Goal: Task Accomplishment & Management: Manage account settings

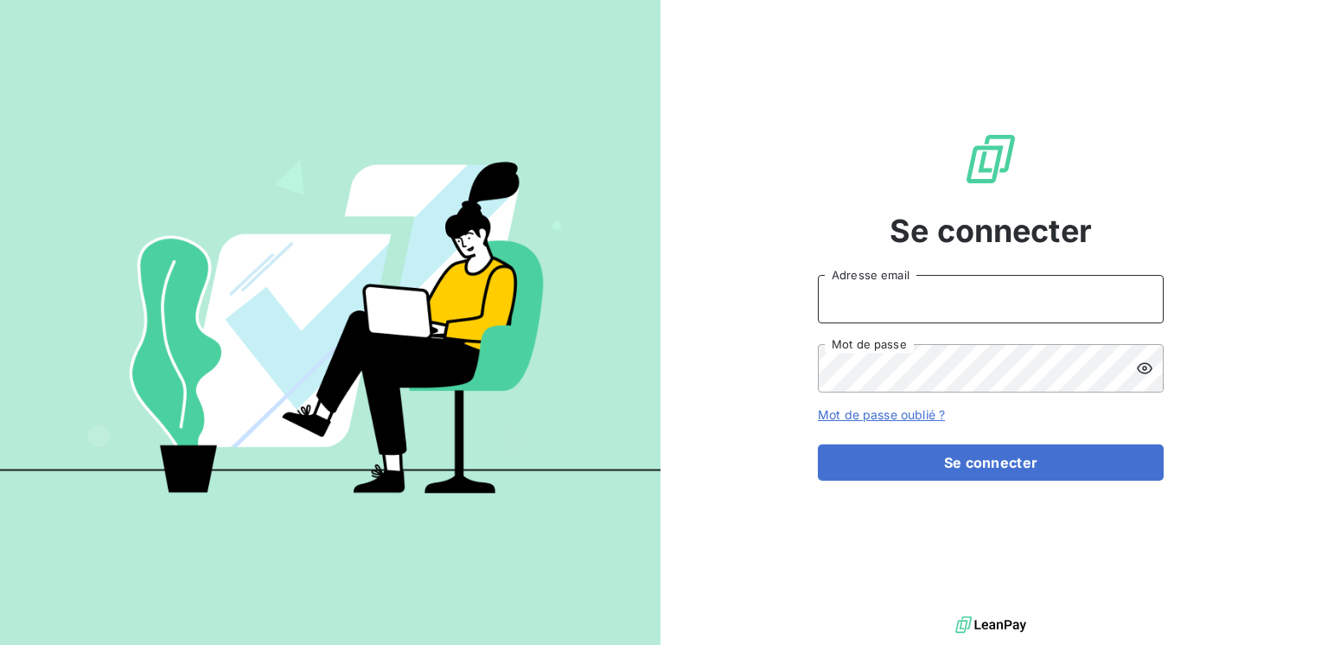
click at [901, 299] on input "Adresse email" at bounding box center [991, 299] width 346 height 48
drag, startPoint x: 910, startPoint y: 315, endPoint x: 932, endPoint y: 318, distance: 21.8
click at [932, 318] on input "marc.santoro@" at bounding box center [991, 299] width 346 height 48
click at [933, 306] on input "marc.santoro@" at bounding box center [991, 299] width 346 height 48
click at [933, 296] on input "marc.santoro@" at bounding box center [991, 299] width 346 height 48
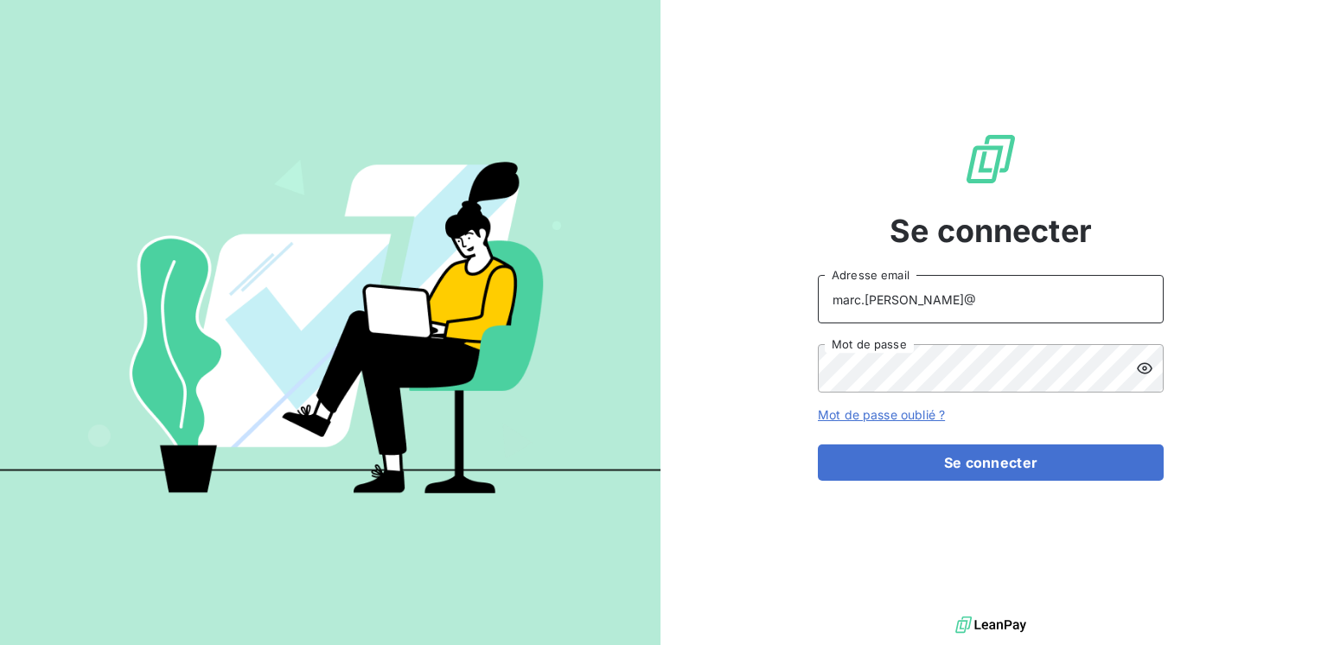
click at [933, 296] on input "marc.santoro@" at bounding box center [991, 299] width 346 height 48
type input "marc.santoro@graitec.com"
click at [818, 444] on button "Se connecter" at bounding box center [991, 462] width 346 height 36
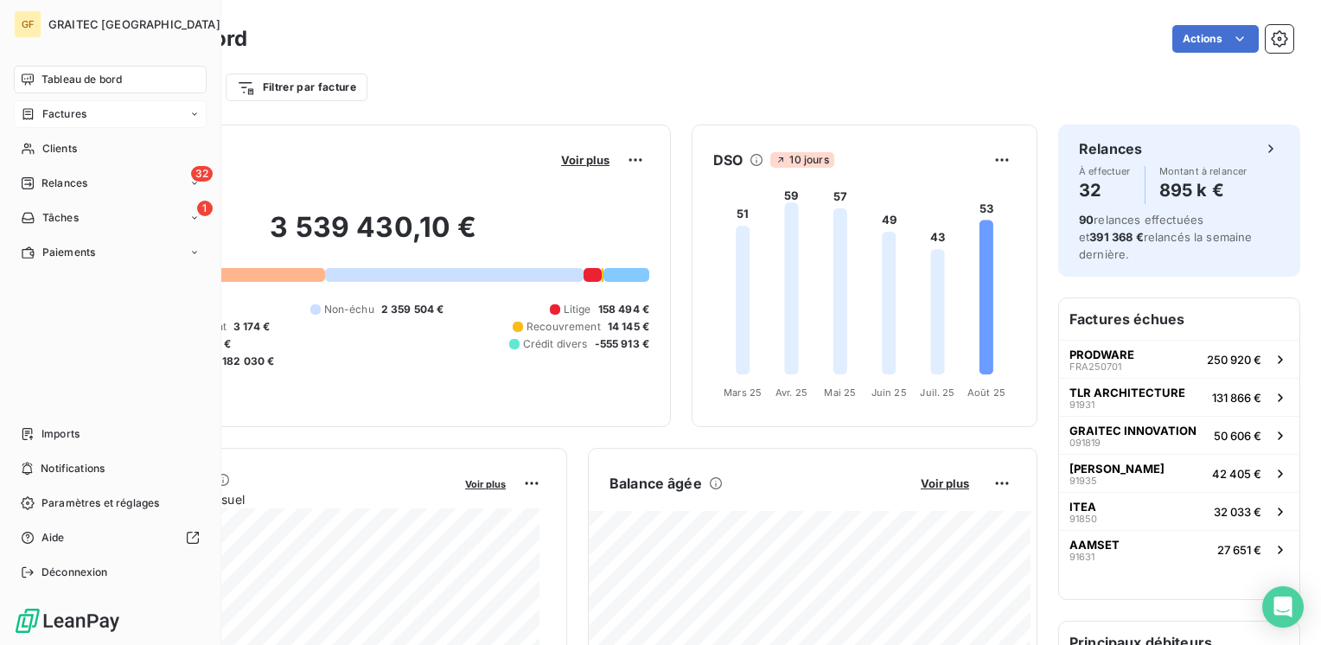
click at [68, 116] on span "Factures" at bounding box center [64, 114] width 44 height 16
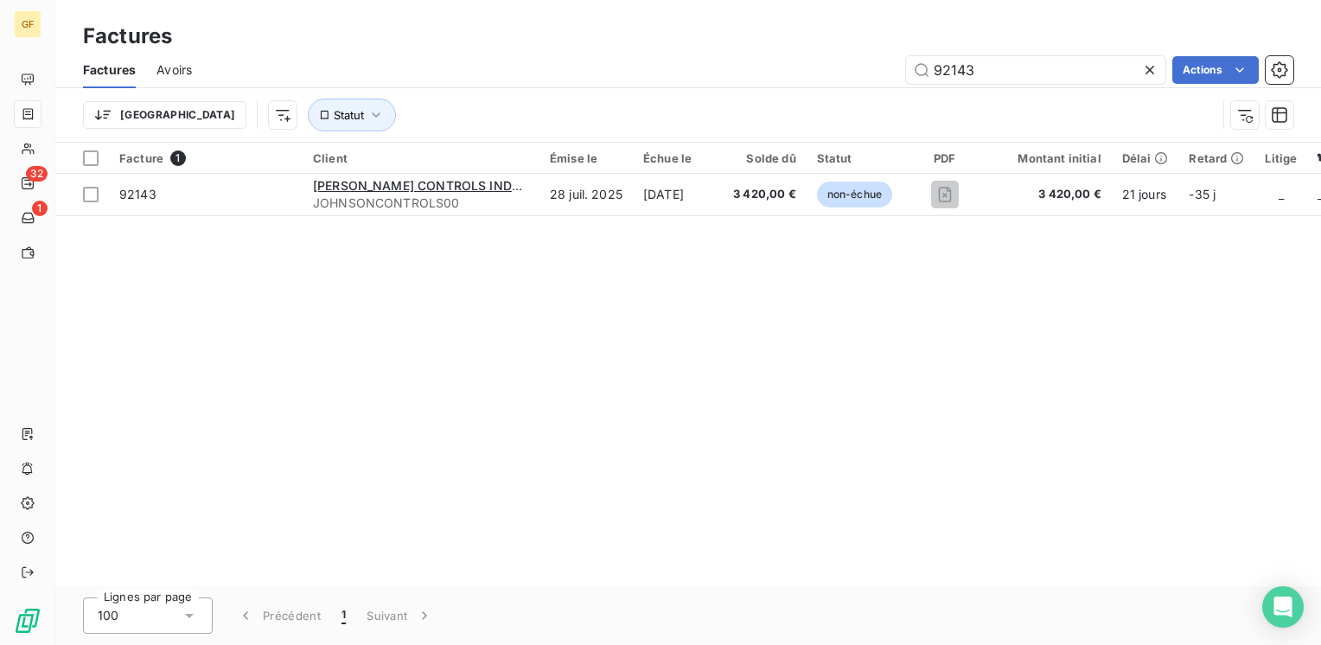
drag, startPoint x: 1059, startPoint y: 64, endPoint x: 849, endPoint y: 68, distance: 210.1
click at [849, 68] on div "92143 Actions" at bounding box center [753, 70] width 1080 height 28
type input "91236"
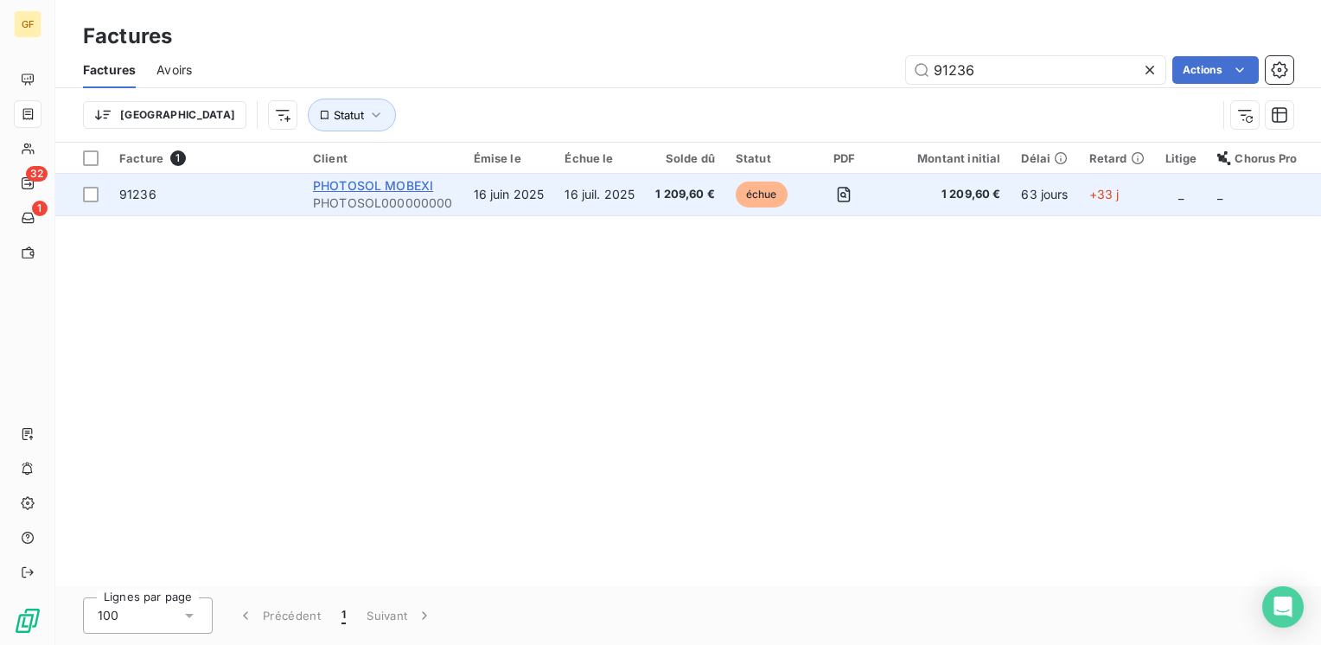
click at [408, 192] on span "PHOTOSOL MOBEXI" at bounding box center [373, 185] width 120 height 15
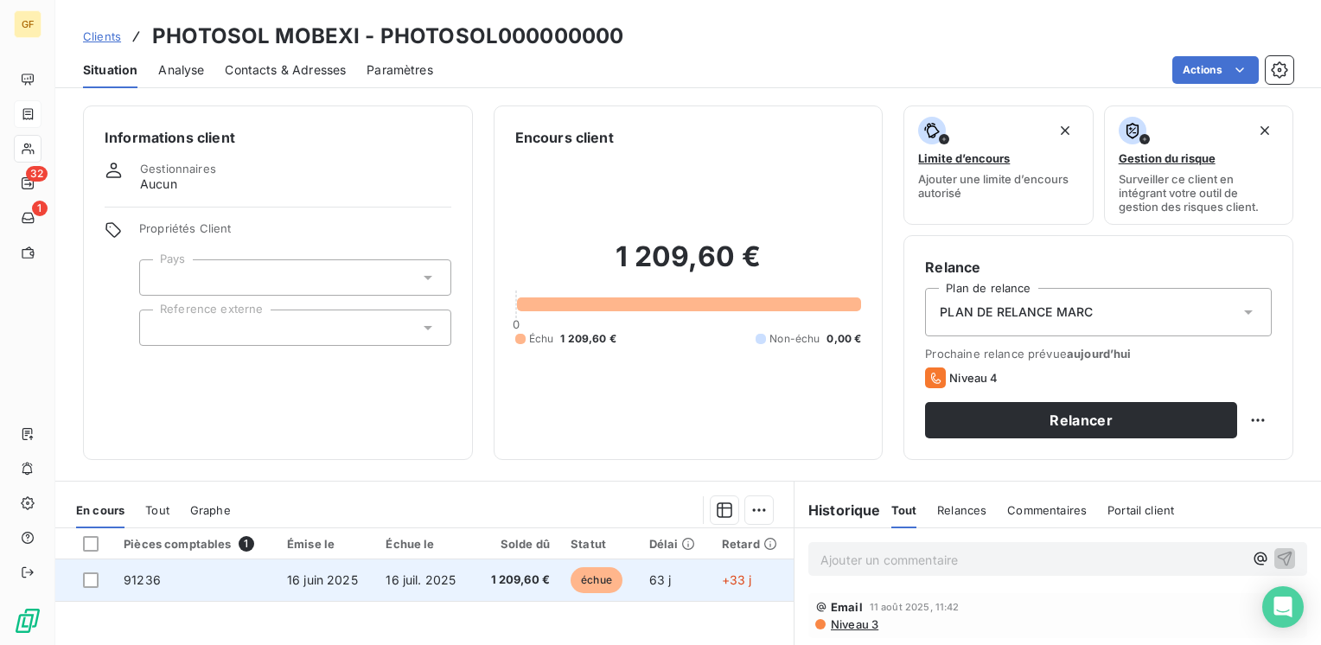
click at [529, 564] on td "1 209,60 €" at bounding box center [517, 579] width 86 height 41
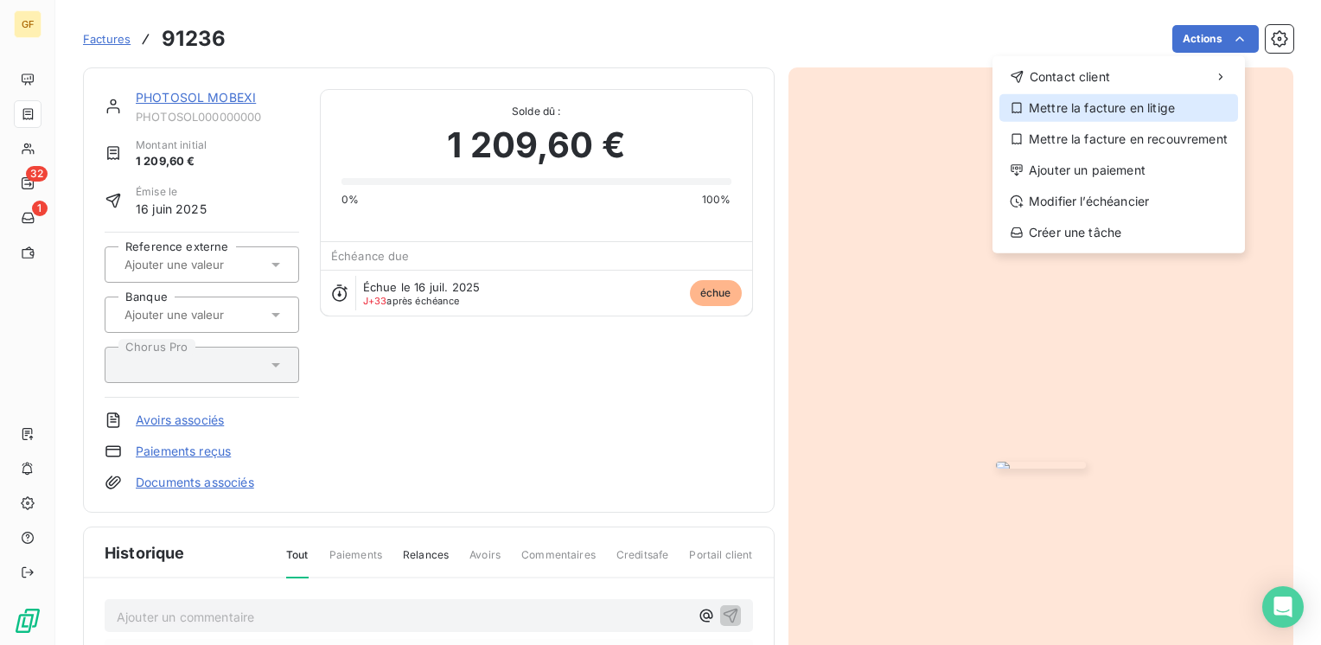
click at [1113, 103] on div "Mettre la facture en litige" at bounding box center [1118, 108] width 239 height 28
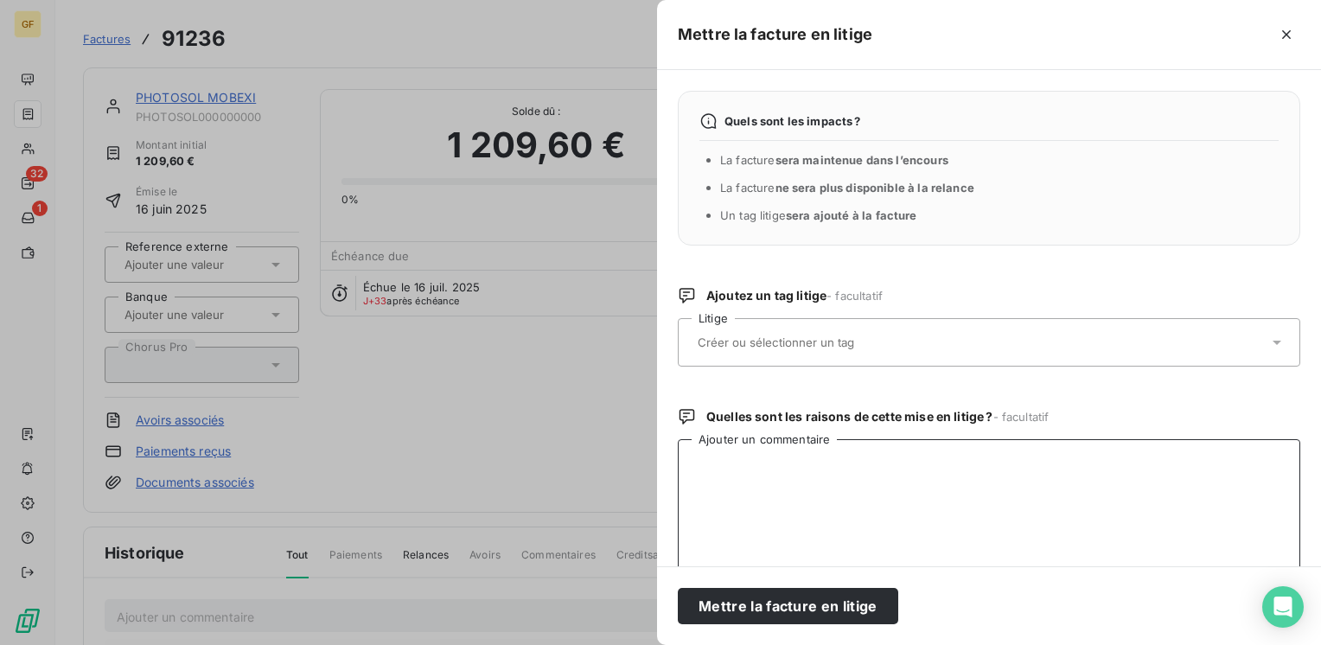
click at [709, 476] on textarea "Ajouter un commentaire" at bounding box center [989, 529] width 622 height 180
click at [847, 458] on textarea "LITIGE → MAIL CLIENT → ALES" at bounding box center [989, 529] width 622 height 180
click at [906, 457] on textarea "LITIGE → MAIL CLIENT → SALES" at bounding box center [989, 529] width 622 height 180
click at [976, 457] on textarea "LITIGE → MAIL CLIENT → SALES @[PERSON_NAME] G;" at bounding box center [989, 529] width 622 height 180
click at [825, 457] on textarea "LITIGE → MAIL CLIENT → SALES @[PERSON_NAME] G." at bounding box center [989, 529] width 622 height 180
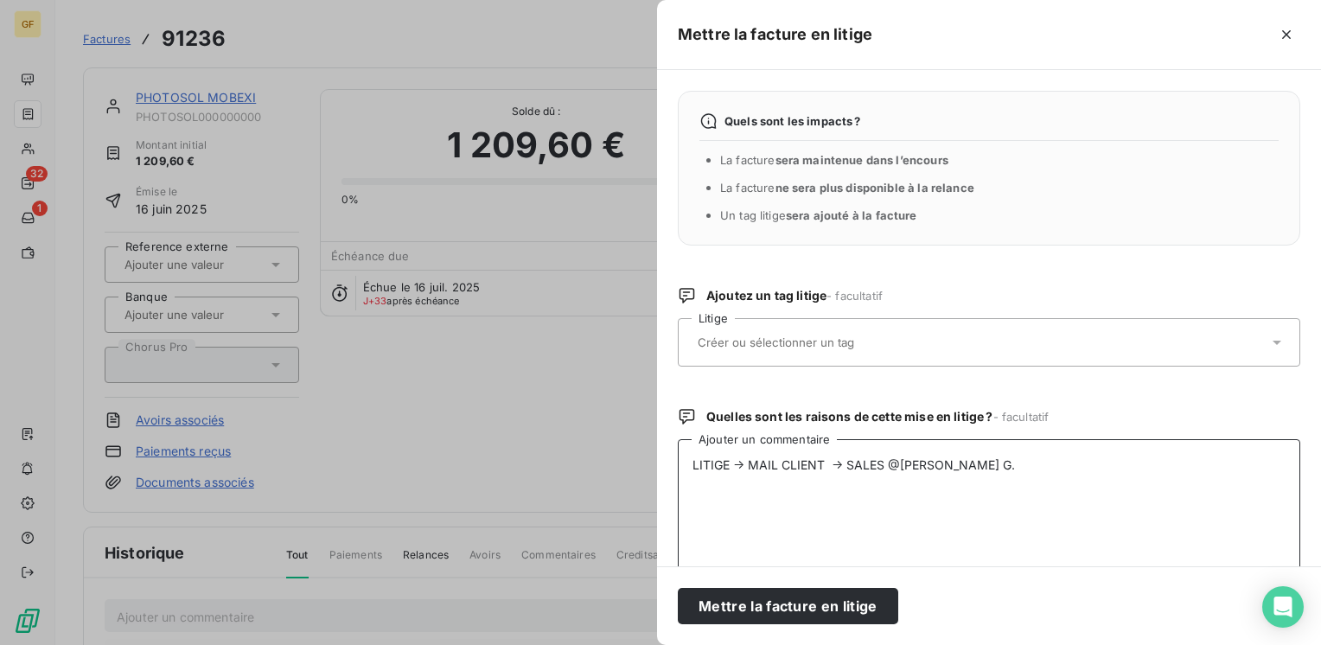
click at [854, 455] on textarea "LITIGE → MAIL CLIENT → SALES @[PERSON_NAME] G." at bounding box center [989, 529] width 622 height 180
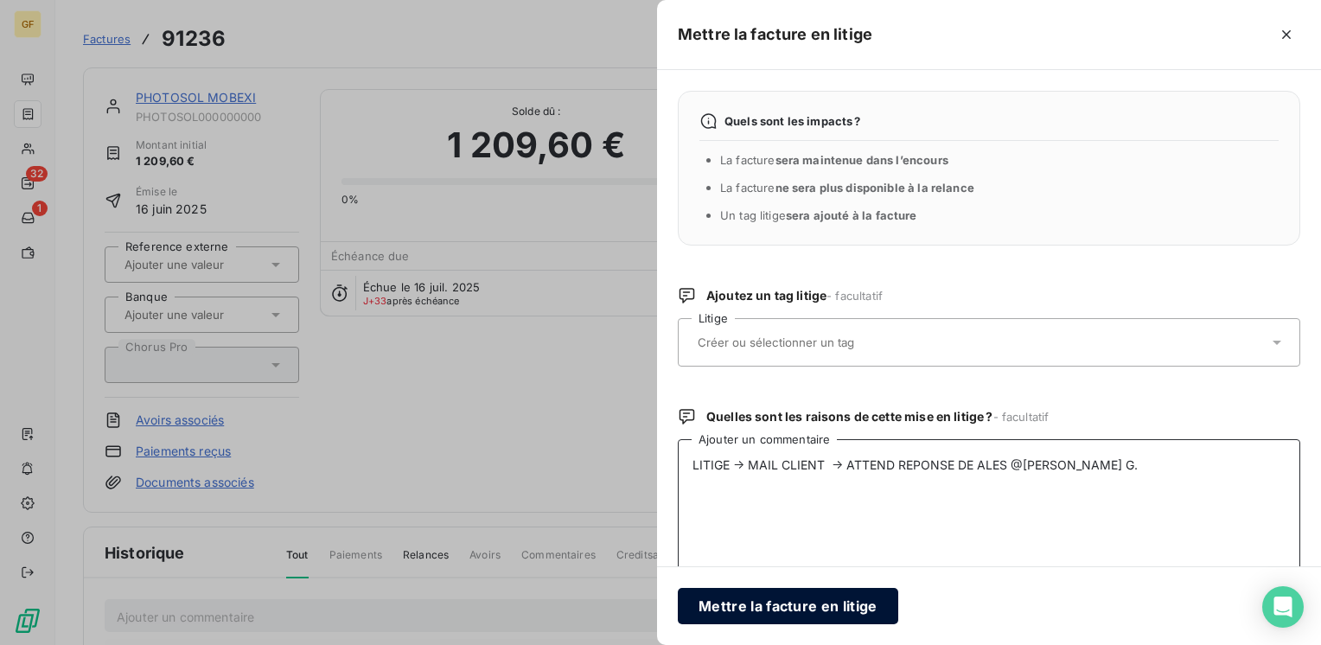
type textarea "LITIGE → MAIL CLIENT → ATTEND REPONSE DE ALES @[PERSON_NAME] G."
click at [783, 601] on button "Mettre la facture en litige" at bounding box center [788, 606] width 220 height 36
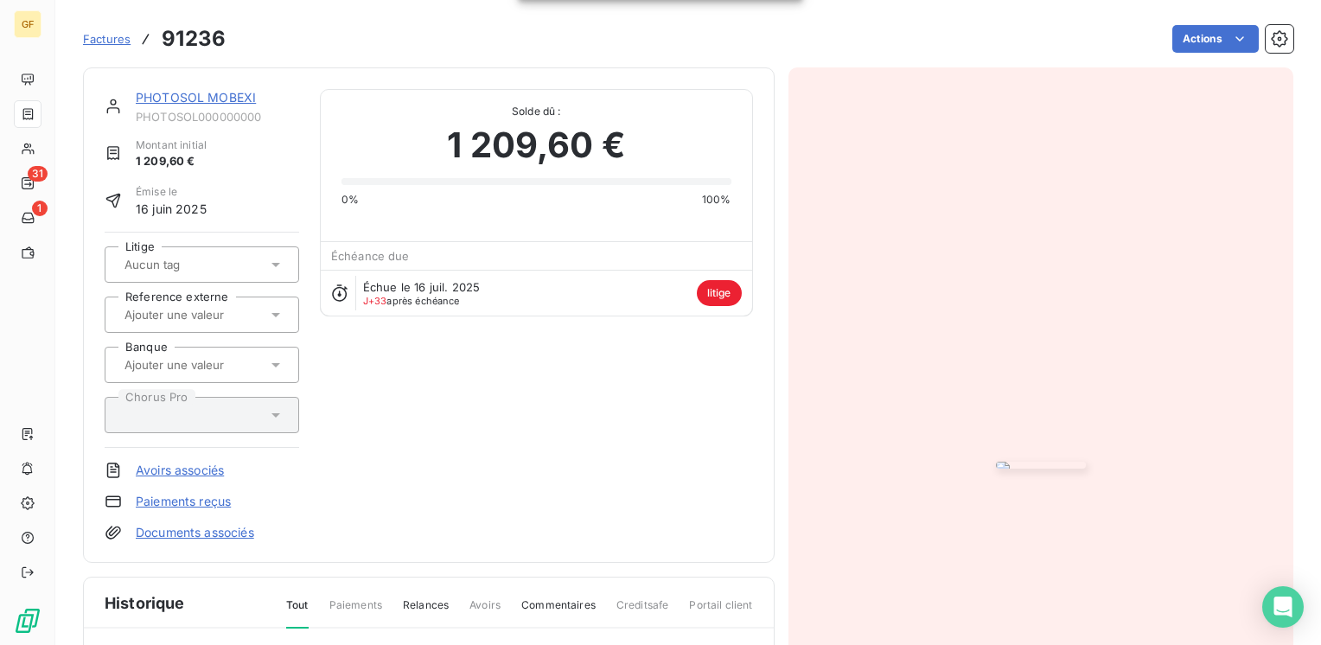
click at [169, 102] on link "PHOTOSOL MOBEXI" at bounding box center [196, 97] width 120 height 15
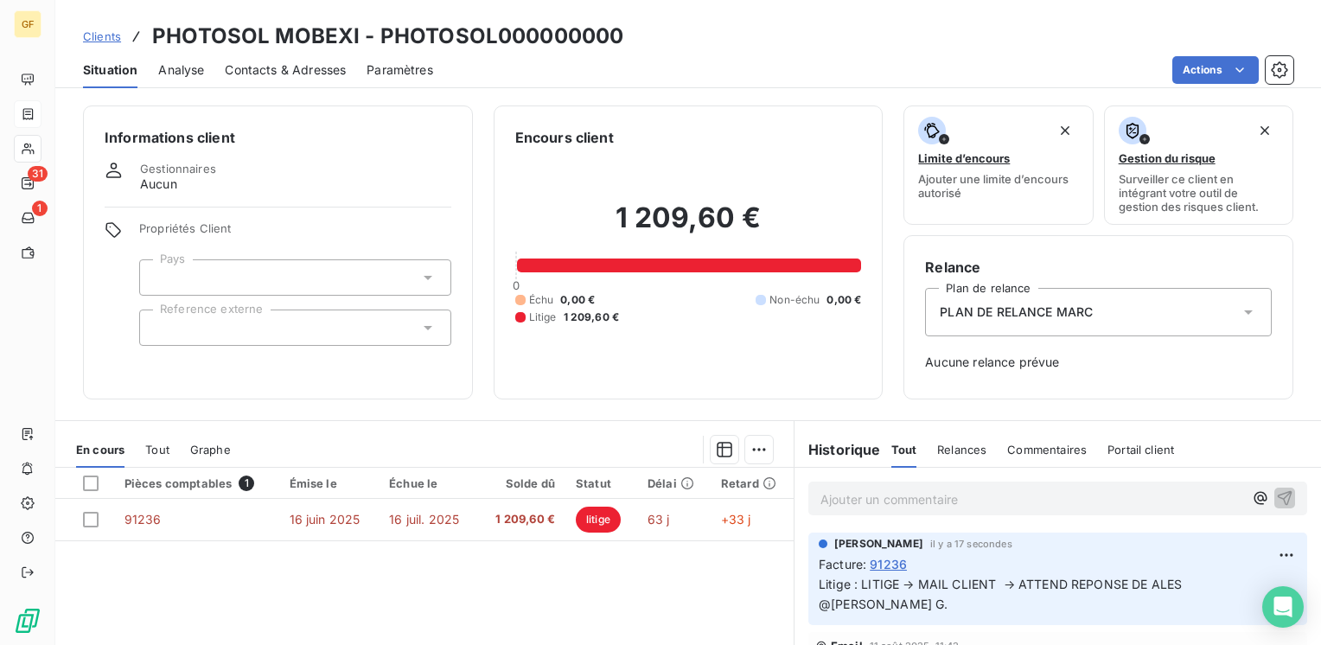
scroll to position [86, 0]
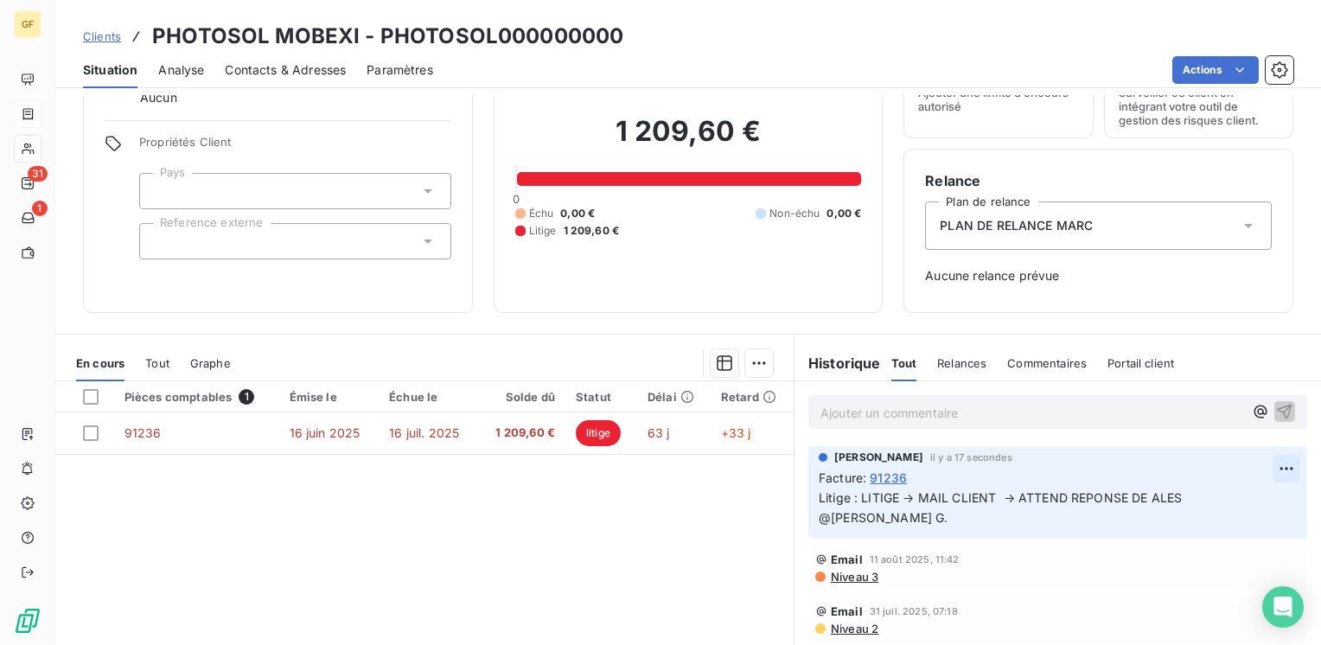
click at [1256, 461] on html "GF 31 1 Clients PHOTOSOL MOBEXI - PHOTOSOL000000000 Situation Analyse Contacts …" at bounding box center [660, 322] width 1321 height 645
click at [1206, 506] on div "Editer" at bounding box center [1218, 507] width 97 height 28
click at [1146, 490] on span "Litige : LITIGE → MAIL CLIENT → ATTEND REPONSE DE ALES @[PERSON_NAME] G." at bounding box center [1001, 507] width 366 height 35
click at [849, 514] on span "Litige : LITIGE → MAIL CLIENT → ATTEND REPONSE DE SALES @[PERSON_NAME] G." at bounding box center [1005, 507] width 375 height 35
click at [1279, 506] on icon "button" at bounding box center [1286, 507] width 15 height 15
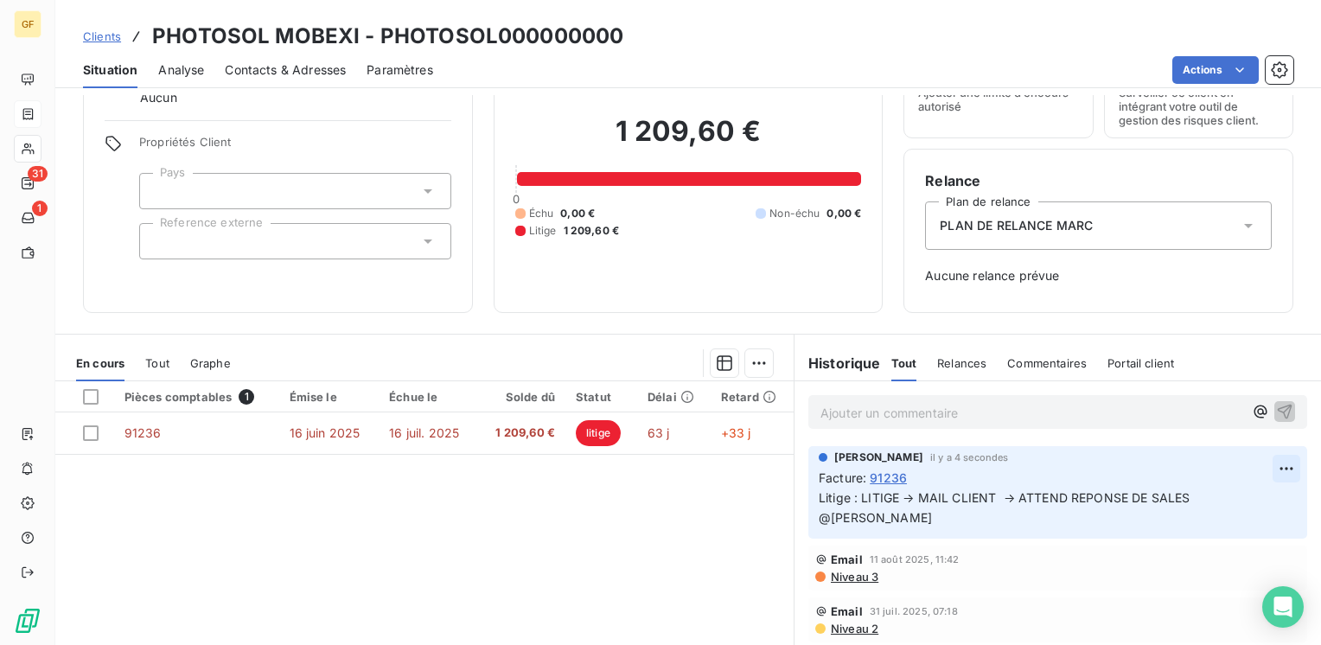
click at [1267, 465] on html "GF 31 1 Clients PHOTOSOL MOBEXI - PHOTOSOL000000000 Situation Analyse Contacts …" at bounding box center [660, 322] width 1321 height 645
click at [1207, 500] on div "Editer" at bounding box center [1218, 507] width 97 height 28
click at [985, 493] on span "Litige : LITIGE → MAIL CLIENT → ATTEND REPONSE DE SALES @[PERSON_NAME]" at bounding box center [1005, 507] width 375 height 35
click at [1279, 501] on icon "button" at bounding box center [1287, 507] width 17 height 17
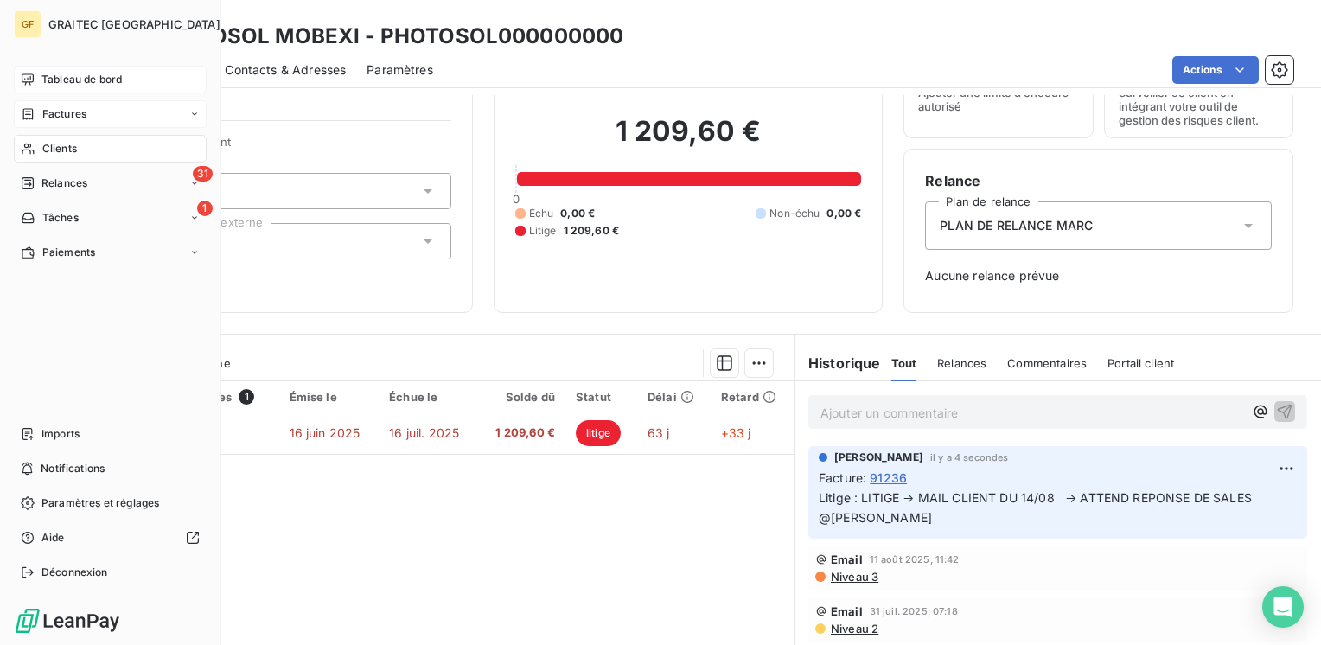
click at [74, 81] on span "Tableau de bord" at bounding box center [81, 80] width 80 height 16
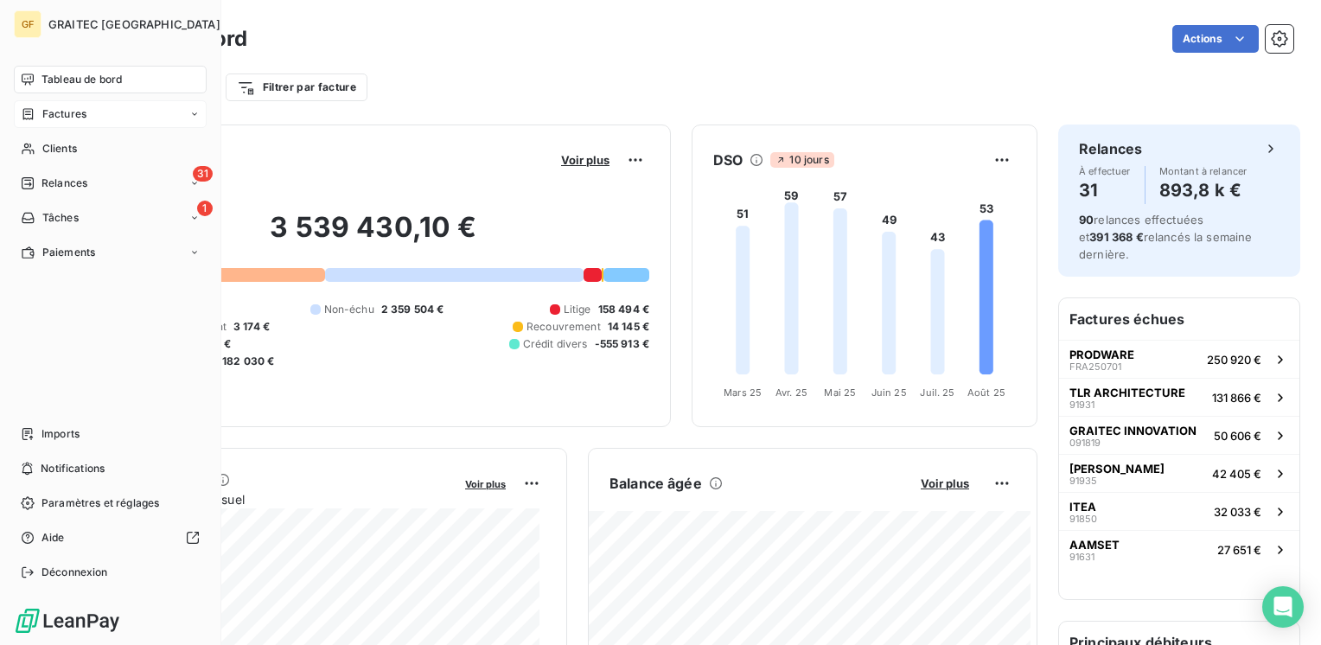
click at [70, 115] on span "Factures" at bounding box center [64, 114] width 44 height 16
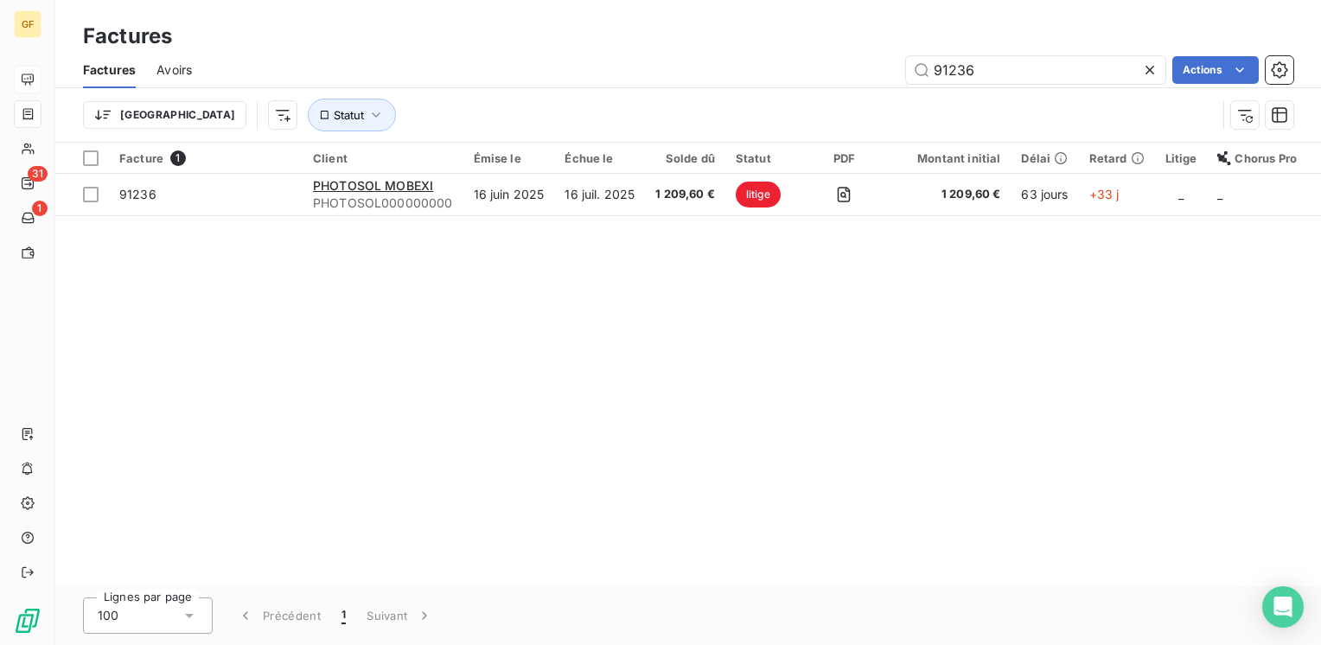
click at [1151, 62] on icon at bounding box center [1149, 69] width 17 height 17
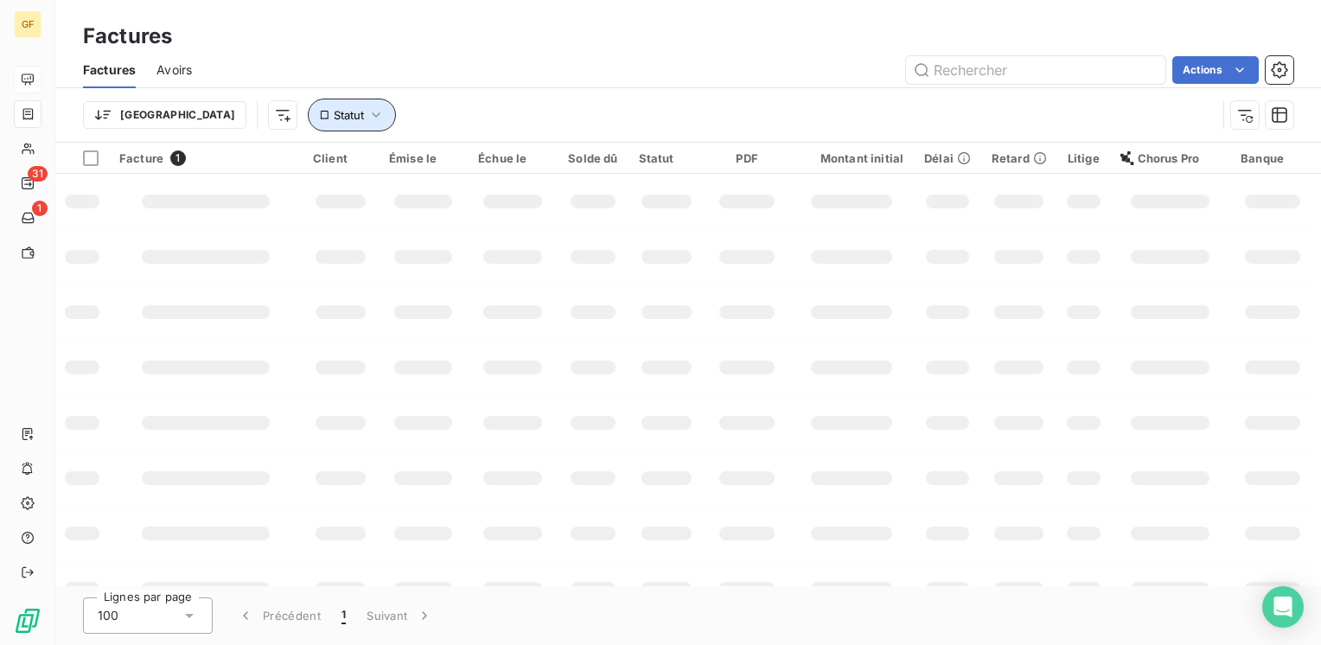
click at [367, 108] on icon "button" at bounding box center [375, 114] width 17 height 17
drag, startPoint x: 284, startPoint y: 117, endPoint x: 339, endPoint y: 147, distance: 62.3
click at [367, 117] on icon "button" at bounding box center [375, 114] width 17 height 17
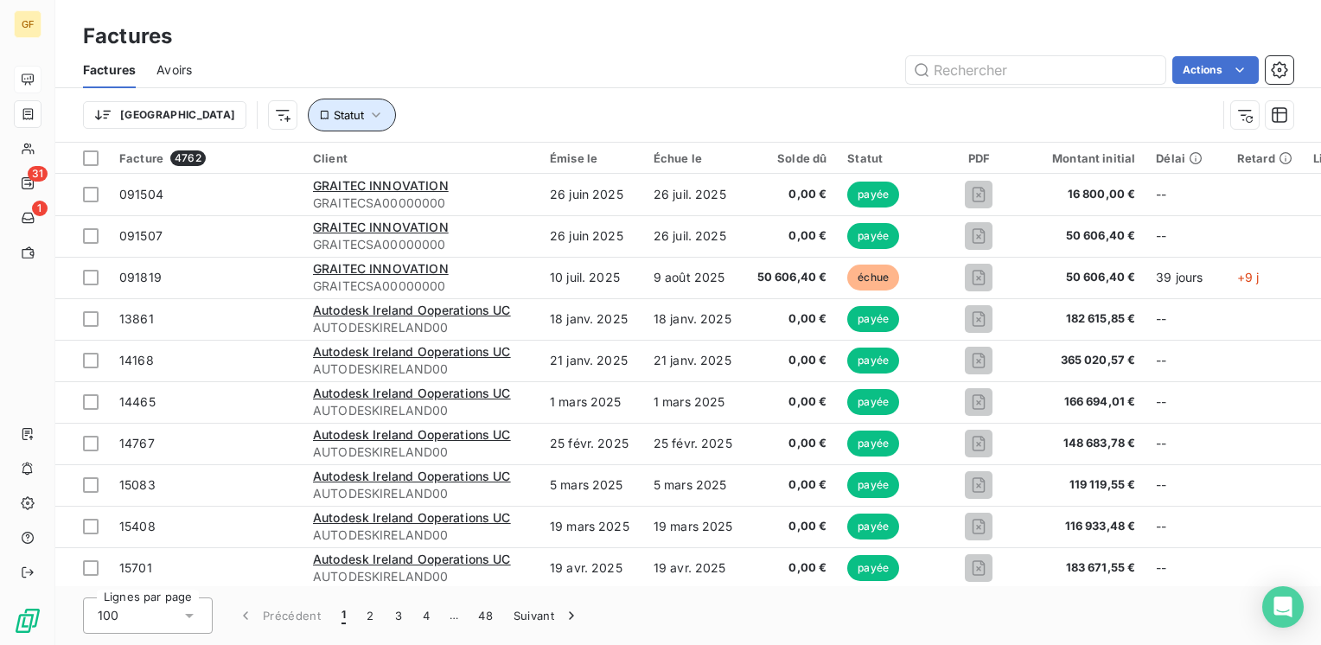
click at [367, 110] on icon "button" at bounding box center [375, 114] width 17 height 17
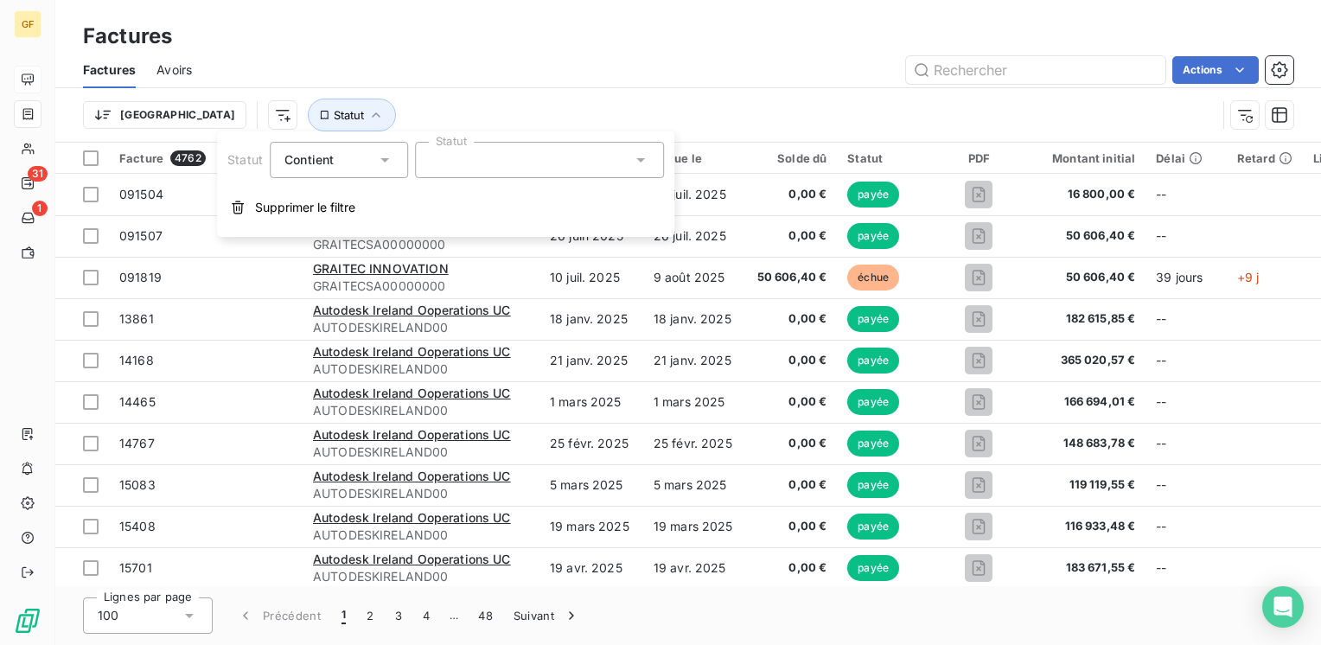
click at [500, 161] on div at bounding box center [539, 160] width 249 height 36
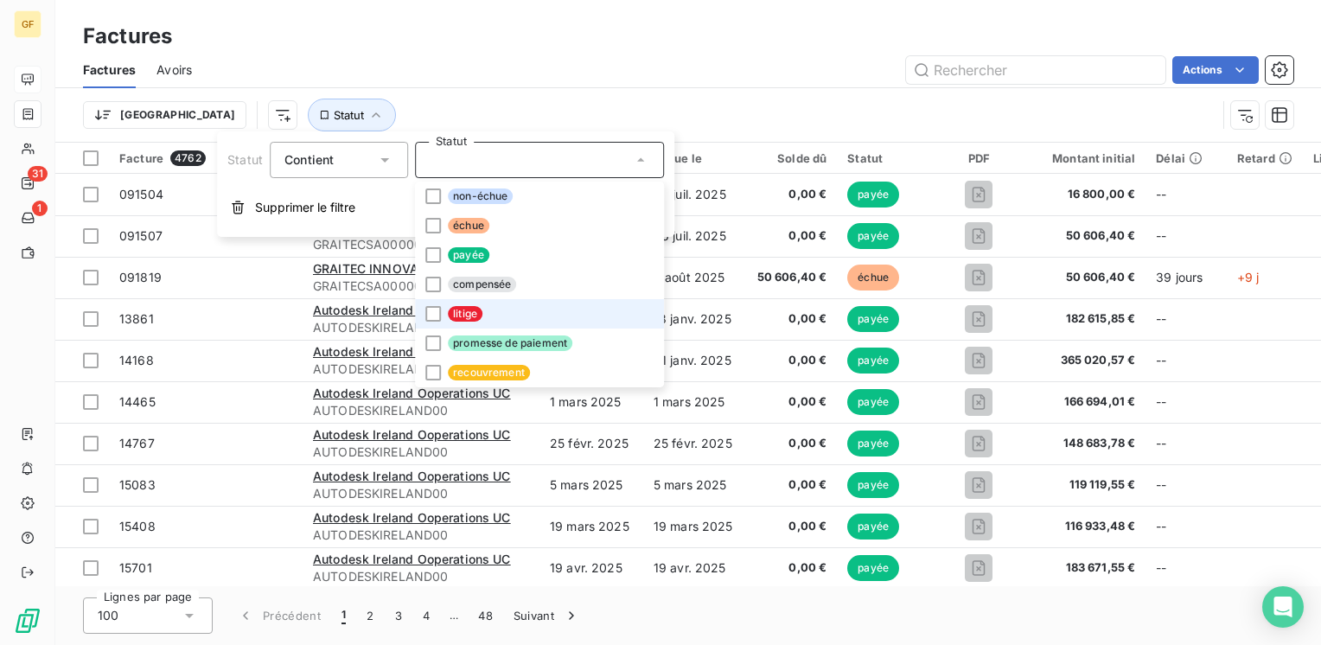
click at [458, 311] on span "litige" at bounding box center [465, 314] width 35 height 16
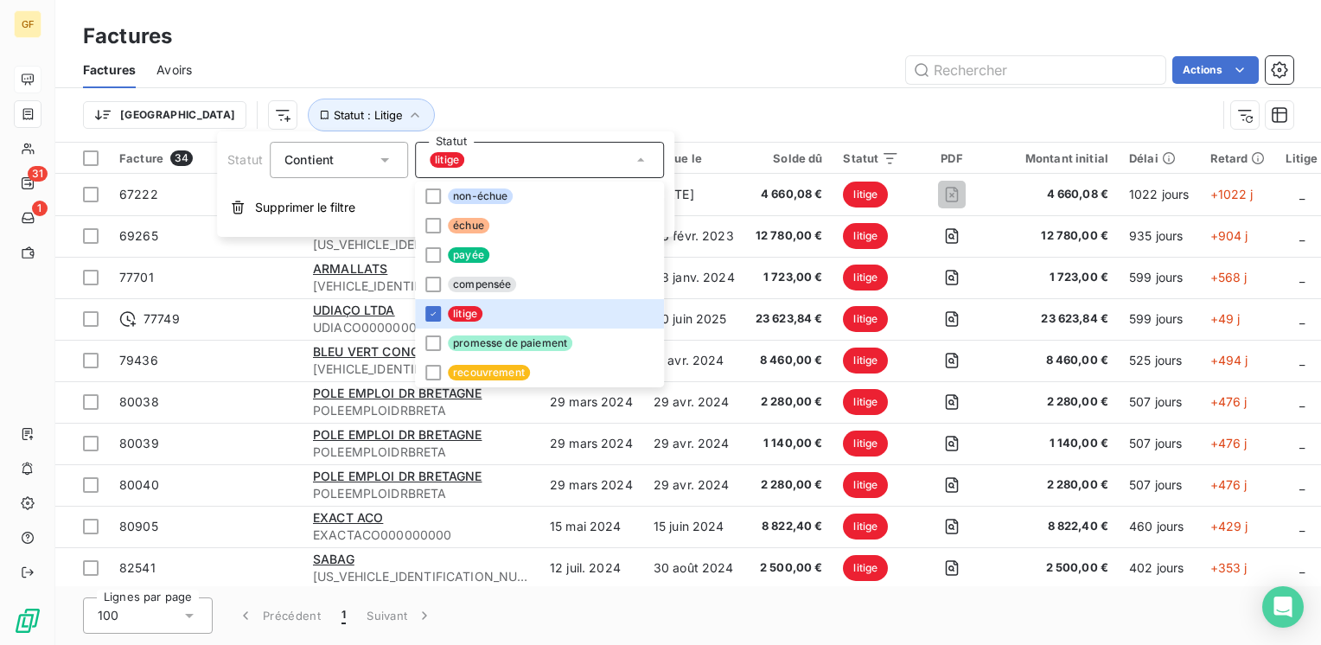
click at [662, 67] on div "Actions" at bounding box center [753, 70] width 1080 height 28
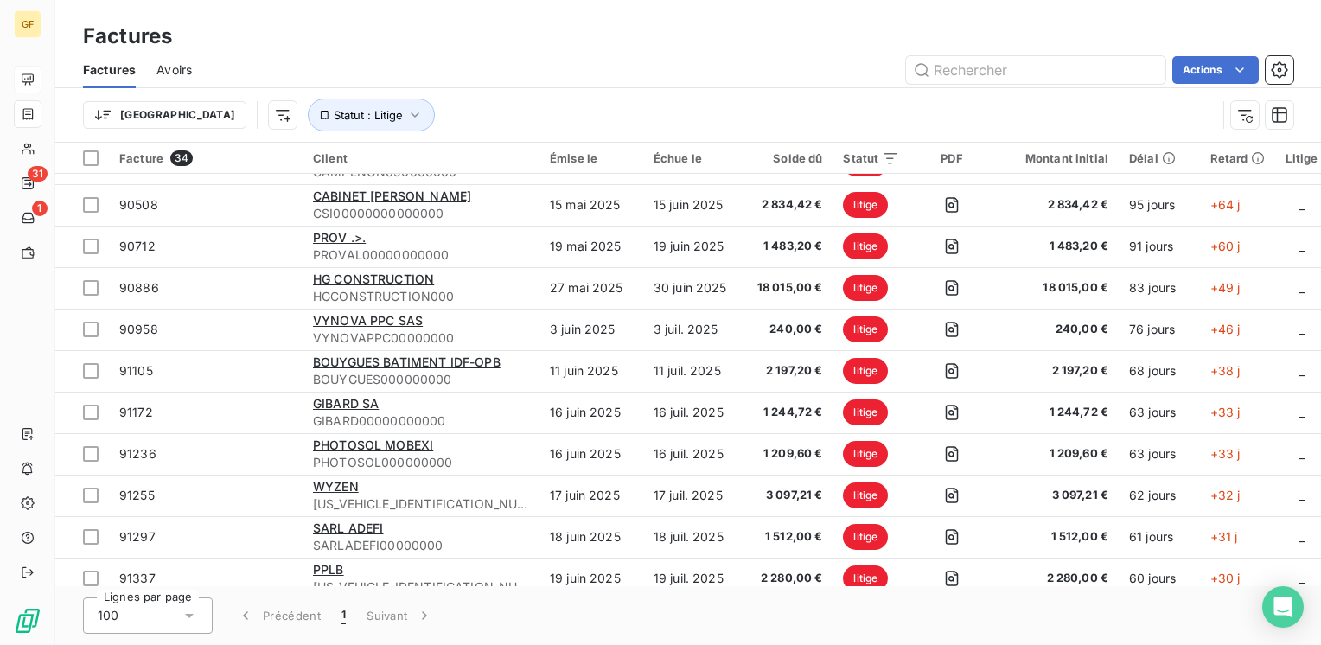
scroll to position [832, 0]
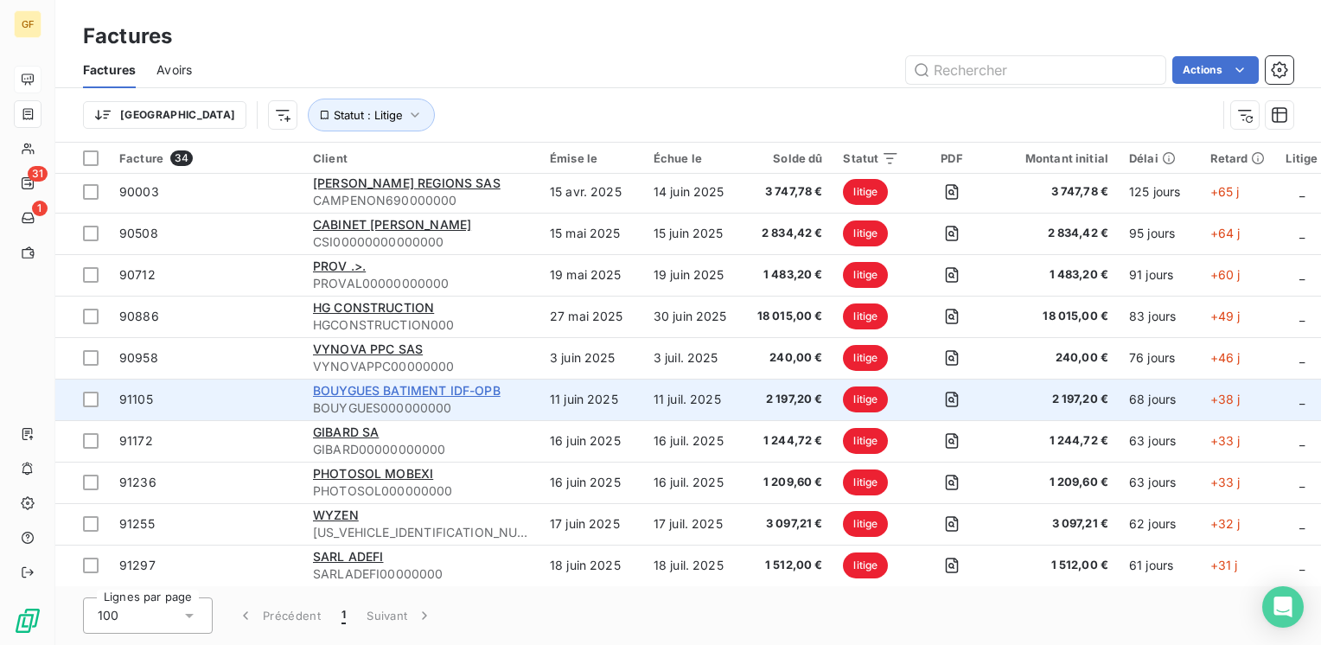
click at [401, 388] on span "BOUYGUES BATIMENT IDF-OPB" at bounding box center [407, 390] width 188 height 15
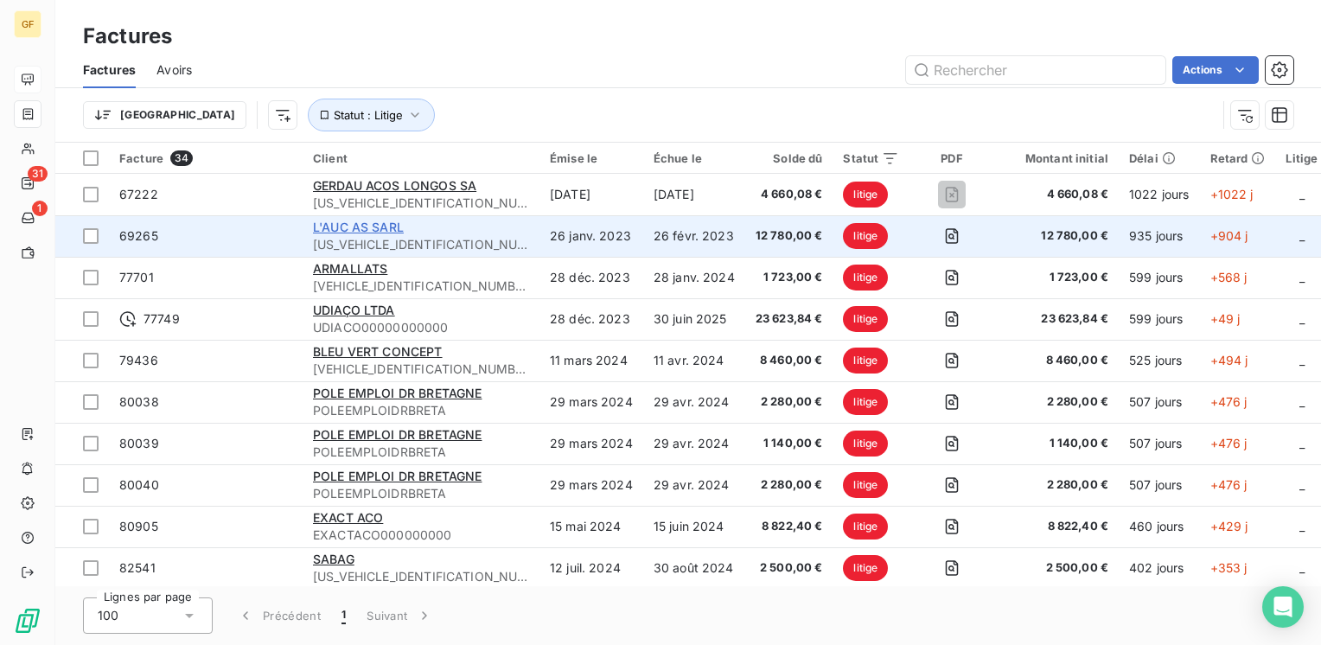
click at [382, 228] on span "L'AUC AS SARL" at bounding box center [358, 227] width 91 height 15
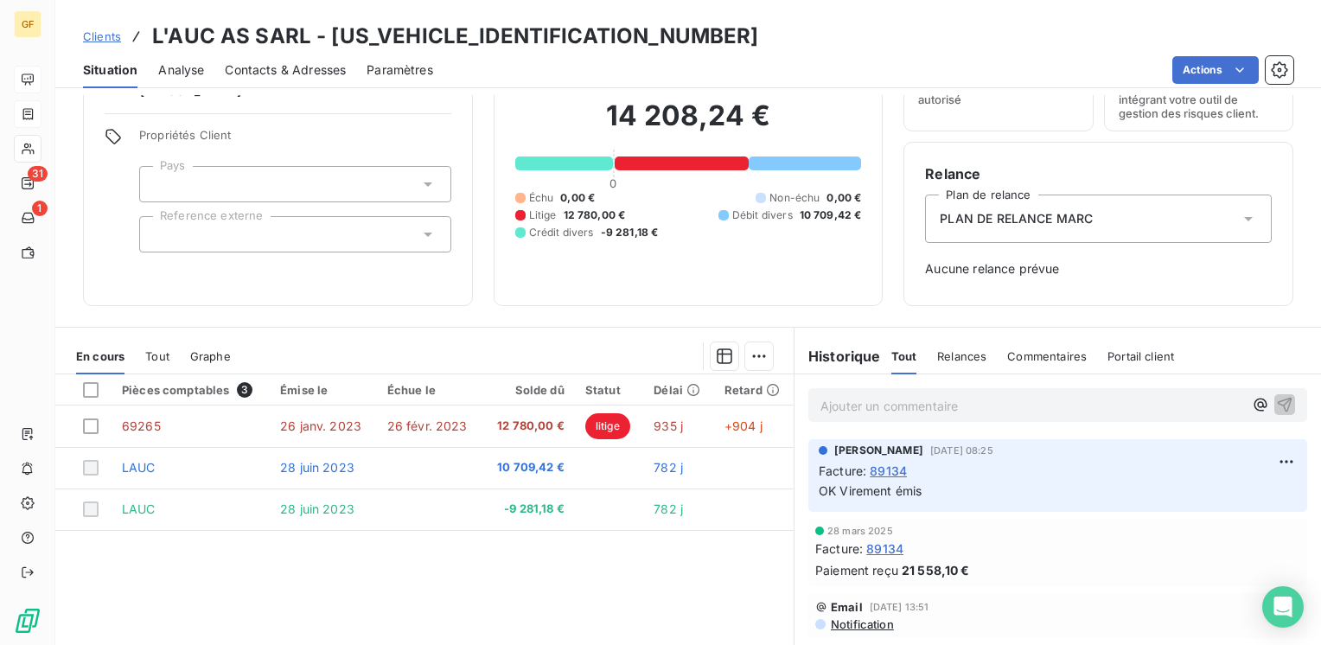
scroll to position [86, 0]
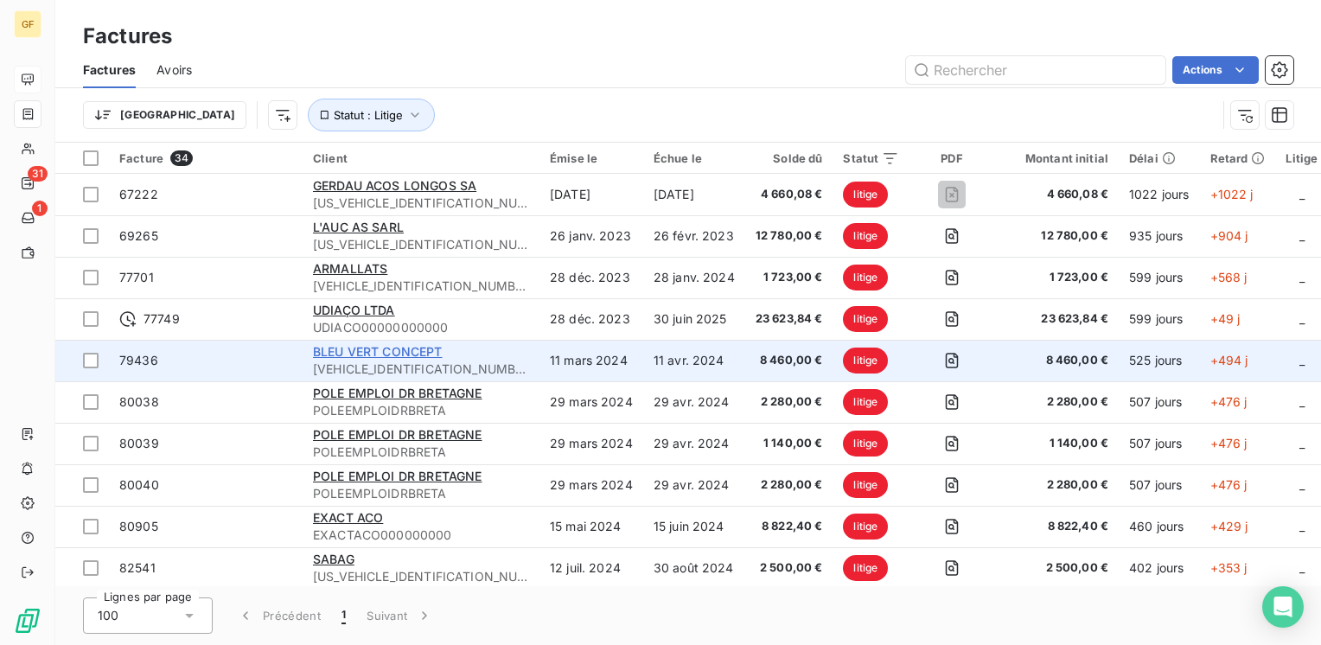
click at [409, 353] on span "BLEU VERT CONCEPT" at bounding box center [378, 351] width 130 height 15
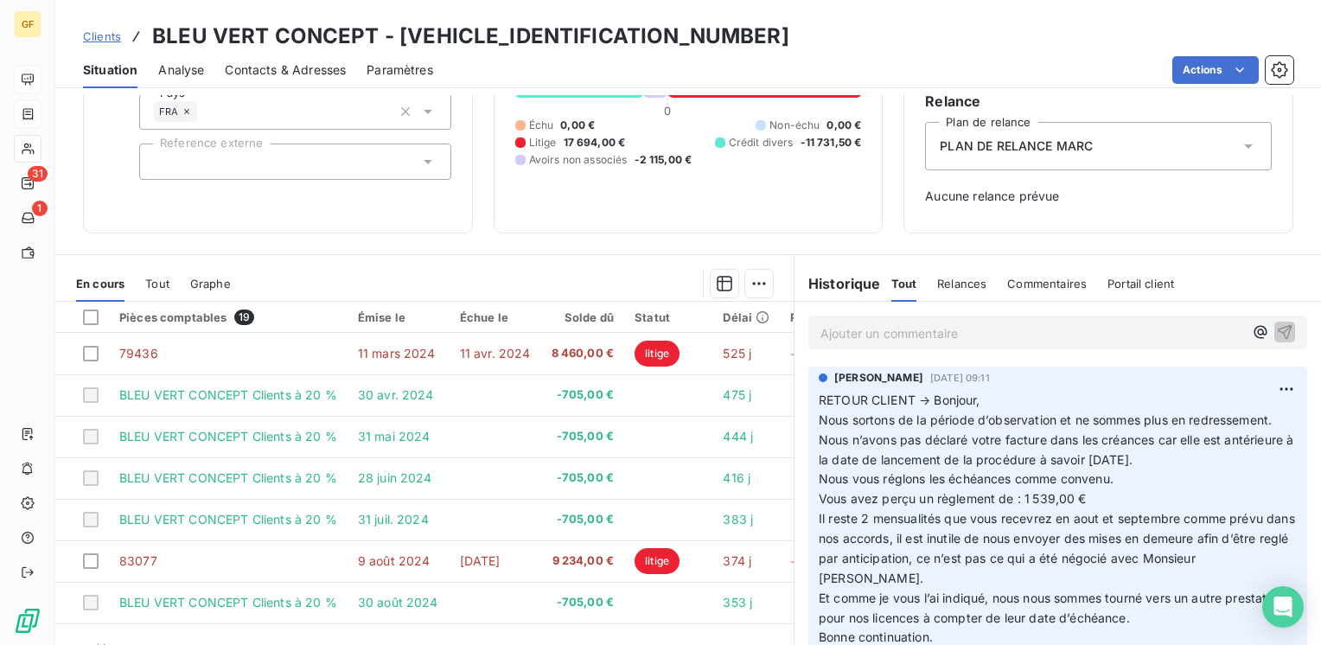
scroll to position [173, 0]
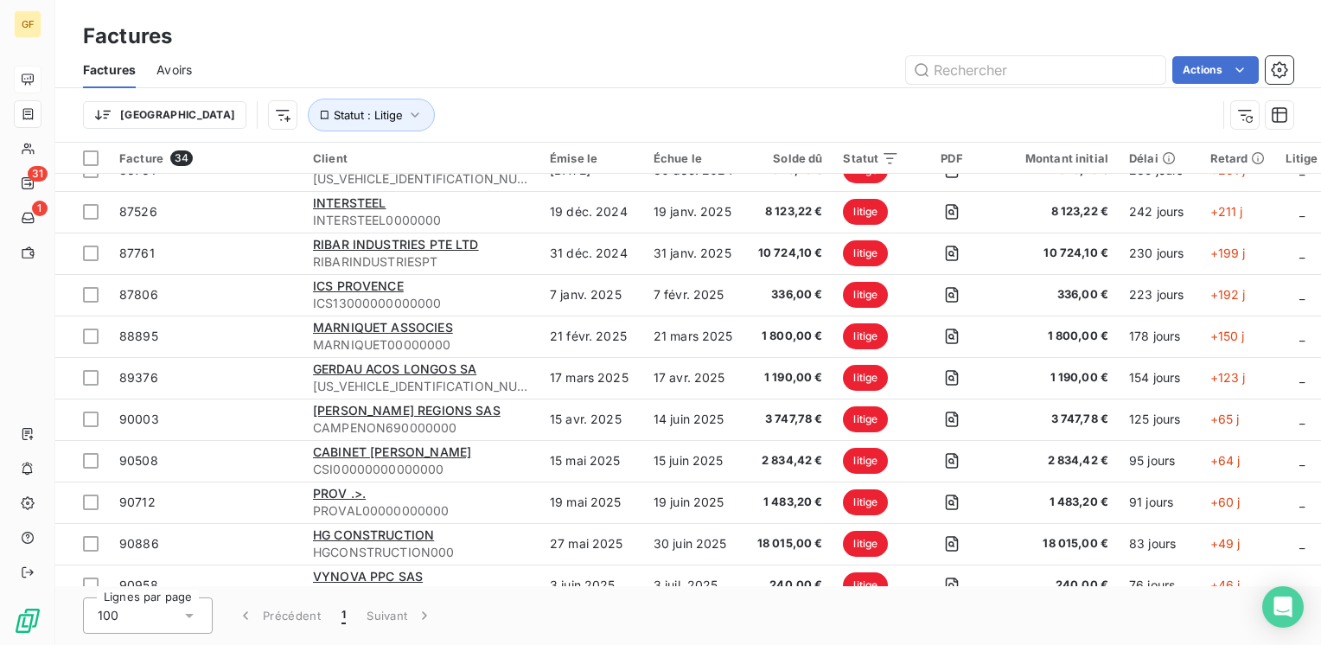
scroll to position [1005, 0]
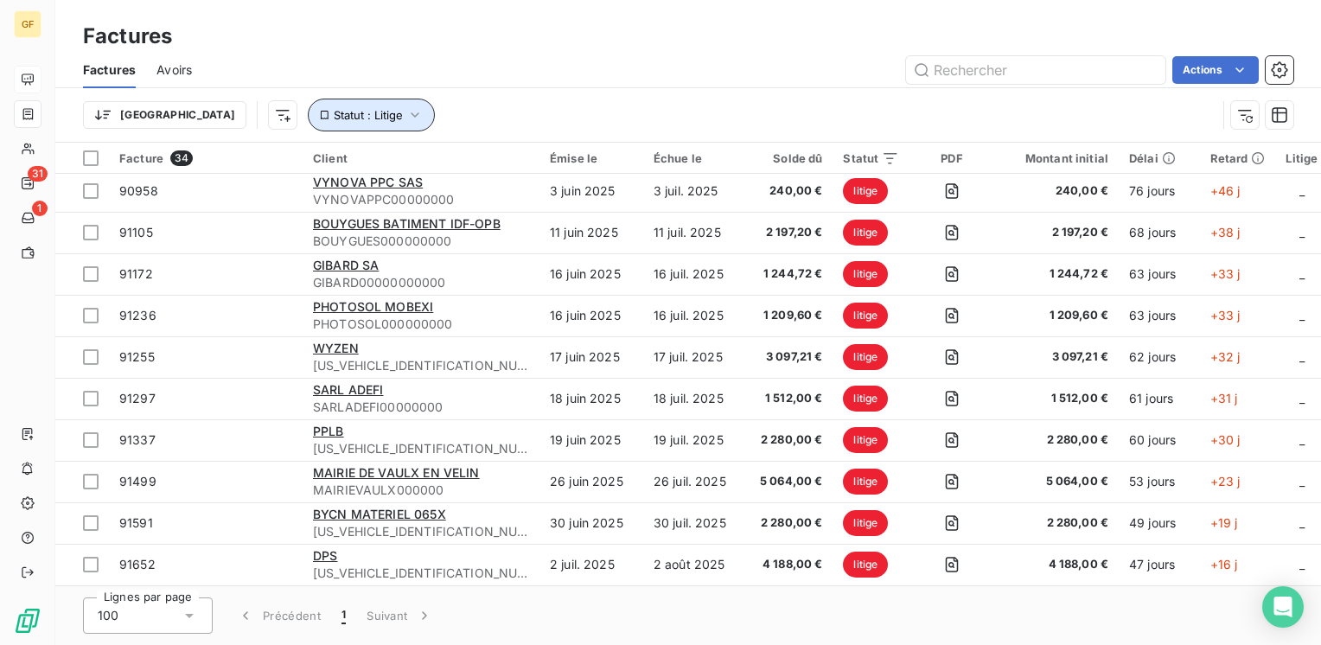
click at [308, 105] on button "Statut : Litige" at bounding box center [371, 115] width 127 height 33
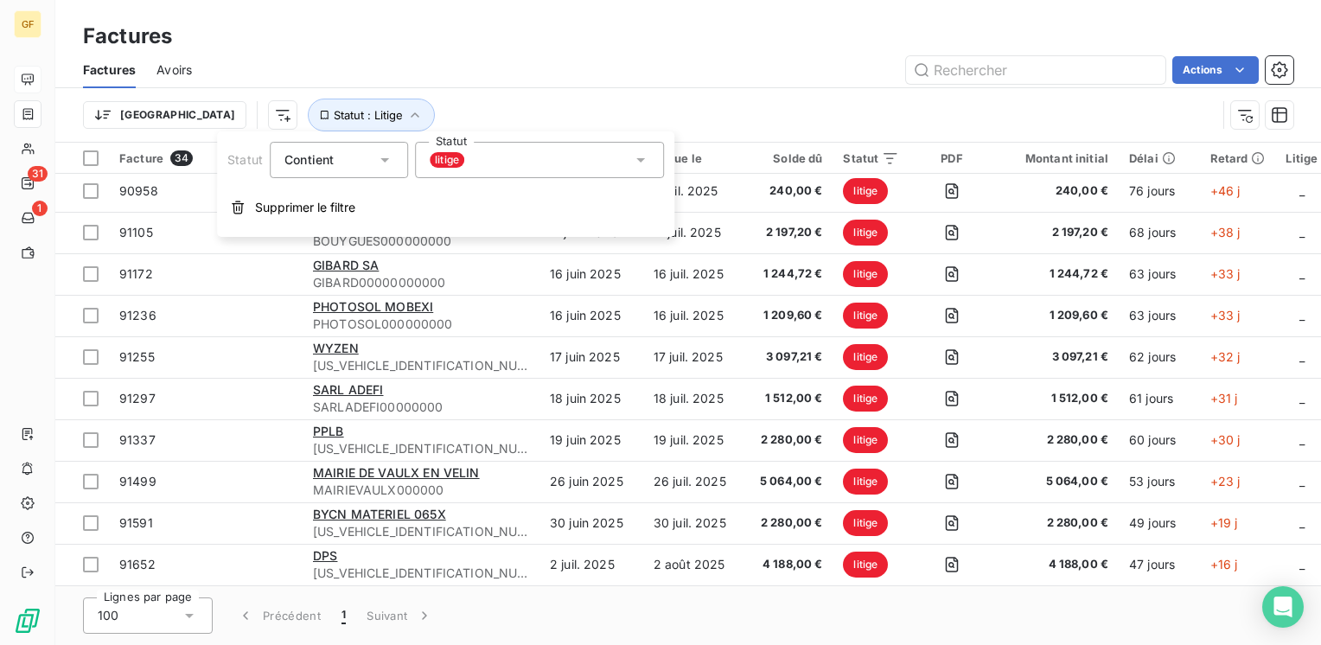
click at [495, 172] on div "litige" at bounding box center [539, 160] width 249 height 36
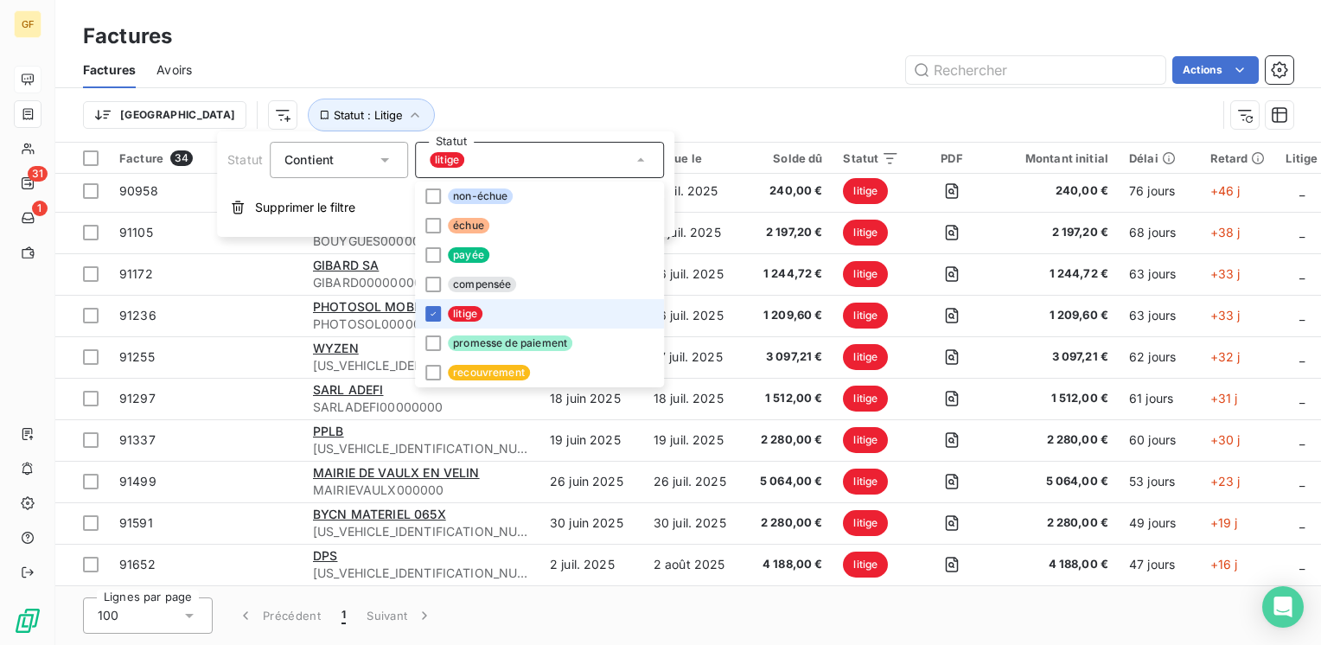
click at [469, 315] on span "litige" at bounding box center [465, 314] width 35 height 16
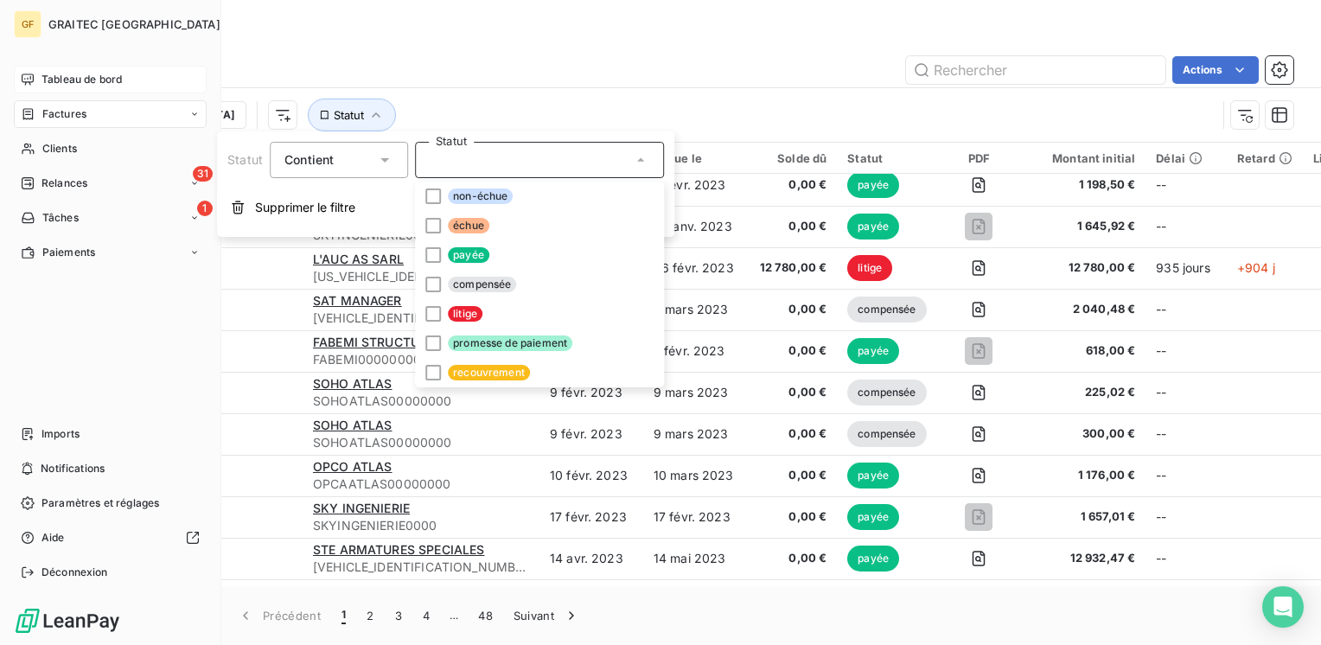
click at [72, 72] on span "Tableau de bord" at bounding box center [81, 80] width 80 height 16
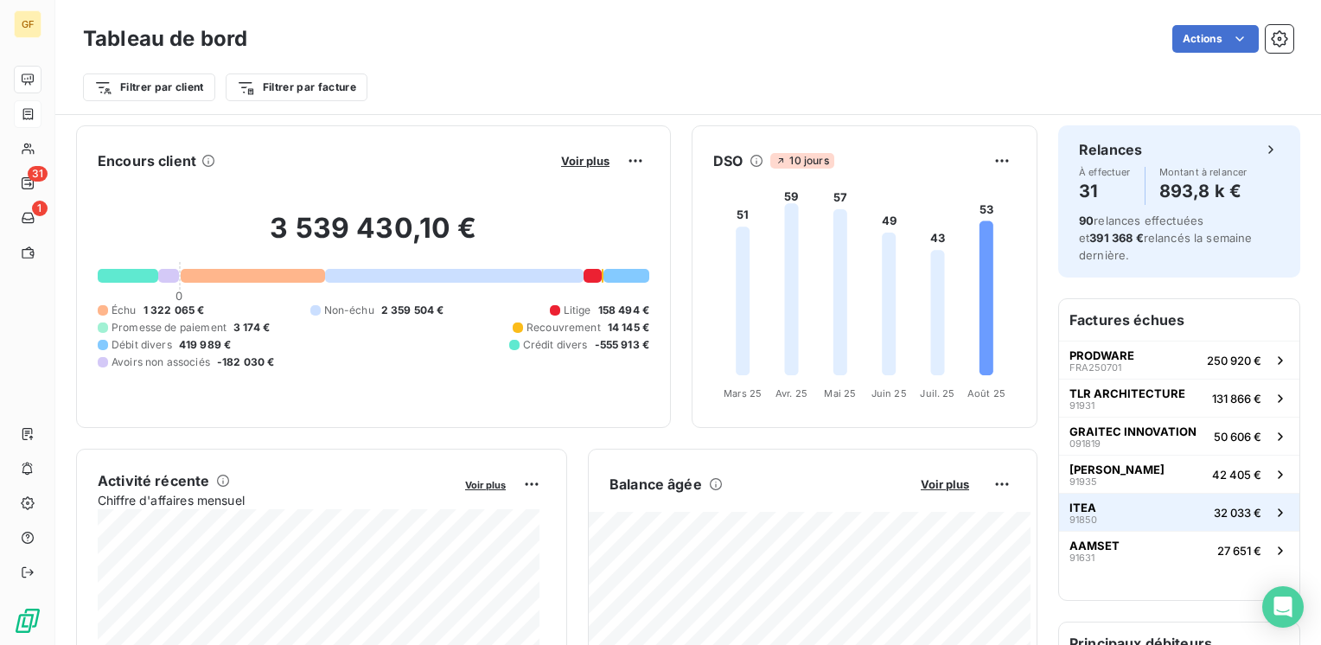
click at [1097, 497] on button "ITEA 91850 32 033 €" at bounding box center [1179, 512] width 240 height 38
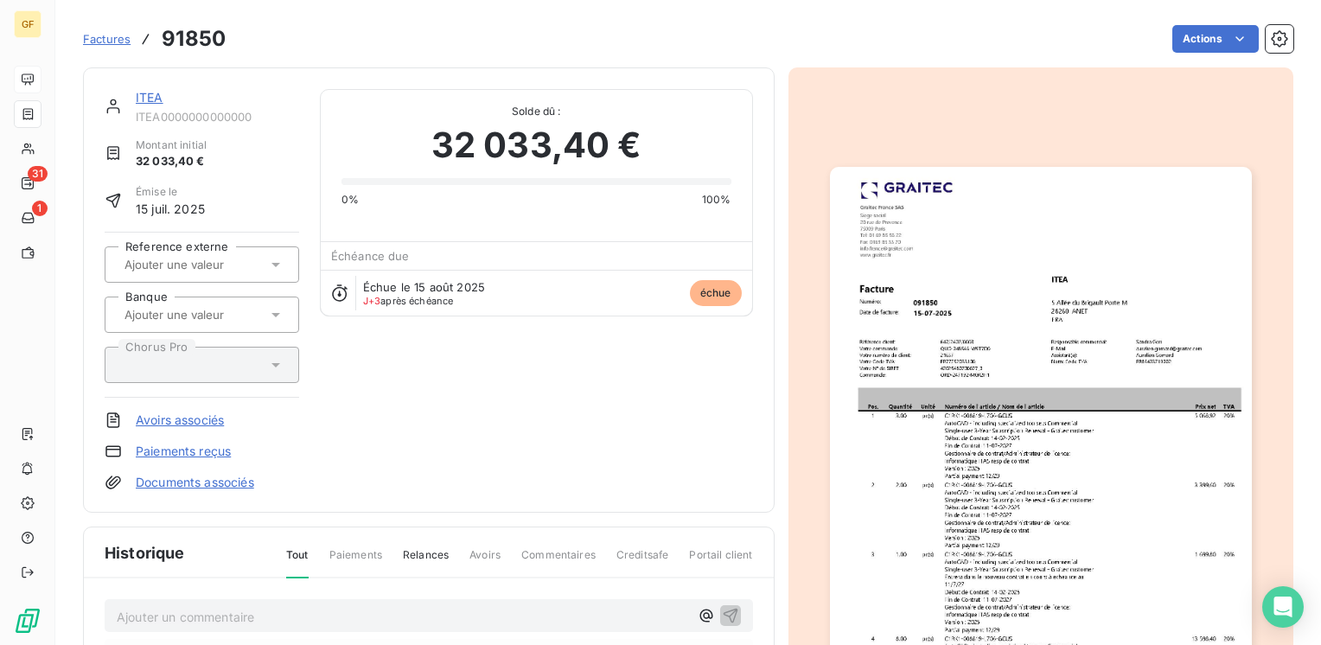
click at [159, 90] on link "ITEA" at bounding box center [150, 97] width 28 height 15
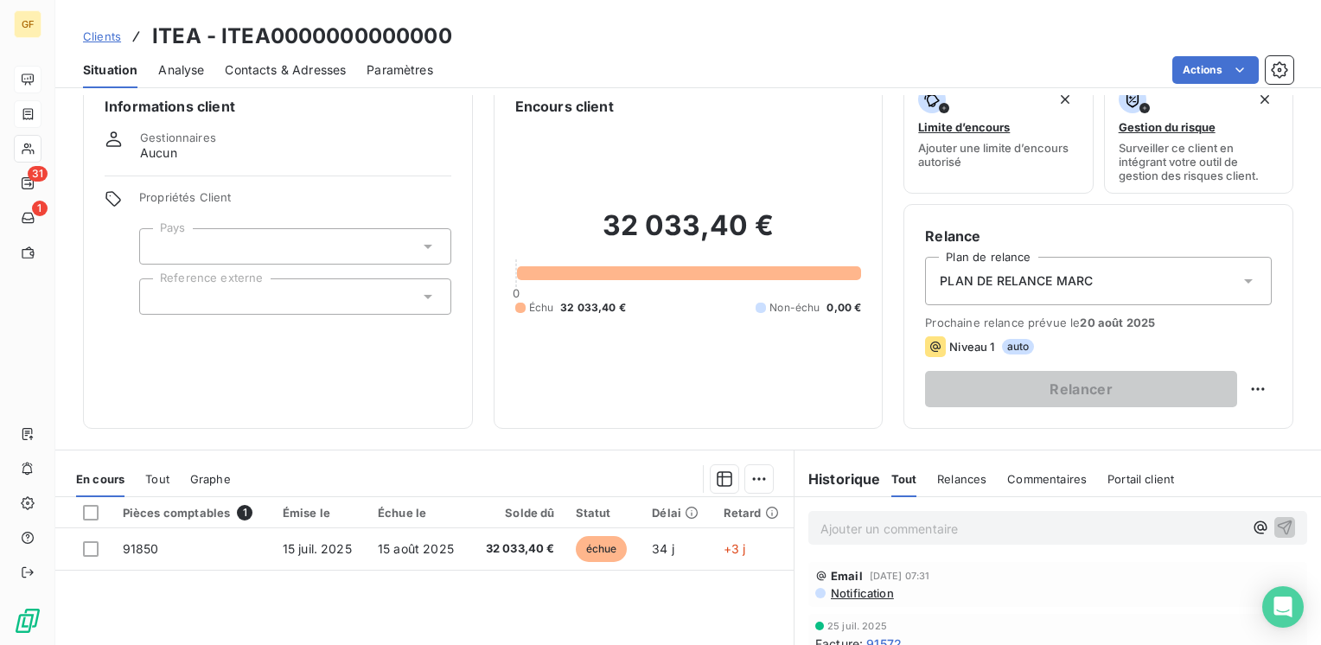
scroll to position [86, 0]
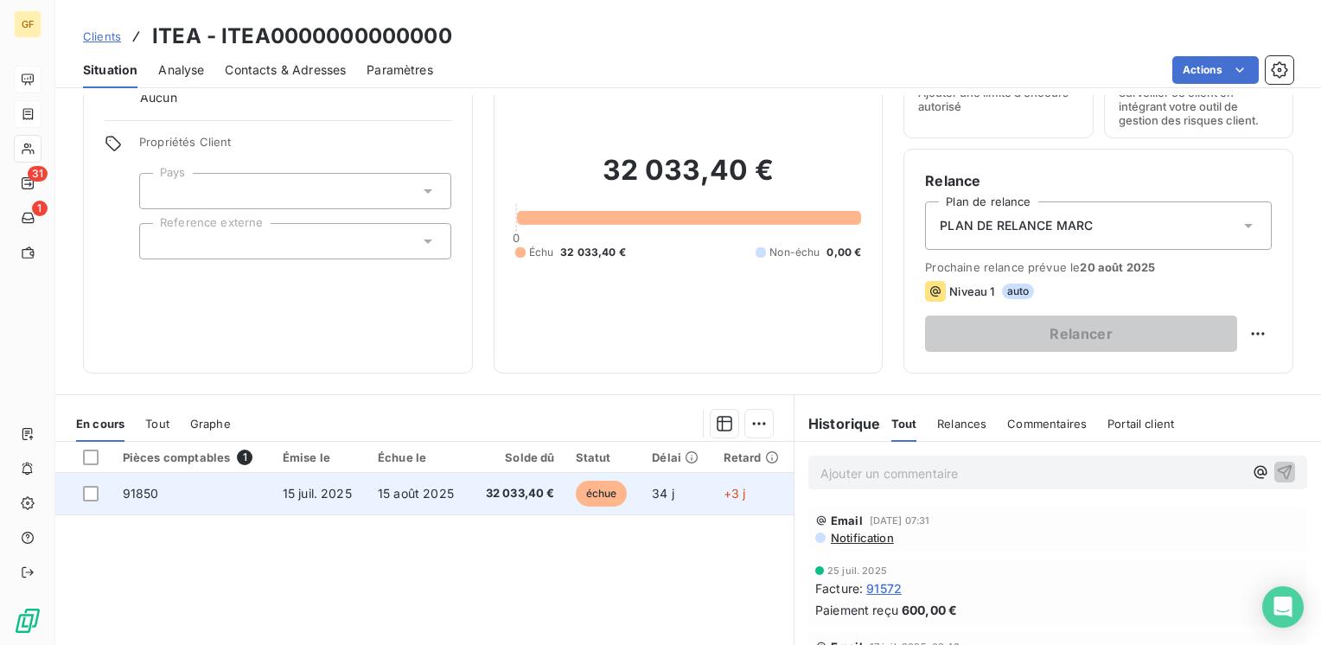
click at [483, 485] on span "32 033,40 €" at bounding box center [518, 493] width 74 height 17
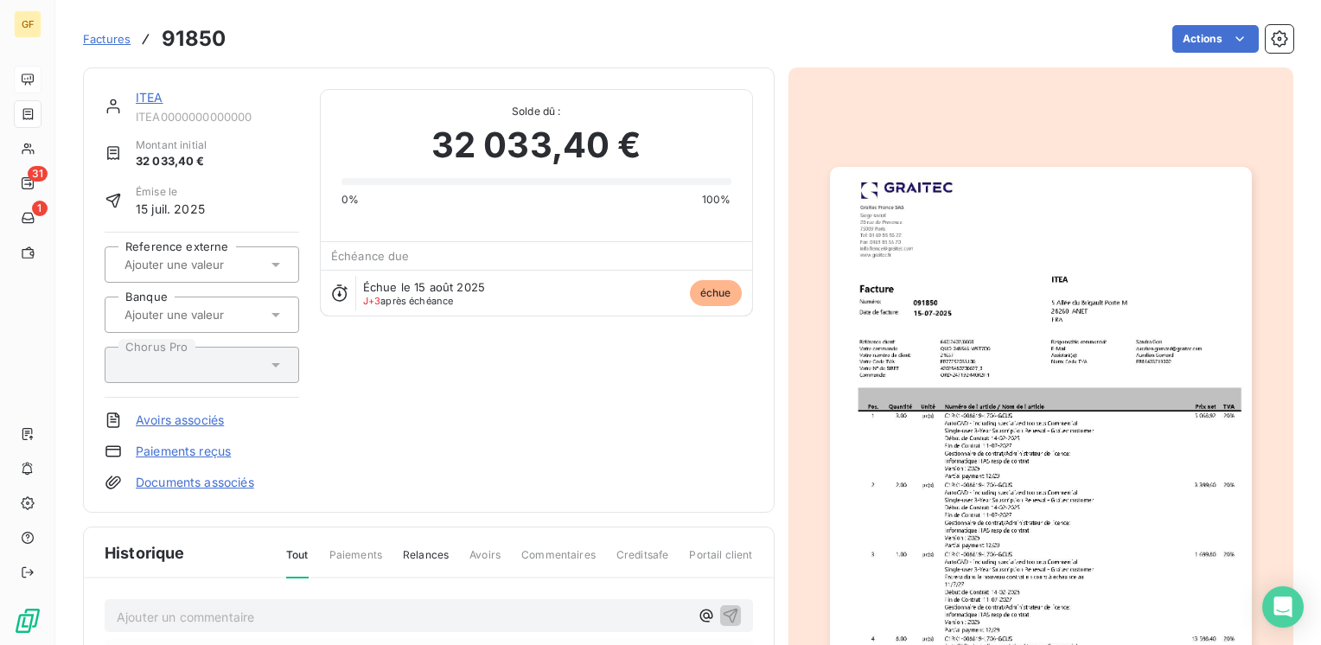
click at [149, 102] on link "ITEA" at bounding box center [150, 97] width 28 height 15
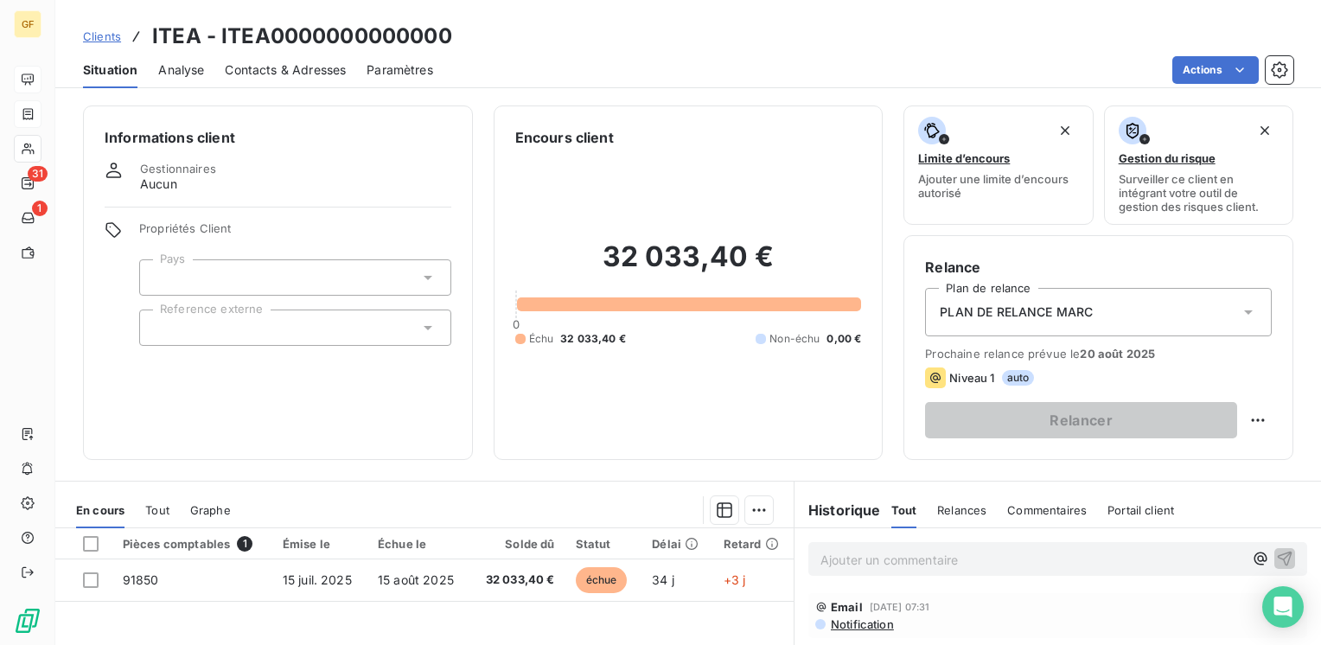
click at [261, 67] on span "Contacts & Adresses" at bounding box center [285, 69] width 121 height 17
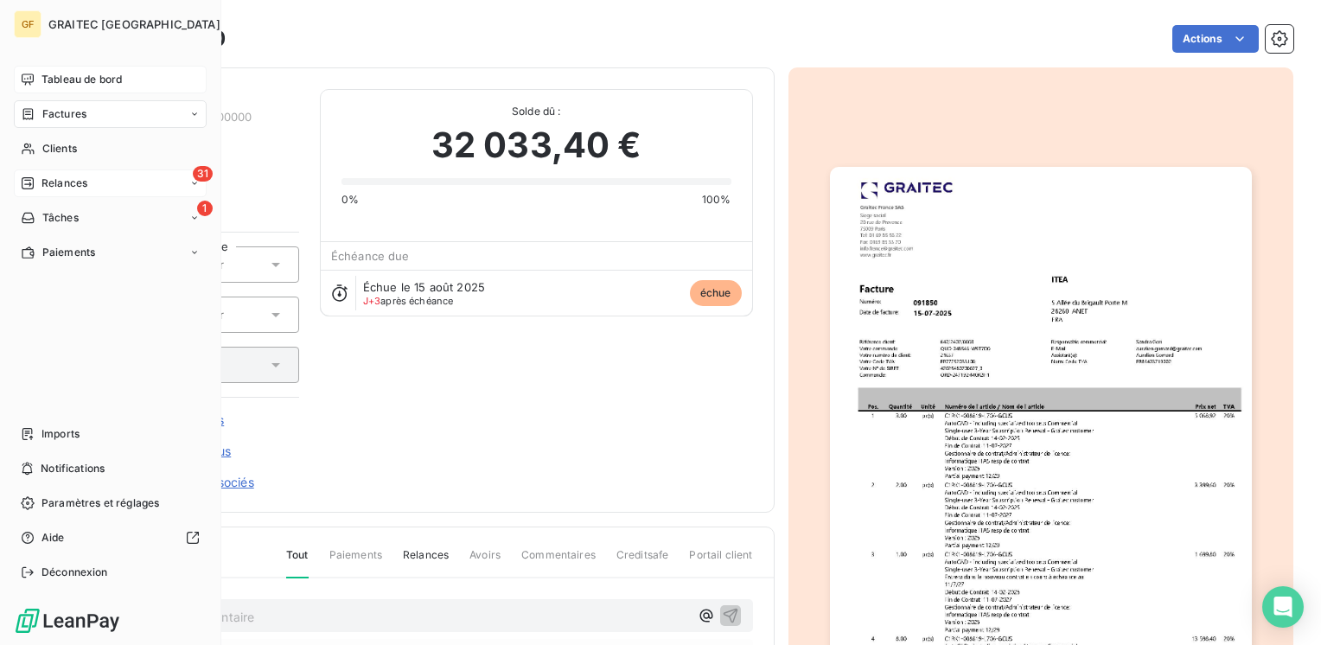
click at [53, 178] on span "Relances" at bounding box center [64, 183] width 46 height 16
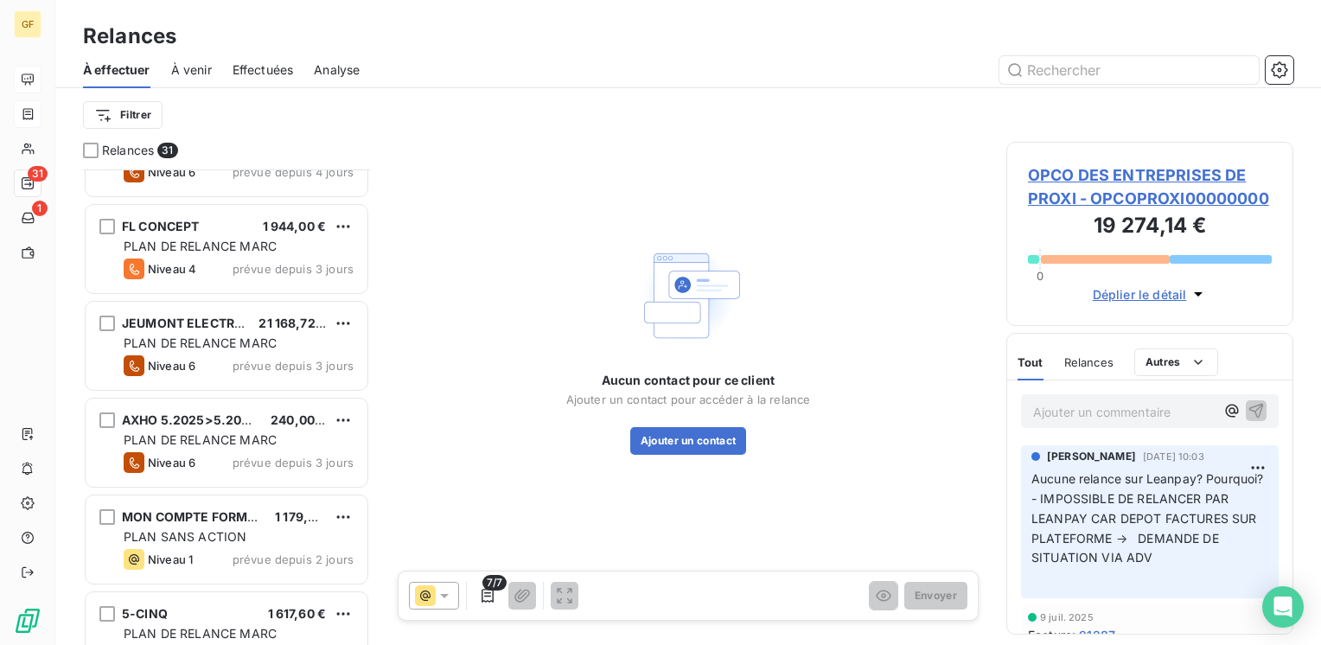
scroll to position [1642, 0]
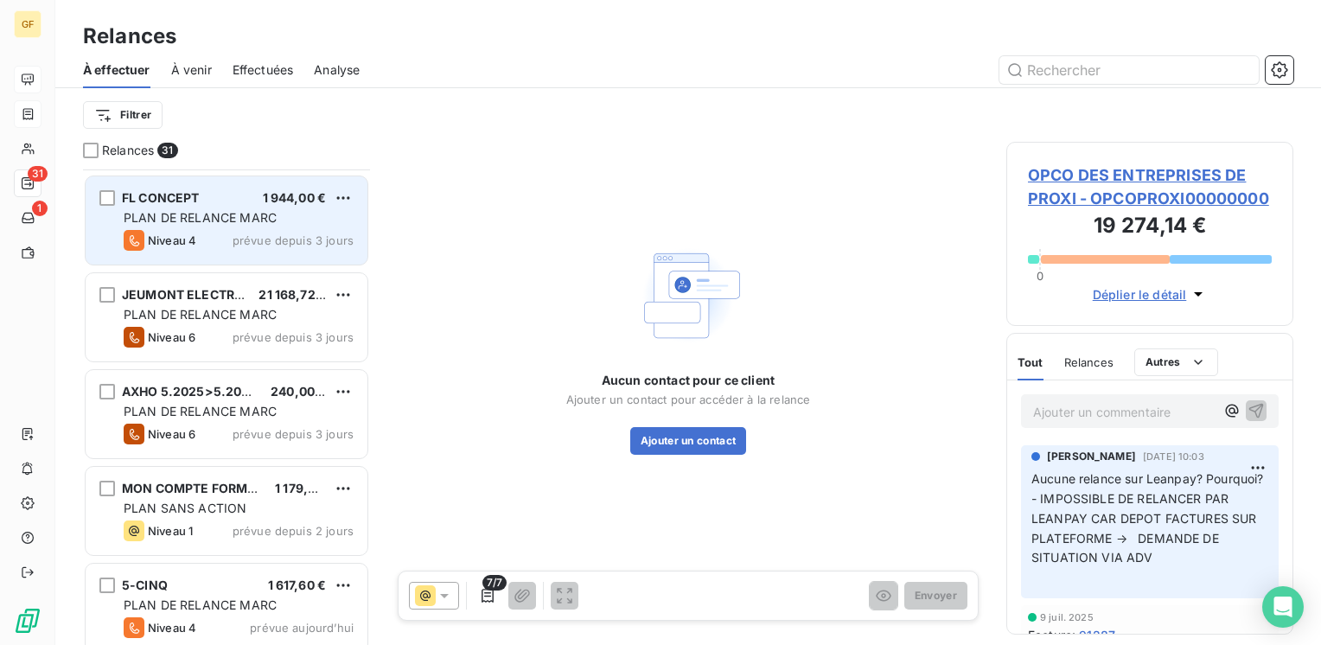
click at [239, 226] on div "FL CONCEPT 1 944,00 € PLAN DE RELANCE [PERSON_NAME] 4 prévue depuis 3 jours" at bounding box center [227, 220] width 282 height 88
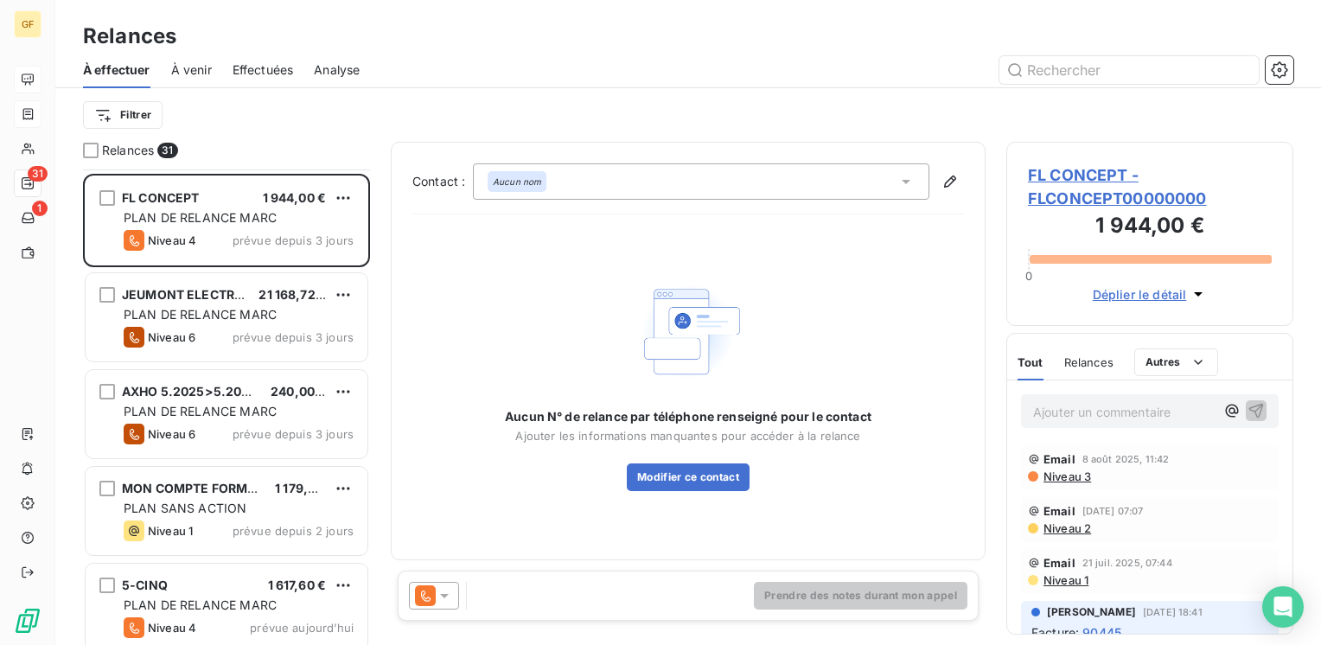
click at [1062, 162] on div "FL CONCEPT - FLCONCEPT00000000 1 944,00 € 0 Déplier le détail" at bounding box center [1149, 234] width 287 height 184
click at [1061, 176] on span "FL CONCEPT - FLCONCEPT00000000" at bounding box center [1150, 186] width 244 height 47
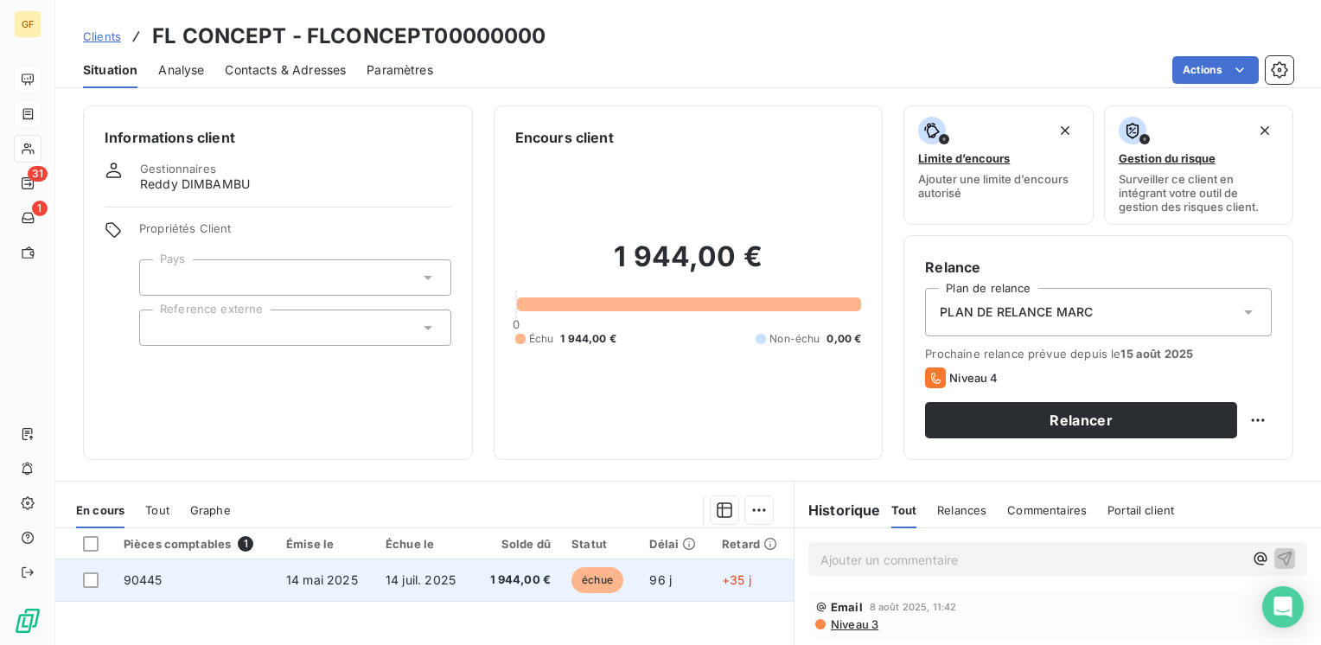
click at [449, 569] on td "14 juil. 2025" at bounding box center [424, 579] width 98 height 41
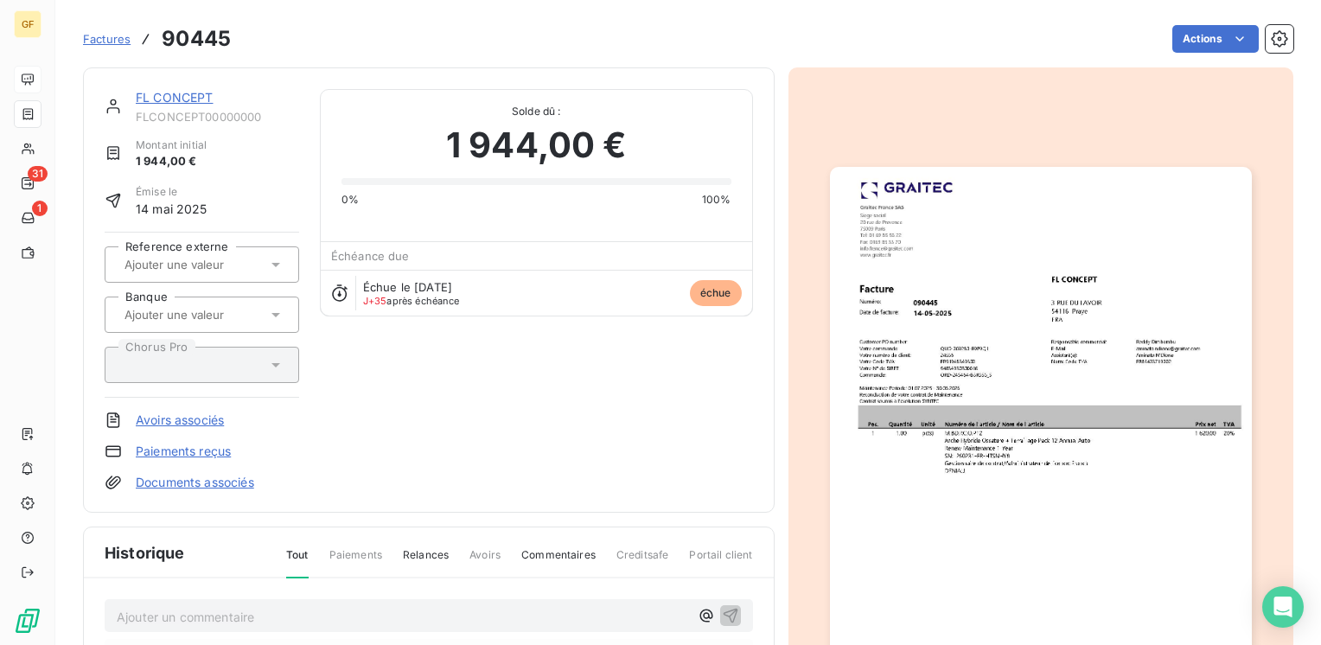
click at [975, 328] on img "button" at bounding box center [1041, 464] width 422 height 595
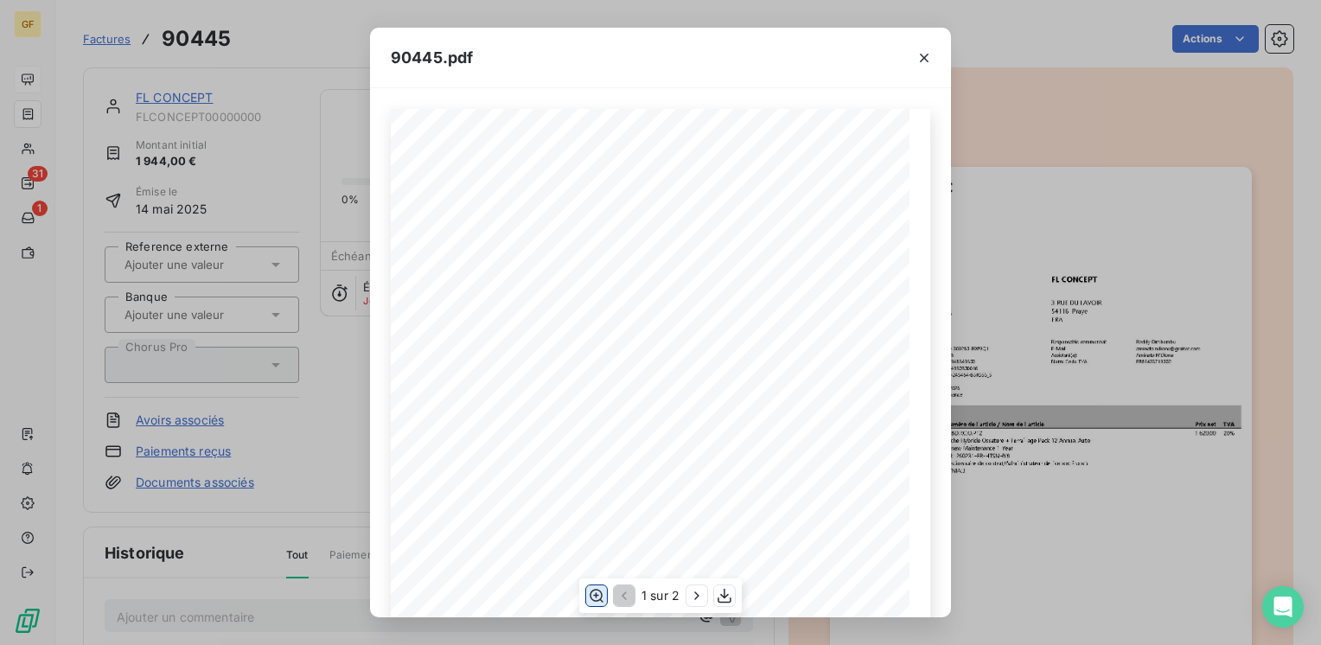
click at [596, 593] on icon "button" at bounding box center [596, 595] width 17 height 17
click at [926, 52] on icon "button" at bounding box center [923, 57] width 17 height 17
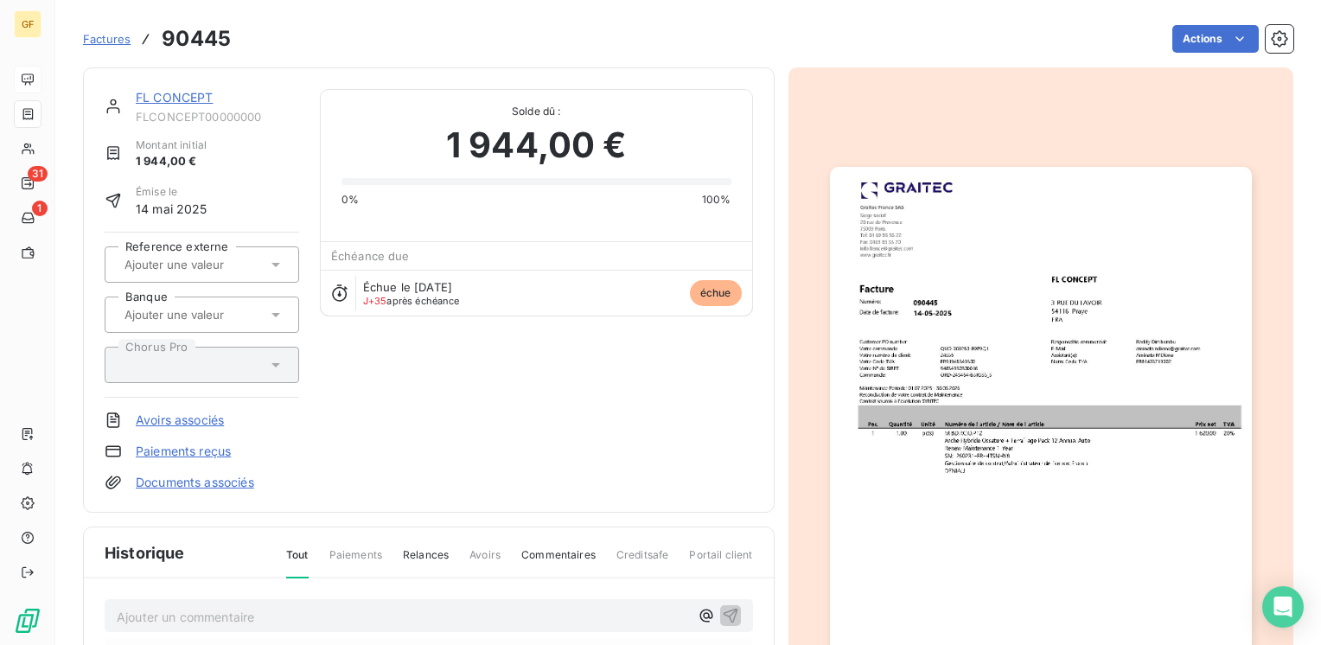
click at [175, 96] on link "FL CONCEPT" at bounding box center [175, 97] width 78 height 15
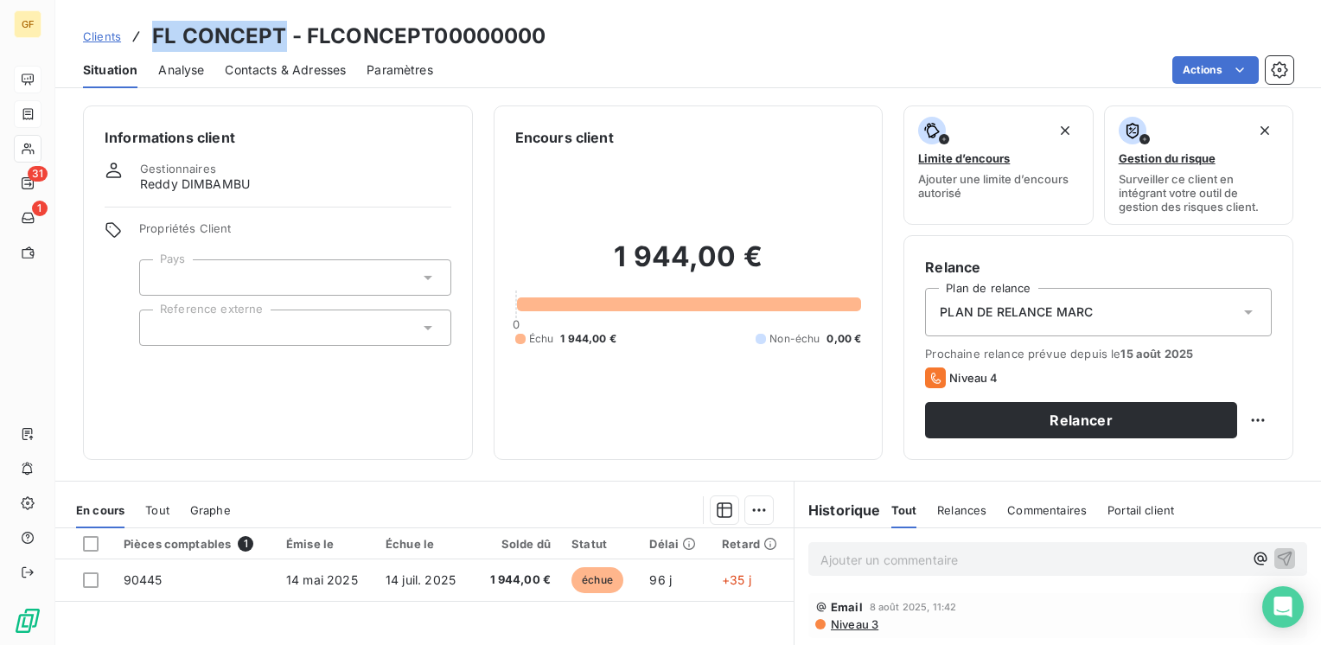
drag, startPoint x: 280, startPoint y: 40, endPoint x: 149, endPoint y: 31, distance: 131.6
click at [149, 31] on div "Clients FL CONCEPT - FLCONCEPT00000000" at bounding box center [314, 36] width 463 height 31
copy h3 "FL CONCEPT"
click at [304, 67] on span "Contacts & Adresses" at bounding box center [285, 69] width 121 height 17
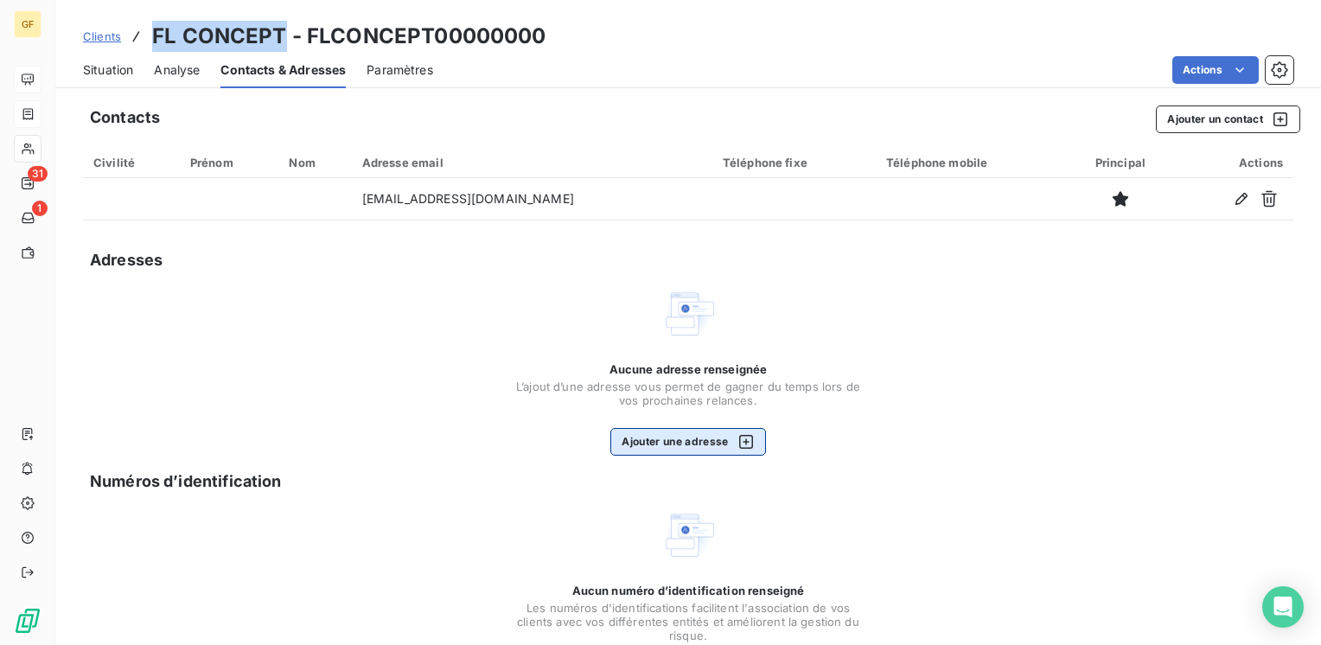
click at [650, 442] on button "Ajouter une adresse" at bounding box center [687, 442] width 155 height 28
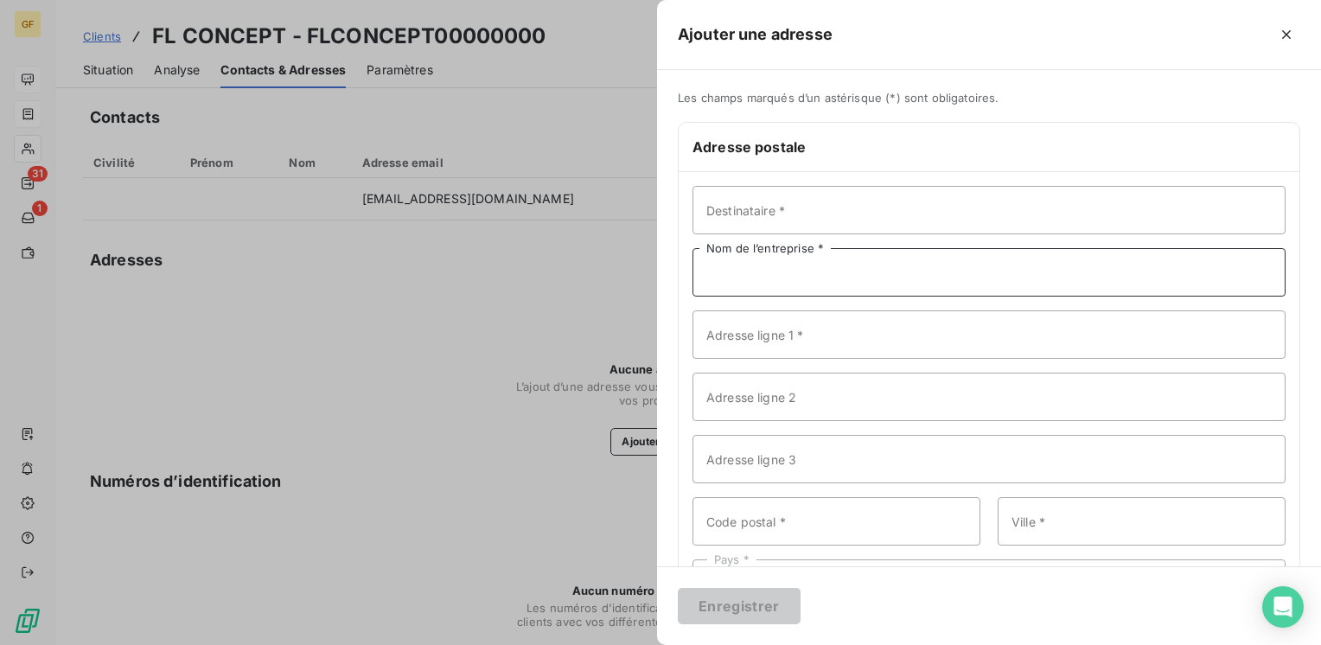
click at [754, 271] on input "Nom de l’entreprise *" at bounding box center [988, 272] width 593 height 48
paste input "FL CONCEPT"
type input "FL CONCEPT"
click at [740, 347] on input "Adresse ligne 1 *" at bounding box center [988, 334] width 593 height 48
drag, startPoint x: 726, startPoint y: 337, endPoint x: 766, endPoint y: 334, distance: 39.8
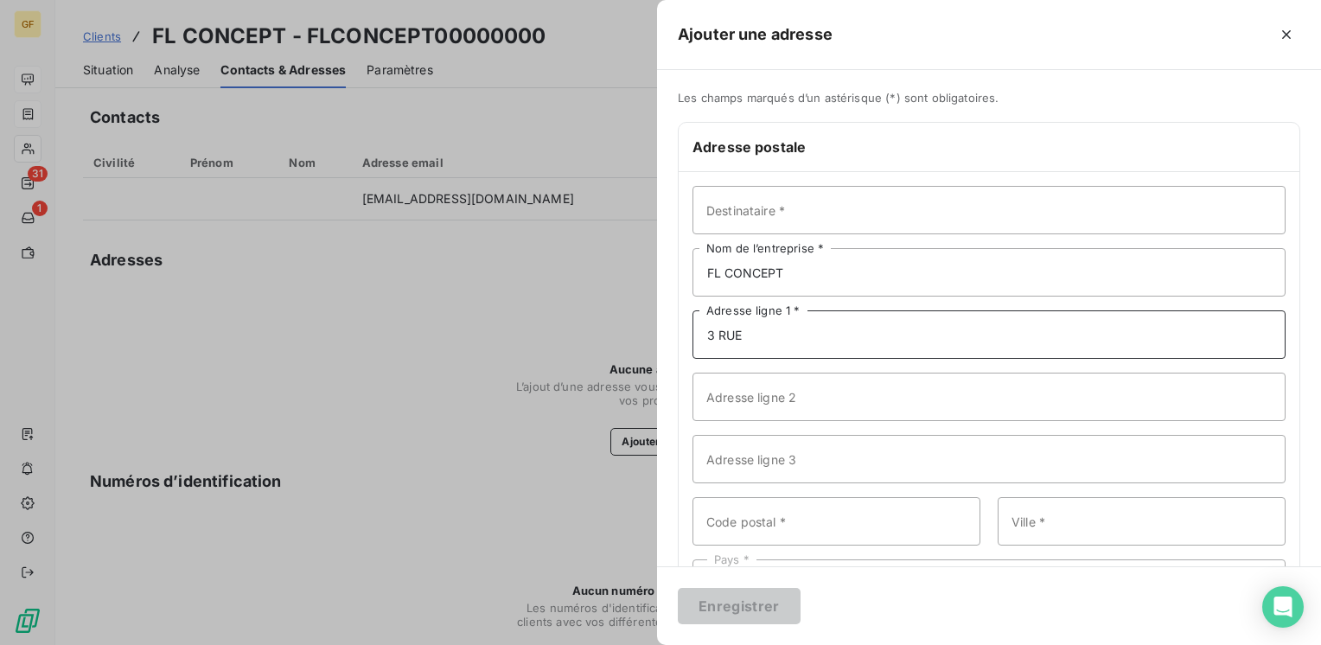
click at [766, 334] on input "3 RUE" at bounding box center [988, 334] width 593 height 48
drag, startPoint x: 718, startPoint y: 328, endPoint x: 773, endPoint y: 331, distance: 54.5
click at [773, 331] on input "3 RUE" at bounding box center [988, 334] width 593 height 48
type input "[STREET_ADDRESS]"
click at [729, 515] on input "Code postal *" at bounding box center [836, 521] width 288 height 48
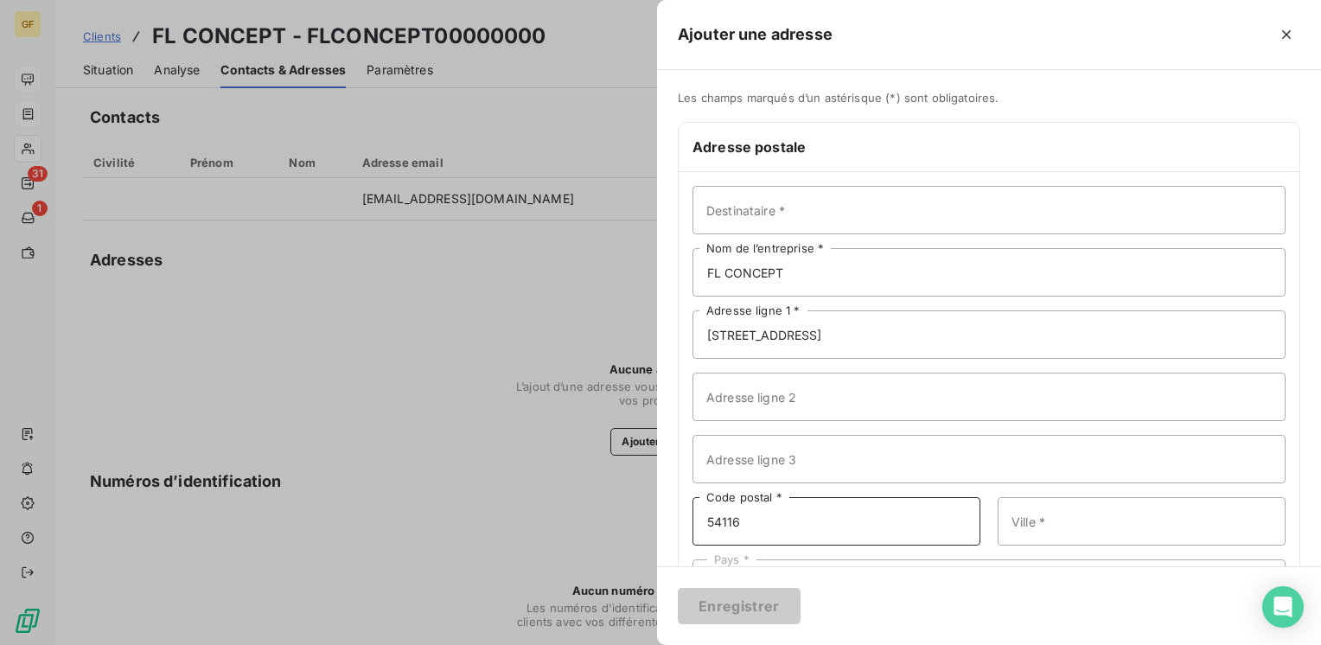
type input "54116"
click at [1013, 518] on input "PARY" at bounding box center [1141, 521] width 288 height 48
drag, startPoint x: 1013, startPoint y: 518, endPoint x: 1027, endPoint y: 514, distance: 14.3
click at [1027, 514] on input "PARY" at bounding box center [1141, 521] width 288 height 48
click at [1003, 519] on input "RAYE" at bounding box center [1141, 521] width 288 height 48
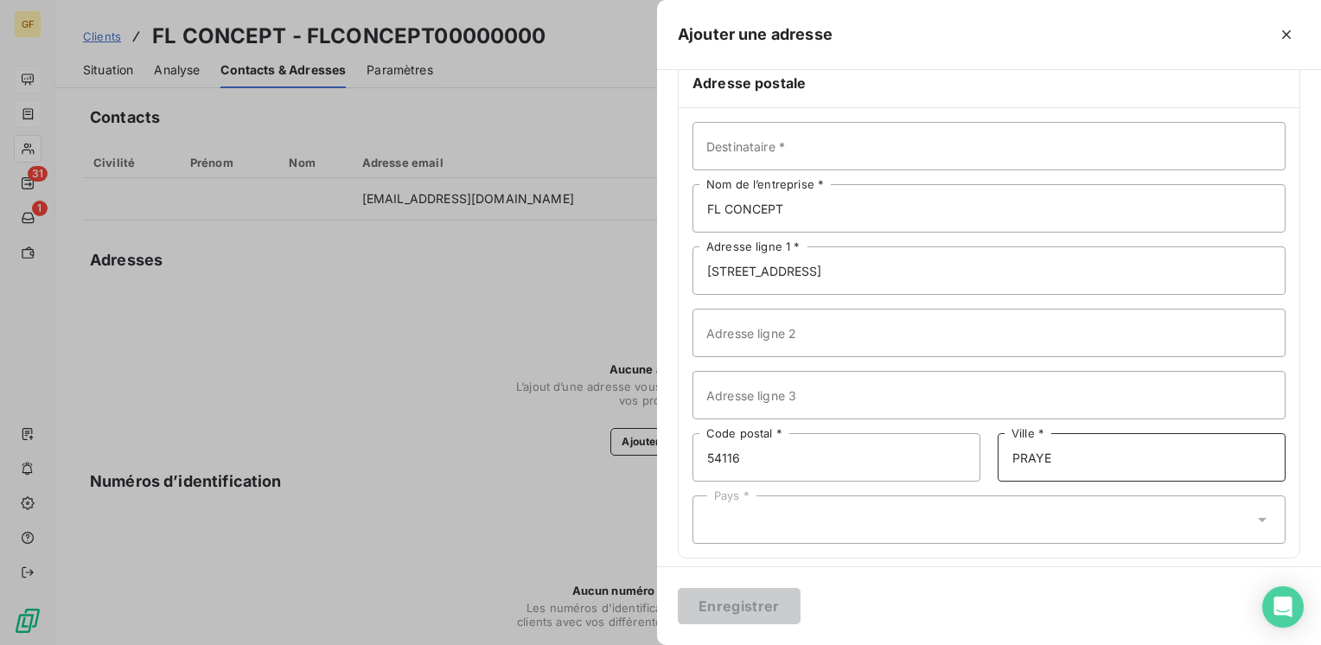
scroll to position [59, 0]
type input "PRAYE"
click at [790, 532] on div "Pays *" at bounding box center [988, 524] width 593 height 48
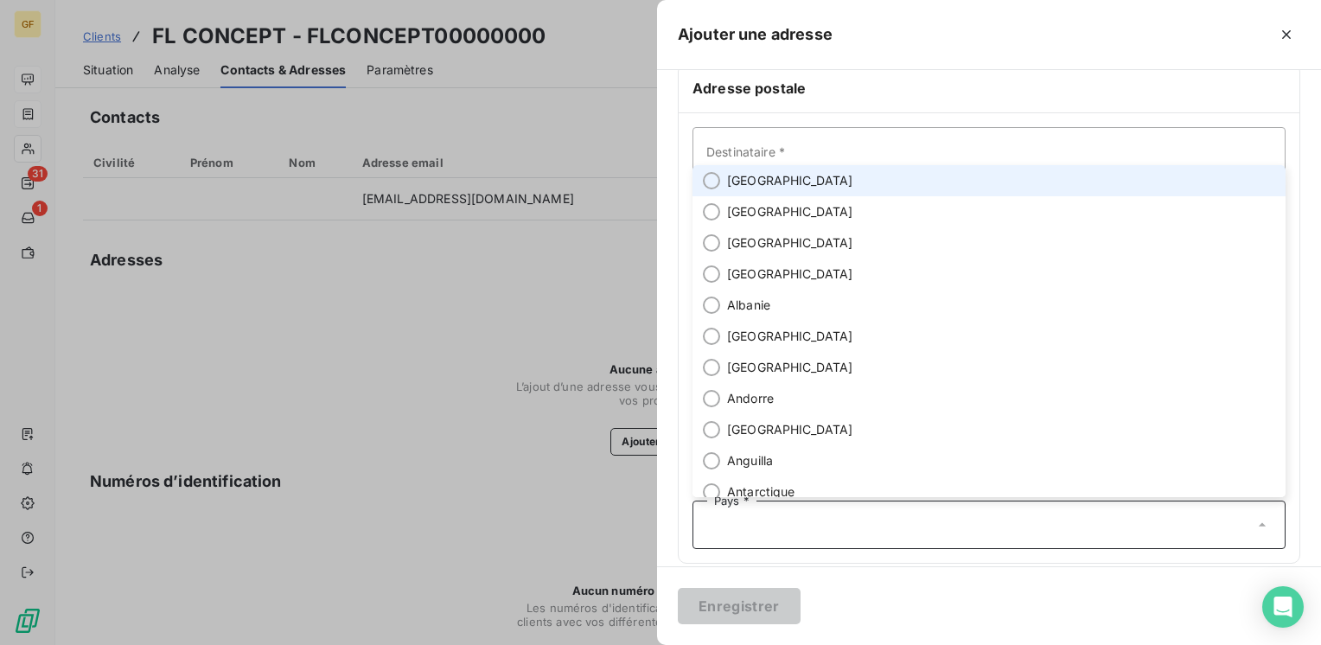
click at [741, 180] on span "[GEOGRAPHIC_DATA]" at bounding box center [790, 180] width 126 height 17
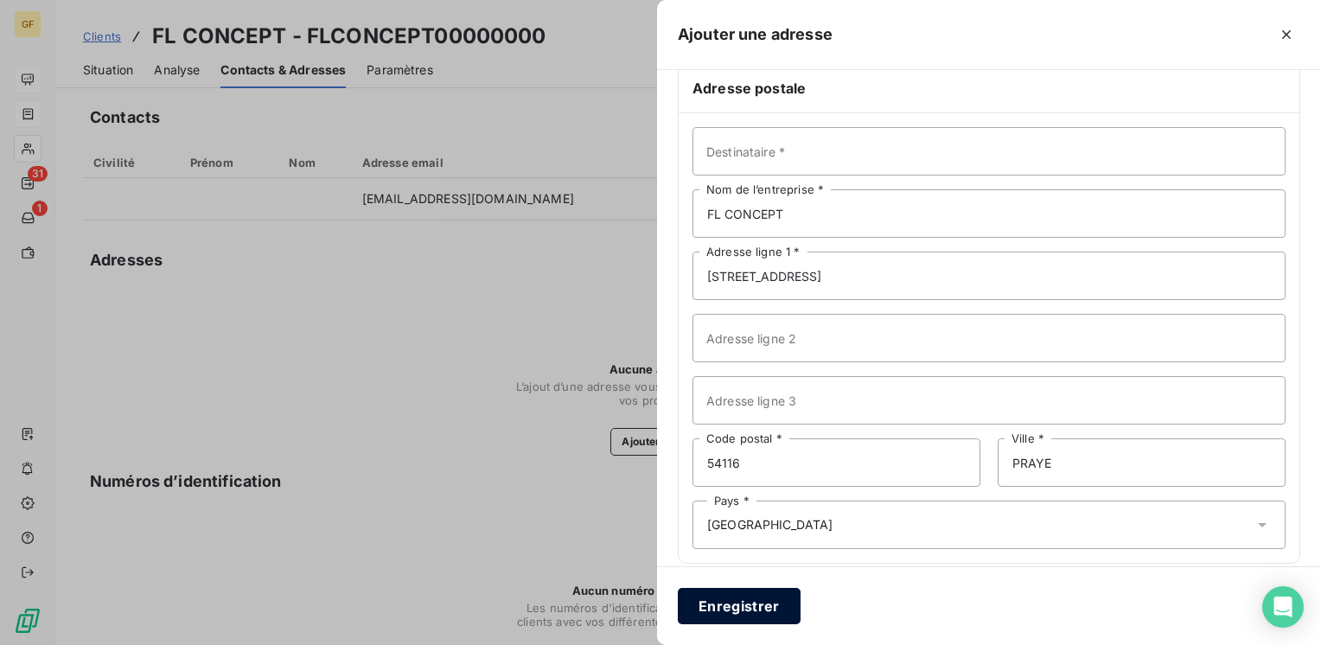
click at [733, 614] on button "Enregistrer" at bounding box center [739, 606] width 123 height 36
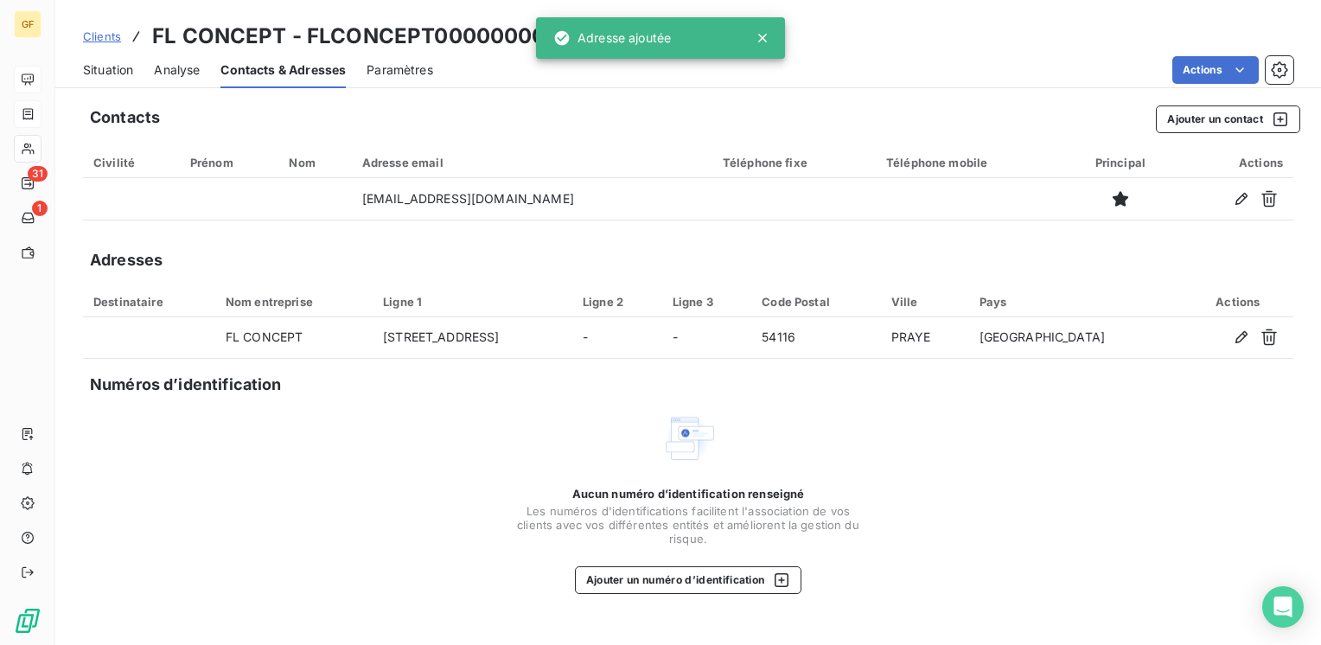
click at [107, 70] on span "Situation" at bounding box center [108, 69] width 50 height 17
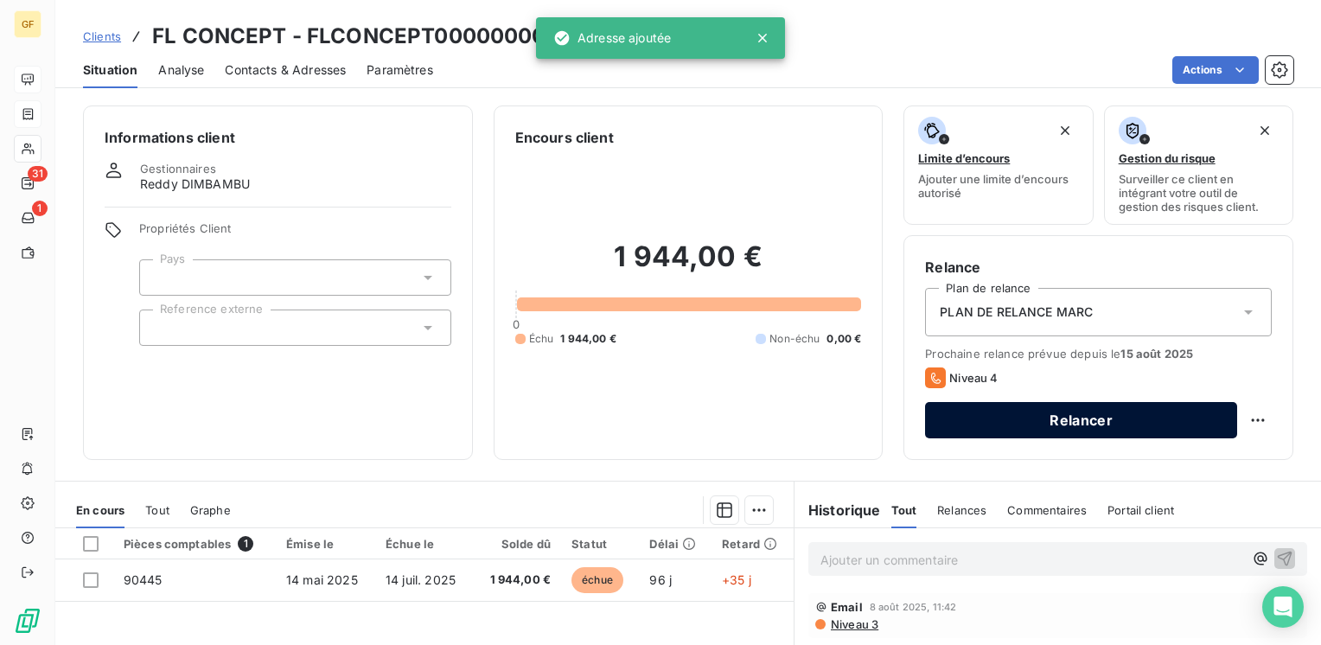
click at [1034, 427] on button "Relancer" at bounding box center [1081, 420] width 312 height 36
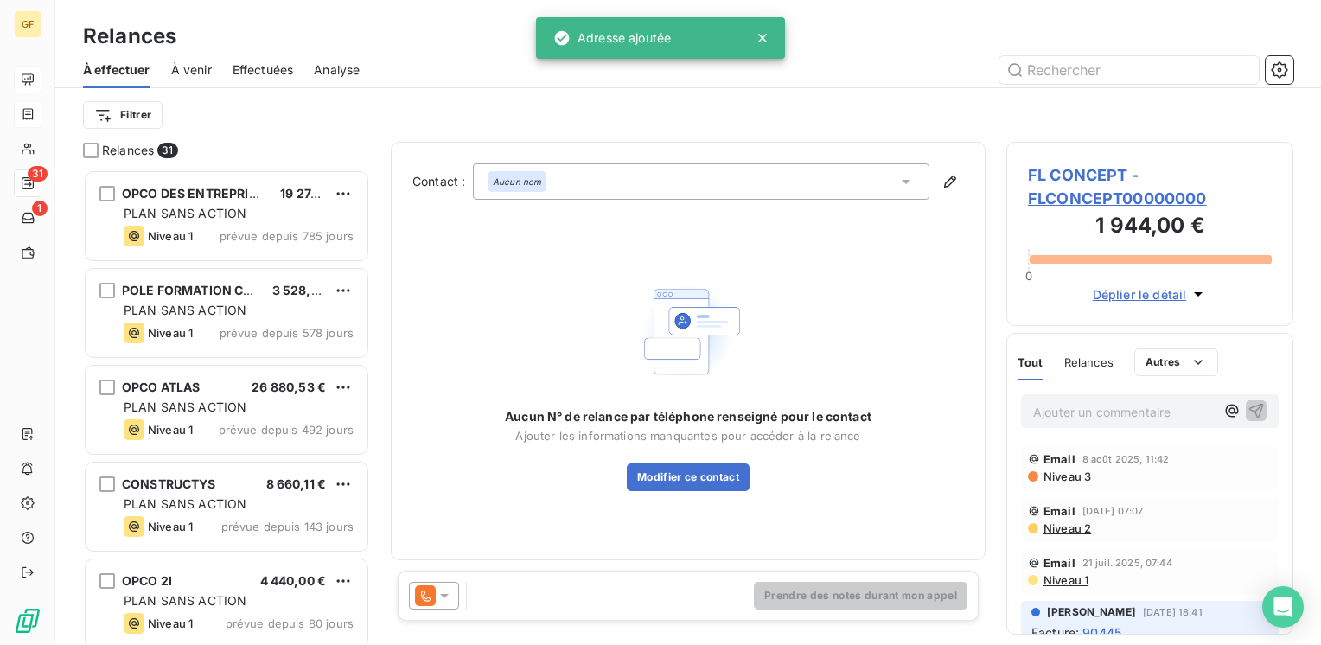
scroll to position [462, 273]
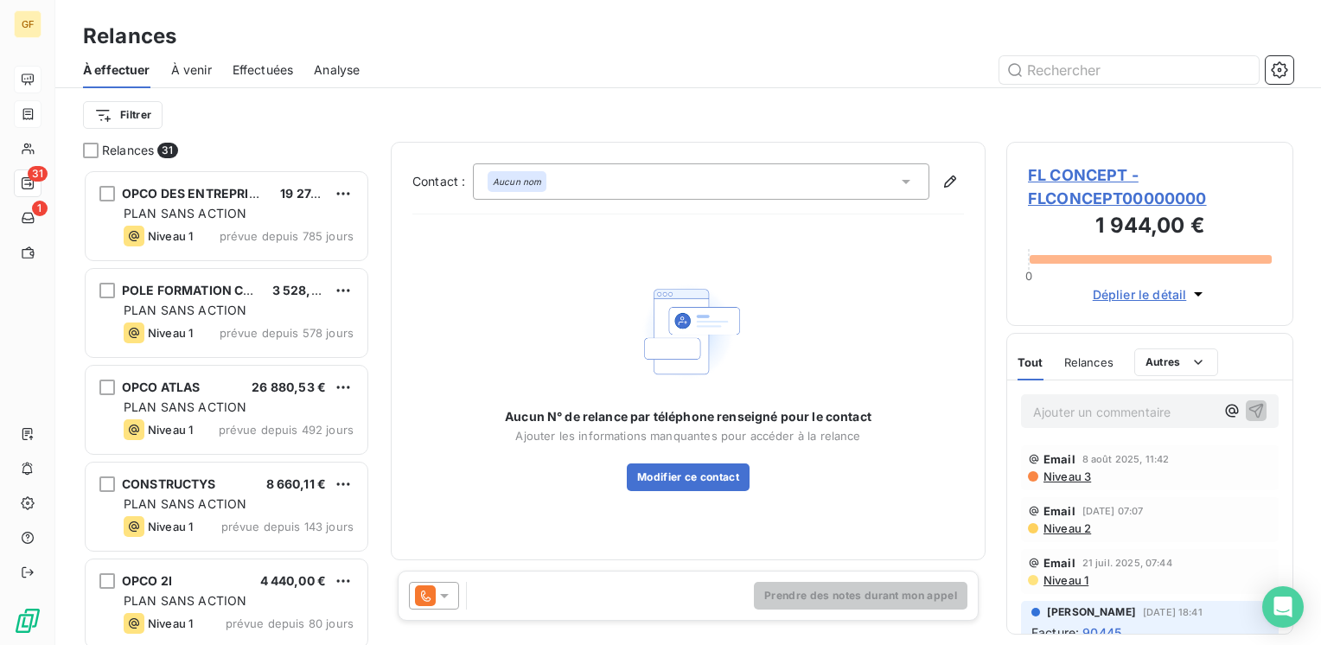
click at [439, 595] on icon at bounding box center [444, 595] width 17 height 17
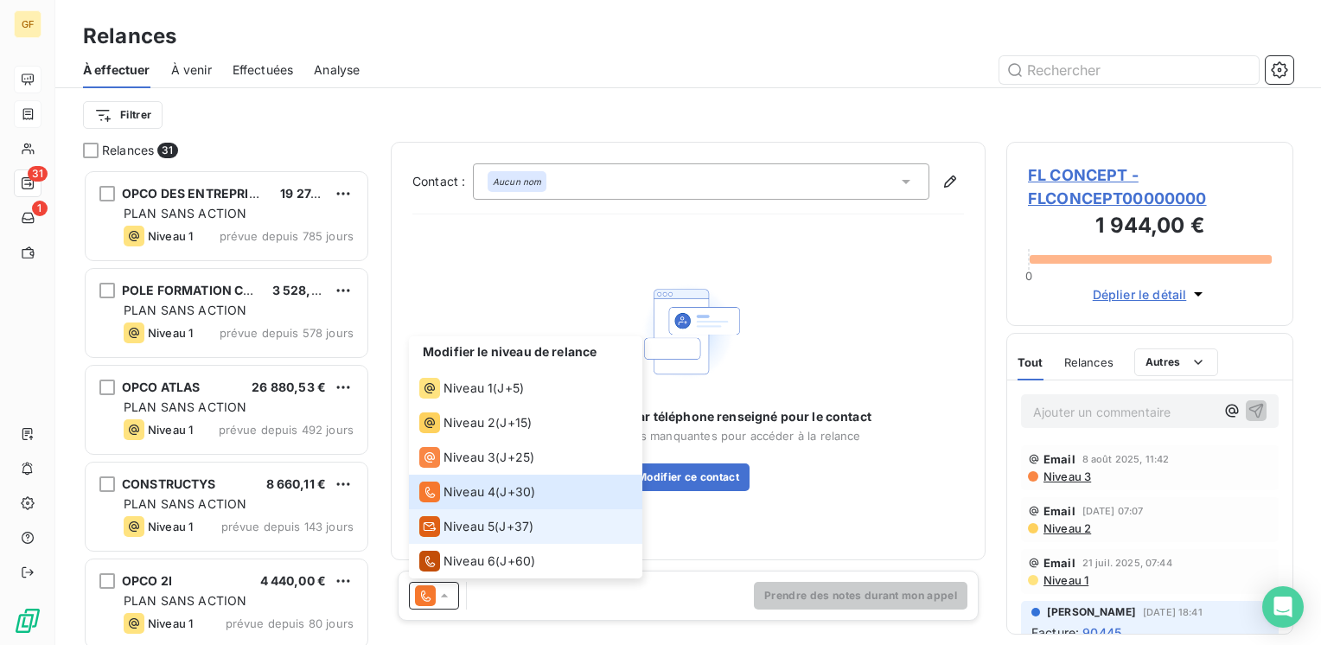
click at [468, 518] on span "Niveau 5" at bounding box center [468, 526] width 51 height 17
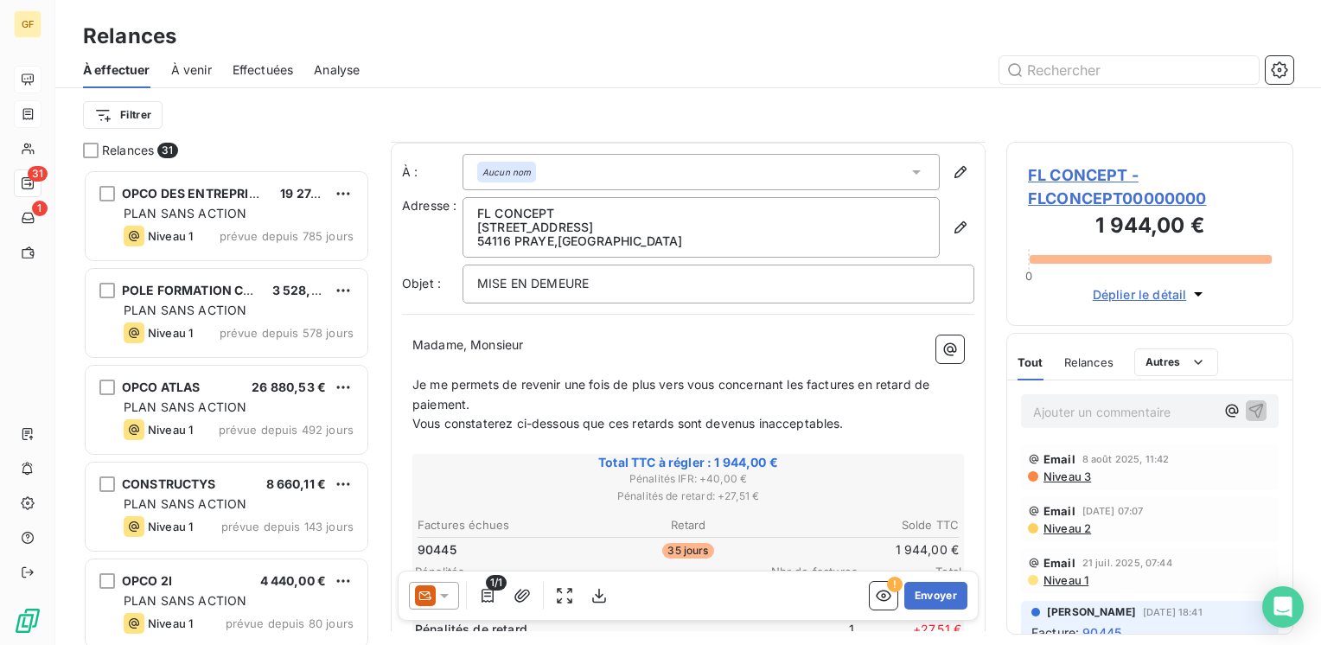
scroll to position [86, 0]
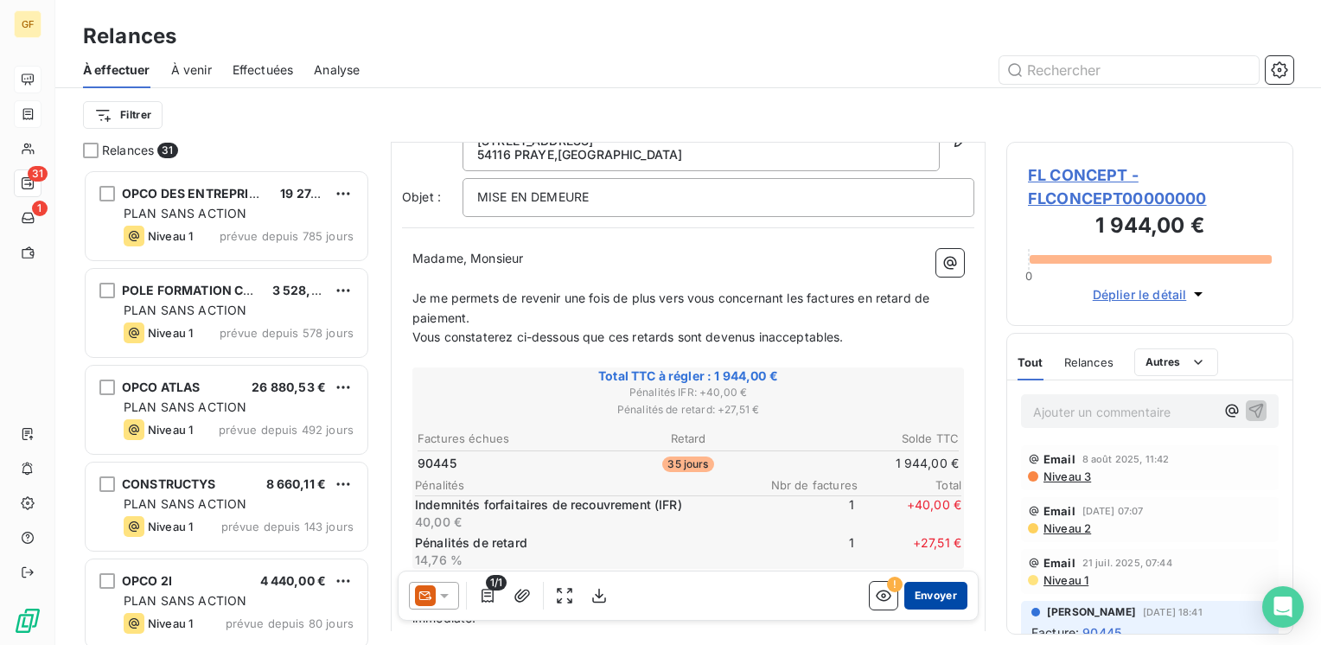
click at [934, 599] on button "Envoyer" at bounding box center [935, 596] width 63 height 28
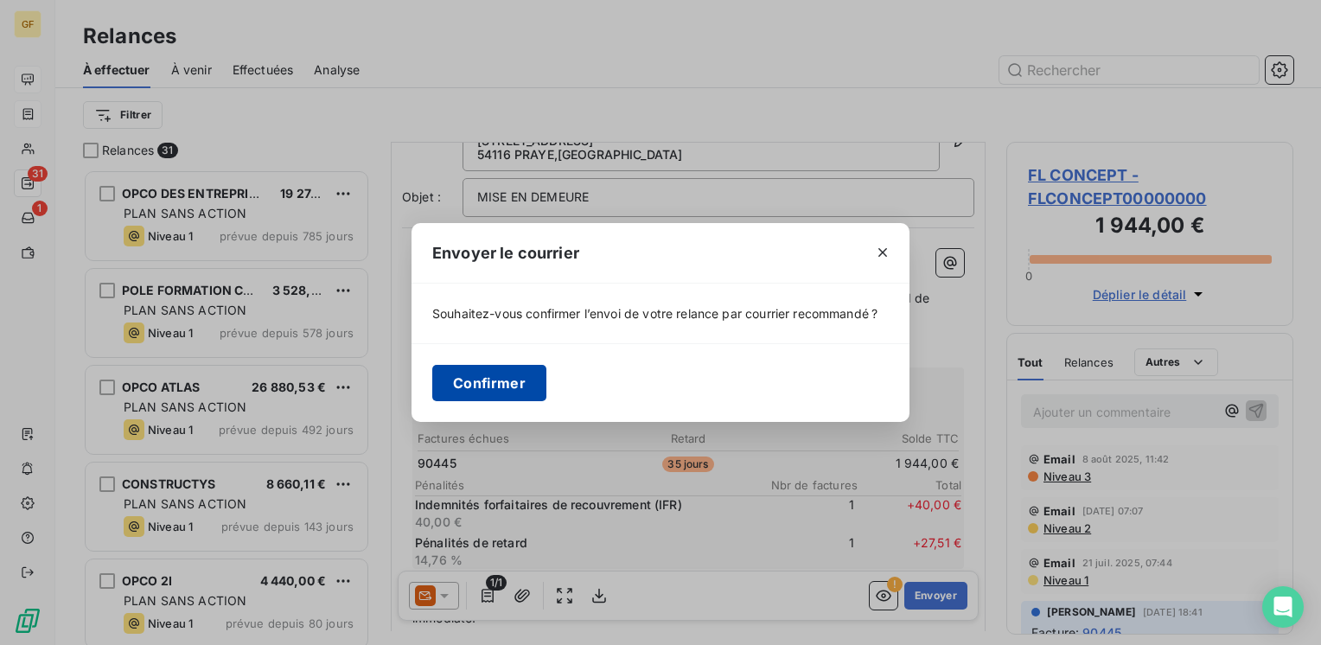
click at [504, 372] on button "Confirmer" at bounding box center [489, 383] width 114 height 36
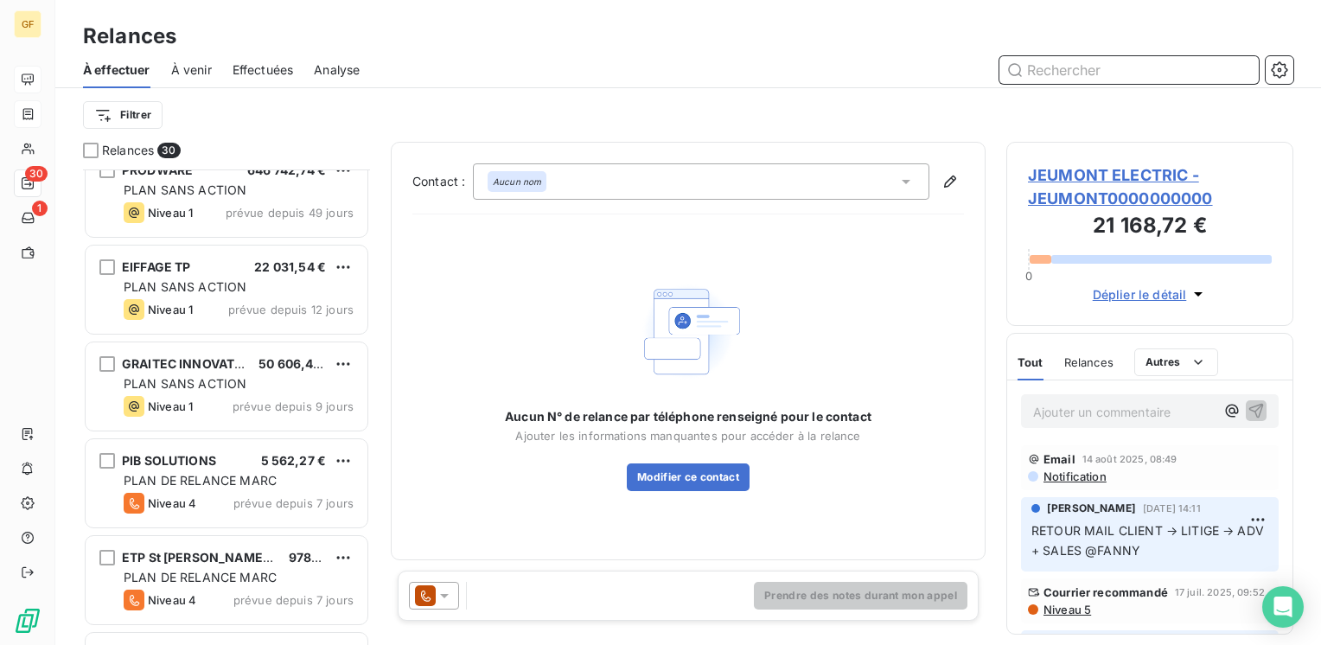
scroll to position [691, 0]
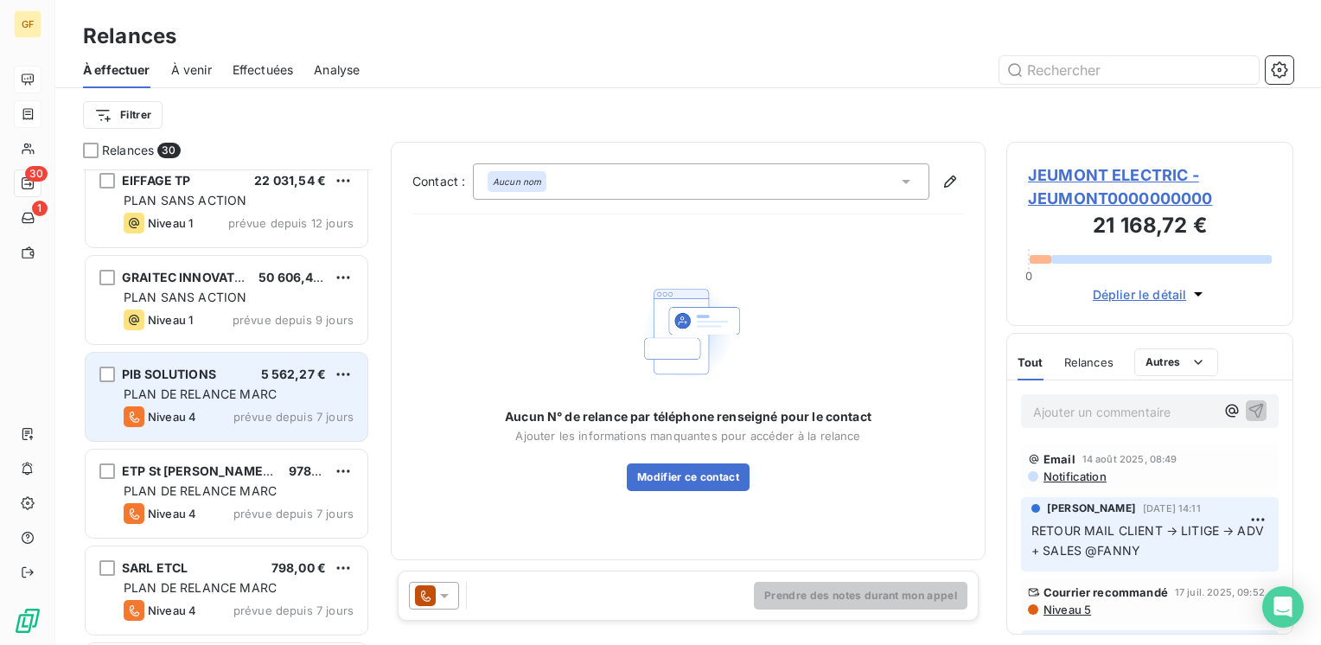
click at [267, 389] on span "PLAN DE RELANCE MARC" at bounding box center [200, 393] width 153 height 15
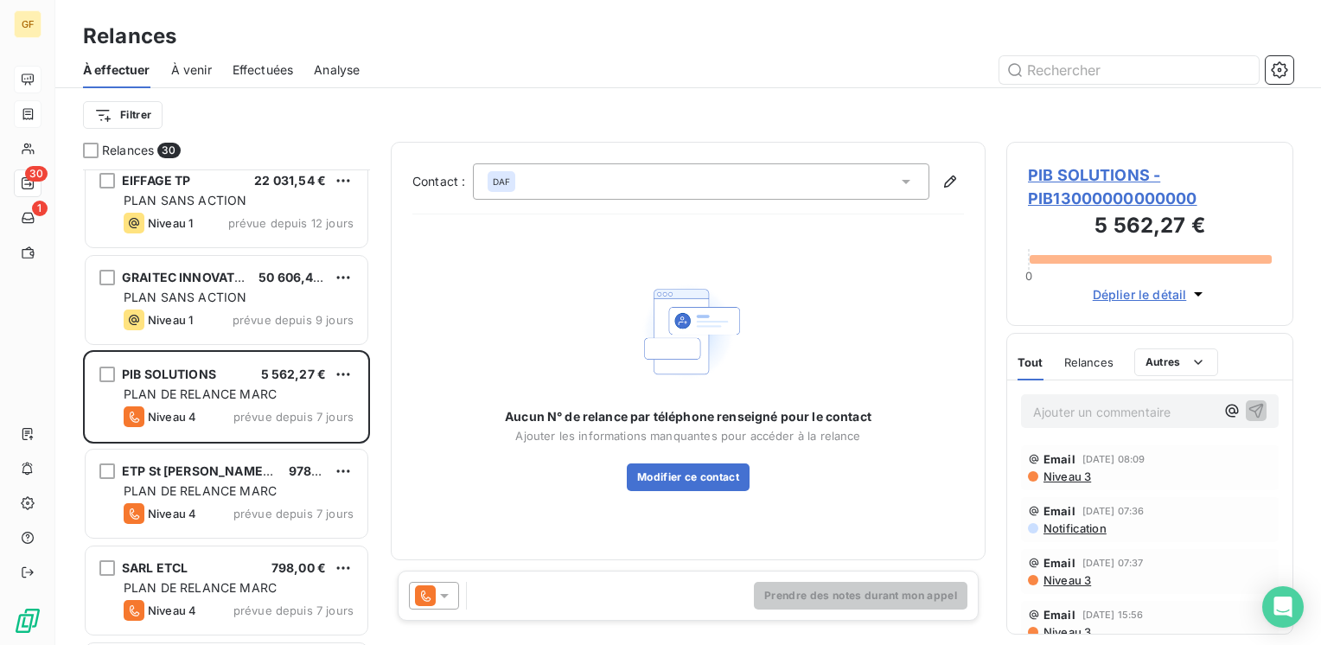
click at [1072, 181] on span "PIB SOLUTIONS - PIB13000000000000" at bounding box center [1150, 186] width 244 height 47
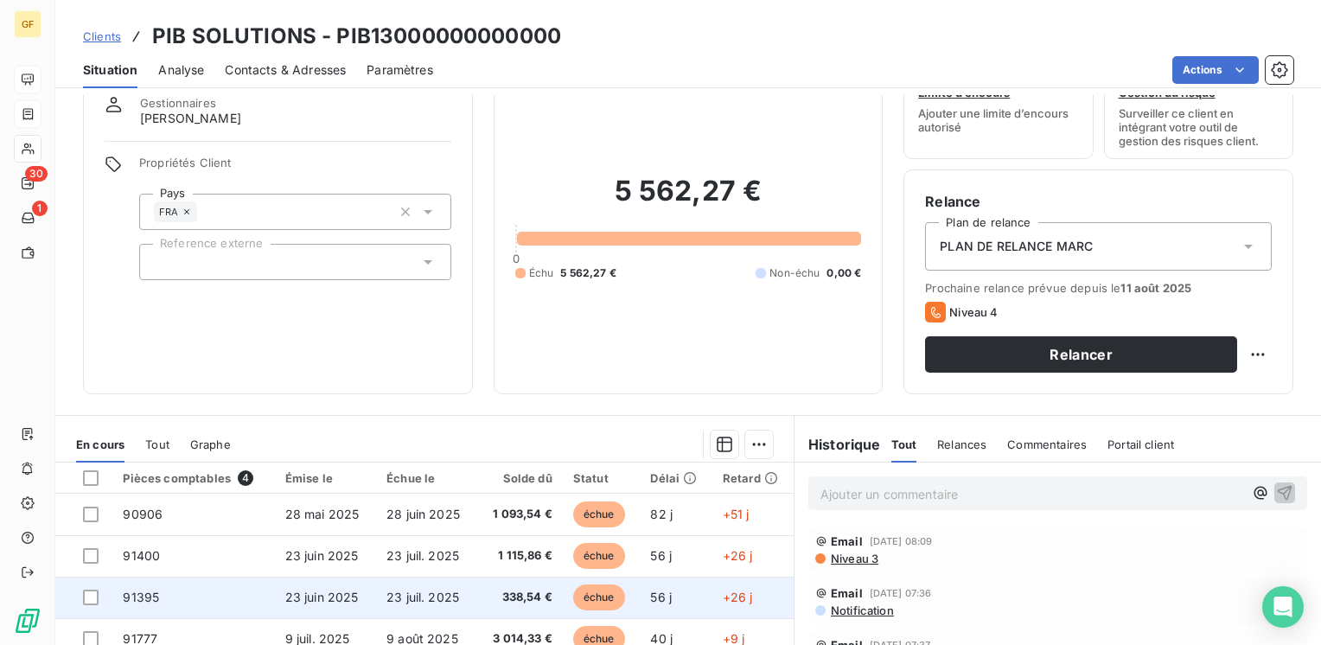
scroll to position [173, 0]
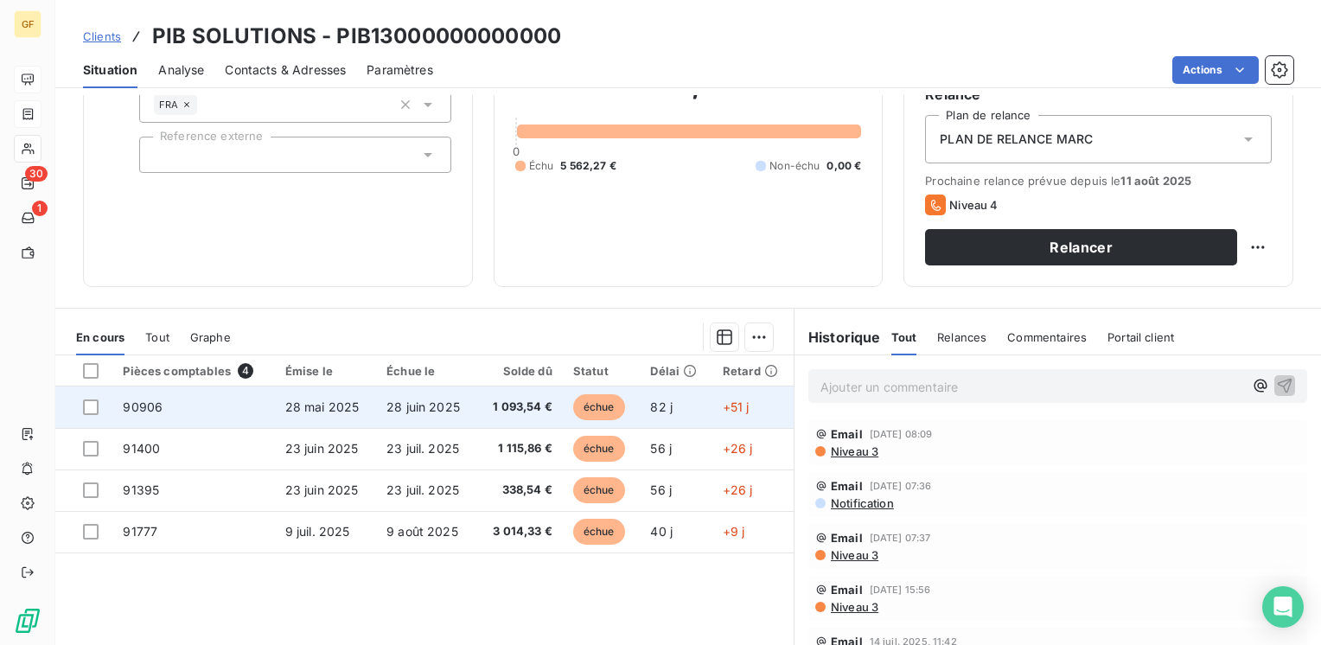
click at [439, 400] on span "28 juin 2025" at bounding box center [422, 406] width 73 height 15
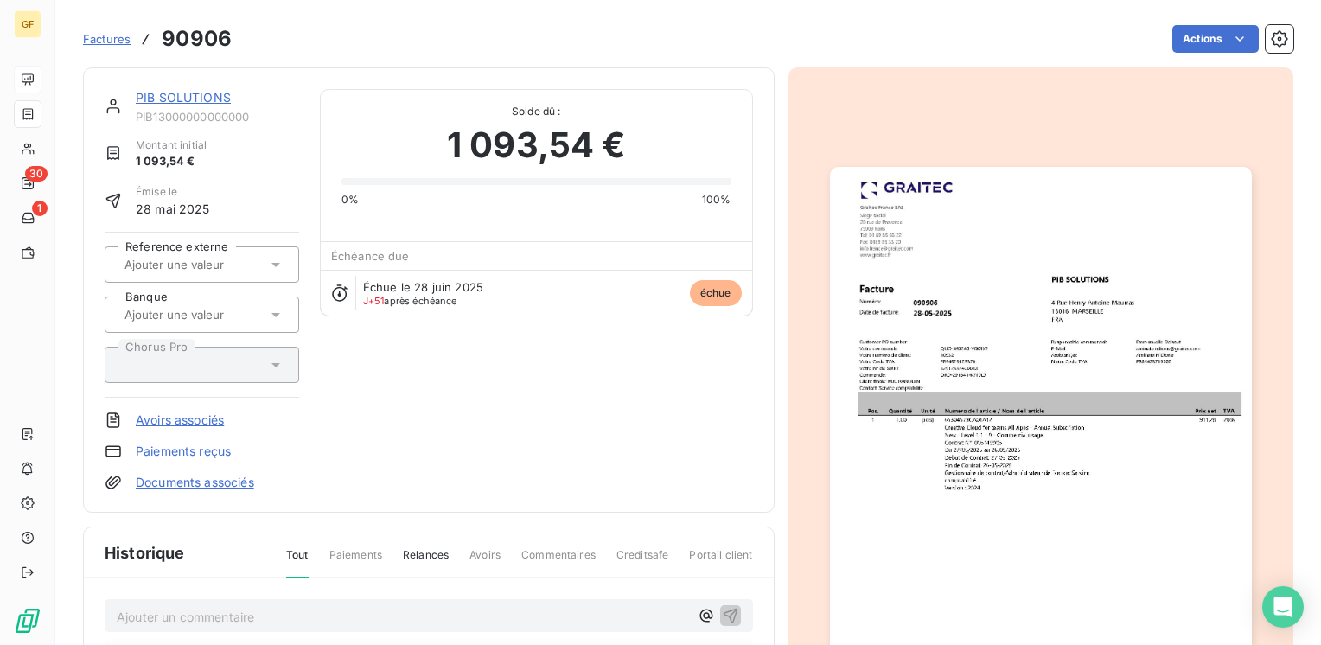
click at [959, 302] on img "button" at bounding box center [1041, 464] width 422 height 595
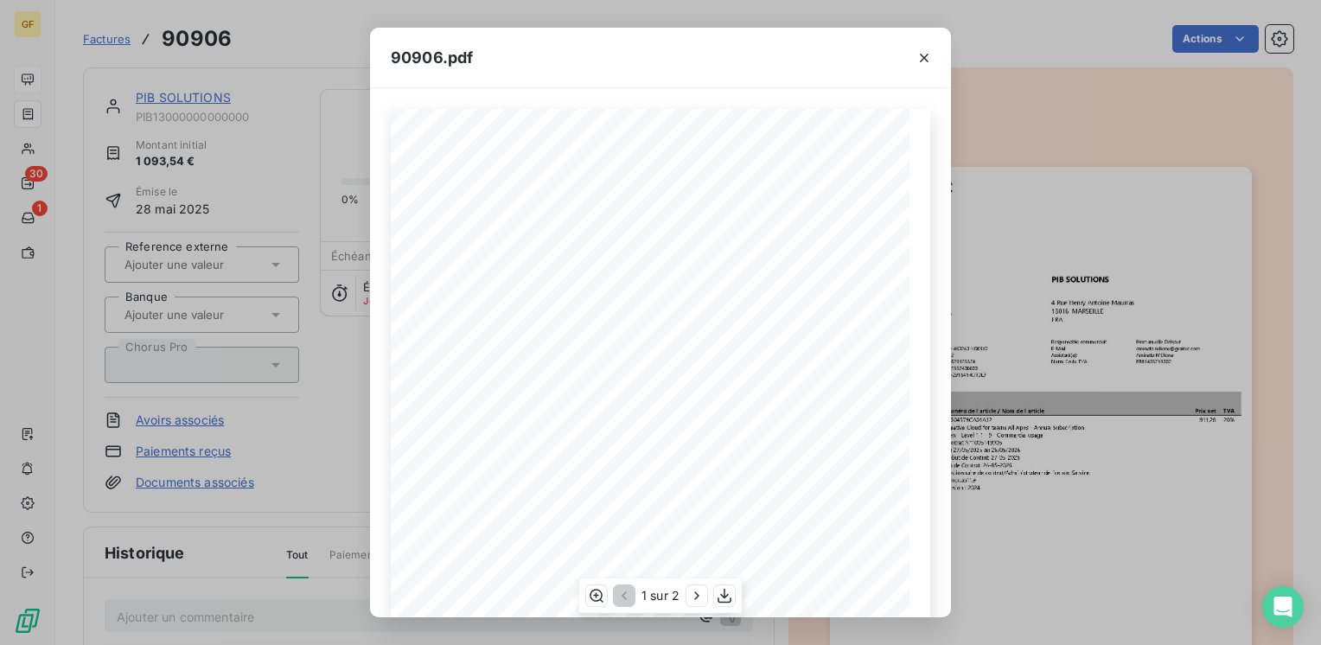
scroll to position [245, 0]
click at [596, 589] on icon "button" at bounding box center [596, 595] width 14 height 13
click at [926, 54] on icon "button" at bounding box center [924, 58] width 9 height 9
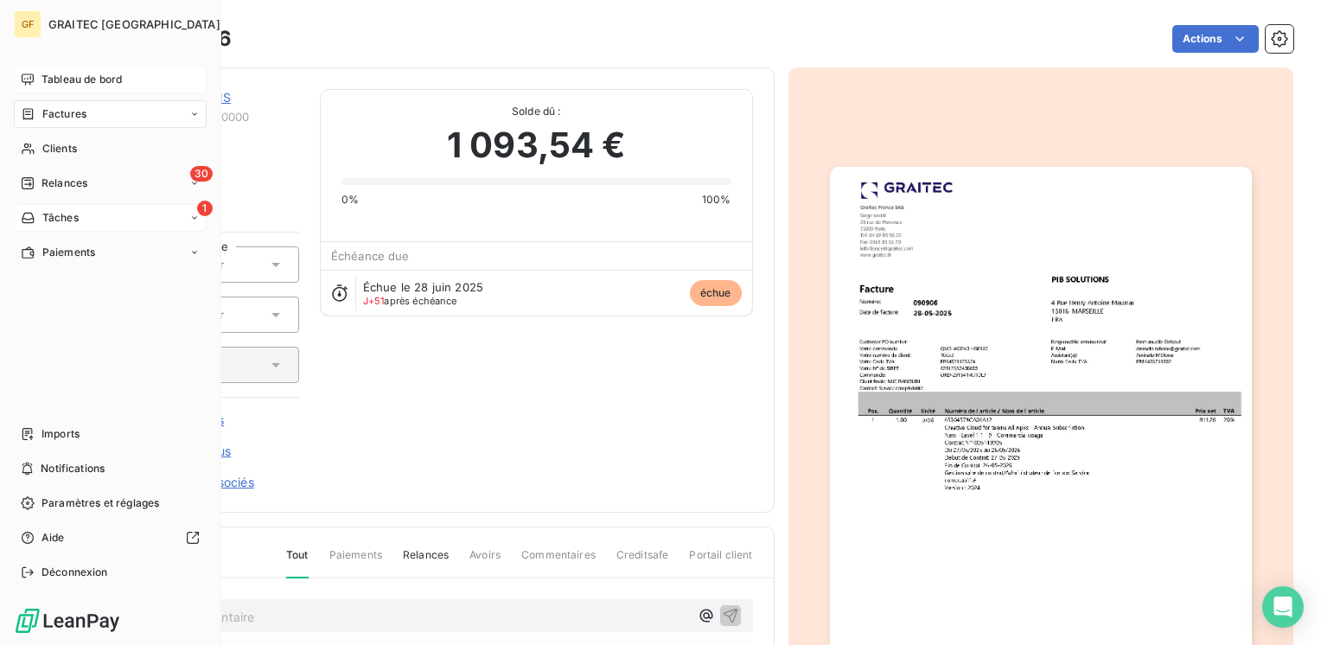
drag, startPoint x: 62, startPoint y: 175, endPoint x: 154, endPoint y: 216, distance: 100.6
click at [62, 175] on div "30 Relances" at bounding box center [110, 183] width 193 height 28
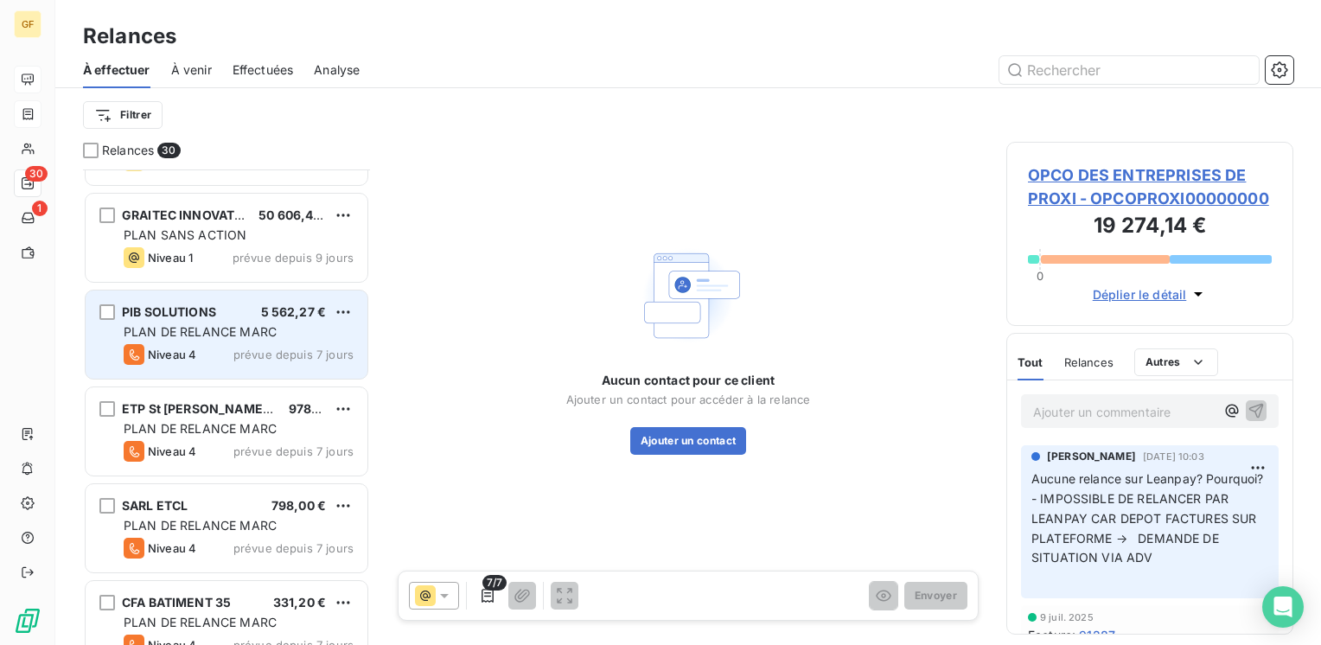
scroll to position [778, 0]
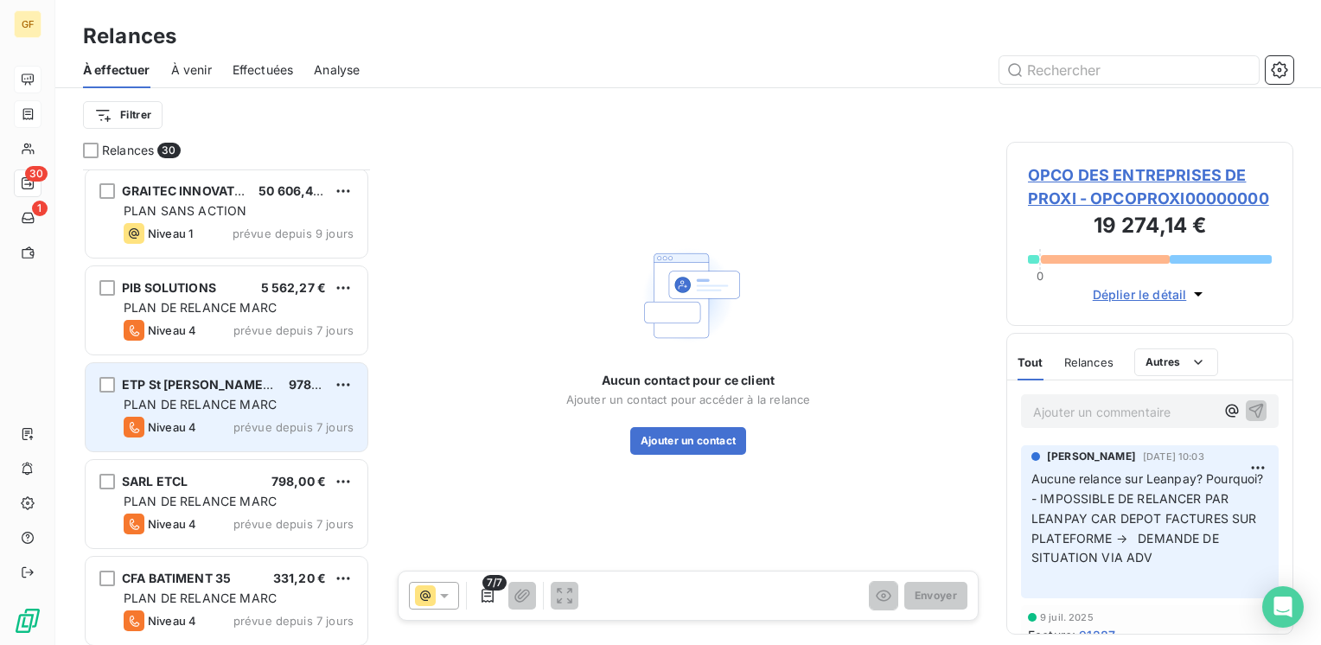
click at [283, 410] on div "PLAN DE RELANCE MARC" at bounding box center [239, 404] width 230 height 17
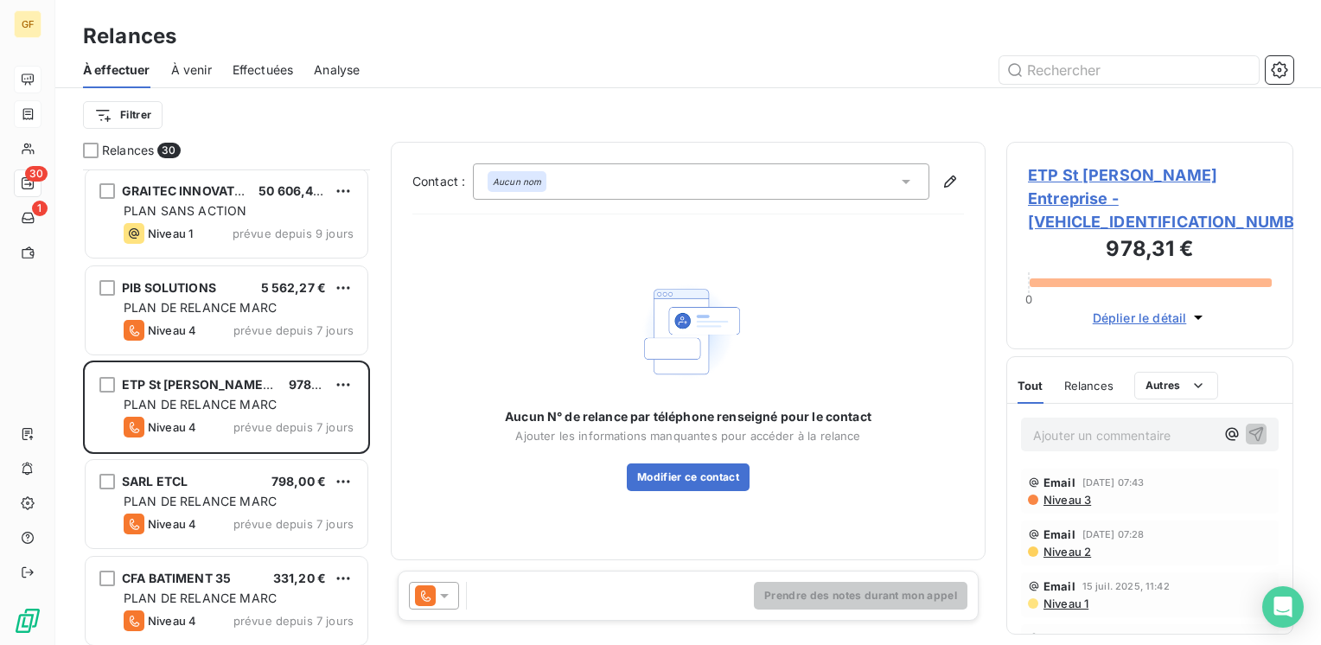
click at [1150, 184] on span "ETP St [PERSON_NAME] Entreprise - [VEHICLE_IDENTIFICATION_NUMBER]" at bounding box center [1150, 198] width 244 height 70
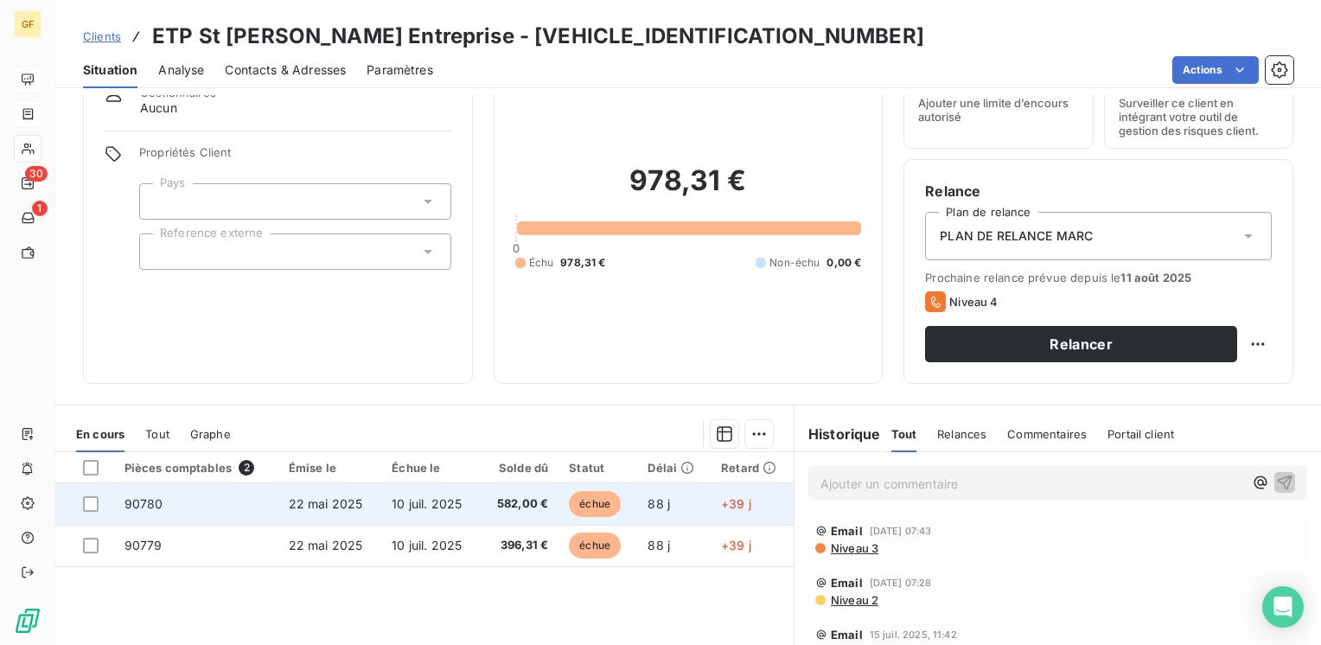
scroll to position [173, 0]
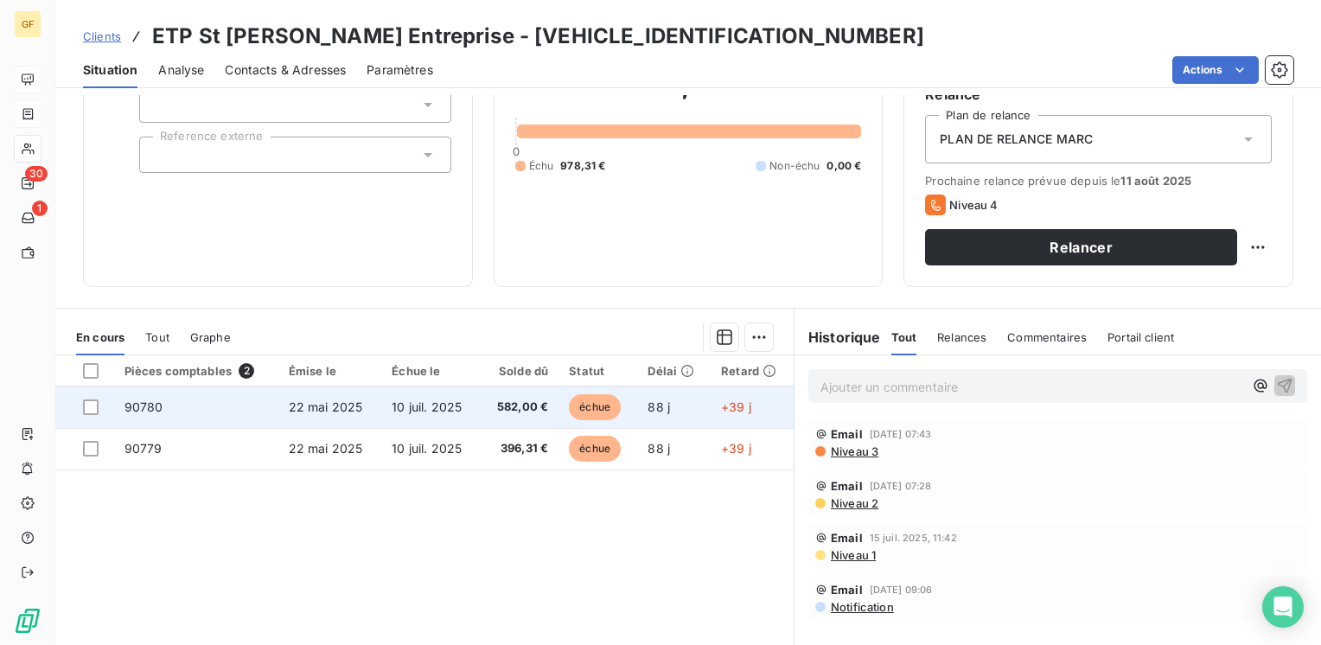
click at [507, 403] on span "582,00 €" at bounding box center [520, 406] width 58 height 17
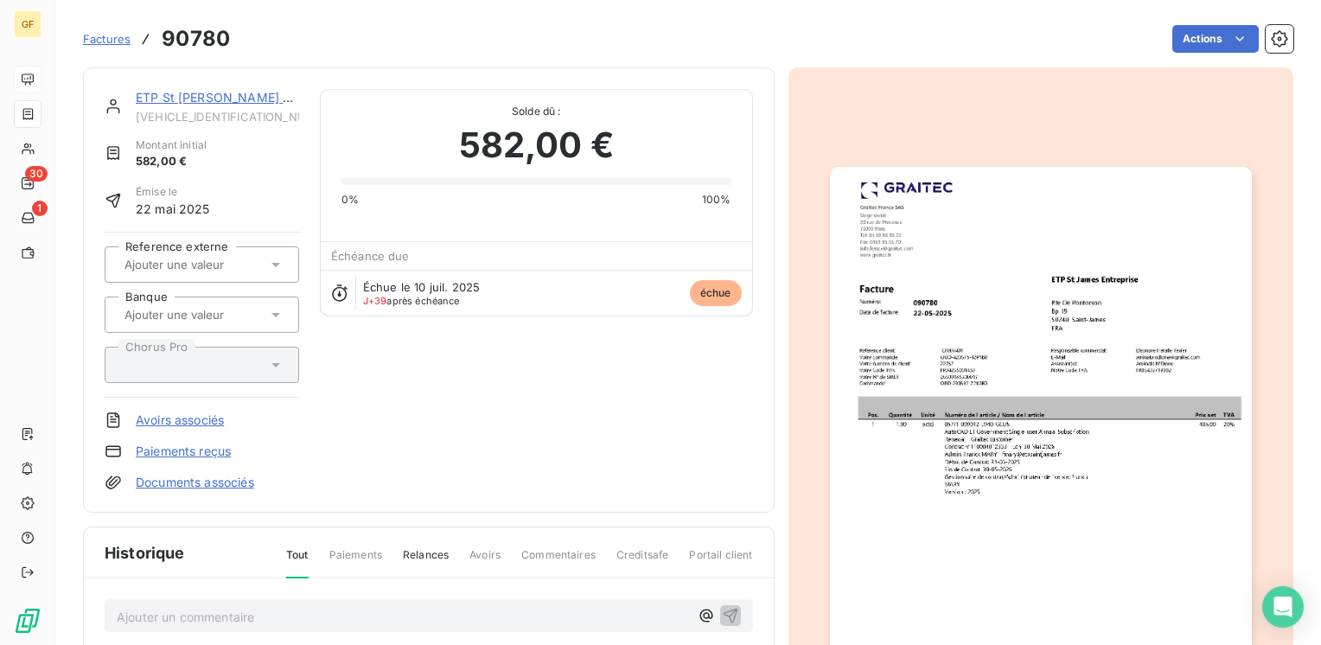
click at [993, 315] on img "button" at bounding box center [1041, 464] width 422 height 595
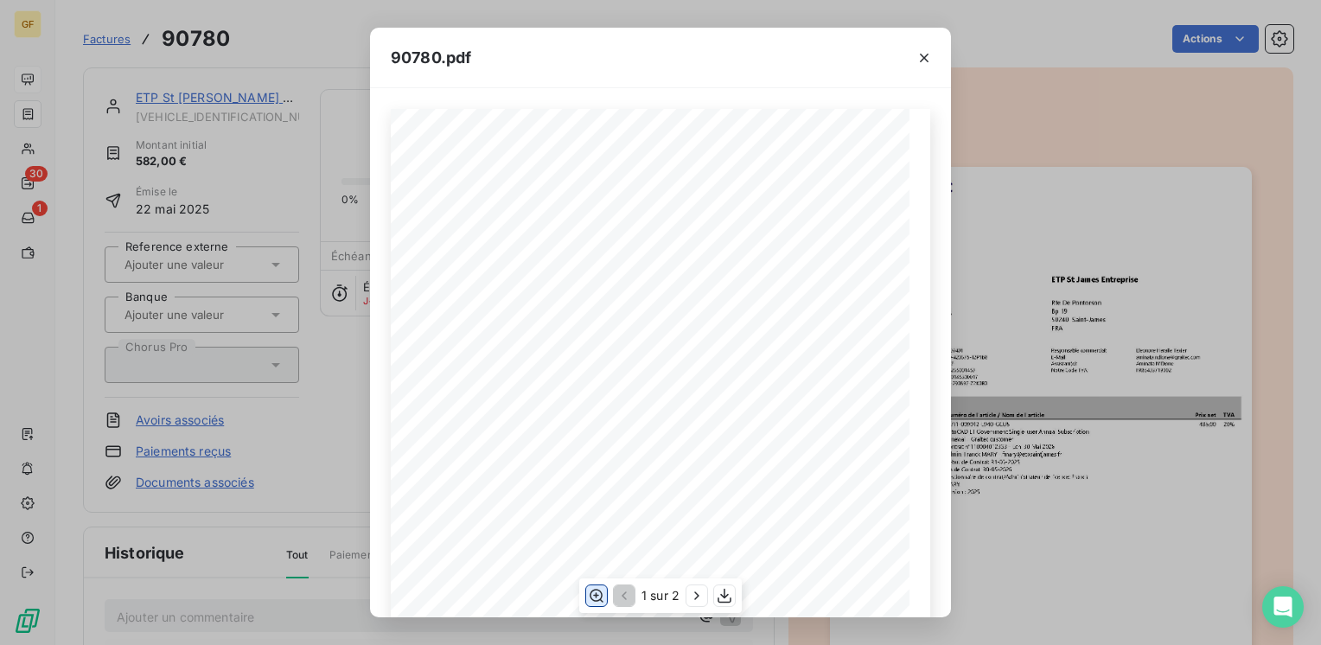
click at [594, 590] on icon "button" at bounding box center [596, 595] width 17 height 17
drag, startPoint x: 923, startPoint y: 50, endPoint x: 152, endPoint y: 162, distance: 778.9
click at [924, 47] on button "button" at bounding box center [924, 58] width 28 height 28
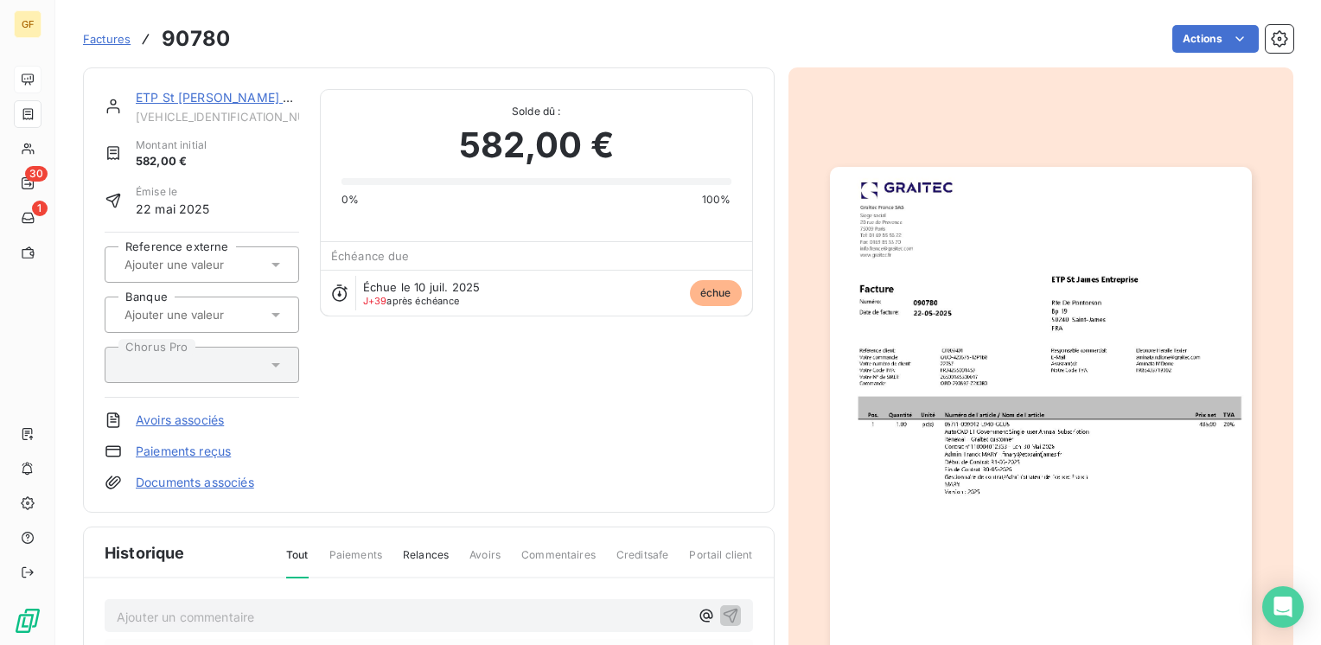
click at [187, 102] on link "ETP St [PERSON_NAME] Entreprise" at bounding box center [239, 97] width 206 height 15
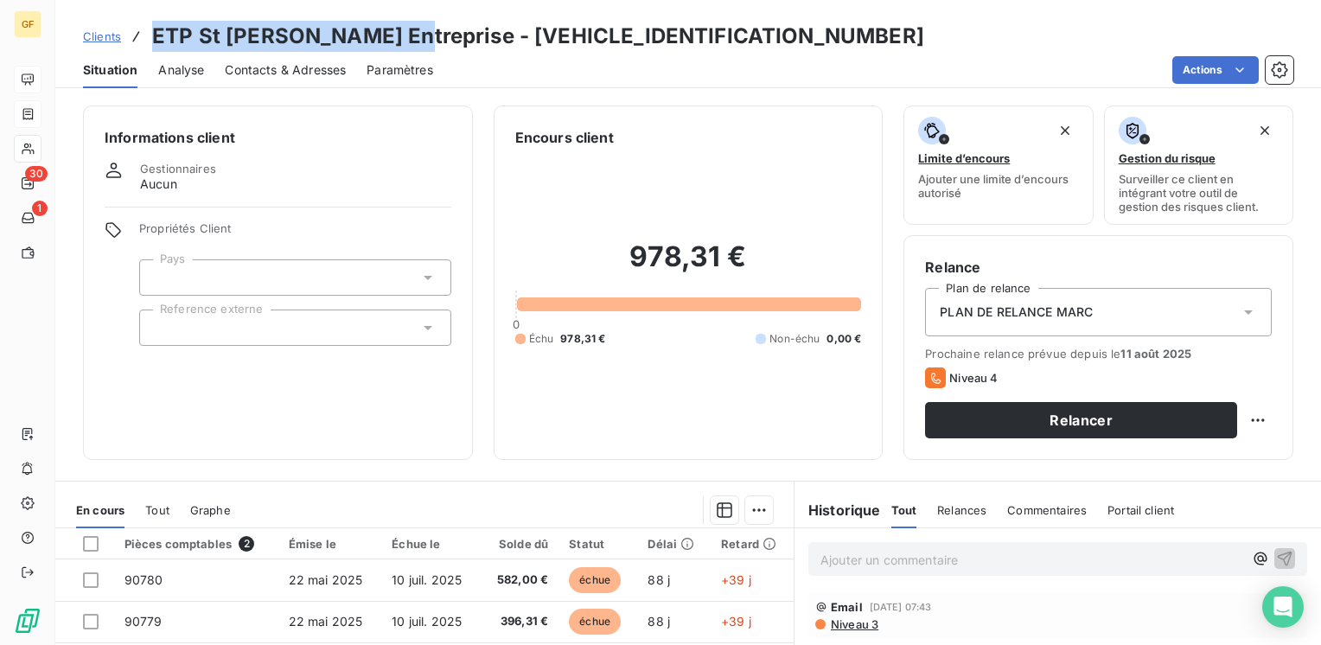
drag, startPoint x: 384, startPoint y: 29, endPoint x: 151, endPoint y: 25, distance: 232.5
click at [152, 25] on h3 "ETP St [PERSON_NAME] Entreprise - [VEHICLE_IDENTIFICATION_NUMBER]" at bounding box center [538, 36] width 772 height 31
copy h3 "ETP St [PERSON_NAME] Entreprise"
click at [294, 61] on span "Contacts & Adresses" at bounding box center [285, 69] width 121 height 17
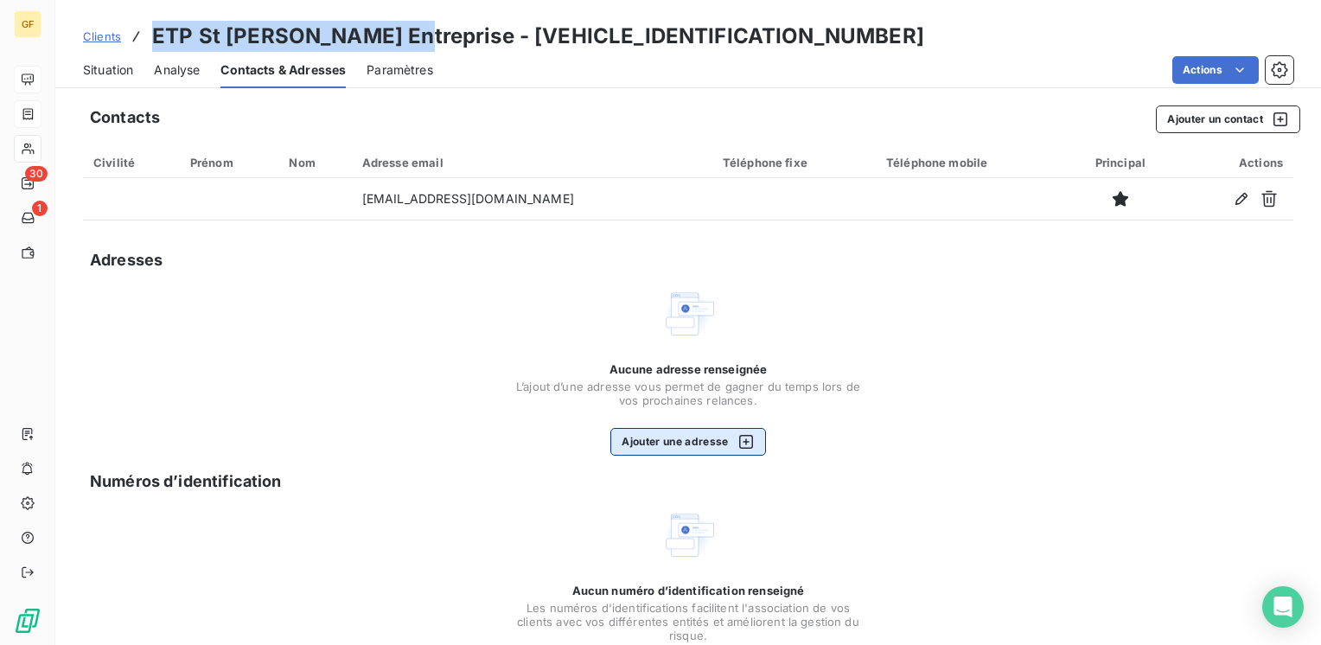
click at [650, 447] on button "Ajouter une adresse" at bounding box center [687, 442] width 155 height 28
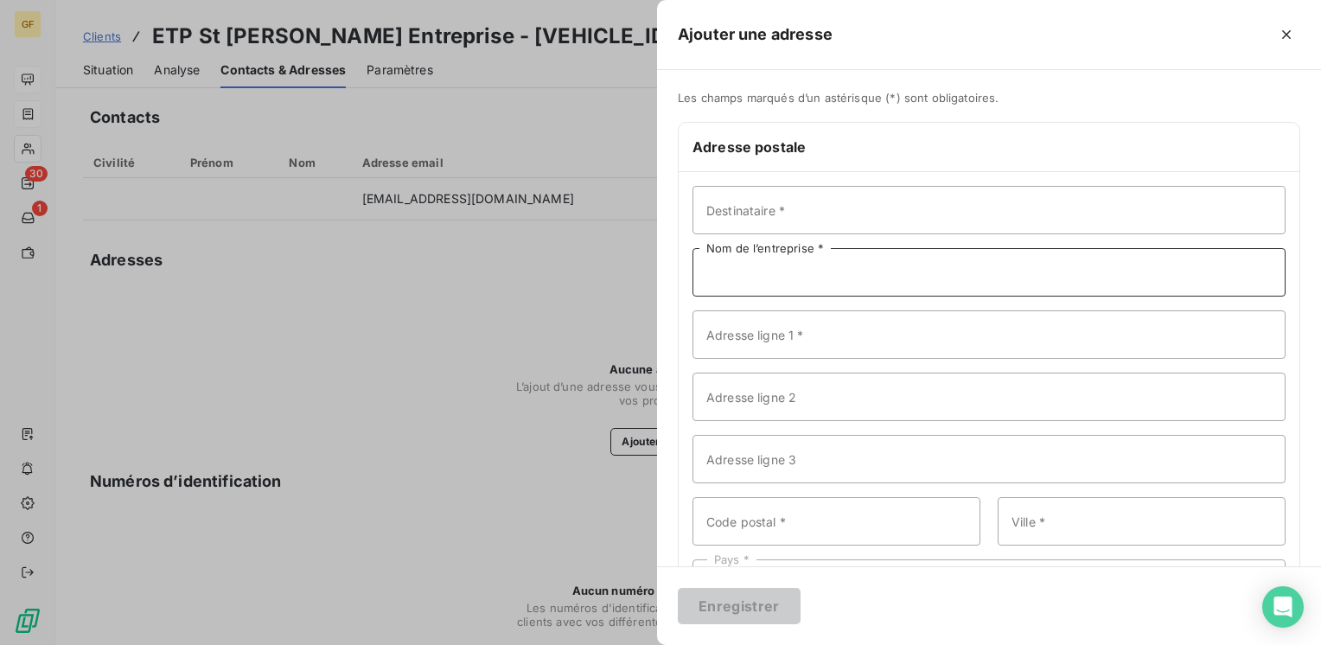
click at [781, 260] on input "Nom de l’entreprise *" at bounding box center [988, 272] width 593 height 48
paste input "ETP St [PERSON_NAME] Entreprise"
type input "ETP St [PERSON_NAME] Entreprise"
click at [742, 345] on input "Adresse ligne 1 *" at bounding box center [988, 334] width 593 height 48
type input "Route de [GEOGRAPHIC_DATA]"
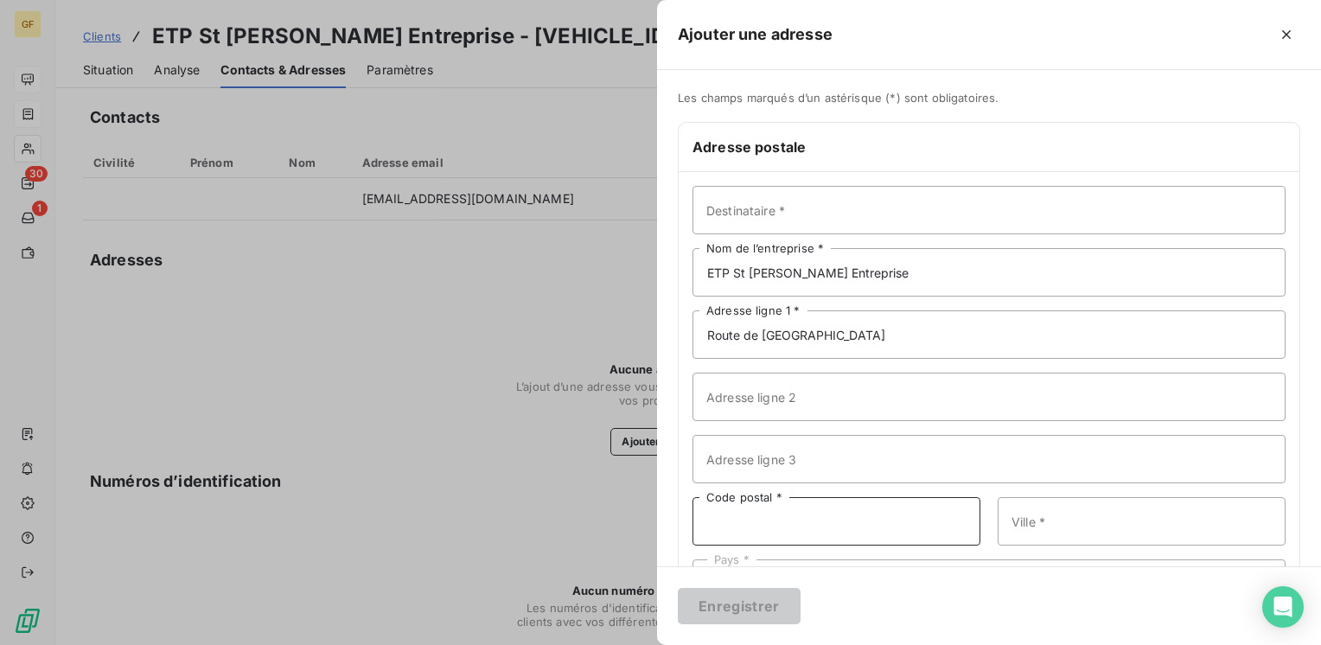
click at [766, 524] on input "Code postal *" at bounding box center [836, 521] width 288 height 48
click at [765, 525] on input "Code postal *" at bounding box center [836, 521] width 288 height 48
drag, startPoint x: 765, startPoint y: 525, endPoint x: 749, endPoint y: 469, distance: 57.5
click at [767, 506] on input "Code postal *" at bounding box center [836, 521] width 288 height 48
click at [751, 398] on input "Adresse ligne 2" at bounding box center [988, 396] width 593 height 48
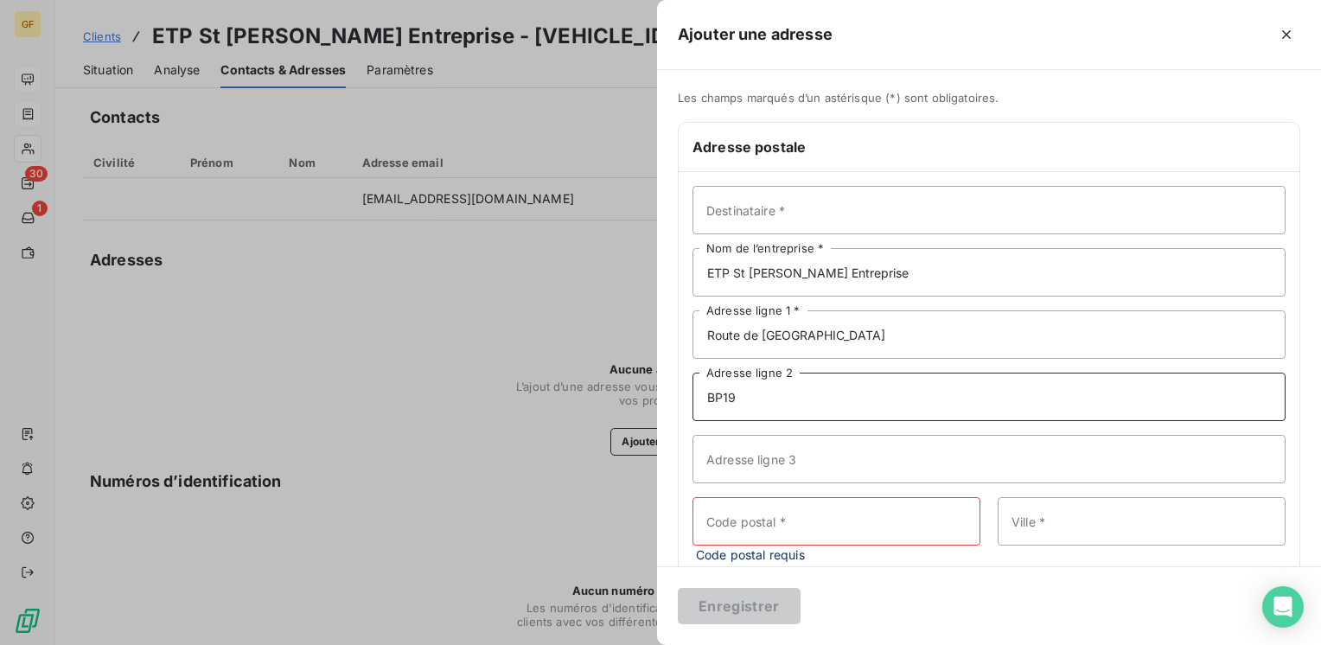
click at [727, 393] on input "BP19" at bounding box center [988, 396] width 593 height 48
type input "BP 9"
click at [777, 527] on input "Code postal *" at bounding box center [836, 521] width 288 height 48
drag, startPoint x: 774, startPoint y: 528, endPoint x: 698, endPoint y: 538, distance: 76.6
click at [698, 538] on input "54240" at bounding box center [836, 521] width 288 height 48
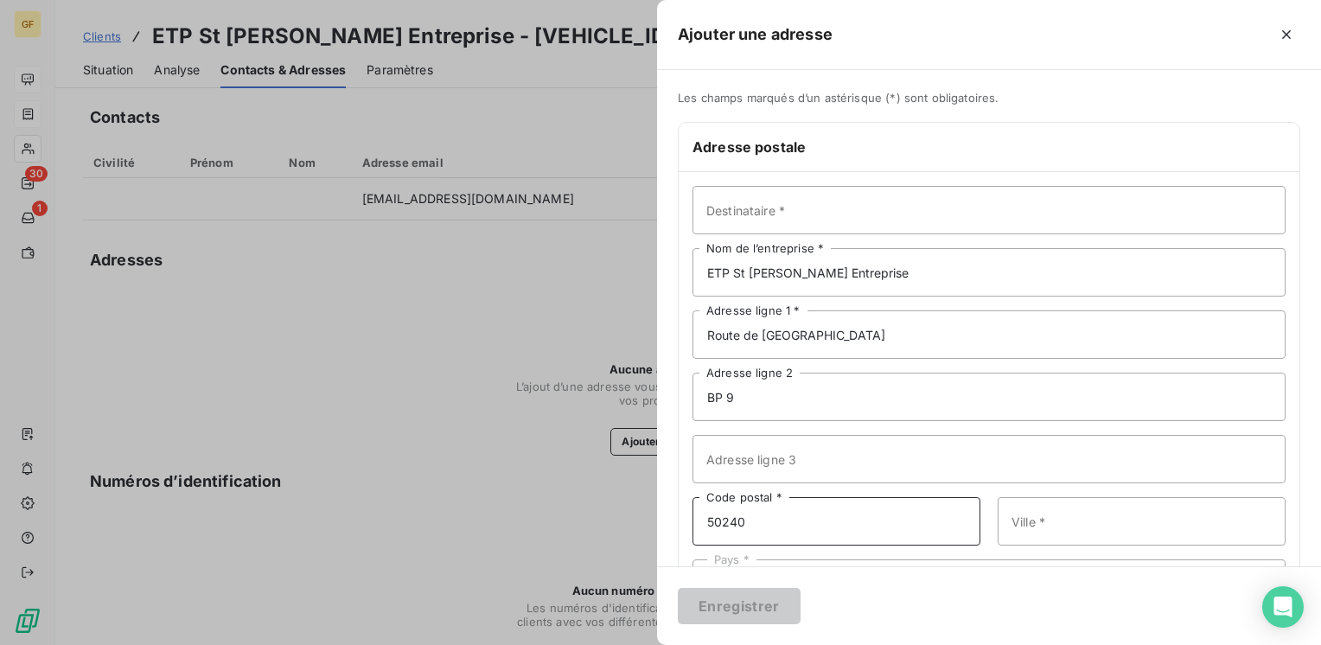
type input "50240"
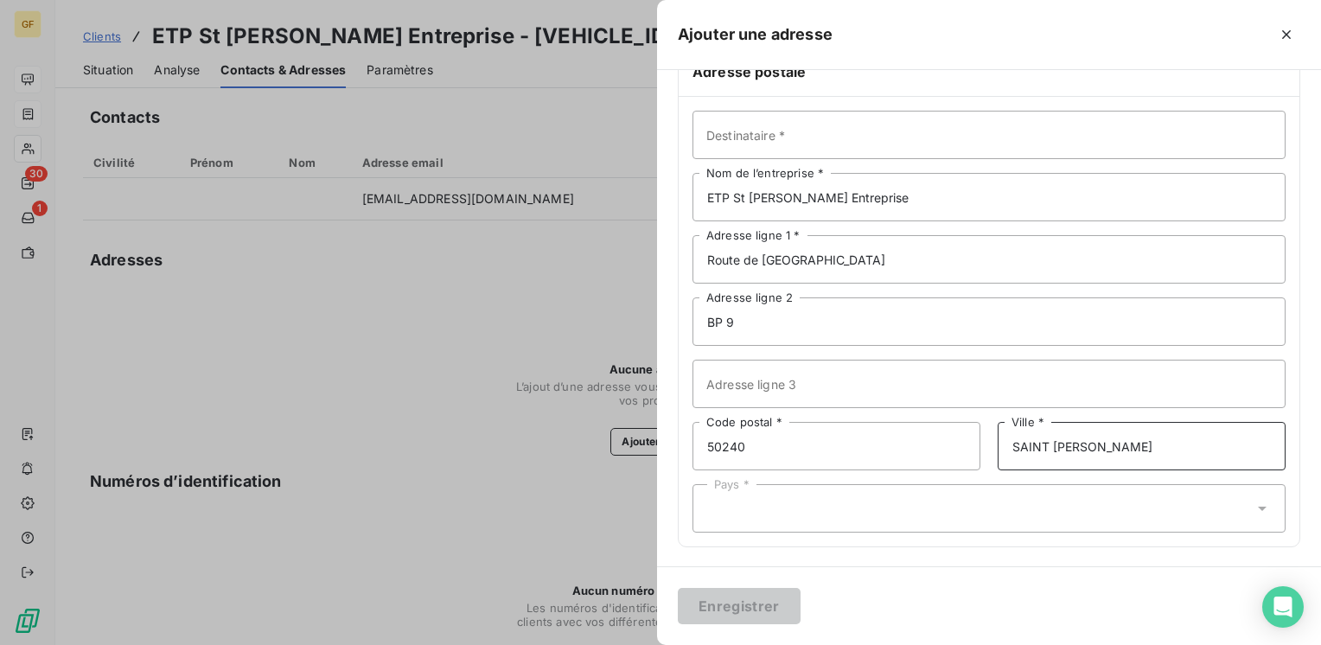
type input "SAINT [PERSON_NAME]"
click at [836, 515] on div "Pays *" at bounding box center [988, 508] width 593 height 48
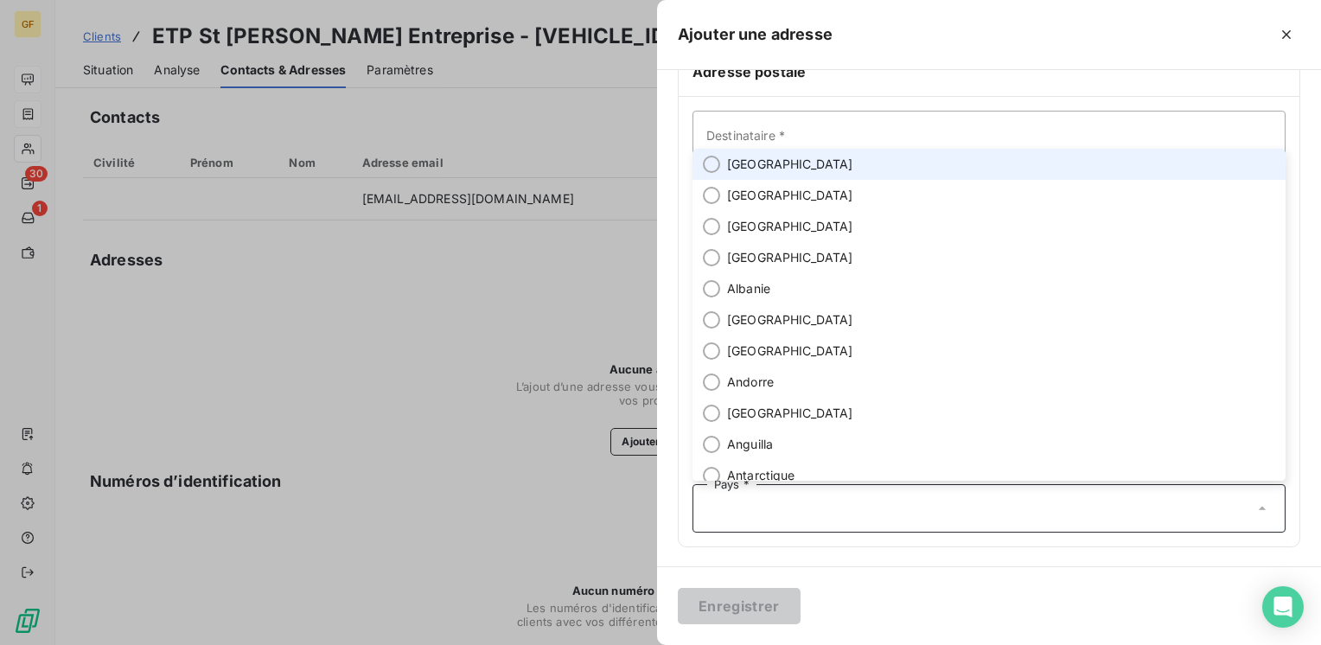
click at [757, 175] on li "[GEOGRAPHIC_DATA]" at bounding box center [988, 164] width 593 height 31
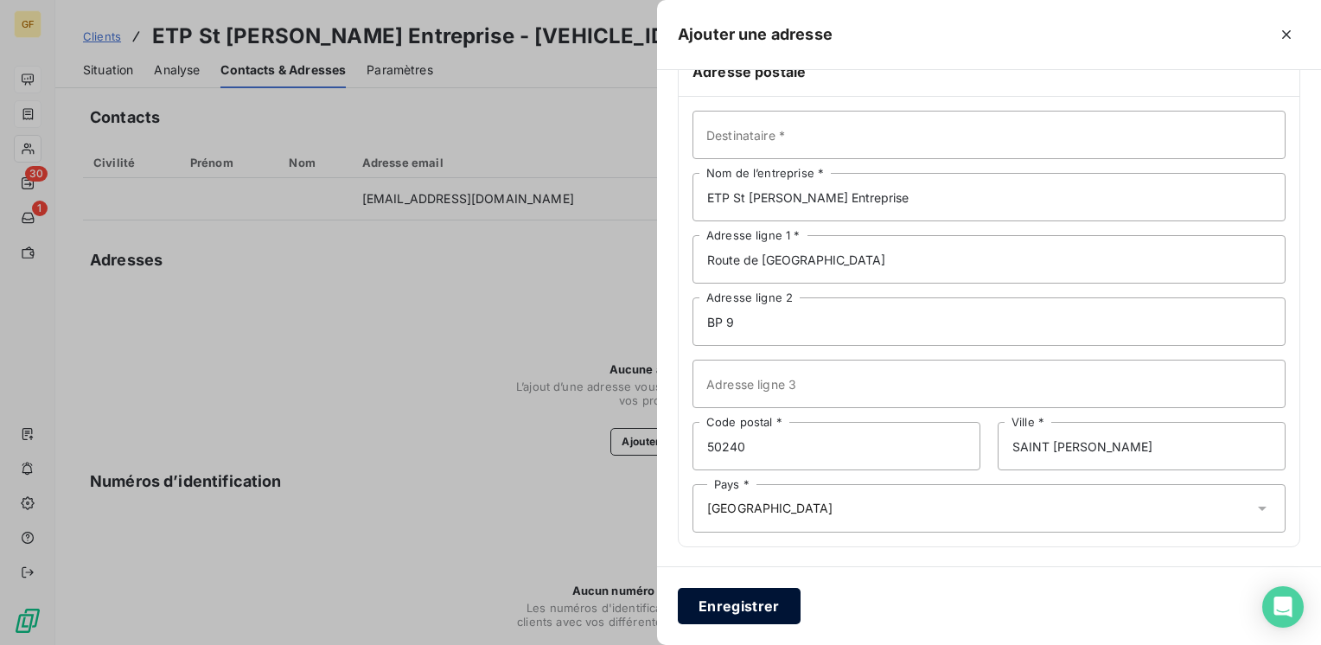
click at [742, 600] on button "Enregistrer" at bounding box center [739, 606] width 123 height 36
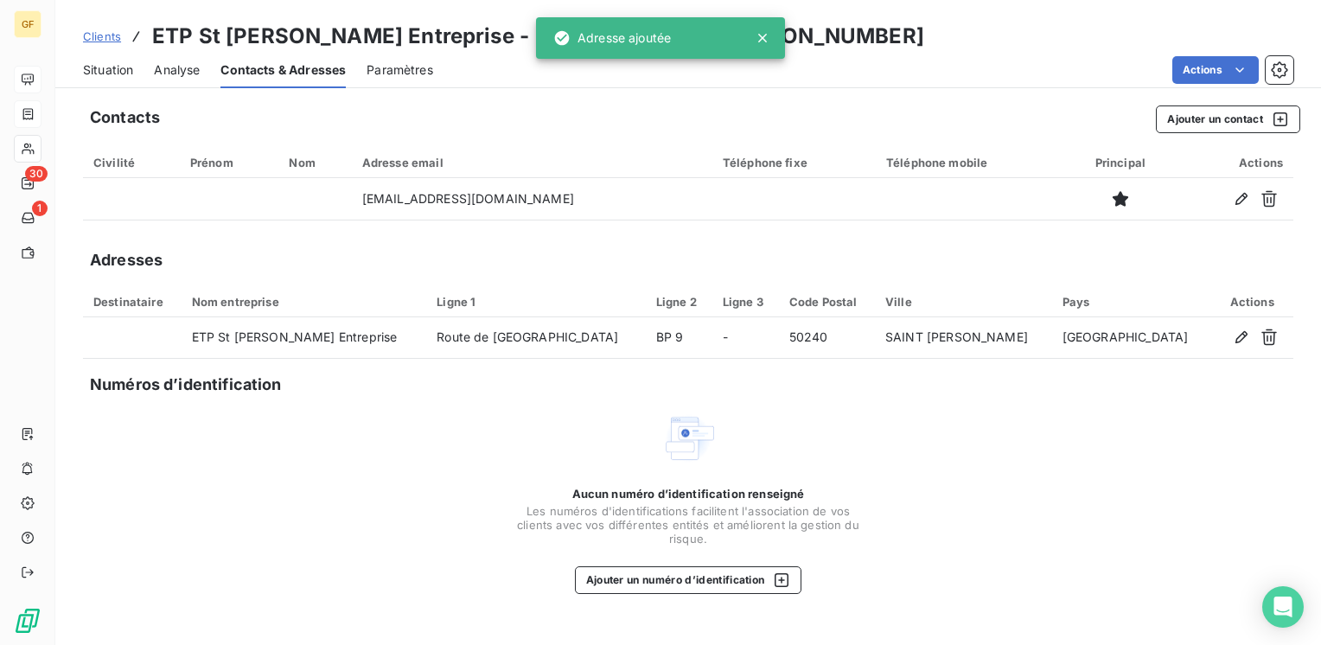
drag, startPoint x: 117, startPoint y: 67, endPoint x: 132, endPoint y: 66, distance: 15.6
click at [118, 67] on span "Situation" at bounding box center [108, 69] width 50 height 17
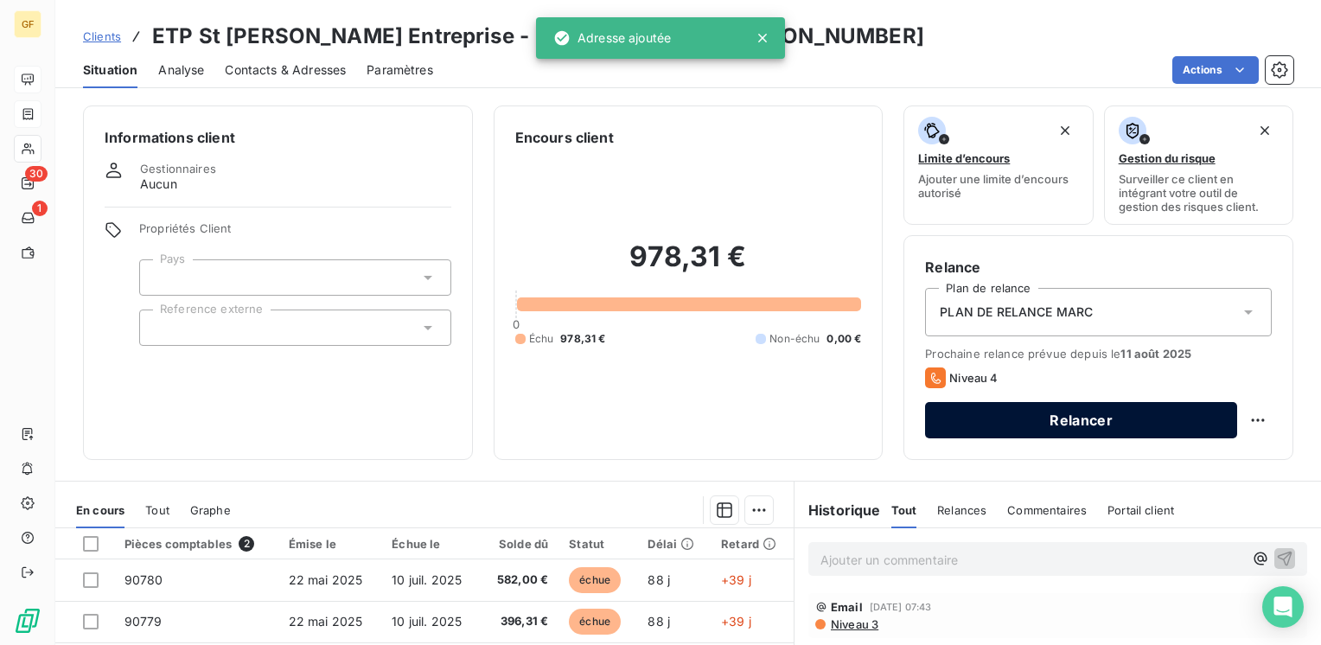
click at [1033, 427] on button "Relancer" at bounding box center [1081, 420] width 312 height 36
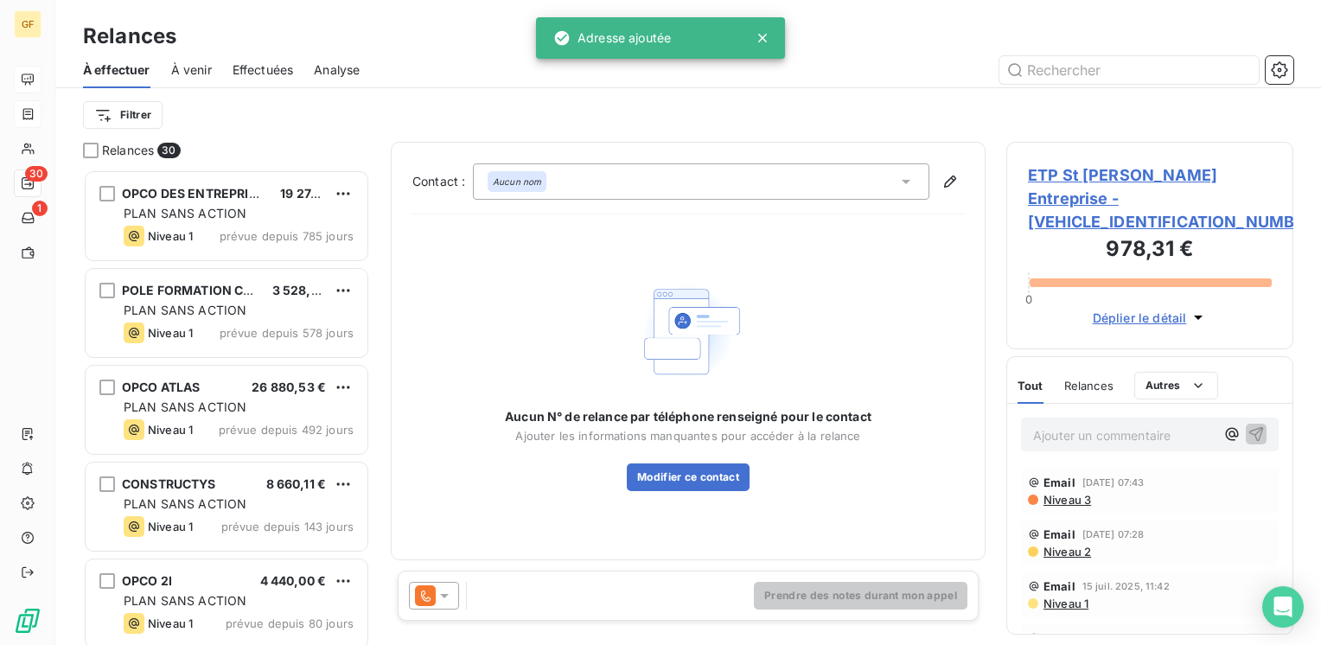
scroll to position [462, 273]
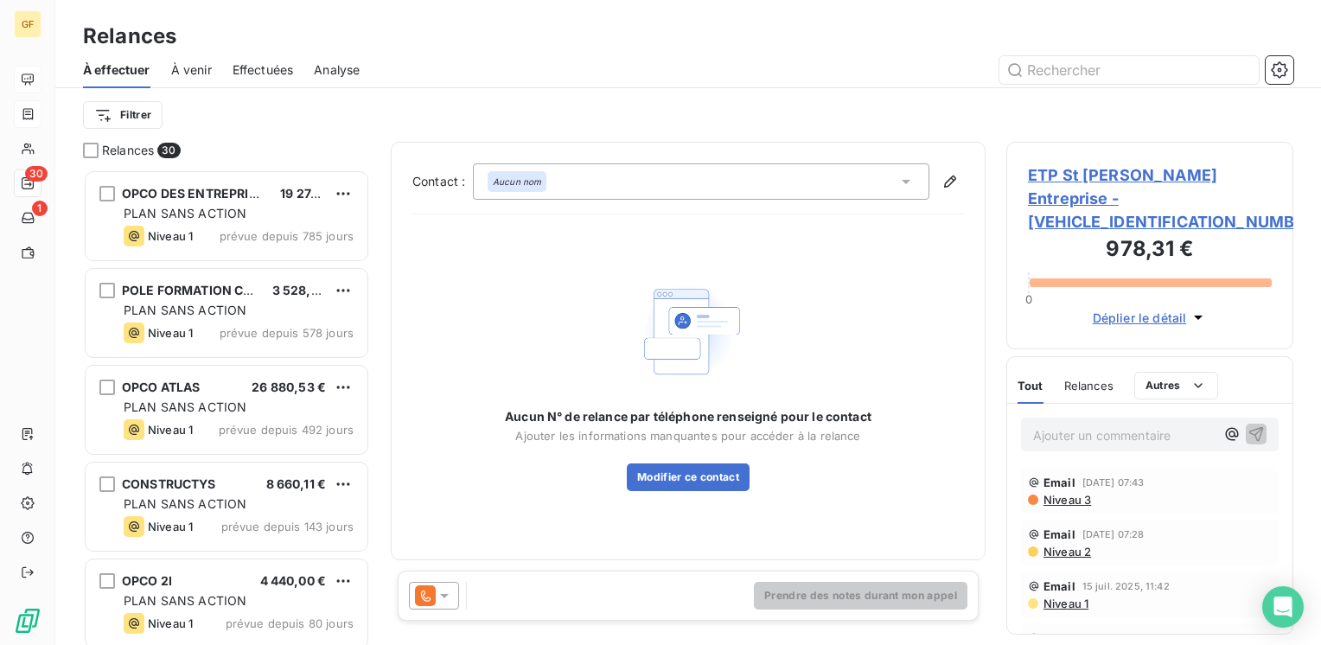
click at [449, 600] on icon at bounding box center [444, 595] width 17 height 17
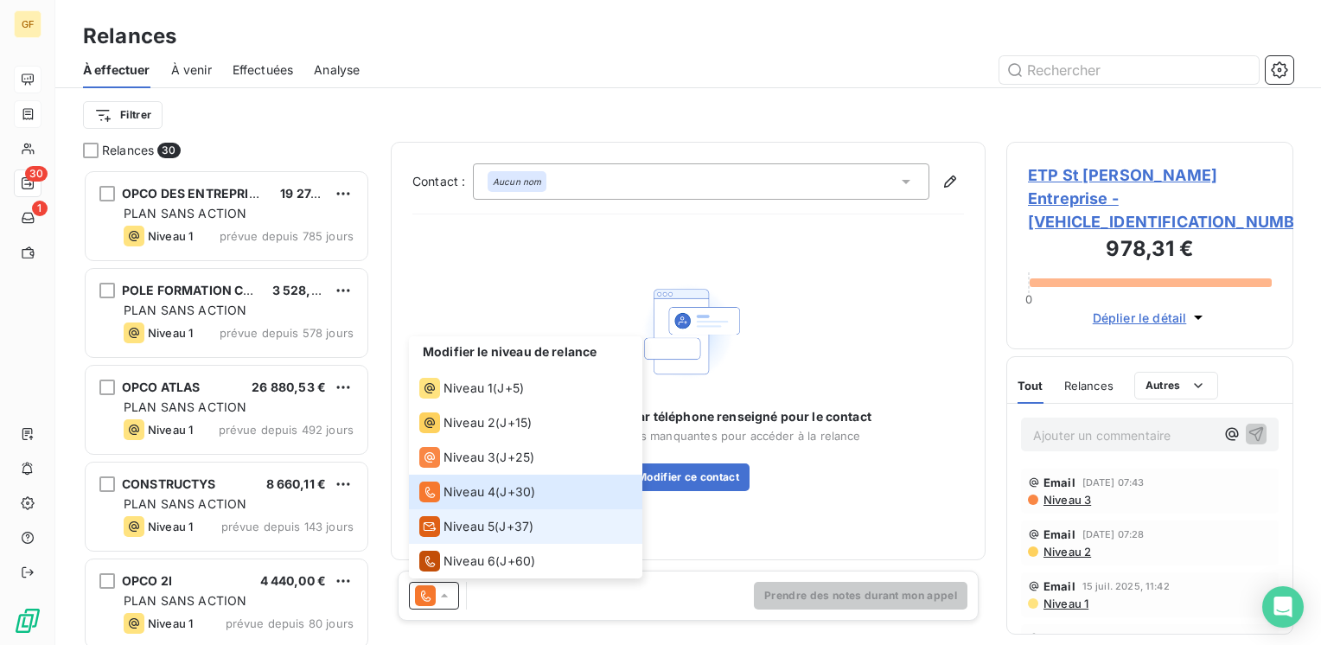
click at [471, 524] on span "Niveau 5" at bounding box center [468, 526] width 51 height 17
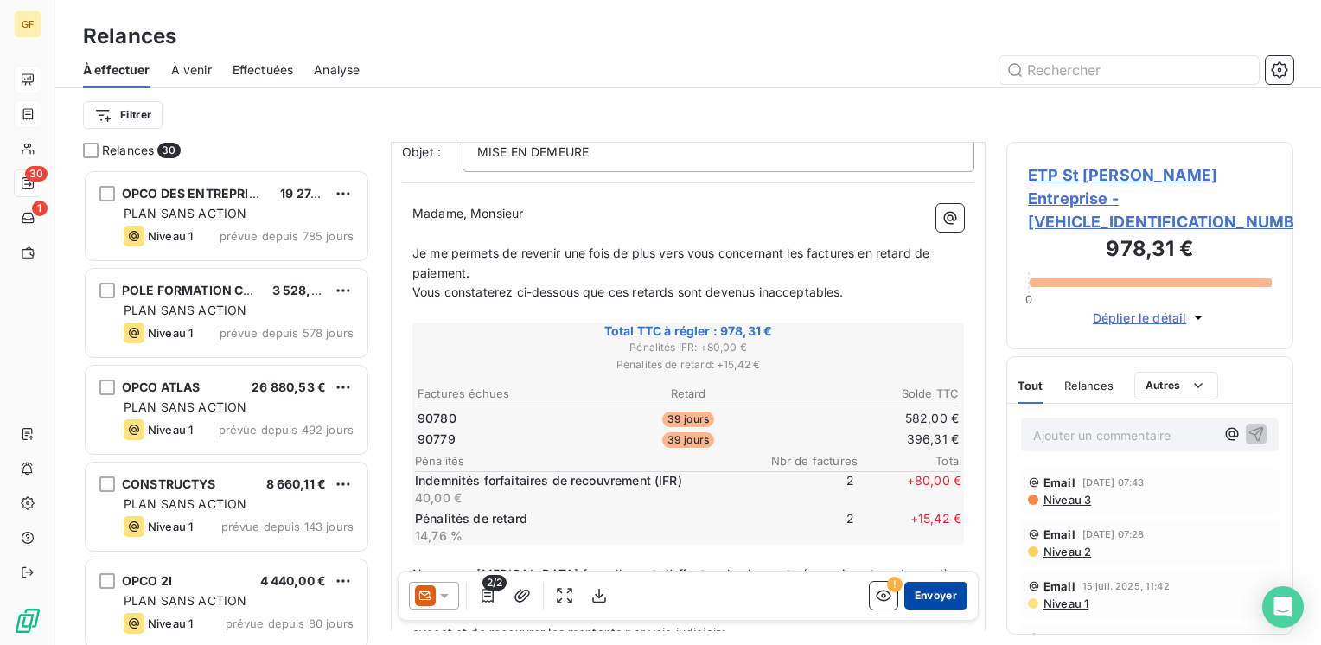
scroll to position [173, 0]
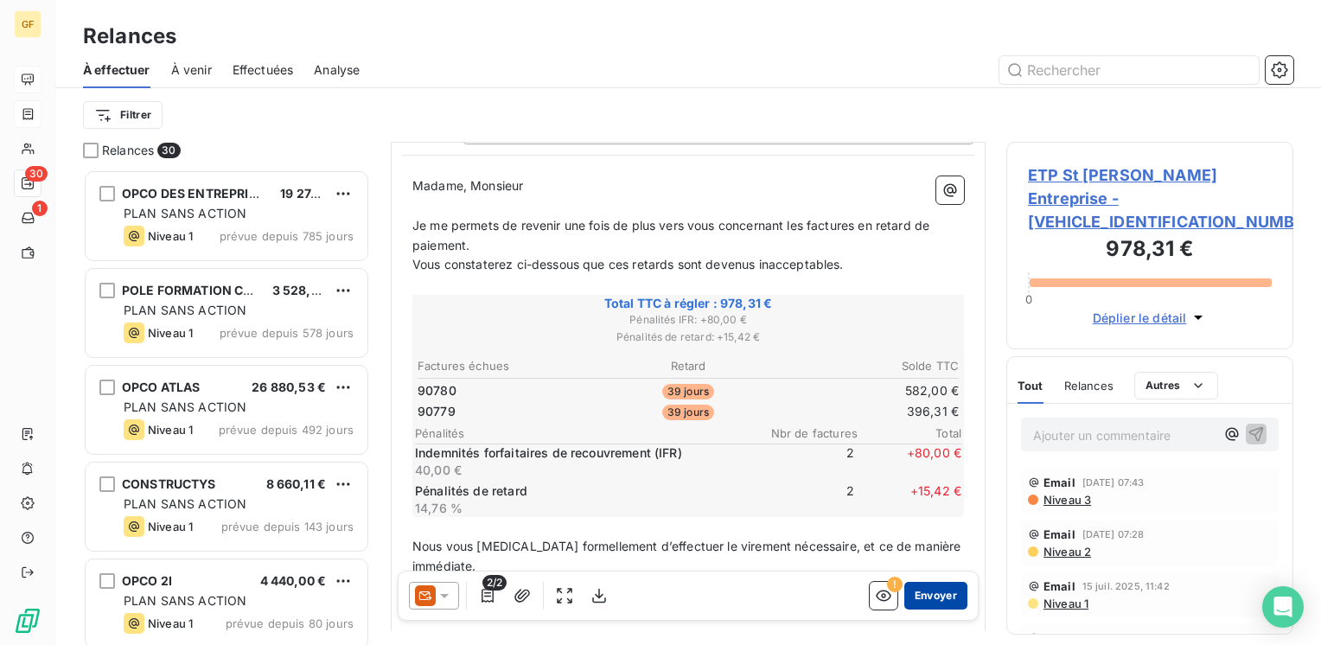
click at [921, 603] on button "Envoyer" at bounding box center [935, 596] width 63 height 28
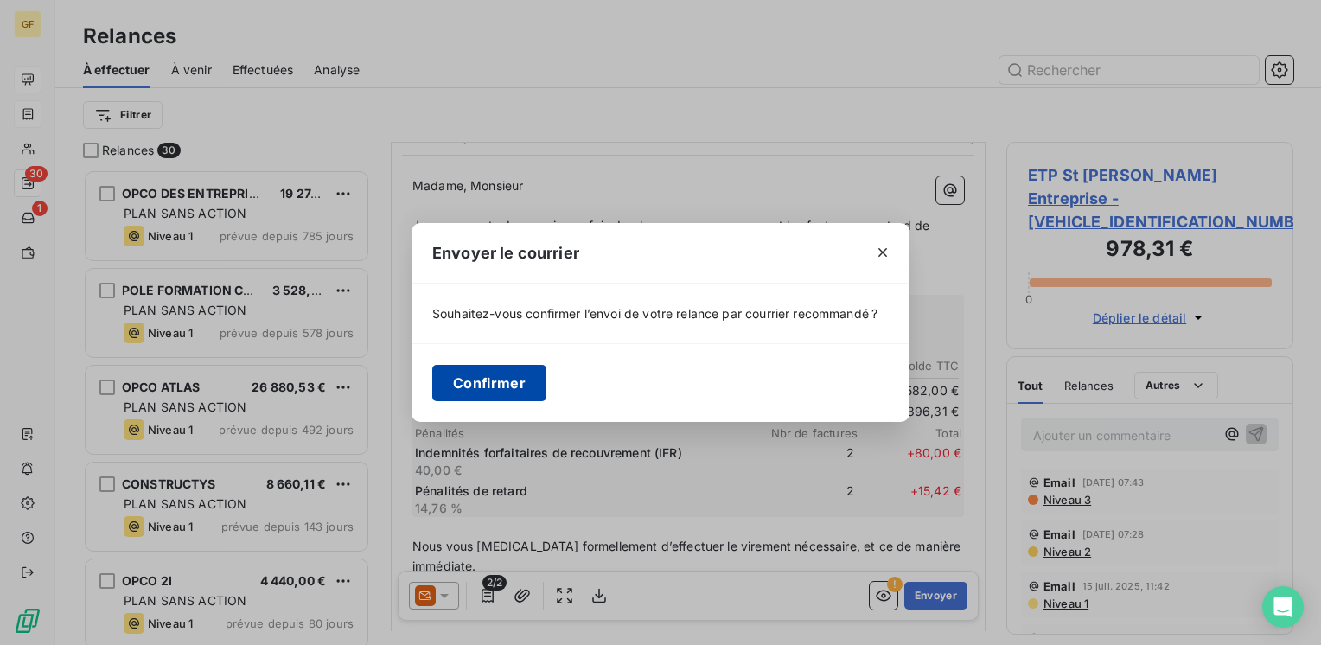
click at [499, 385] on button "Confirmer" at bounding box center [489, 383] width 114 height 36
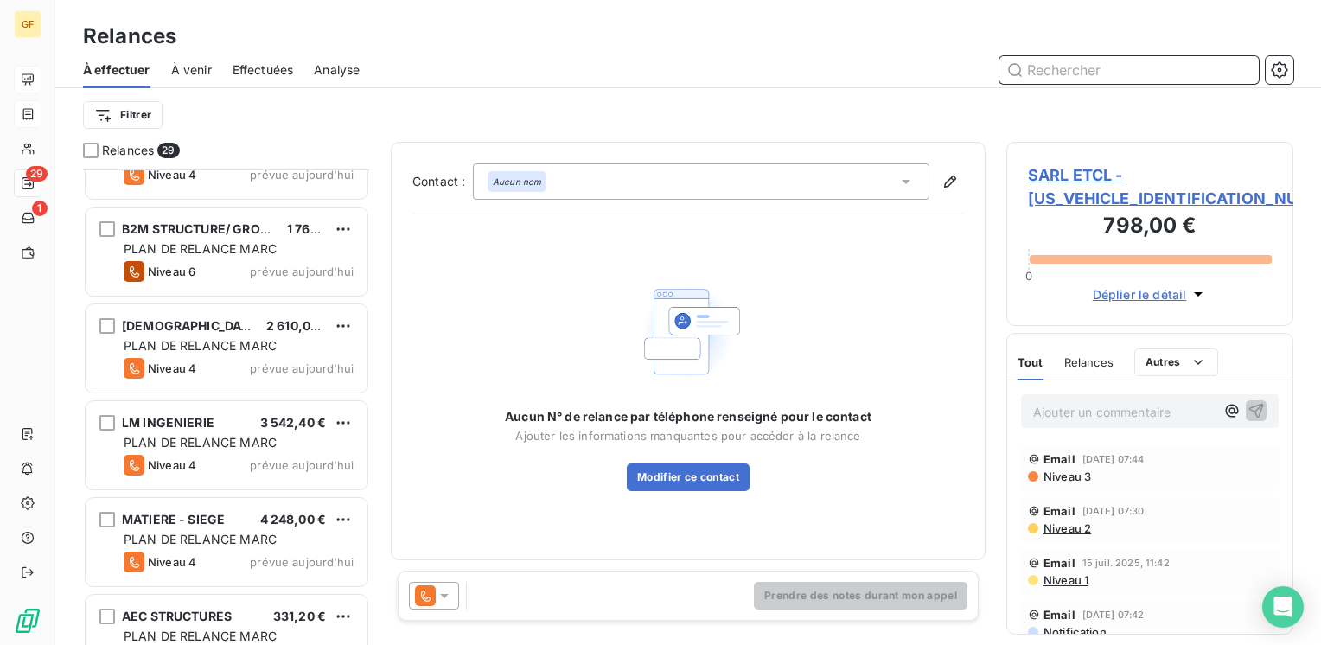
scroll to position [2332, 0]
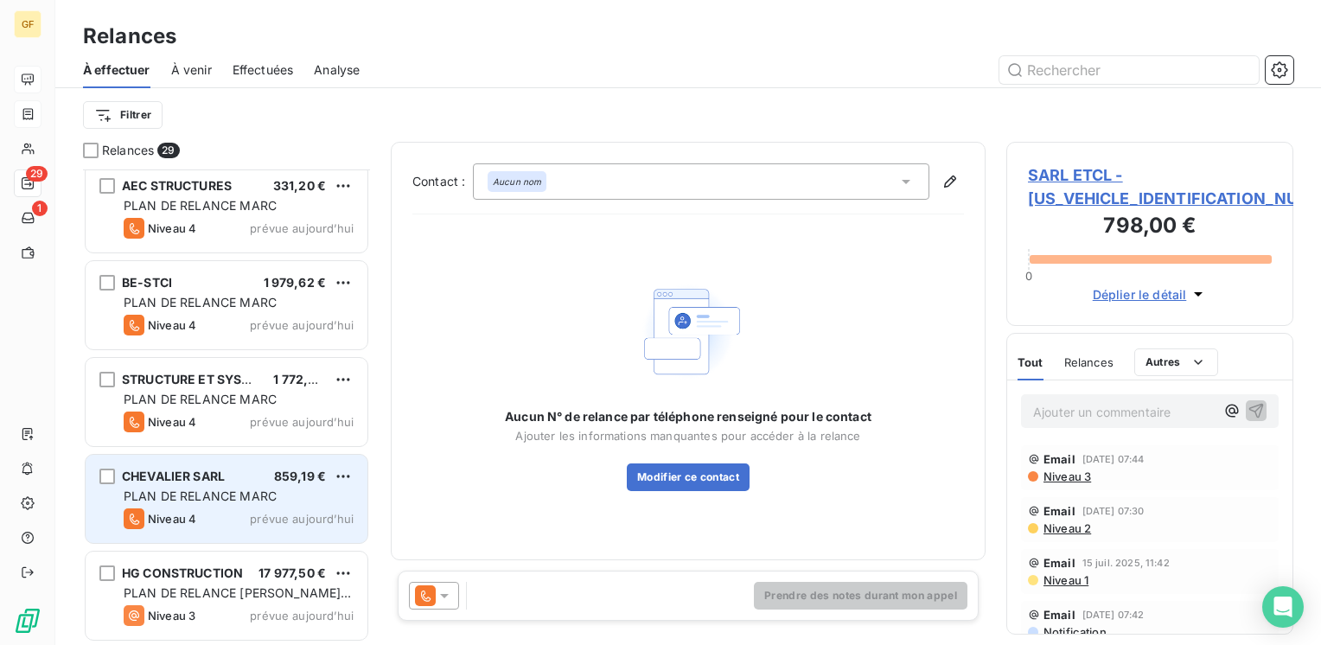
click at [249, 480] on div "CHEVALIER SARL 859,19 €" at bounding box center [239, 476] width 230 height 16
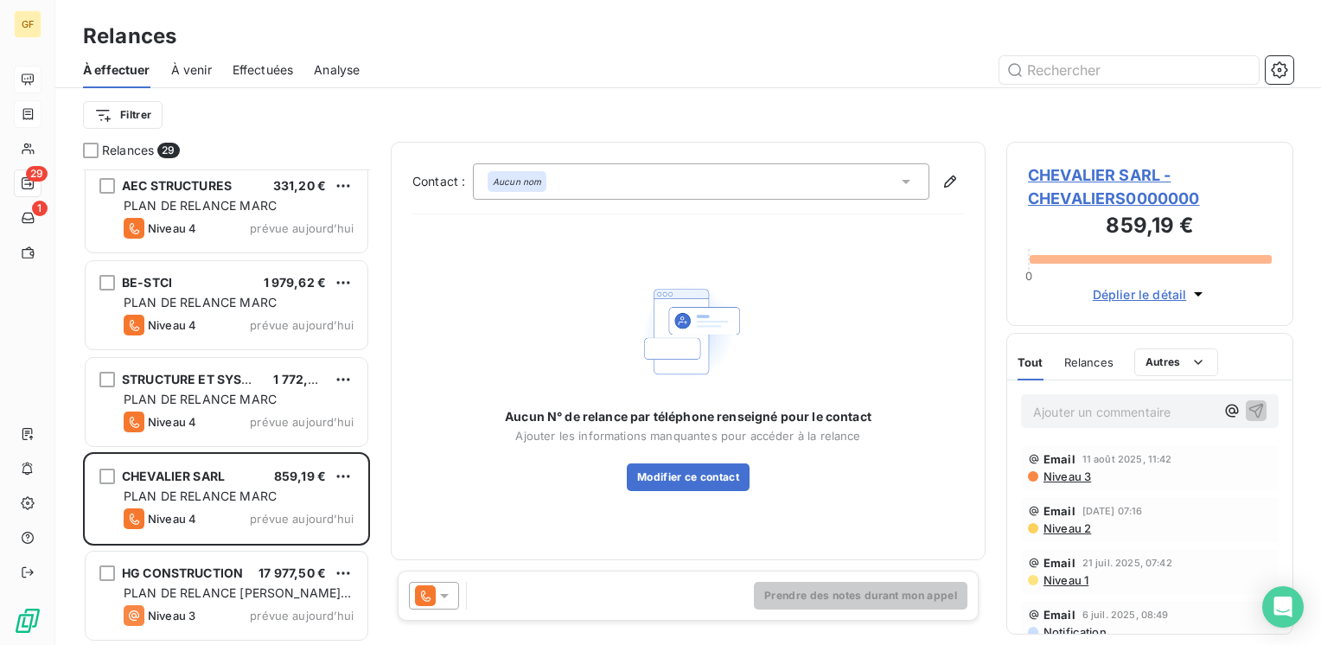
click at [1069, 176] on span "CHEVALIER SARL - CHEVALIERS0000000" at bounding box center [1150, 186] width 244 height 47
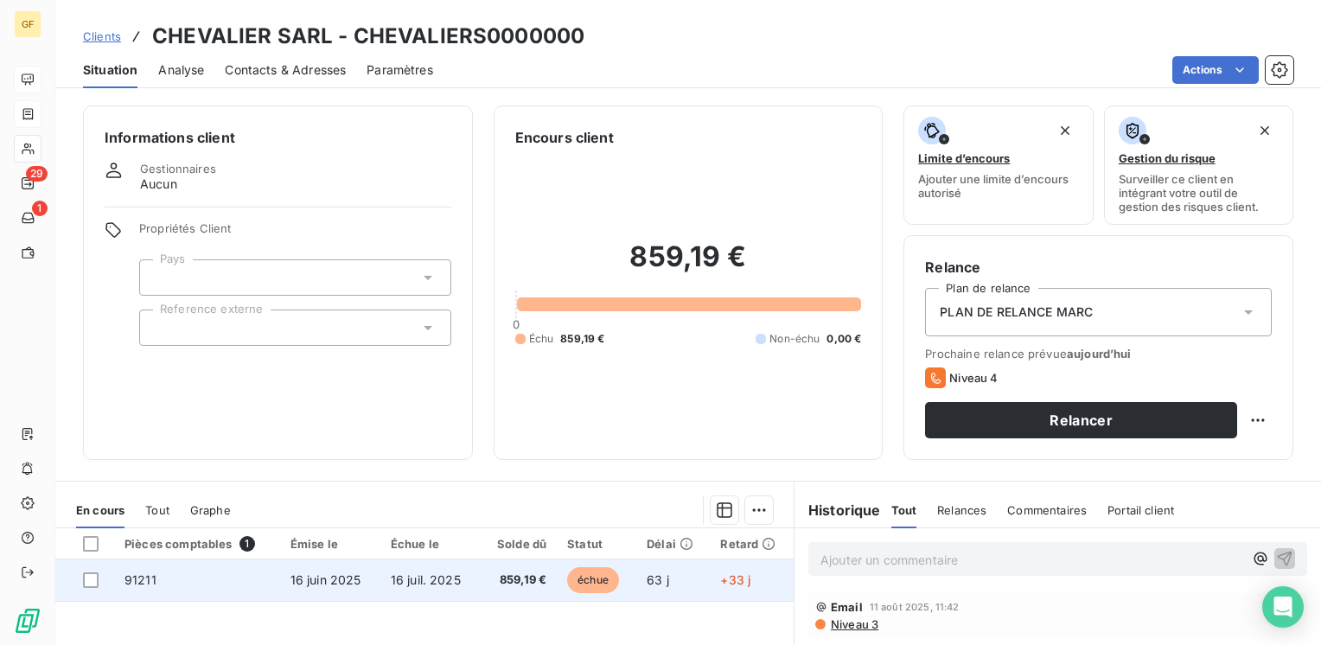
click at [381, 563] on td "16 juil. 2025" at bounding box center [429, 579] width 99 height 41
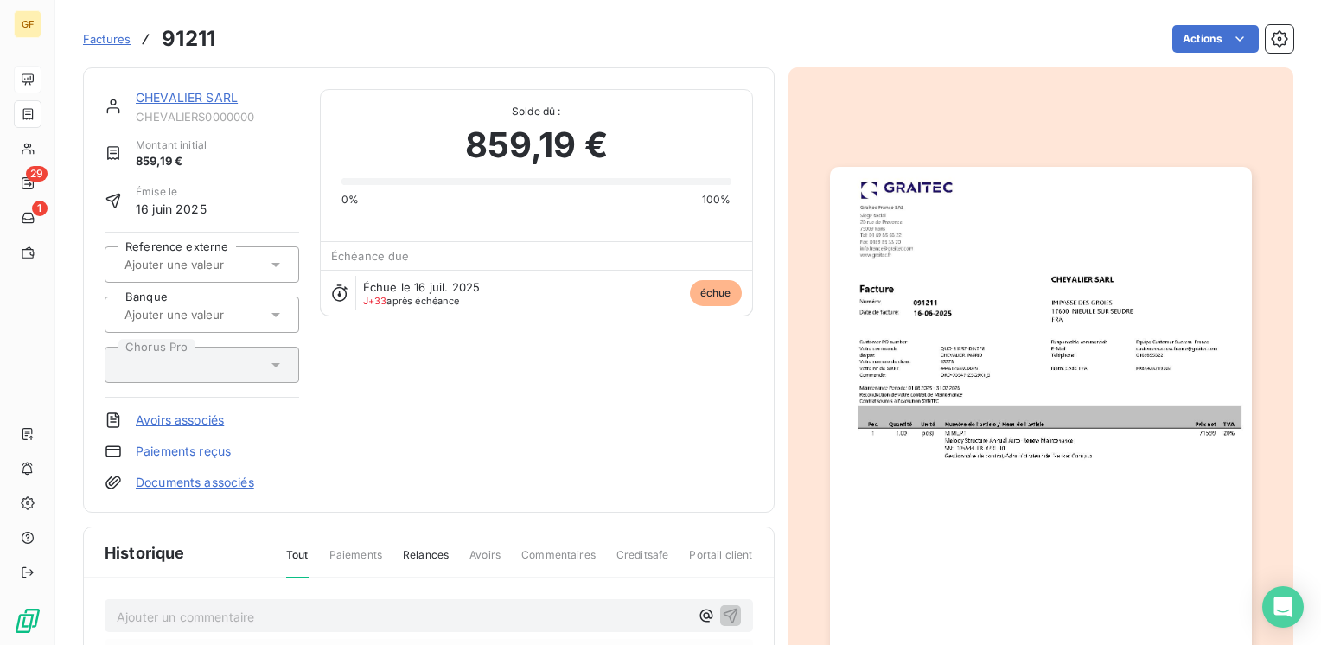
click at [940, 334] on img "button" at bounding box center [1041, 464] width 422 height 595
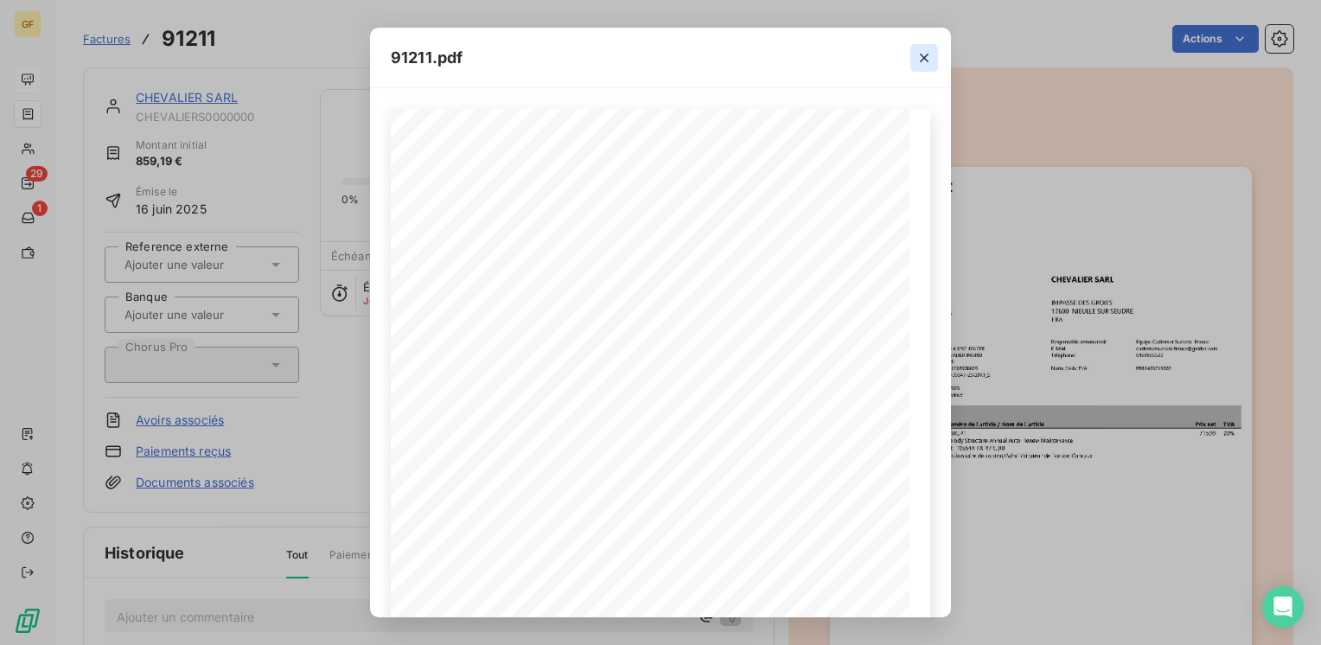
click at [927, 54] on icon "button" at bounding box center [924, 58] width 9 height 9
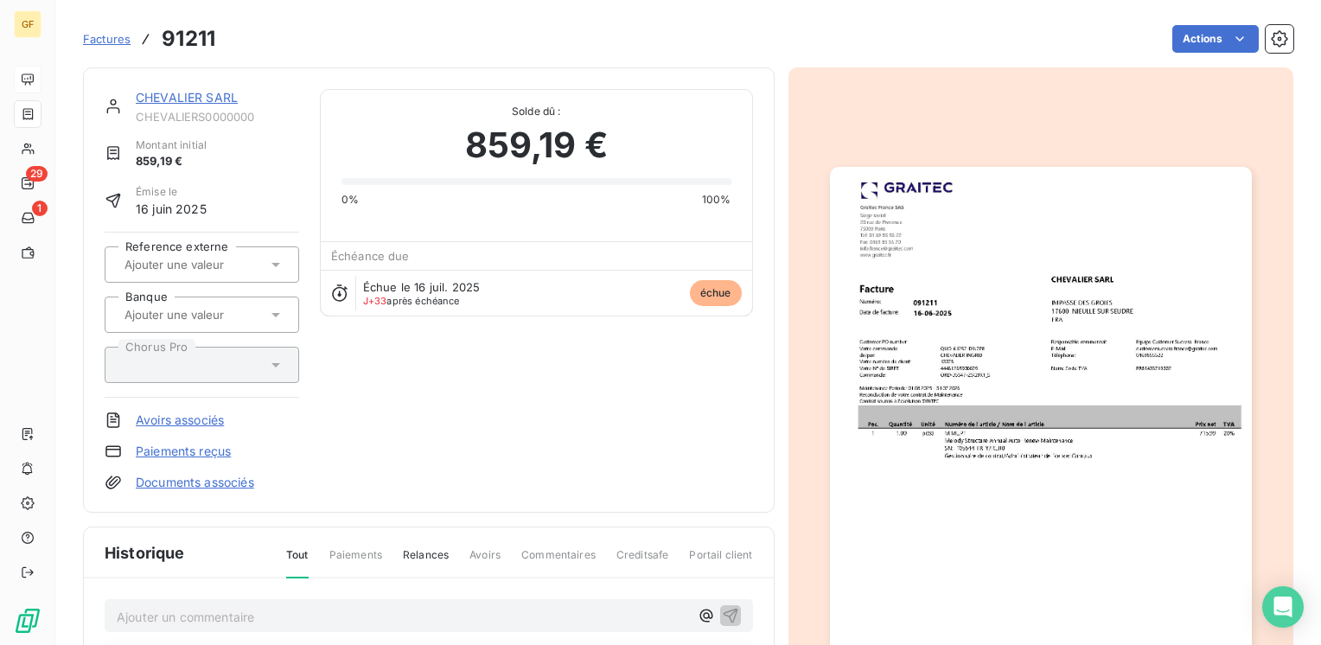
click at [220, 93] on link "CHEVALIER SARL" at bounding box center [187, 97] width 102 height 15
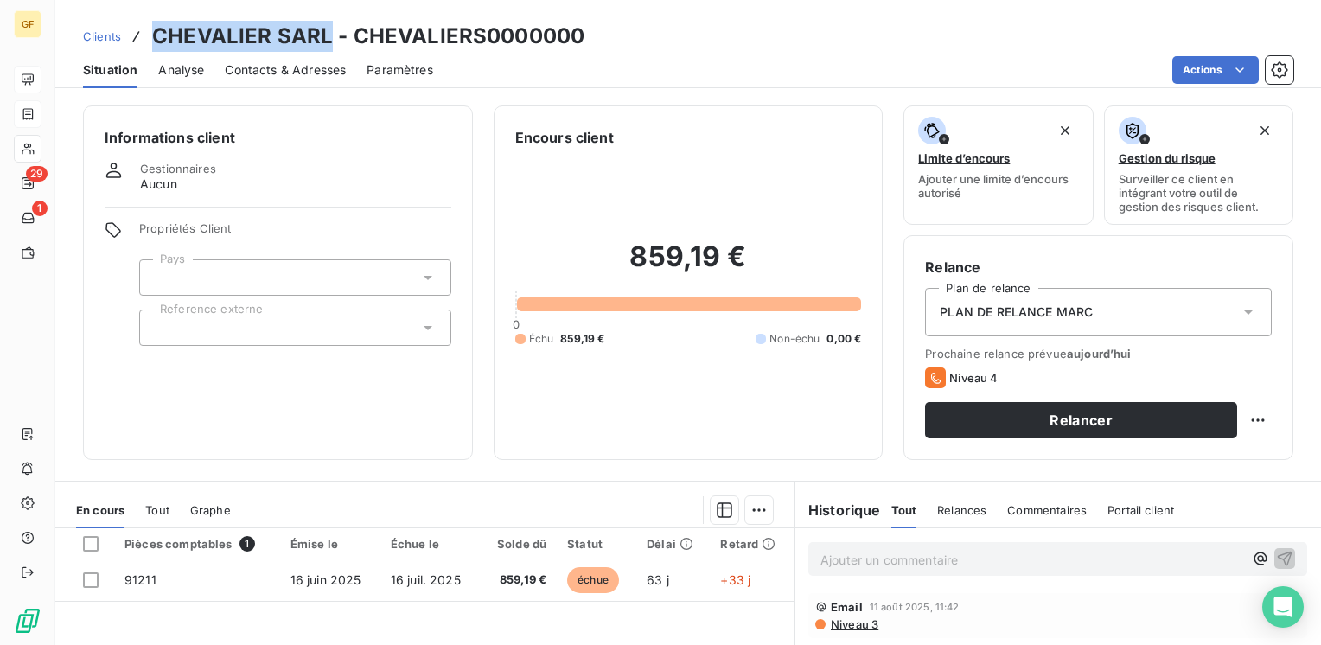
drag, startPoint x: 325, startPoint y: 29, endPoint x: 143, endPoint y: 34, distance: 182.4
click at [143, 34] on div "Clients CHEVALIER SARL - CHEVALIERS0000000" at bounding box center [333, 36] width 501 height 31
copy h3 "CHEVALIER SARL"
click at [283, 68] on span "Contacts & Adresses" at bounding box center [285, 69] width 121 height 17
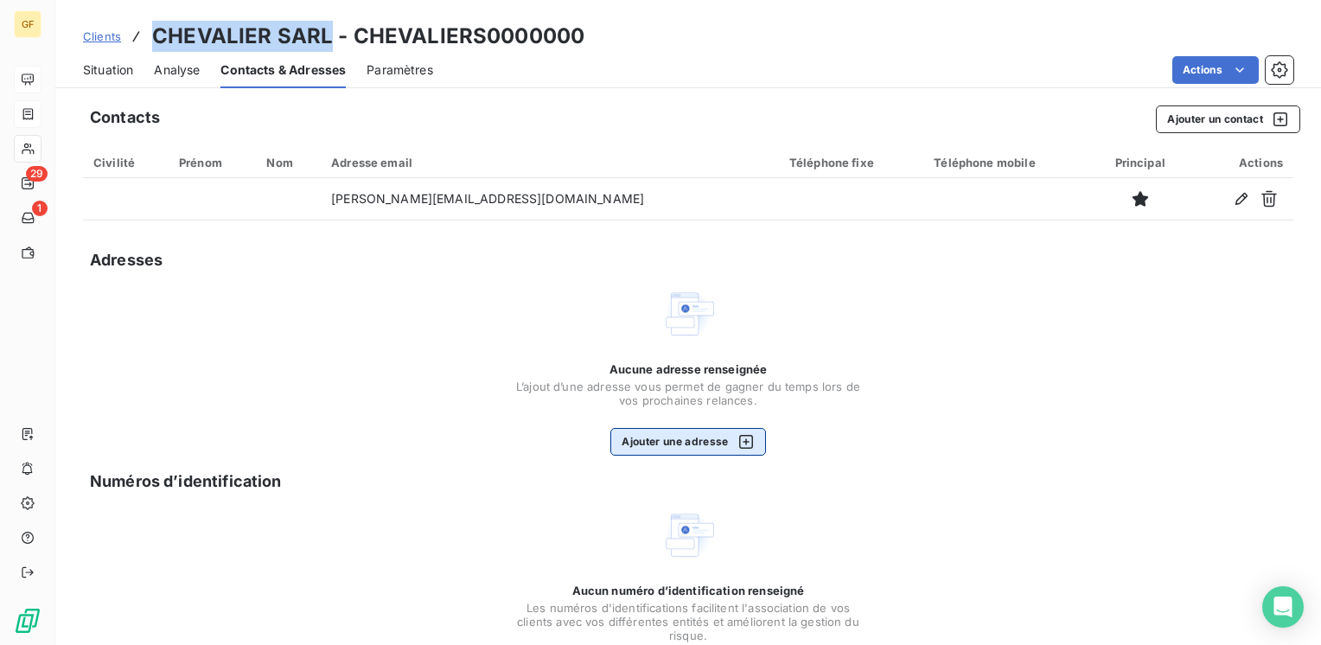
click at [614, 451] on button "Ajouter une adresse" at bounding box center [687, 442] width 155 height 28
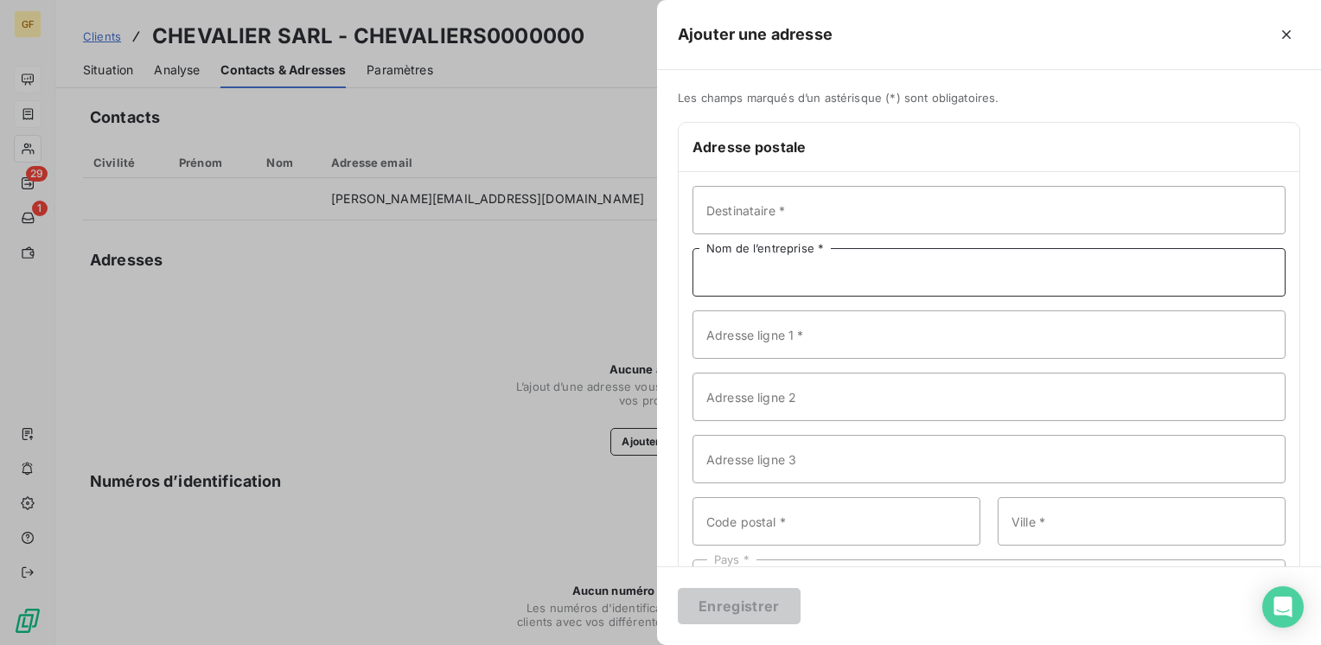
click at [752, 267] on input "Nom de l’entreprise *" at bounding box center [988, 272] width 593 height 48
paste input "CHEVALIER SARL"
type input "CHEVALIER SARL"
click at [736, 345] on input "Adresse ligne 1 *" at bounding box center [988, 334] width 593 height 48
drag, startPoint x: 735, startPoint y: 337, endPoint x: 703, endPoint y: 339, distance: 32.9
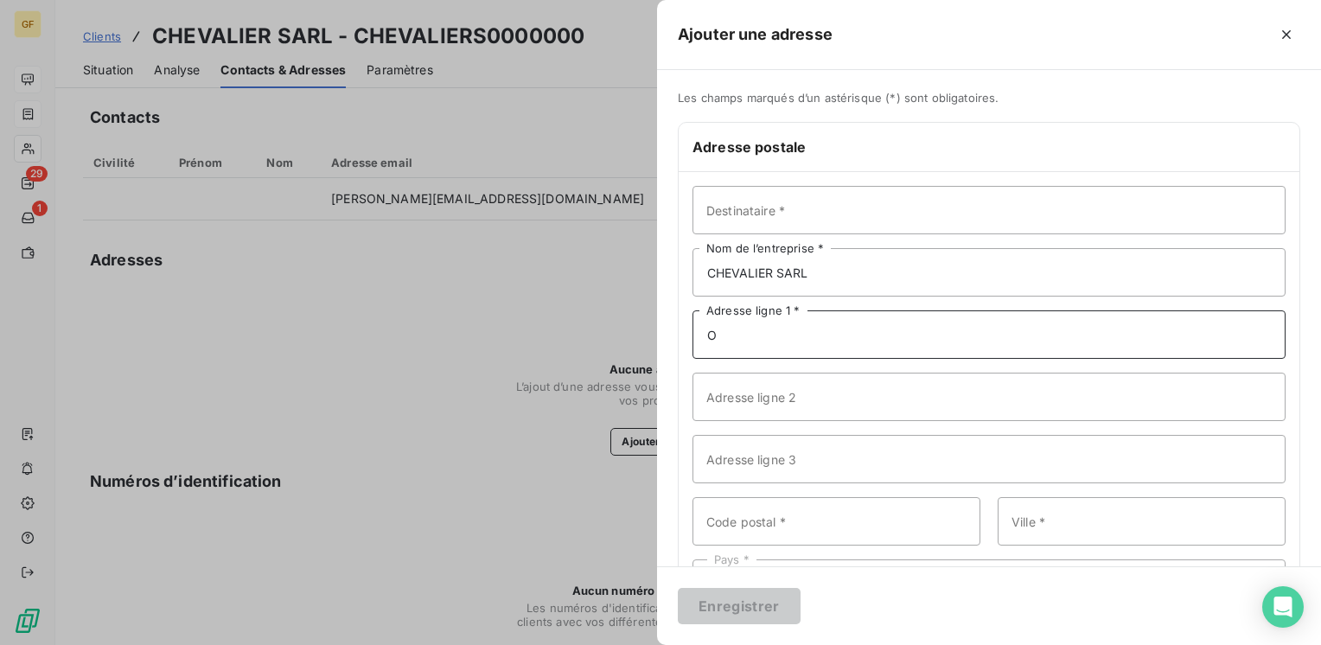
click at [703, 339] on input "O" at bounding box center [988, 334] width 593 height 48
type input "Impasse des Groies"
click at [743, 512] on input "Code postal *" at bounding box center [836, 521] width 288 height 48
click at [743, 507] on input "1" at bounding box center [836, 521] width 288 height 48
type input "17600"
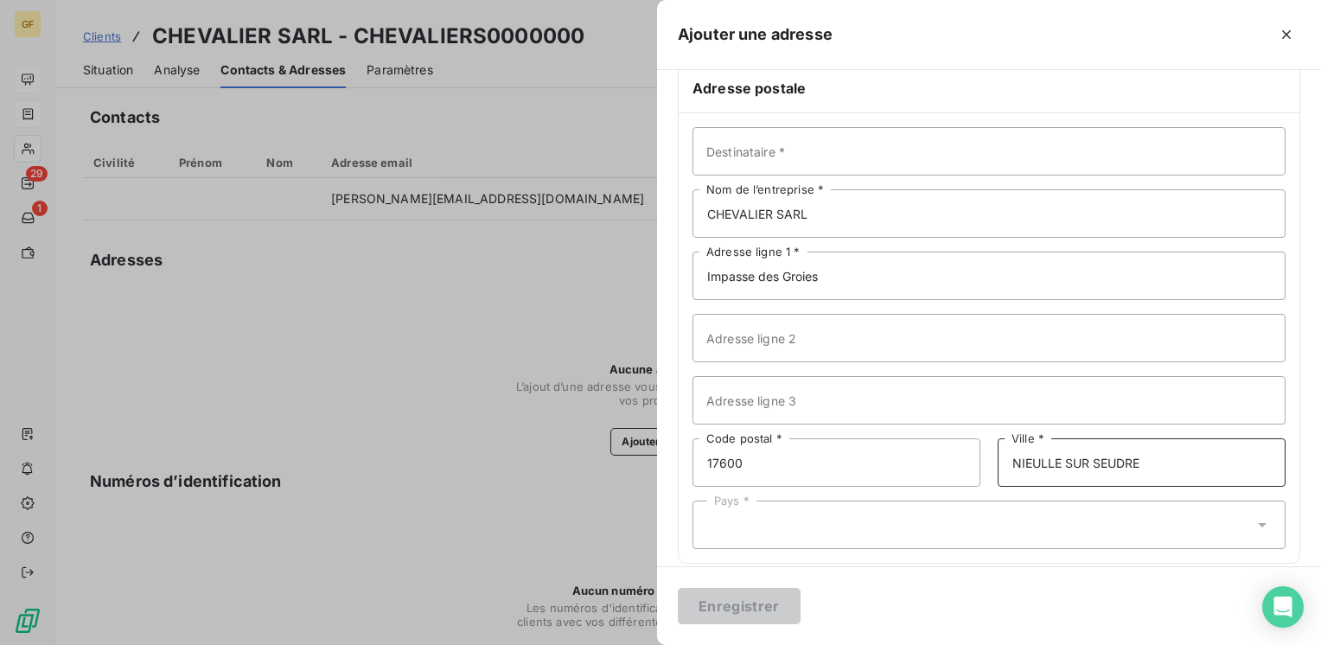
scroll to position [75, 0]
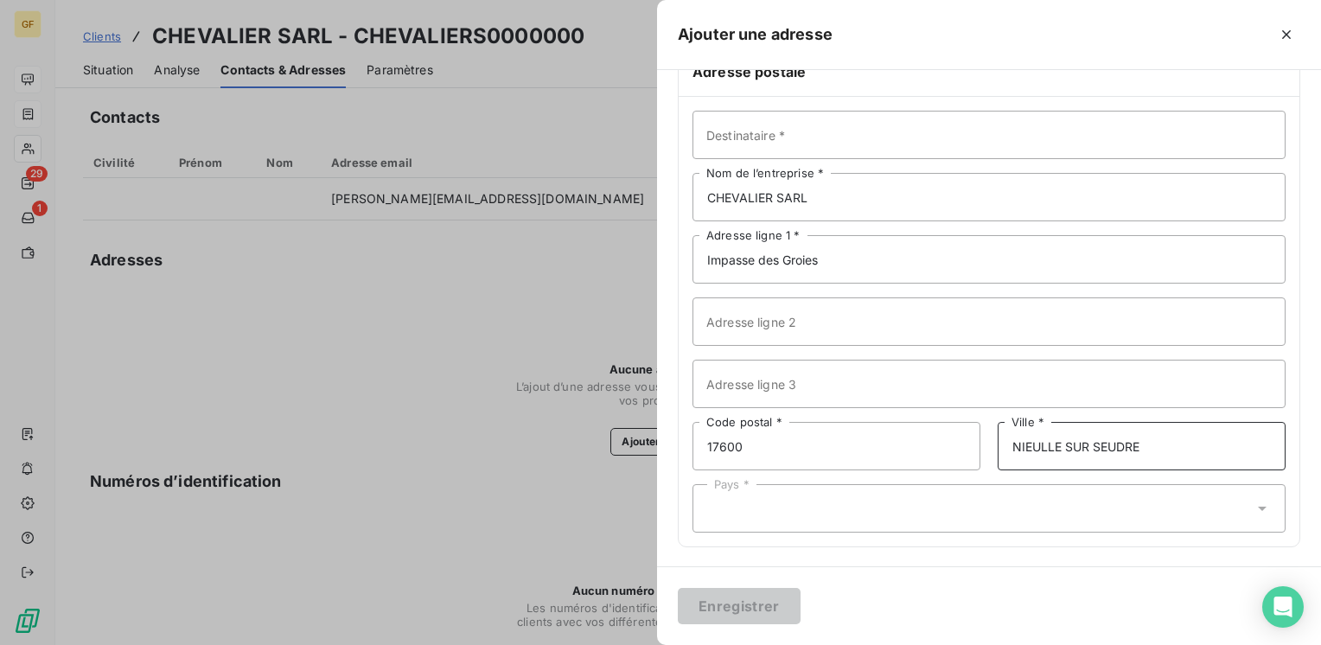
type input "NIEULLE SUR SEUDRE"
drag, startPoint x: 716, startPoint y: 519, endPoint x: 728, endPoint y: 517, distance: 11.5
click at [718, 517] on div "Pays *" at bounding box center [988, 508] width 593 height 48
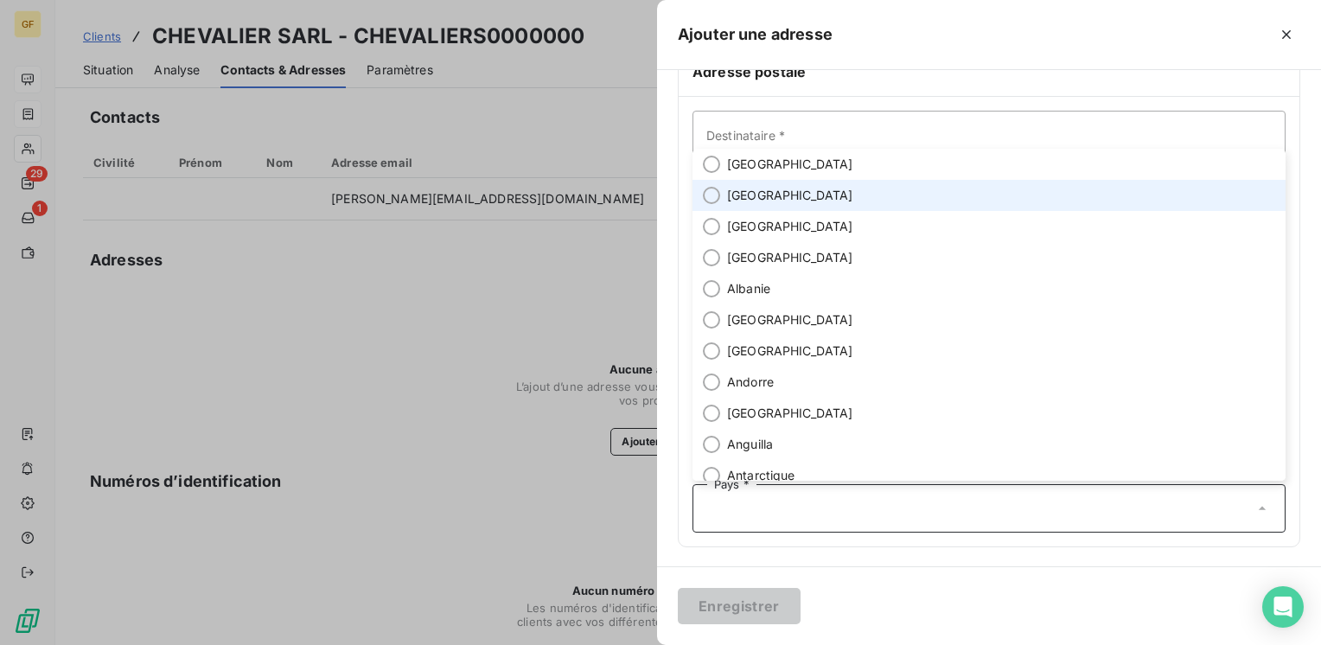
click at [755, 165] on span "[GEOGRAPHIC_DATA]" at bounding box center [790, 164] width 126 height 17
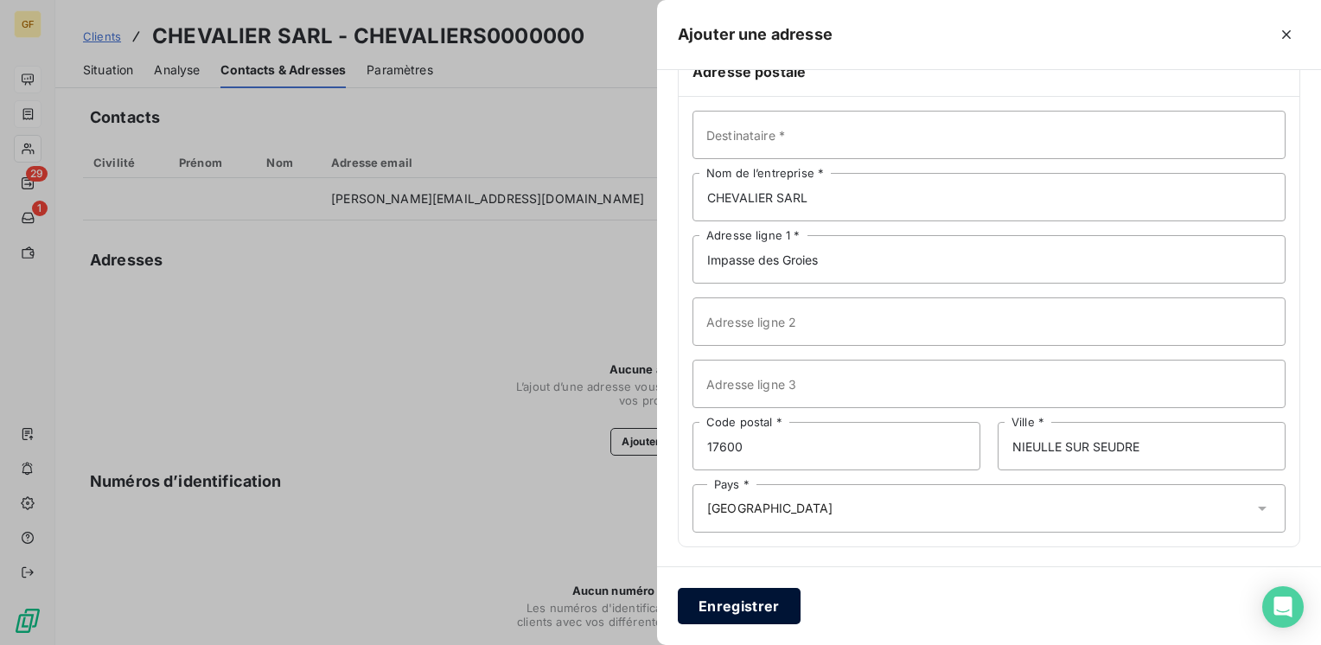
click at [780, 617] on button "Enregistrer" at bounding box center [739, 606] width 123 height 36
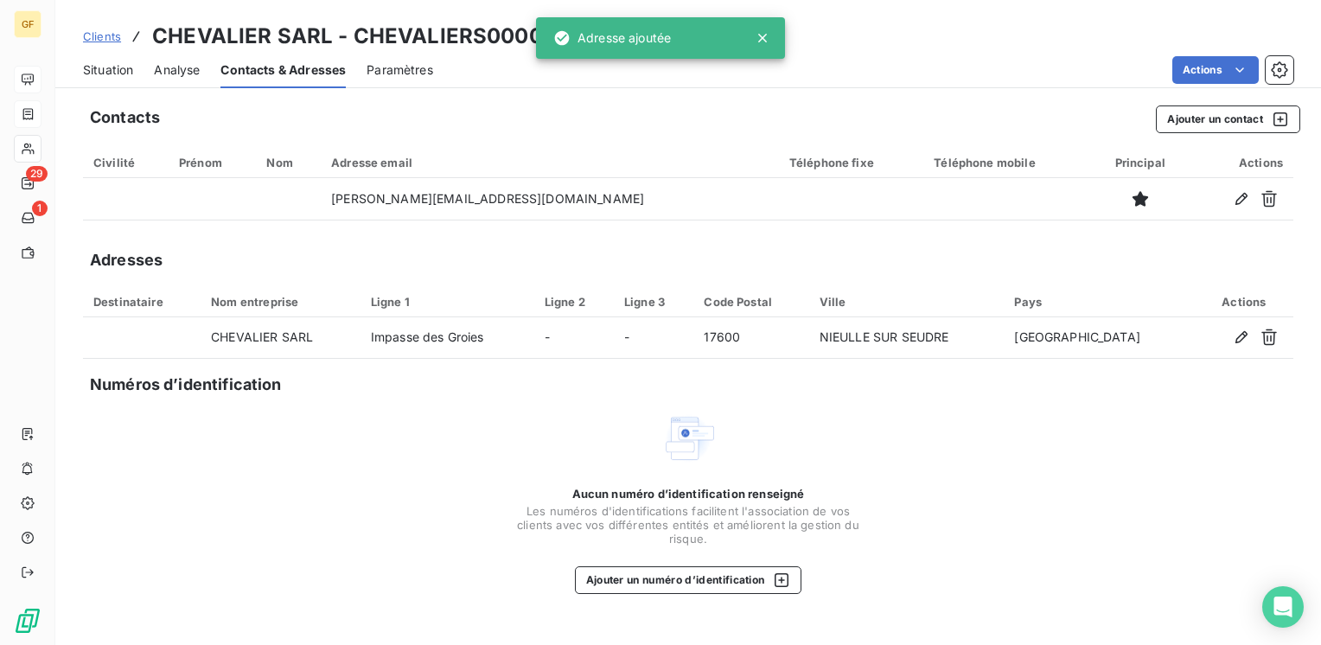
click at [128, 76] on span "Situation" at bounding box center [108, 69] width 50 height 17
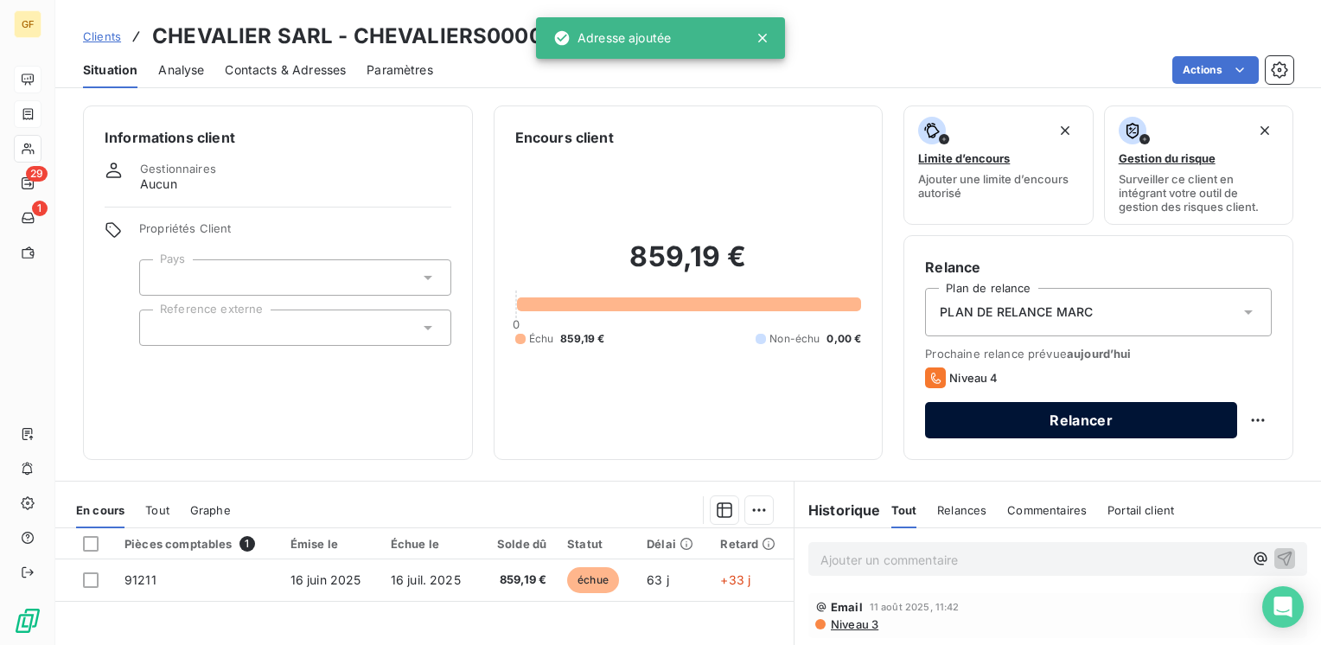
click at [1015, 413] on button "Relancer" at bounding box center [1081, 420] width 312 height 36
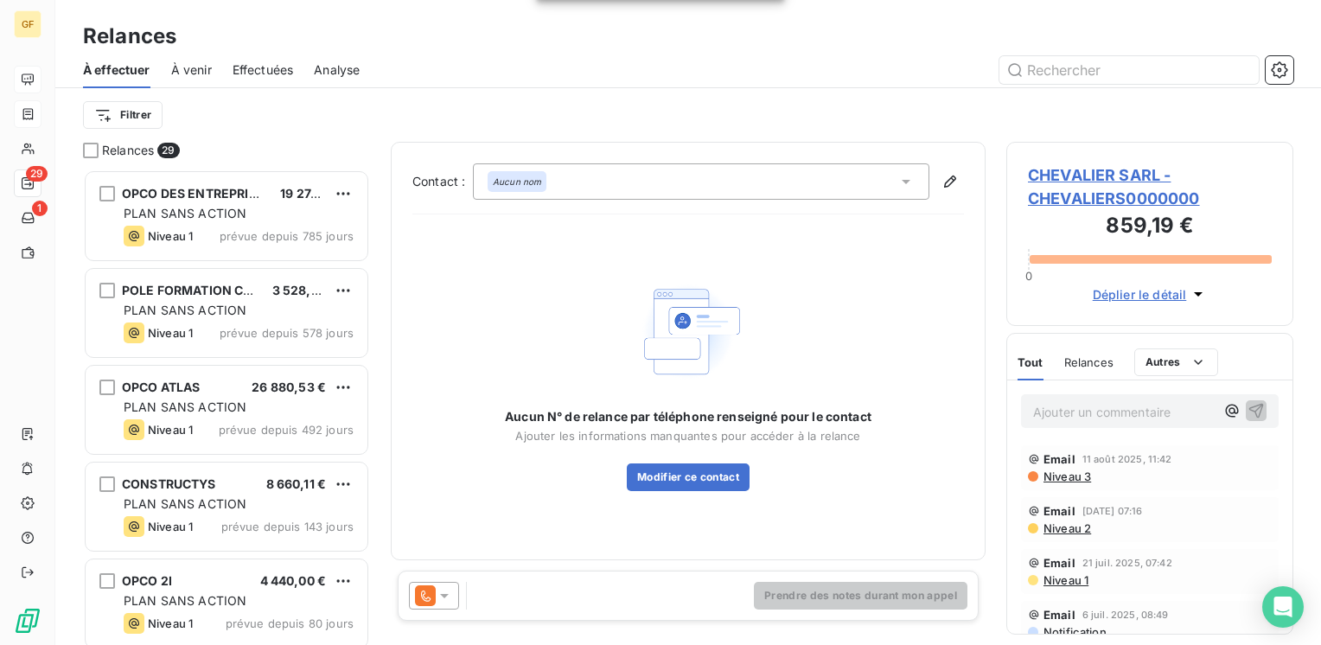
scroll to position [462, 273]
click at [453, 610] on div "Prendre des notes durant mon appel" at bounding box center [688, 595] width 581 height 50
click at [441, 604] on div at bounding box center [434, 596] width 50 height 28
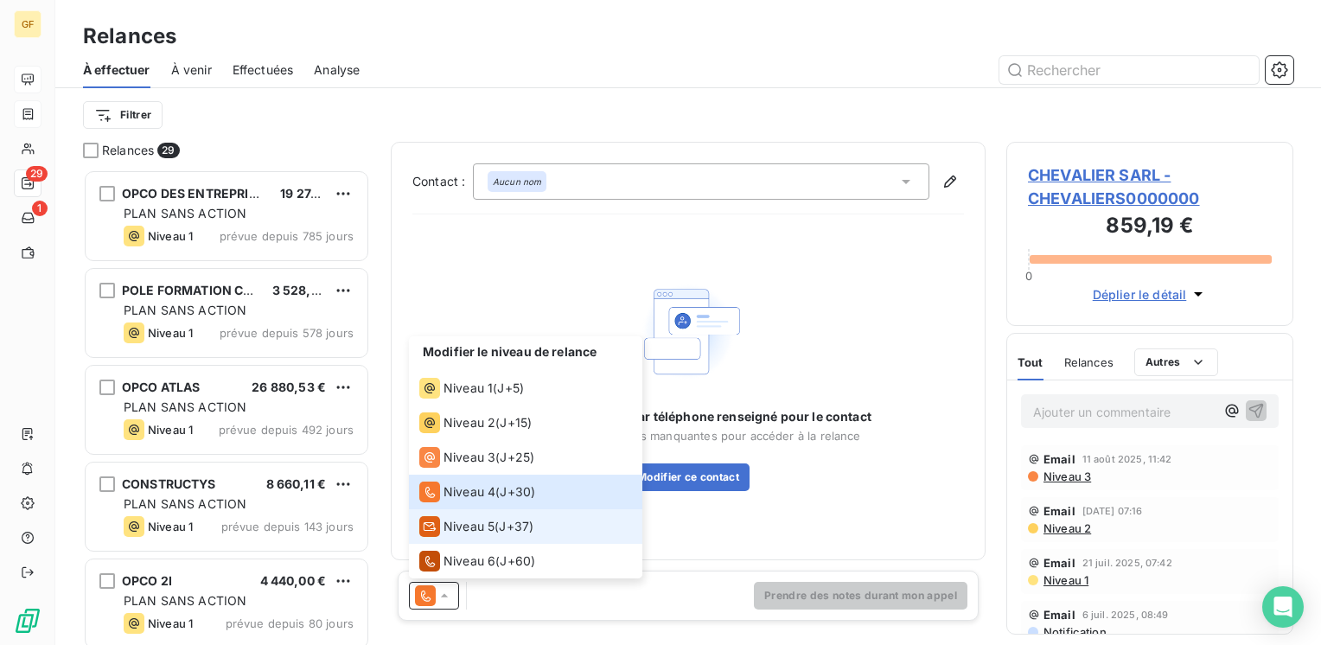
click at [470, 524] on span "Niveau 5" at bounding box center [468, 526] width 51 height 17
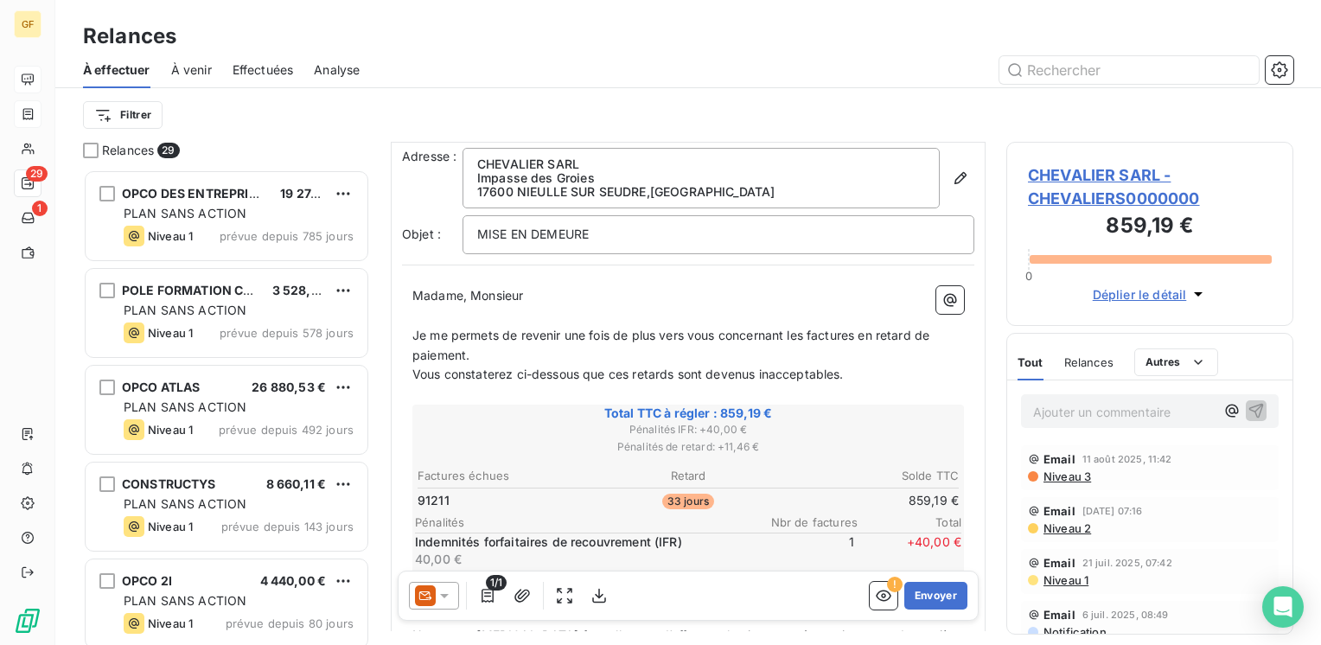
scroll to position [86, 0]
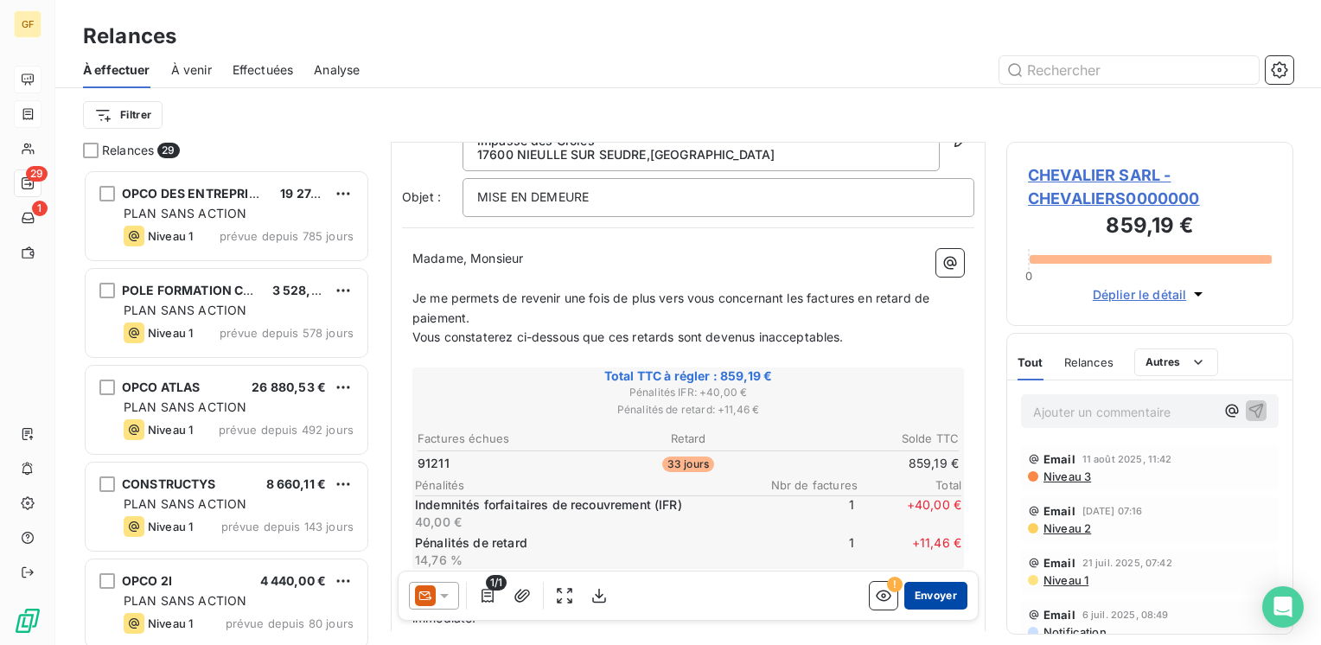
click at [927, 589] on button "Envoyer" at bounding box center [935, 596] width 63 height 28
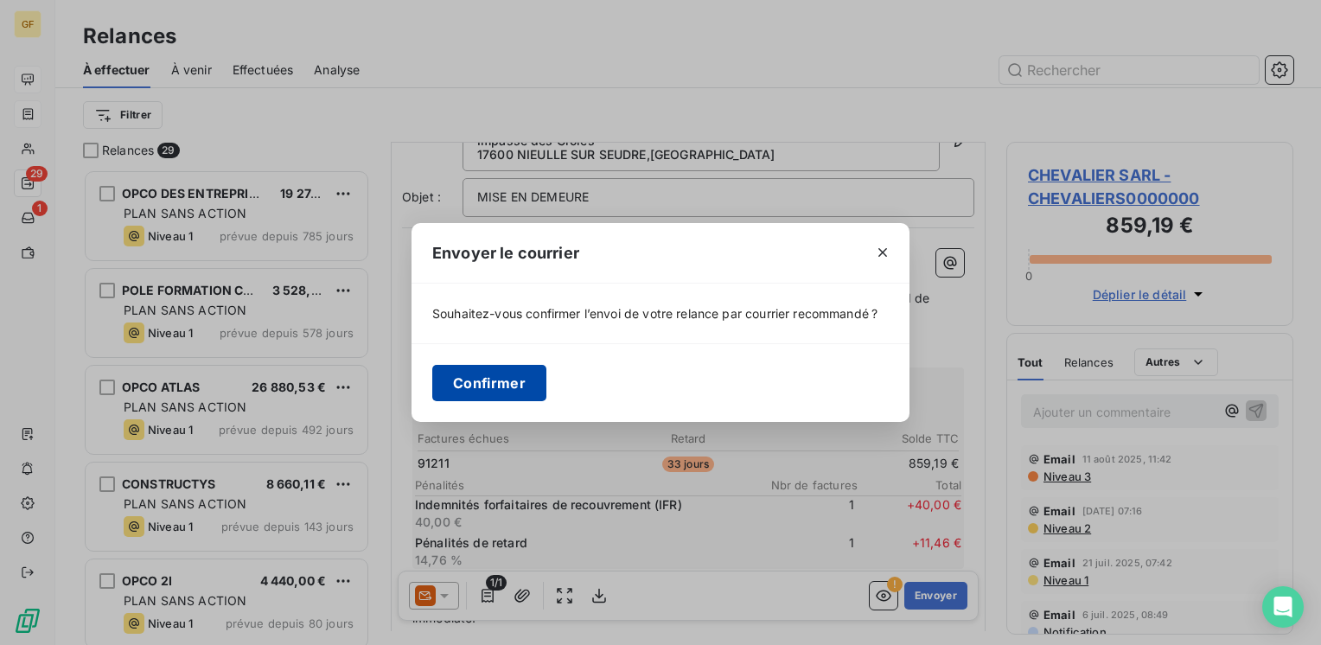
click at [509, 390] on button "Confirmer" at bounding box center [489, 383] width 114 height 36
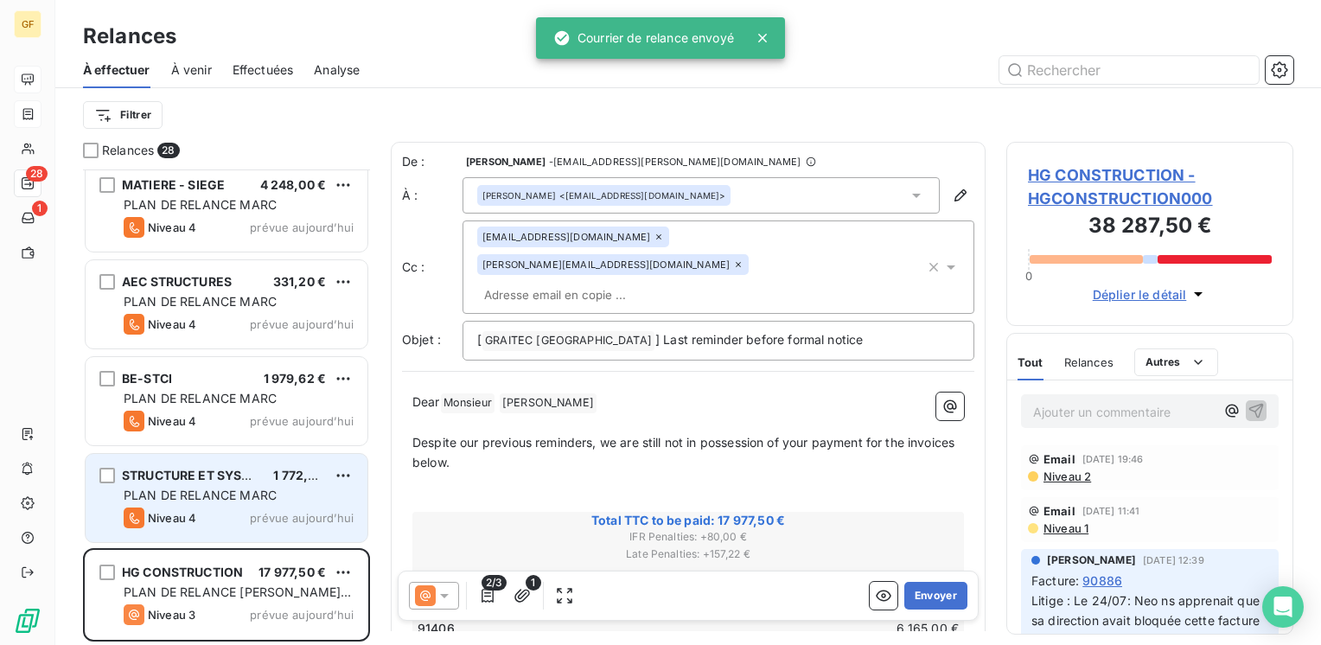
scroll to position [2235, 0]
click at [228, 409] on div "LM INGENIERIE 3 542,40 € PLAN DE RELANCE [PERSON_NAME] 4 prévue [DATE] MATIERE …" at bounding box center [226, 406] width 287 height 475
click at [226, 503] on div "PLAN DE RELANCE MARC" at bounding box center [239, 495] width 230 height 17
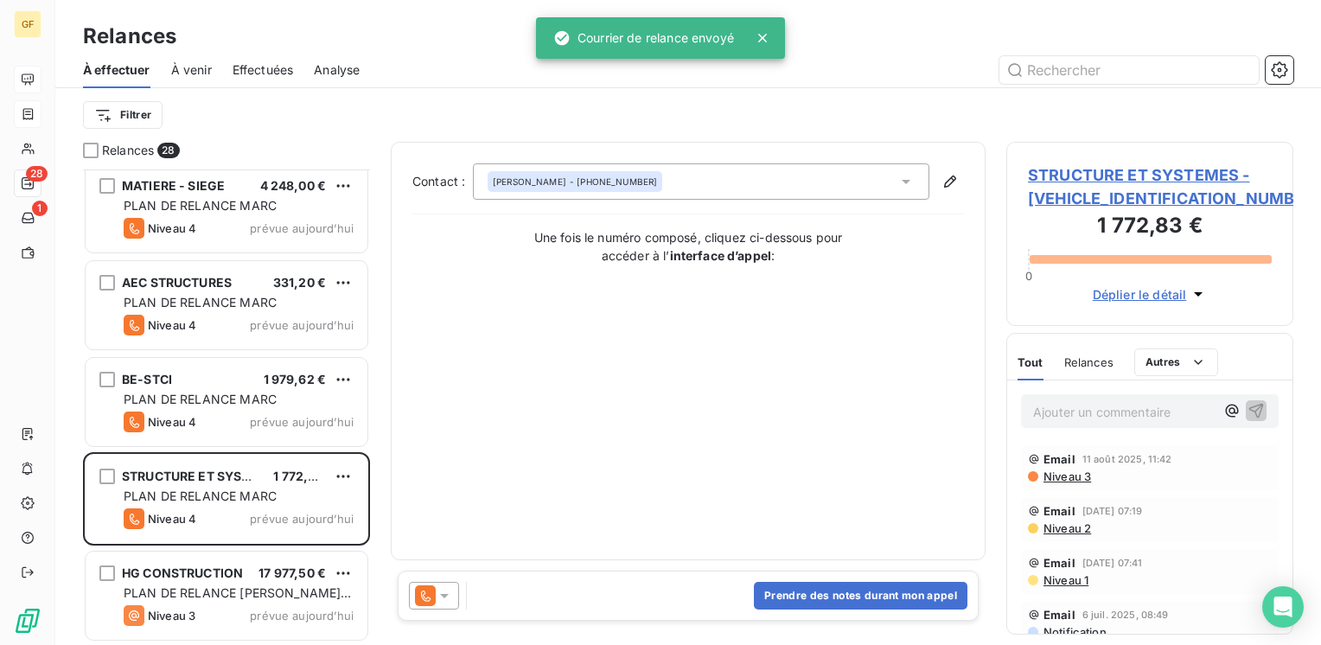
click at [1104, 169] on span "STRUCTURE ET SYSTEMES - [VEHICLE_IDENTIFICATION_NUMBER]" at bounding box center [1150, 186] width 244 height 47
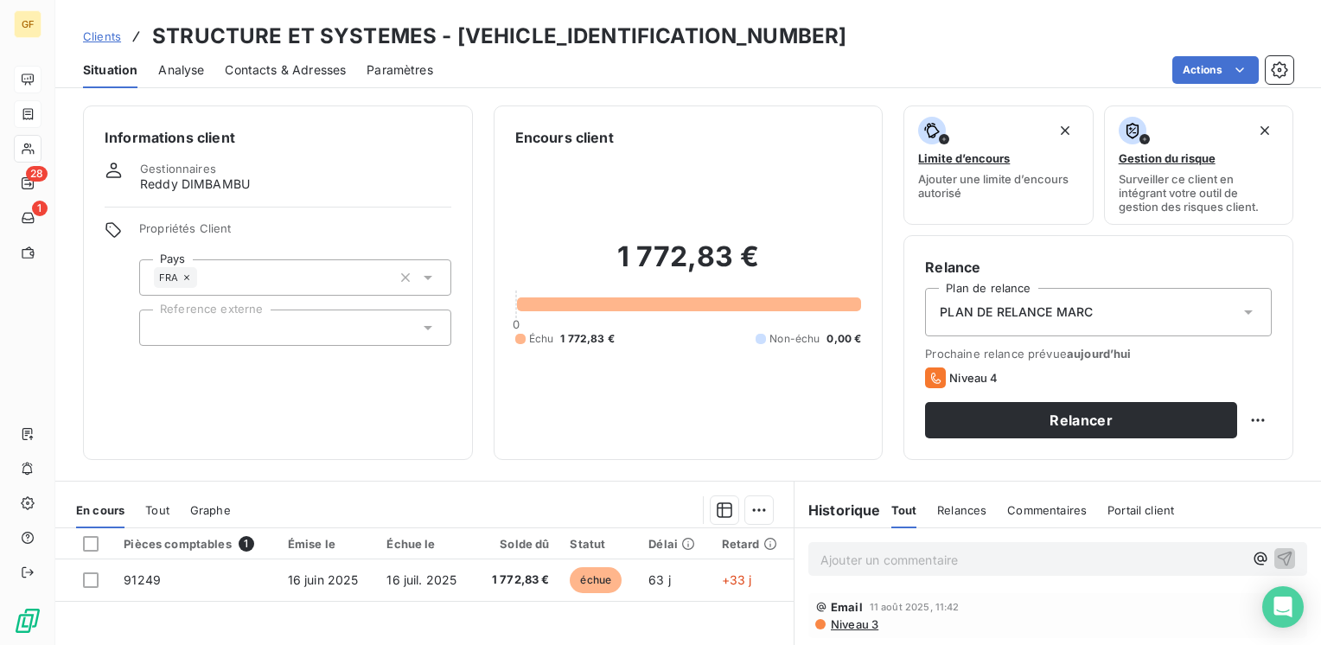
scroll to position [173, 0]
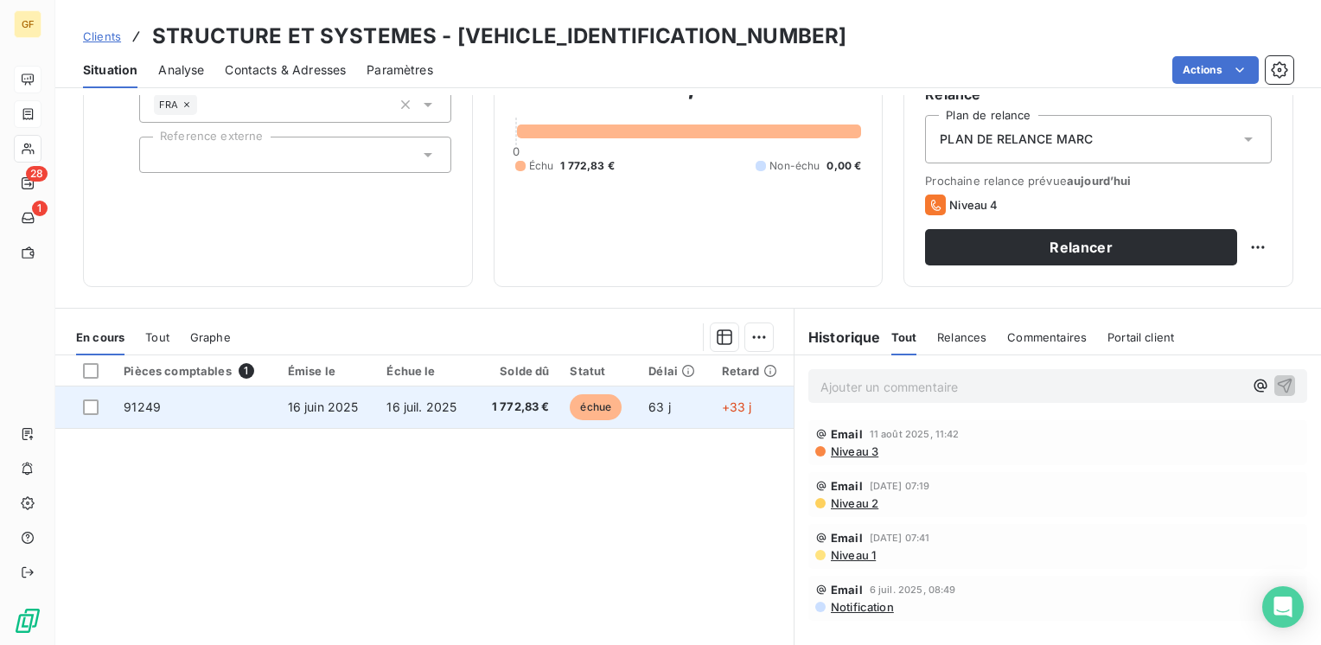
click at [403, 399] on span "16 juil. 2025" at bounding box center [421, 406] width 70 height 15
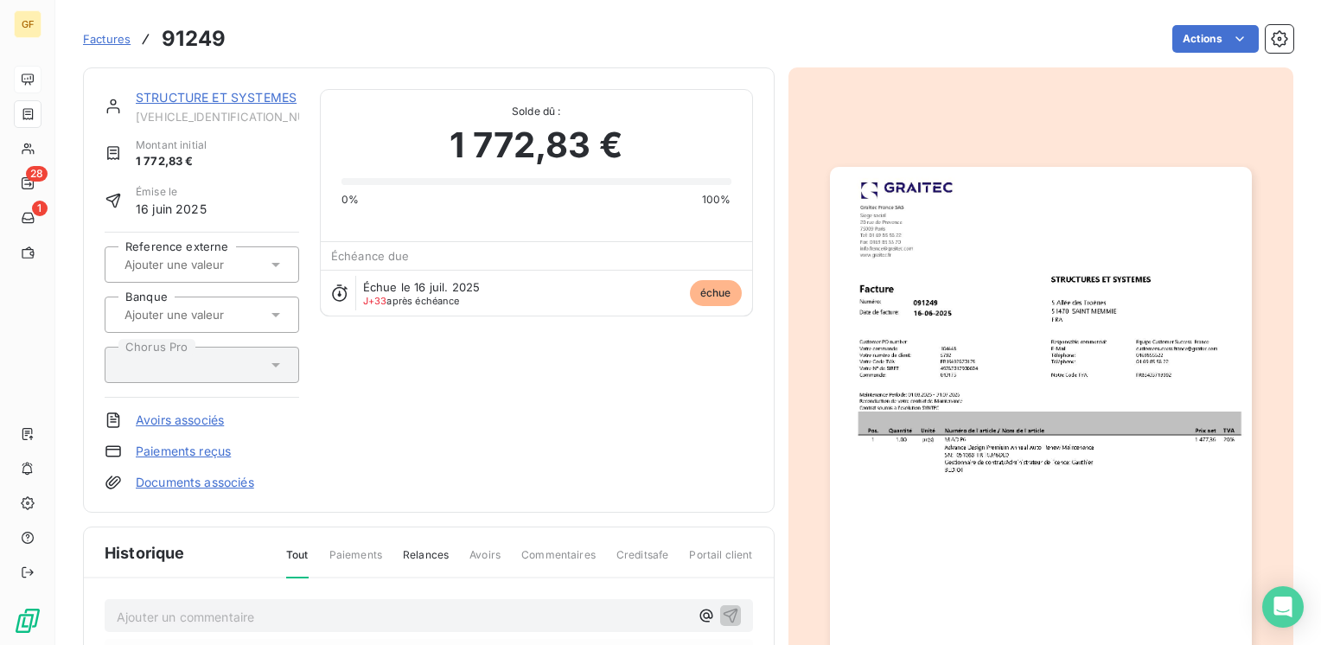
click at [989, 285] on img "button" at bounding box center [1041, 464] width 422 height 595
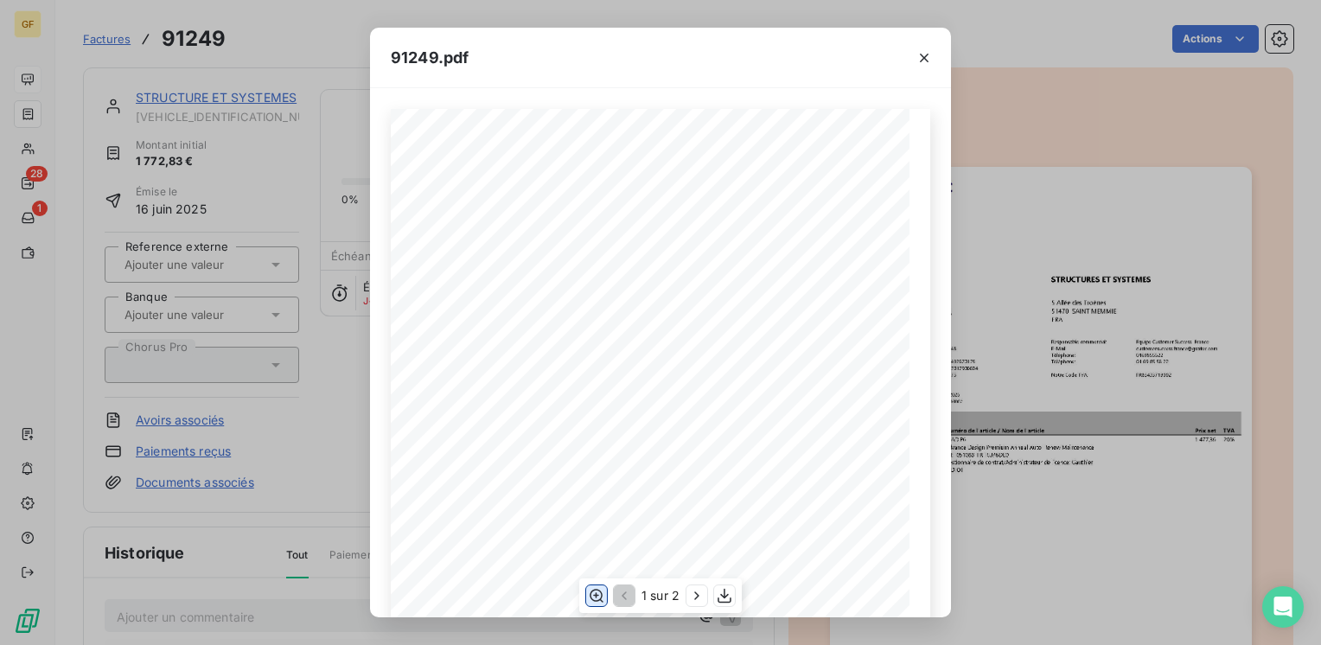
click at [598, 594] on icon "button" at bounding box center [596, 595] width 17 height 17
drag, startPoint x: 920, startPoint y: 59, endPoint x: 779, endPoint y: 73, distance: 142.5
click at [920, 57] on icon "button" at bounding box center [923, 57] width 17 height 17
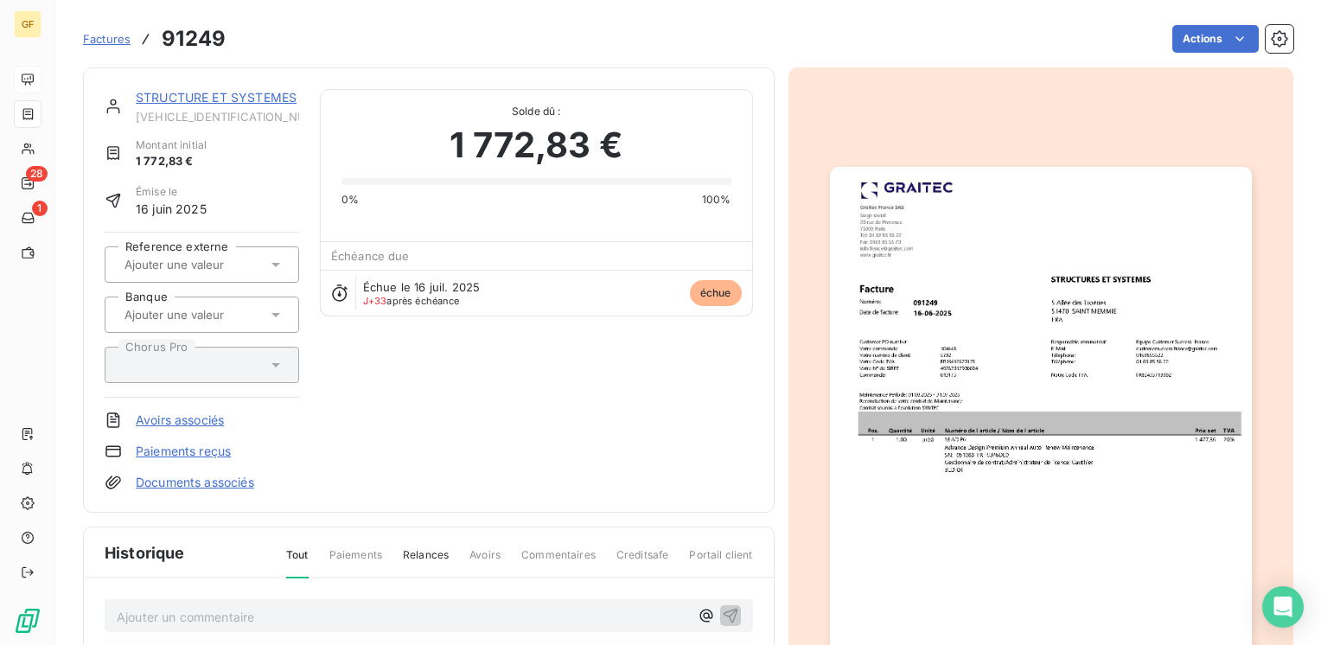
click at [230, 107] on div "STRUCTURE ET SYSTEMES [VEHICLE_IDENTIFICATION_NUMBER]" at bounding box center [217, 106] width 163 height 35
click at [235, 104] on link "STRUCTURE ET SYSTEMES" at bounding box center [216, 97] width 161 height 15
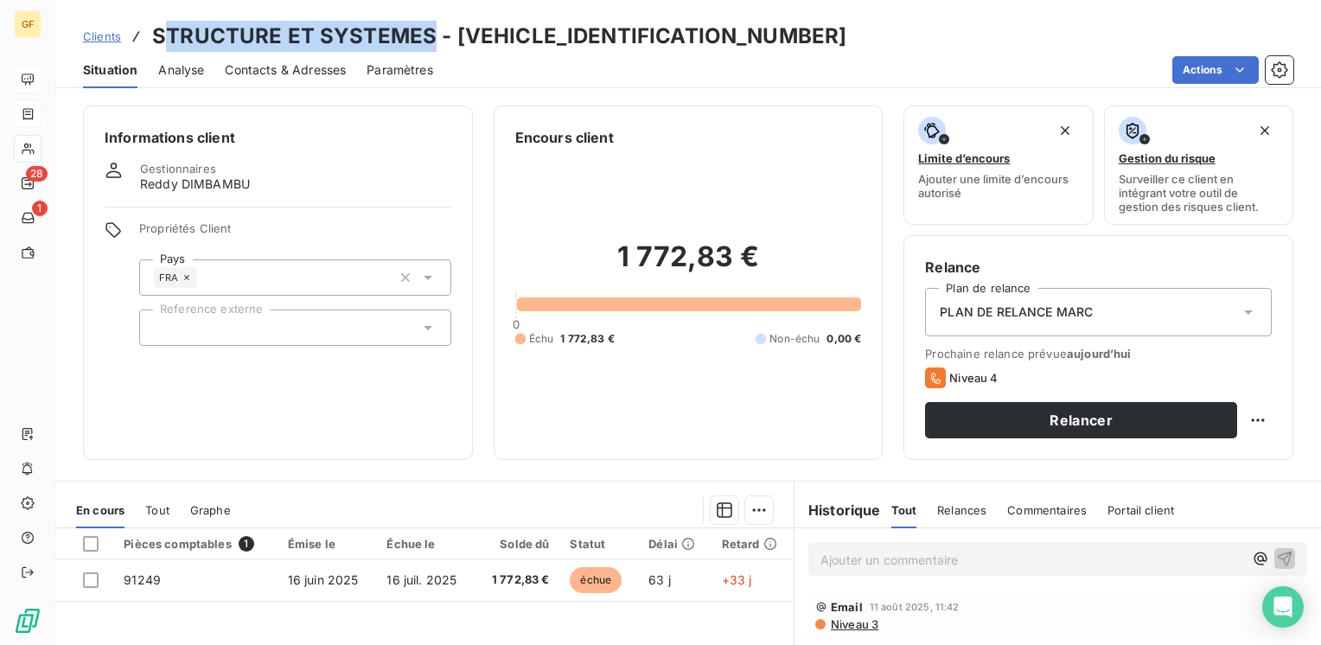
drag, startPoint x: 432, startPoint y: 33, endPoint x: 159, endPoint y: 37, distance: 273.1
click at [159, 37] on h3 "STRUCTURE ET SYSTEMES - [VEHICLE_IDENTIFICATION_NUMBER]" at bounding box center [499, 36] width 694 height 31
drag, startPoint x: 551, startPoint y: 92, endPoint x: 532, endPoint y: 83, distance: 20.9
click at [545, 86] on div "Clients STRUCTURE ET SYSTEMES - [VEHICLE_IDENTIFICATION_NUMBER] Situation Analy…" at bounding box center [687, 322] width 1265 height 645
drag, startPoint x: 532, startPoint y: 83, endPoint x: 432, endPoint y: 26, distance: 115.3
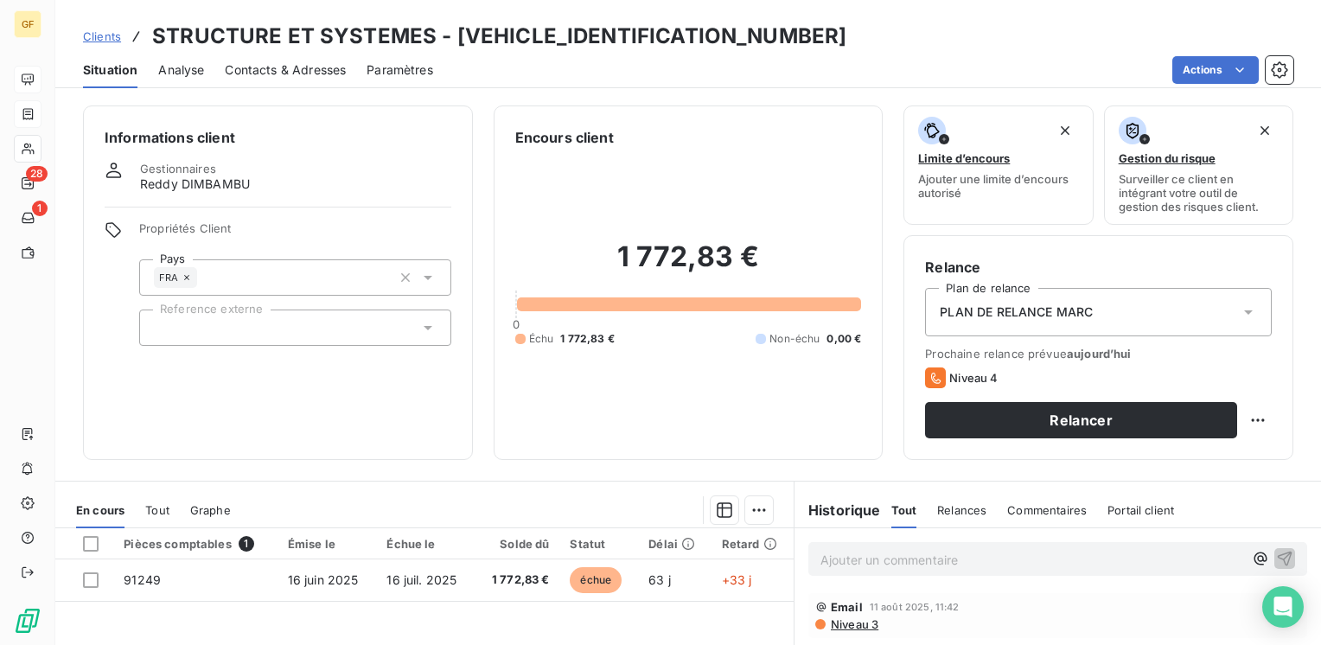
click at [432, 22] on h3 "STRUCTURE ET SYSTEMES - [VEHICLE_IDENTIFICATION_NUMBER]" at bounding box center [499, 36] width 694 height 31
drag, startPoint x: 430, startPoint y: 29, endPoint x: 156, endPoint y: 47, distance: 274.5
click at [156, 47] on h3 "STRUCTURE ET SYSTEMES - [VEHICLE_IDENTIFICATION_NUMBER]" at bounding box center [499, 36] width 694 height 31
copy h3 "STRUCTURE ET SYSTEMES"
click at [311, 61] on span "Contacts & Adresses" at bounding box center [285, 69] width 121 height 17
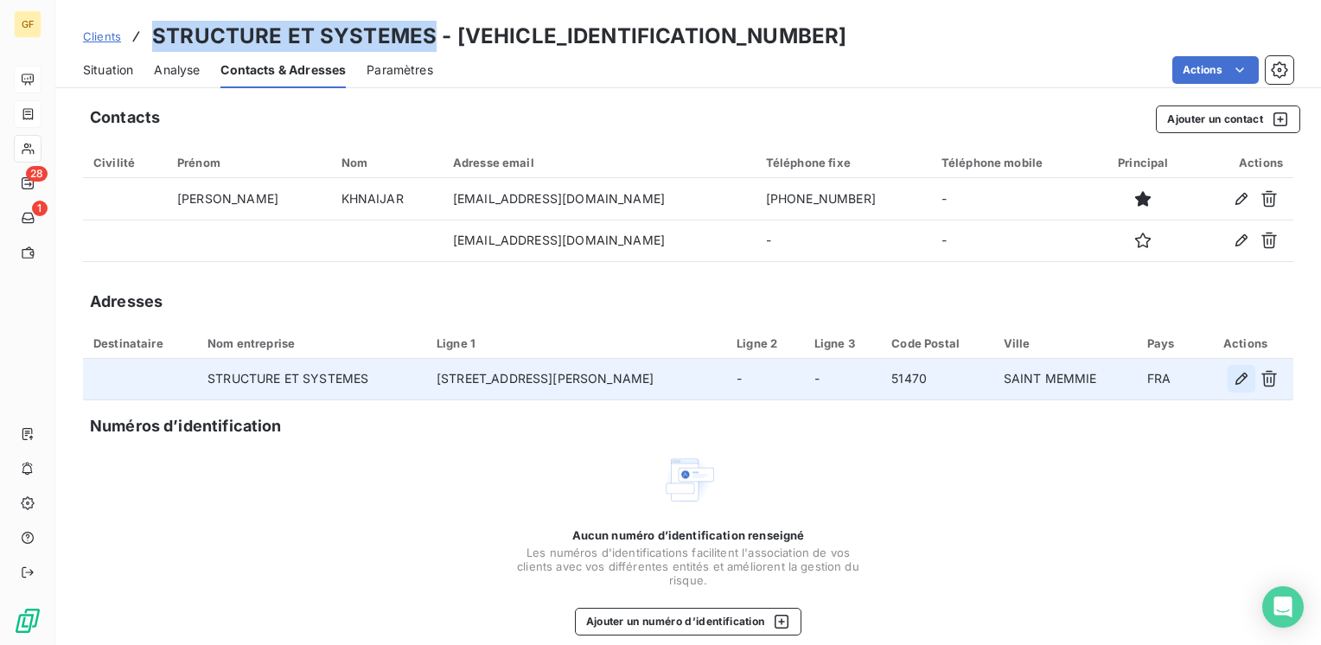
click at [1232, 379] on icon "button" at bounding box center [1240, 378] width 17 height 17
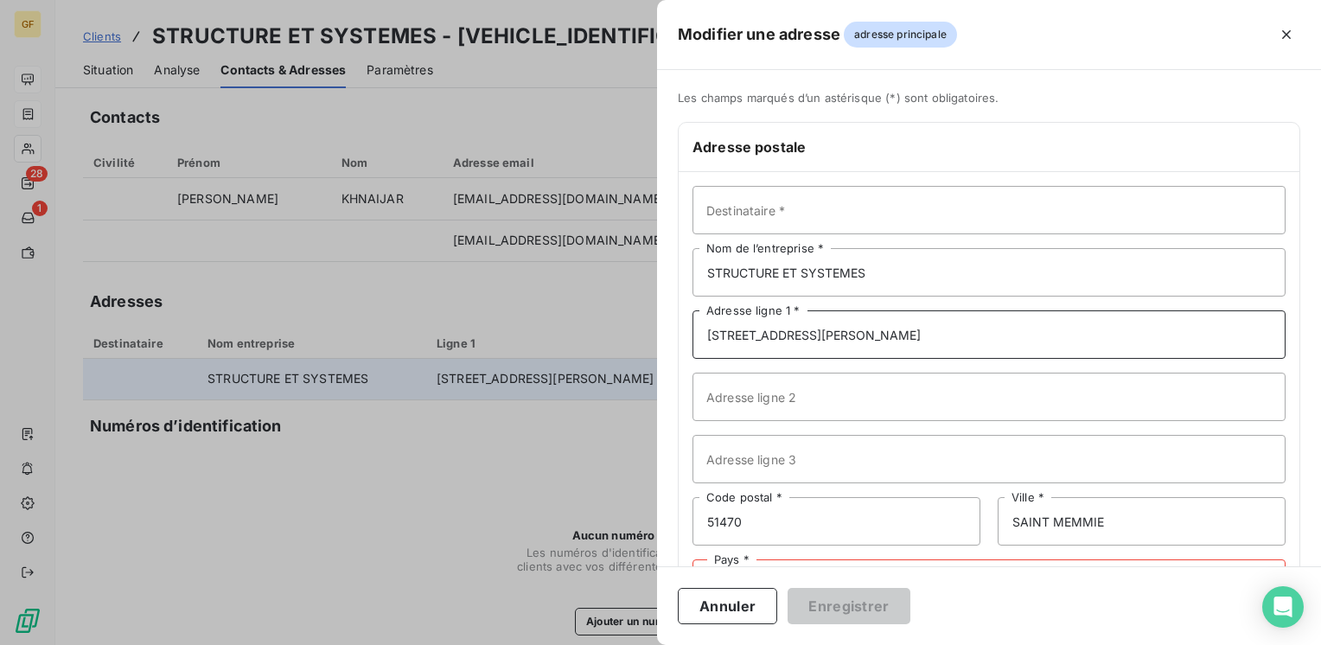
drag, startPoint x: 853, startPoint y: 342, endPoint x: 636, endPoint y: 351, distance: 217.1
click at [636, 644] on div "Modifier une adresse adresse principale Les champs marqués d’un [DEMOGRAPHIC_DA…" at bounding box center [660, 645] width 1321 height 0
drag, startPoint x: 715, startPoint y: 329, endPoint x: 729, endPoint y: 330, distance: 14.7
click at [716, 328] on input "5All" at bounding box center [988, 334] width 593 height 48
click at [734, 330] on input "5 All" at bounding box center [988, 334] width 593 height 48
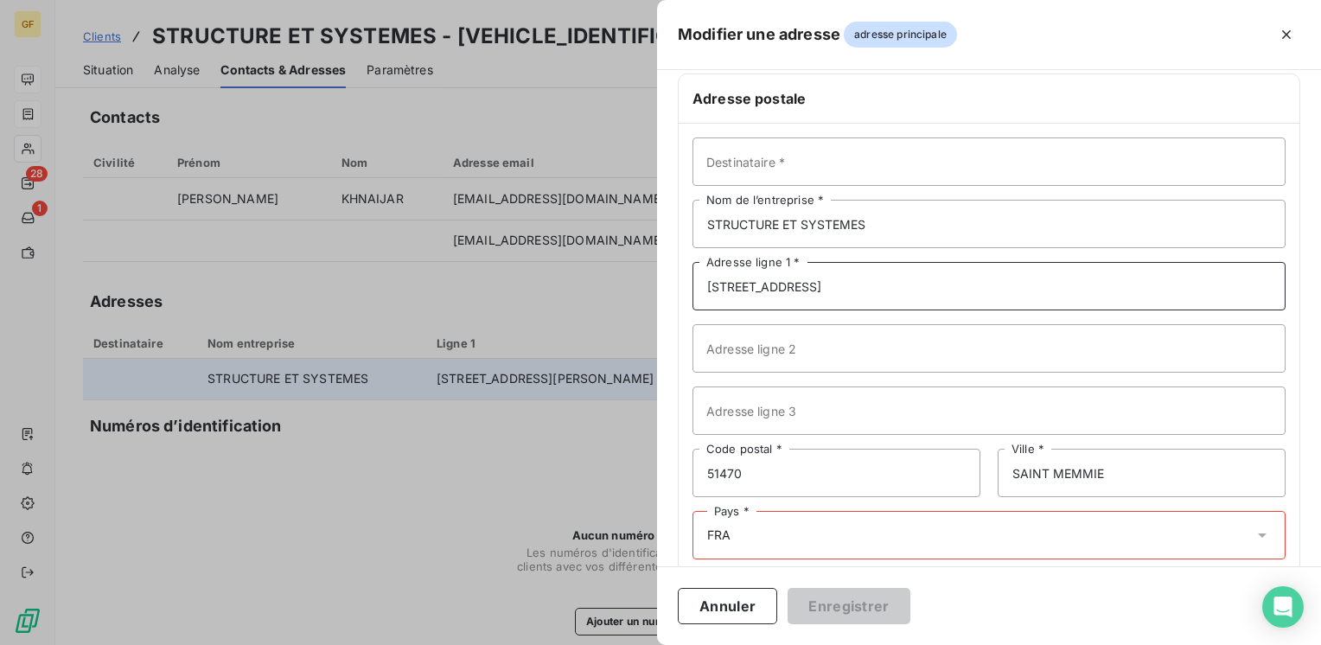
scroll to position [75, 0]
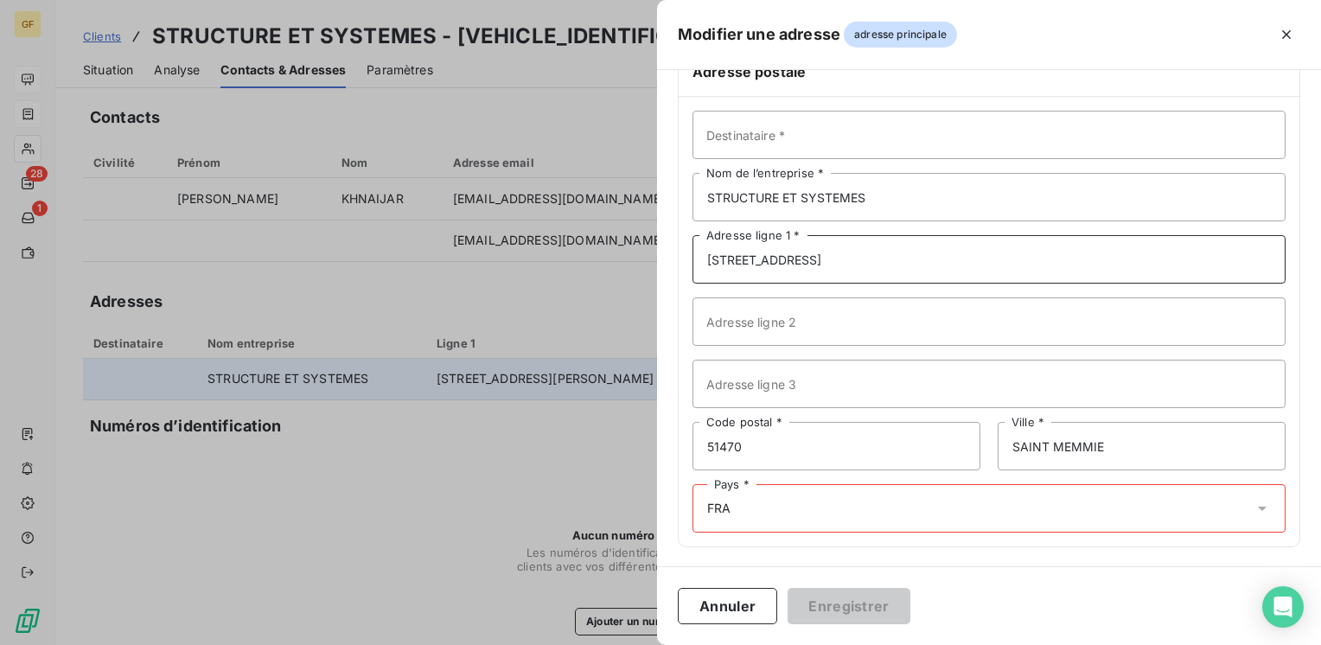
type input "[STREET_ADDRESS]"
click at [784, 513] on div "Pays * FRA" at bounding box center [988, 508] width 593 height 48
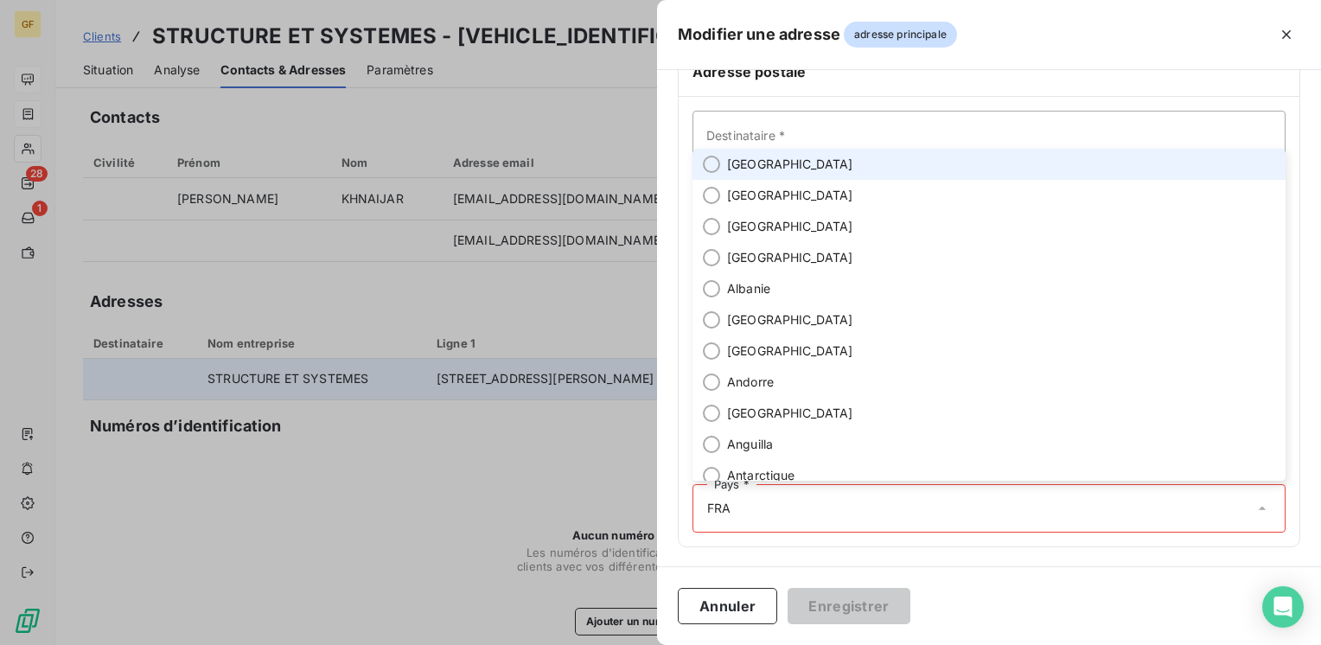
click at [773, 513] on input "text" at bounding box center [991, 508] width 523 height 16
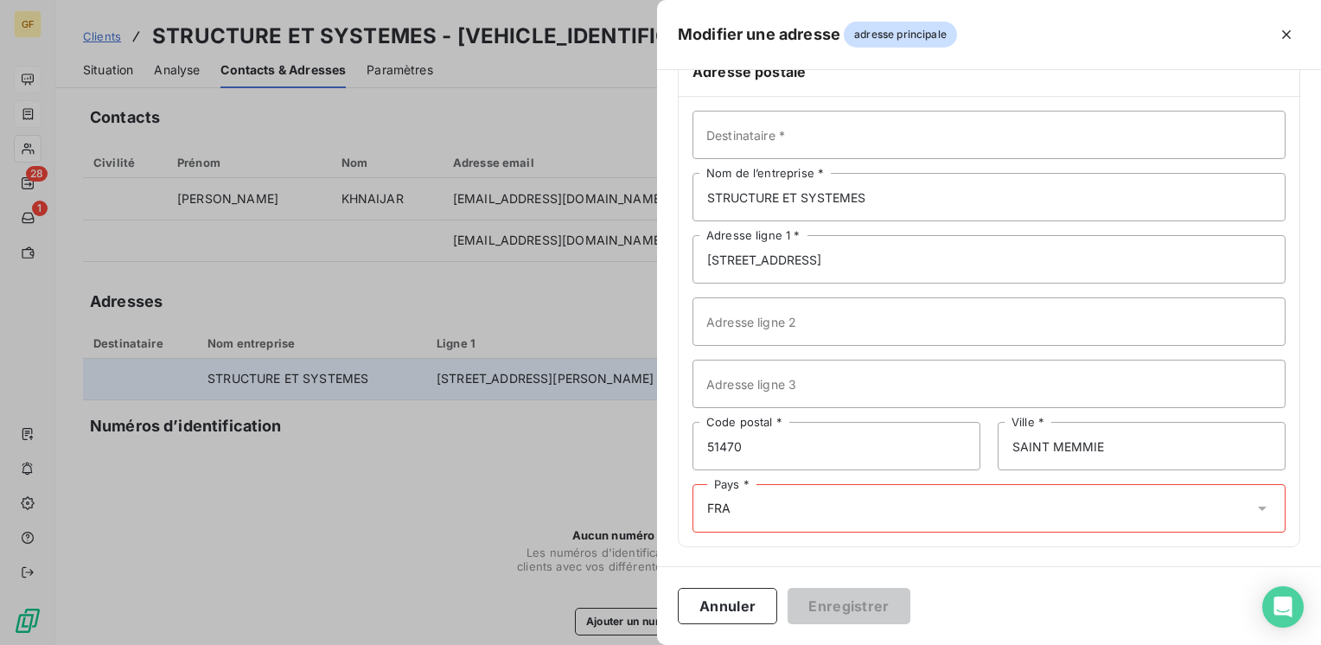
click at [767, 504] on div "Pays * FRA" at bounding box center [988, 508] width 593 height 48
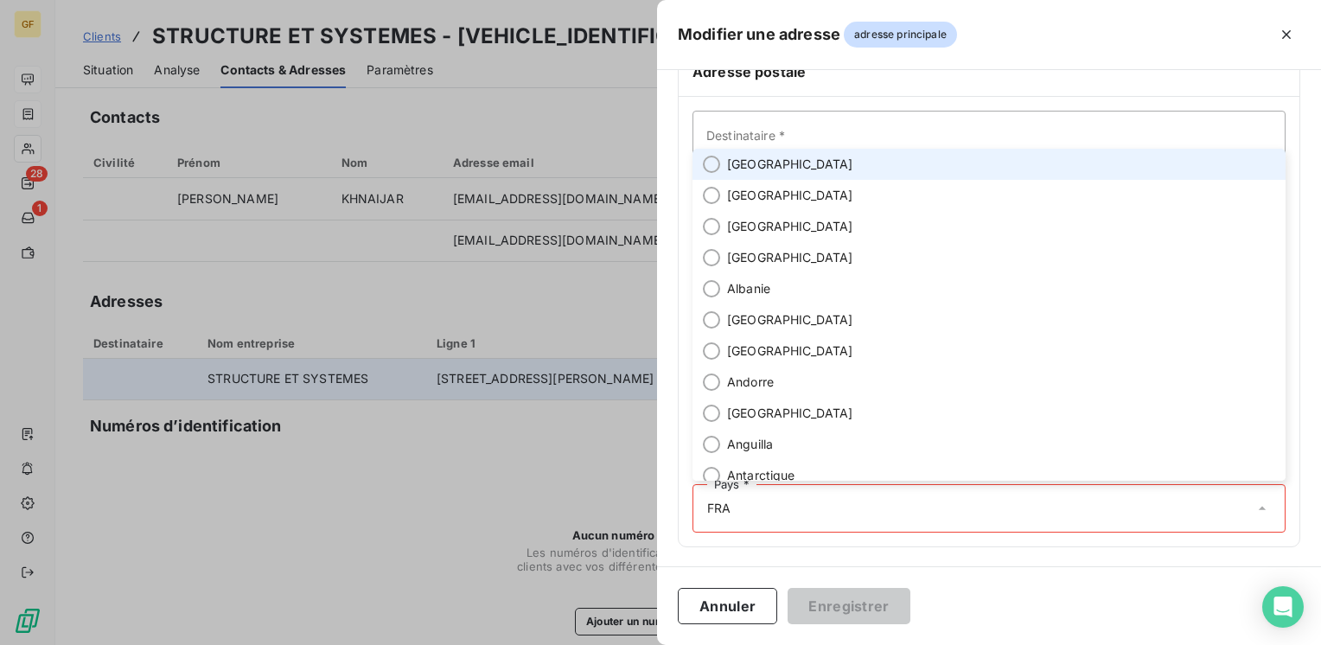
click at [741, 161] on span "[GEOGRAPHIC_DATA]" at bounding box center [790, 164] width 126 height 17
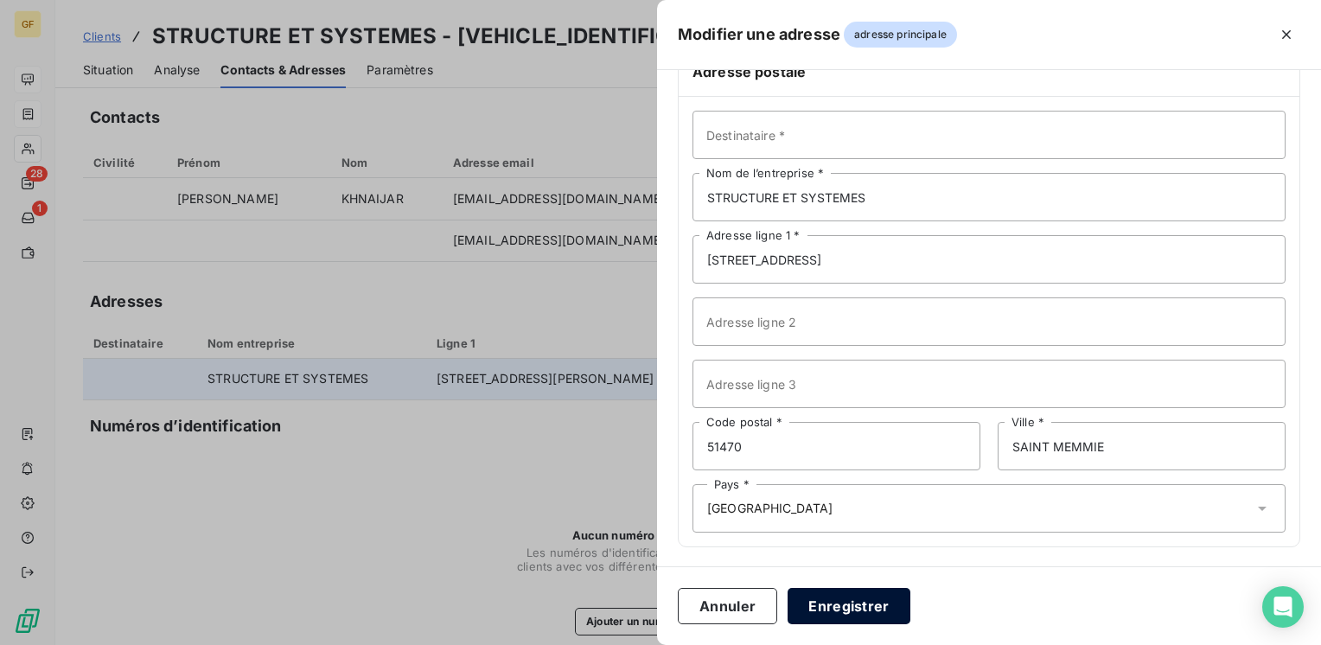
click at [837, 615] on button "Enregistrer" at bounding box center [848, 606] width 123 height 36
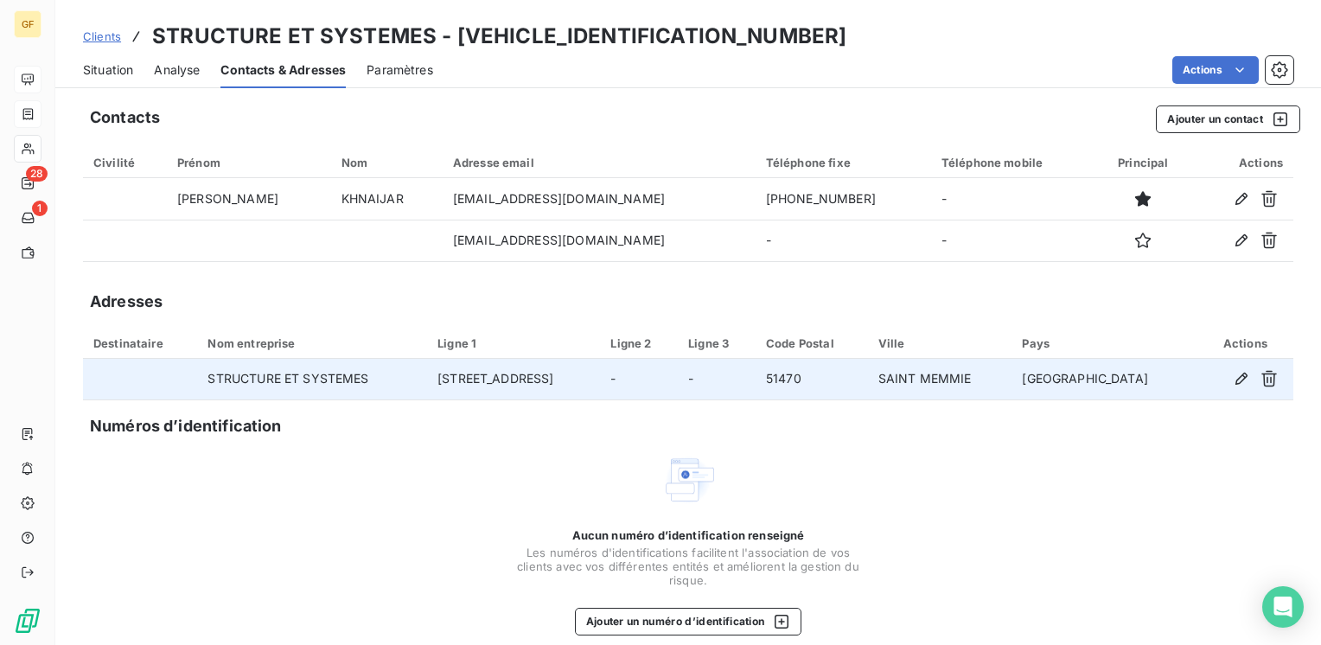
drag, startPoint x: 100, startPoint y: 66, endPoint x: 156, endPoint y: 73, distance: 55.9
click at [100, 66] on span "Situation" at bounding box center [108, 69] width 50 height 17
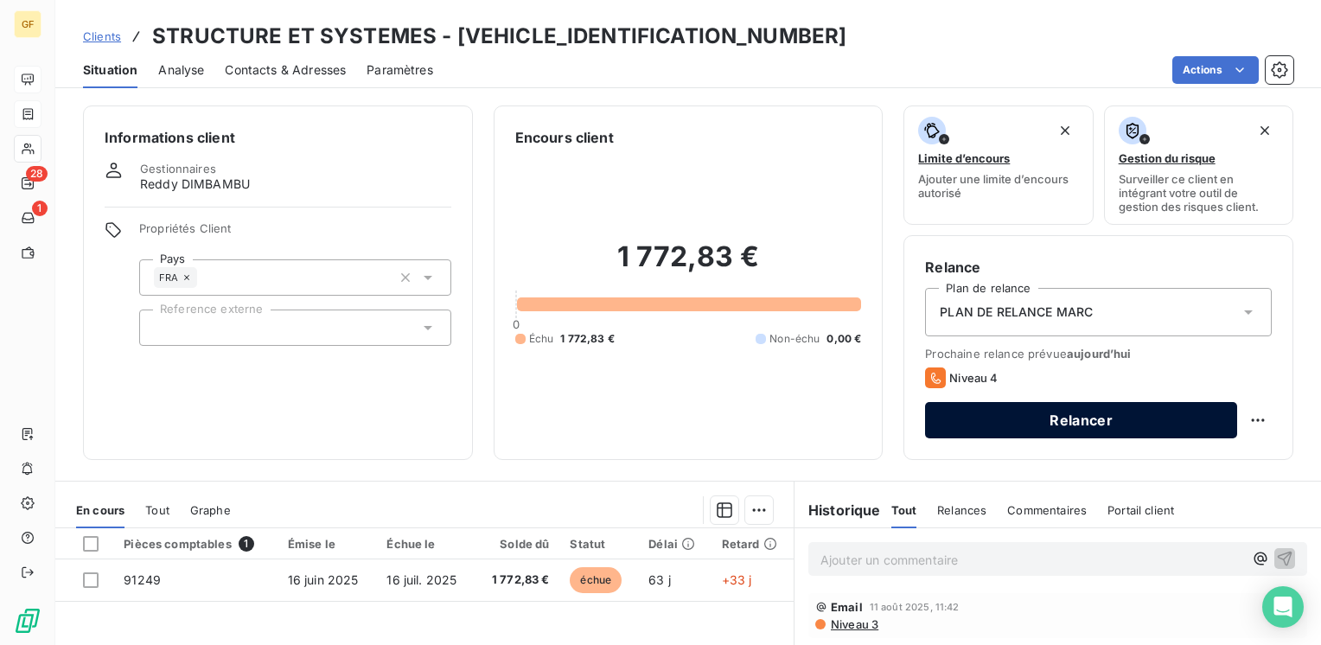
click at [1058, 435] on button "Relancer" at bounding box center [1081, 420] width 312 height 36
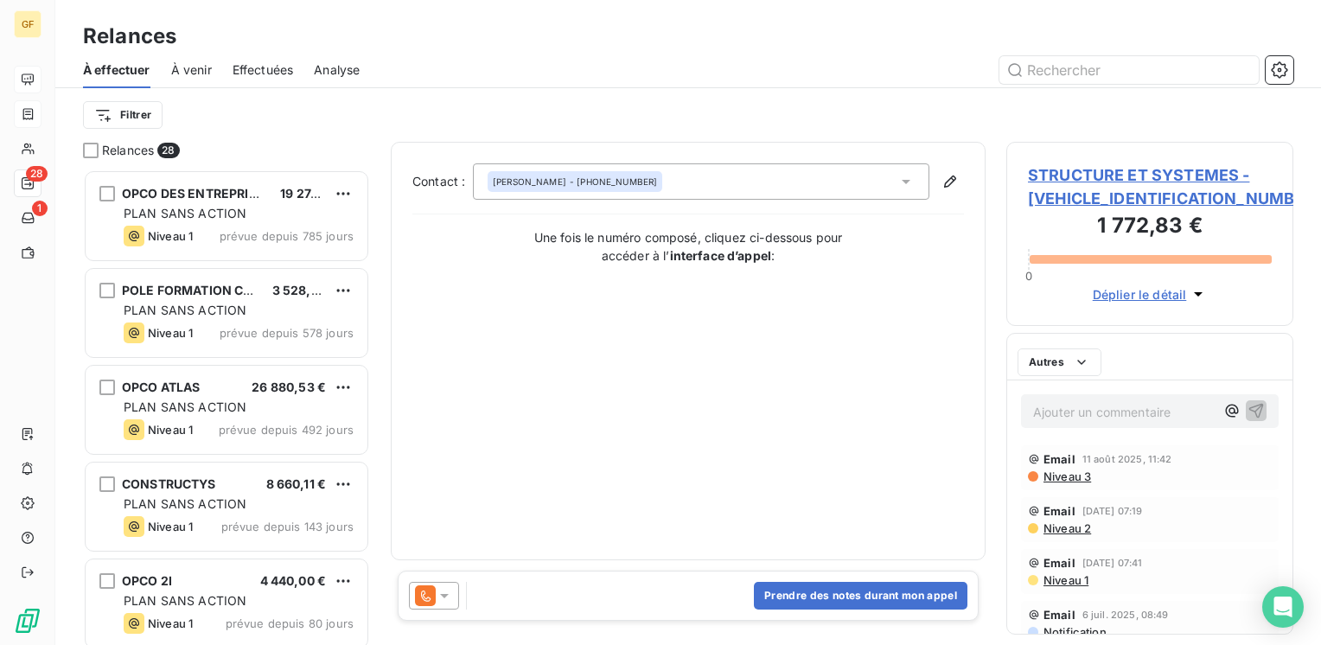
scroll to position [462, 273]
drag, startPoint x: 449, startPoint y: 589, endPoint x: 460, endPoint y: 593, distance: 10.9
click at [450, 589] on icon at bounding box center [444, 595] width 17 height 17
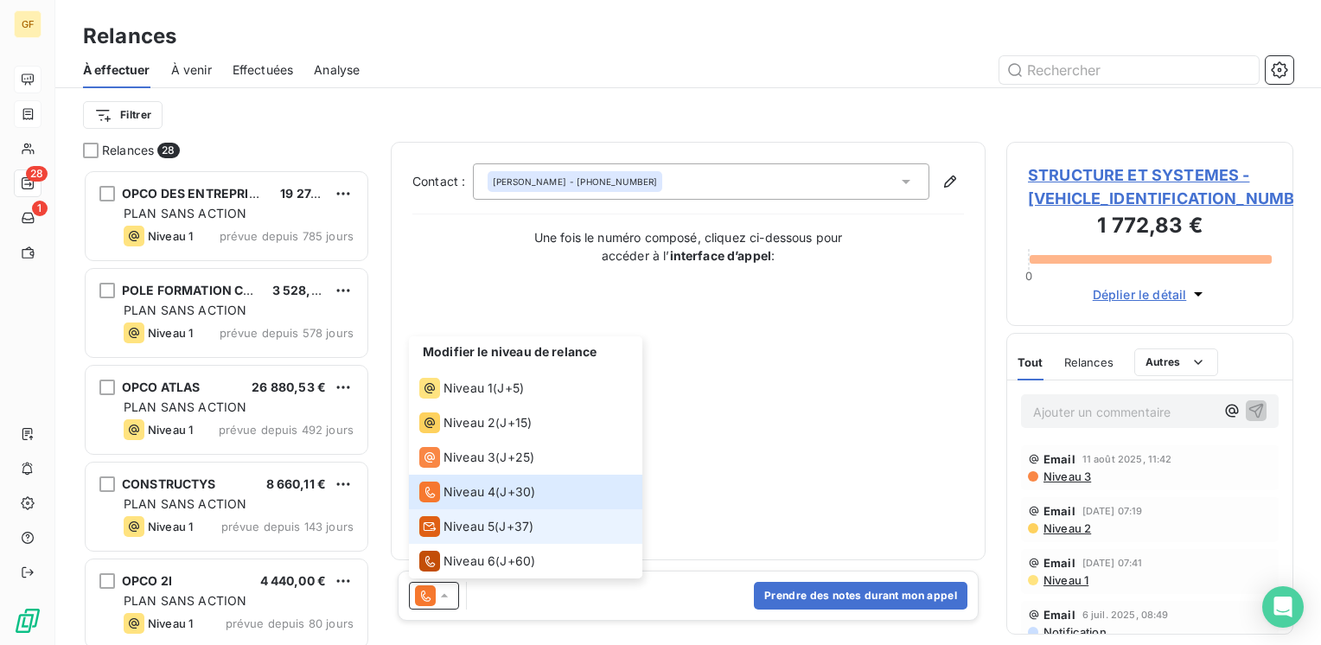
click at [480, 519] on span "Niveau 5" at bounding box center [468, 526] width 51 height 17
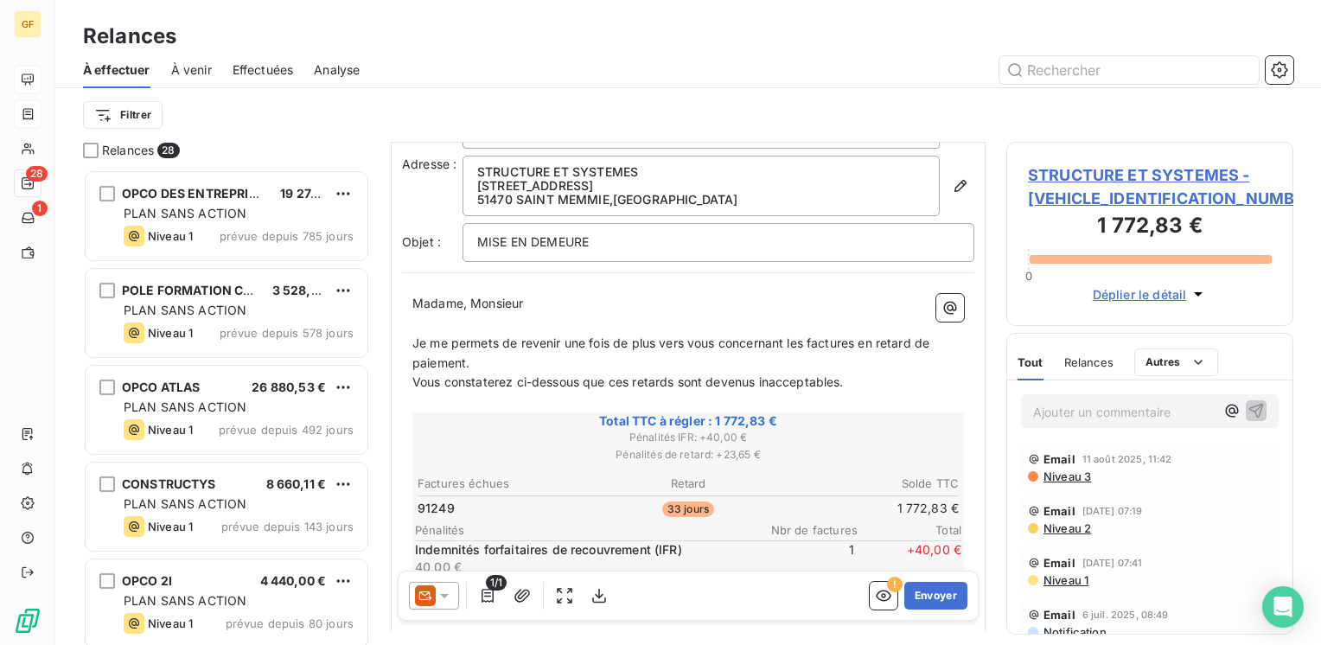
scroll to position [0, 0]
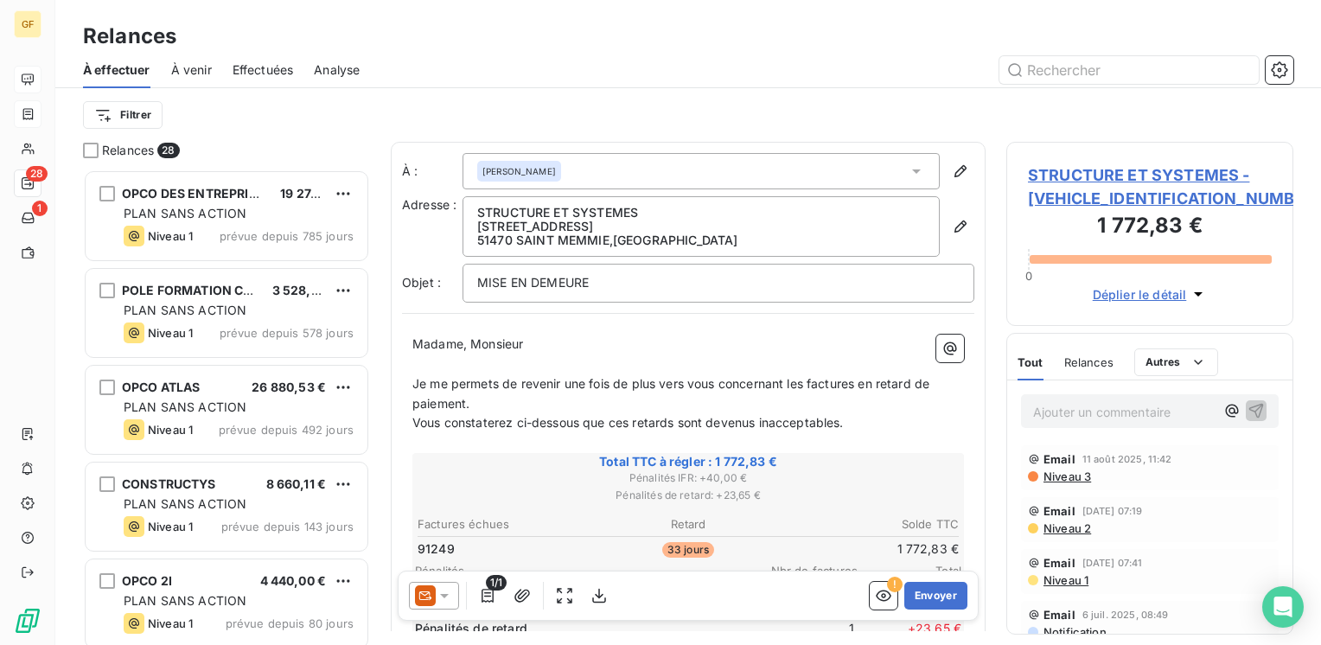
click at [1093, 184] on span "STRUCTURE ET SYSTEMES - [VEHICLE_IDENTIFICATION_NUMBER]" at bounding box center [1150, 186] width 244 height 47
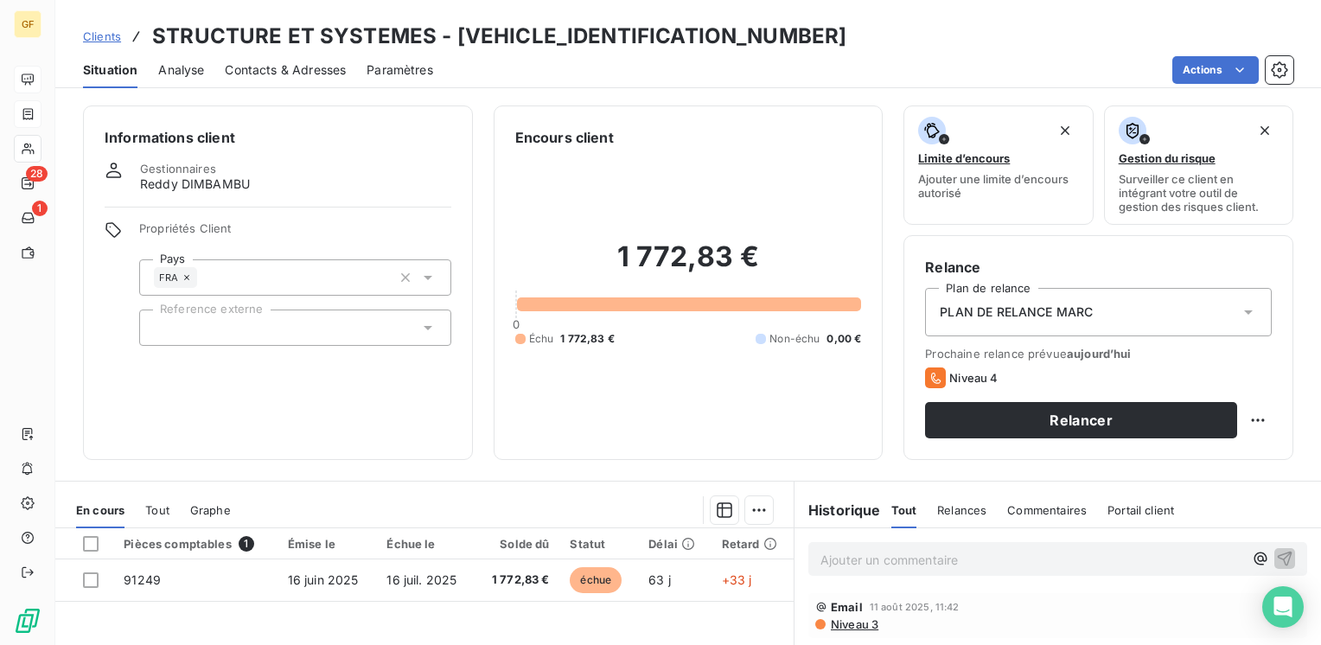
click at [314, 74] on span "Contacts & Adresses" at bounding box center [285, 69] width 121 height 17
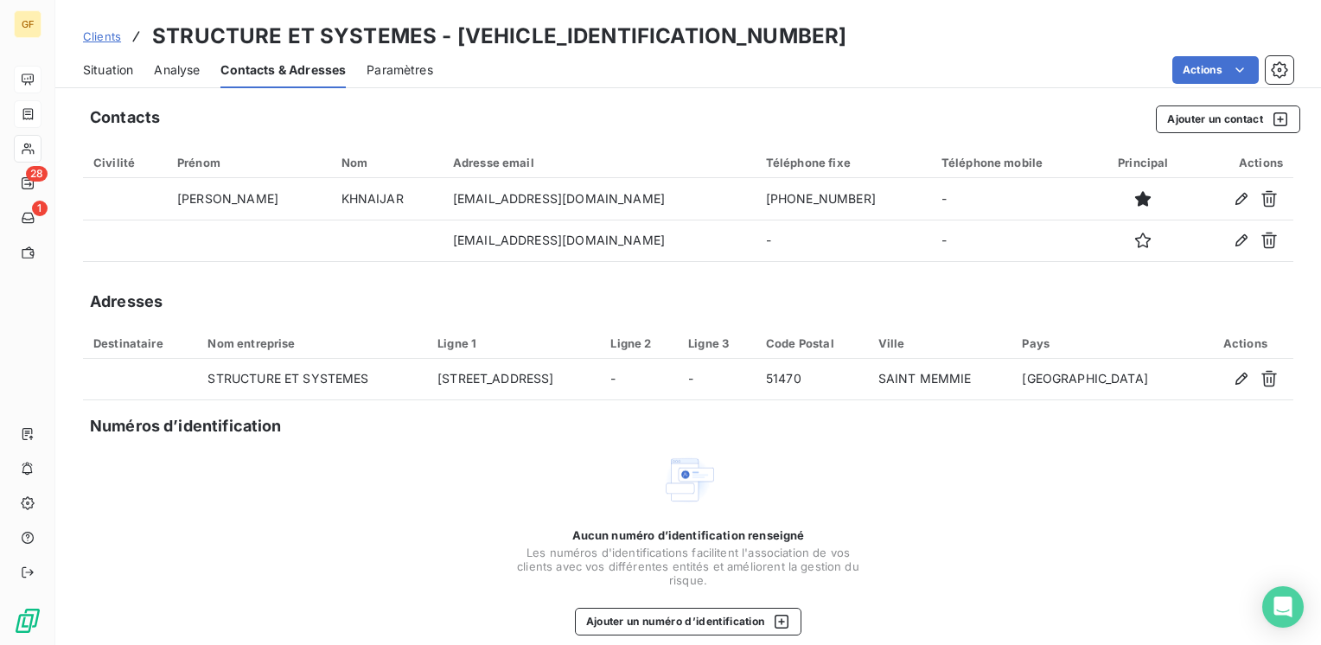
click at [115, 63] on span "Situation" at bounding box center [108, 69] width 50 height 17
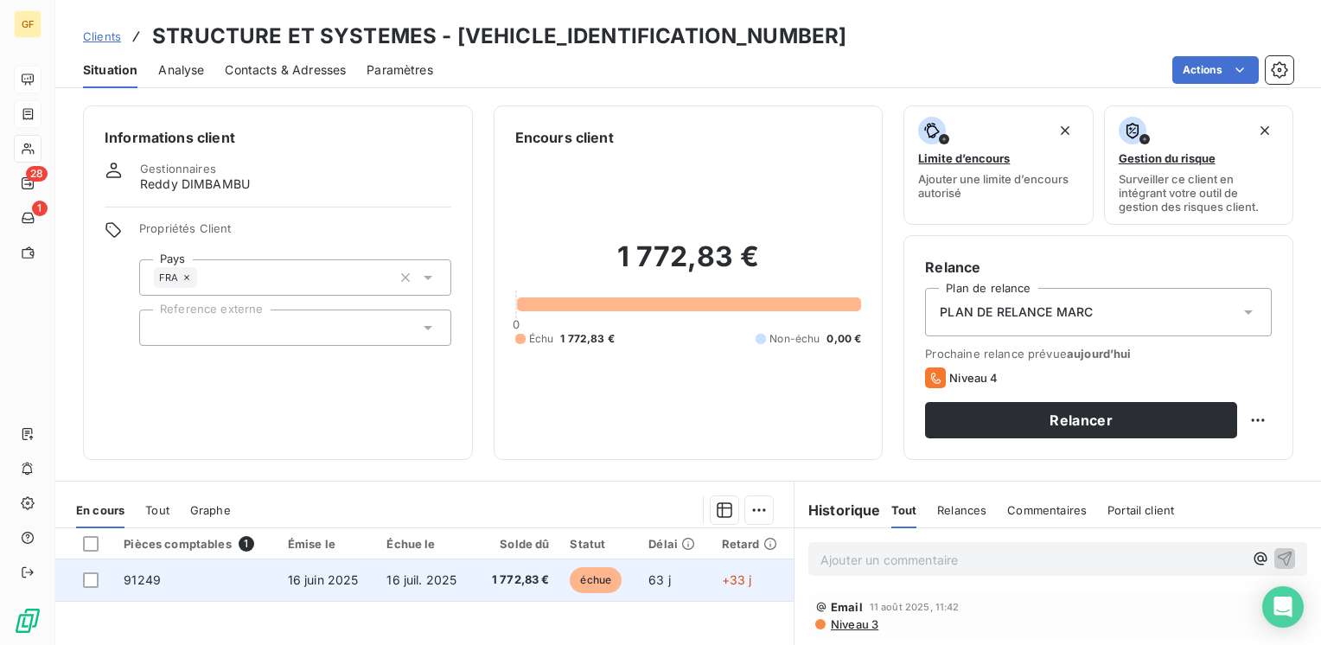
click at [494, 586] on span "1 772,83 €" at bounding box center [517, 579] width 64 height 17
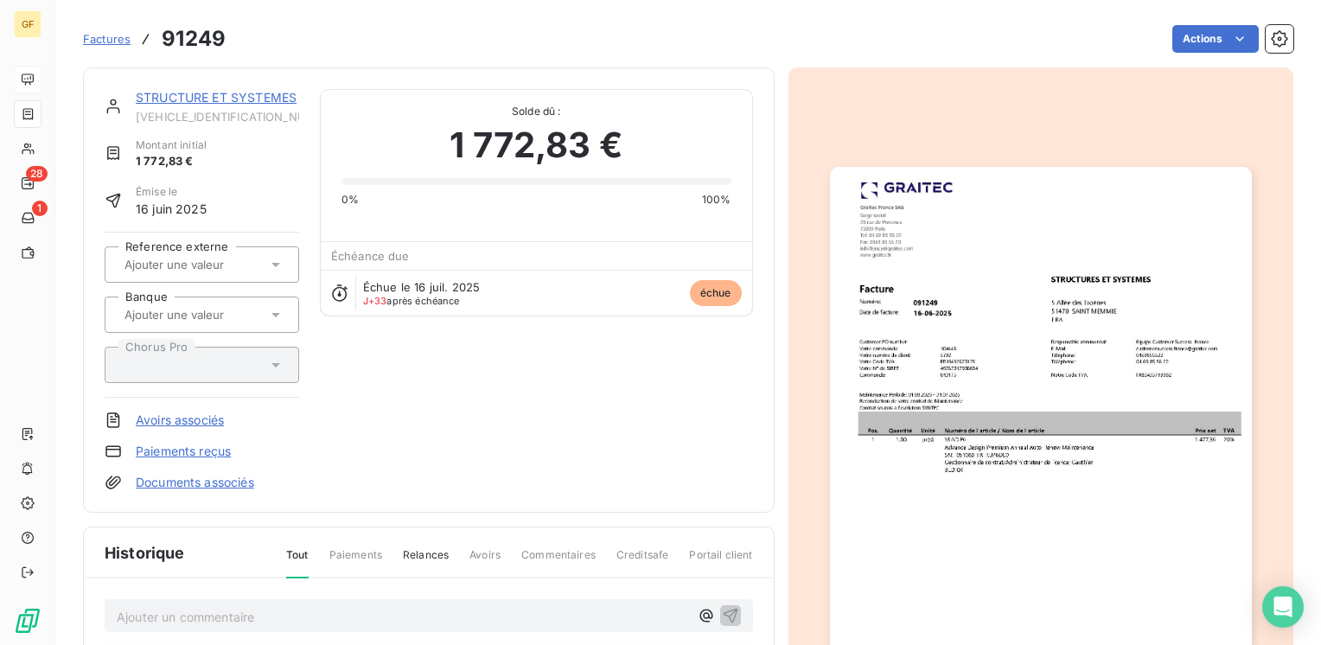
click at [1035, 407] on img "button" at bounding box center [1041, 464] width 422 height 595
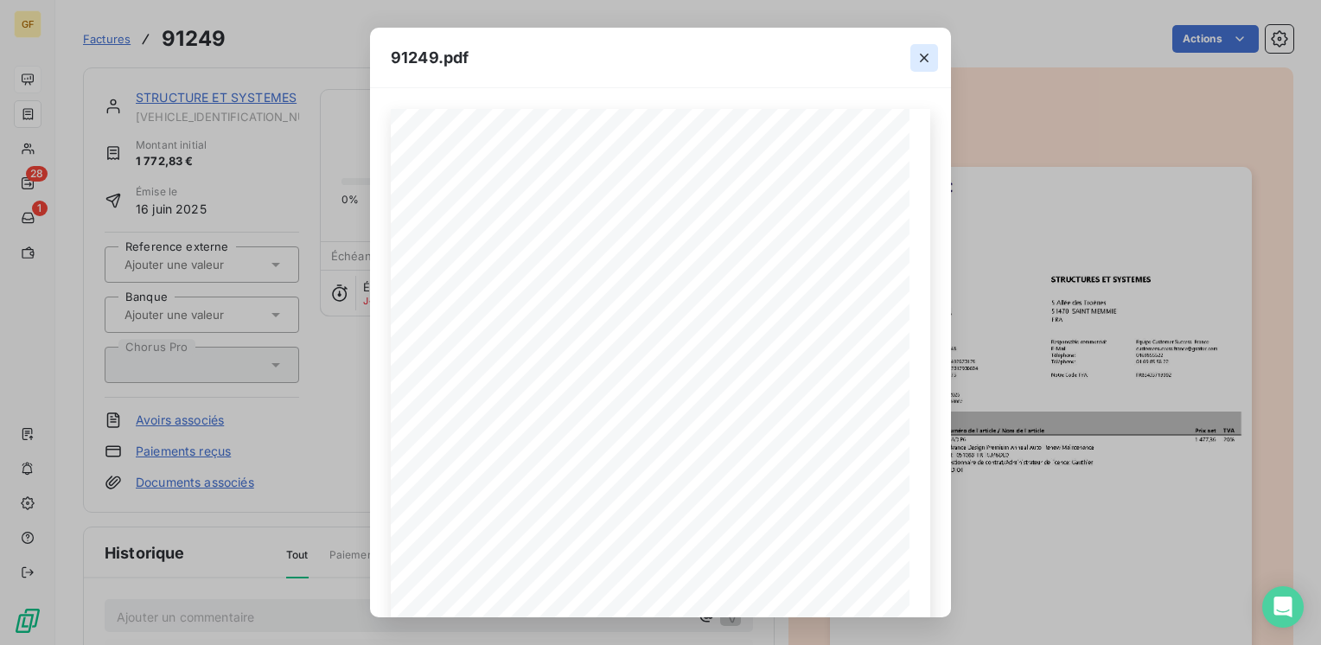
click at [930, 50] on icon "button" at bounding box center [923, 57] width 17 height 17
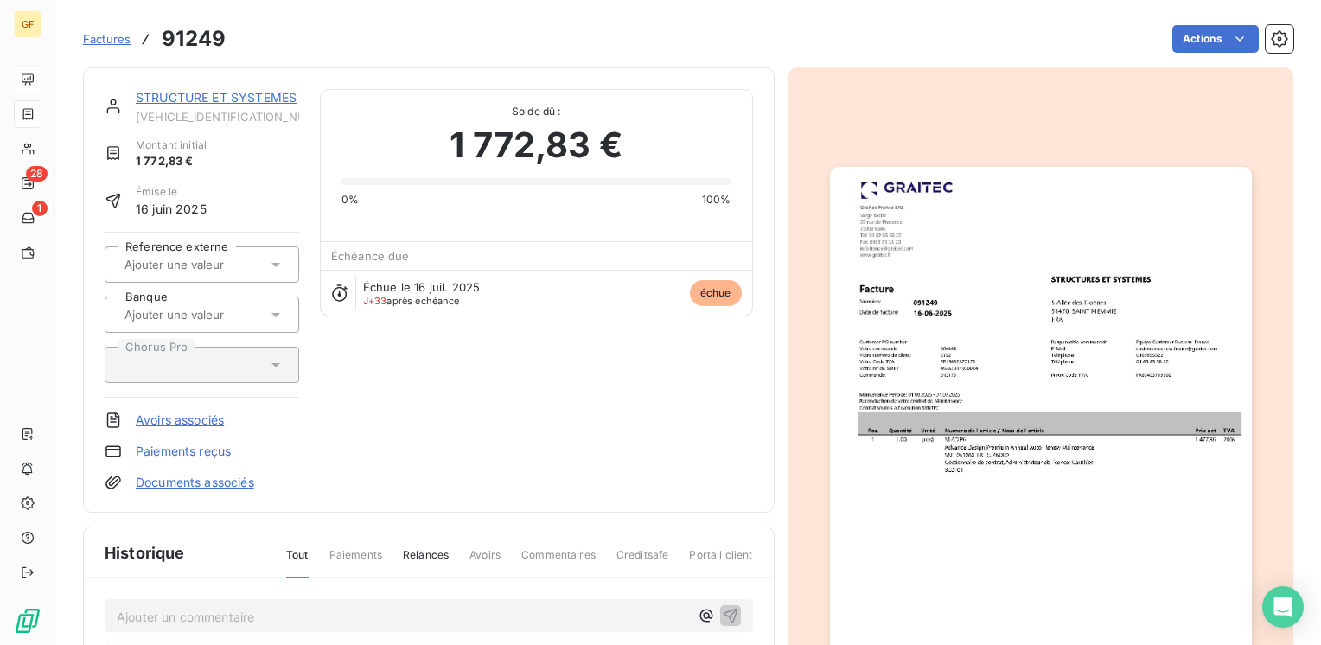
click at [237, 99] on link "STRUCTURE ET SYSTEMES" at bounding box center [216, 97] width 161 height 15
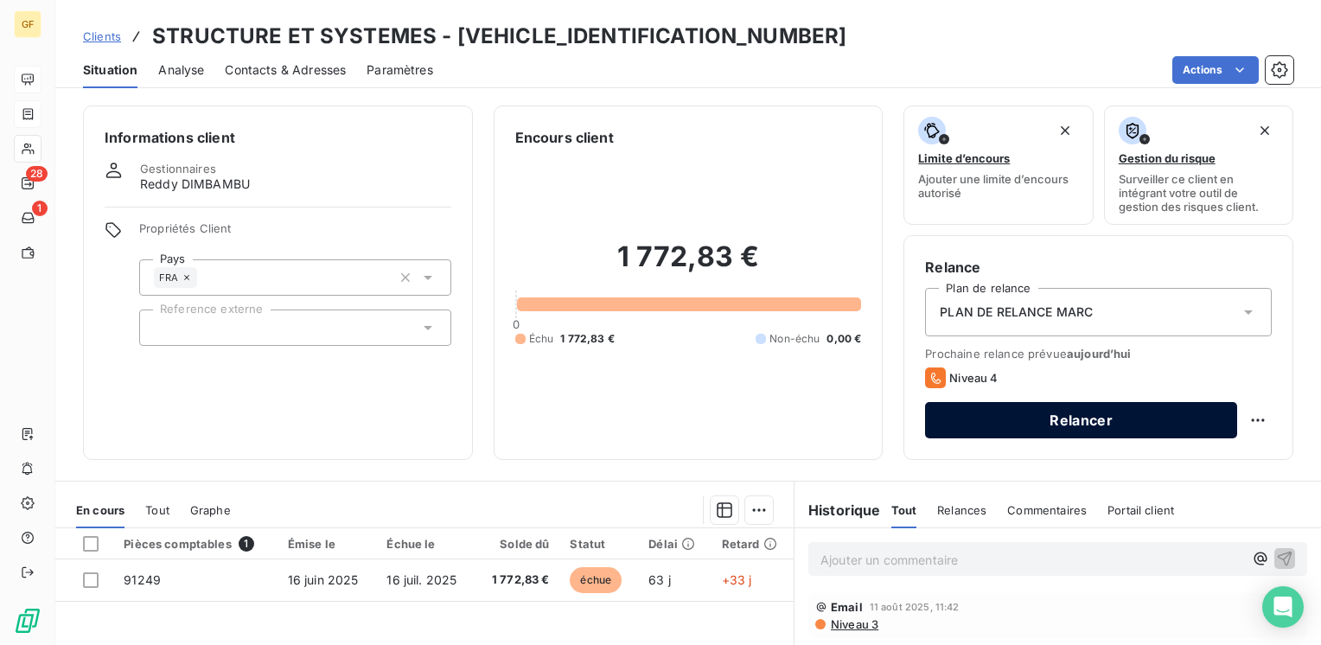
click at [997, 406] on button "Relancer" at bounding box center [1081, 420] width 312 height 36
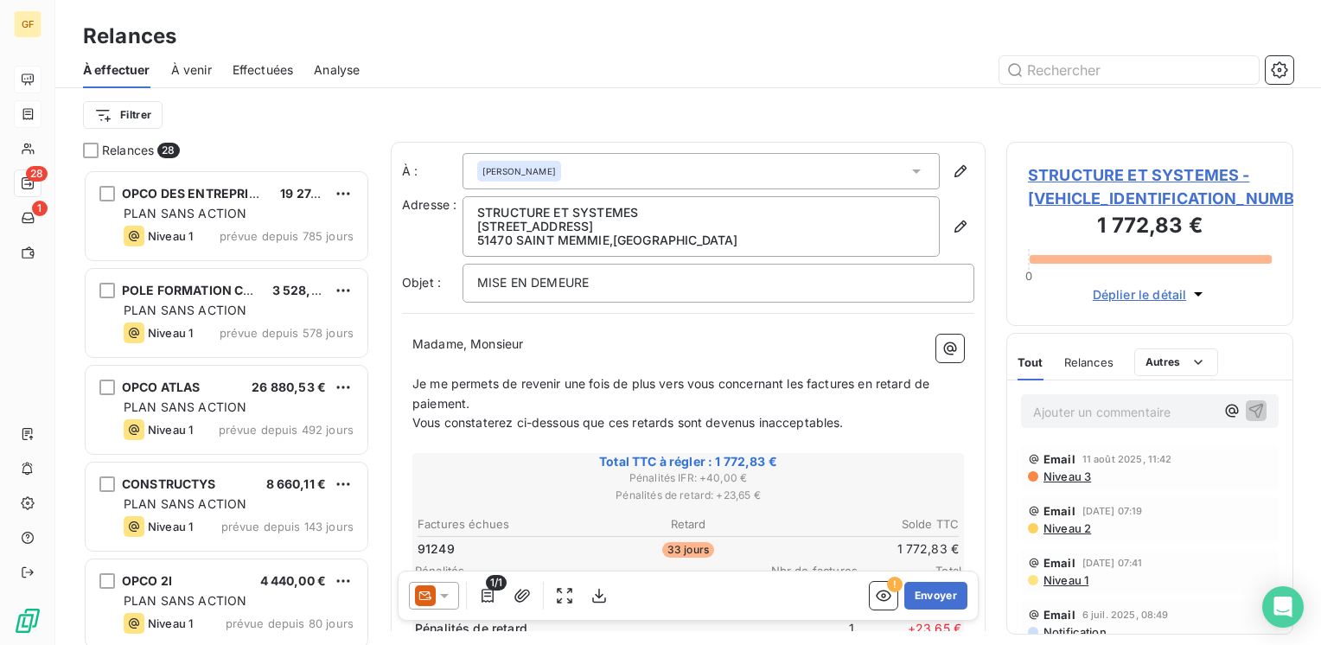
scroll to position [462, 273]
click at [922, 586] on button "Envoyer" at bounding box center [935, 596] width 63 height 28
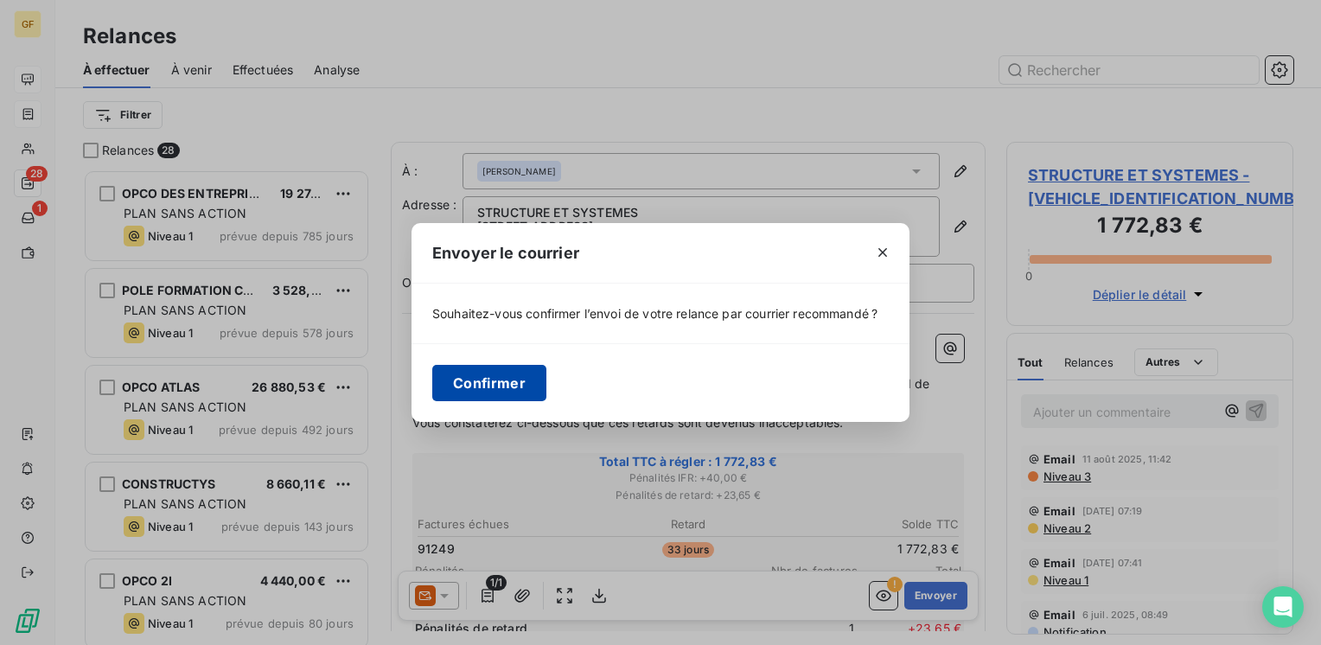
click at [491, 369] on button "Confirmer" at bounding box center [489, 383] width 114 height 36
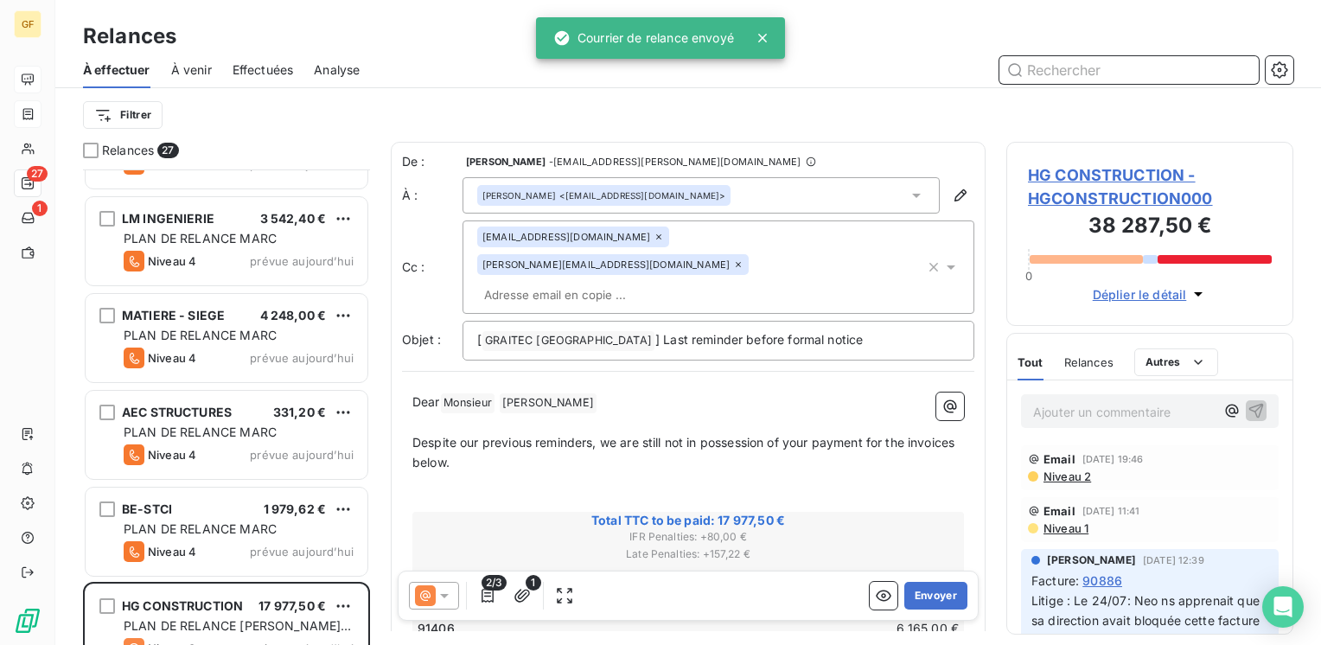
scroll to position [2138, 0]
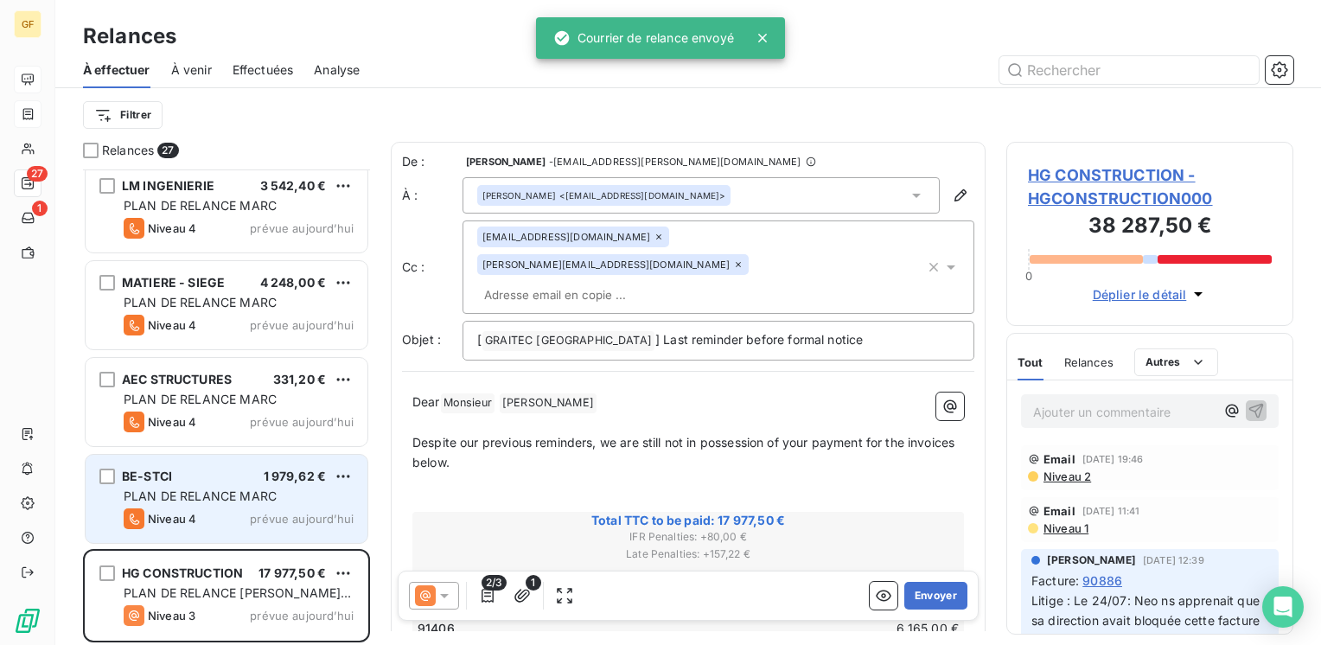
click at [302, 480] on span "1 979,62 €" at bounding box center [295, 475] width 63 height 15
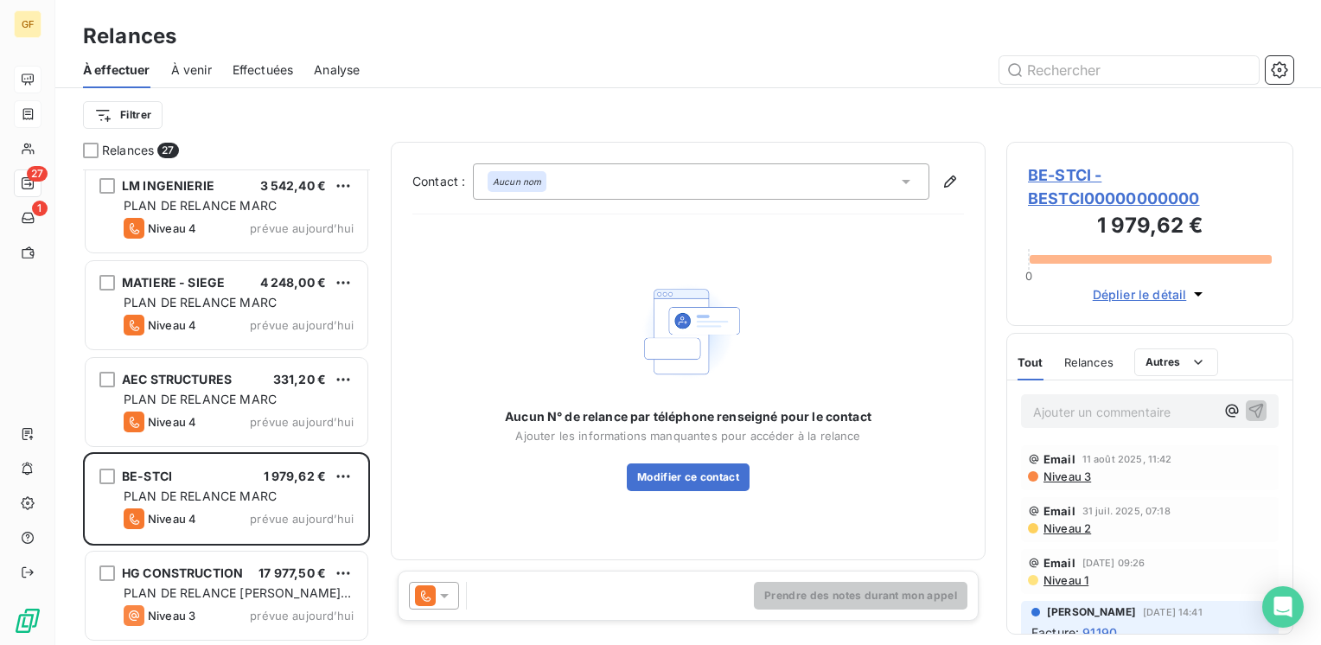
click at [1075, 182] on span "BE-STCI - BESTCI00000000000" at bounding box center [1150, 186] width 244 height 47
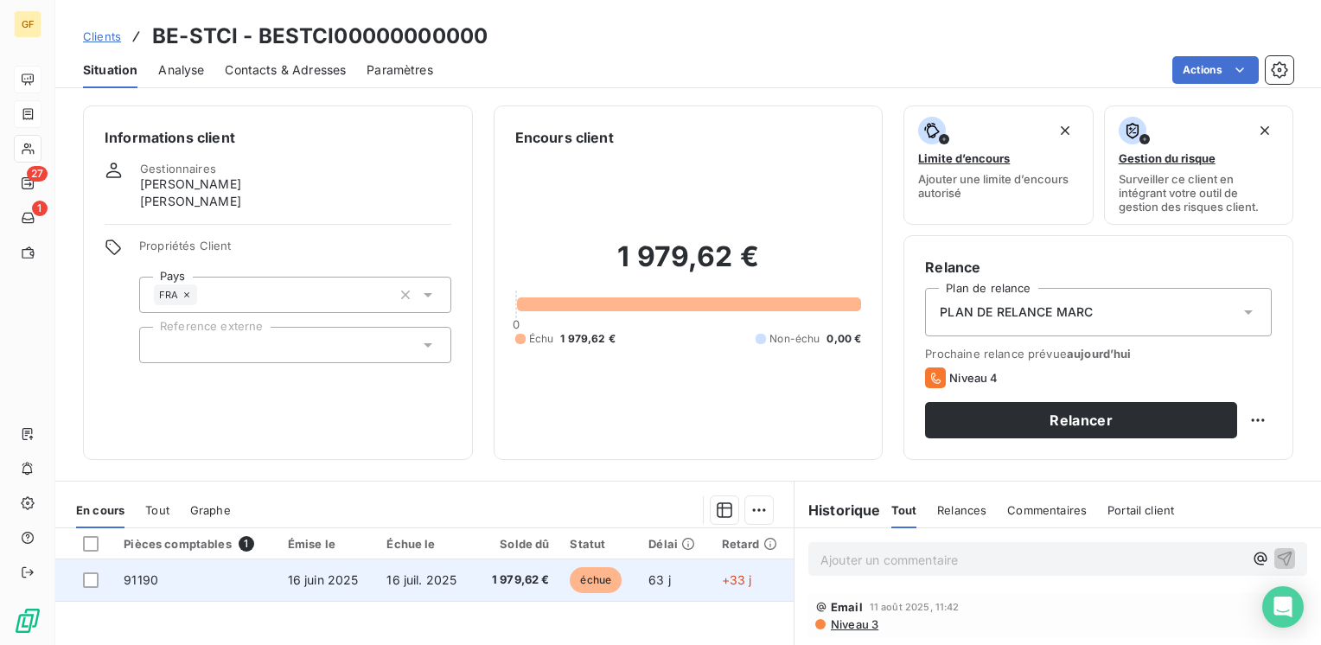
click at [433, 586] on td "16 juil. 2025" at bounding box center [425, 579] width 99 height 41
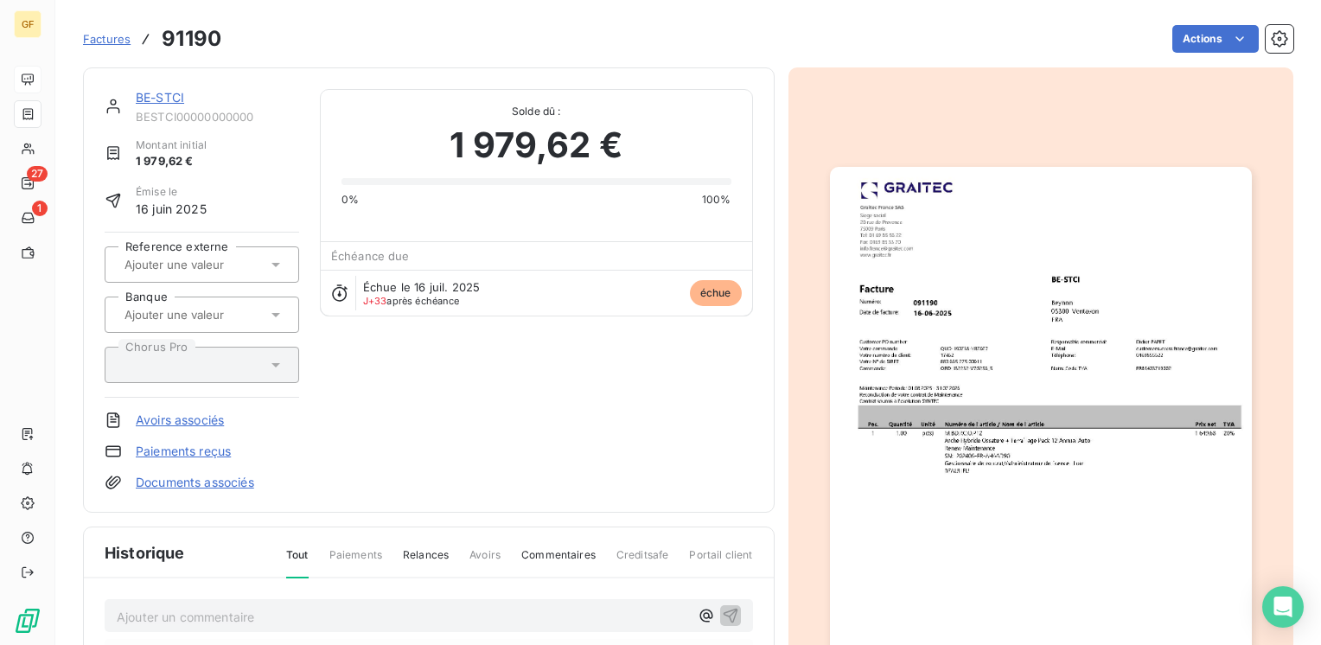
click at [969, 313] on img "button" at bounding box center [1041, 464] width 422 height 595
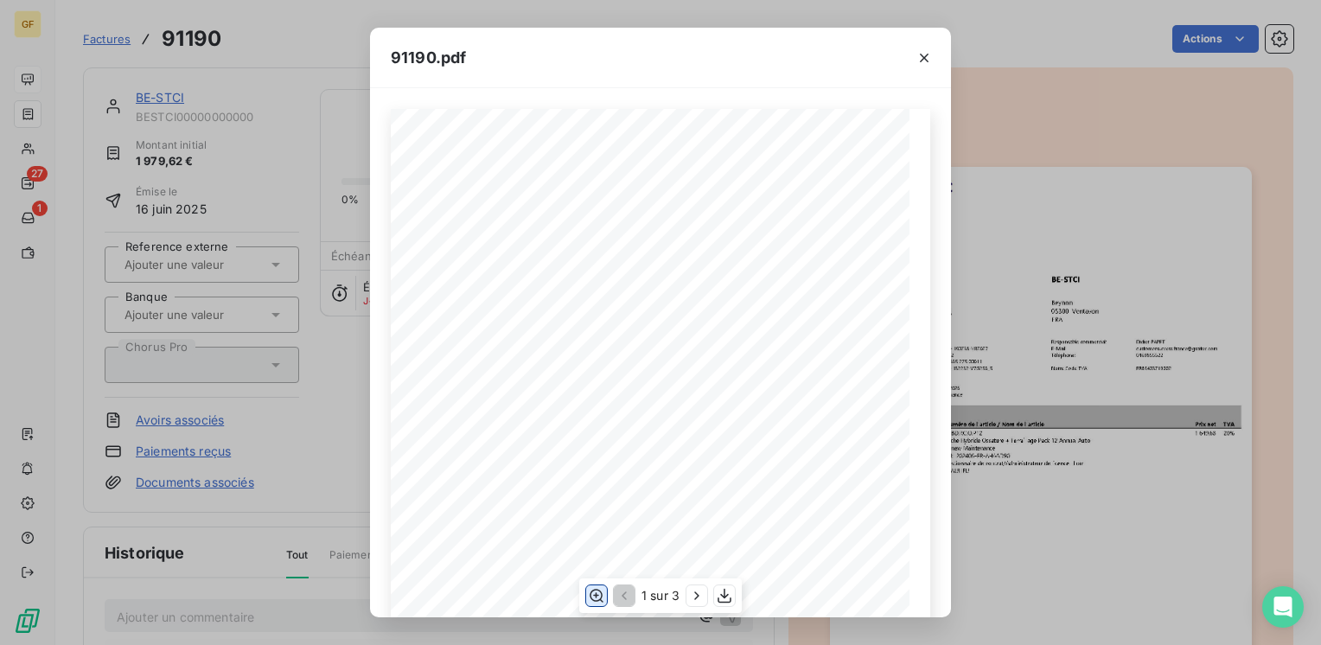
click at [602, 597] on icon "button" at bounding box center [596, 595] width 17 height 17
click at [930, 57] on icon "button" at bounding box center [923, 57] width 17 height 17
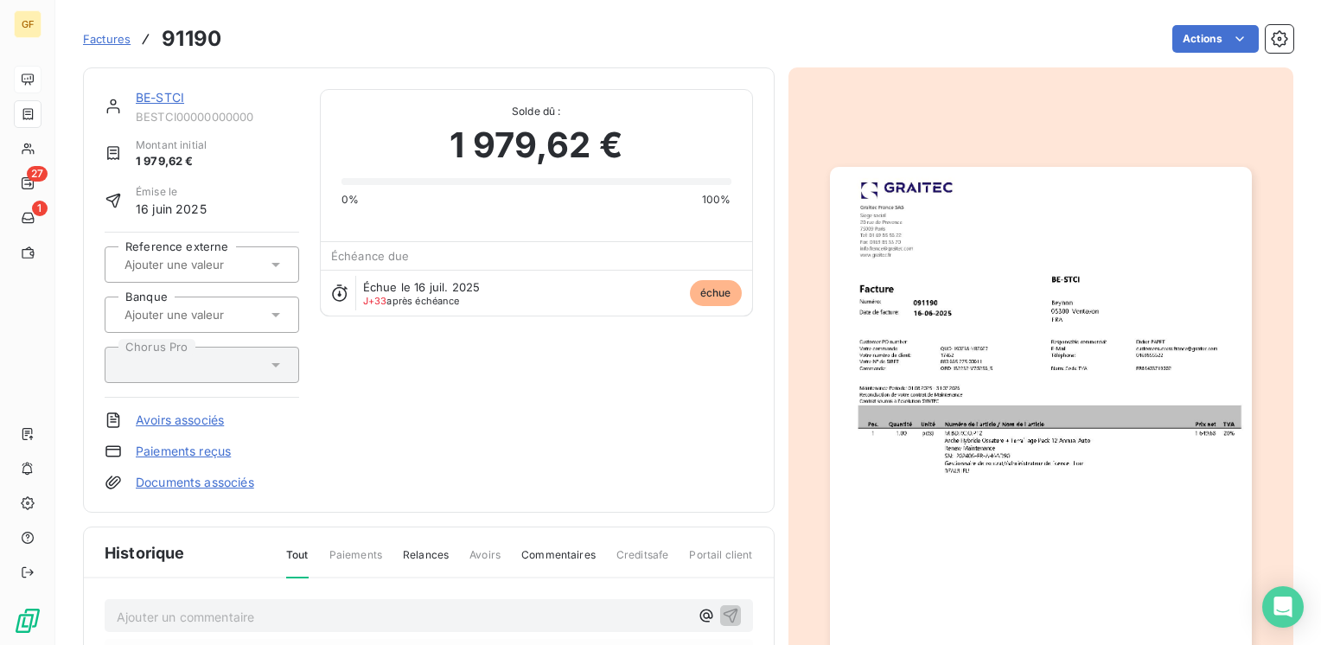
click at [155, 94] on link "BE-STCI" at bounding box center [160, 97] width 48 height 15
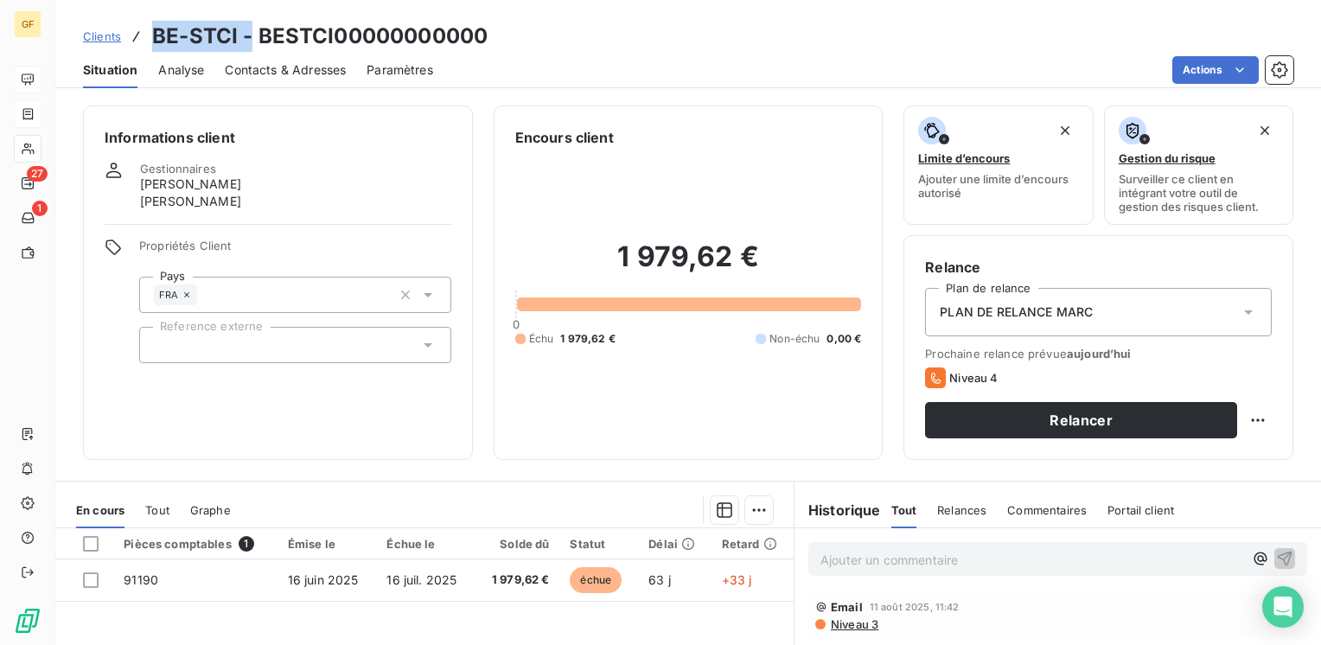
drag, startPoint x: 246, startPoint y: 37, endPoint x: 152, endPoint y: 31, distance: 94.4
click at [152, 31] on h3 "BE-STCI - BESTCI00000000000" at bounding box center [319, 36] width 335 height 31
copy h3 "BE-STCI -"
click at [264, 64] on span "Contacts & Adresses" at bounding box center [285, 69] width 121 height 17
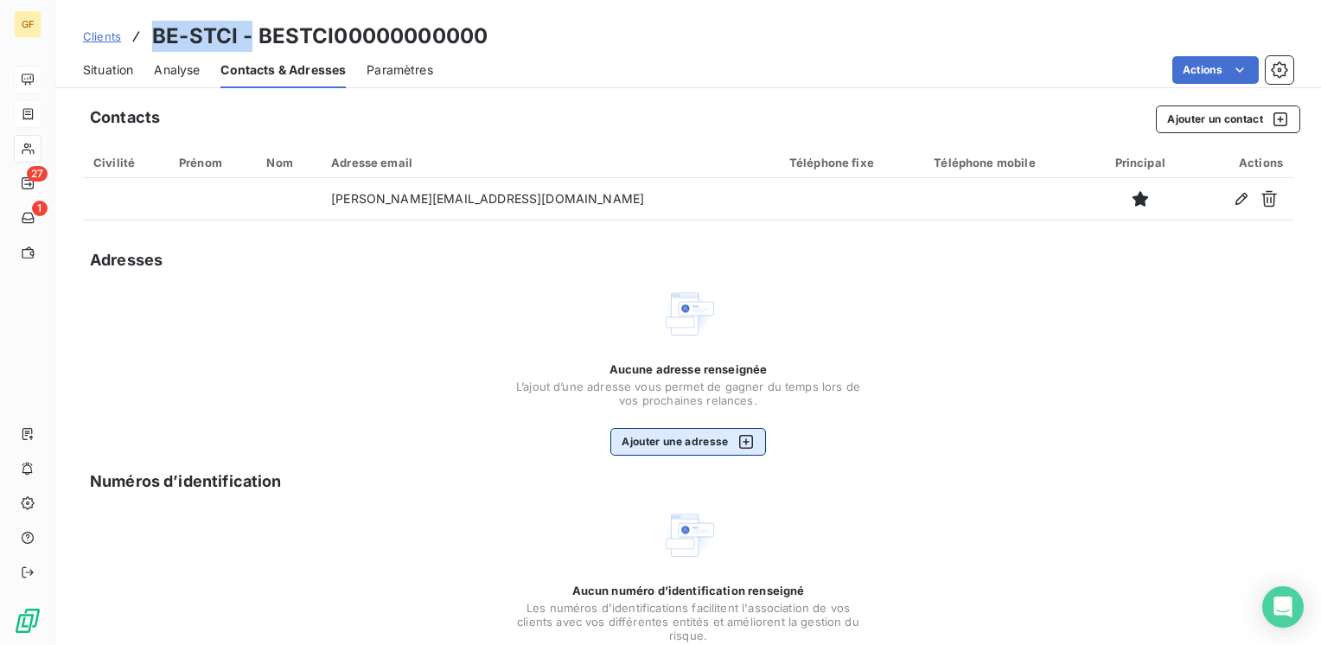
click at [737, 445] on icon "button" at bounding box center [745, 441] width 17 height 17
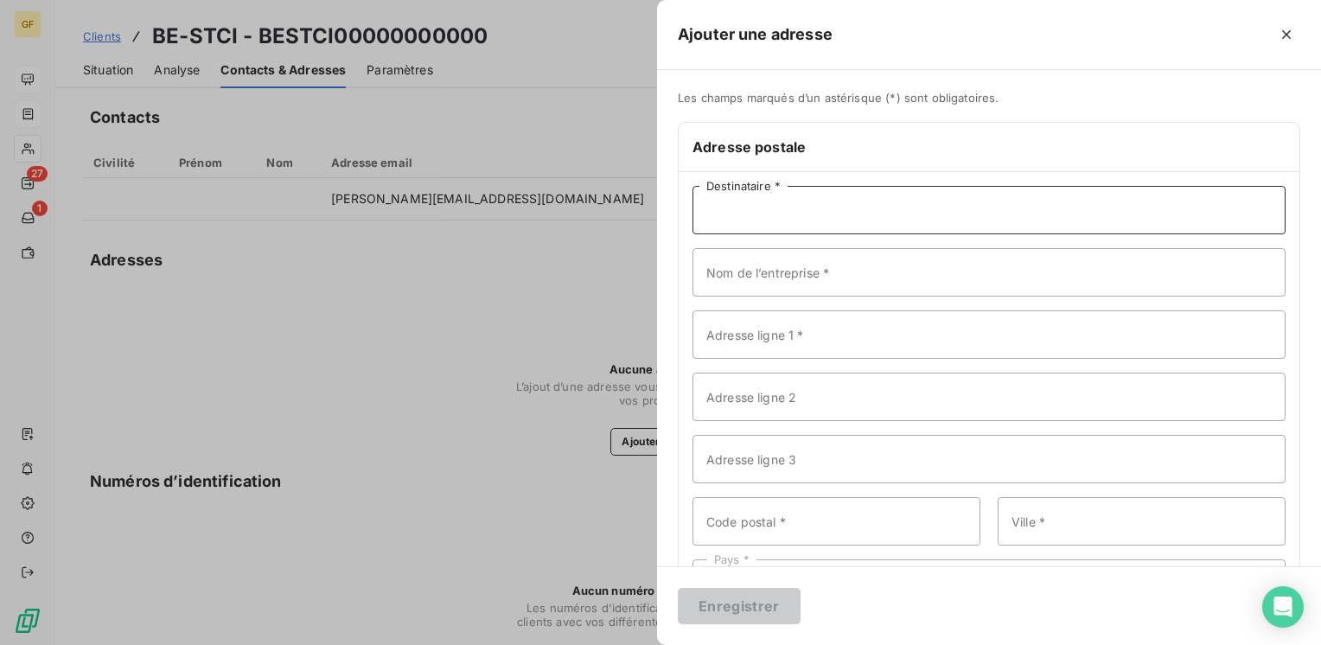
click at [792, 213] on input "Destinataire *" at bounding box center [988, 210] width 593 height 48
click at [761, 270] on input "Nom de l’entreprise *" at bounding box center [988, 272] width 593 height 48
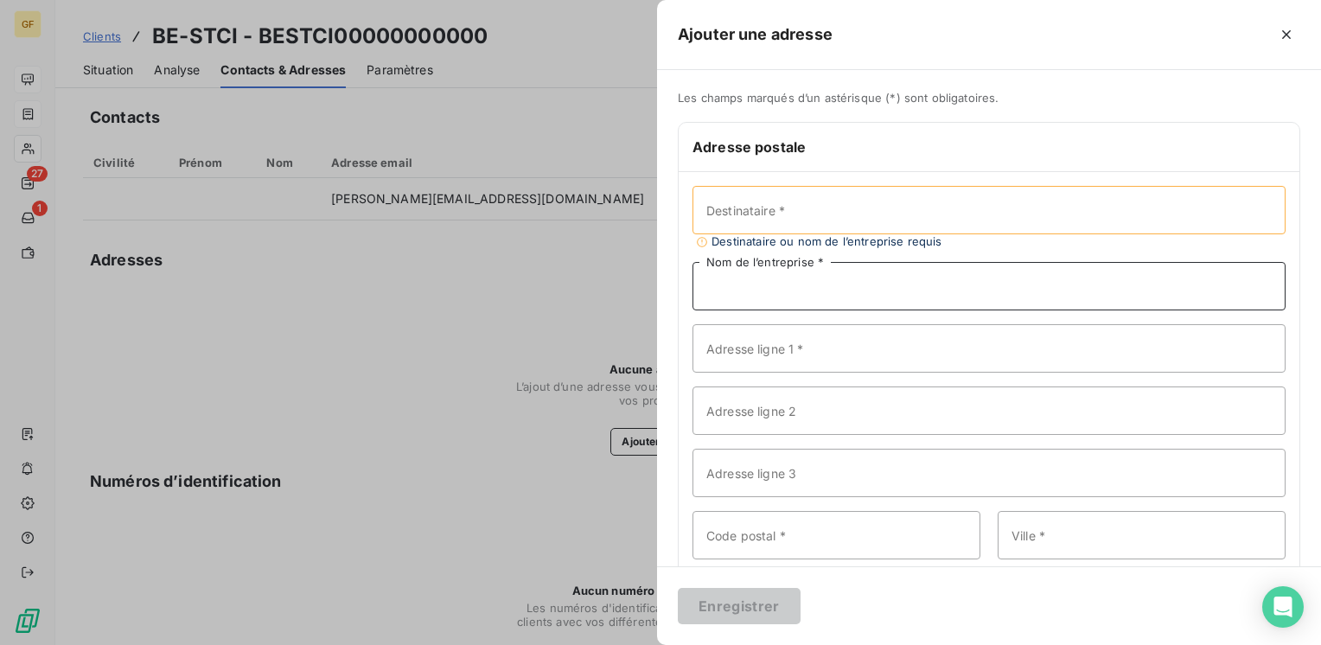
paste input "BE-STCI -"
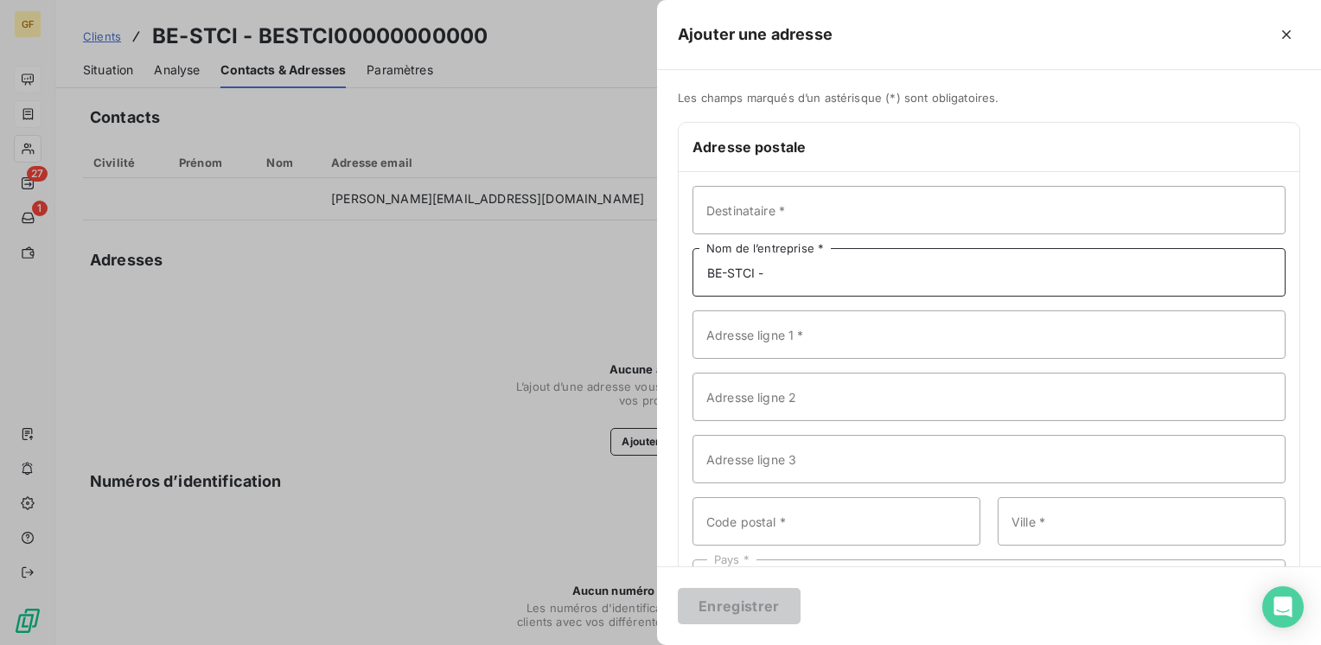
type input "BE-STCI -"
click at [760, 330] on input "Adresse ligne 1 *" at bounding box center [988, 334] width 593 height 48
type input "Beynon"
click at [760, 516] on input "Code postal *" at bounding box center [836, 521] width 288 height 48
type input "05300"
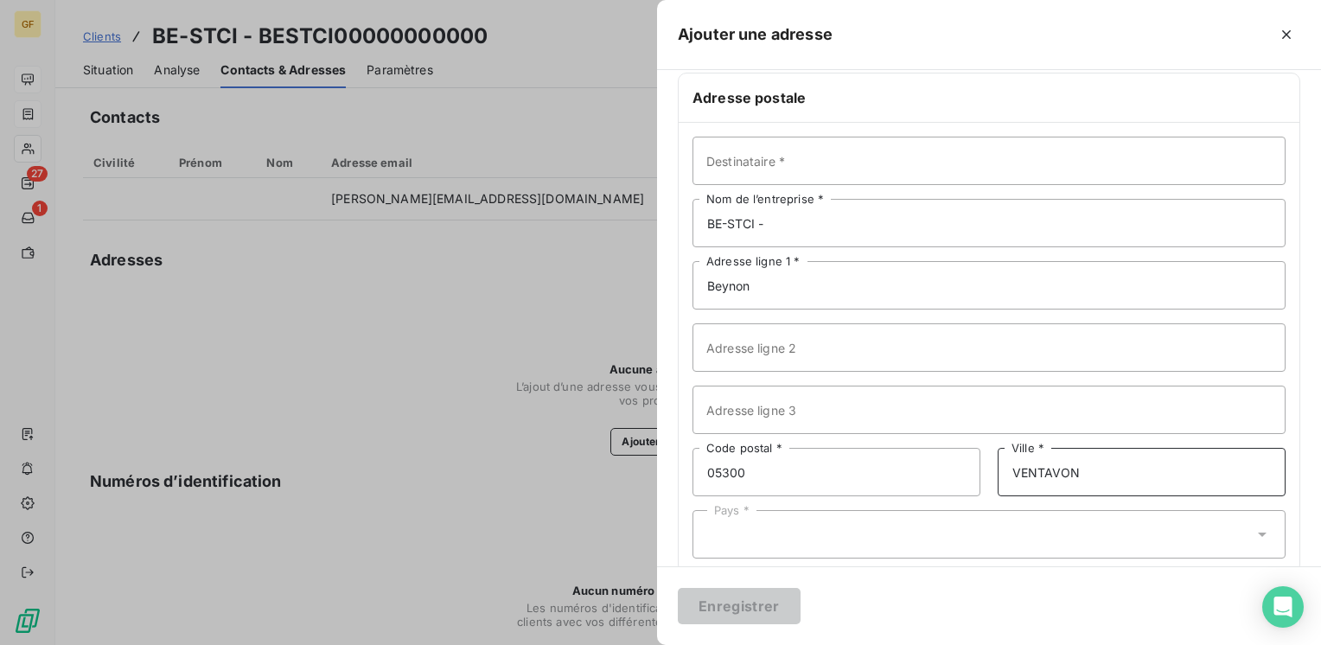
scroll to position [75, 0]
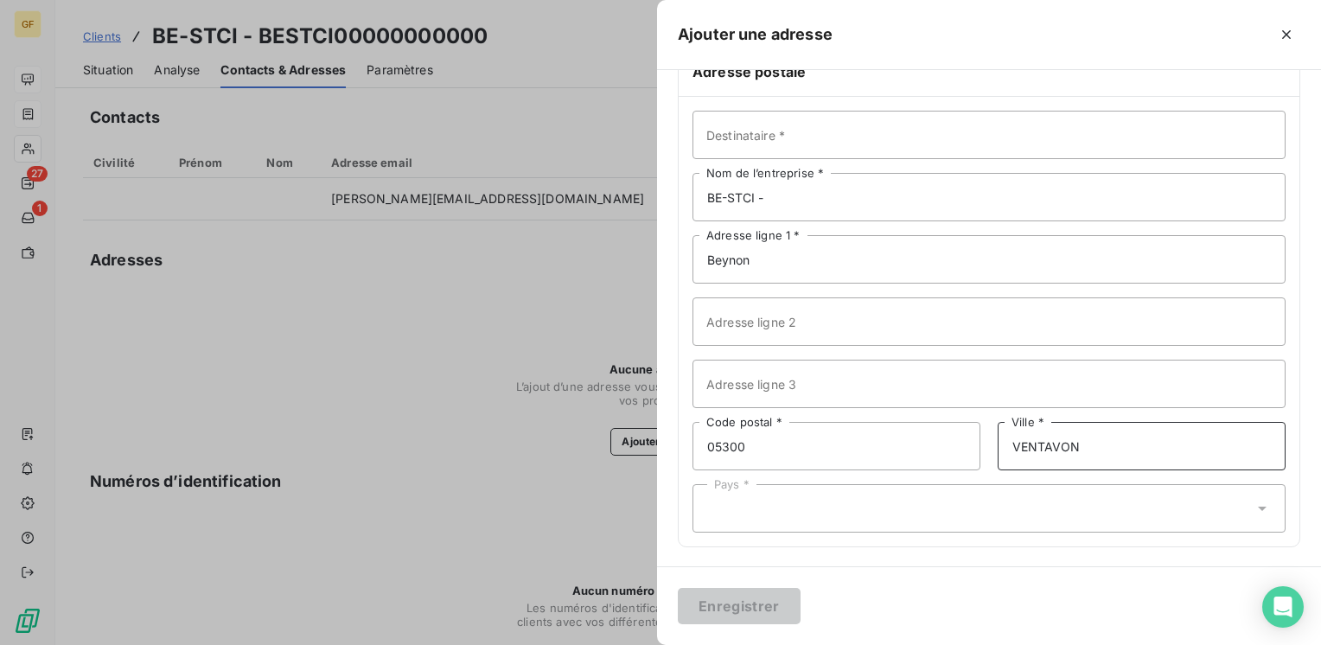
type input "VENTAVON"
click at [855, 531] on div "Pays *" at bounding box center [988, 508] width 593 height 48
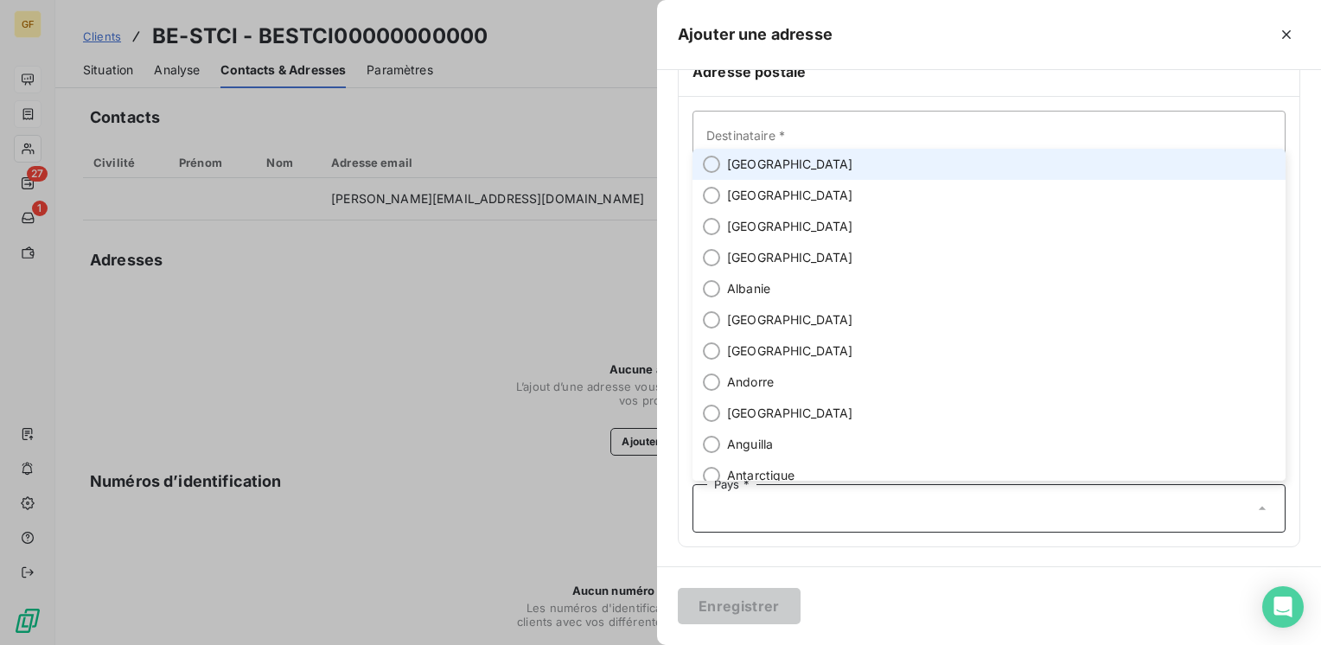
click at [761, 156] on span "[GEOGRAPHIC_DATA]" at bounding box center [790, 164] width 126 height 17
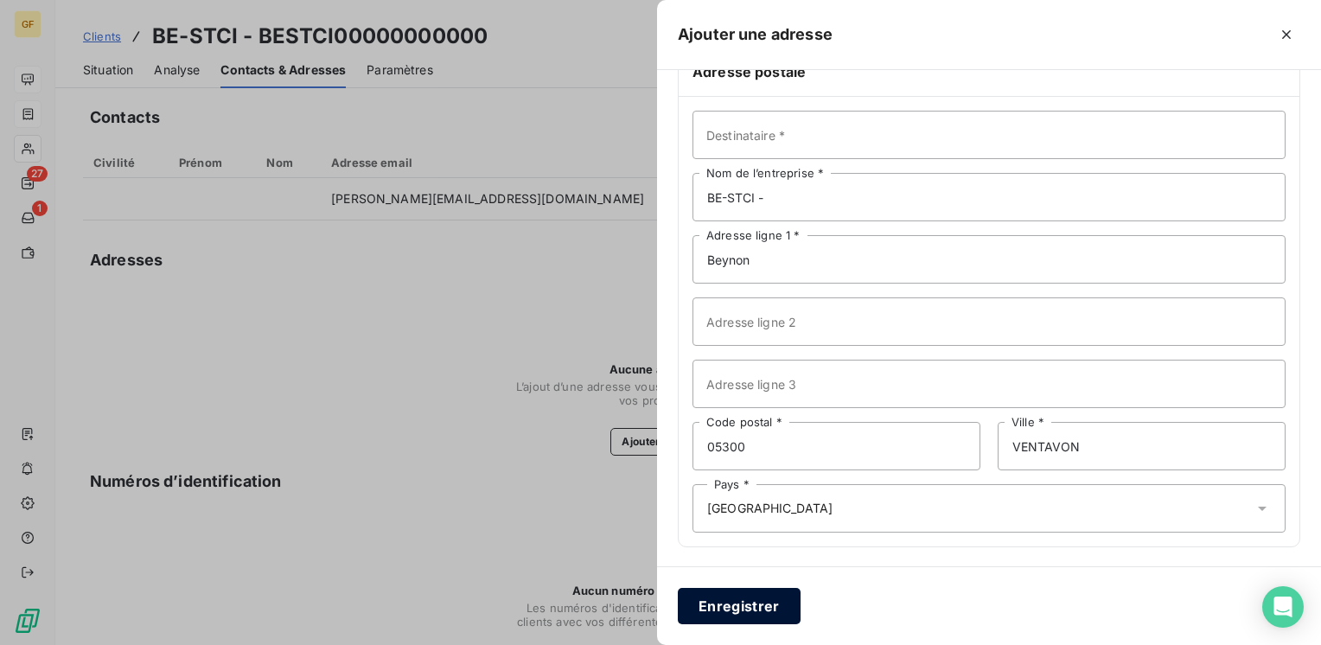
click at [747, 589] on button "Enregistrer" at bounding box center [739, 606] width 123 height 36
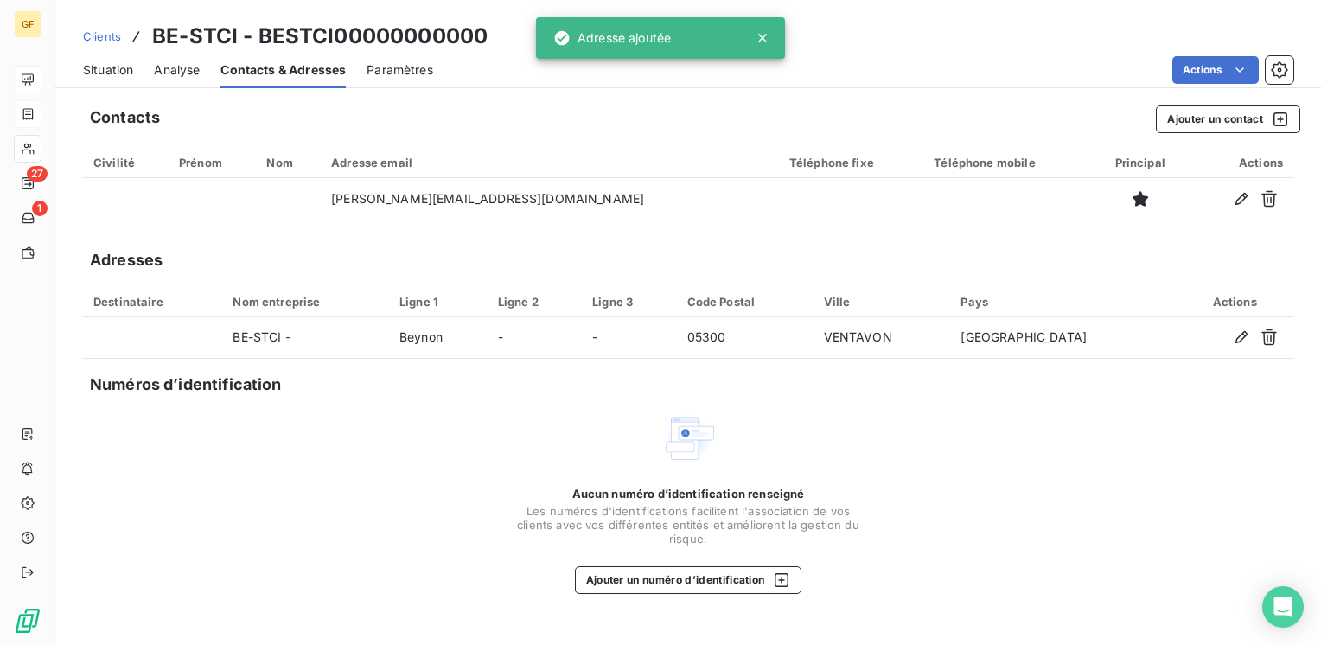
click at [118, 75] on span "Situation" at bounding box center [108, 69] width 50 height 17
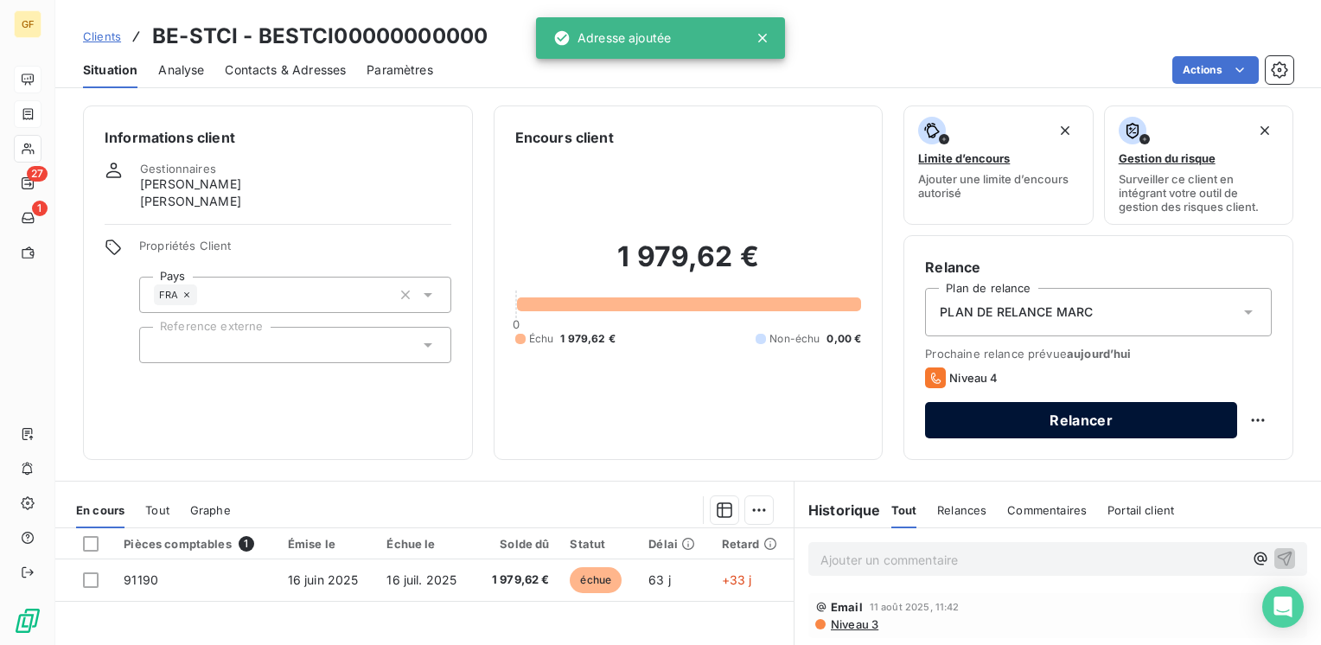
click at [968, 416] on button "Relancer" at bounding box center [1081, 420] width 312 height 36
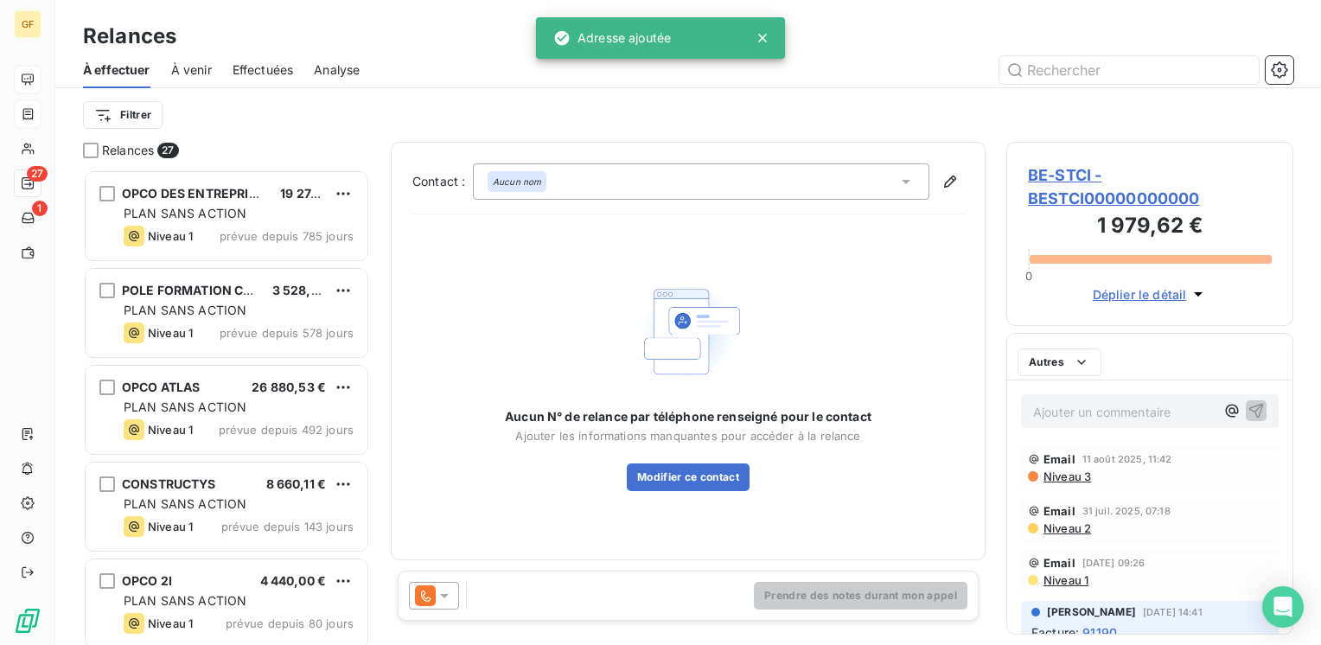
scroll to position [462, 273]
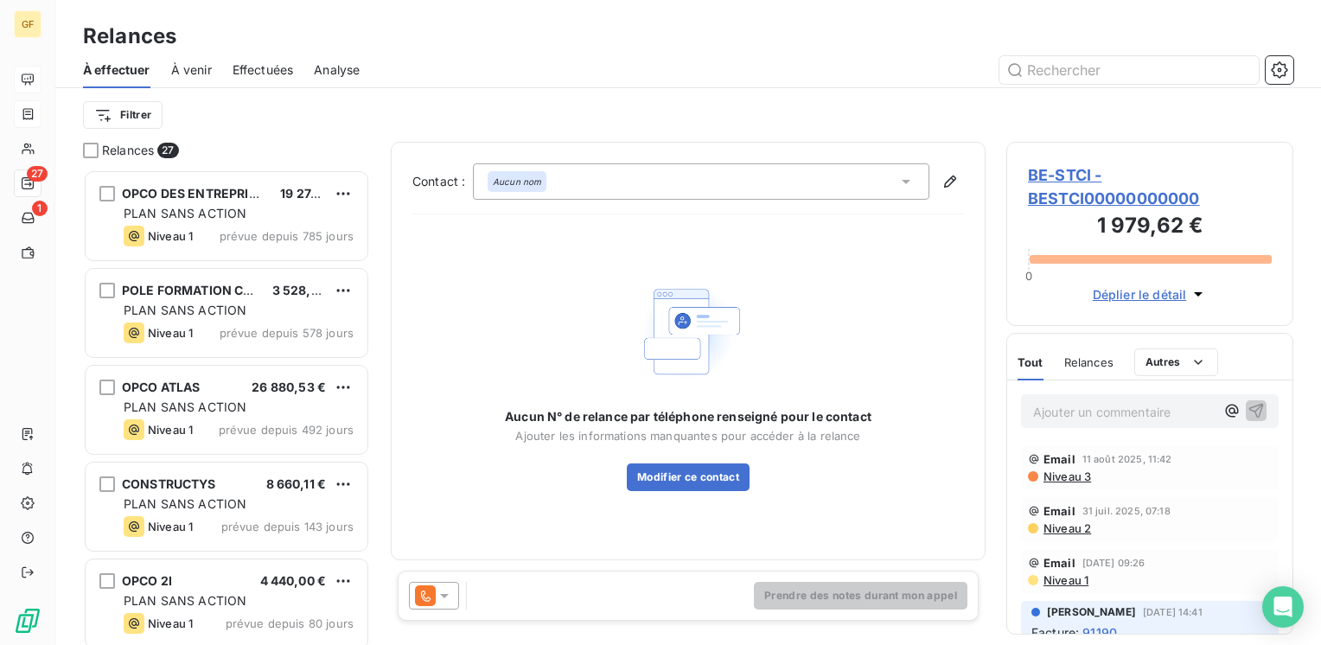
click at [442, 597] on icon at bounding box center [444, 595] width 17 height 17
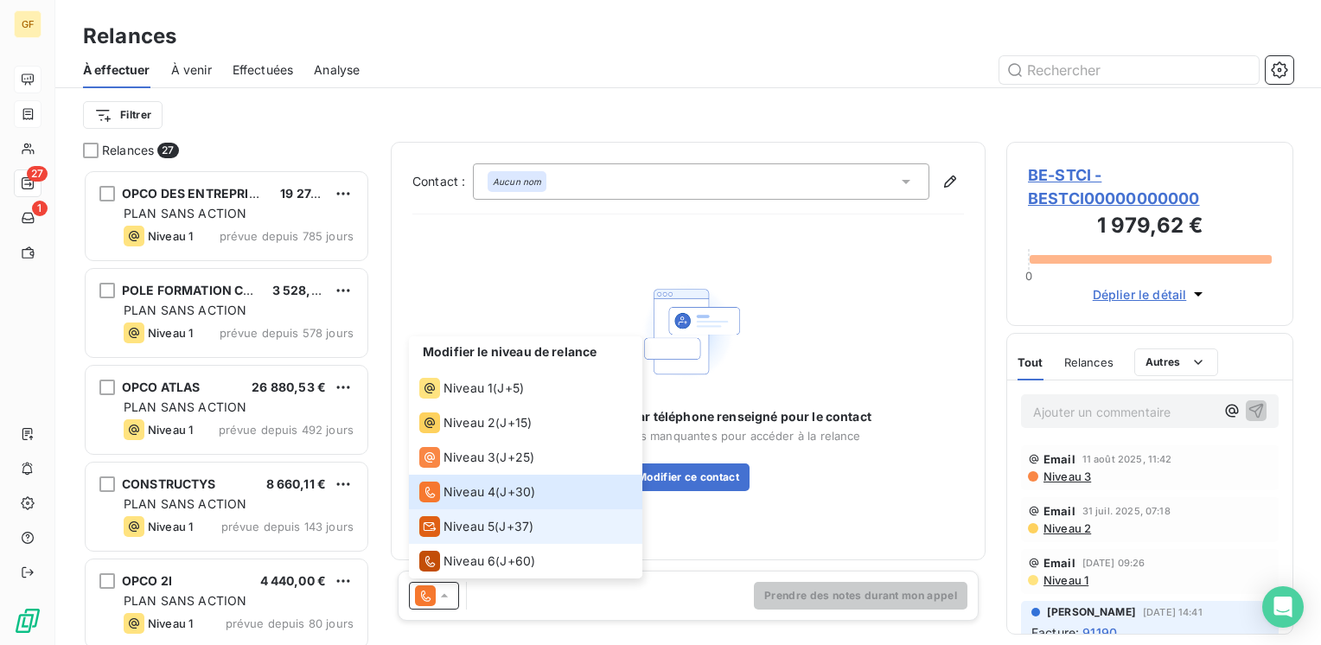
click at [460, 527] on span "Niveau 5" at bounding box center [468, 526] width 51 height 17
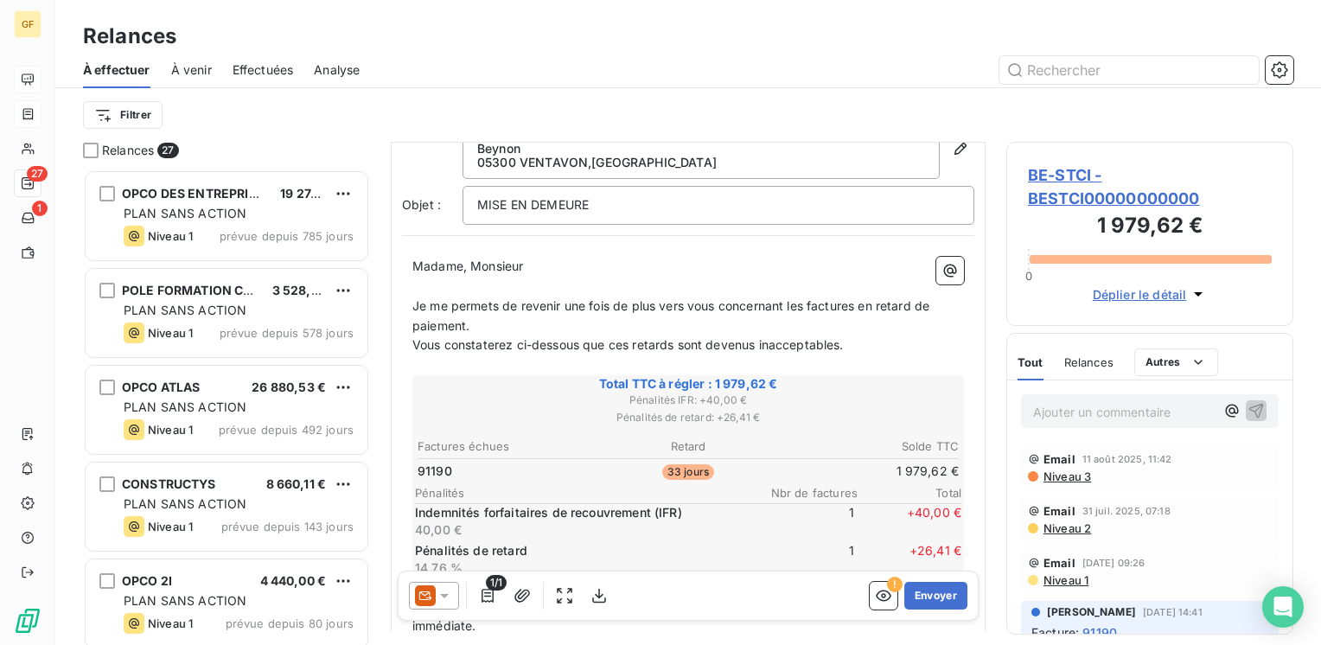
scroll to position [86, 0]
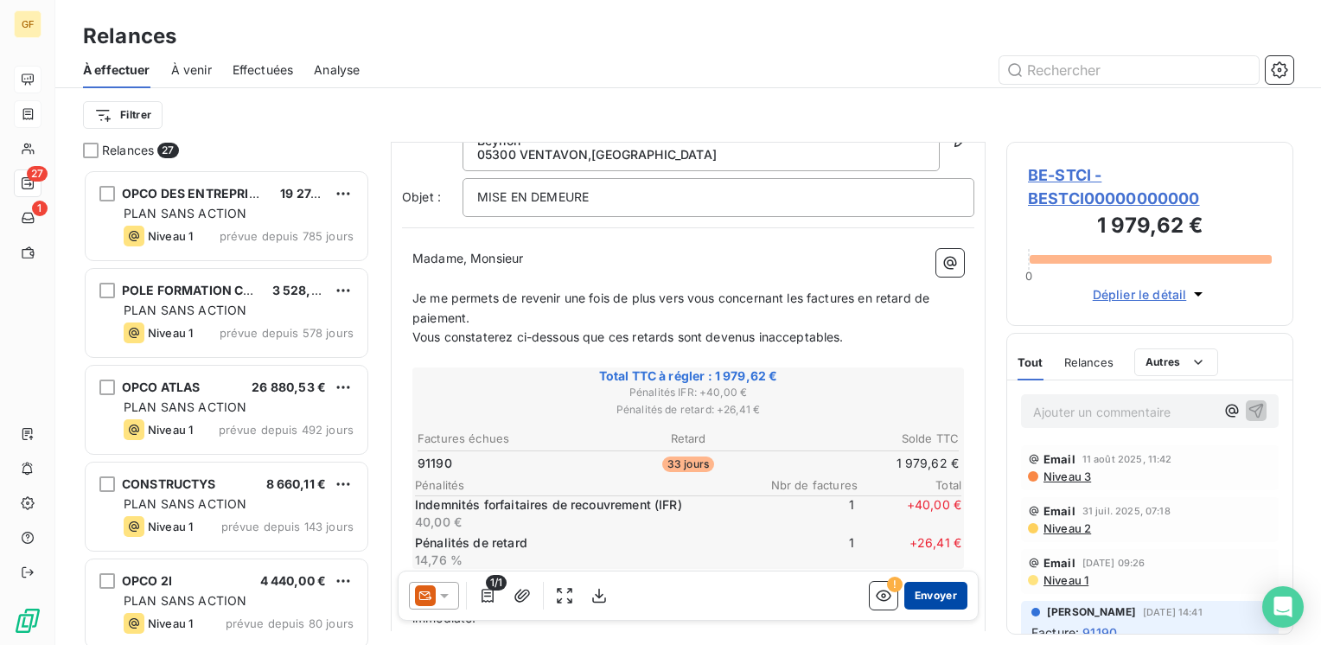
click at [920, 604] on button "Envoyer" at bounding box center [935, 596] width 63 height 28
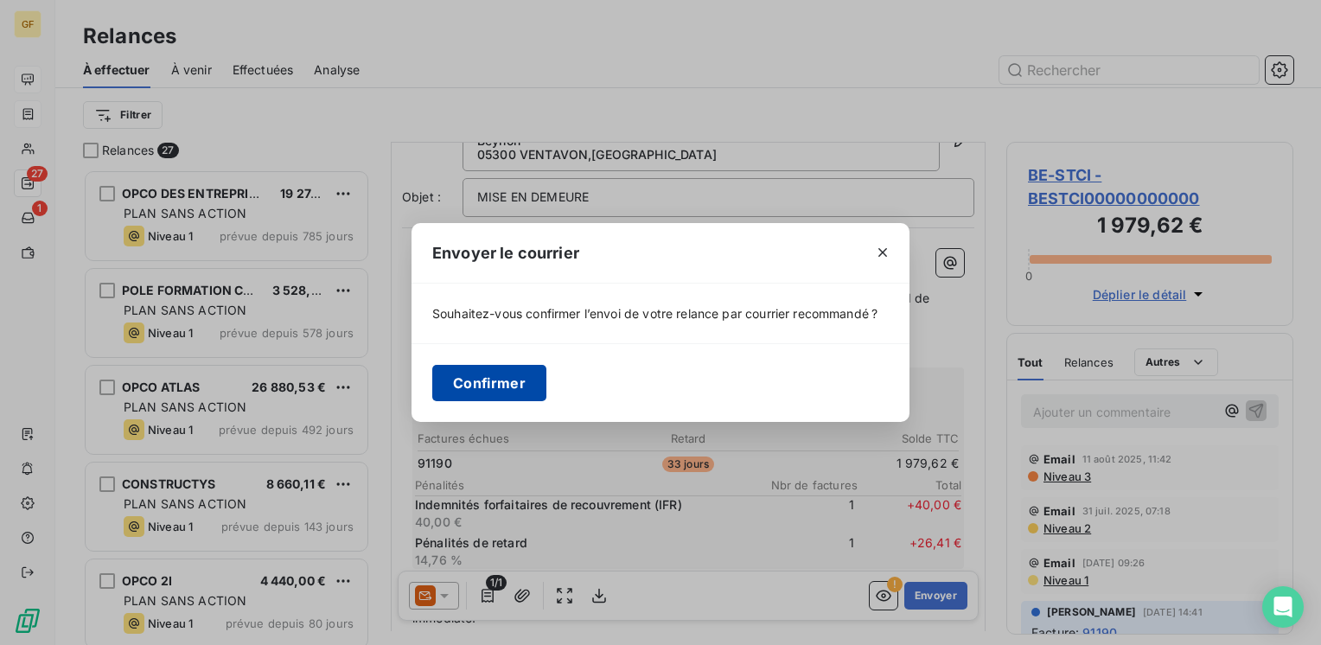
click at [448, 388] on button "Confirmer" at bounding box center [489, 383] width 114 height 36
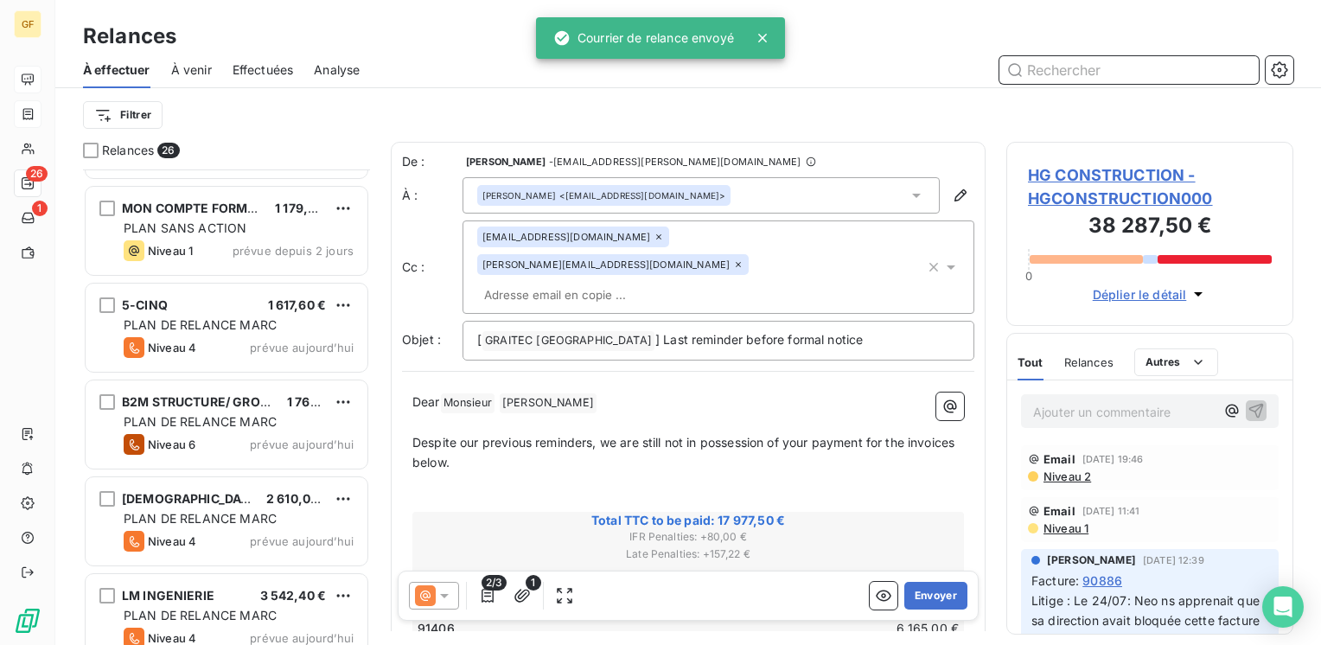
scroll to position [2041, 0]
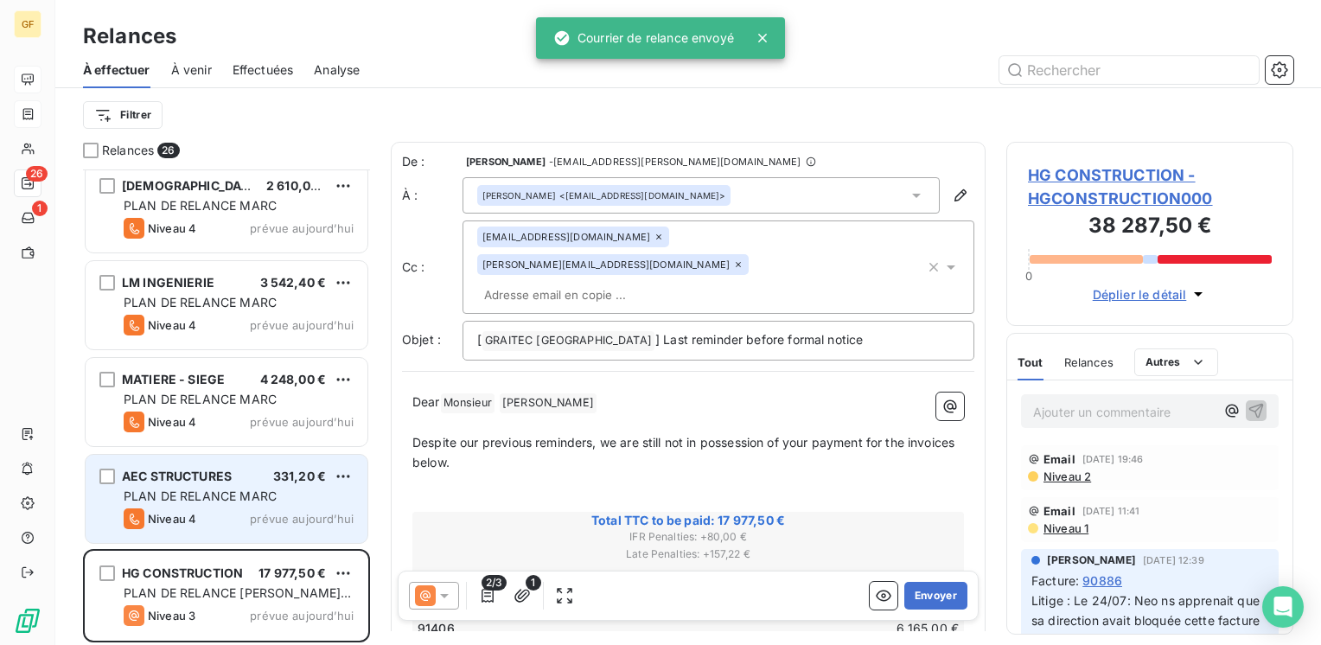
click at [237, 475] on div "AEC STRUCTURES 331,20 €" at bounding box center [239, 476] width 230 height 16
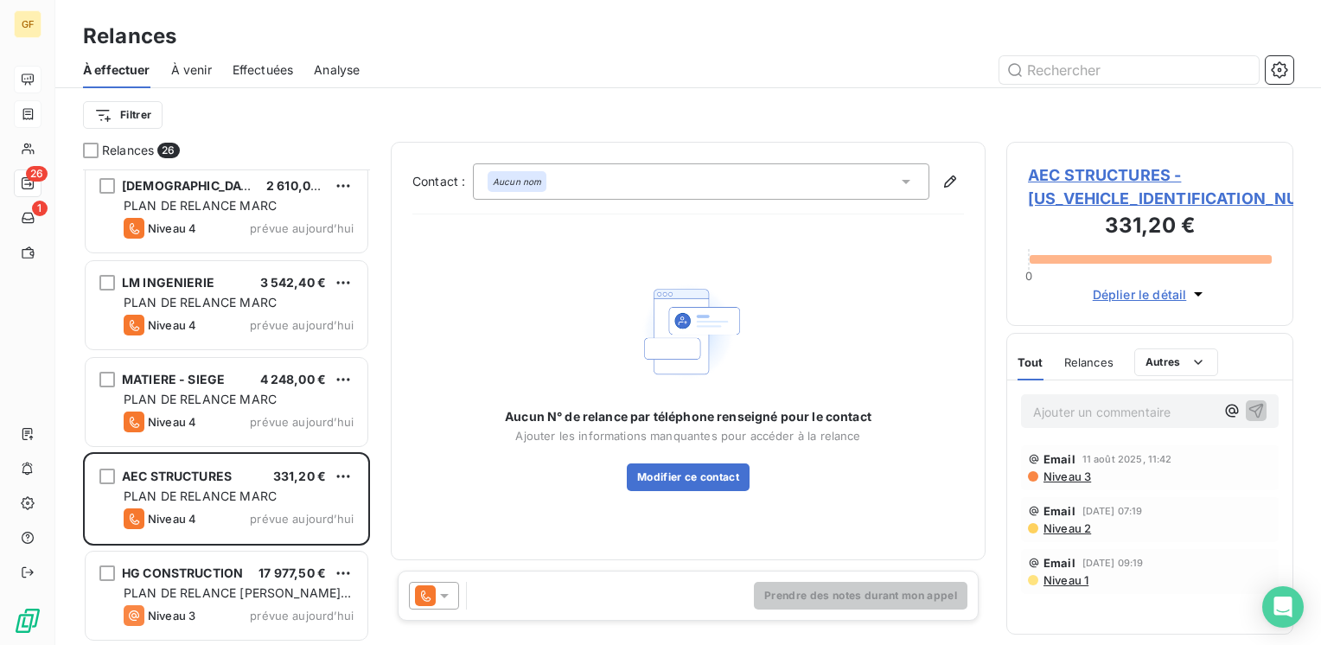
click at [1035, 175] on span "AEC STRUCTURES - [US_VEHICLE_IDENTIFICATION_NUMBER]" at bounding box center [1150, 186] width 244 height 47
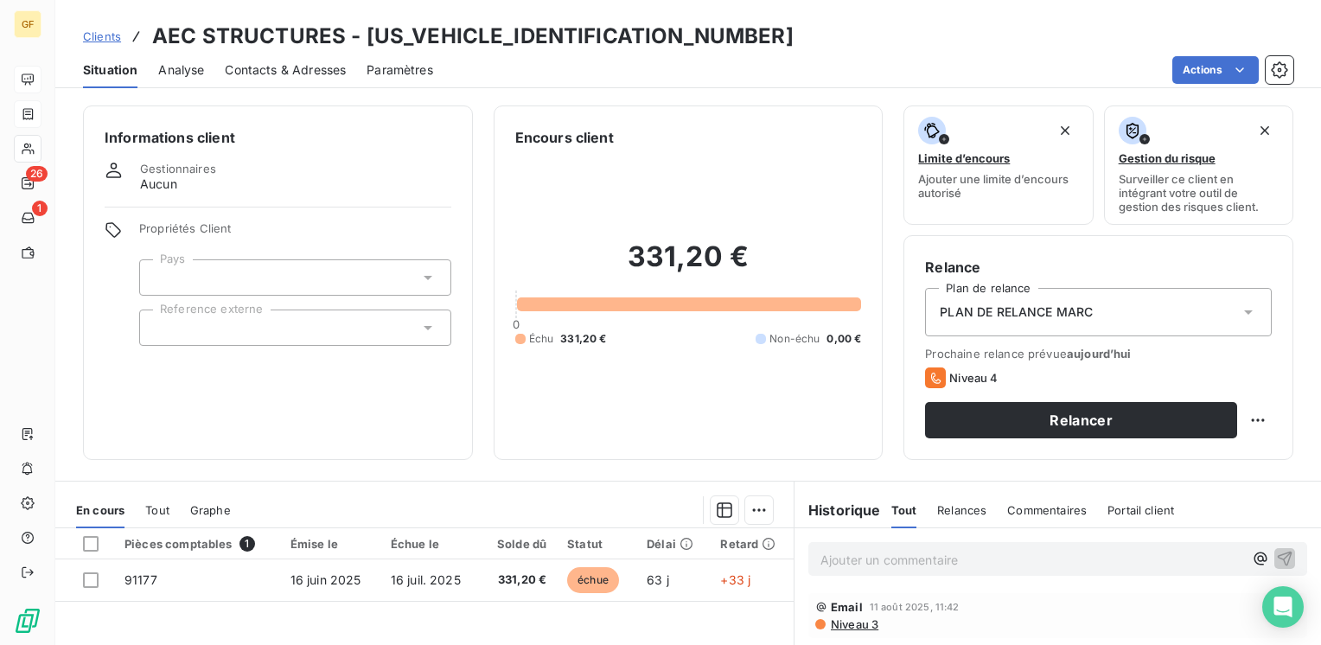
click at [295, 73] on span "Contacts & Adresses" at bounding box center [285, 69] width 121 height 17
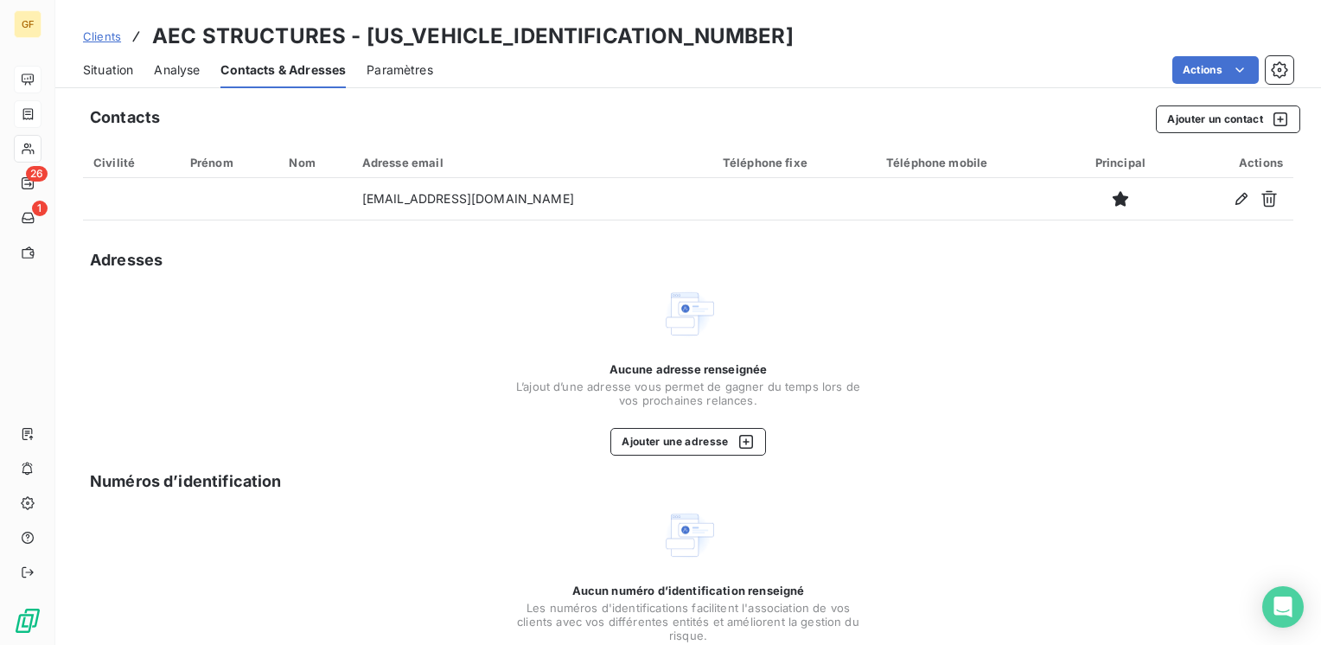
click at [121, 73] on span "Situation" at bounding box center [108, 69] width 50 height 17
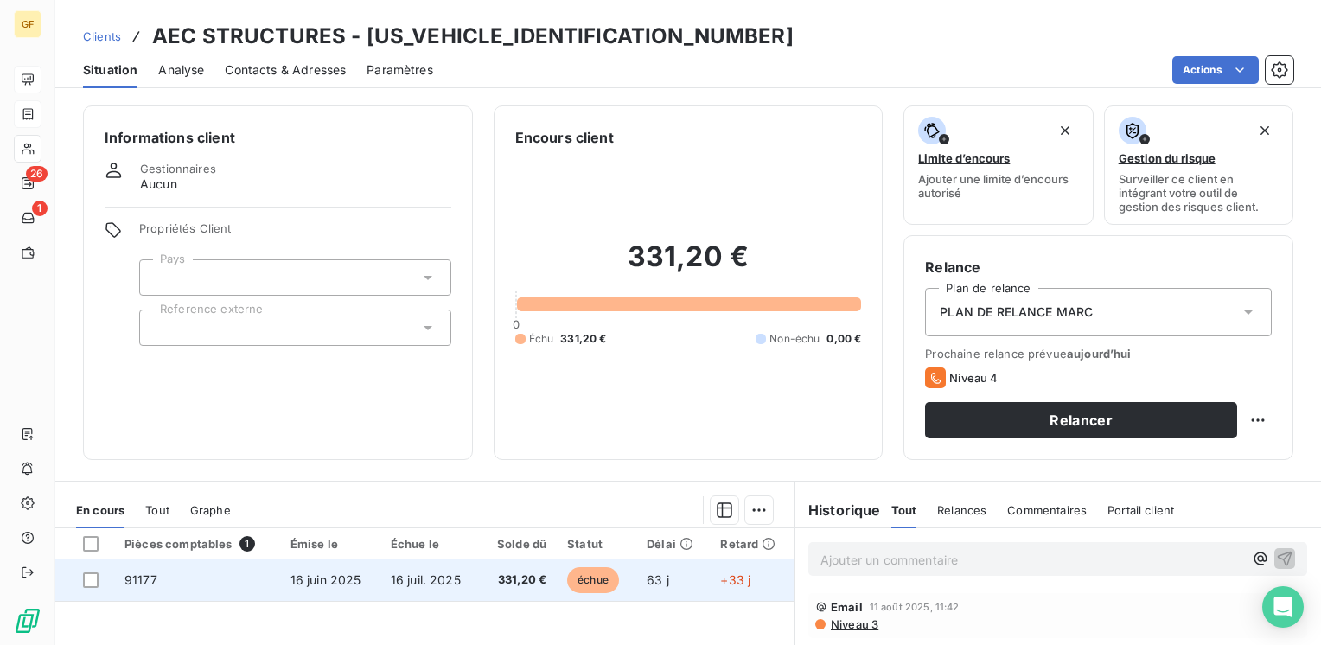
click at [512, 571] on span "331,20 €" at bounding box center [518, 579] width 56 height 17
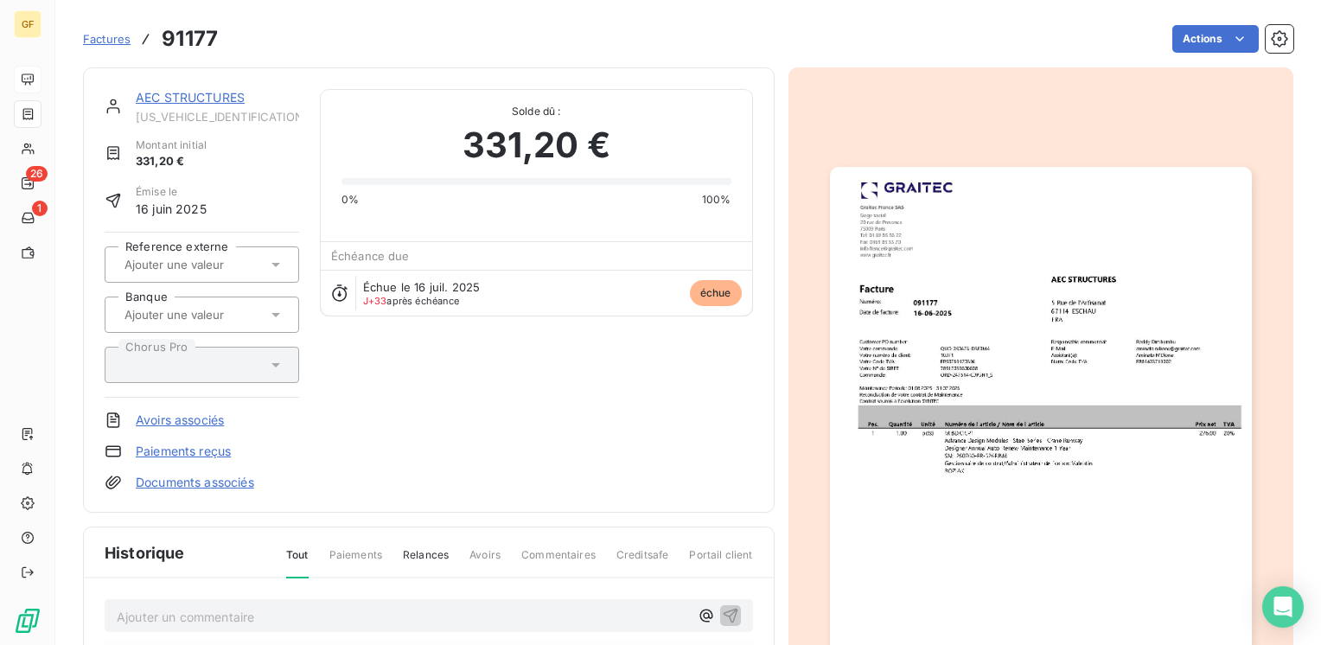
click at [995, 370] on img "button" at bounding box center [1041, 464] width 422 height 595
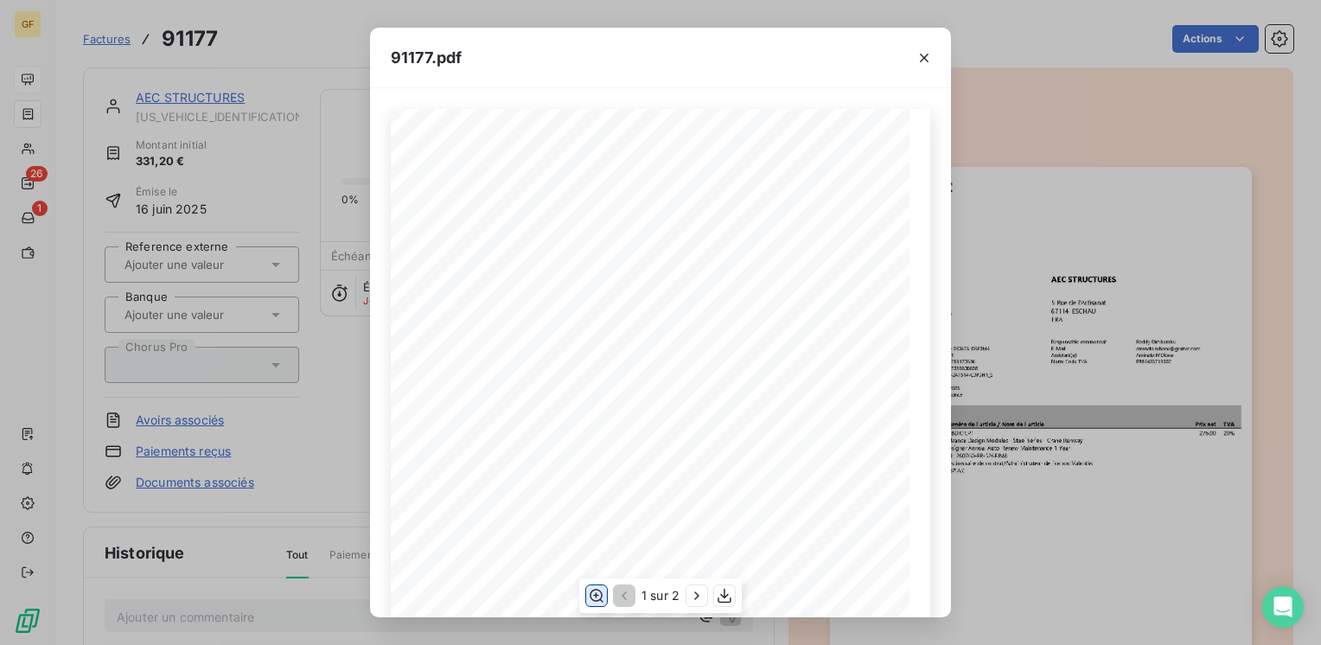
click at [601, 590] on icon "button" at bounding box center [596, 595] width 17 height 17
click at [926, 54] on icon "button" at bounding box center [924, 58] width 9 height 9
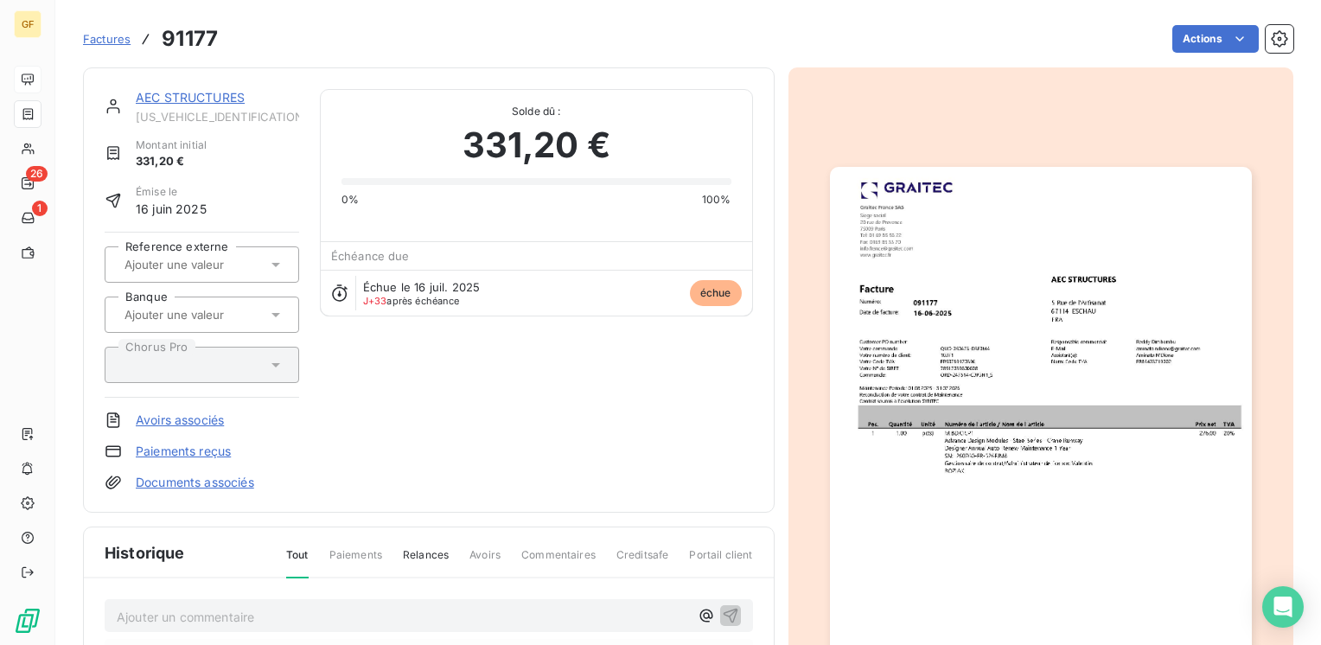
click at [235, 94] on link "AEC STRUCTURES" at bounding box center [190, 97] width 109 height 15
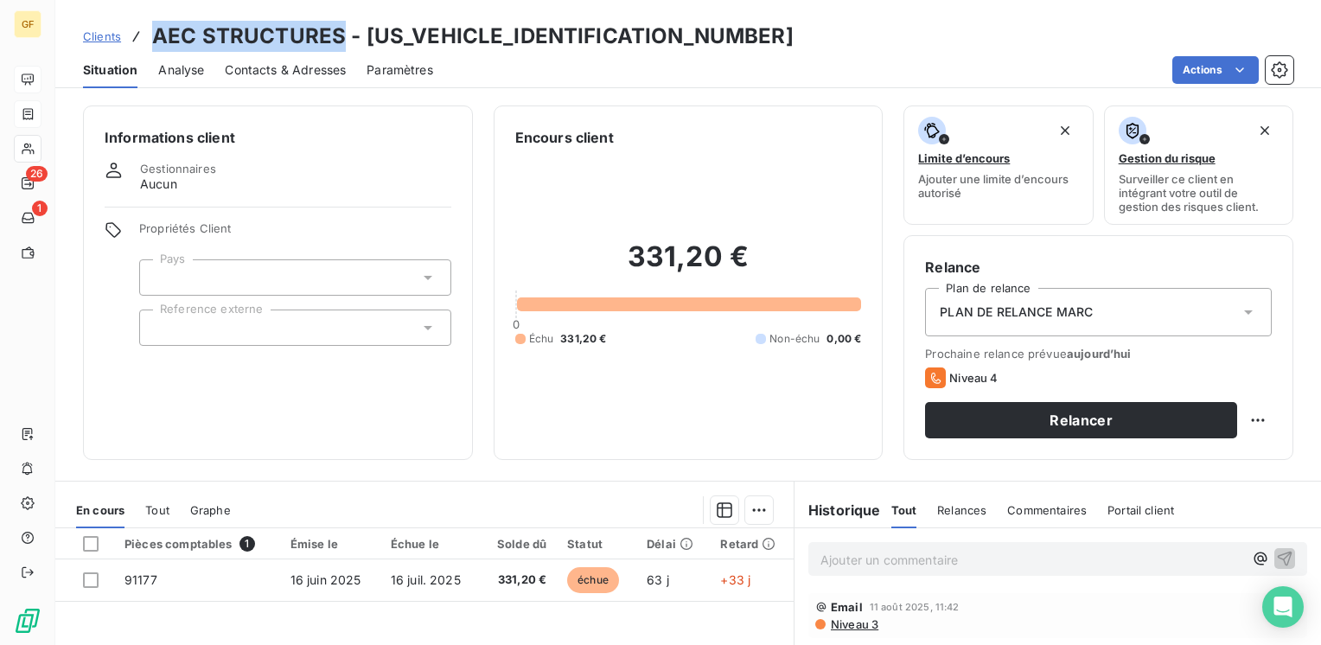
drag, startPoint x: 344, startPoint y: 31, endPoint x: 155, endPoint y: 33, distance: 189.3
click at [155, 33] on h3 "AEC STRUCTURES - [US_VEHICLE_IDENTIFICATION_NUMBER]" at bounding box center [472, 36] width 641 height 31
click at [277, 67] on span "Contacts & Adresses" at bounding box center [285, 69] width 121 height 17
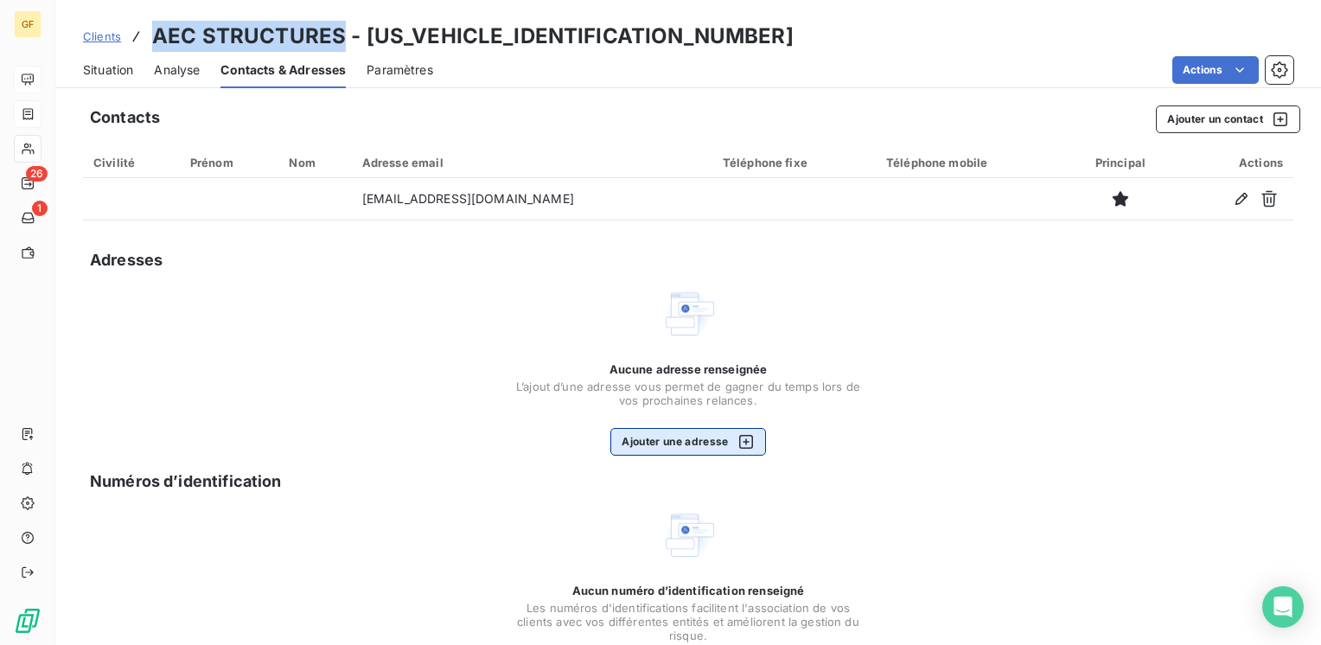
click at [664, 437] on button "Ajouter une adresse" at bounding box center [687, 442] width 155 height 28
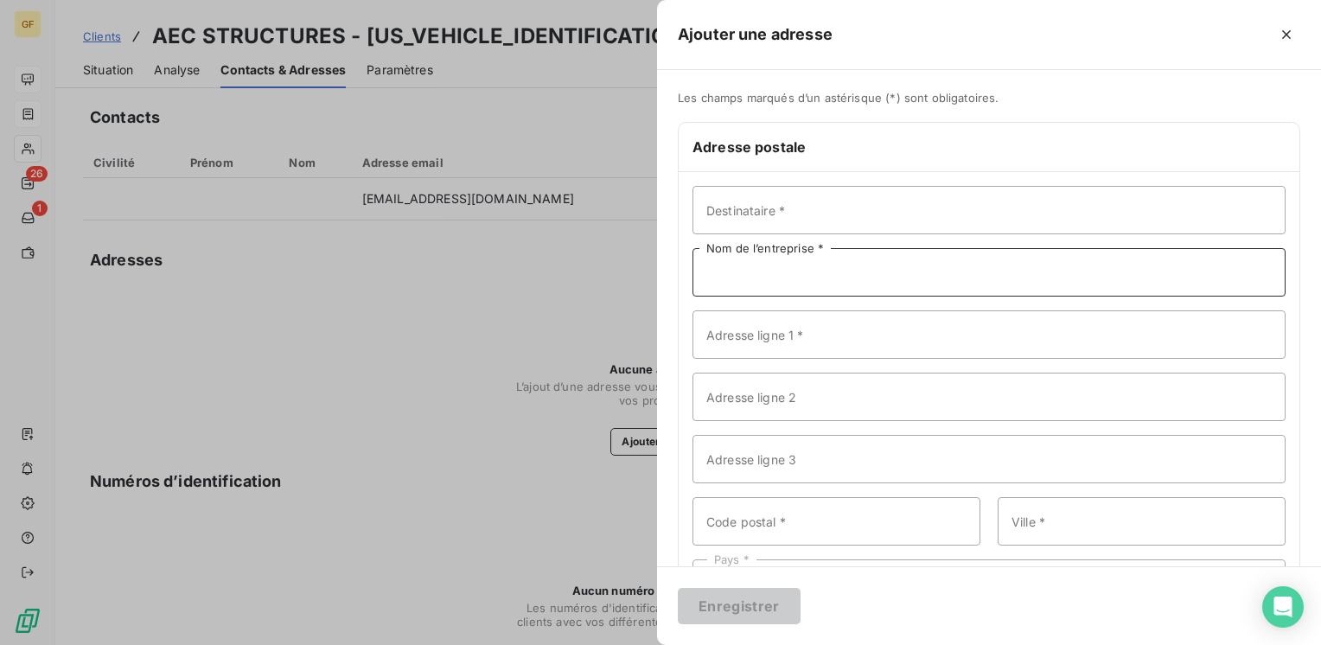
click at [816, 275] on input "Nom de l’entreprise *" at bounding box center [988, 272] width 593 height 48
paste input "AEC STRUCTURES"
type input "AEC STRUCTURES"
click at [742, 334] on input "Adresse ligne 1 *" at bounding box center [988, 334] width 593 height 48
type input "[STREET_ADDRESS]"
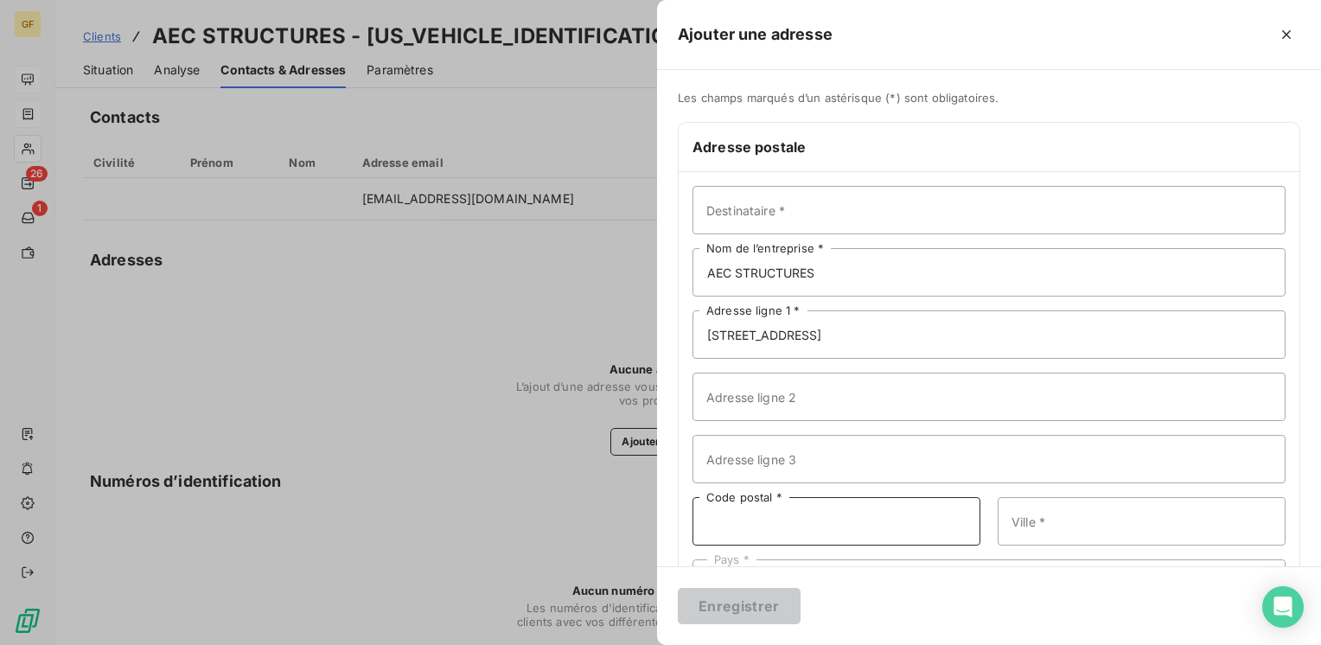
click at [762, 512] on input "Code postal *" at bounding box center [836, 521] width 288 height 48
type input "67114"
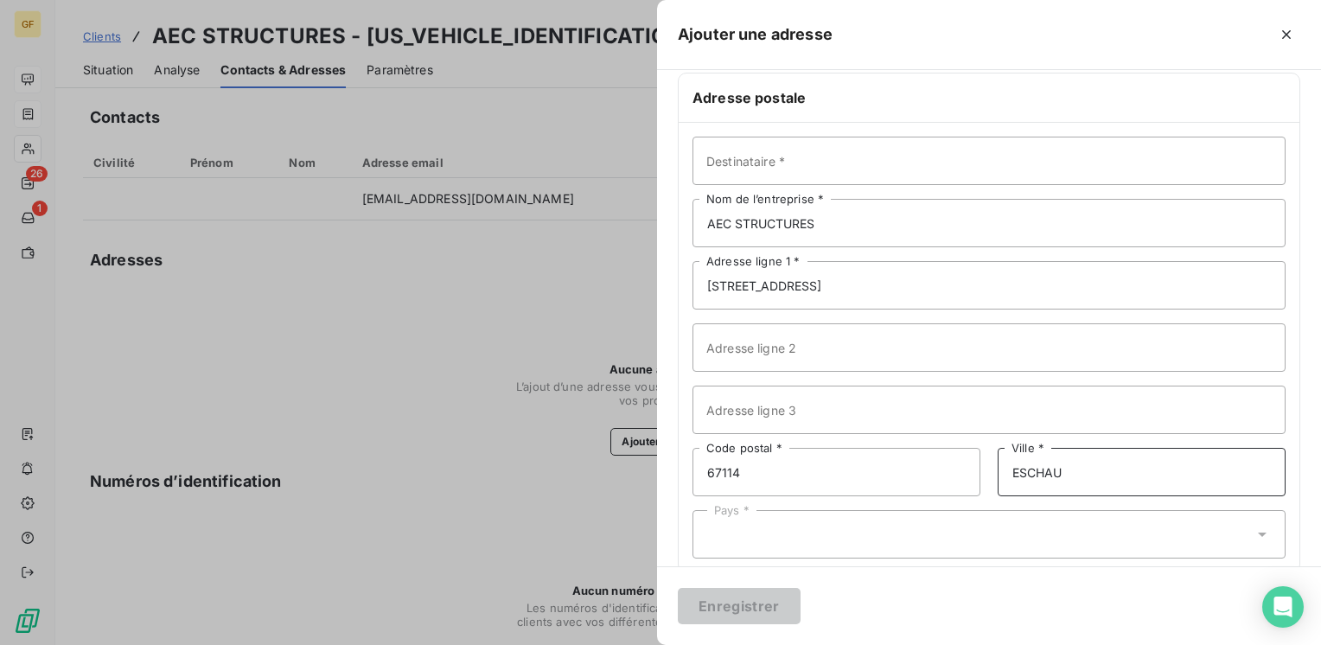
scroll to position [75, 0]
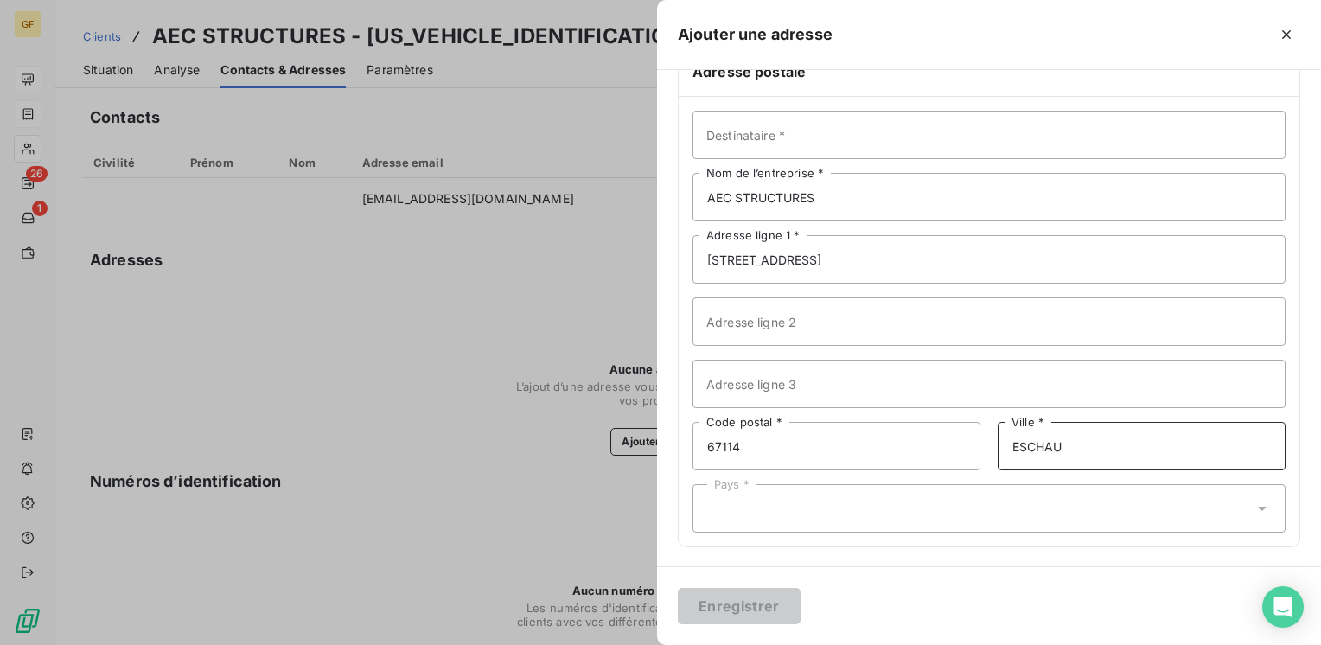
type input "ESCHAU"
click at [795, 510] on div "Pays *" at bounding box center [988, 508] width 593 height 48
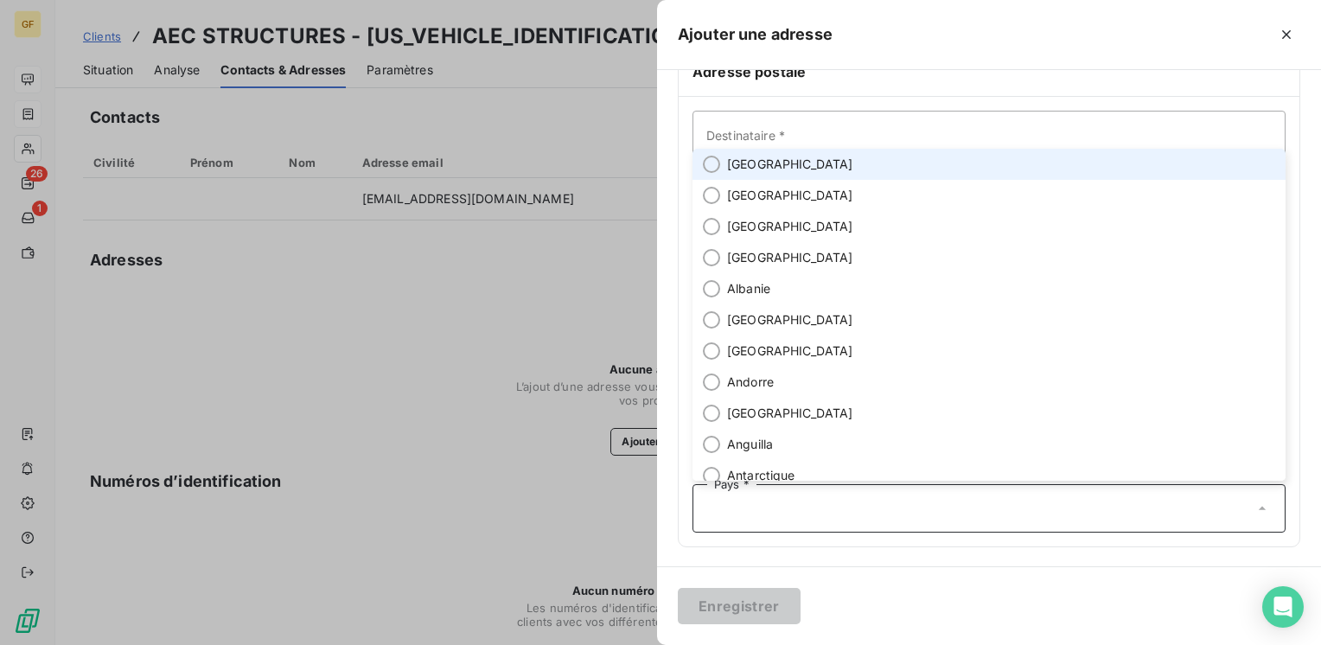
click at [754, 171] on span "[GEOGRAPHIC_DATA]" at bounding box center [790, 164] width 126 height 17
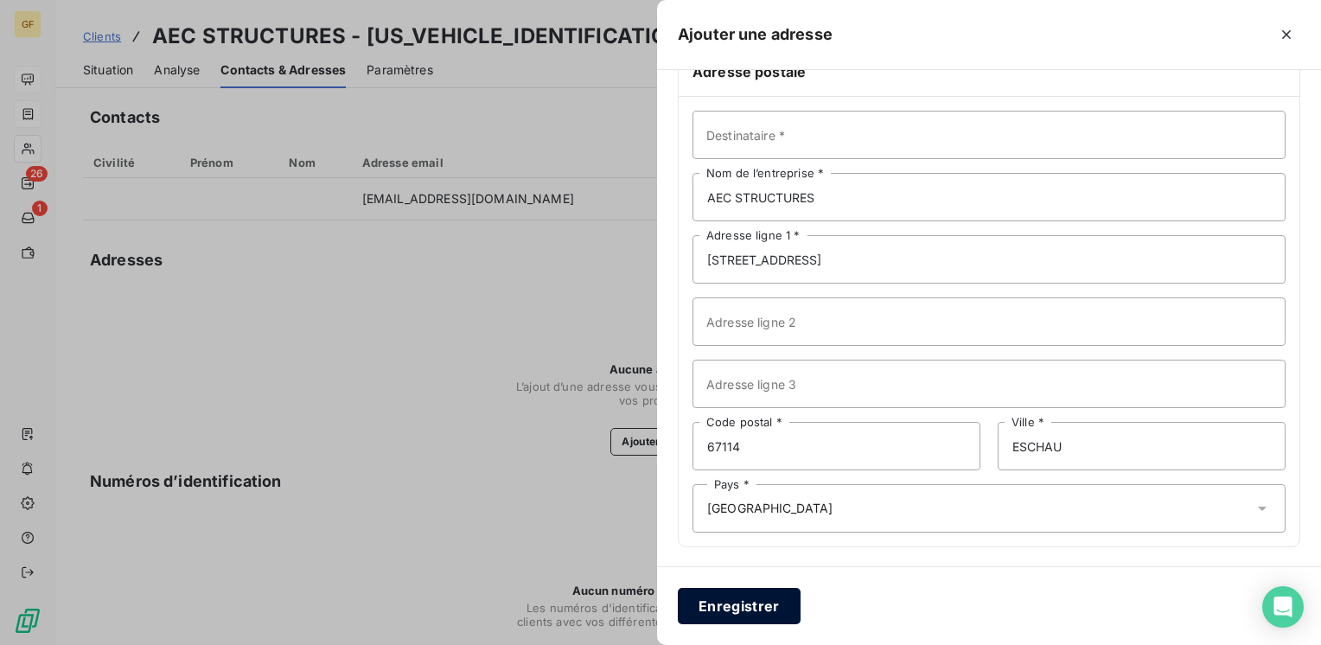
click at [730, 608] on button "Enregistrer" at bounding box center [739, 606] width 123 height 36
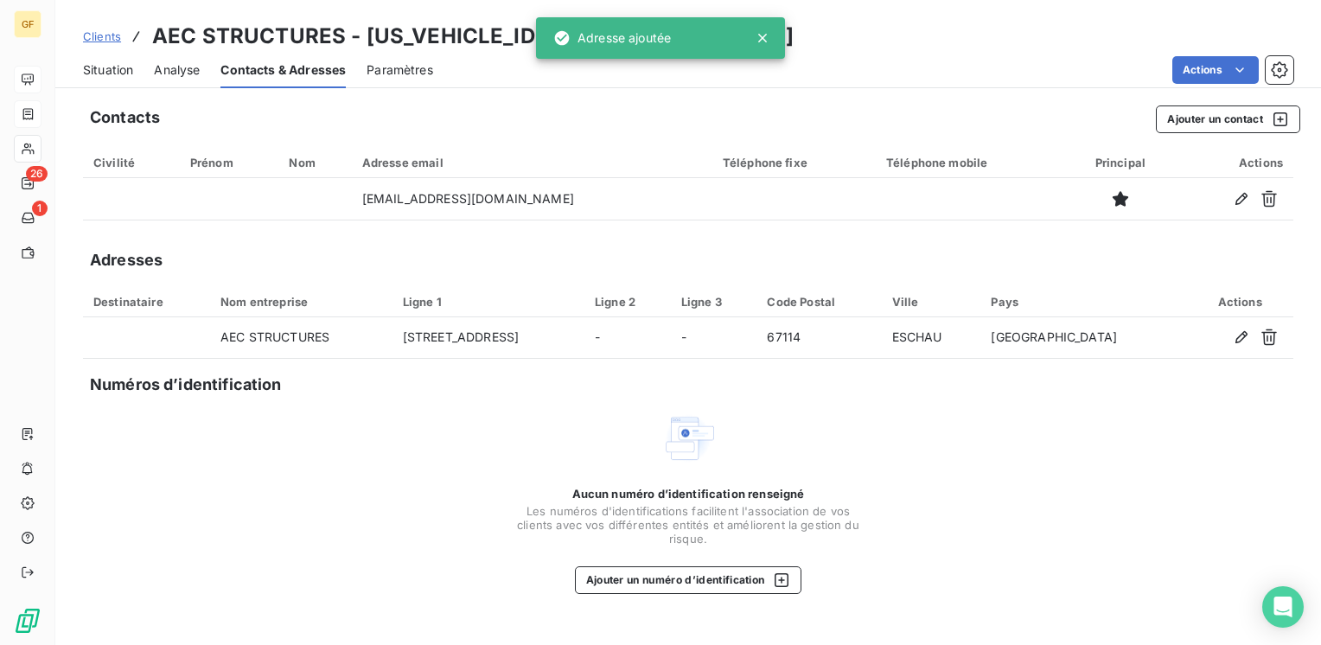
click at [107, 79] on div "Situation" at bounding box center [108, 70] width 50 height 36
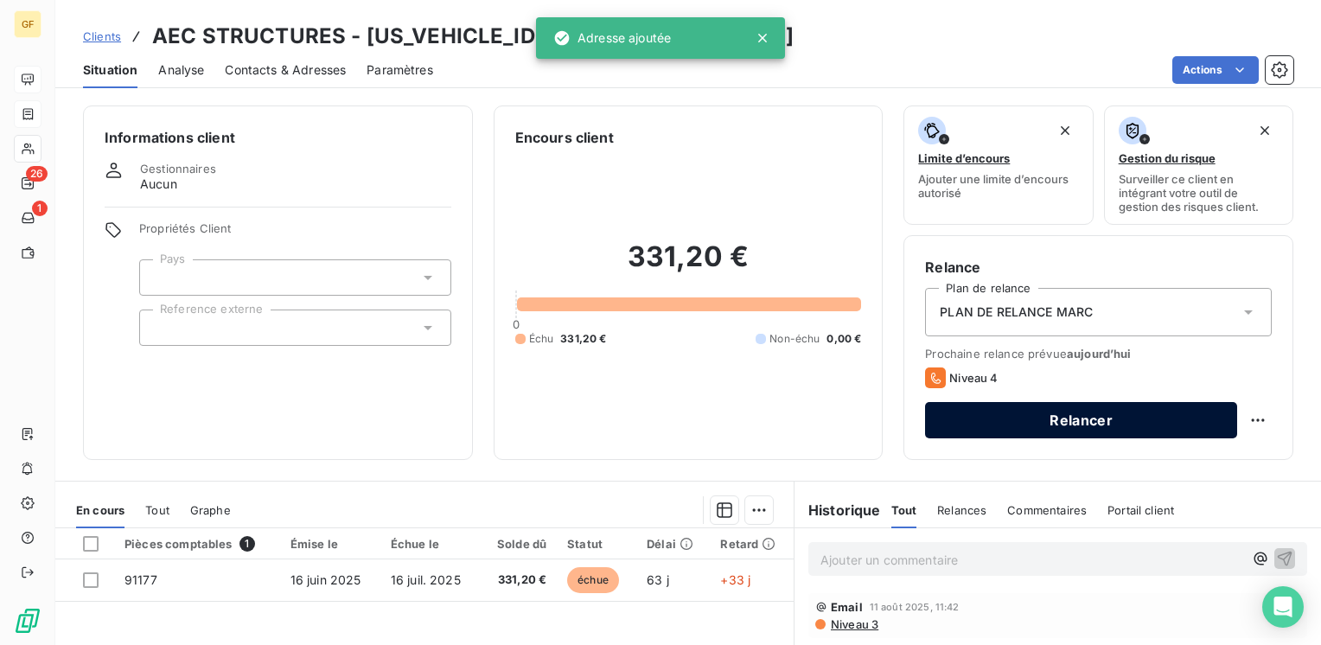
click at [1016, 408] on button "Relancer" at bounding box center [1081, 420] width 312 height 36
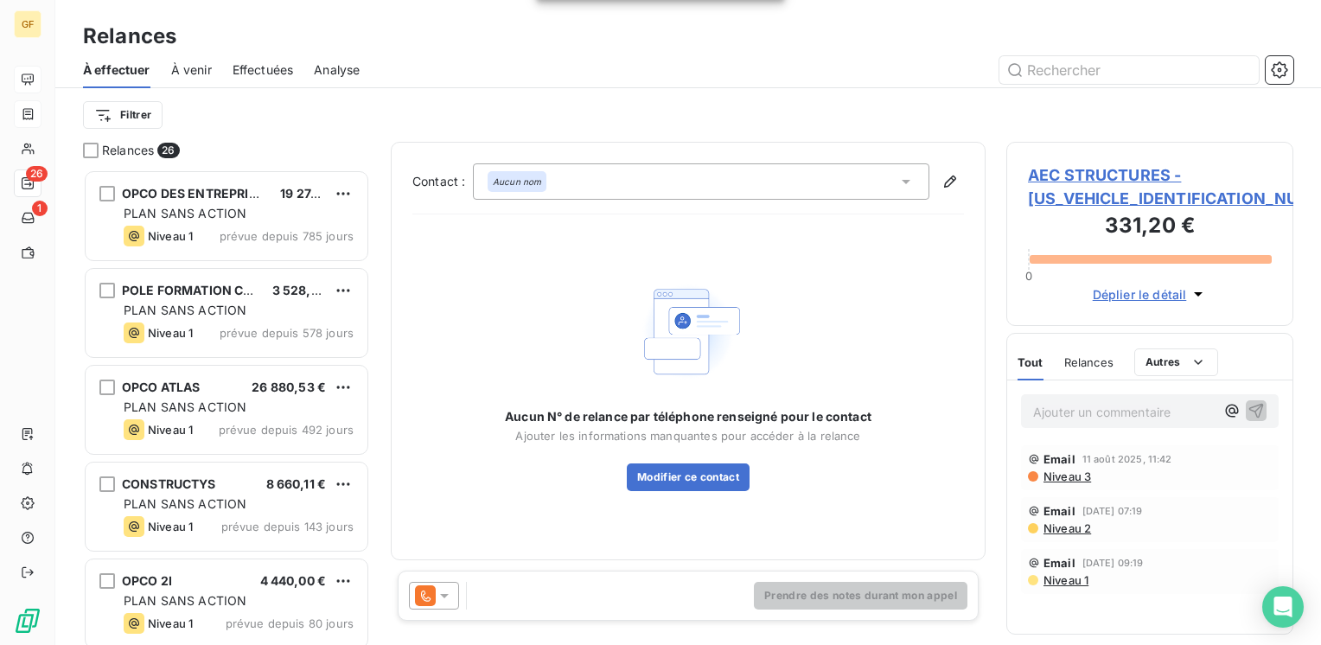
scroll to position [462, 273]
click at [438, 592] on icon at bounding box center [444, 595] width 17 height 17
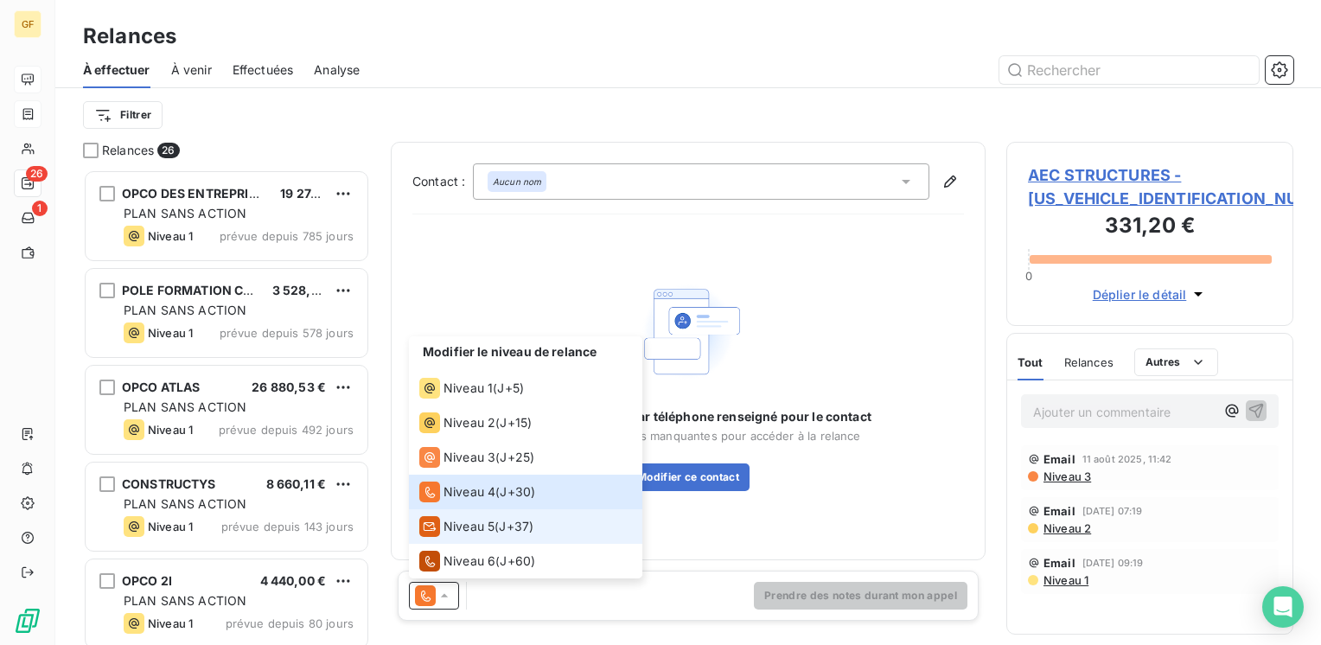
click at [465, 529] on span "Niveau 5" at bounding box center [468, 526] width 51 height 17
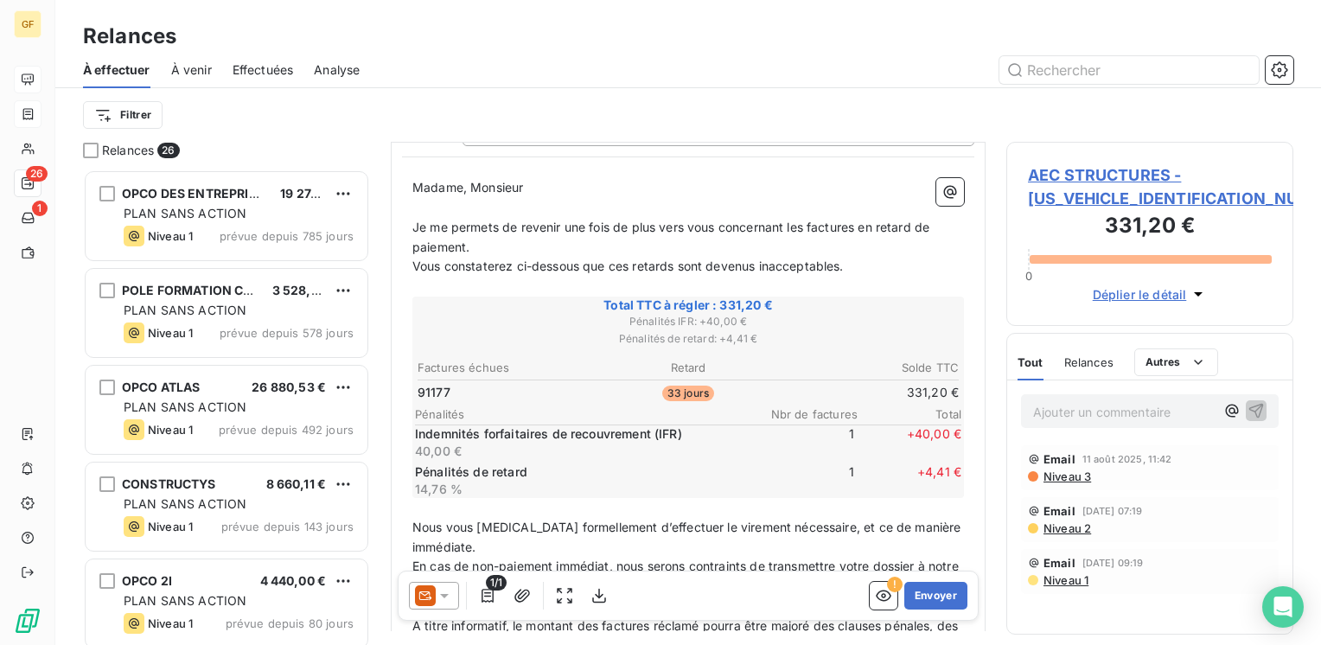
scroll to position [173, 0]
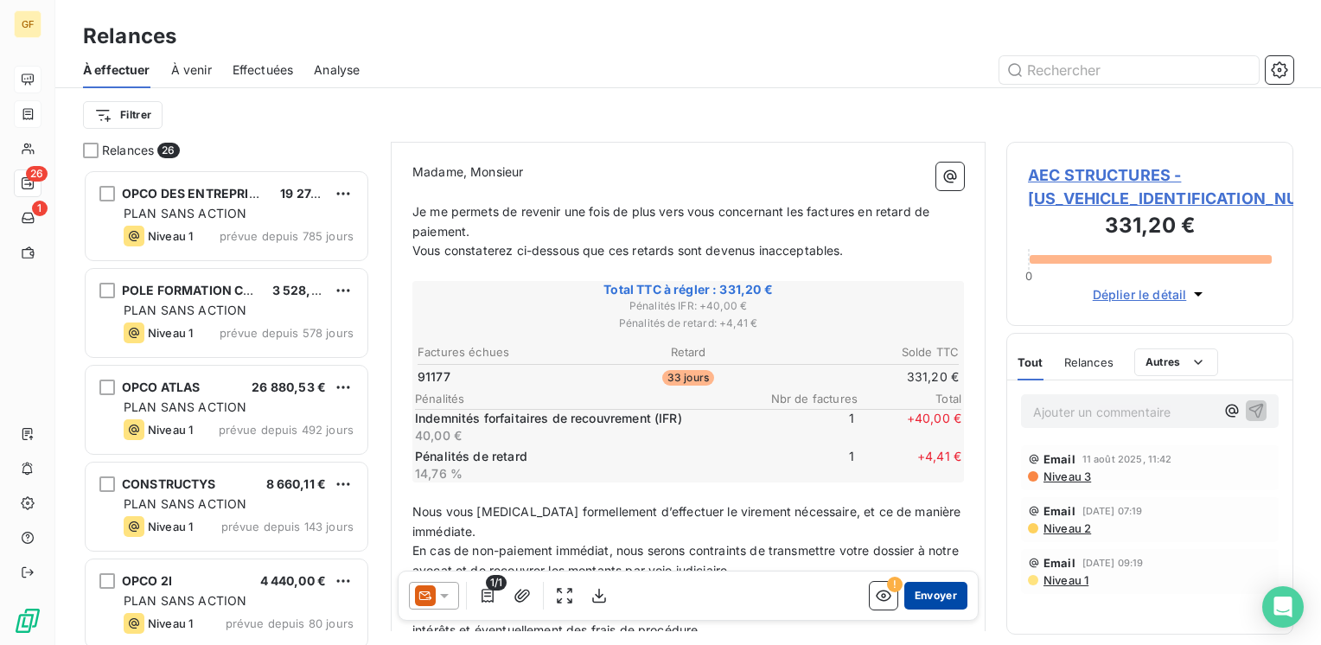
click at [905, 594] on button "Envoyer" at bounding box center [935, 596] width 63 height 28
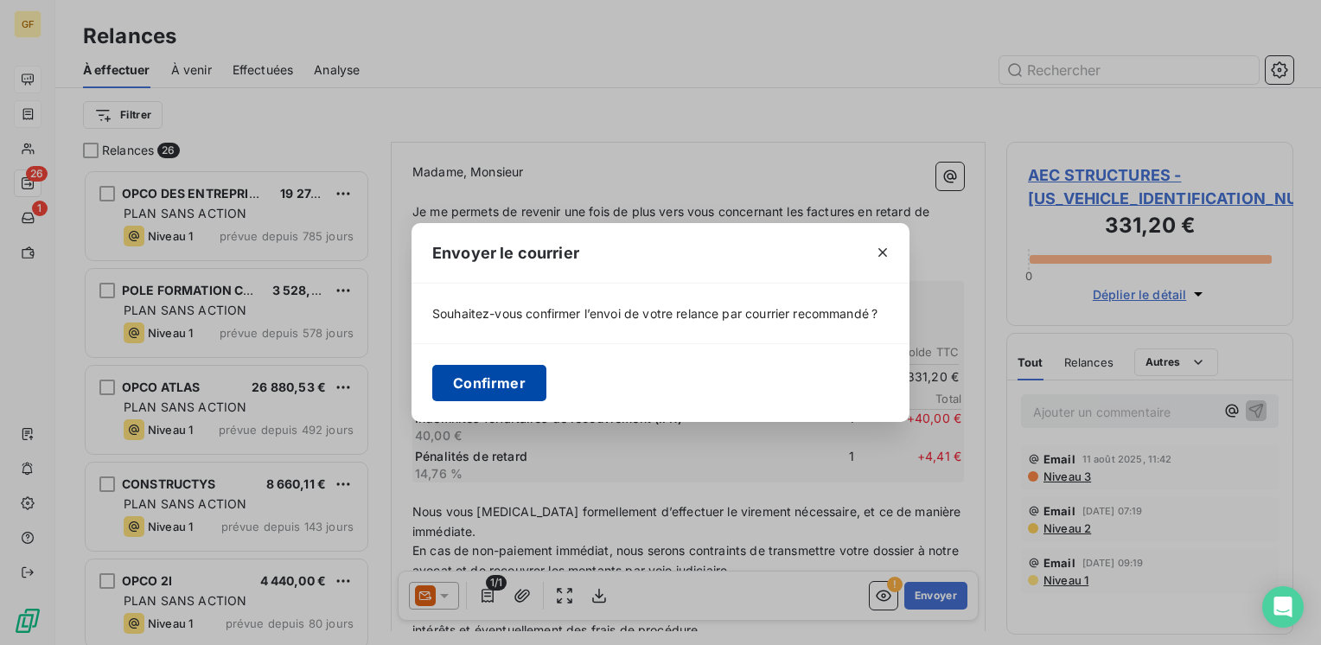
click at [475, 379] on button "Confirmer" at bounding box center [489, 383] width 114 height 36
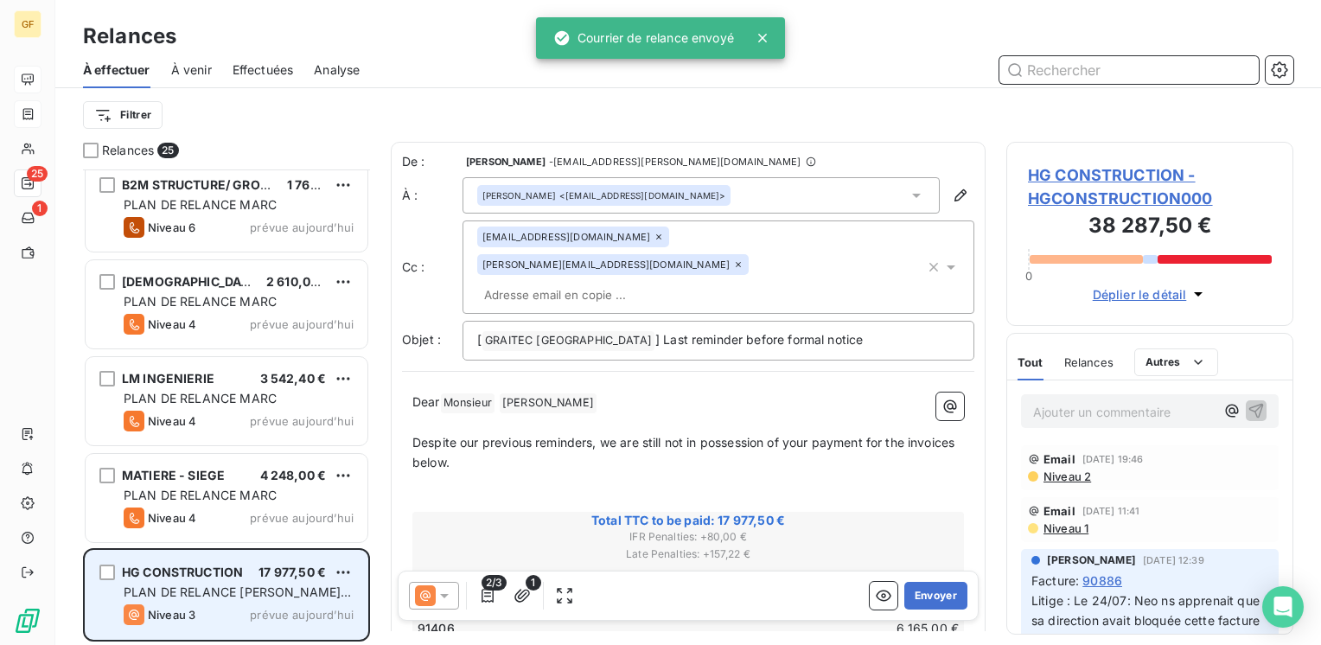
scroll to position [1945, 0]
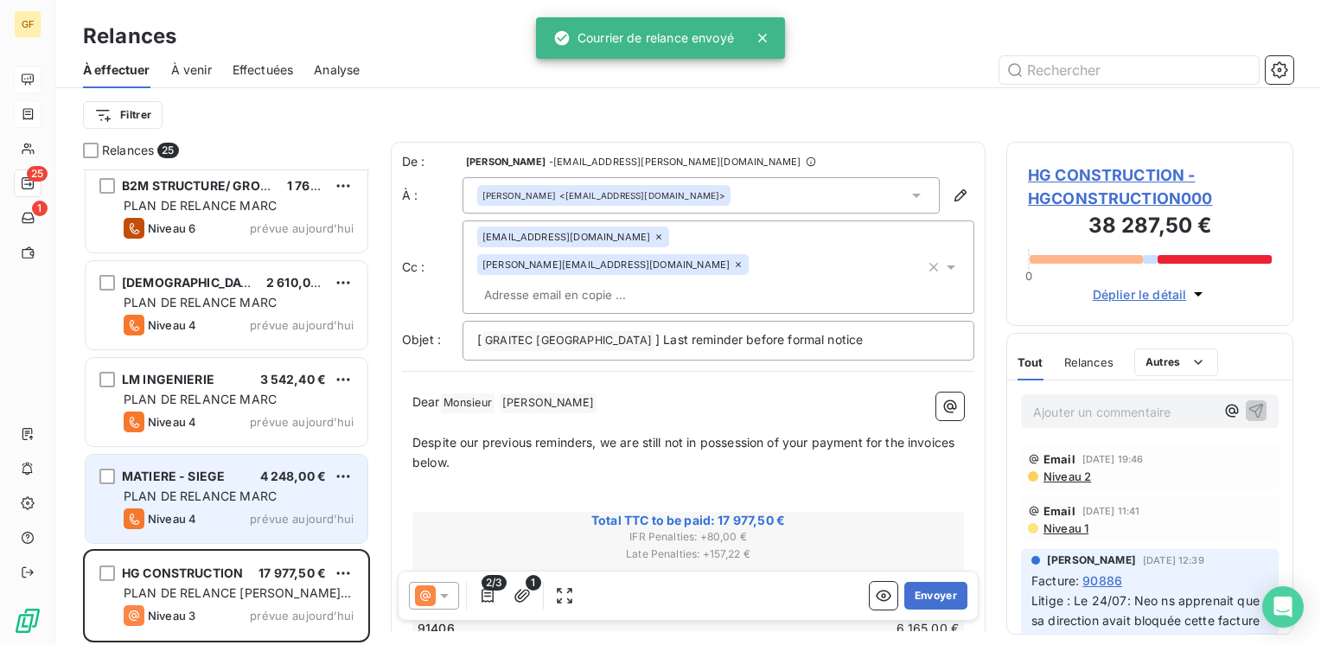
click at [250, 473] on div "MATIERE - SIEGE 4 248,00 €" at bounding box center [239, 476] width 230 height 16
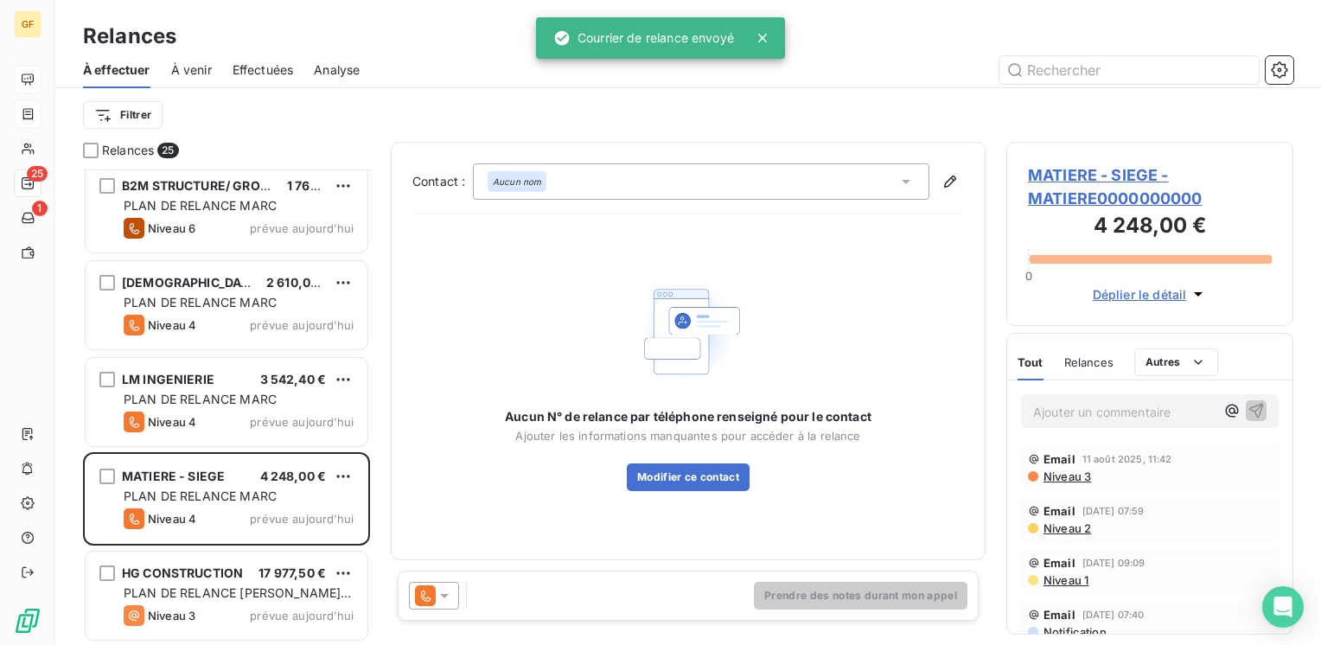
click at [1096, 172] on span "MATIERE - SIEGE - MATIERE0000000000" at bounding box center [1150, 186] width 244 height 47
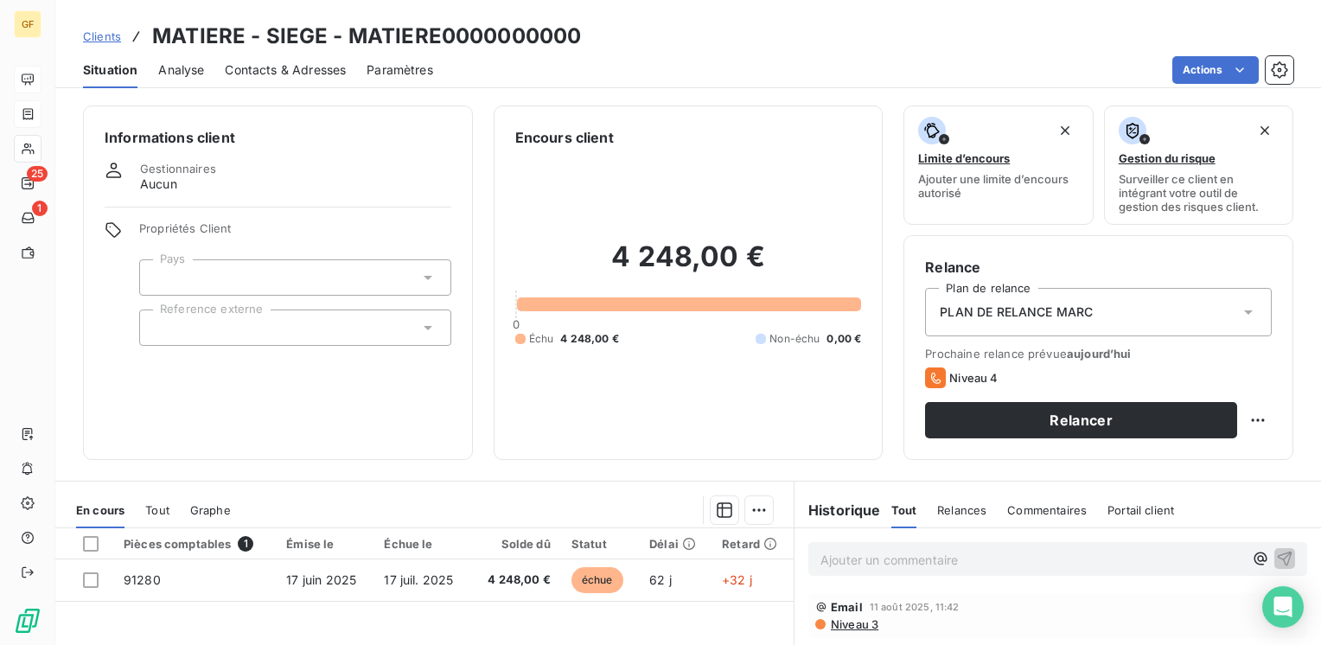
click at [286, 68] on span "Contacts & Adresses" at bounding box center [285, 69] width 121 height 17
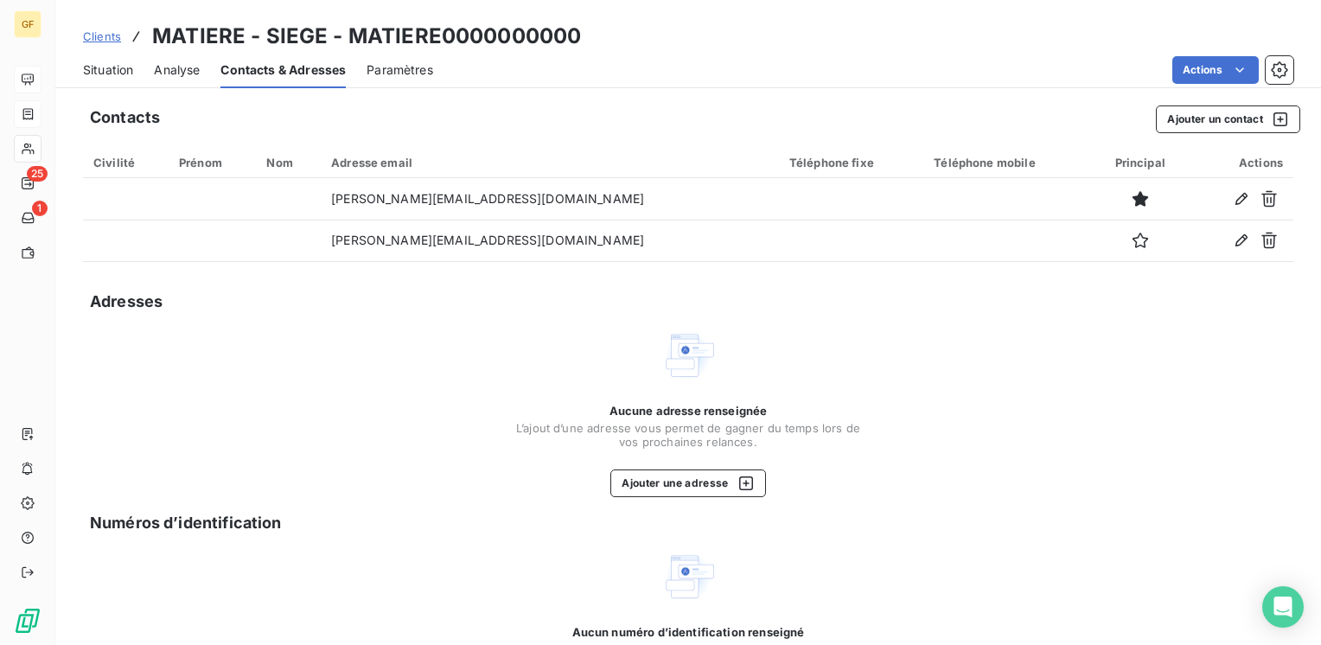
click at [123, 74] on span "Situation" at bounding box center [108, 69] width 50 height 17
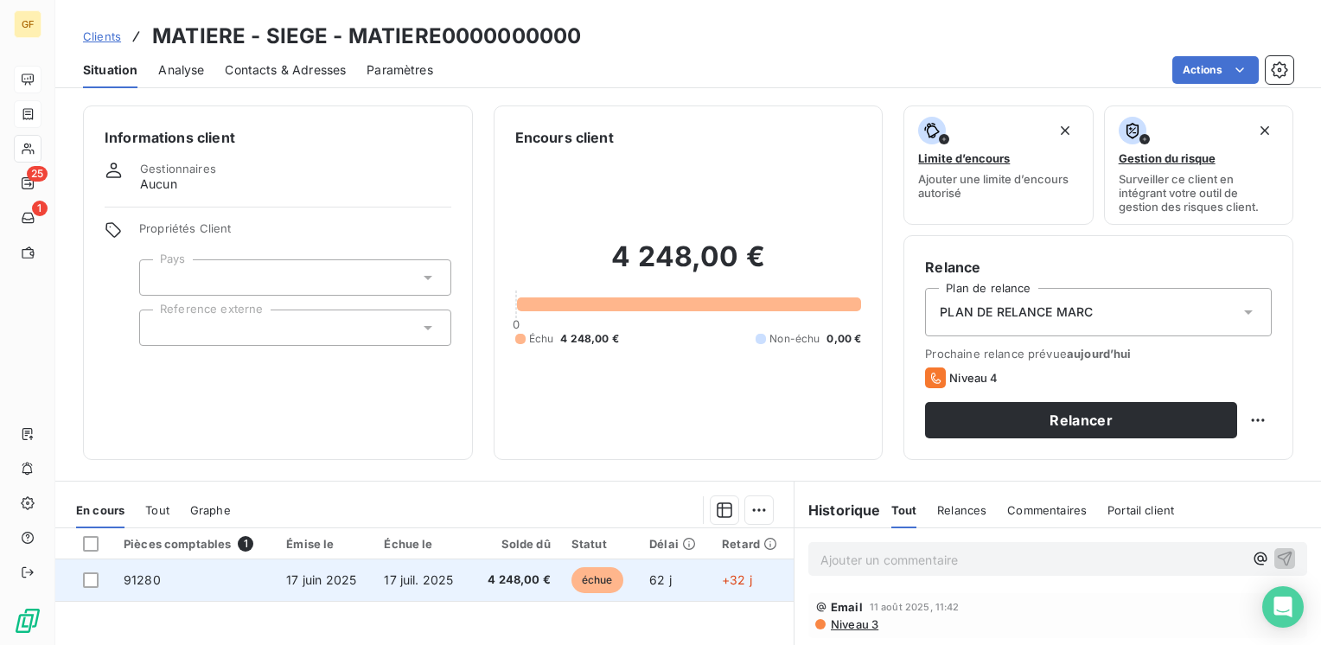
click at [428, 569] on td "17 juil. 2025" at bounding box center [421, 579] width 97 height 41
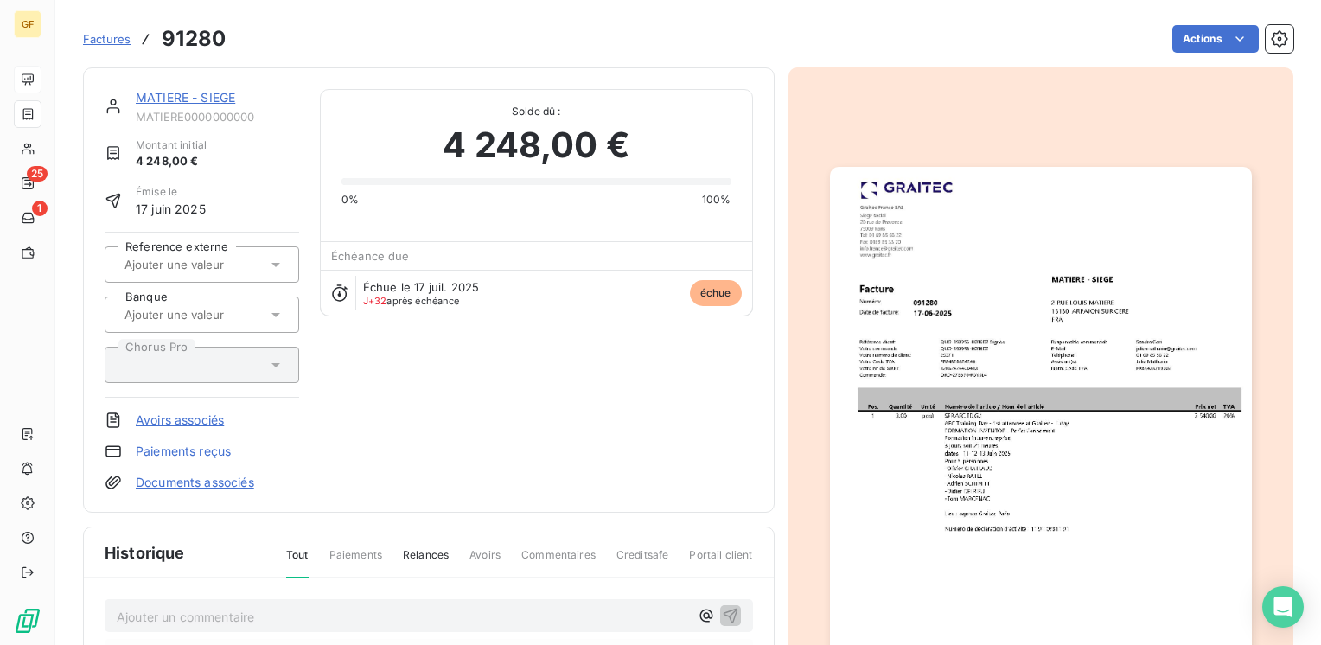
click at [1034, 303] on img "button" at bounding box center [1041, 464] width 422 height 595
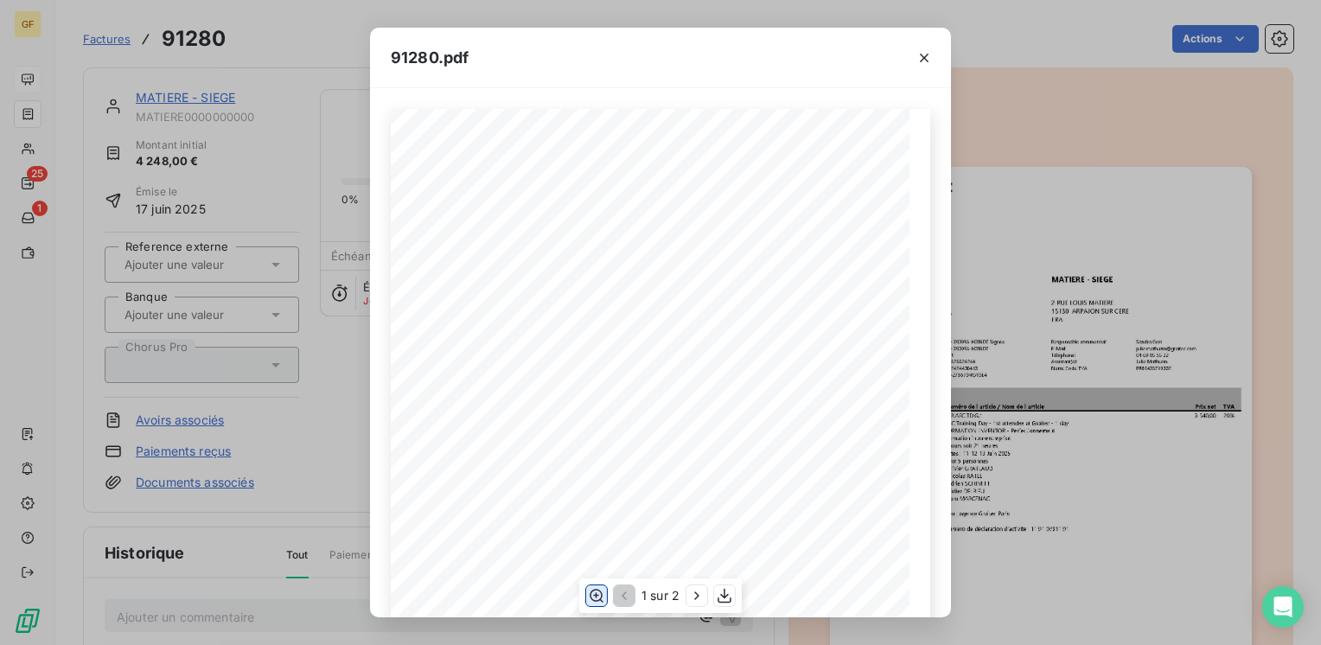
click at [597, 595] on icon "button" at bounding box center [596, 595] width 14 height 13
drag, startPoint x: 920, startPoint y: 59, endPoint x: 619, endPoint y: 50, distance: 300.9
click at [920, 58] on icon "button" at bounding box center [923, 57] width 17 height 17
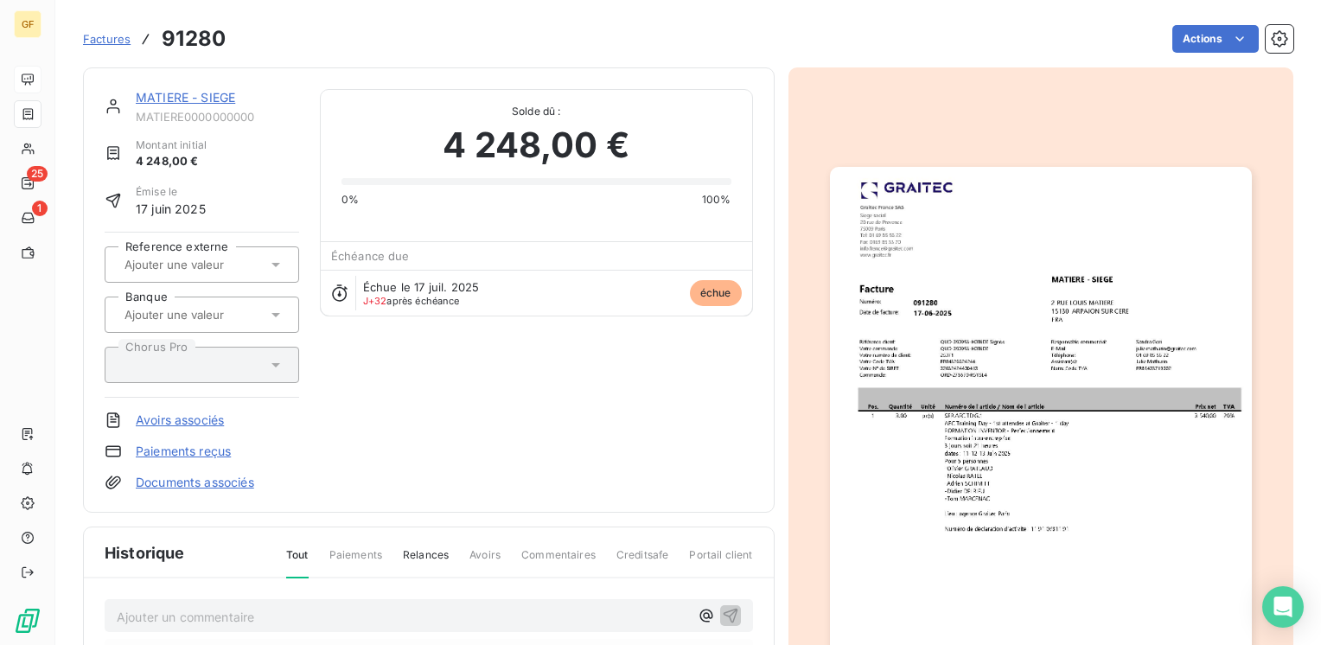
click at [197, 94] on link "MATIERE - SIEGE" at bounding box center [185, 97] width 99 height 15
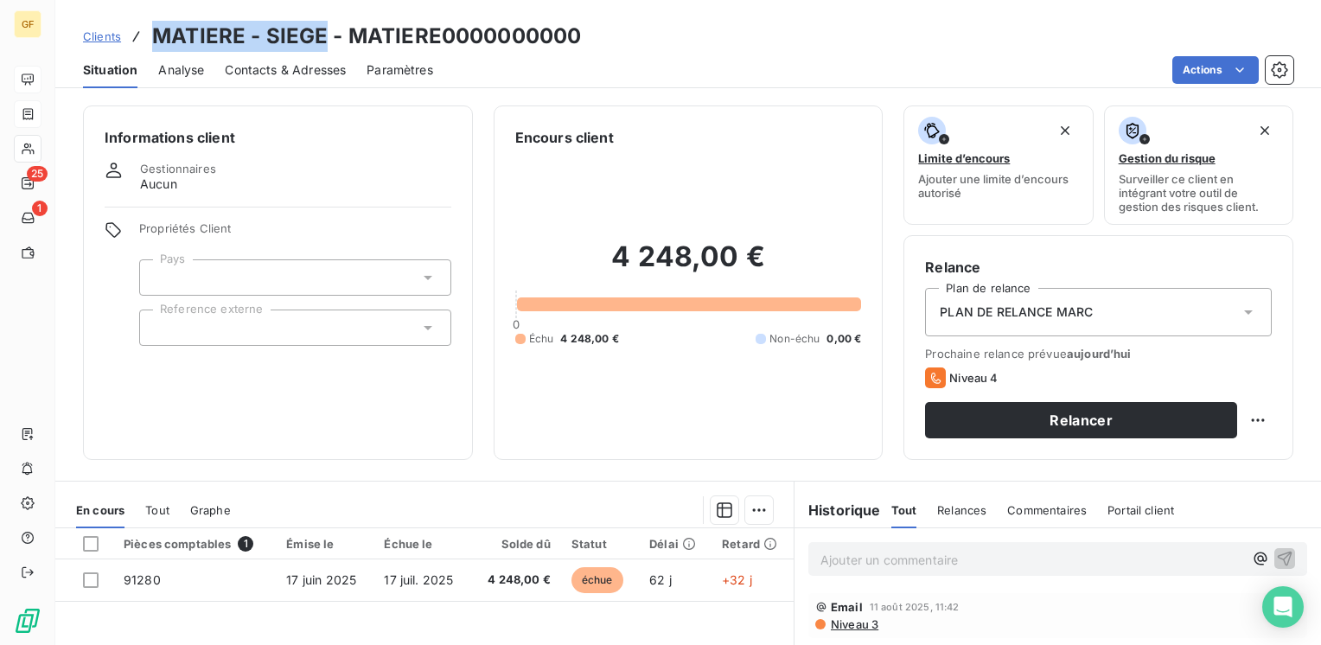
drag, startPoint x: 325, startPoint y: 41, endPoint x: 153, endPoint y: 35, distance: 172.1
click at [153, 35] on h3 "MATIERE - SIEGE - MATIERE0000000000" at bounding box center [366, 36] width 429 height 31
copy h3 "MATIERE - SIEGE"
click at [290, 65] on span "Contacts & Adresses" at bounding box center [285, 69] width 121 height 17
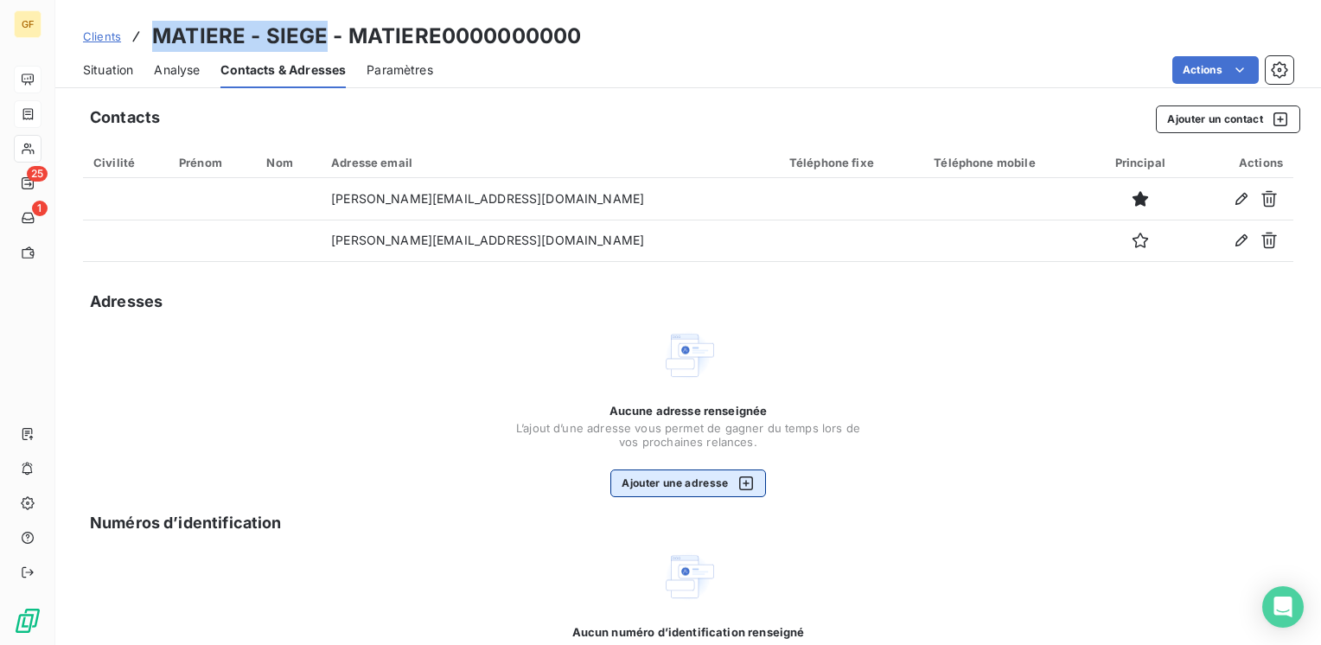
click at [634, 475] on button "Ajouter une adresse" at bounding box center [687, 483] width 155 height 28
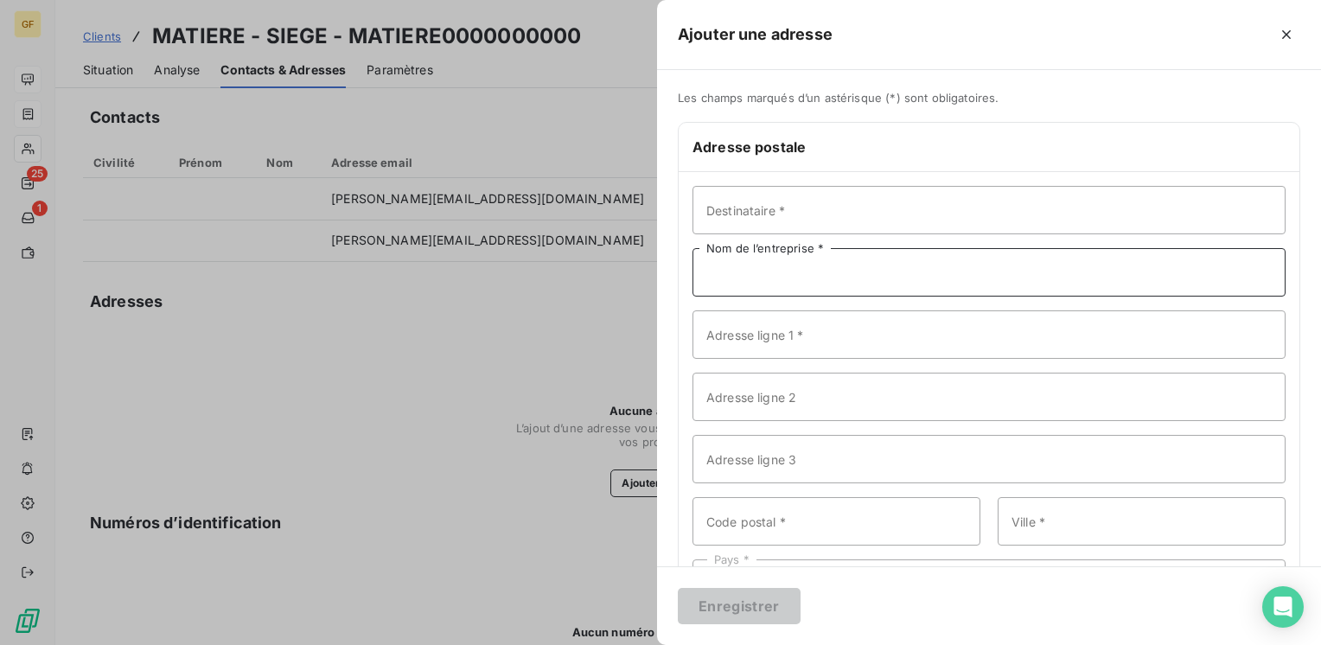
click at [761, 283] on input "Nom de l’entreprise *" at bounding box center [988, 272] width 593 height 48
paste input "MATIERE - SIEGE"
type input "MATIERE - SIEGE"
click at [750, 341] on input "Adresse ligne 1 *" at bounding box center [988, 334] width 593 height 48
drag, startPoint x: 722, startPoint y: 332, endPoint x: 787, endPoint y: 332, distance: 64.8
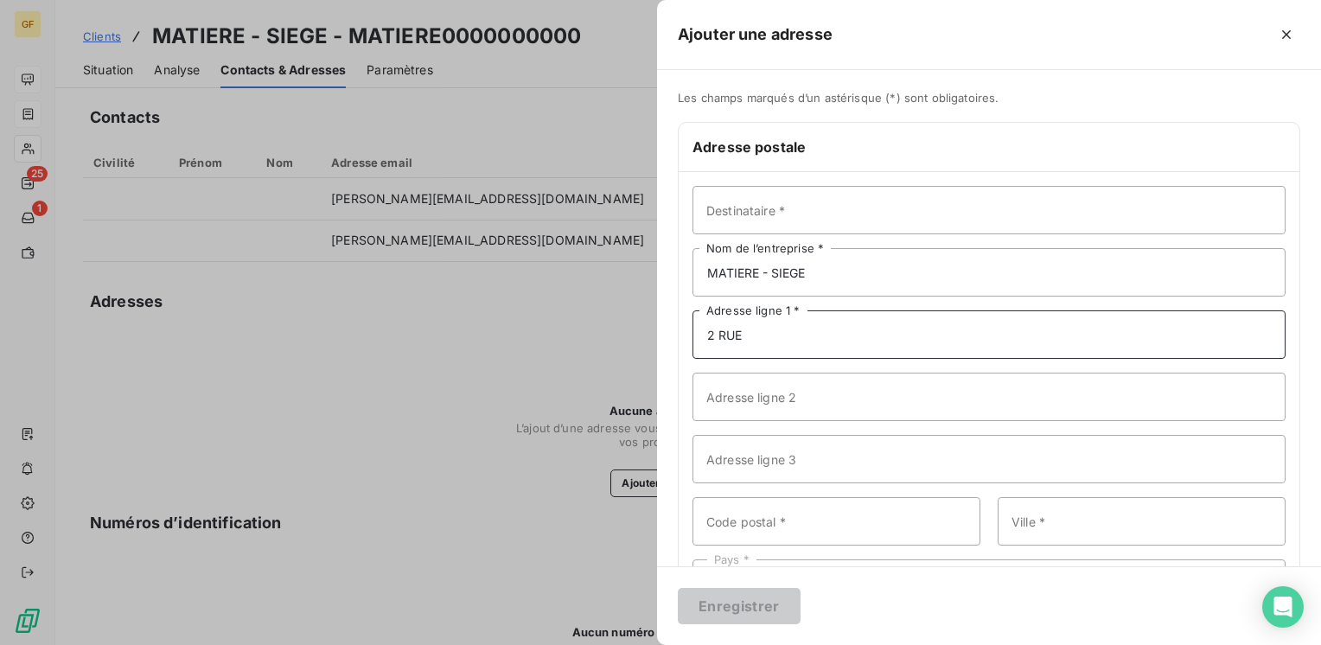
click at [791, 338] on input "2 RUE" at bounding box center [988, 334] width 593 height 48
click at [780, 327] on input "2 RUE" at bounding box center [988, 334] width 593 height 48
type input "[STREET_ADDRESS][PERSON_NAME]"
click at [729, 532] on input "Code postal *" at bounding box center [836, 521] width 288 height 48
type input "15130"
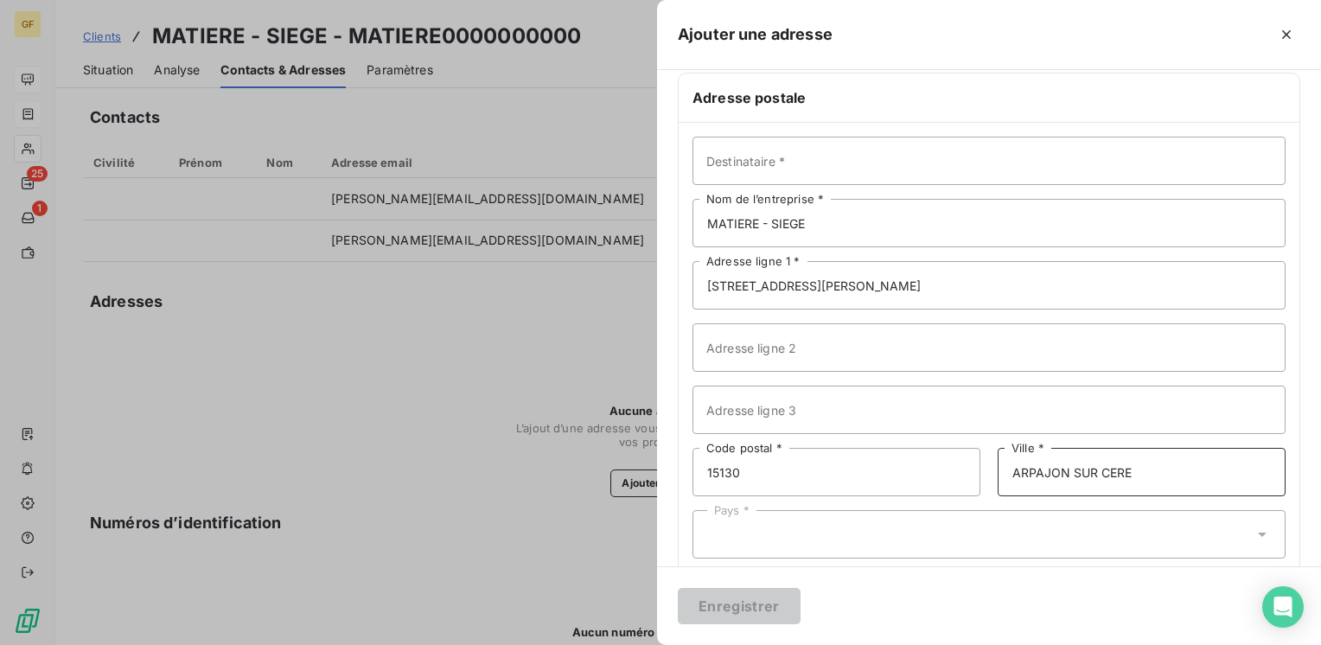
scroll to position [75, 0]
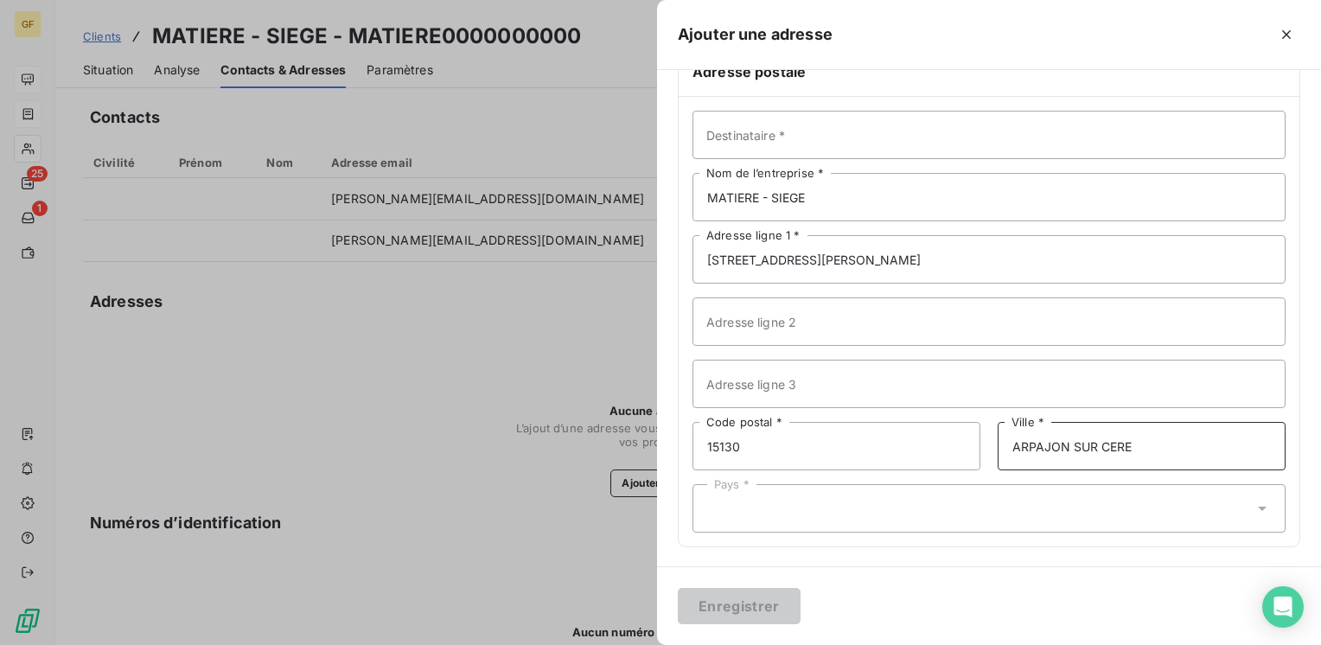
type input "ARPAJON SUR CERE"
click at [932, 491] on div "Pays *" at bounding box center [988, 508] width 593 height 48
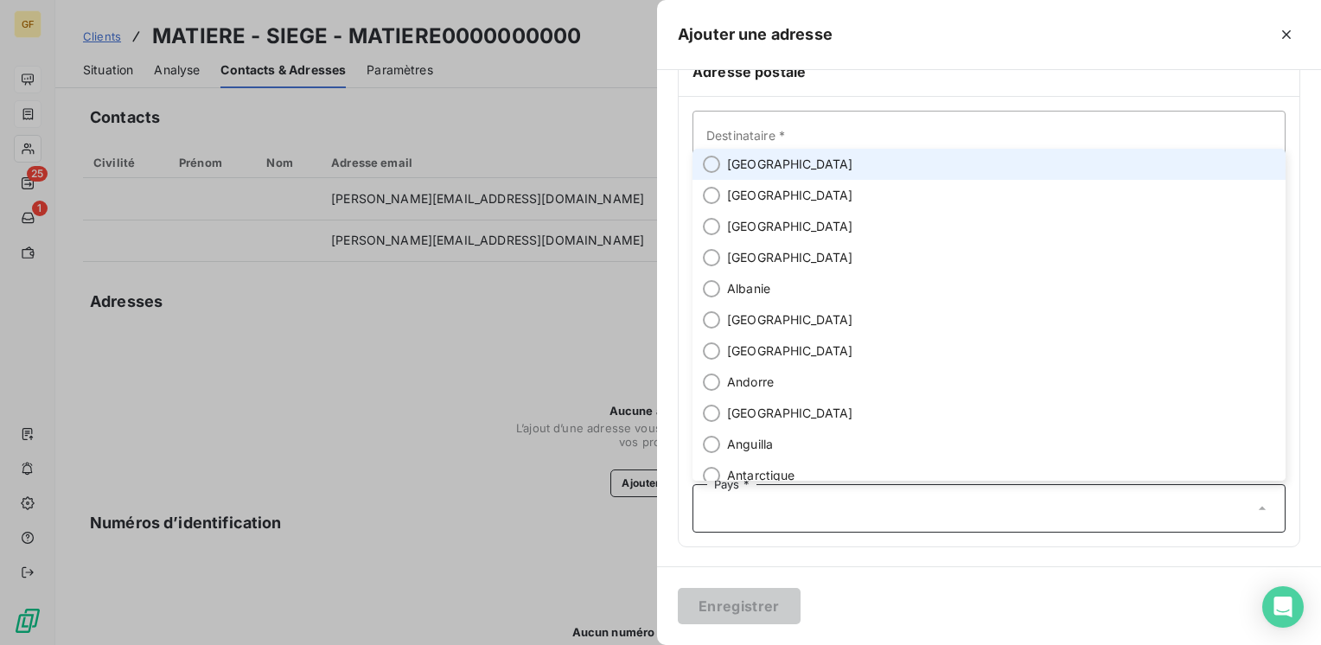
click at [784, 171] on li "[GEOGRAPHIC_DATA]" at bounding box center [988, 164] width 593 height 31
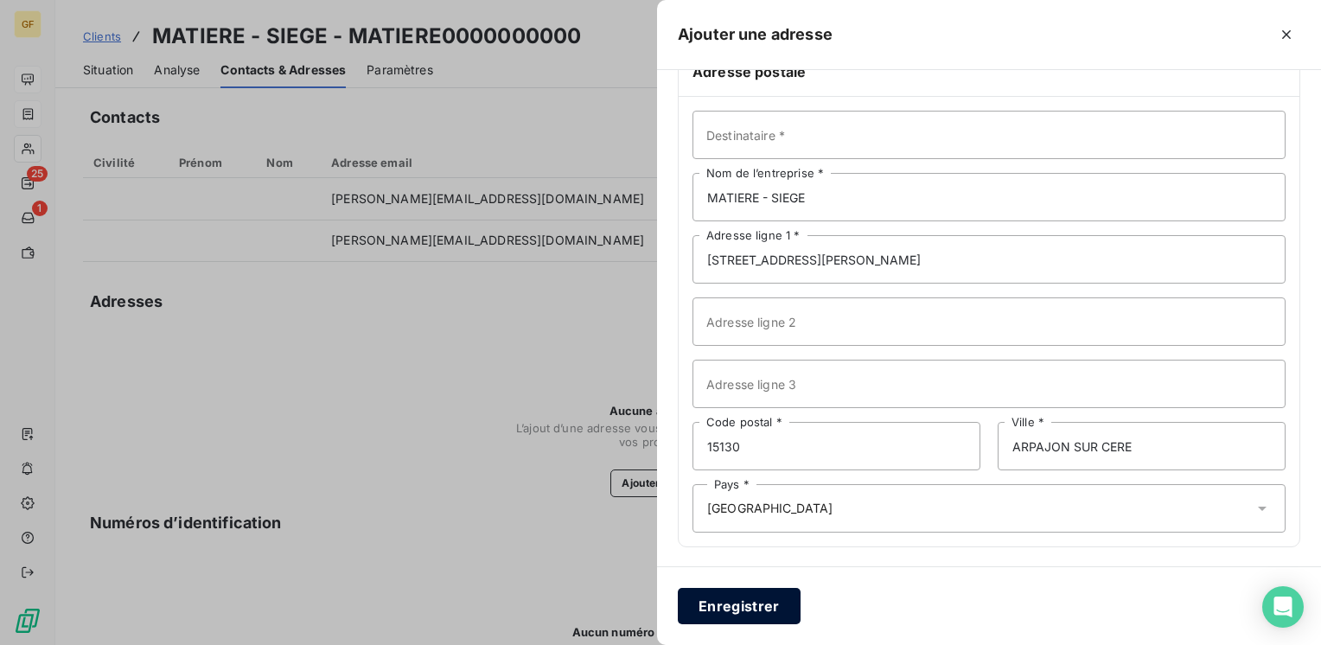
click at [733, 612] on button "Enregistrer" at bounding box center [739, 606] width 123 height 36
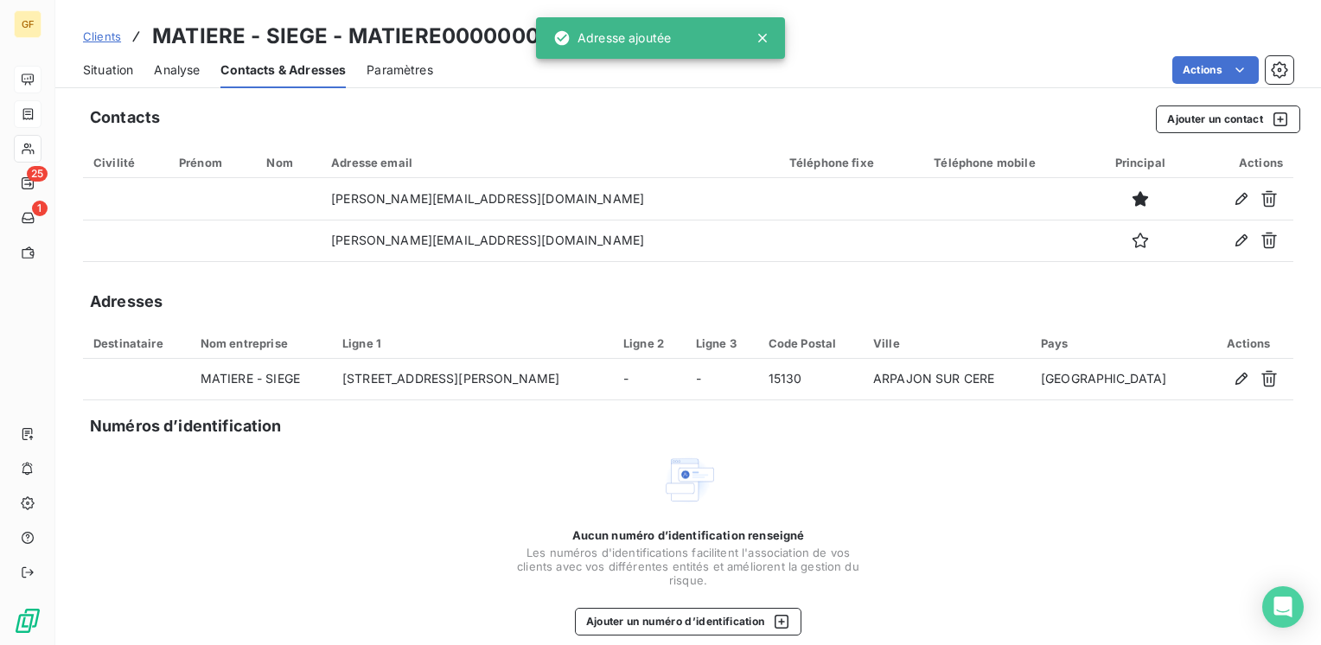
click at [92, 63] on span "Situation" at bounding box center [108, 69] width 50 height 17
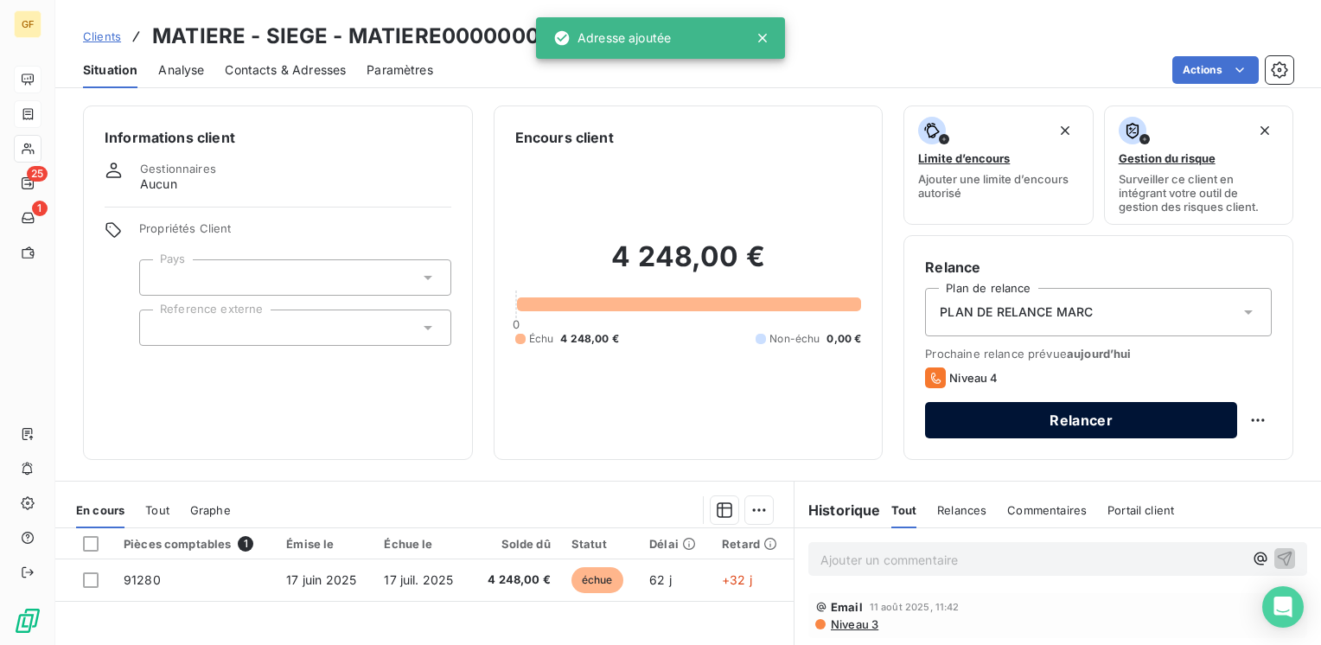
click at [1029, 419] on button "Relancer" at bounding box center [1081, 420] width 312 height 36
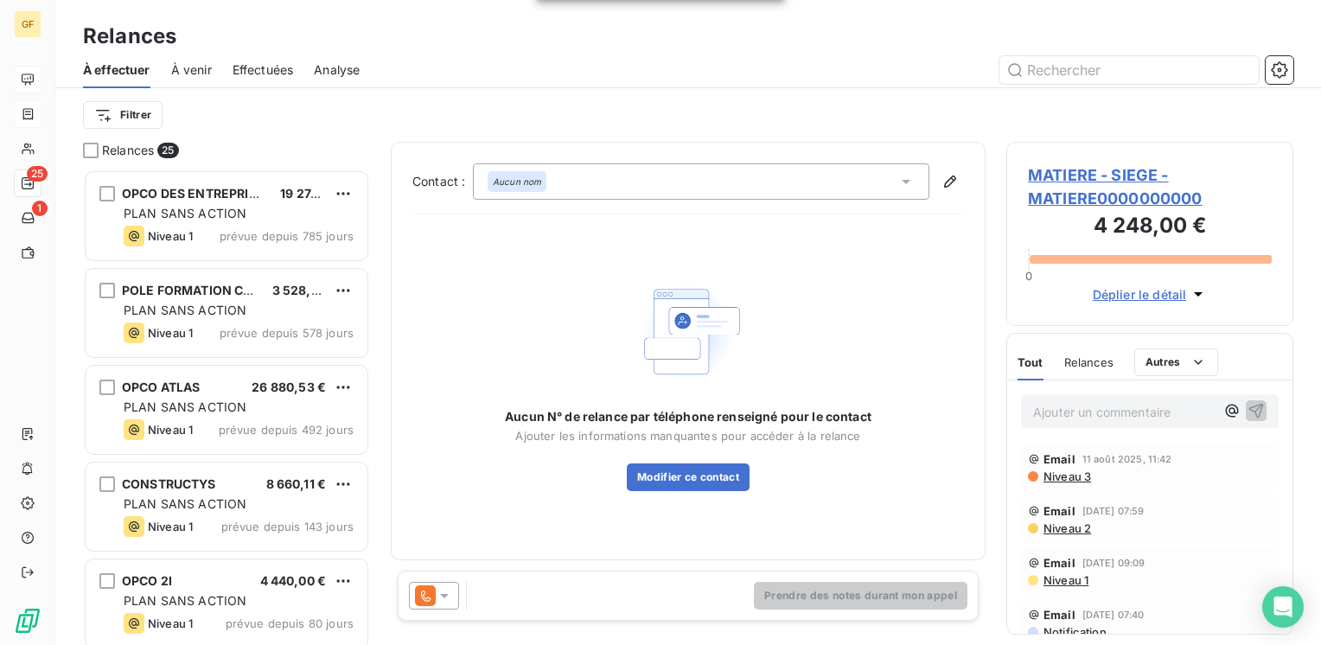
scroll to position [462, 273]
click at [443, 596] on icon at bounding box center [444, 596] width 9 height 4
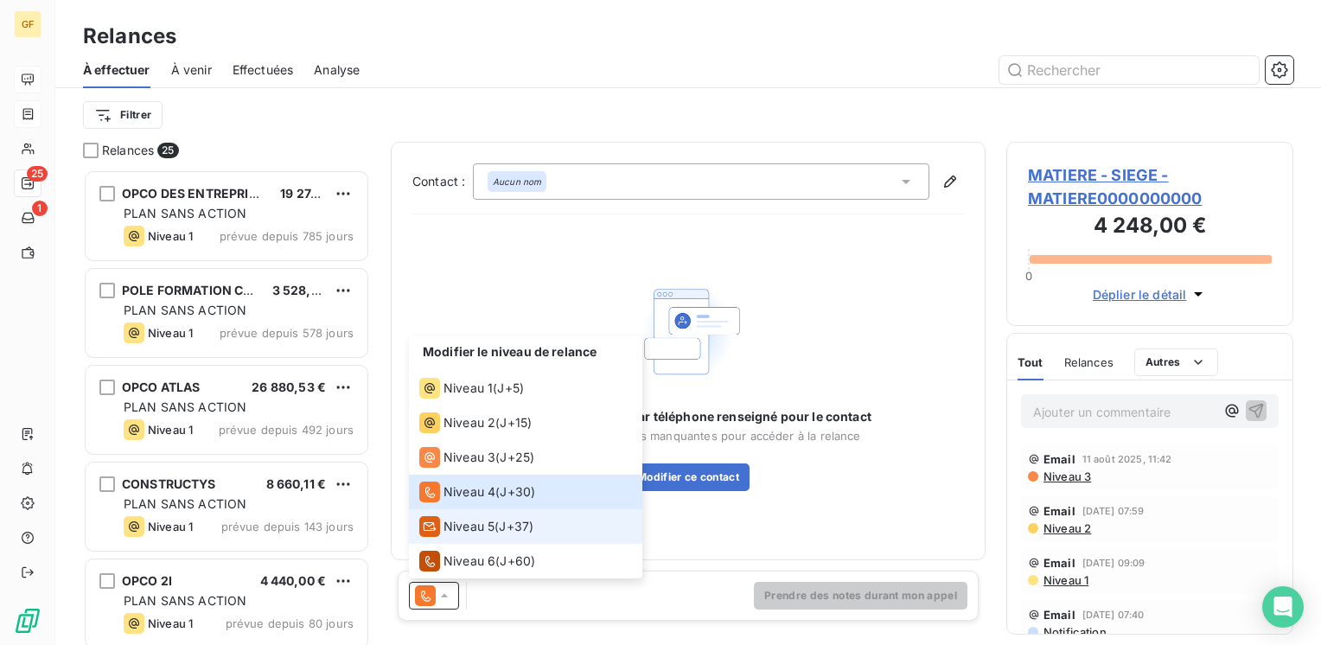
click at [465, 521] on span "Niveau 5" at bounding box center [468, 526] width 51 height 17
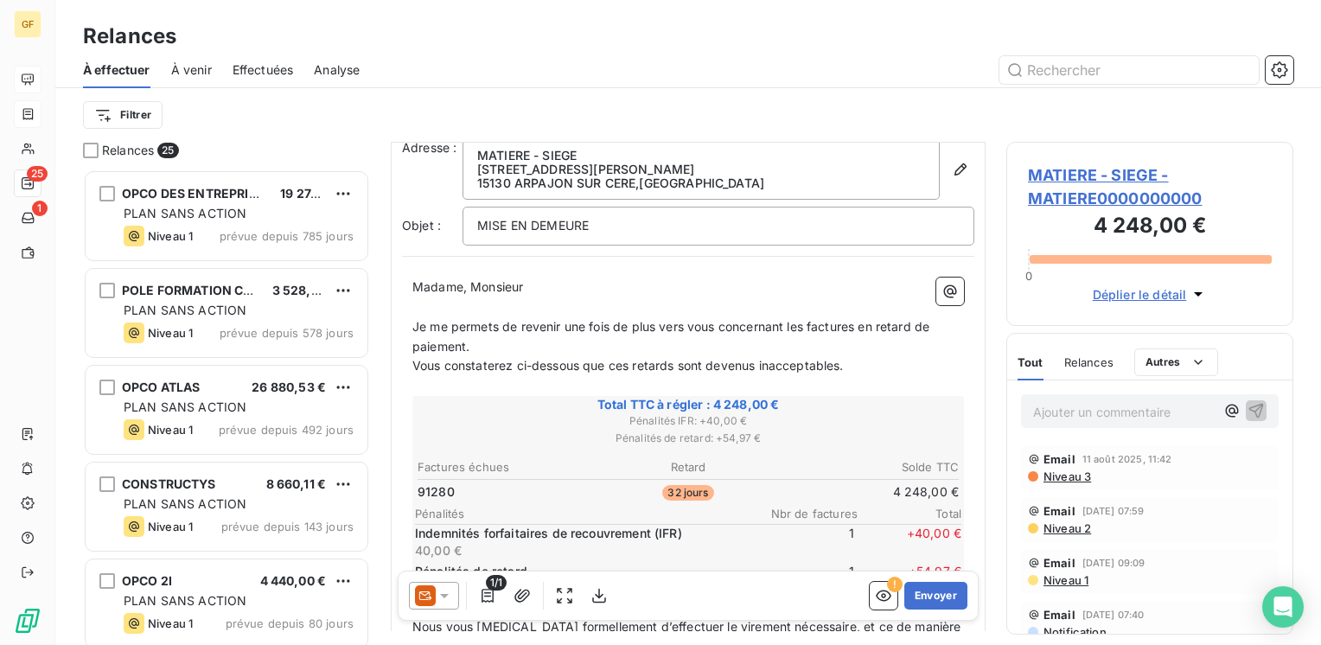
scroll to position [173, 0]
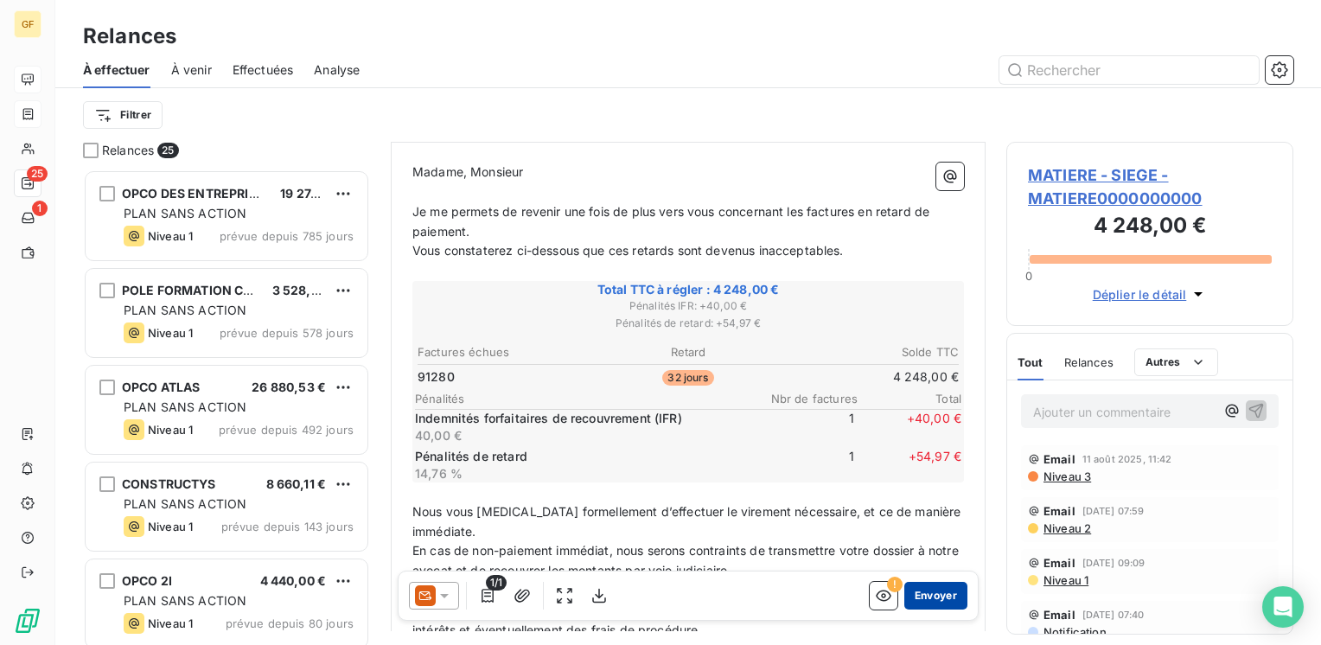
click at [916, 595] on button "Envoyer" at bounding box center [935, 596] width 63 height 28
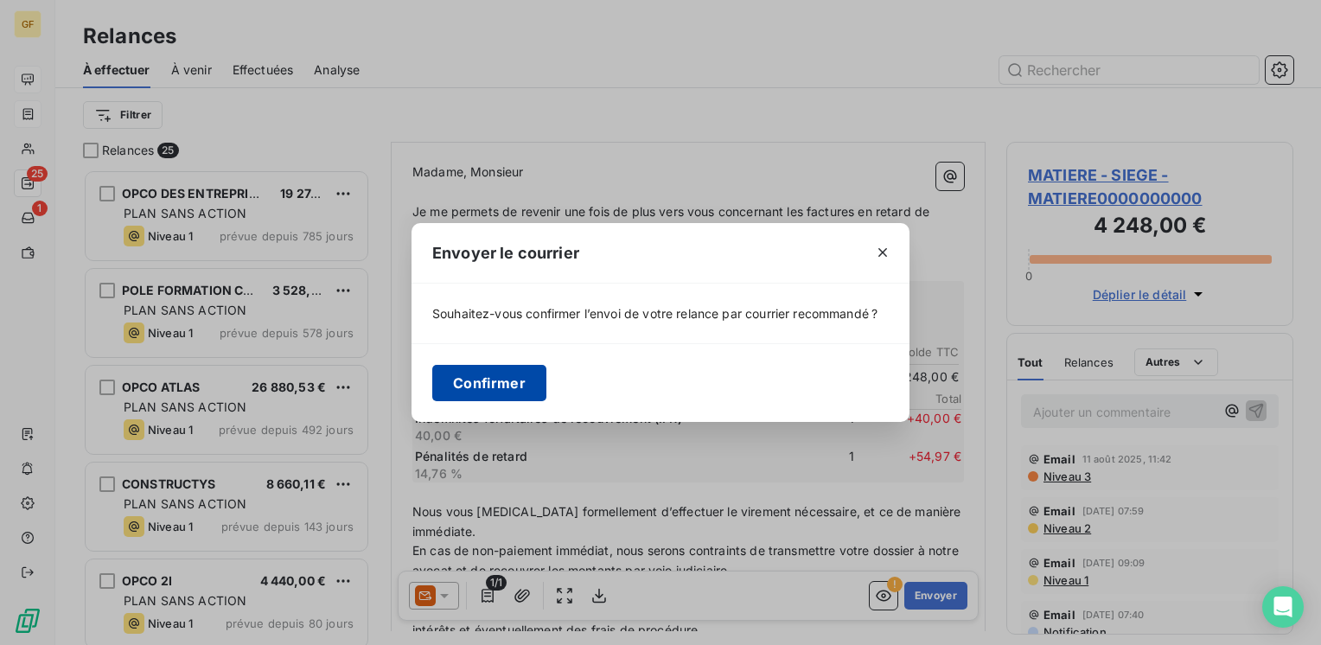
click at [511, 388] on button "Confirmer" at bounding box center [489, 383] width 114 height 36
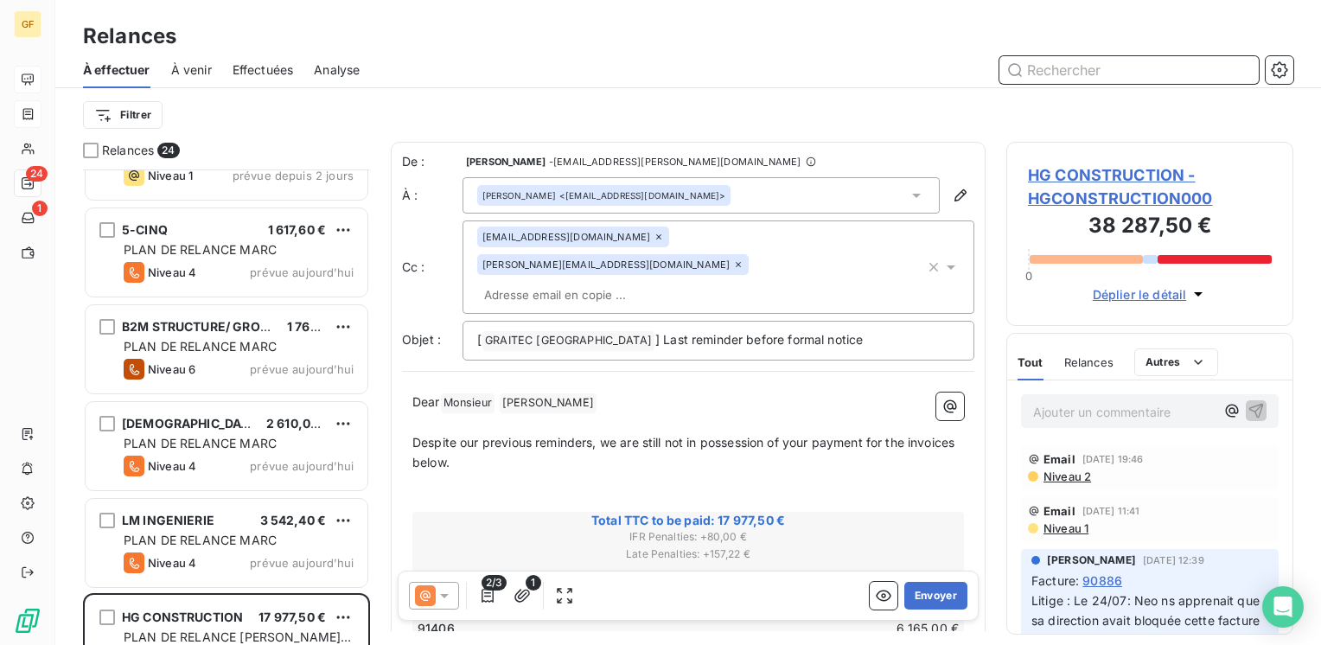
scroll to position [1848, 0]
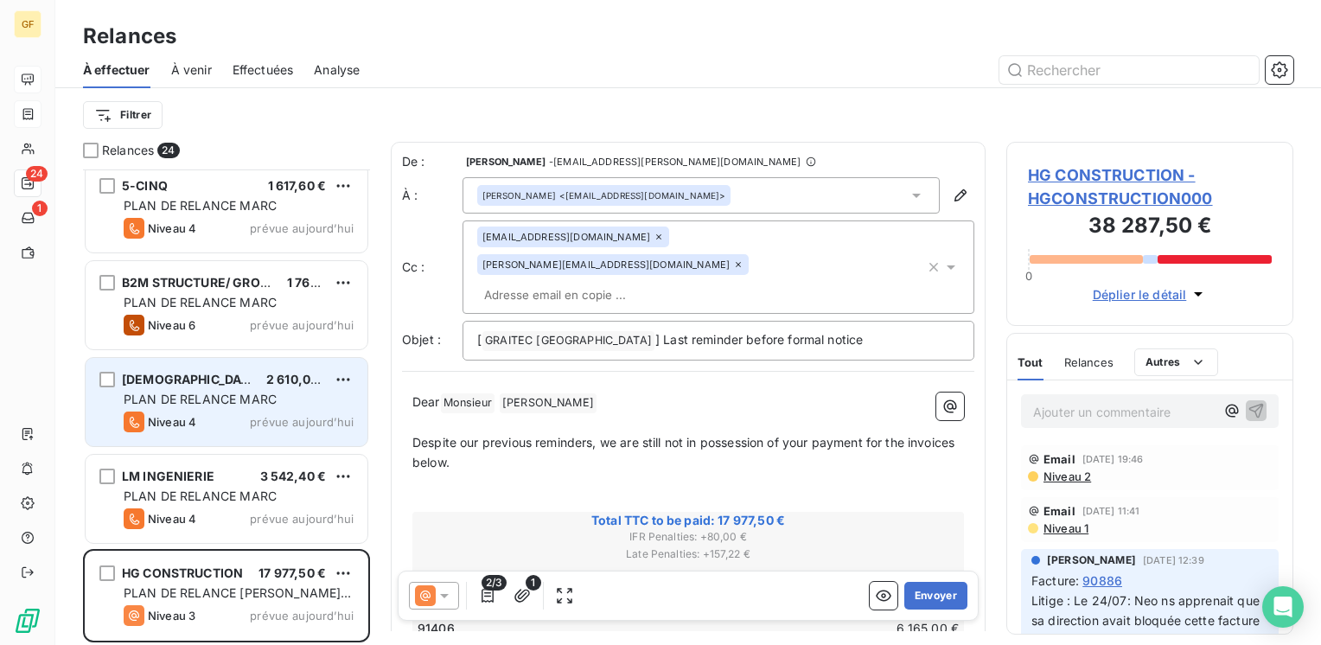
click at [258, 401] on span "PLAN DE RELANCE MARC" at bounding box center [200, 398] width 153 height 15
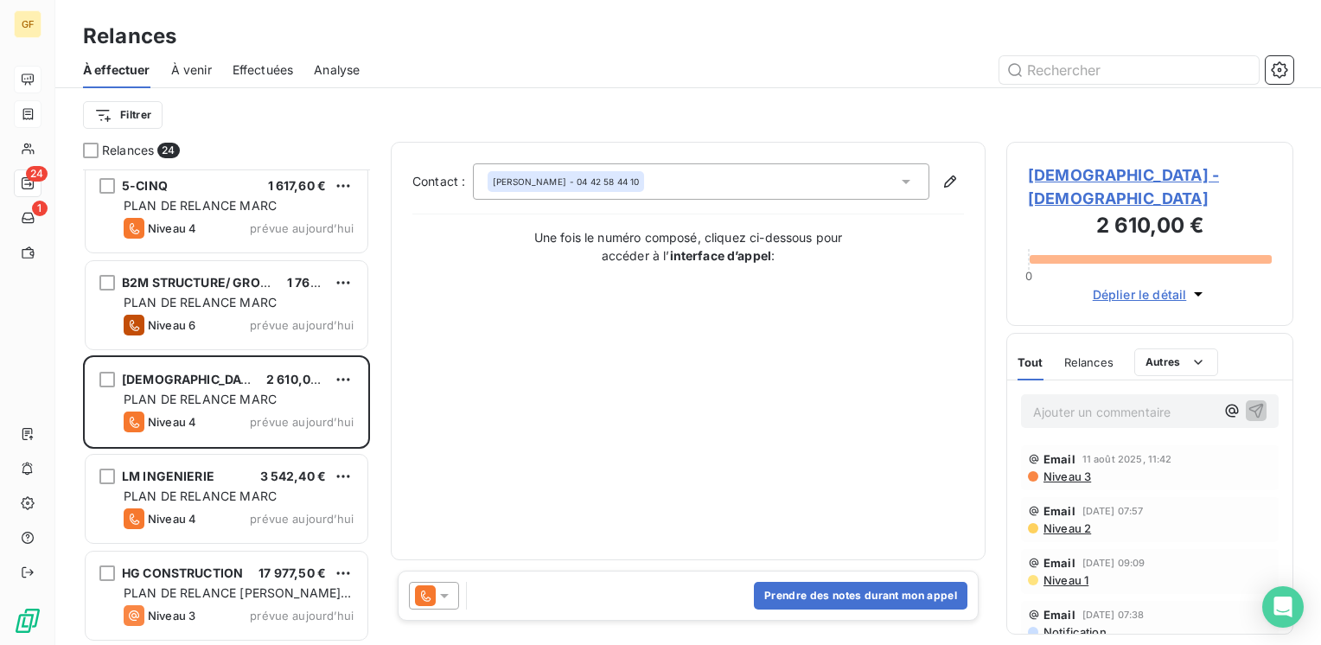
click at [1079, 171] on span "[DEMOGRAPHIC_DATA] - [DEMOGRAPHIC_DATA]" at bounding box center [1150, 186] width 244 height 47
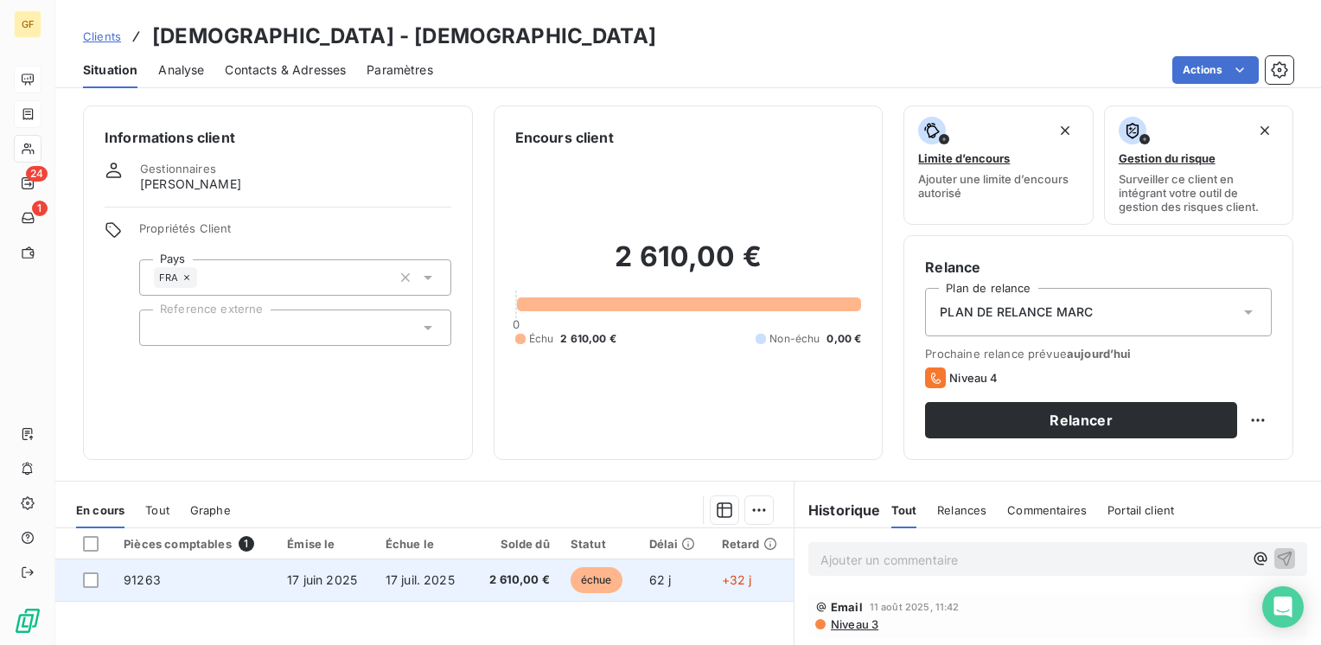
click at [386, 589] on td "17 juil. 2025" at bounding box center [424, 579] width 98 height 41
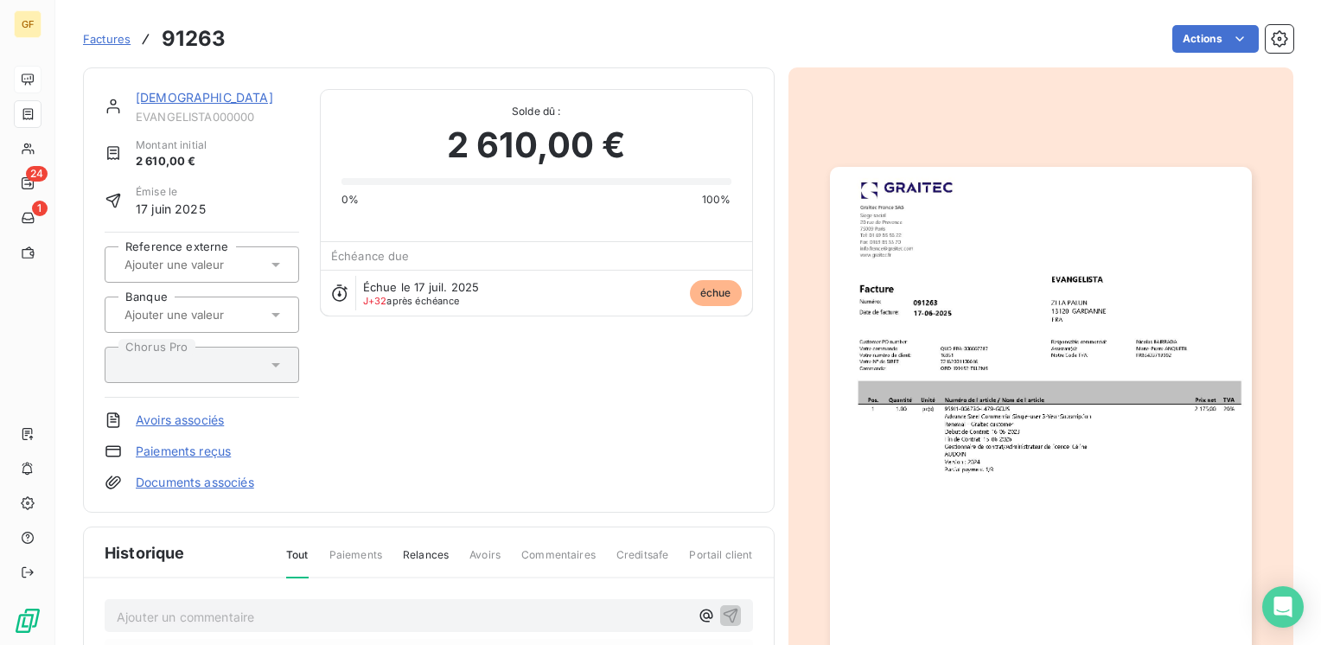
click at [1012, 324] on img "button" at bounding box center [1041, 464] width 422 height 595
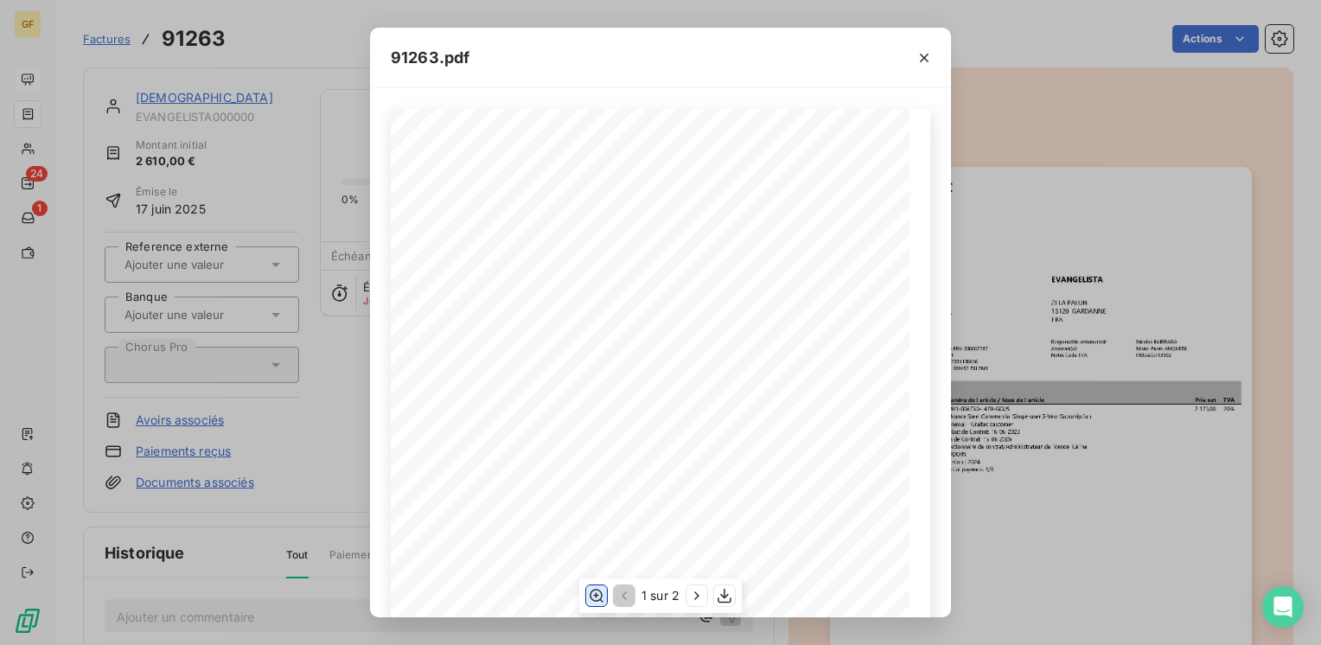
click at [589, 596] on icon "button" at bounding box center [596, 595] width 17 height 17
click at [930, 54] on icon "button" at bounding box center [923, 57] width 17 height 17
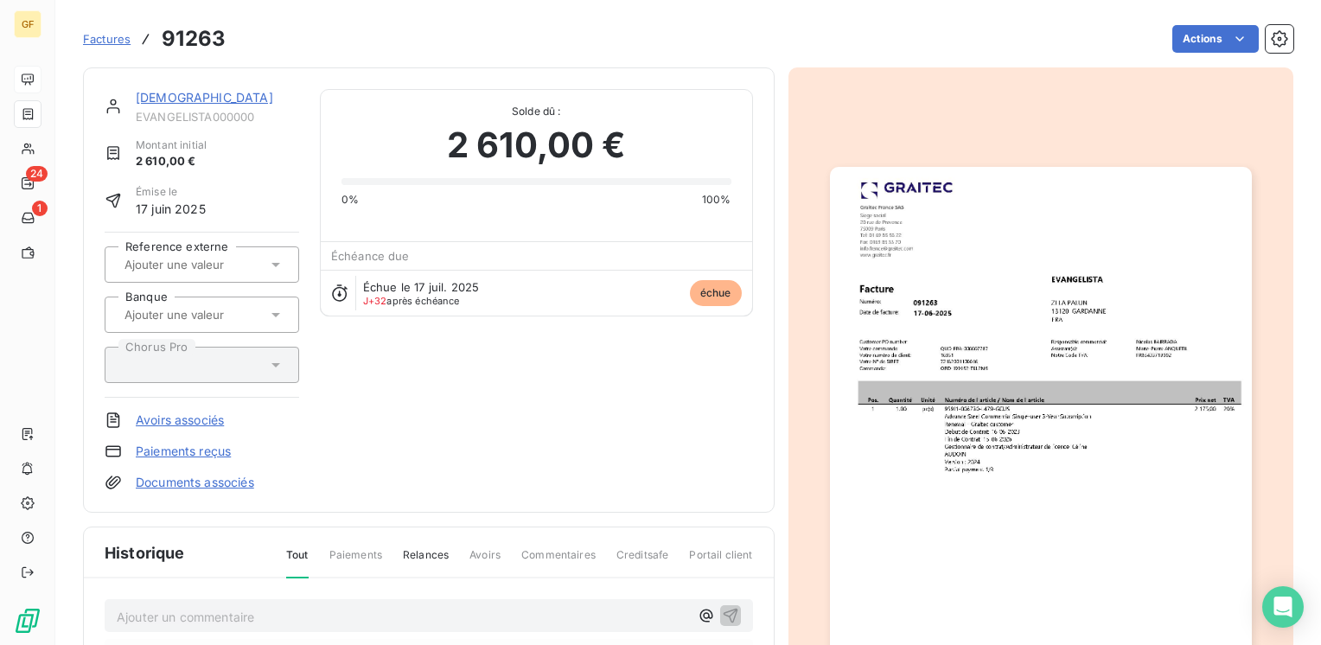
click at [157, 99] on link "[DEMOGRAPHIC_DATA]" at bounding box center [204, 97] width 137 height 15
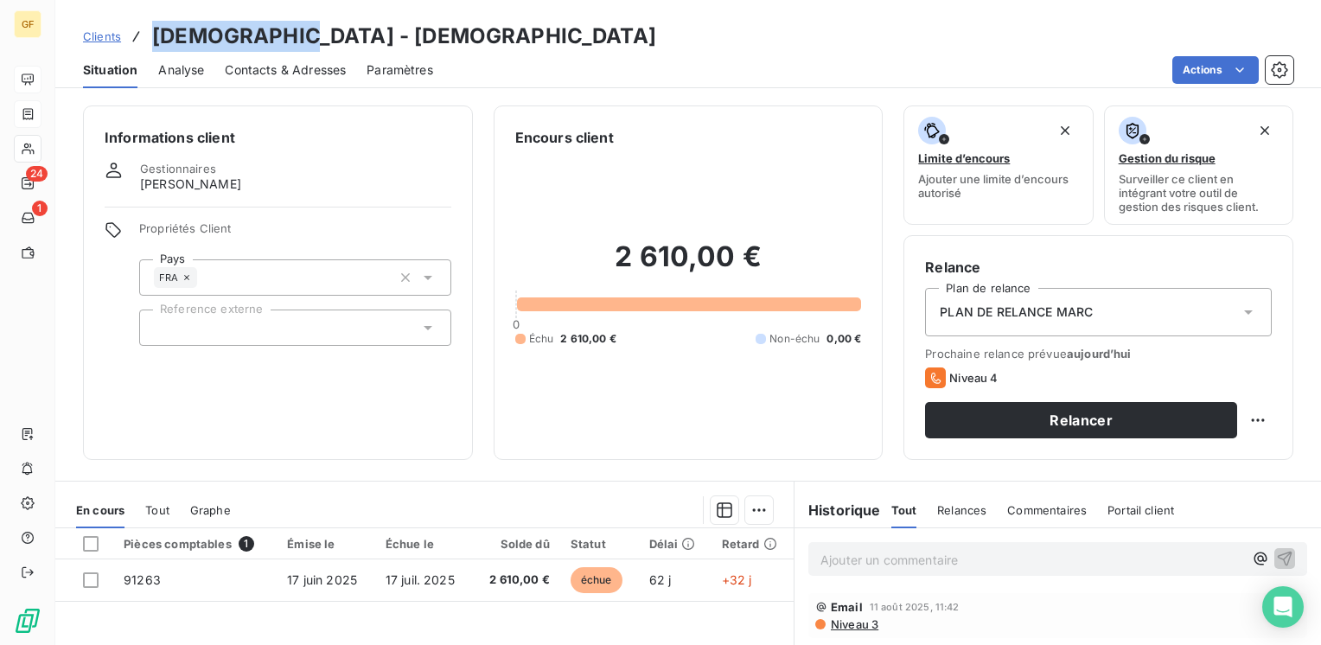
drag, startPoint x: 302, startPoint y: 40, endPoint x: 158, endPoint y: 46, distance: 143.6
click at [158, 46] on h3 "[DEMOGRAPHIC_DATA] - [DEMOGRAPHIC_DATA]" at bounding box center [404, 36] width 504 height 31
copy h3 "VANGELISTA"
click at [281, 64] on span "Contacts & Adresses" at bounding box center [285, 69] width 121 height 17
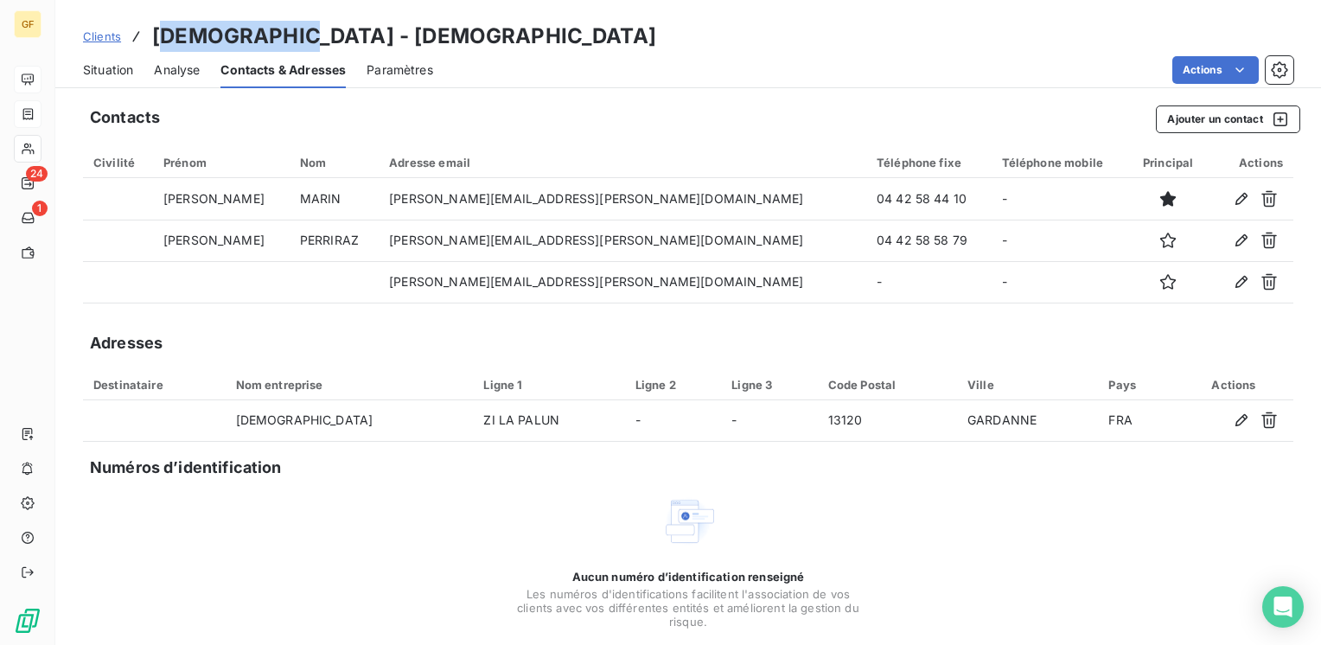
click at [94, 69] on span "Situation" at bounding box center [108, 69] width 50 height 17
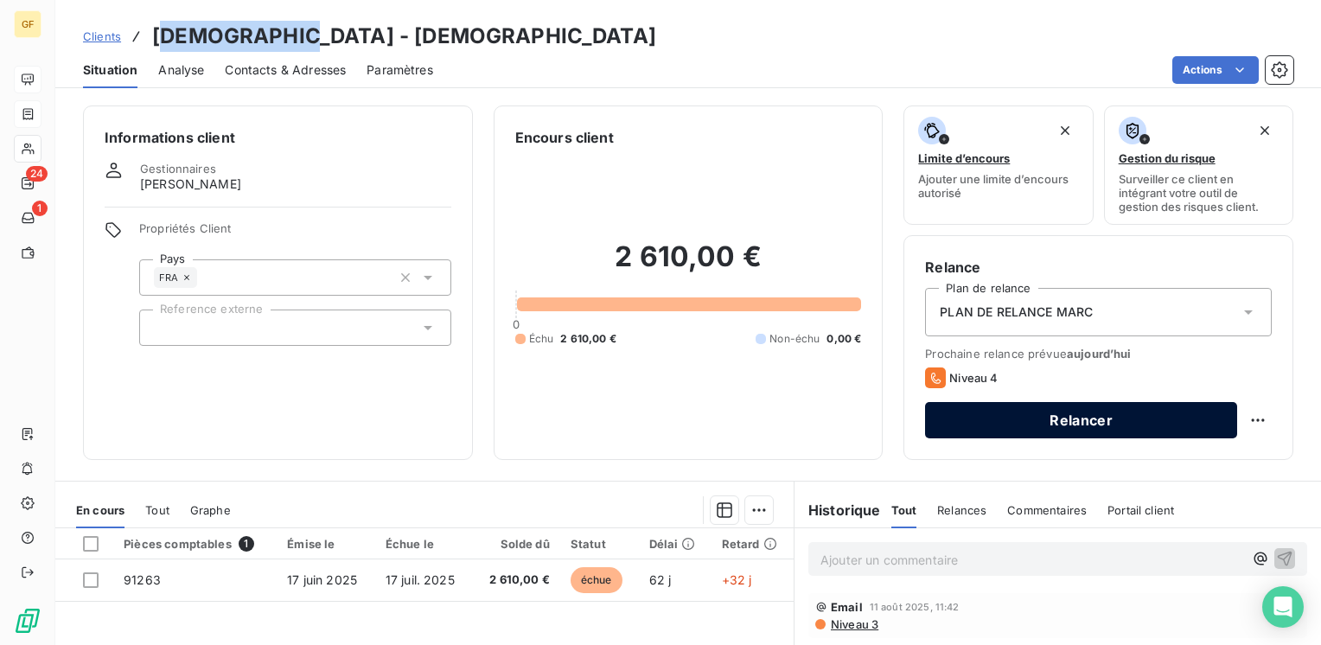
click at [1119, 420] on button "Relancer" at bounding box center [1081, 420] width 312 height 36
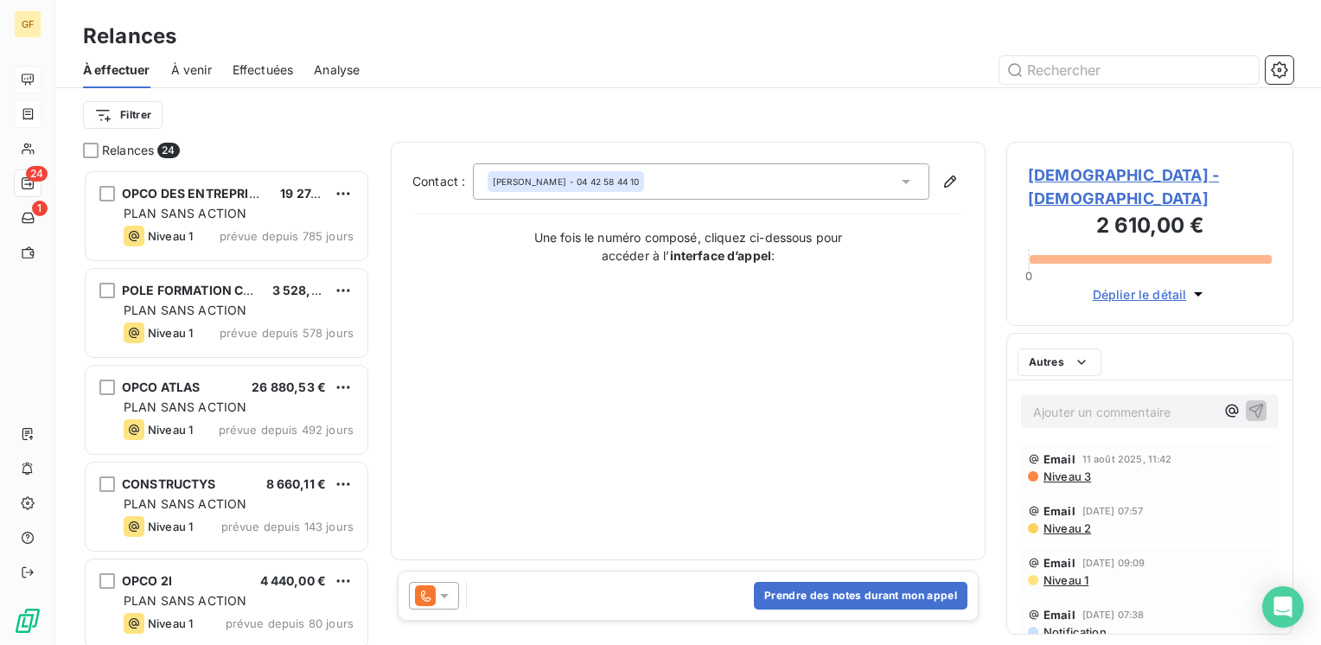
scroll to position [462, 273]
click at [449, 596] on icon at bounding box center [444, 595] width 17 height 17
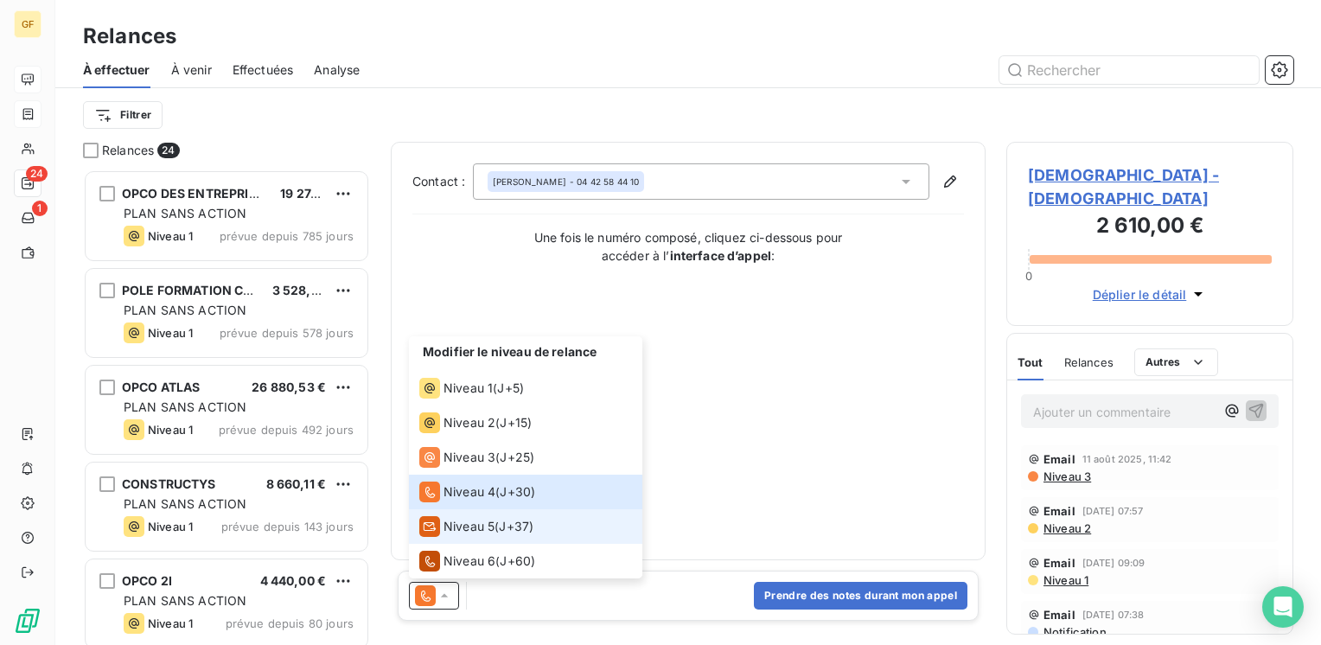
click at [471, 525] on span "Niveau 5" at bounding box center [468, 526] width 51 height 17
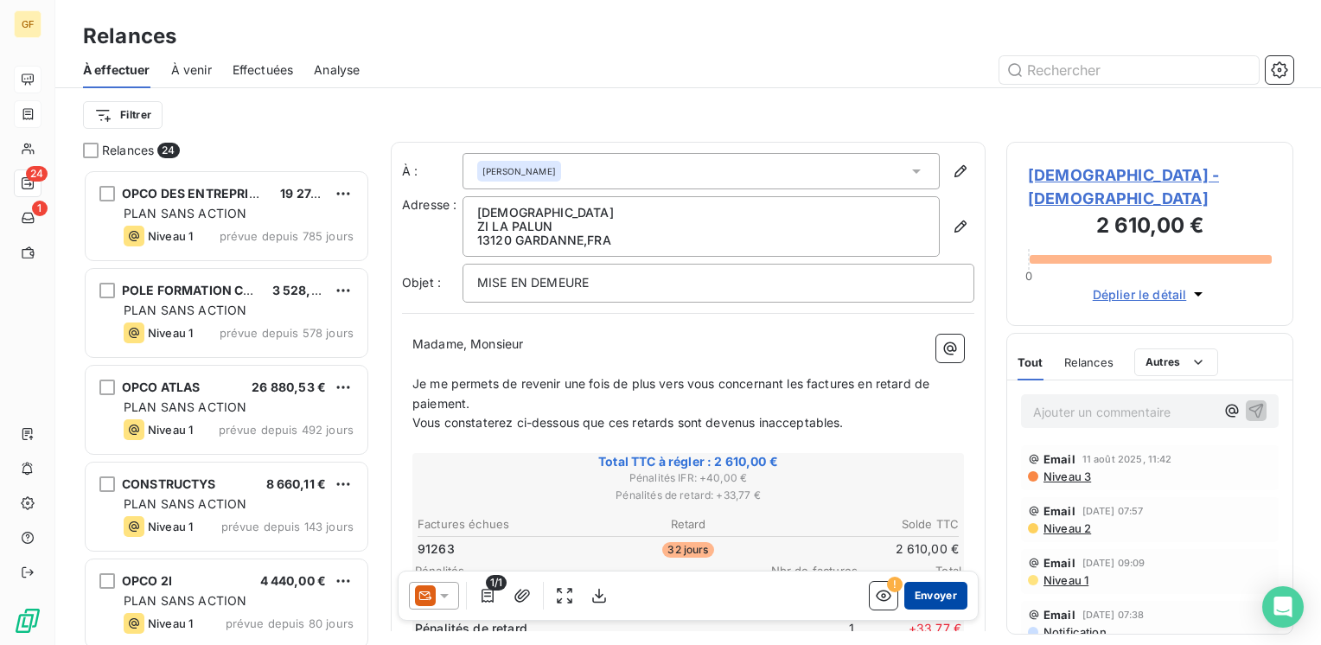
click at [930, 596] on button "Envoyer" at bounding box center [935, 596] width 63 height 28
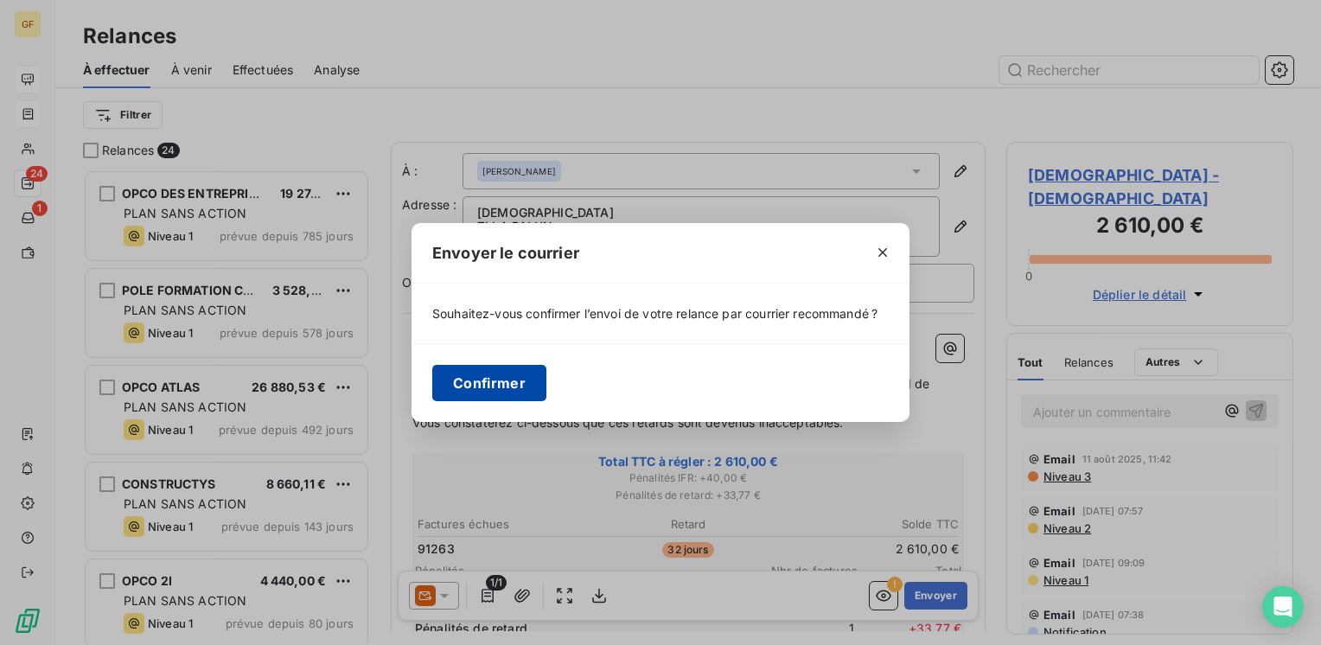
click at [514, 385] on button "Confirmer" at bounding box center [489, 383] width 114 height 36
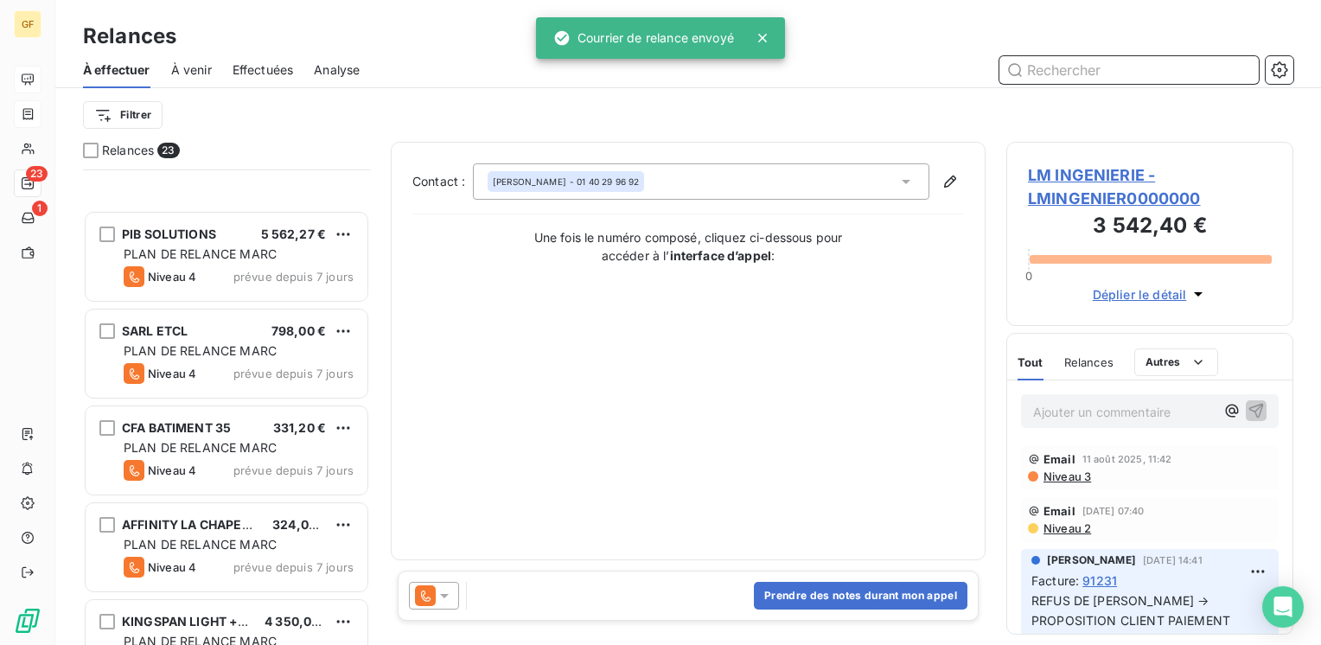
scroll to position [1383, 0]
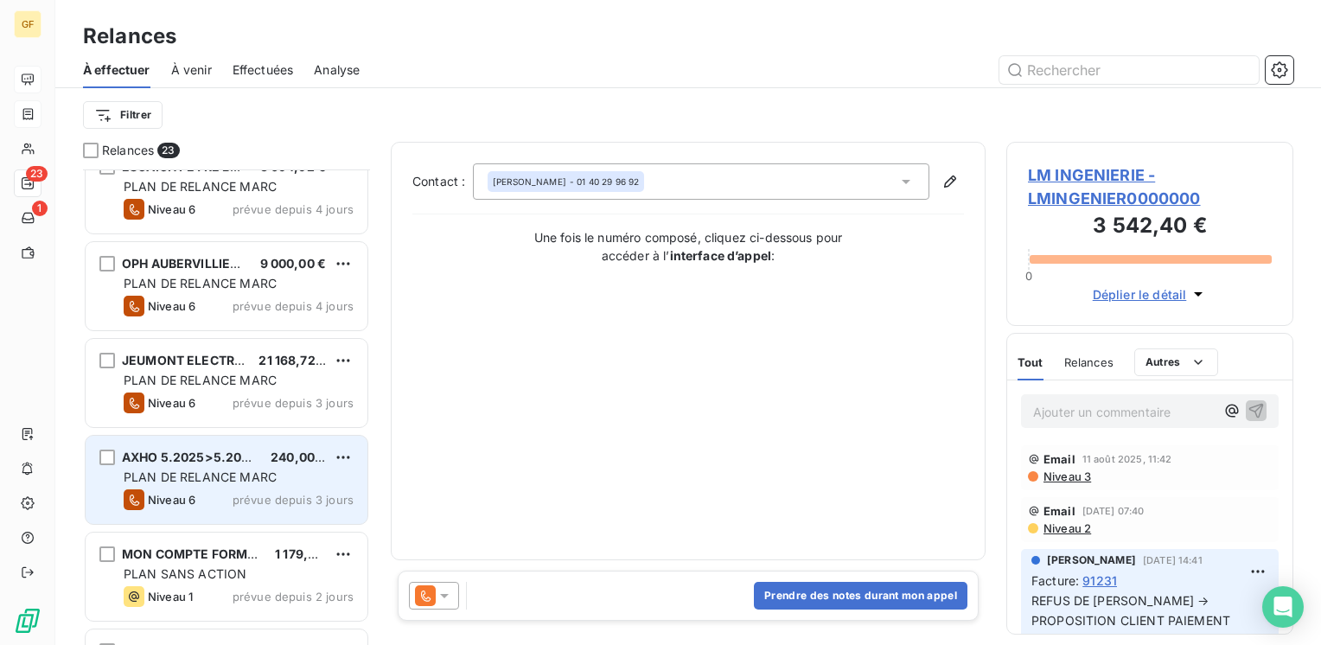
click at [232, 462] on span "AXHO 5.2025>5.2026" at bounding box center [190, 456] width 136 height 15
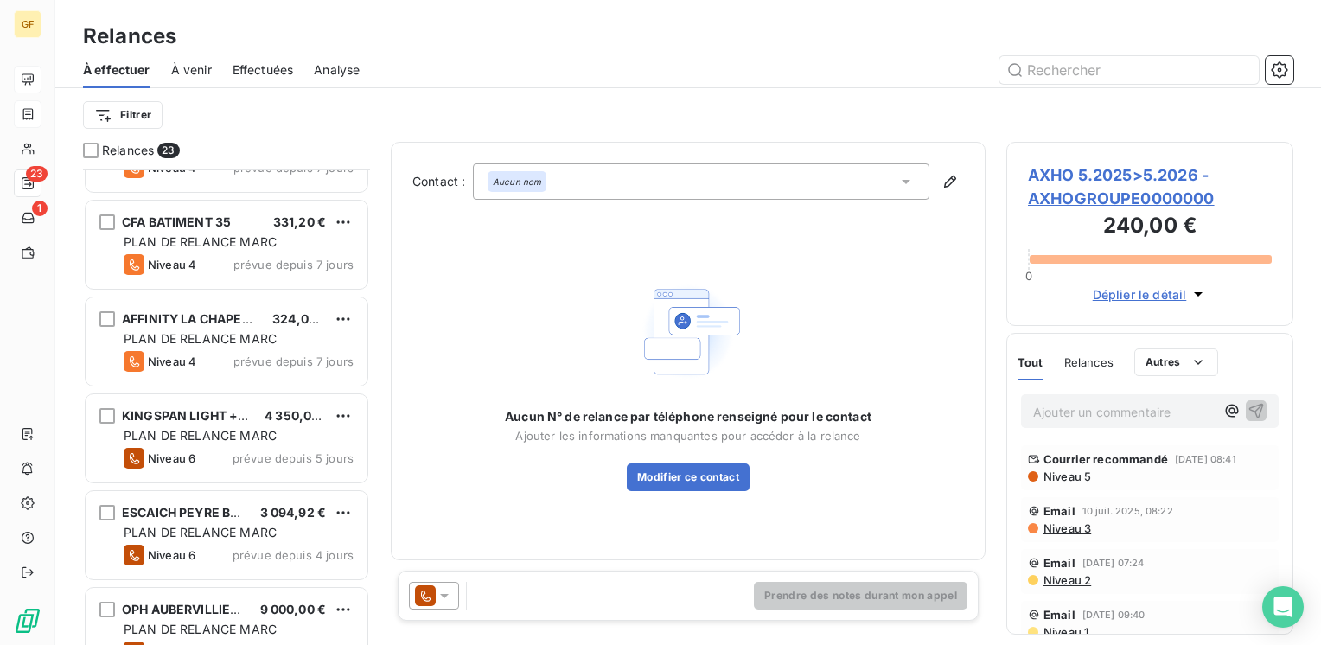
scroll to position [951, 0]
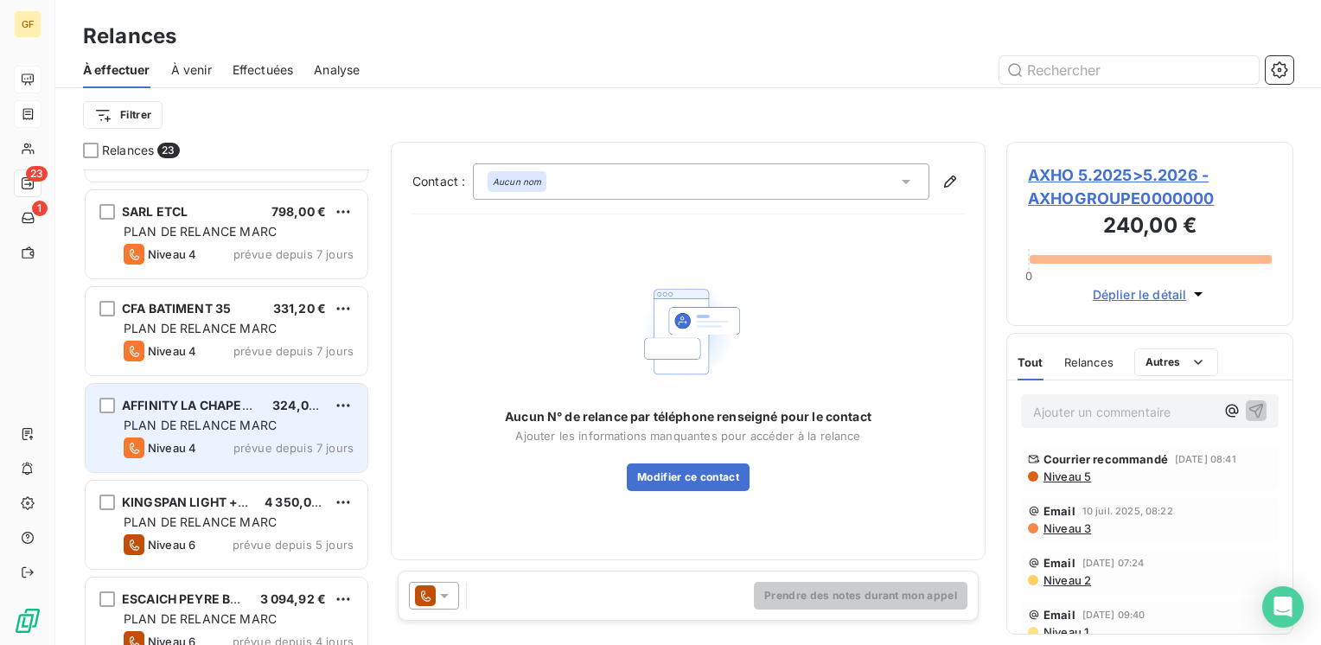
click at [277, 426] on div "PLAN DE RELANCE MARC" at bounding box center [239, 425] width 230 height 17
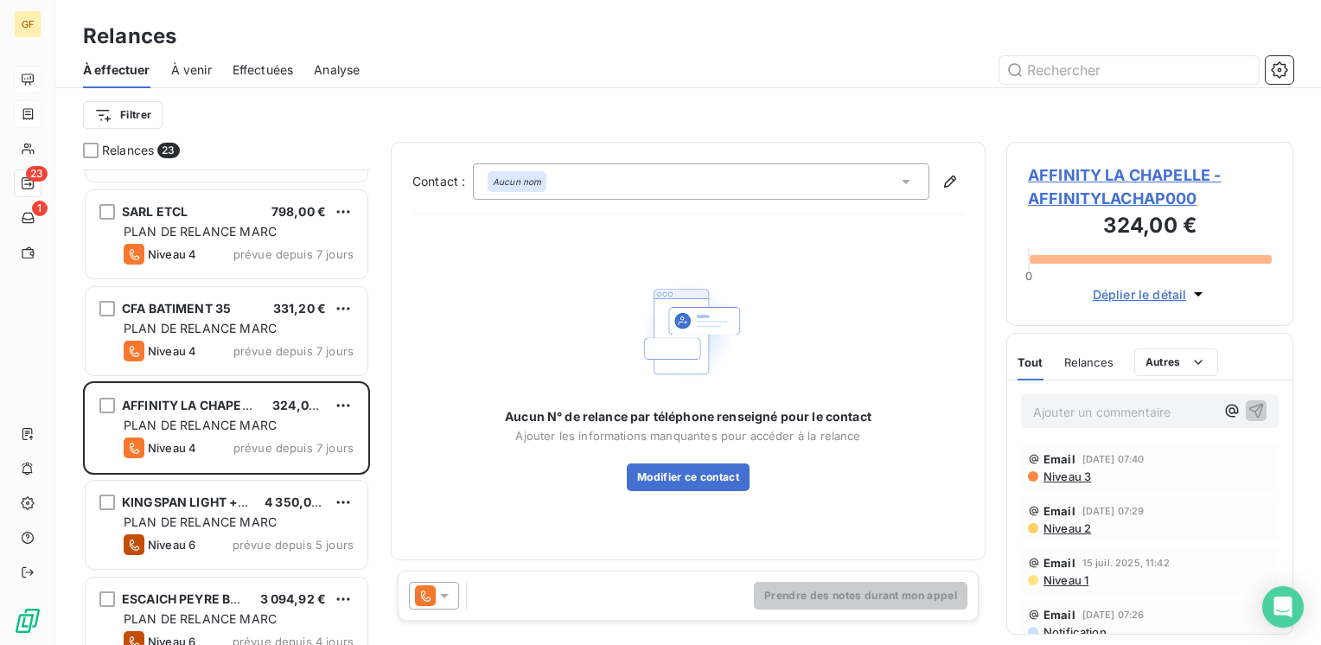
click at [1104, 180] on span "AFFINITY LA CHAPELLE - AFFINITYLACHAP000" at bounding box center [1150, 186] width 244 height 47
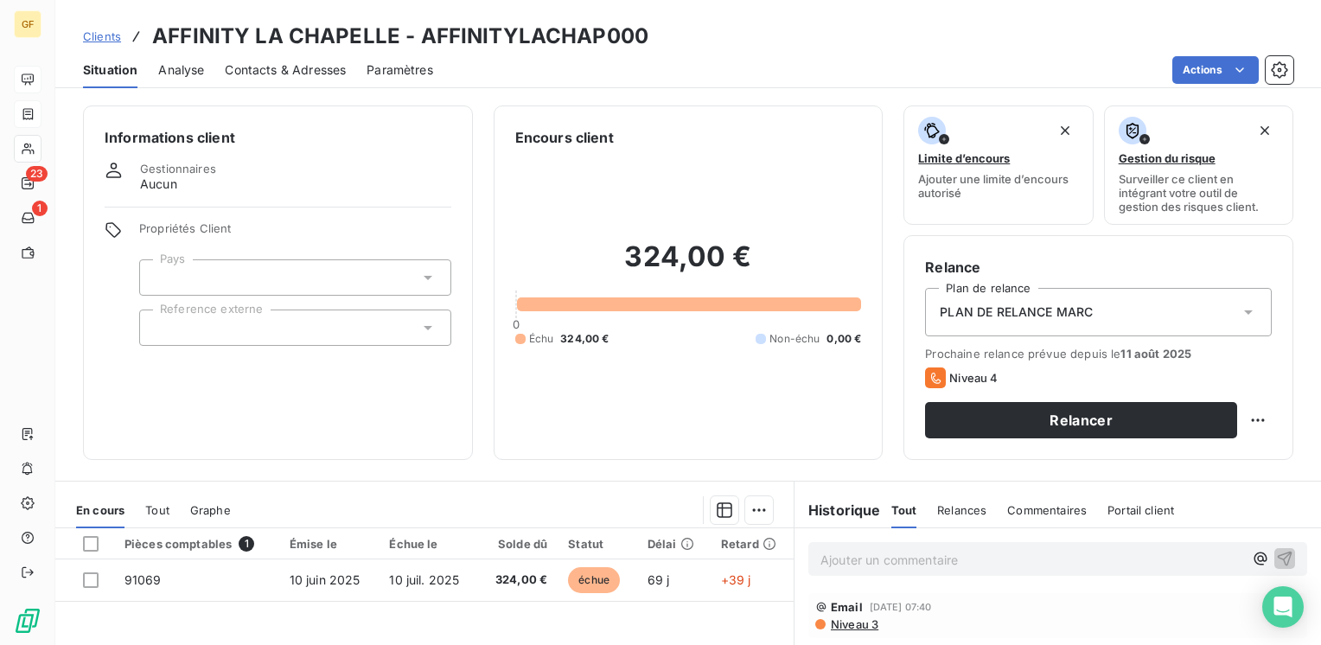
click at [321, 68] on span "Contacts & Adresses" at bounding box center [285, 69] width 121 height 17
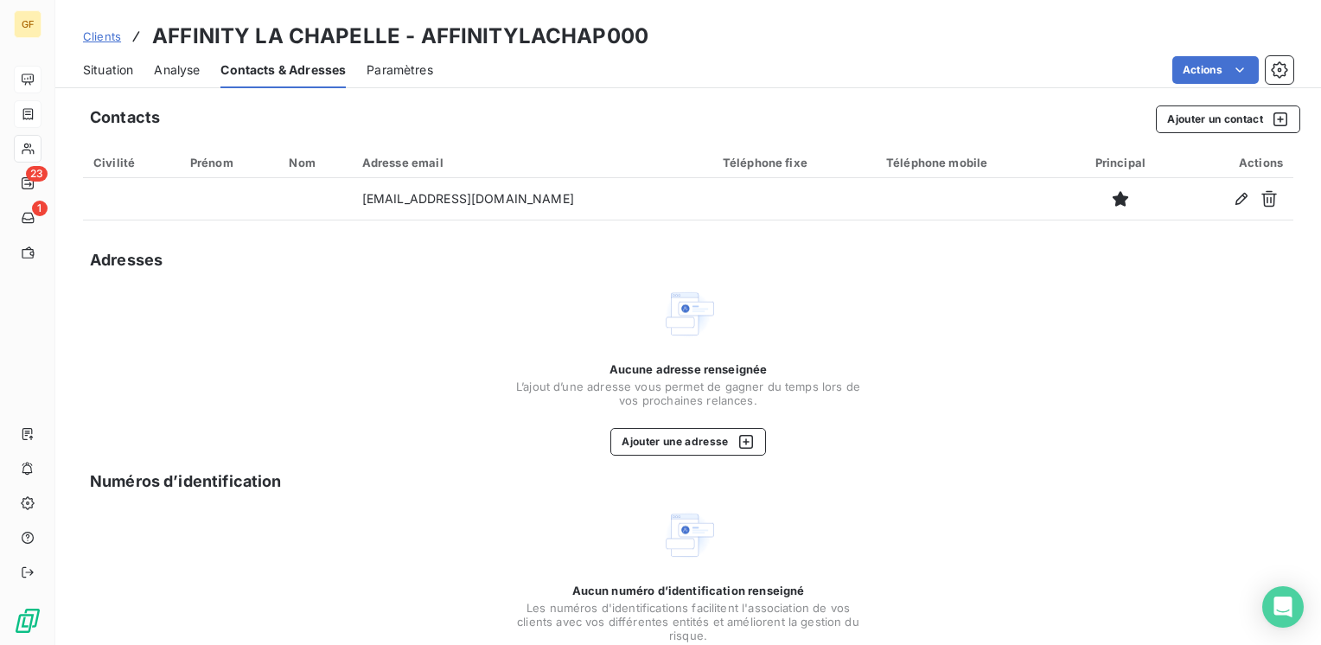
click at [104, 74] on span "Situation" at bounding box center [108, 69] width 50 height 17
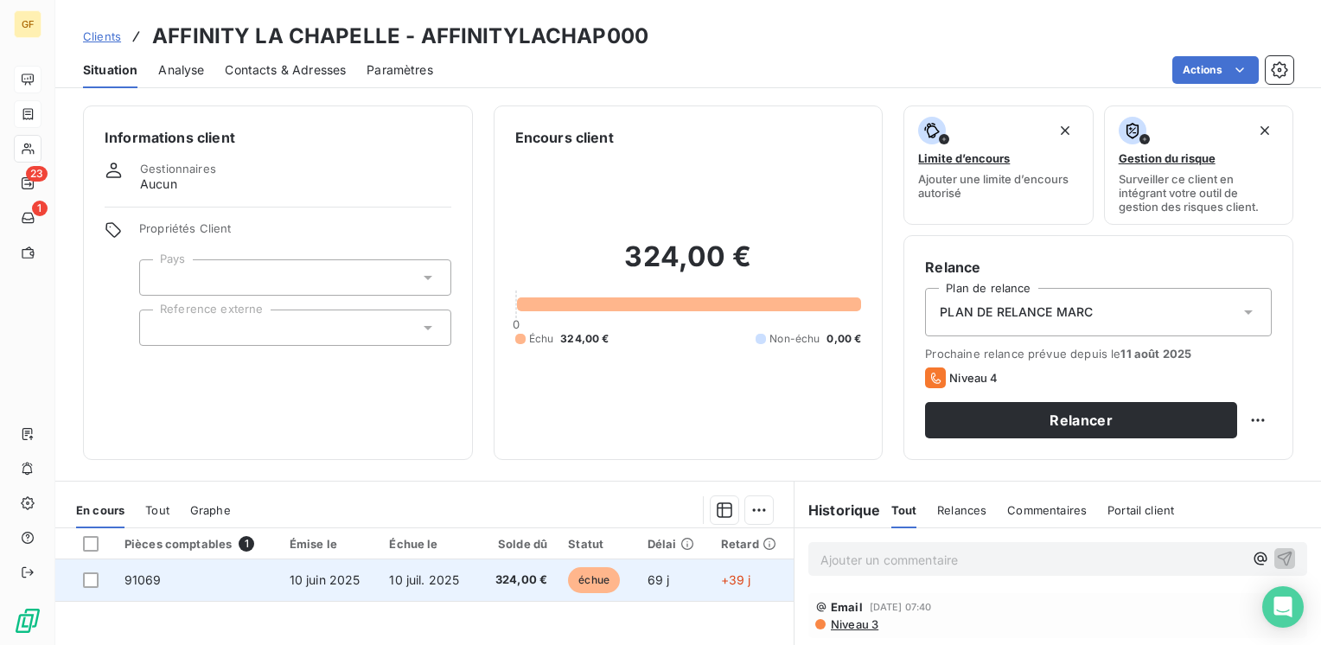
click at [474, 569] on td "10 juil. 2025" at bounding box center [428, 579] width 99 height 41
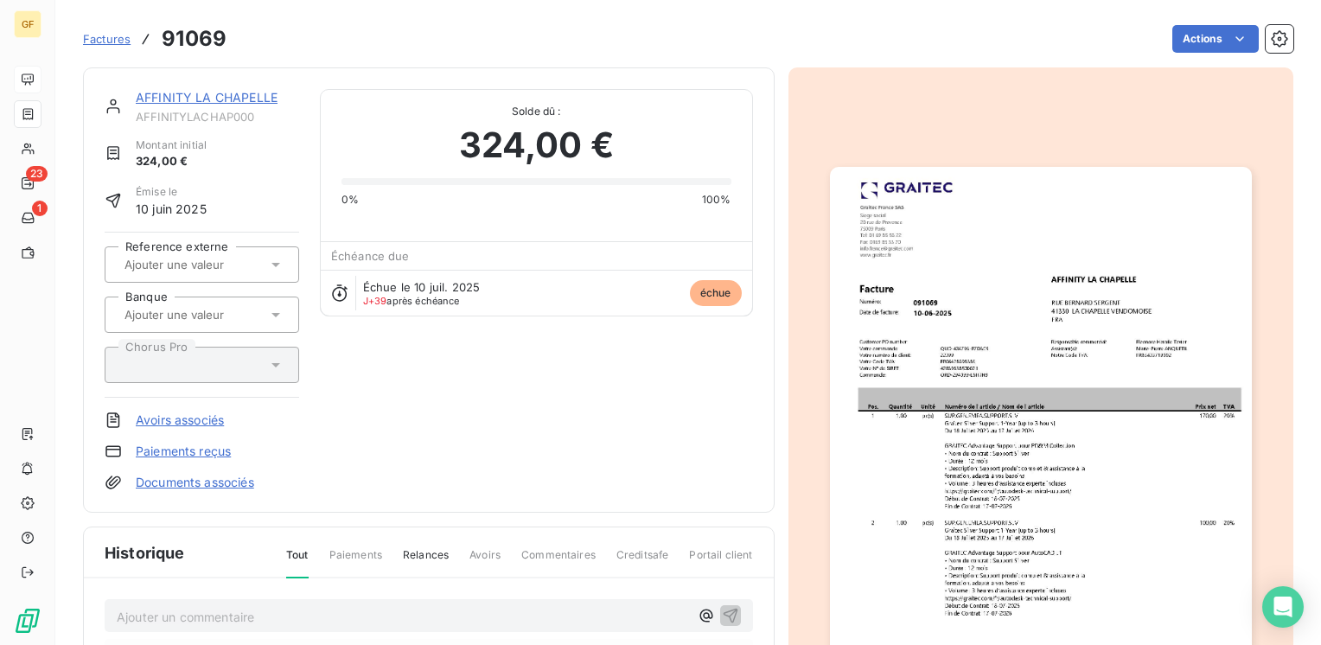
click at [963, 358] on img "button" at bounding box center [1041, 464] width 422 height 595
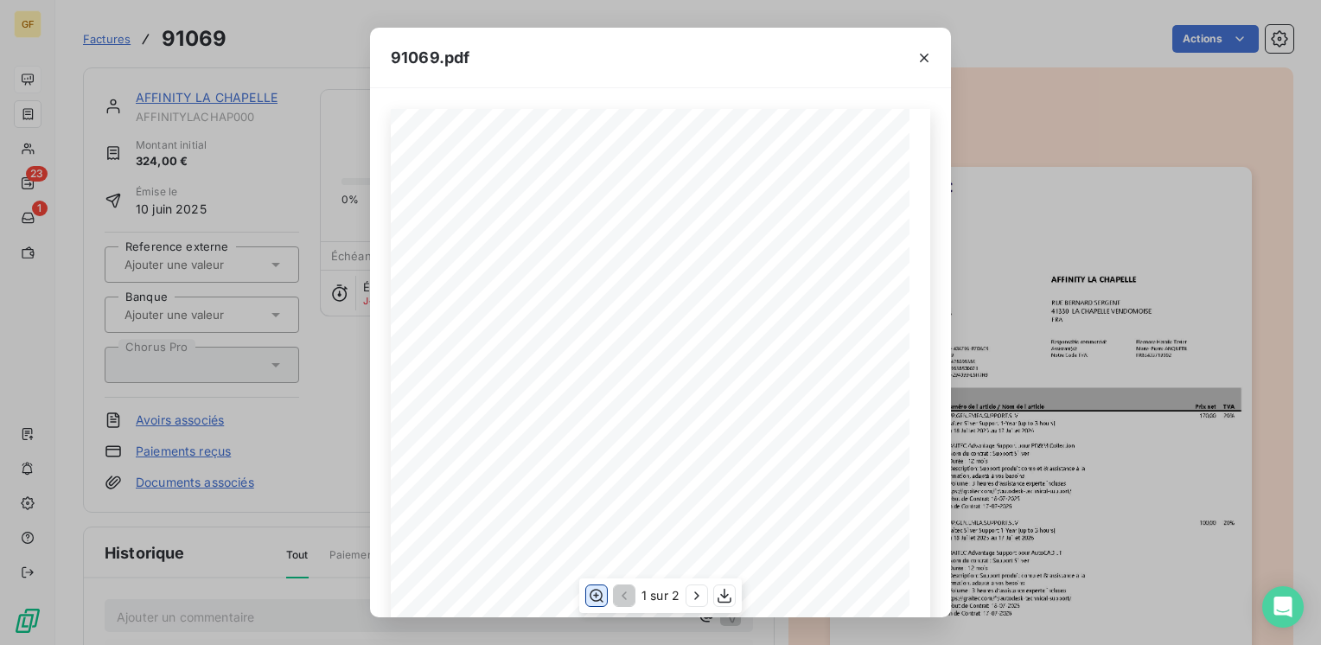
click at [595, 593] on icon "button" at bounding box center [596, 595] width 17 height 17
click at [920, 52] on icon "button" at bounding box center [923, 57] width 17 height 17
click at [920, 50] on icon "button" at bounding box center [923, 57] width 17 height 17
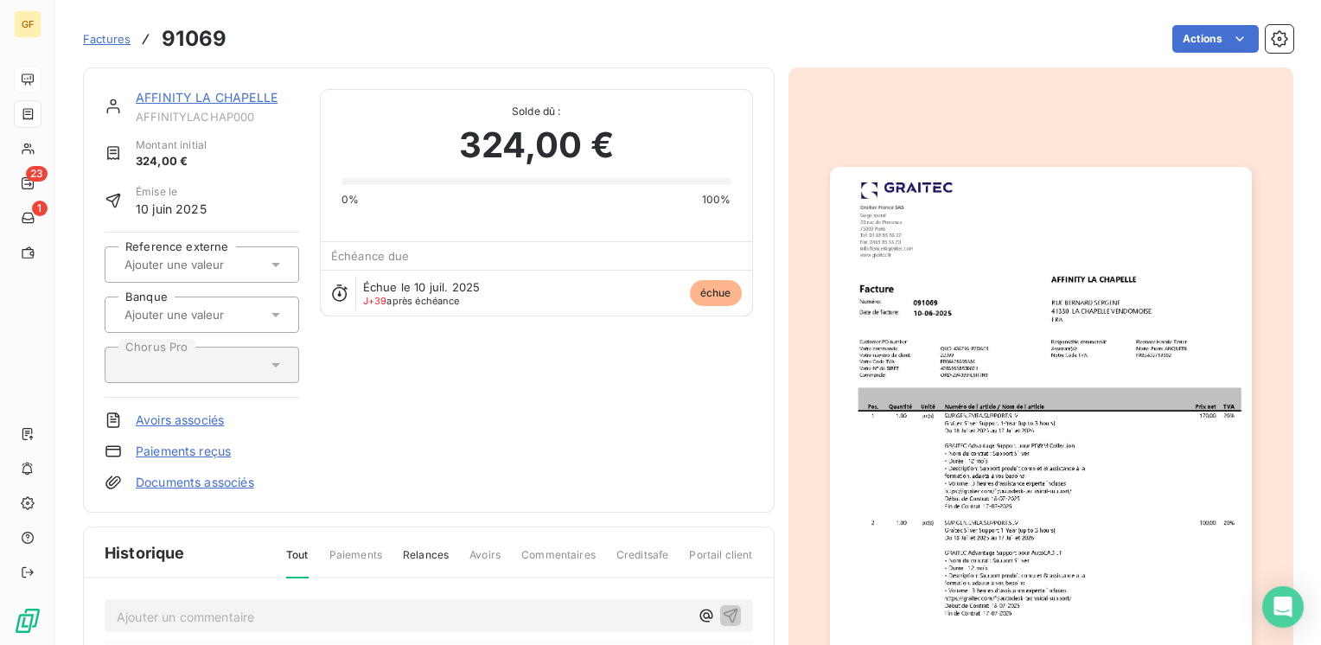
click at [176, 96] on link "AFFINITY LA CHAPELLE" at bounding box center [207, 97] width 142 height 15
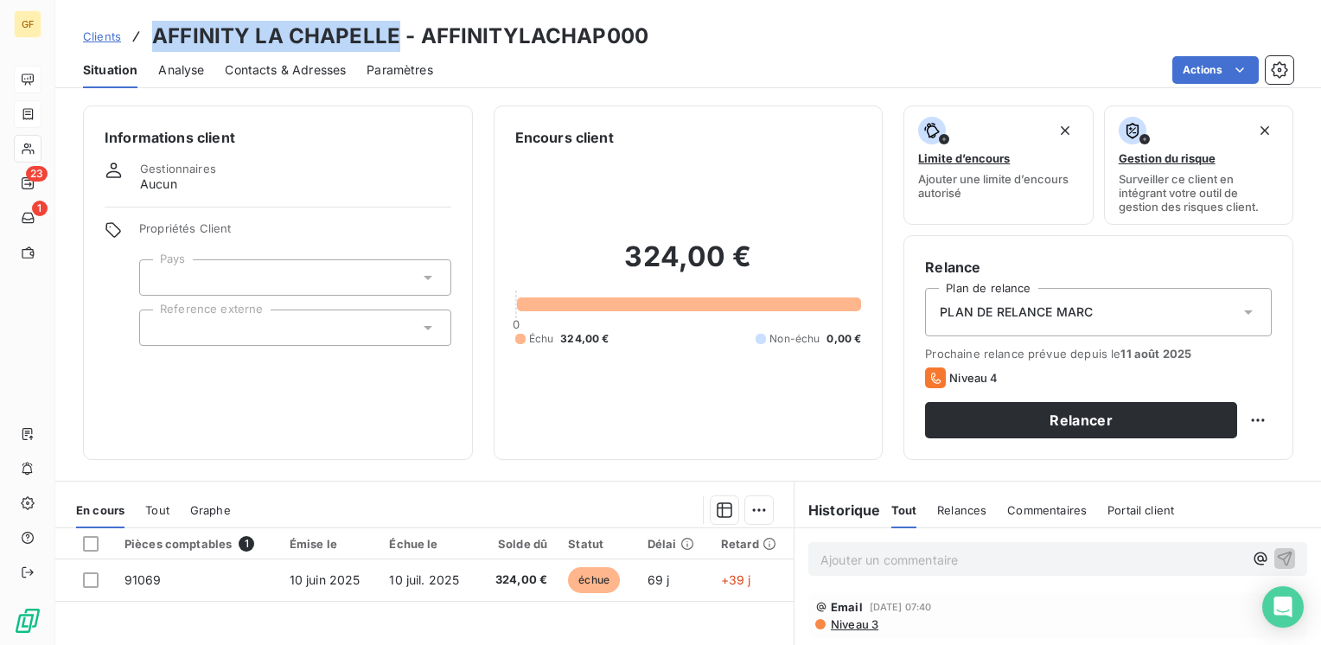
drag, startPoint x: 391, startPoint y: 33, endPoint x: 145, endPoint y: 38, distance: 246.4
click at [145, 38] on div "Clients AFFINITY LA CHAPELLE - AFFINITYLACHAP000" at bounding box center [365, 36] width 565 height 31
copy h3 "AFFINITY LA CHAPELLE"
click at [271, 71] on span "Contacts & Adresses" at bounding box center [285, 69] width 121 height 17
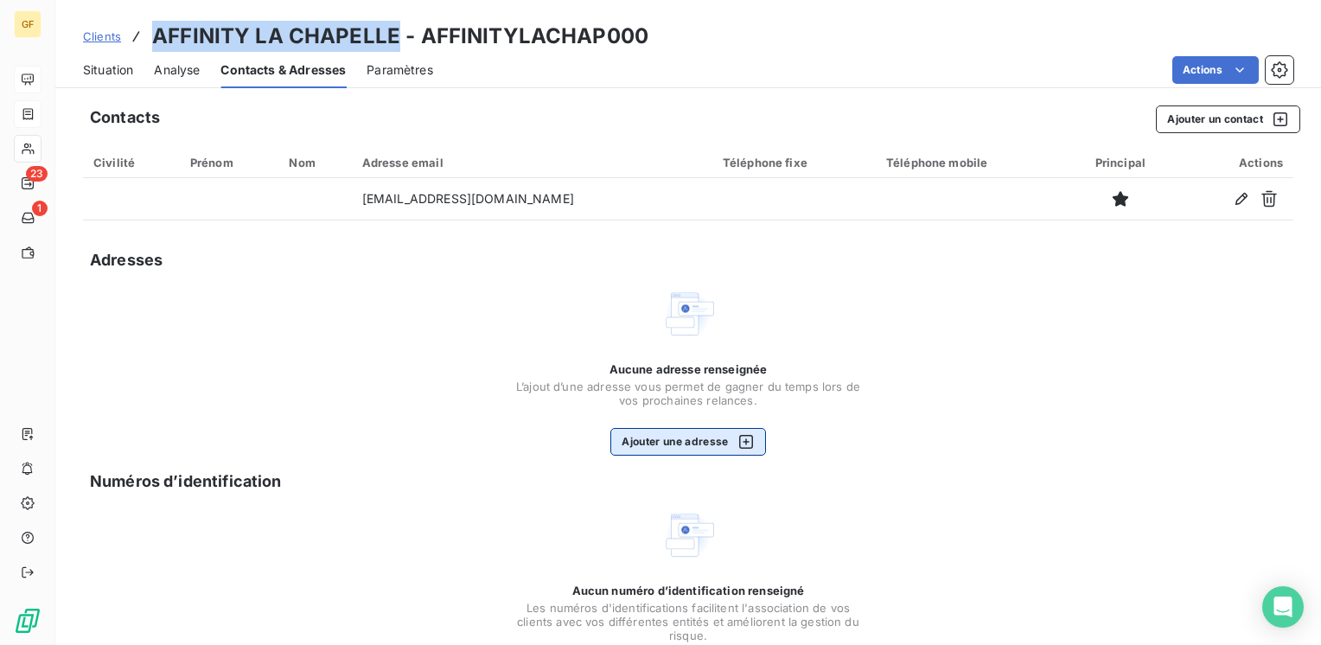
click at [654, 435] on button "Ajouter une adresse" at bounding box center [687, 442] width 155 height 28
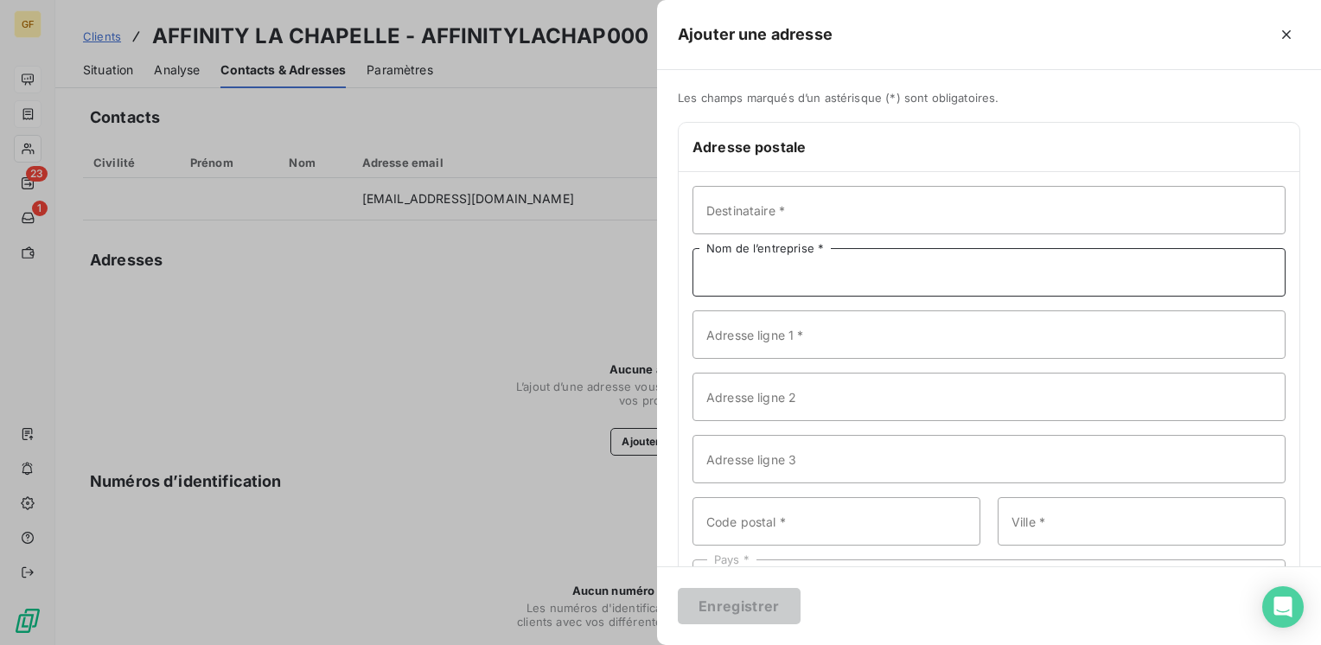
click at [774, 282] on input "Nom de l’entreprise *" at bounding box center [988, 272] width 593 height 48
paste input "AFFINITY LA CHAPELLE"
type input "AFFINITY LA CHAPELLE"
click at [738, 334] on input "Adresse ligne 1 *" at bounding box center [988, 334] width 593 height 48
click at [806, 308] on div "Destinataire * AFFINITY LA CHAPELLE Nom de l’entreprise * RUE Adresse ligne 1 *…" at bounding box center [988, 396] width 621 height 449
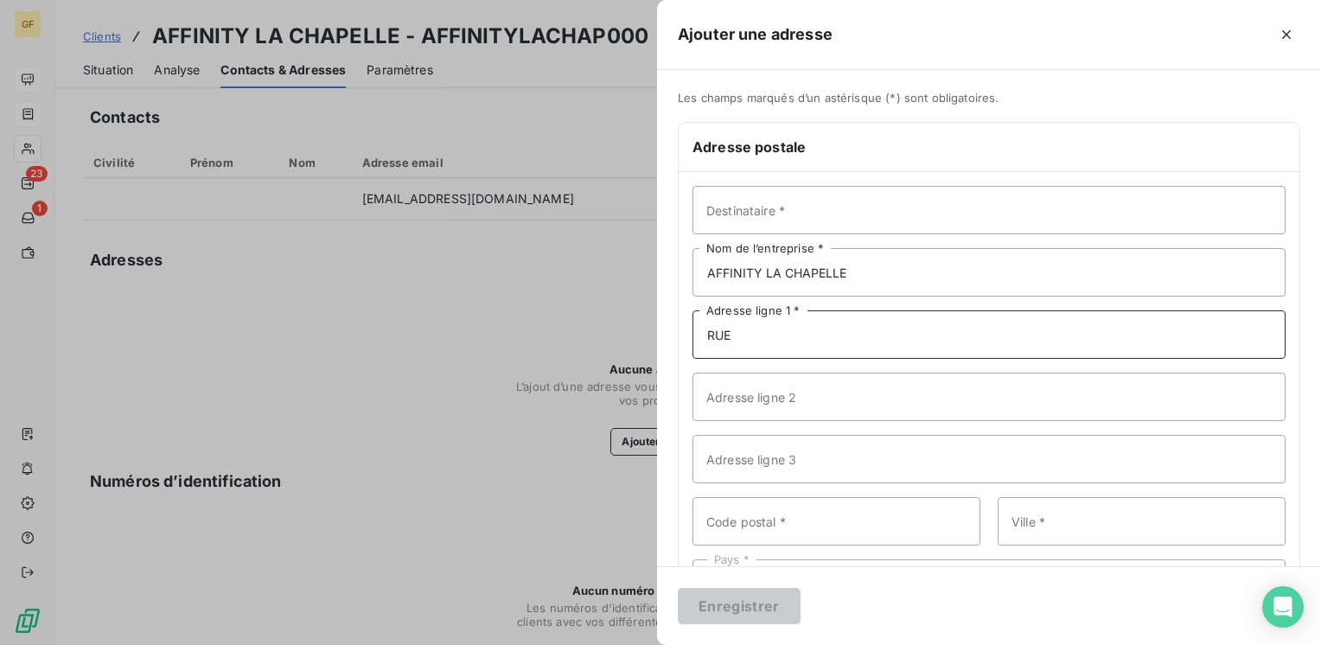
drag, startPoint x: 733, startPoint y: 336, endPoint x: 634, endPoint y: 339, distance: 98.6
click at [634, 644] on div "Ajouter une adresse Les champs marqués d’un astérisque (*) sont obligatoires. A…" at bounding box center [660, 645] width 1321 height 0
type input "Rue [PERSON_NAME]"
click at [757, 525] on input "Code postal *" at bounding box center [836, 521] width 288 height 48
type input "41330"
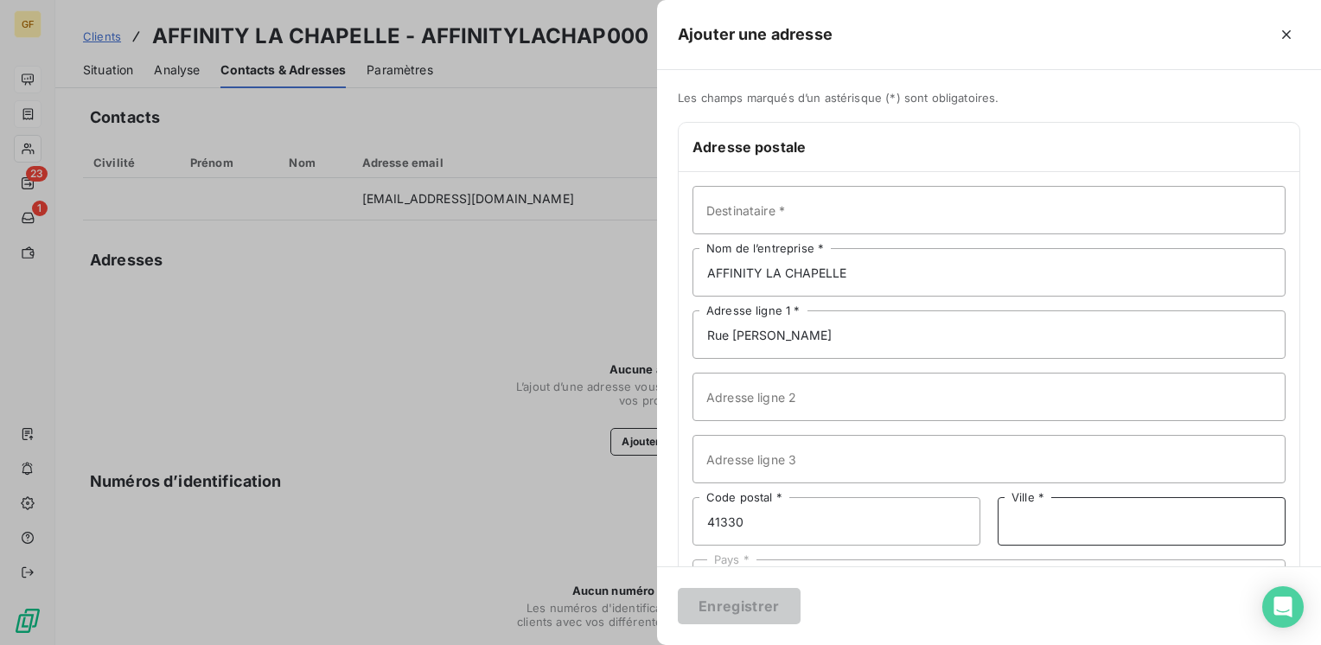
click at [999, 514] on input "Ville *" at bounding box center [1141, 521] width 288 height 48
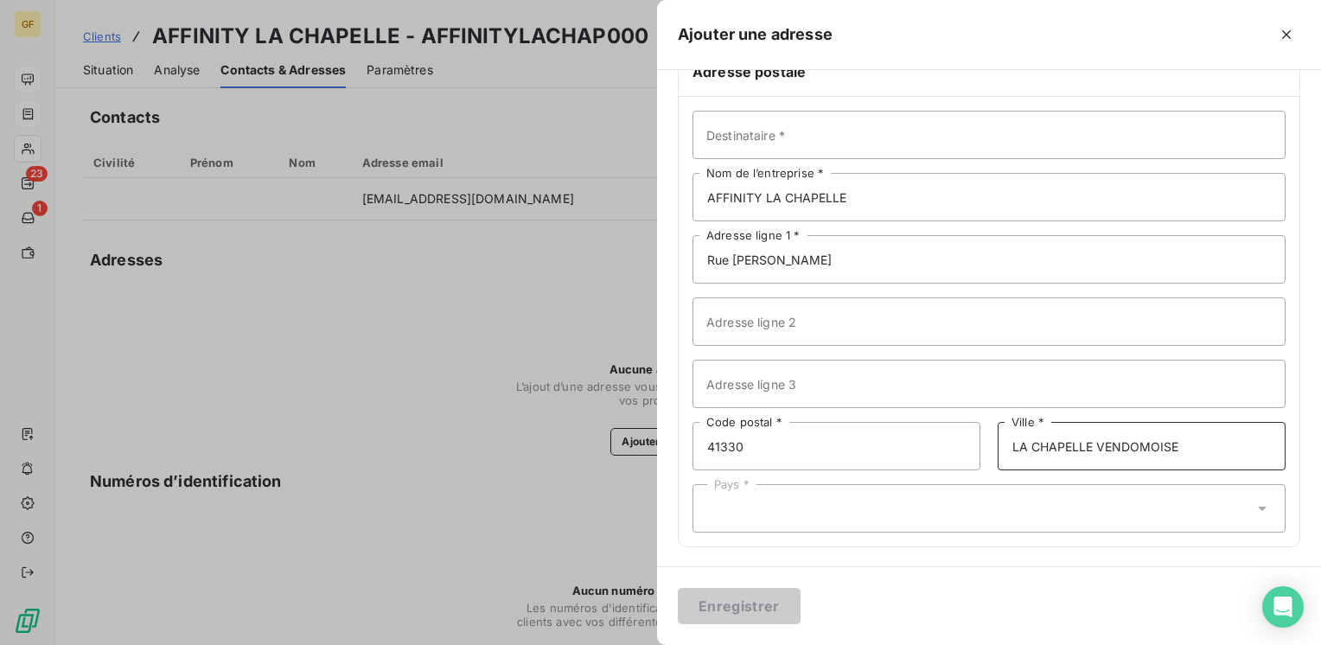
type input "LA CHAPELLE VENDOMOISE"
click at [854, 495] on div "Pays *" at bounding box center [988, 508] width 593 height 48
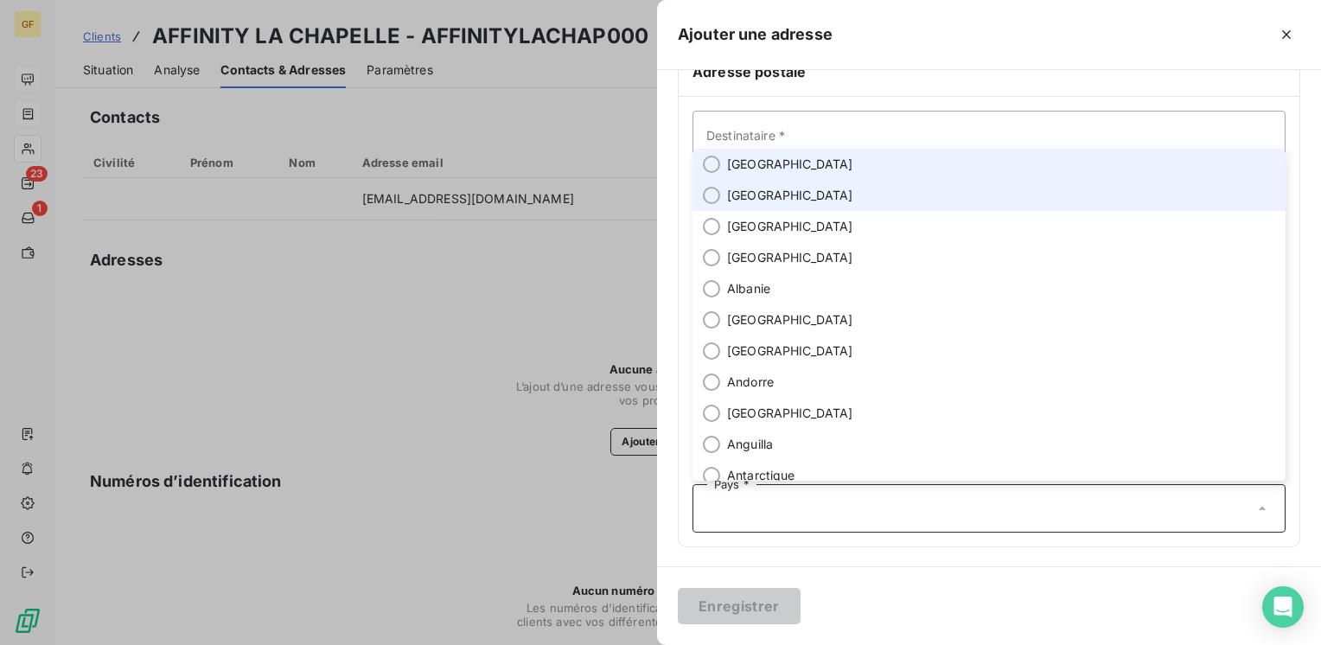
click at [729, 168] on span "[GEOGRAPHIC_DATA]" at bounding box center [790, 164] width 126 height 17
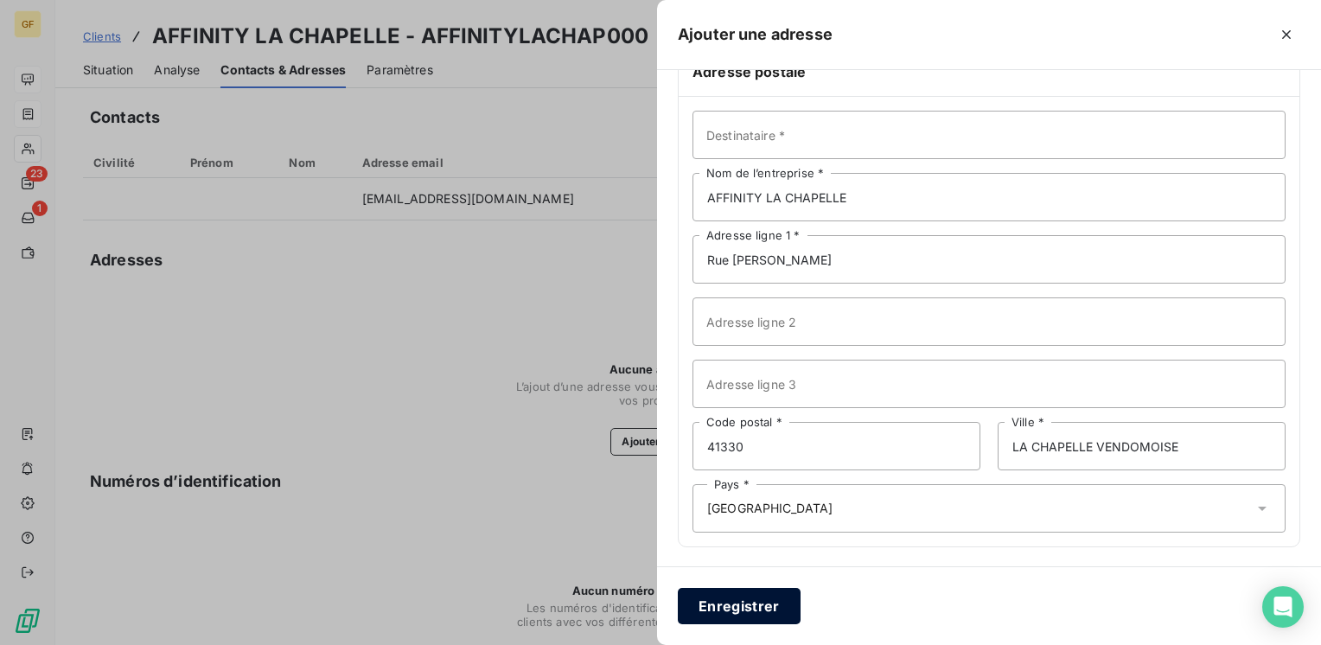
click at [739, 604] on button "Enregistrer" at bounding box center [739, 606] width 123 height 36
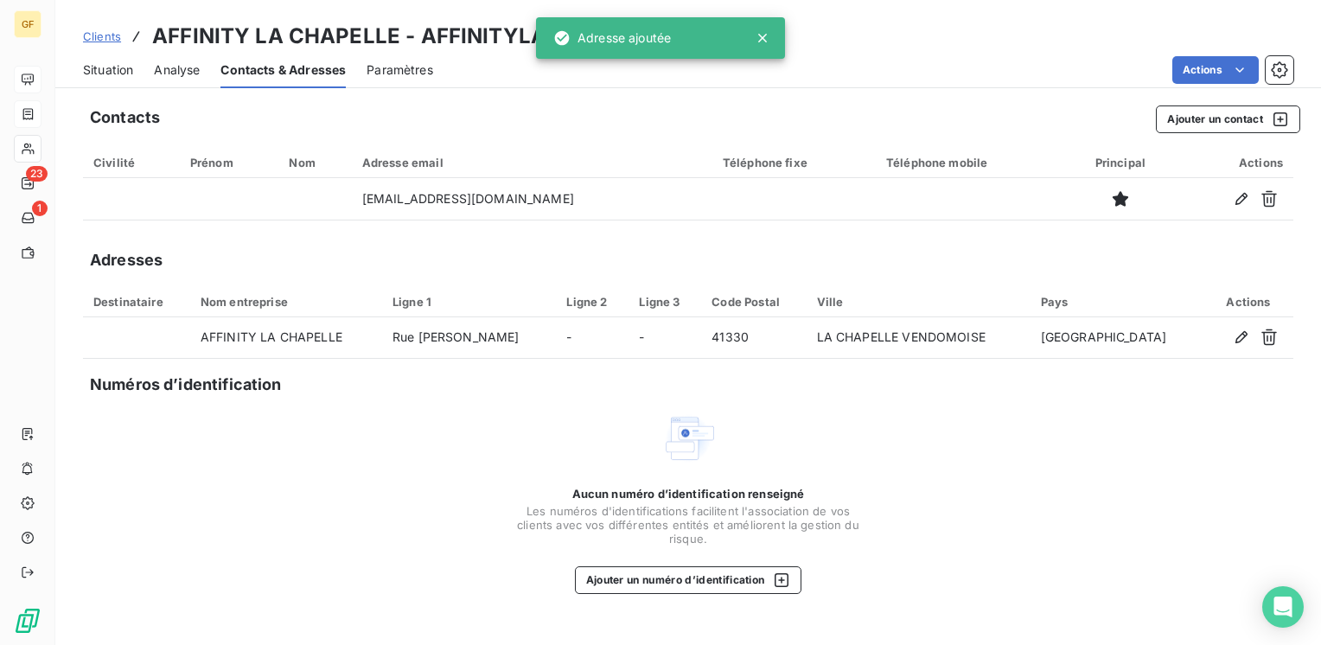
click at [118, 64] on span "Situation" at bounding box center [108, 69] width 50 height 17
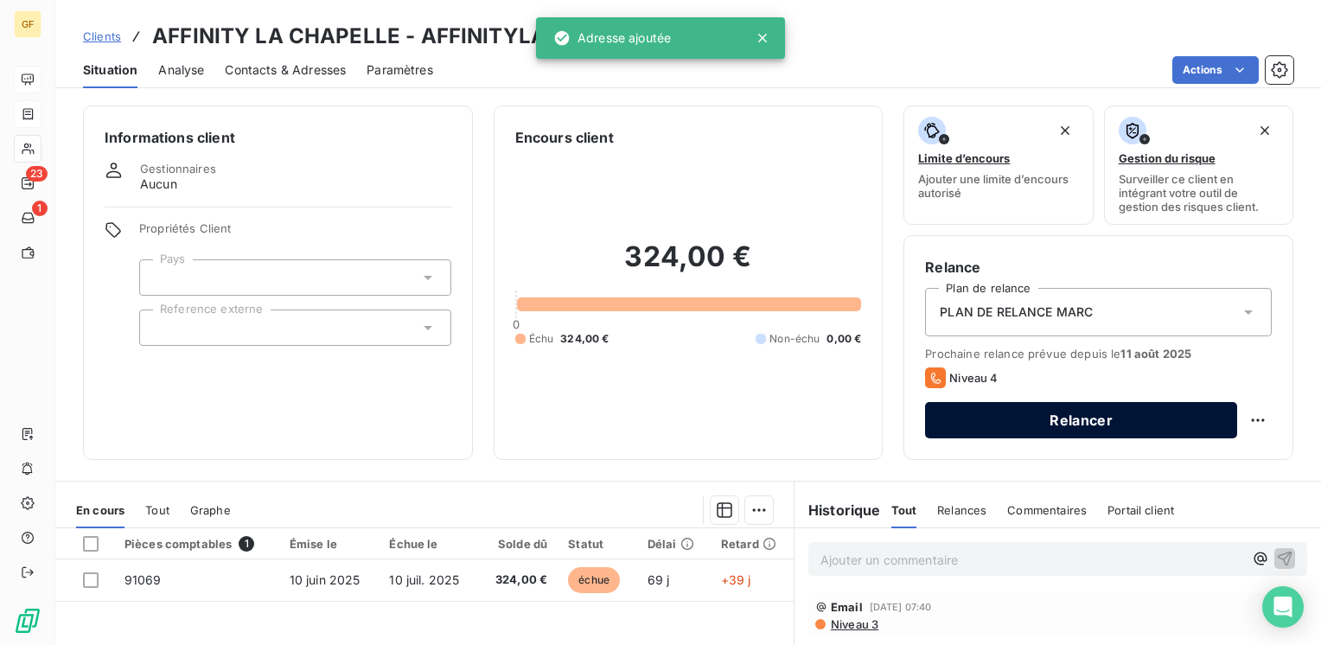
click at [1028, 414] on button "Relancer" at bounding box center [1081, 420] width 312 height 36
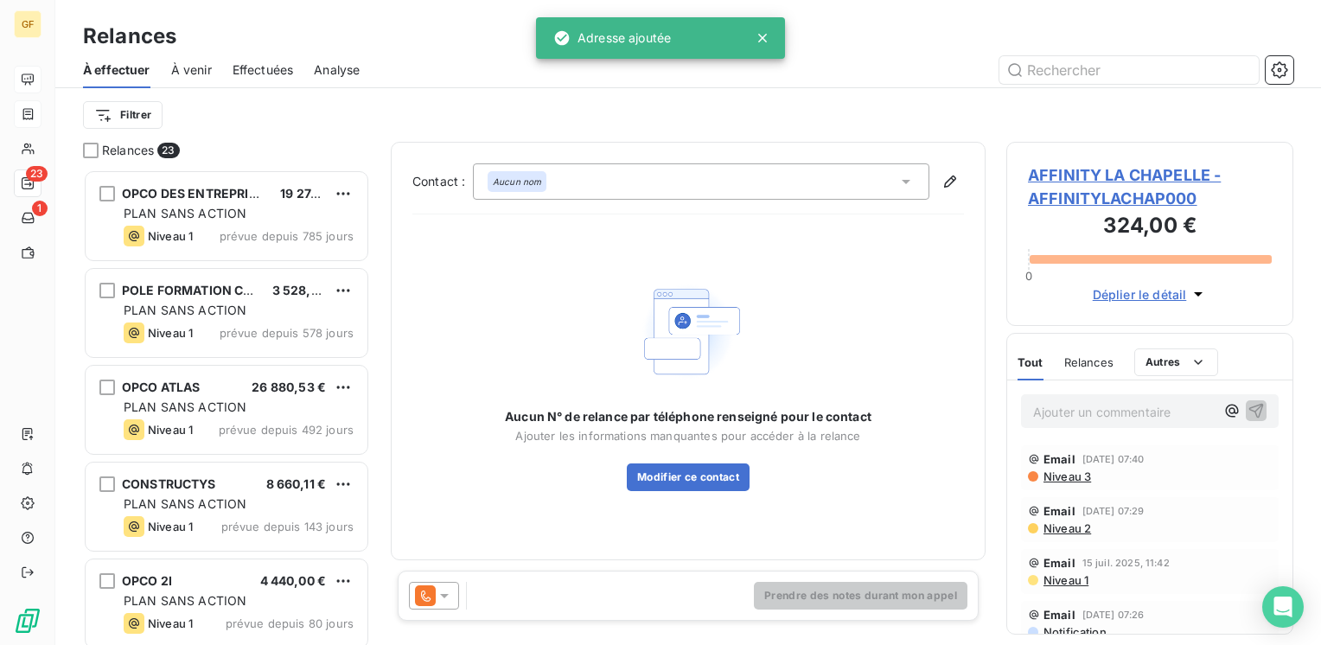
scroll to position [462, 273]
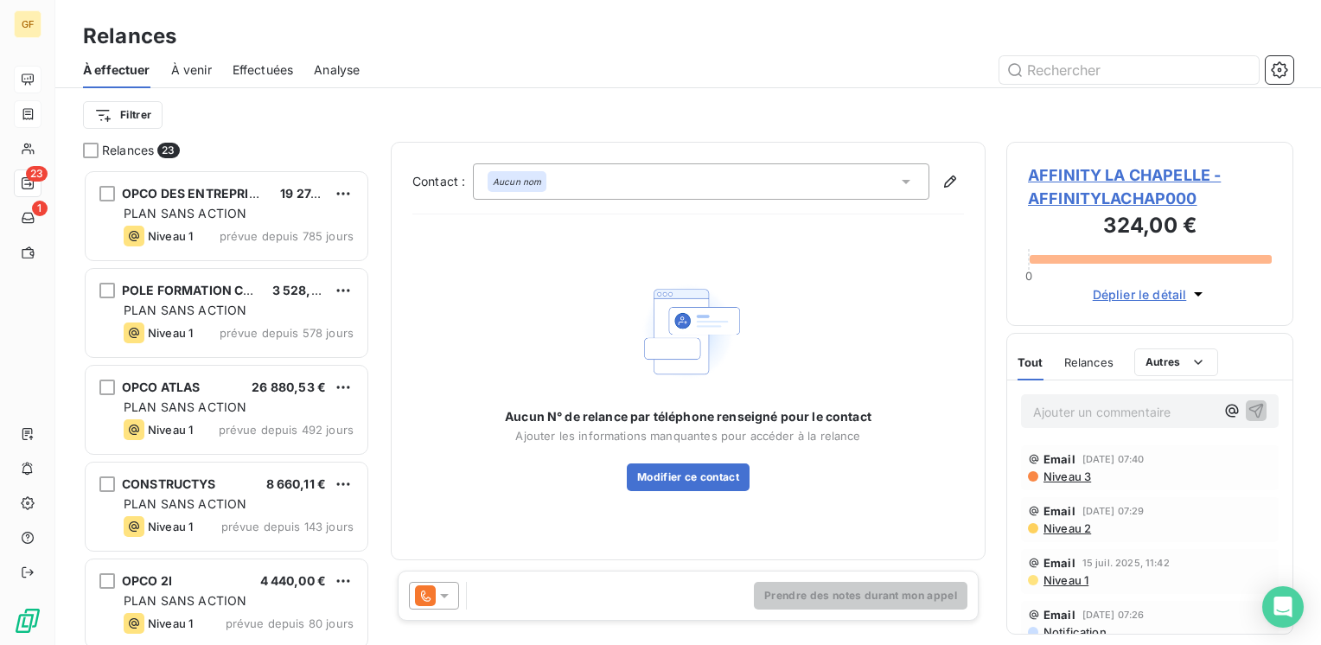
click at [438, 594] on icon at bounding box center [444, 595] width 17 height 17
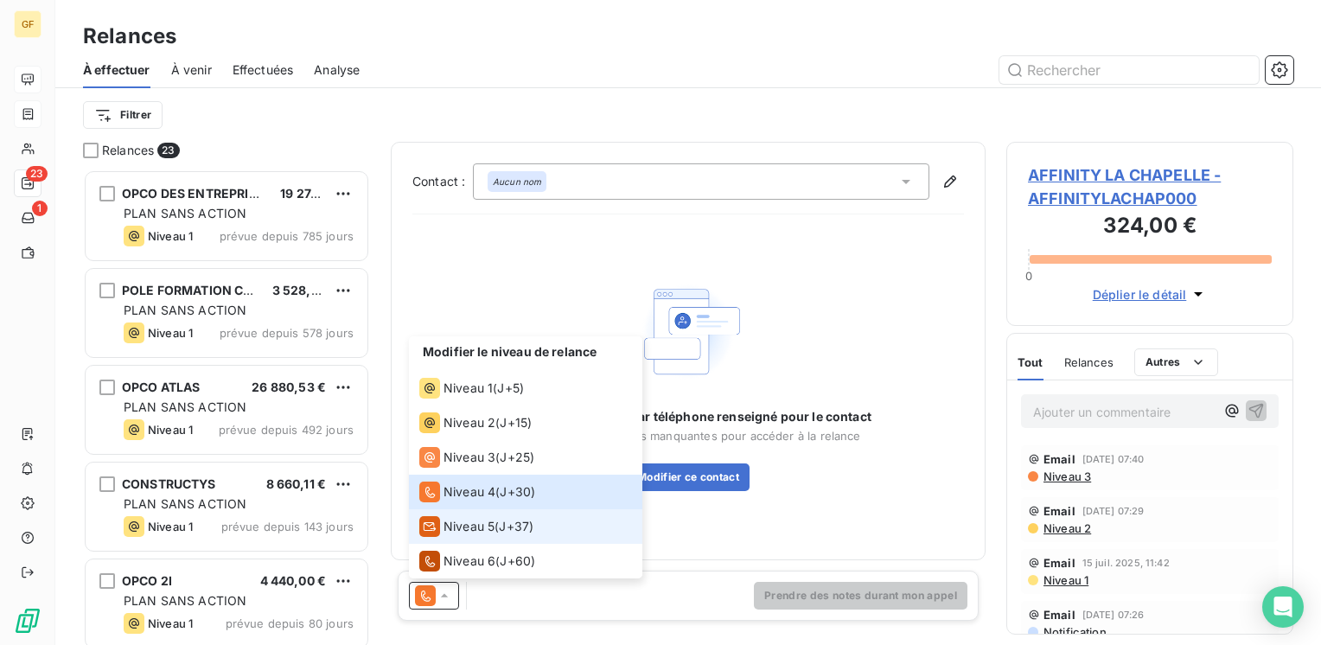
click at [469, 533] on span "Niveau 5" at bounding box center [468, 526] width 51 height 17
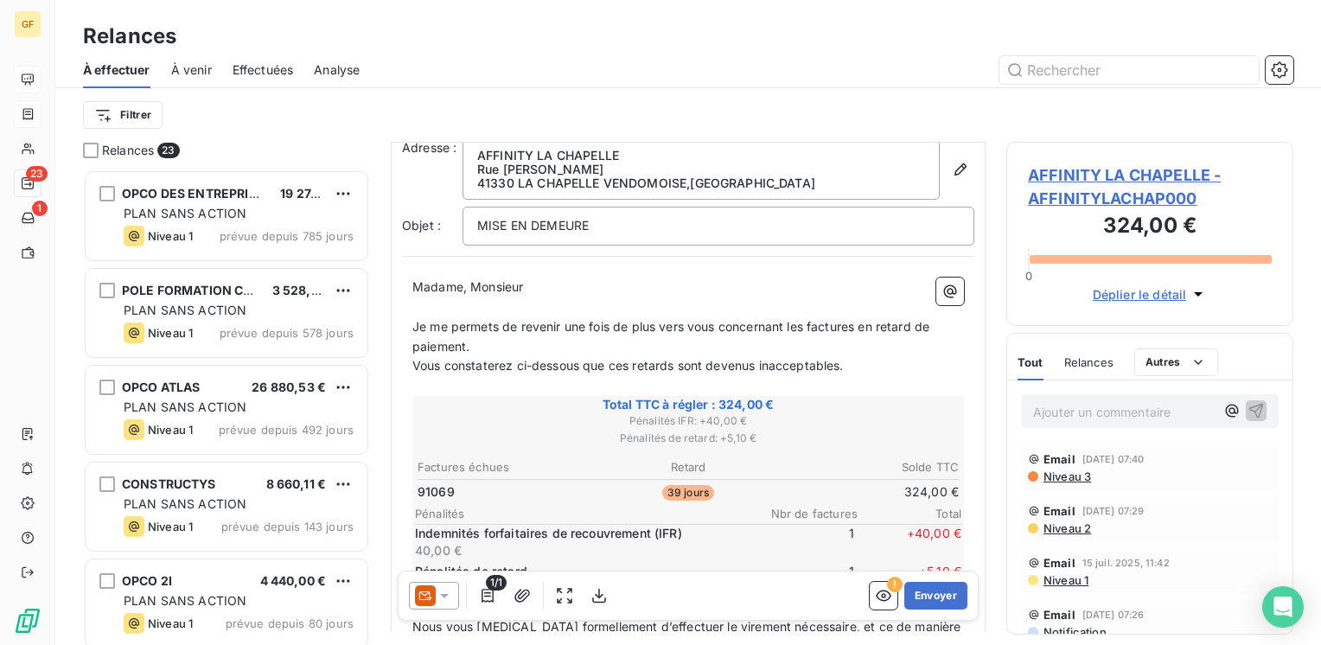
scroll to position [86, 0]
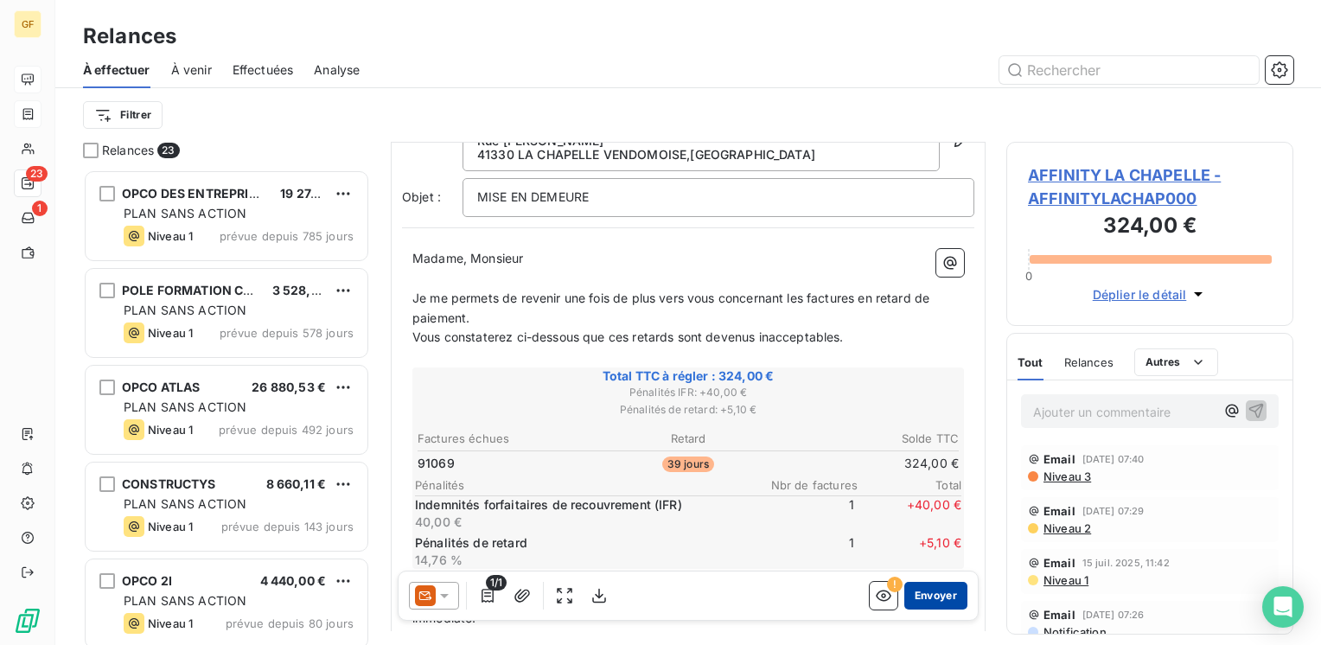
click at [924, 600] on button "Envoyer" at bounding box center [935, 596] width 63 height 28
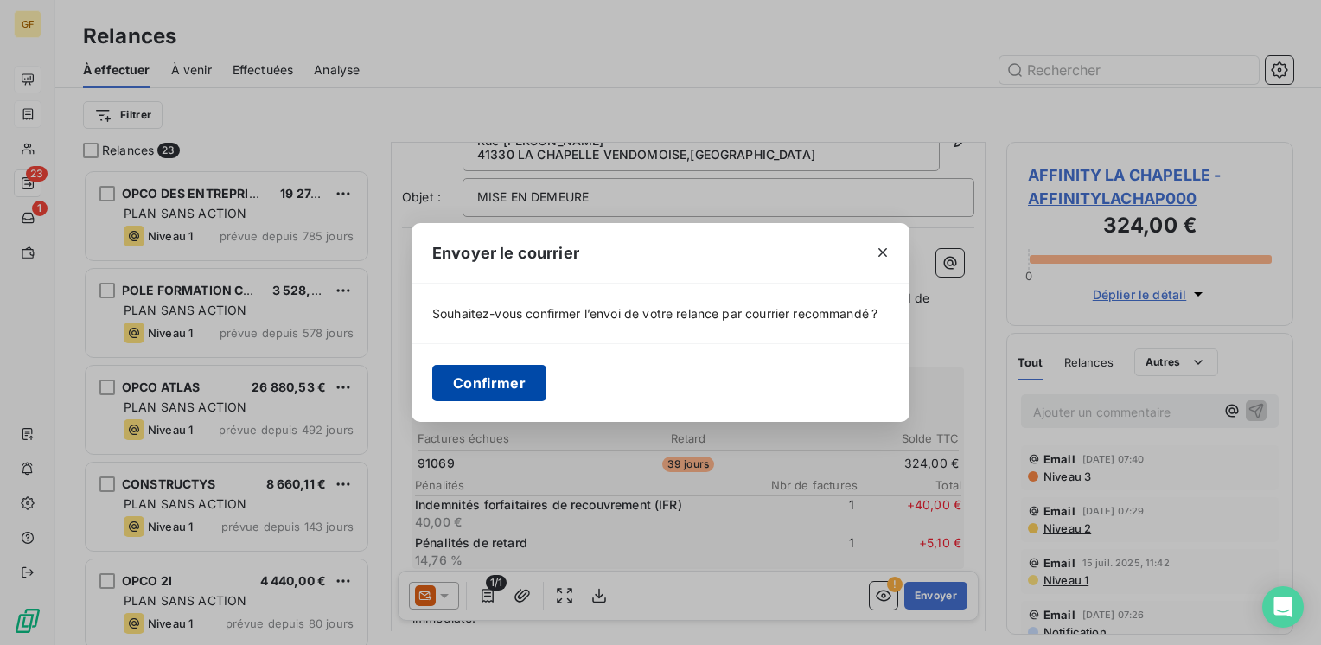
click at [477, 372] on button "Confirmer" at bounding box center [489, 383] width 114 height 36
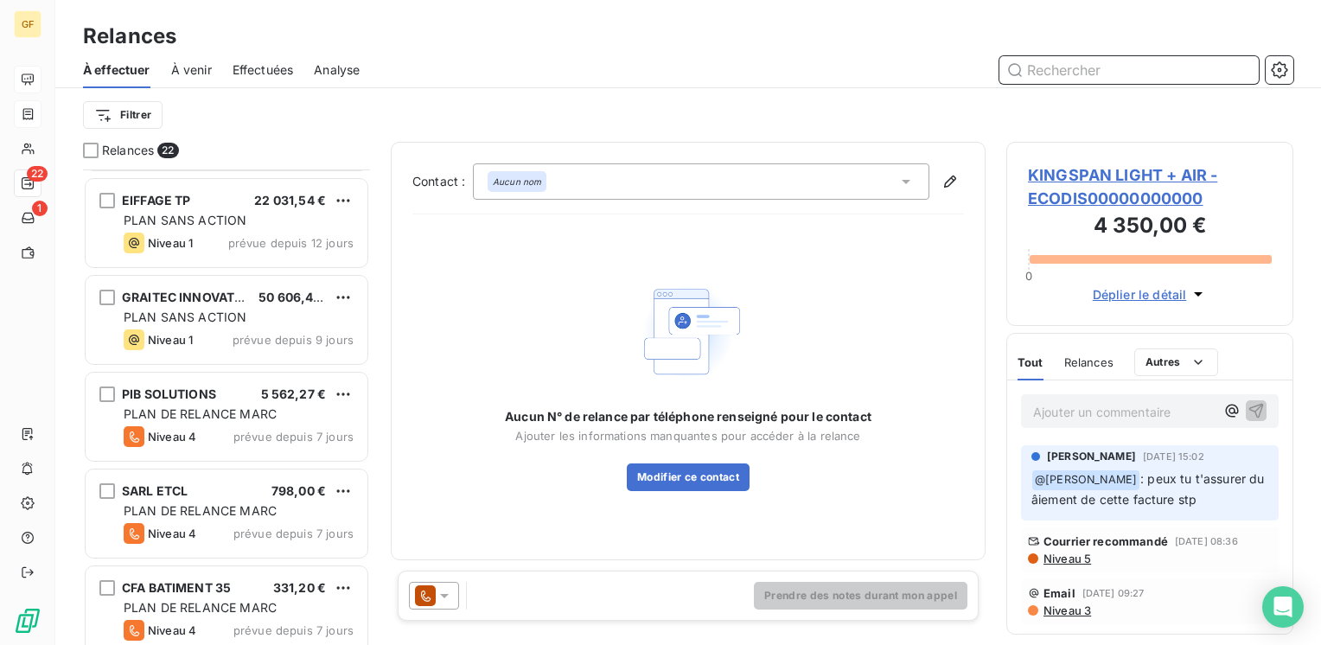
scroll to position [778, 0]
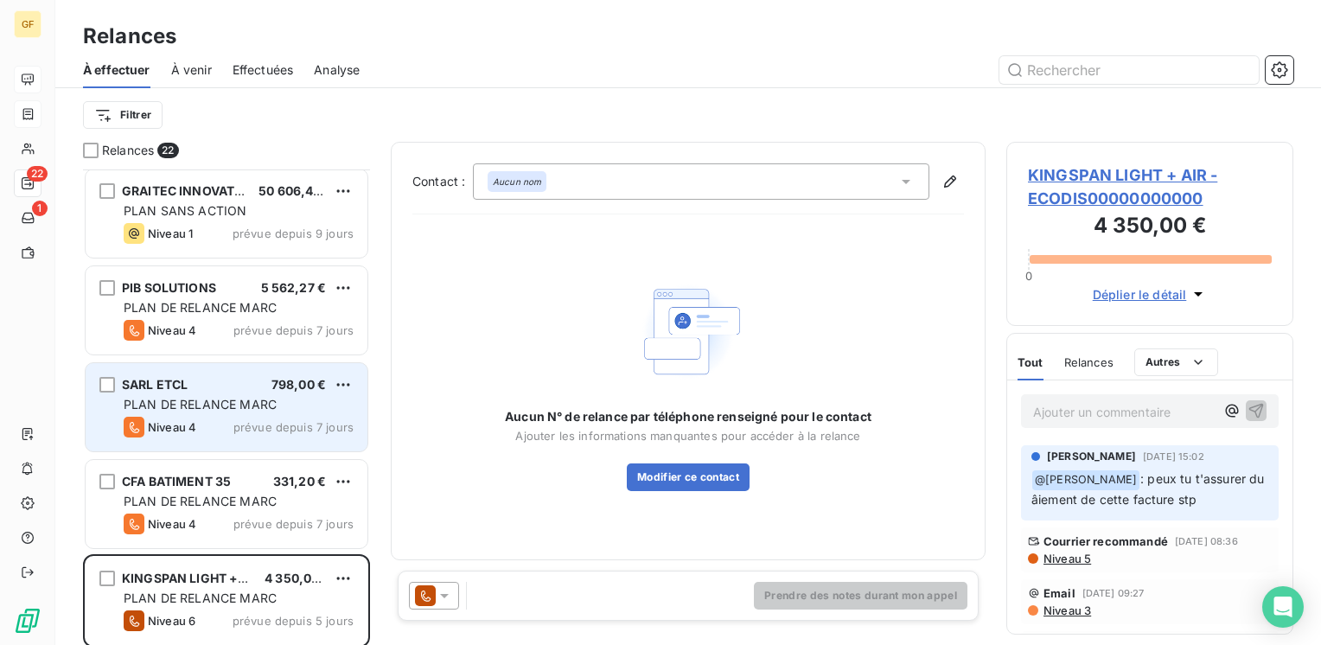
click at [273, 409] on span "PLAN DE RELANCE MARC" at bounding box center [200, 404] width 153 height 15
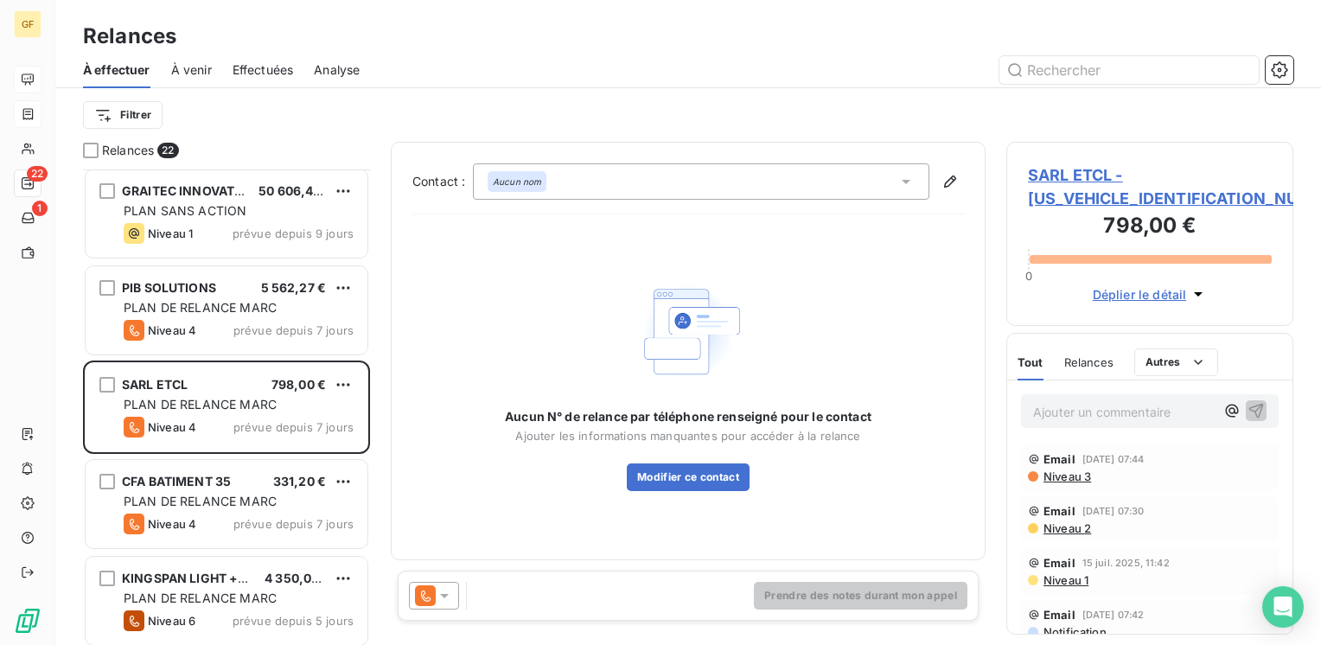
click at [1066, 175] on span "SARL ETCL - [US_VEHICLE_IDENTIFICATION_NUMBER]" at bounding box center [1150, 186] width 244 height 47
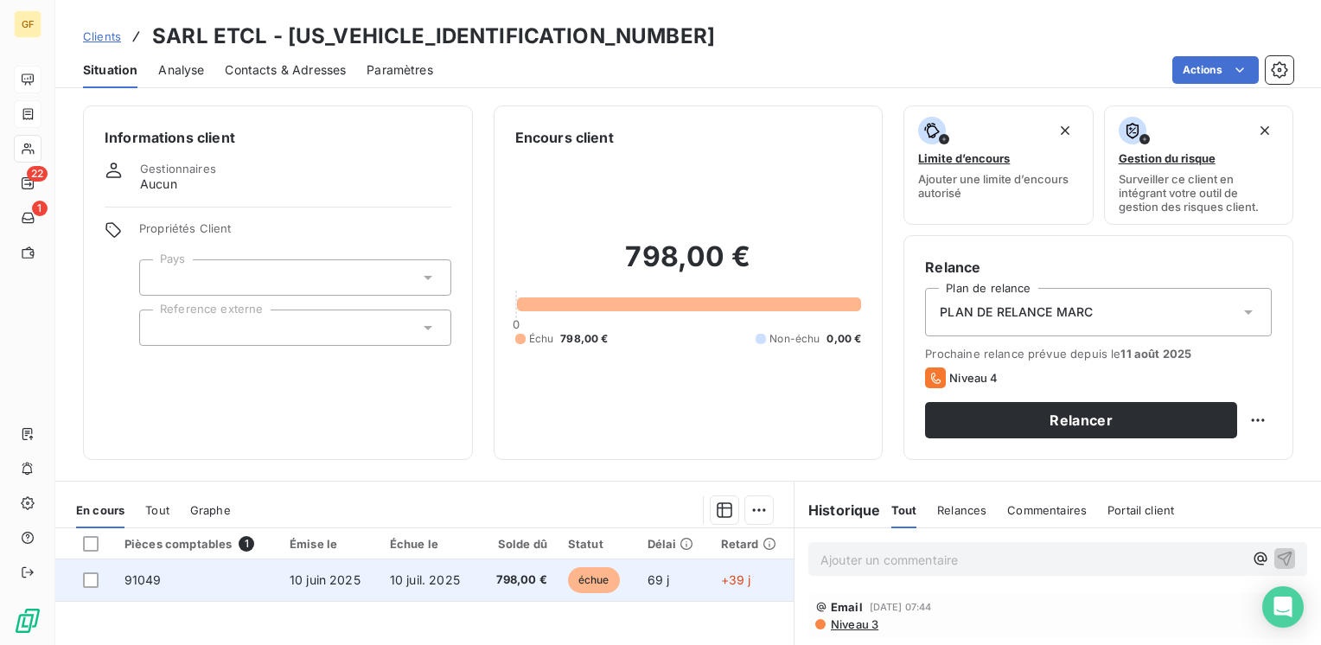
click at [413, 589] on td "10 juil. 2025" at bounding box center [428, 579] width 99 height 41
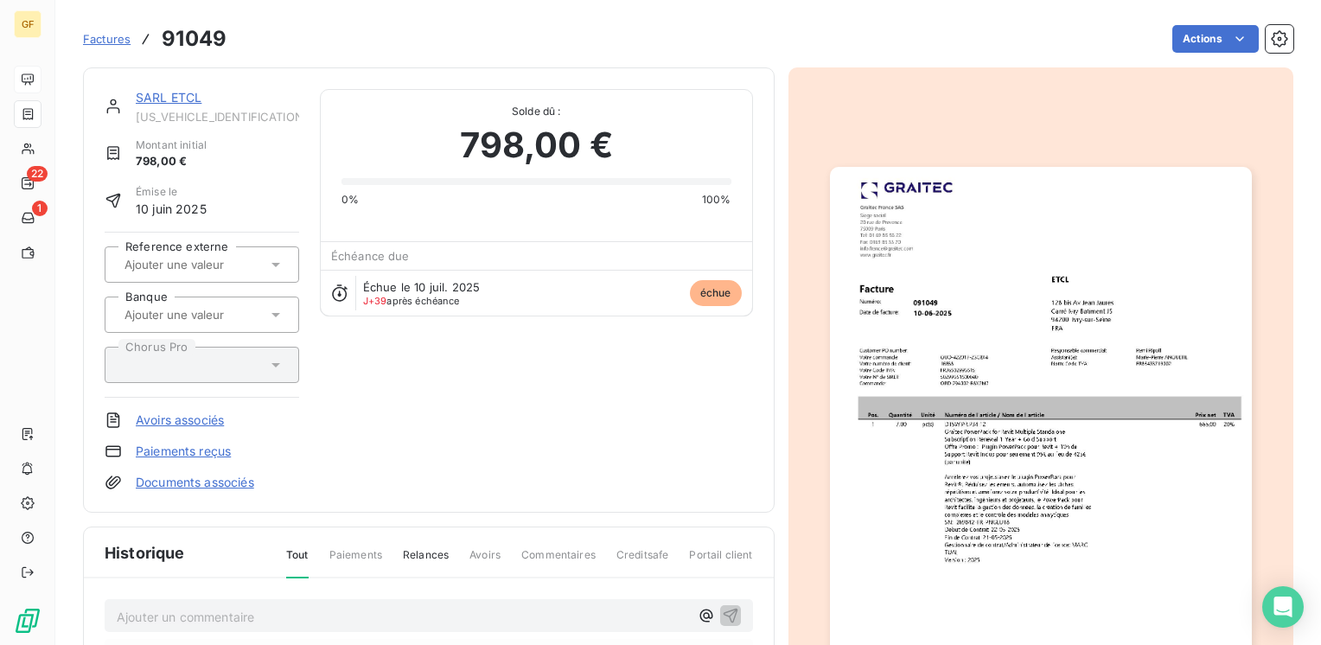
click at [983, 345] on img "button" at bounding box center [1041, 464] width 422 height 595
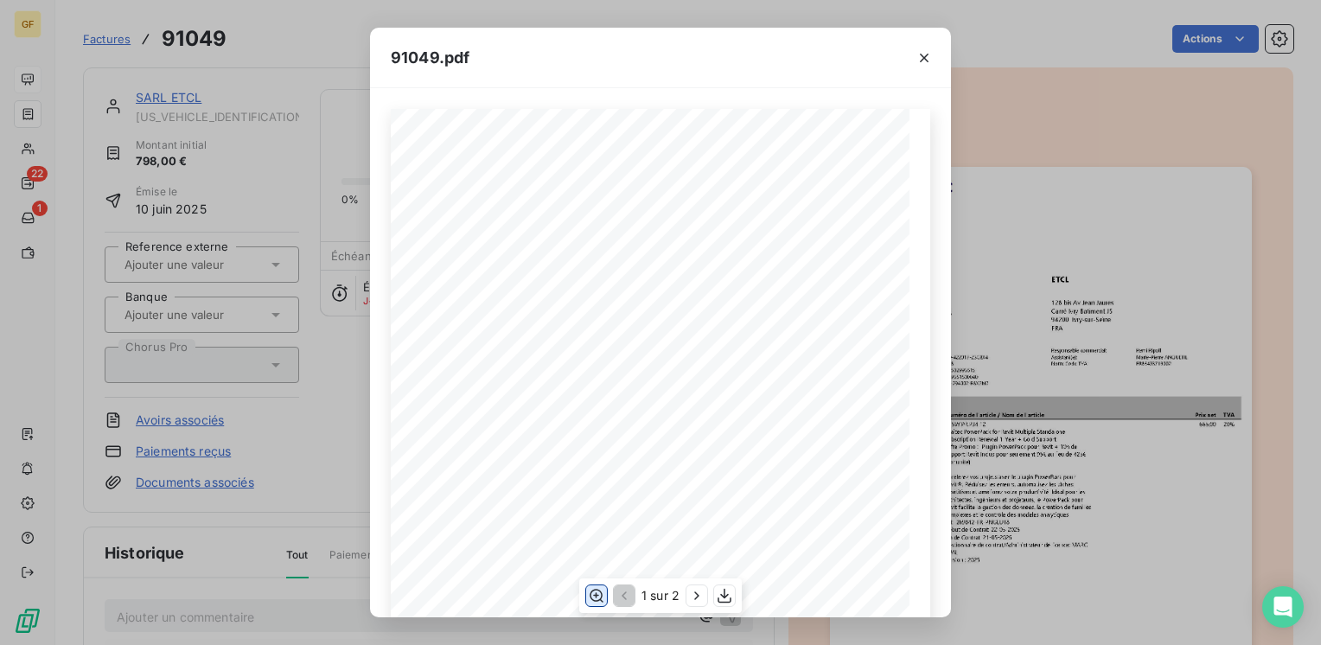
click at [602, 594] on icon "button" at bounding box center [596, 595] width 14 height 13
drag, startPoint x: 920, startPoint y: 56, endPoint x: 847, endPoint y: 68, distance: 73.6
click at [920, 54] on icon "button" at bounding box center [923, 57] width 17 height 17
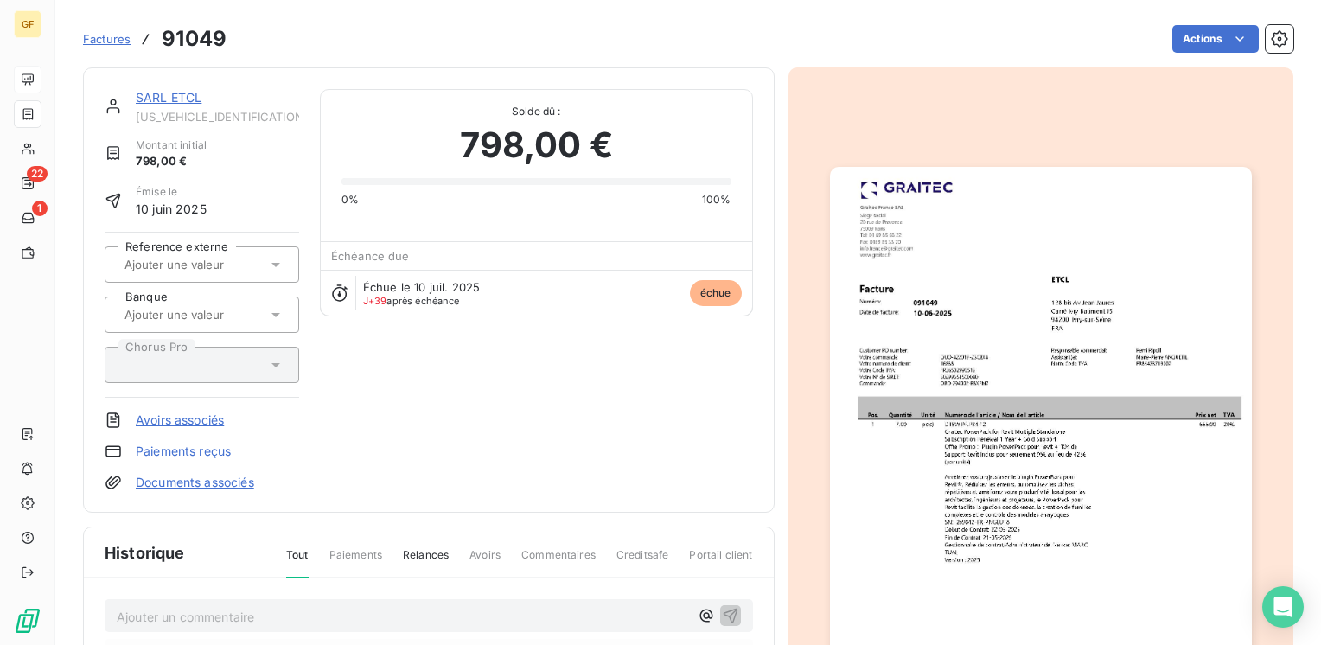
click at [178, 96] on link "SARL ETCL" at bounding box center [169, 97] width 66 height 15
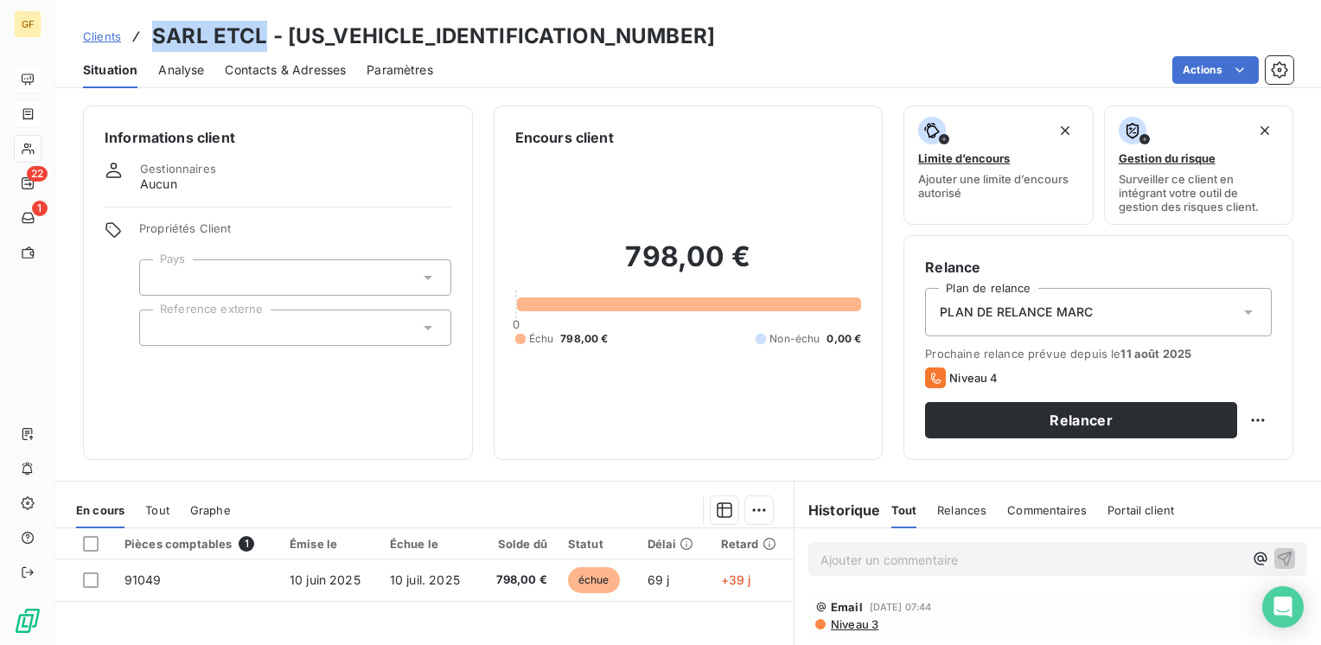
drag, startPoint x: 259, startPoint y: 34, endPoint x: 153, endPoint y: 31, distance: 106.3
click at [153, 31] on h3 "SARL ETCL - [US_VEHICLE_IDENTIFICATION_NUMBER]" at bounding box center [433, 36] width 563 height 31
copy h3 "SARL ETCL"
click at [325, 71] on span "Contacts & Adresses" at bounding box center [285, 69] width 121 height 17
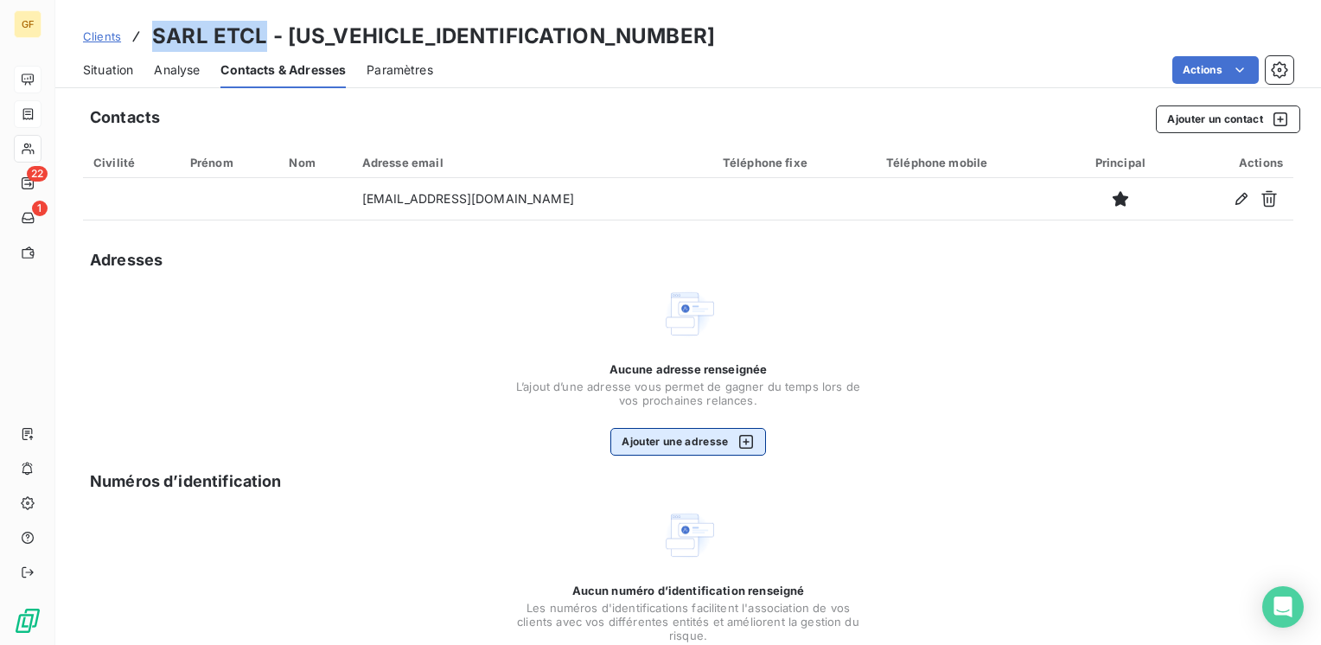
click at [621, 431] on button "Ajouter une adresse" at bounding box center [687, 442] width 155 height 28
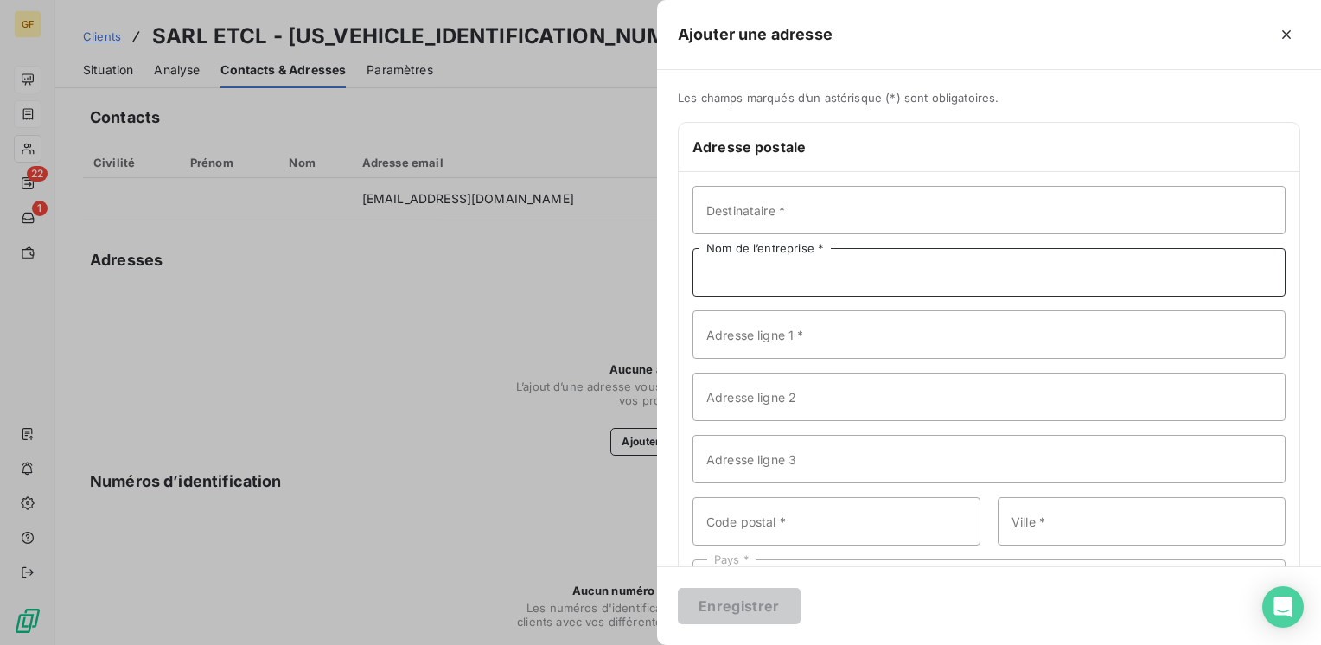
click at [741, 277] on input "Nom de l’entreprise *" at bounding box center [988, 272] width 593 height 48
paste input "SARL ETCL"
type input "SARL ETCL"
click at [733, 341] on input "Adresse ligne 1 *" at bounding box center [988, 334] width 593 height 48
type input "[STREET_ADDRESS][PERSON_NAME]"
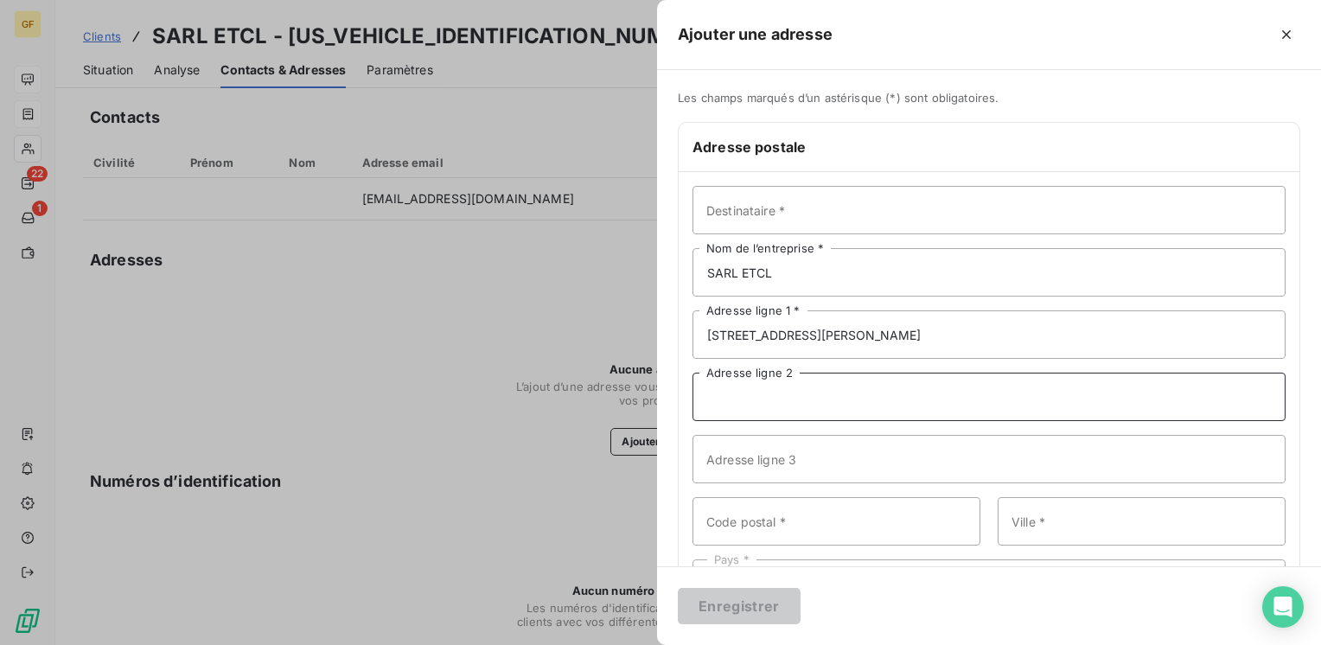
click at [758, 389] on input "Adresse ligne 2" at bounding box center [988, 396] width 593 height 48
click at [771, 389] on input "C" at bounding box center [988, 396] width 593 height 48
type input "Carré IVRY - Bât J5"
click at [768, 523] on input "Code postal *" at bounding box center [836, 521] width 288 height 48
drag, startPoint x: 774, startPoint y: 528, endPoint x: 626, endPoint y: 538, distance: 149.0
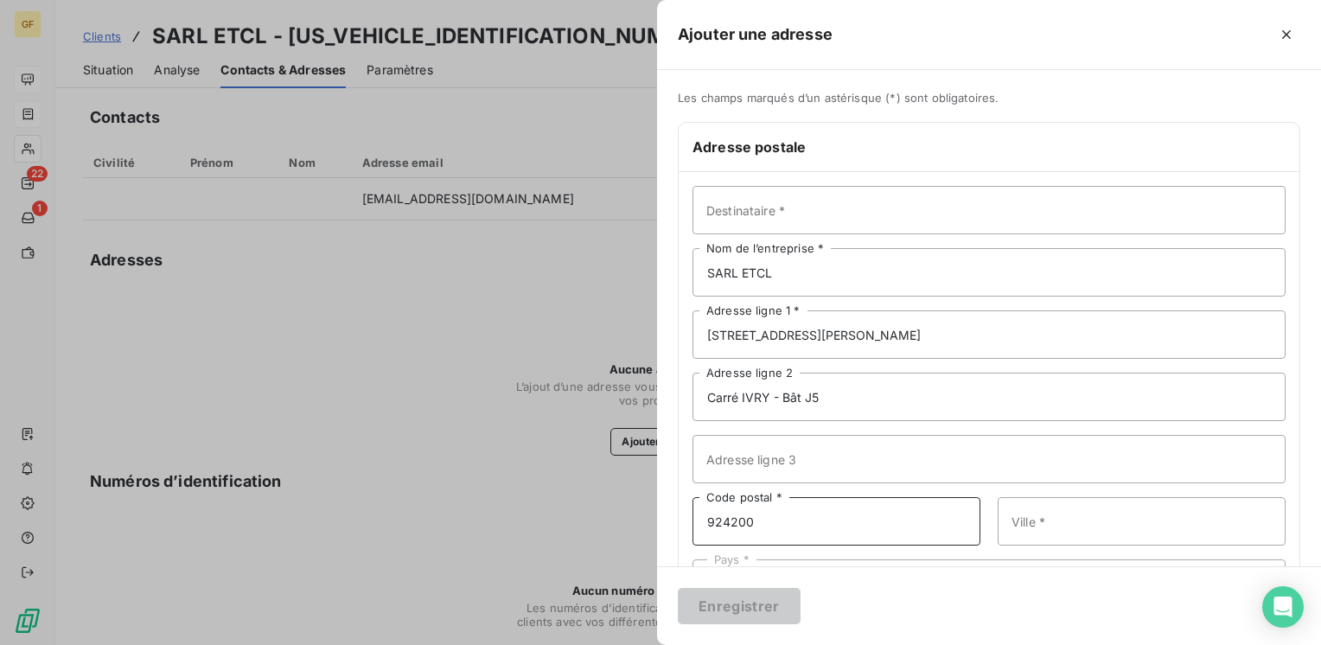
click at [627, 644] on div "Ajouter une adresse Les champs marqués d’un astérisque (*) sont obligatoires. A…" at bounding box center [660, 645] width 1321 height 0
type input "94200"
drag, startPoint x: 1043, startPoint y: 515, endPoint x: 1082, endPoint y: 509, distance: 39.4
click at [1073, 517] on input "IVRY SYR" at bounding box center [1141, 521] width 288 height 48
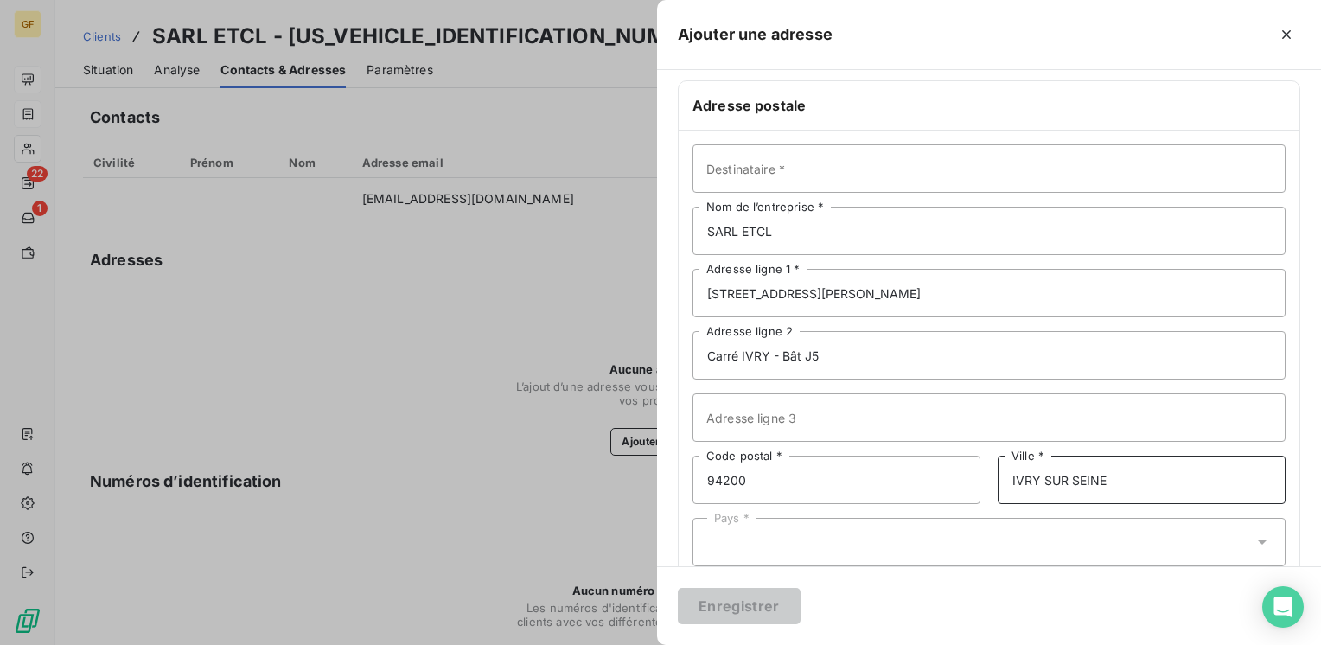
scroll to position [75, 0]
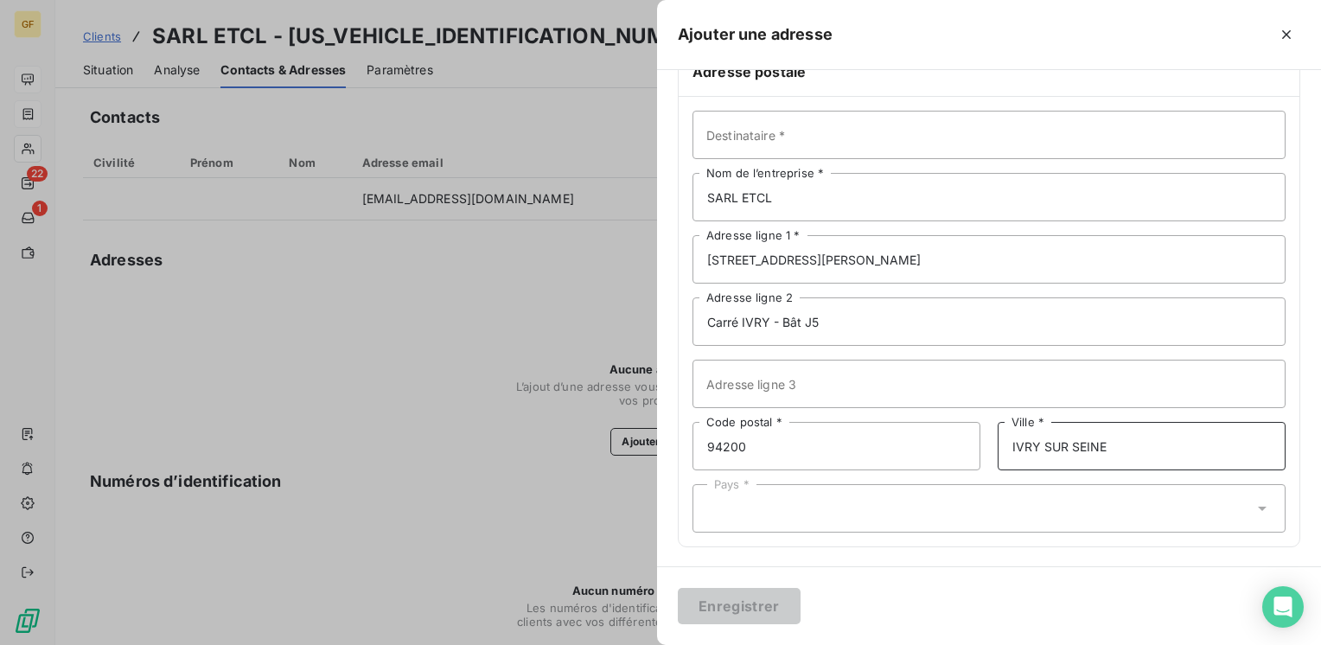
type input "IVRY SUR SEINE"
drag, startPoint x: 919, startPoint y: 505, endPoint x: 803, endPoint y: 39, distance: 480.0
click at [920, 504] on div "Pays *" at bounding box center [988, 508] width 593 height 48
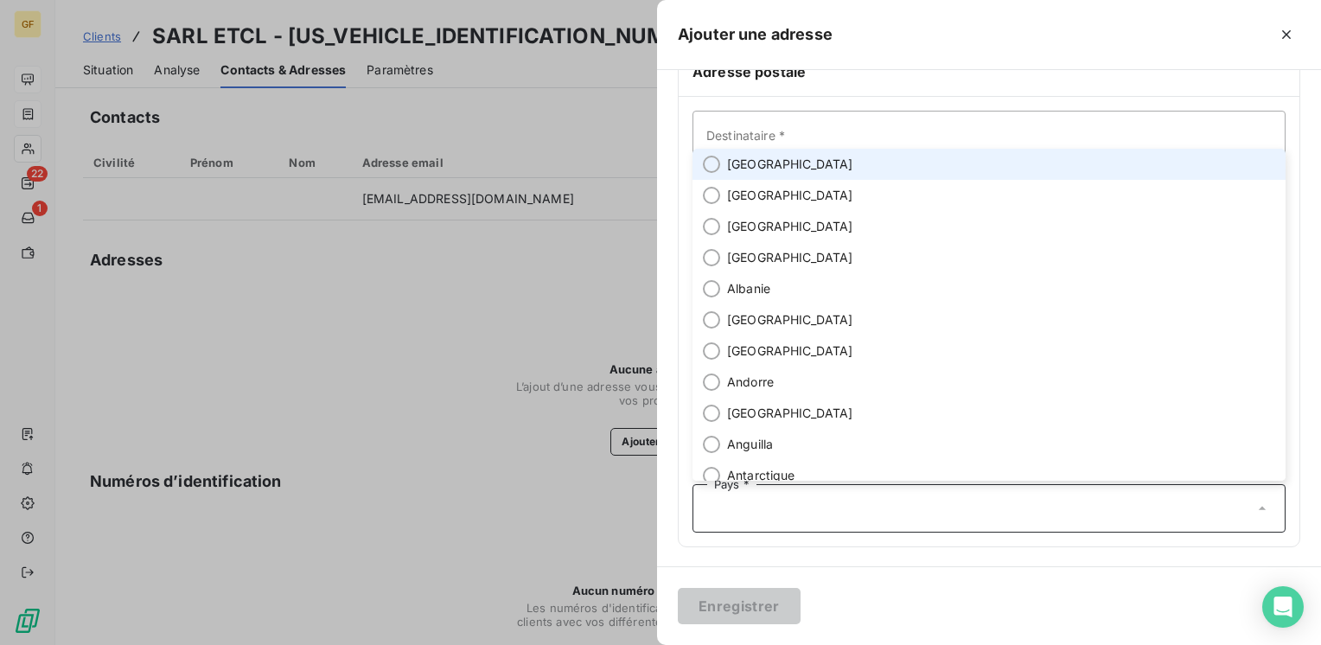
click at [733, 176] on li "[GEOGRAPHIC_DATA]" at bounding box center [988, 164] width 593 height 31
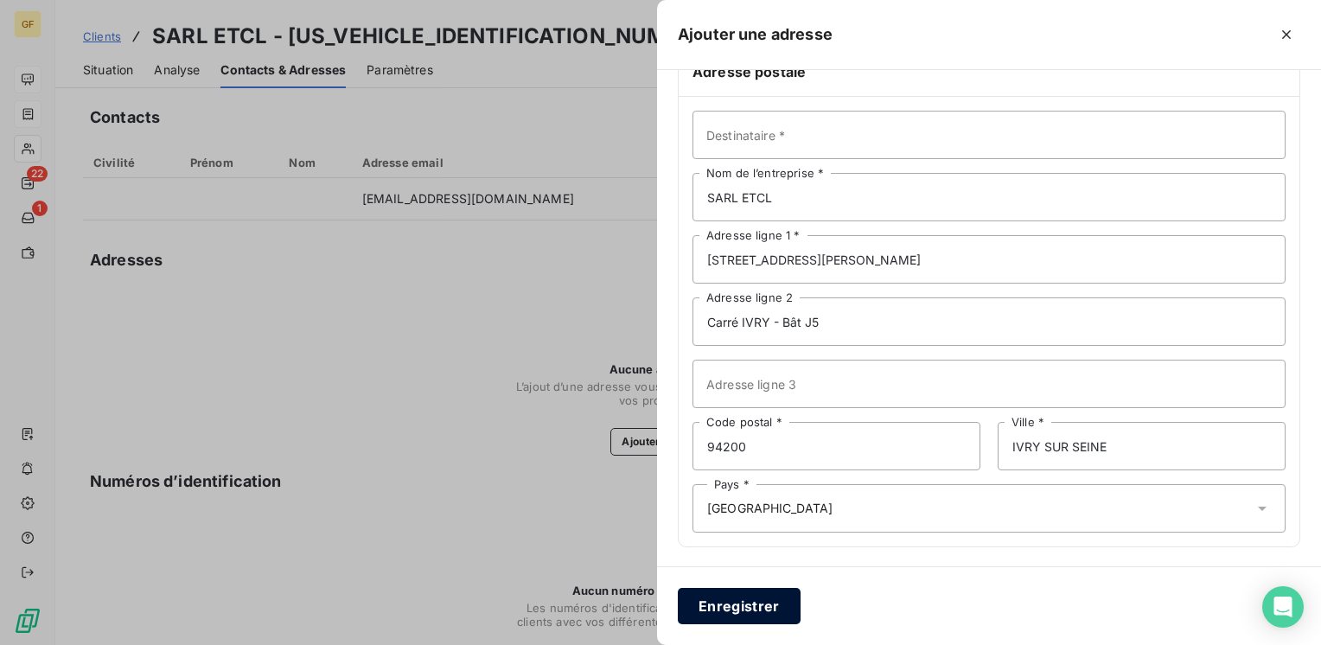
click at [747, 611] on button "Enregistrer" at bounding box center [739, 606] width 123 height 36
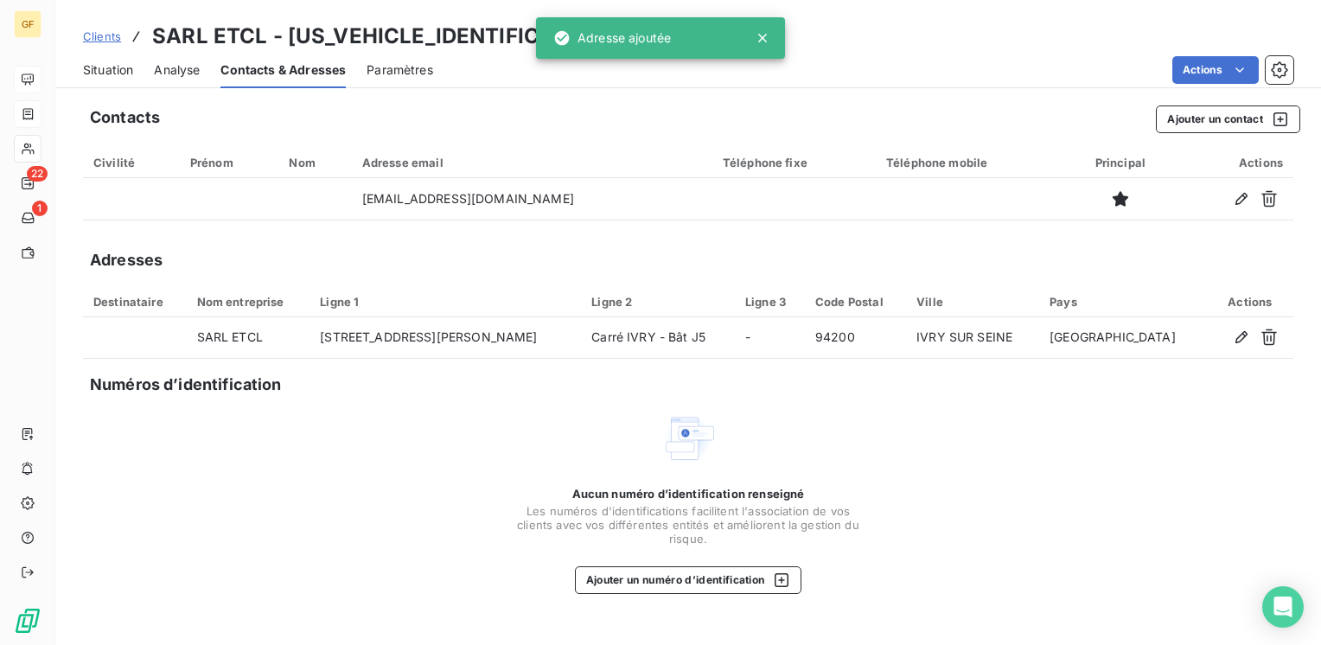
drag, startPoint x: 110, startPoint y: 69, endPoint x: 173, endPoint y: 70, distance: 63.1
click at [110, 69] on span "Situation" at bounding box center [108, 69] width 50 height 17
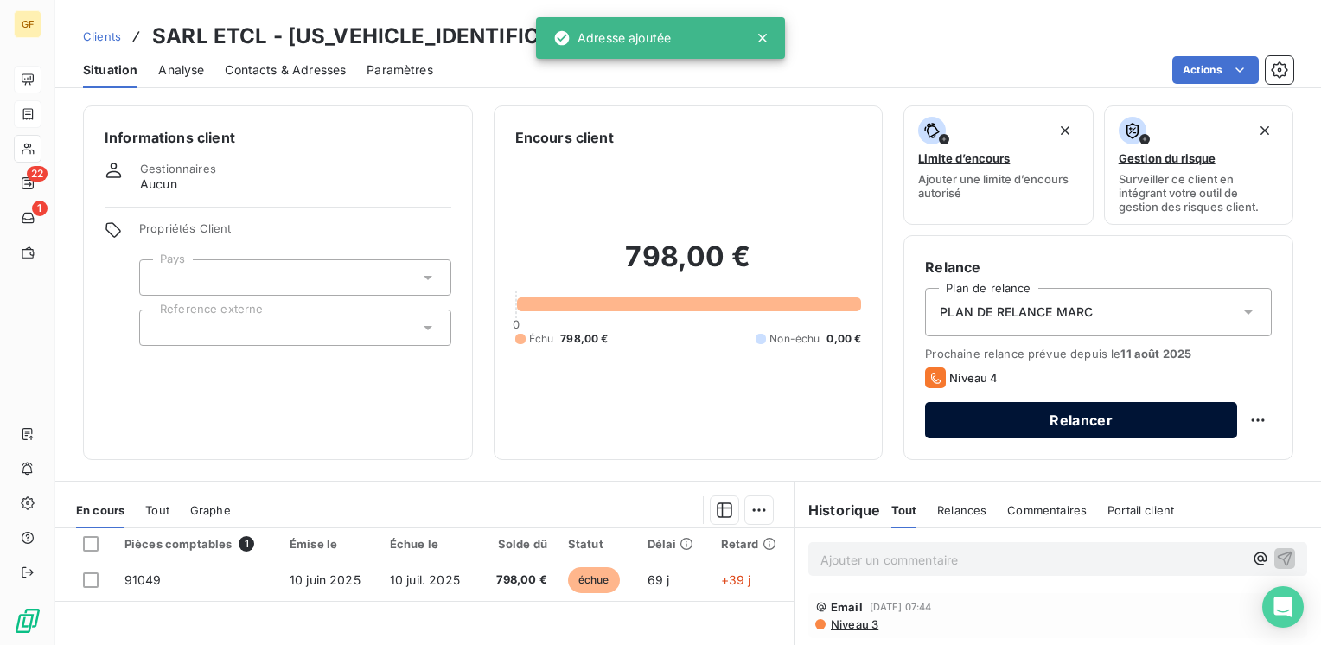
click at [1003, 423] on button "Relancer" at bounding box center [1081, 420] width 312 height 36
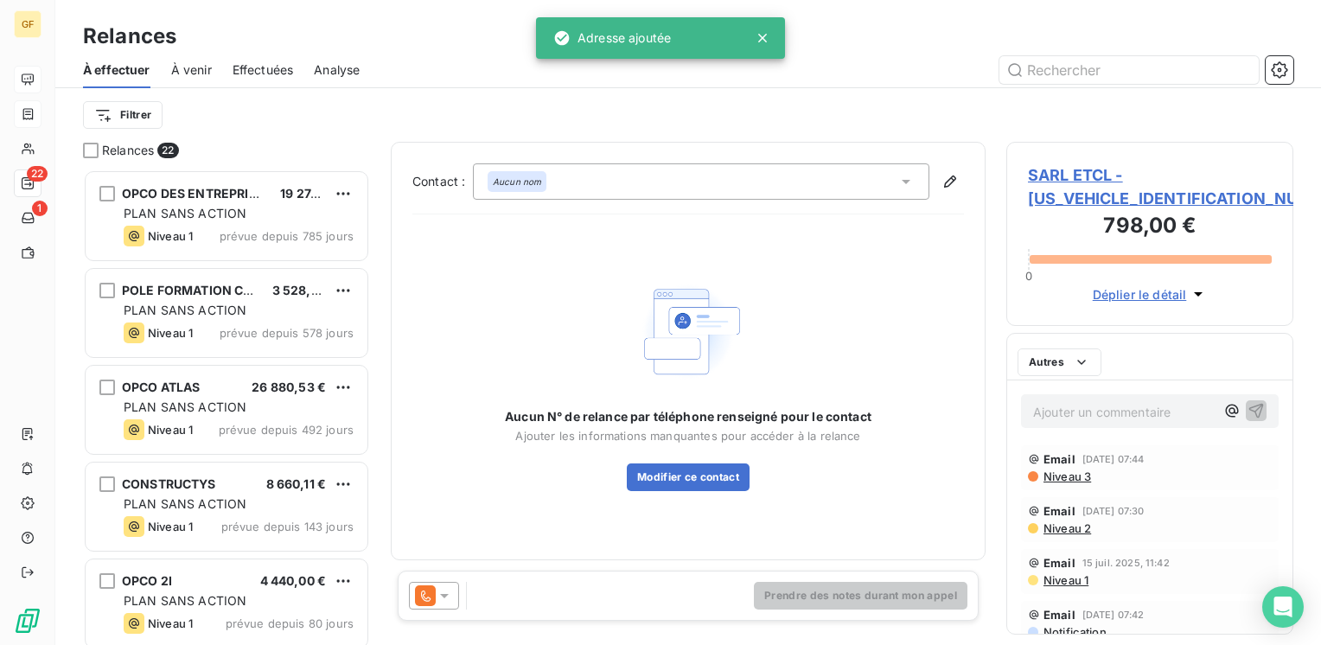
scroll to position [462, 273]
click at [446, 593] on icon at bounding box center [444, 595] width 17 height 17
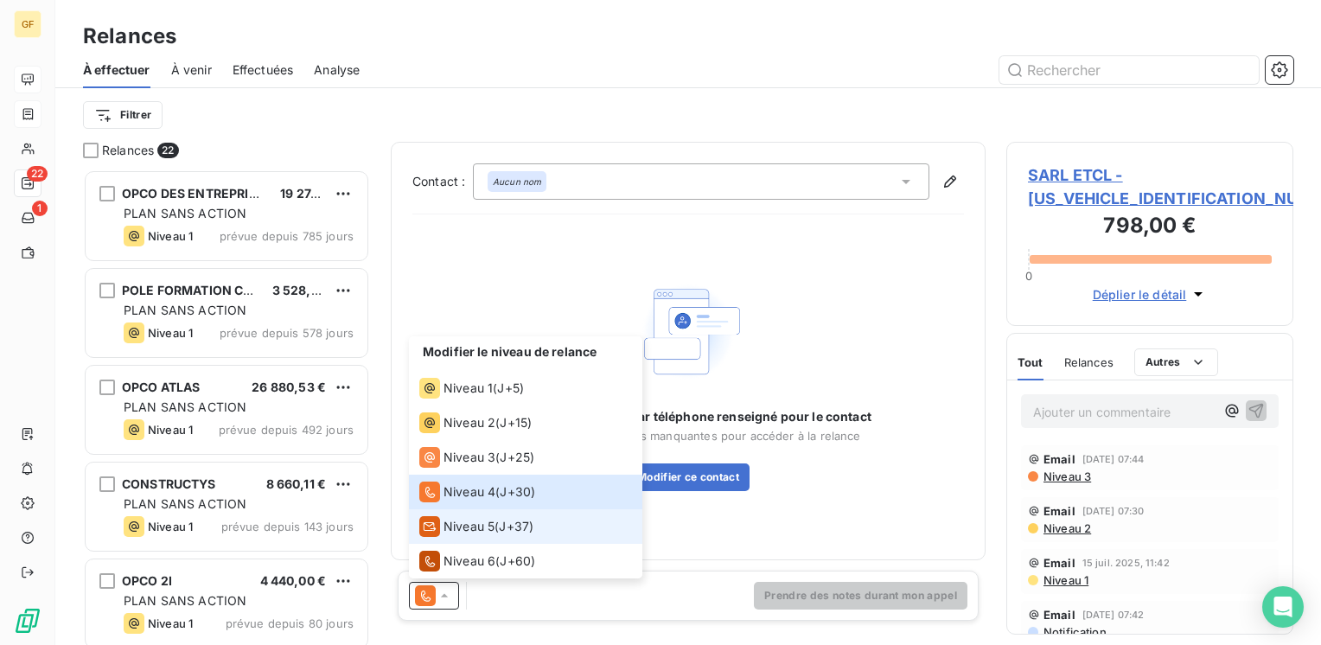
click at [472, 525] on span "Niveau 5" at bounding box center [468, 526] width 51 height 17
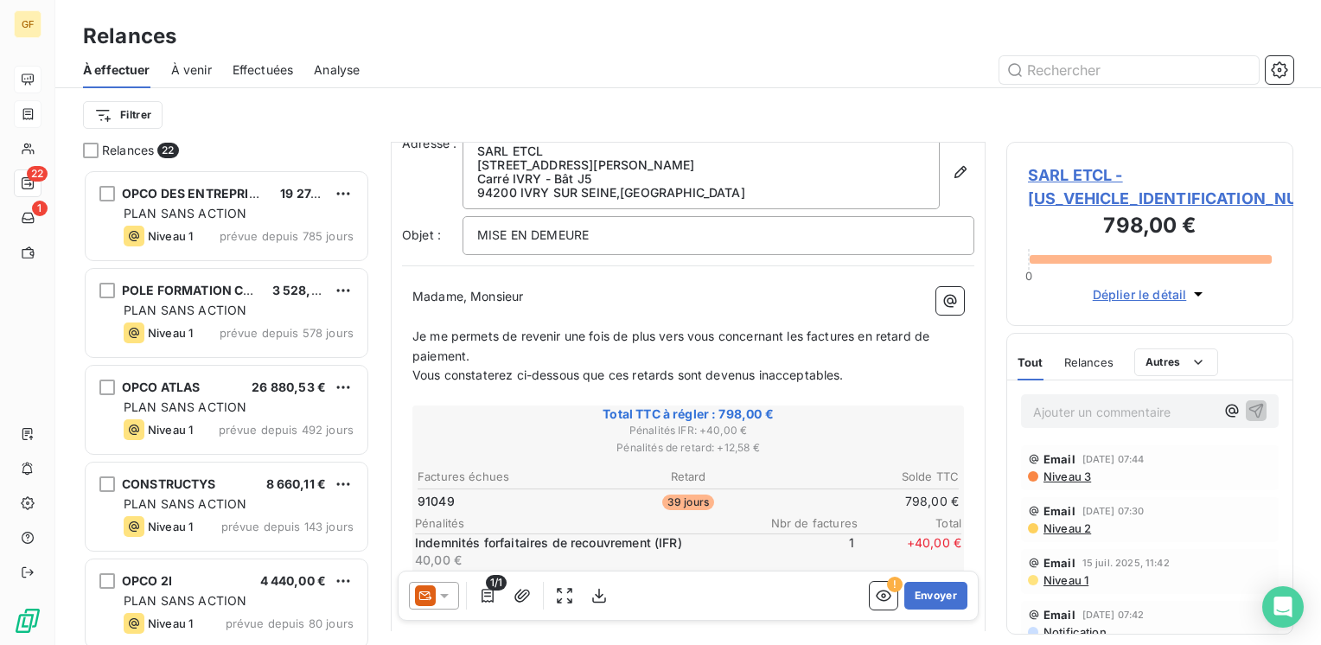
scroll to position [86, 0]
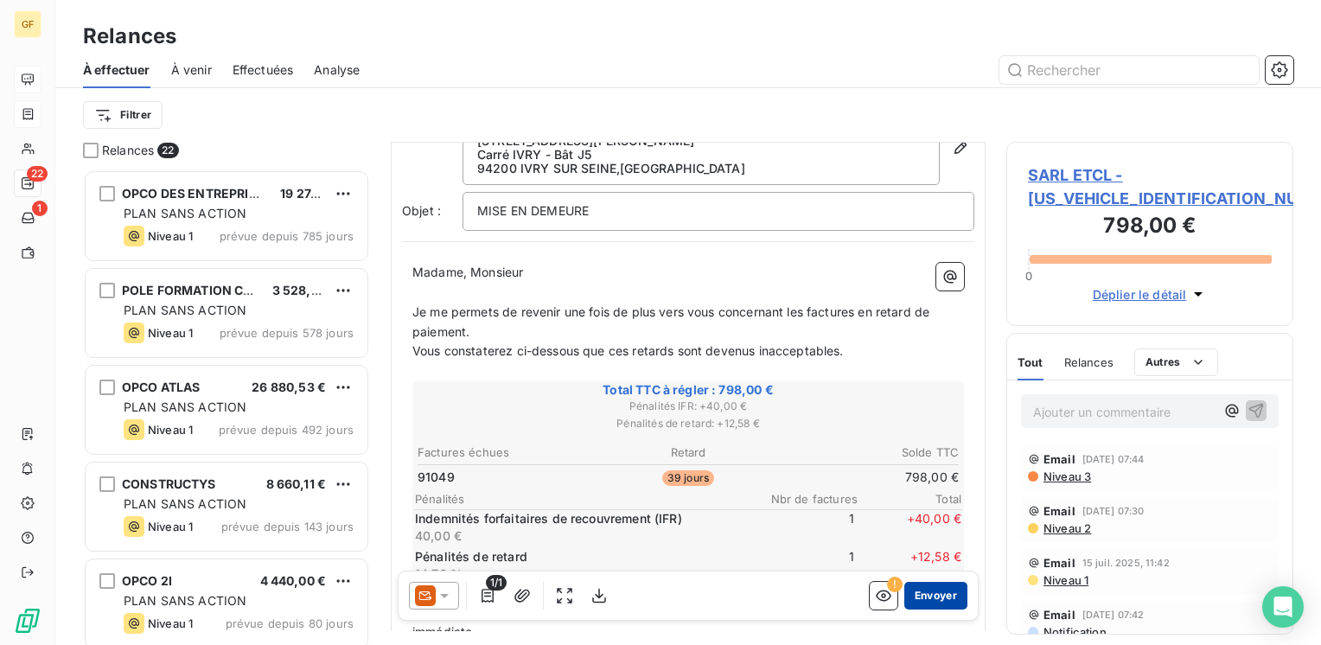
click at [939, 597] on button "Envoyer" at bounding box center [935, 596] width 63 height 28
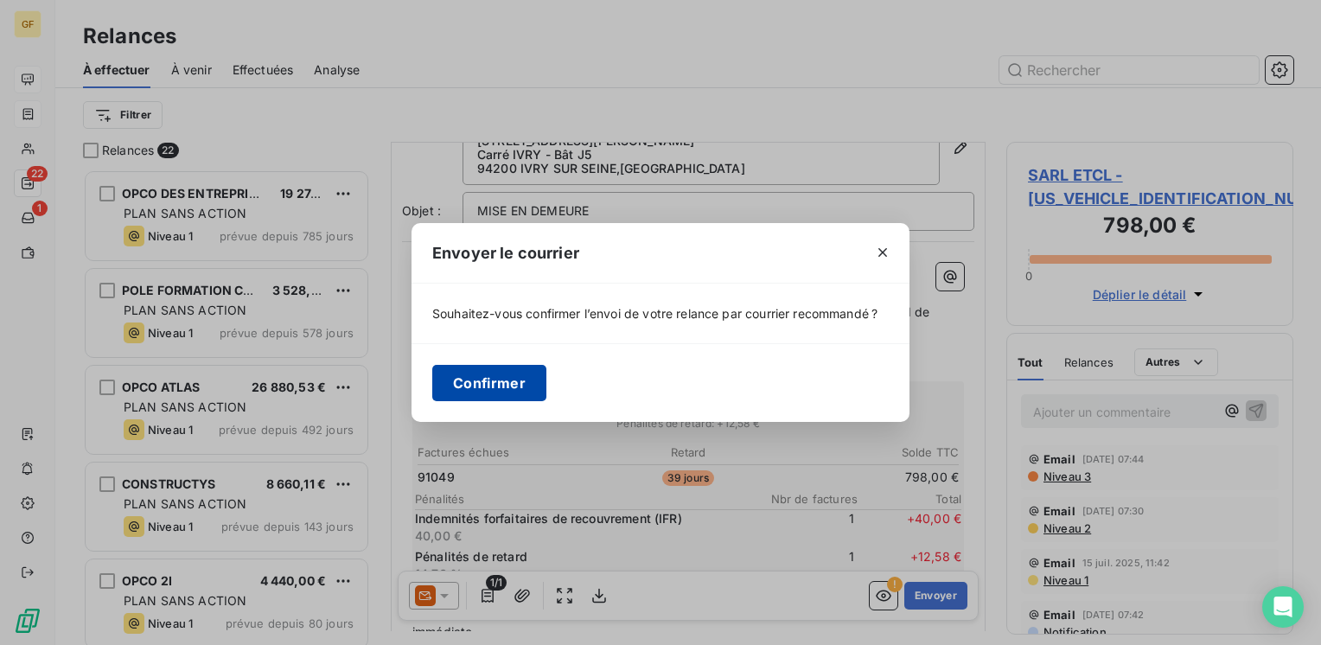
click at [512, 383] on button "Confirmer" at bounding box center [489, 383] width 114 height 36
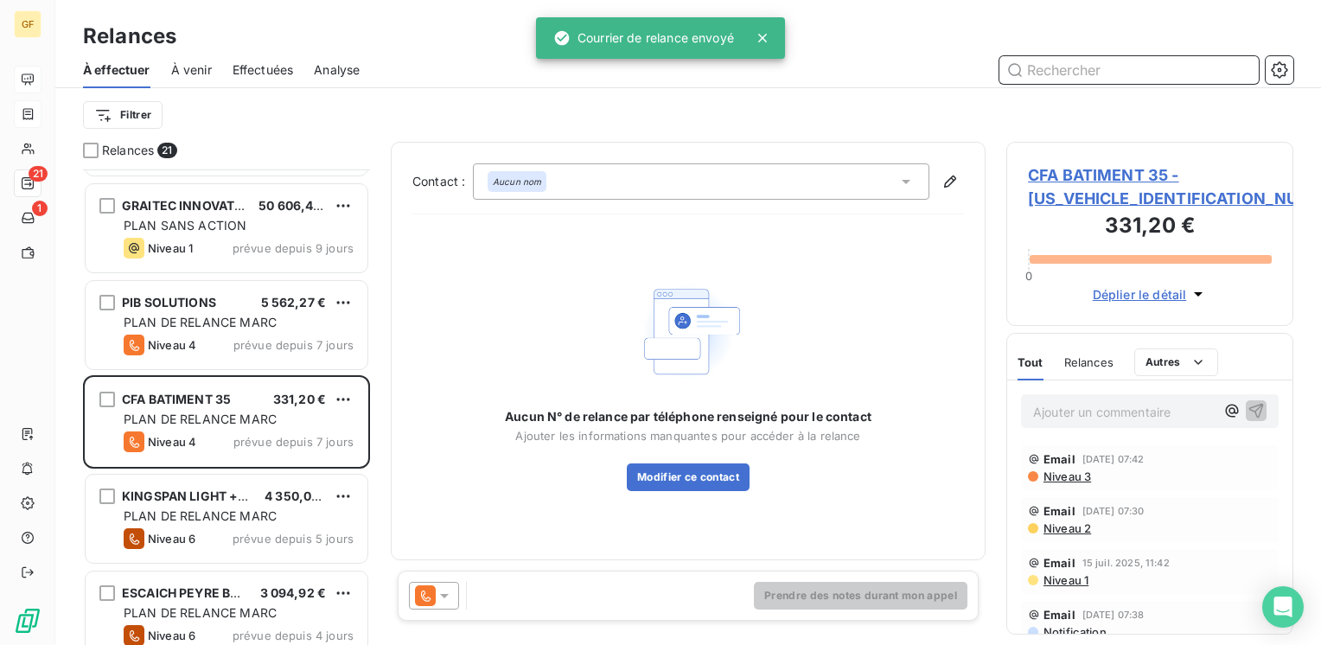
scroll to position [778, 0]
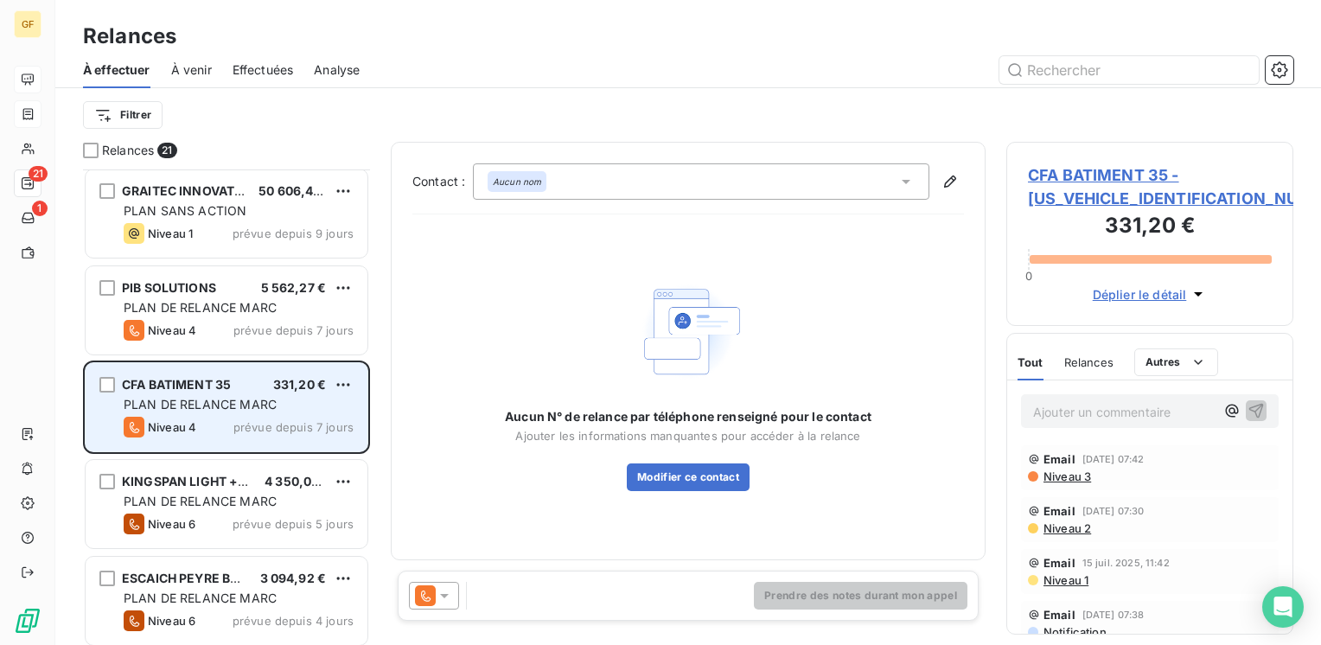
click at [266, 393] on div "CFA BATIMENT 35 331,20 € PLAN DE RELANCE [PERSON_NAME] 4 prévue depuis 7 jours" at bounding box center [227, 407] width 282 height 88
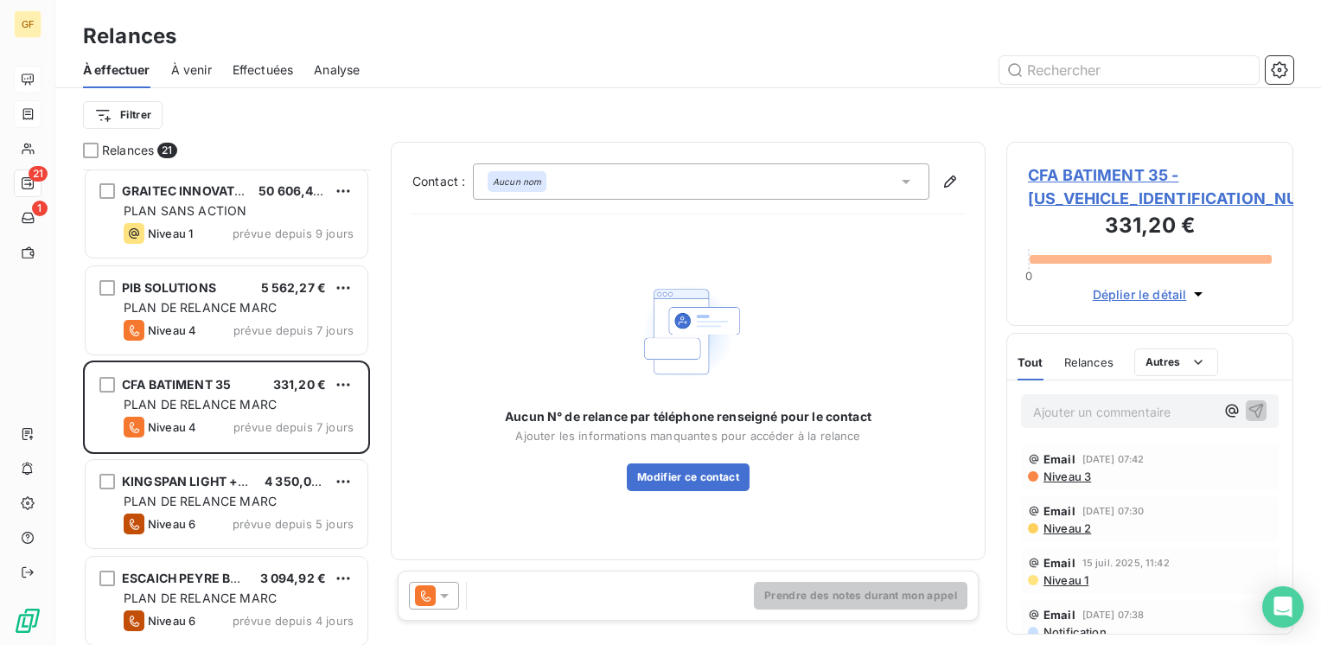
click at [1083, 175] on span "CFA BATIMENT 35 - [US_VEHICLE_IDENTIFICATION_NUMBER]" at bounding box center [1150, 186] width 244 height 47
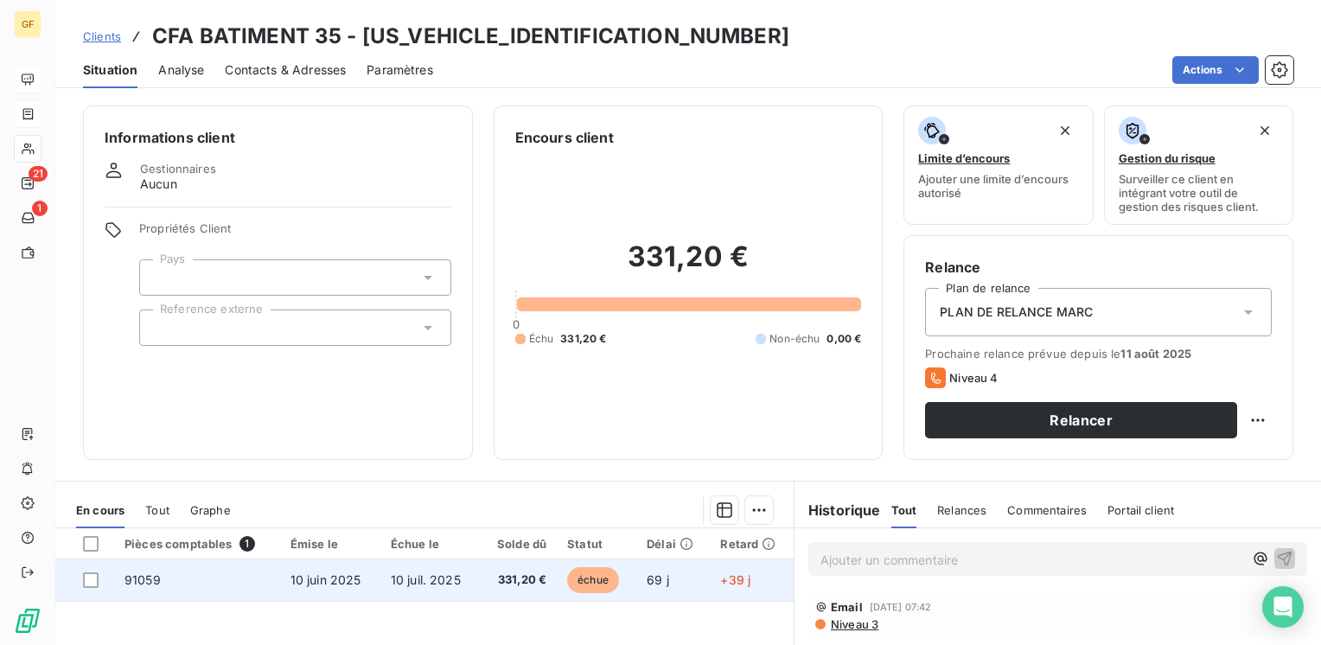
click at [330, 576] on span "10 juin 2025" at bounding box center [325, 579] width 71 height 15
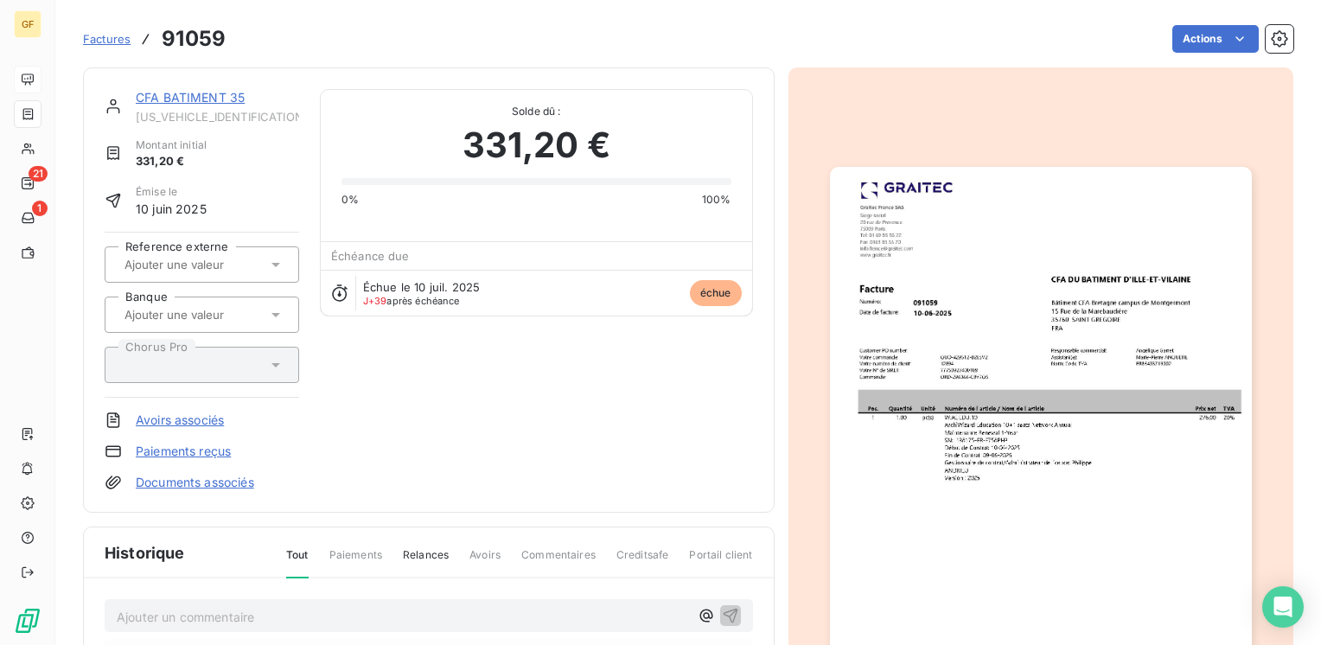
click at [999, 306] on img "button" at bounding box center [1041, 464] width 422 height 595
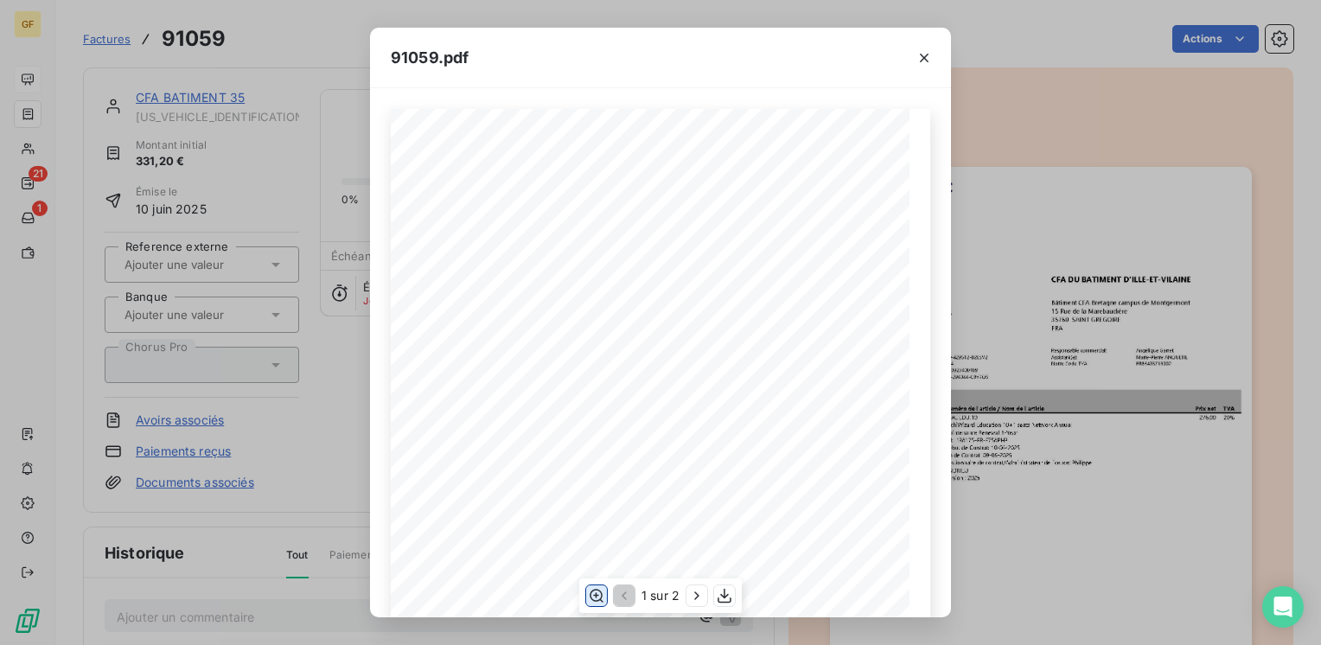
click at [602, 594] on icon "button" at bounding box center [596, 595] width 17 height 17
click at [926, 52] on icon "button" at bounding box center [923, 57] width 17 height 17
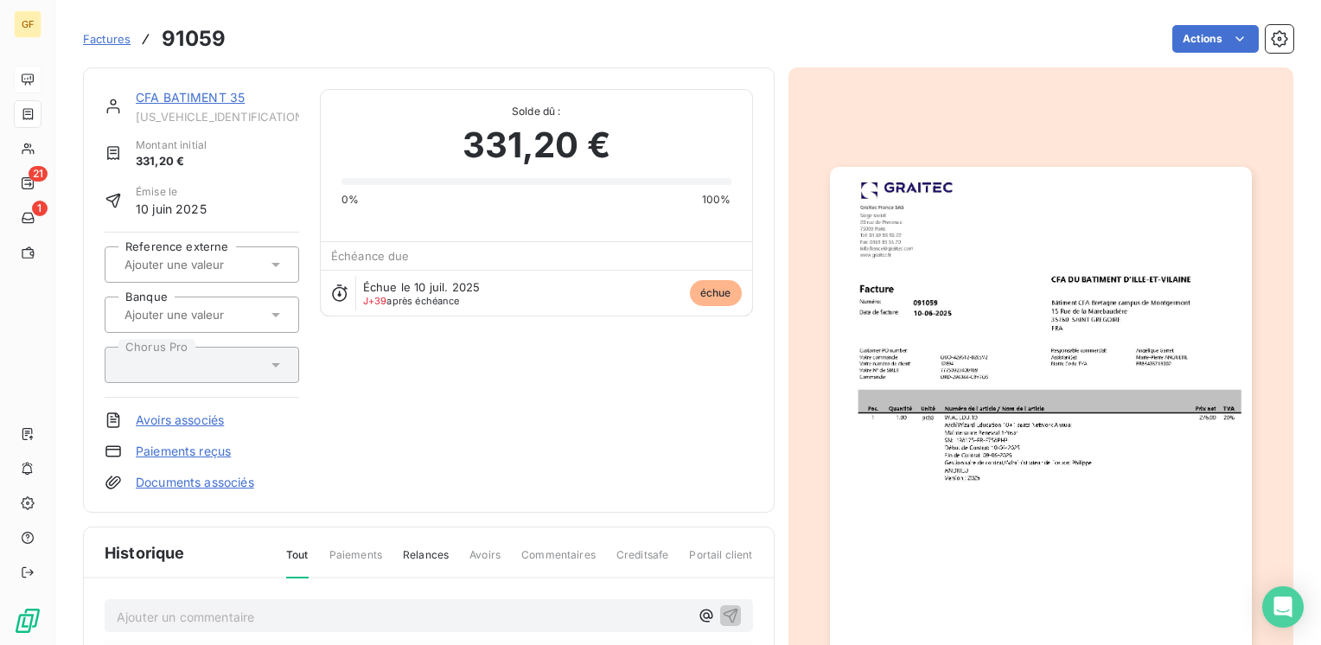
click at [1117, 282] on img "button" at bounding box center [1041, 464] width 422 height 595
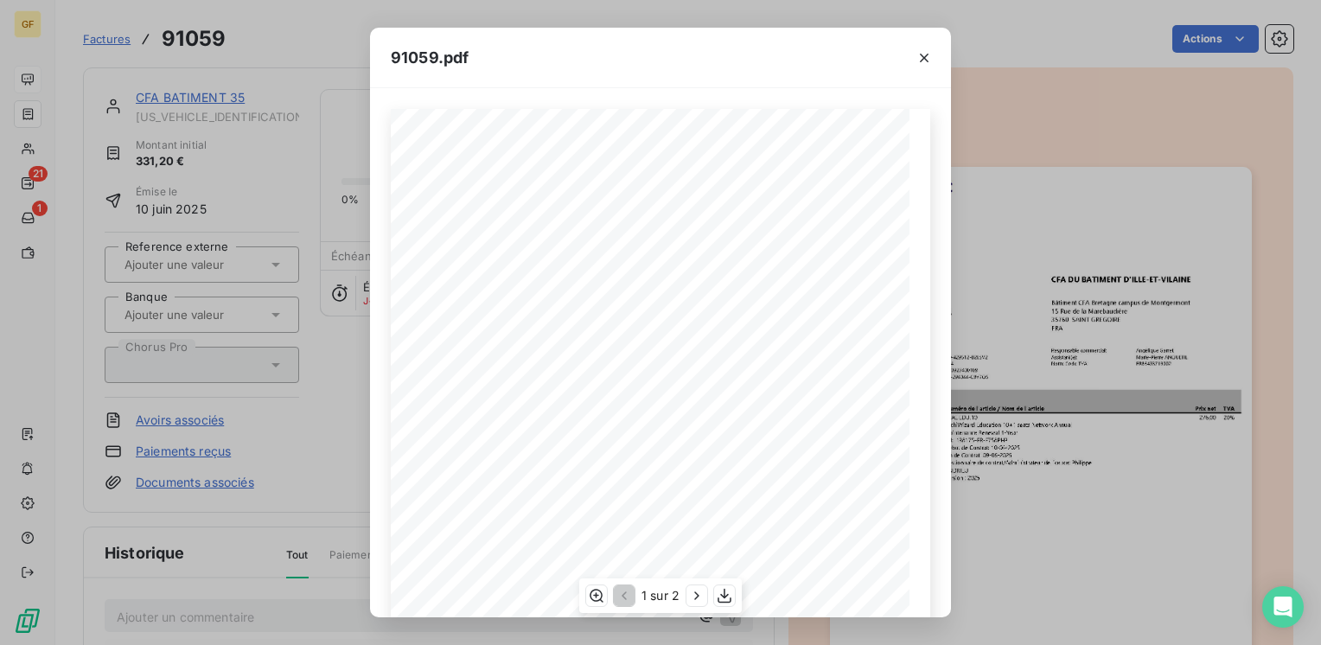
click at [720, 247] on div "Pos. Quantité Unité Numéro de l'article / Nom de l'article Prix net TVA 1 1.00 …" at bounding box center [660, 475] width 539 height 733
click at [923, 54] on icon "button" at bounding box center [923, 57] width 17 height 17
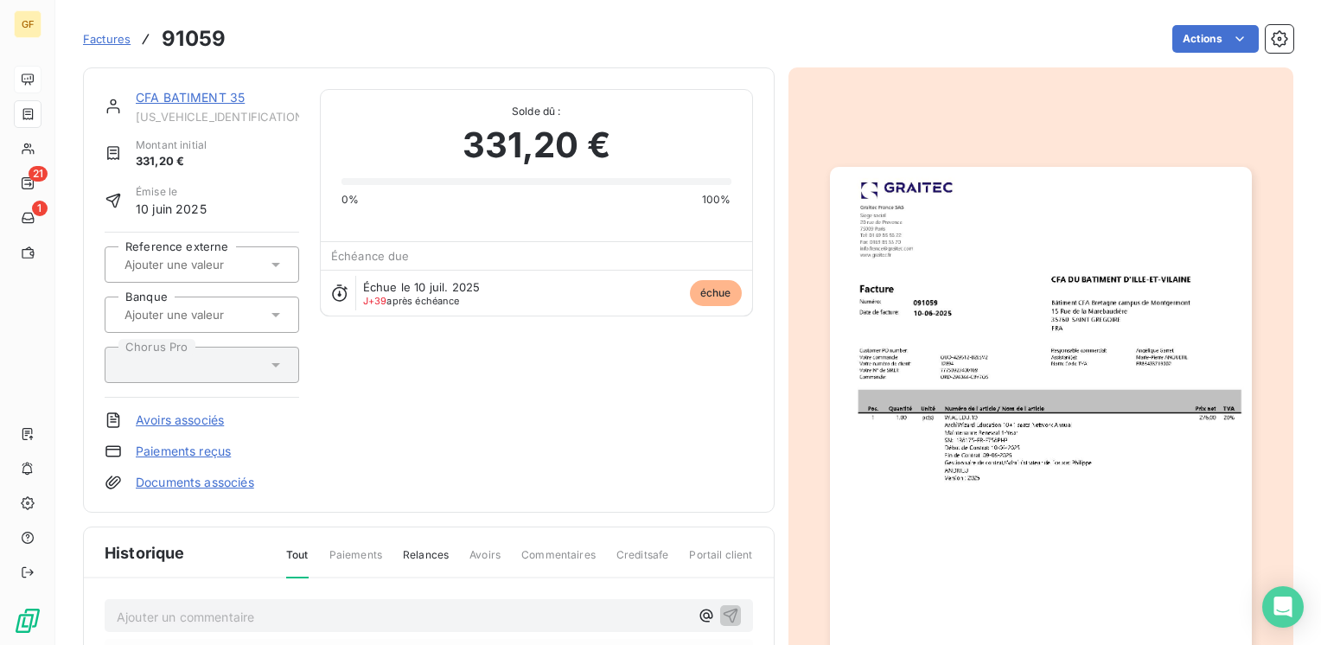
click at [212, 98] on link "CFA BATIMENT 35" at bounding box center [190, 97] width 109 height 15
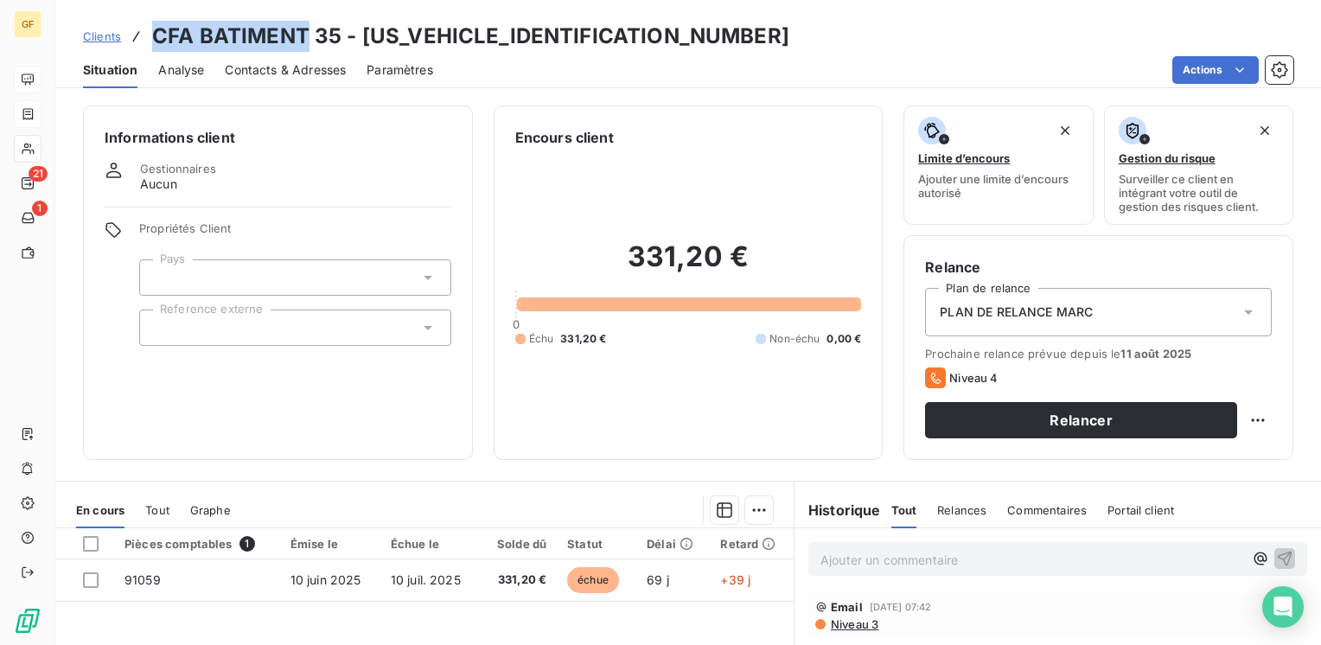
drag, startPoint x: 304, startPoint y: 29, endPoint x: 143, endPoint y: 37, distance: 160.9
click at [143, 37] on div "Clients CFA BATIMENT 35 - [US_VEHICLE_IDENTIFICATION_NUMBER]" at bounding box center [436, 36] width 706 height 31
copy h3 "CFA BATIMENT"
click at [275, 68] on span "Contacts & Adresses" at bounding box center [285, 69] width 121 height 17
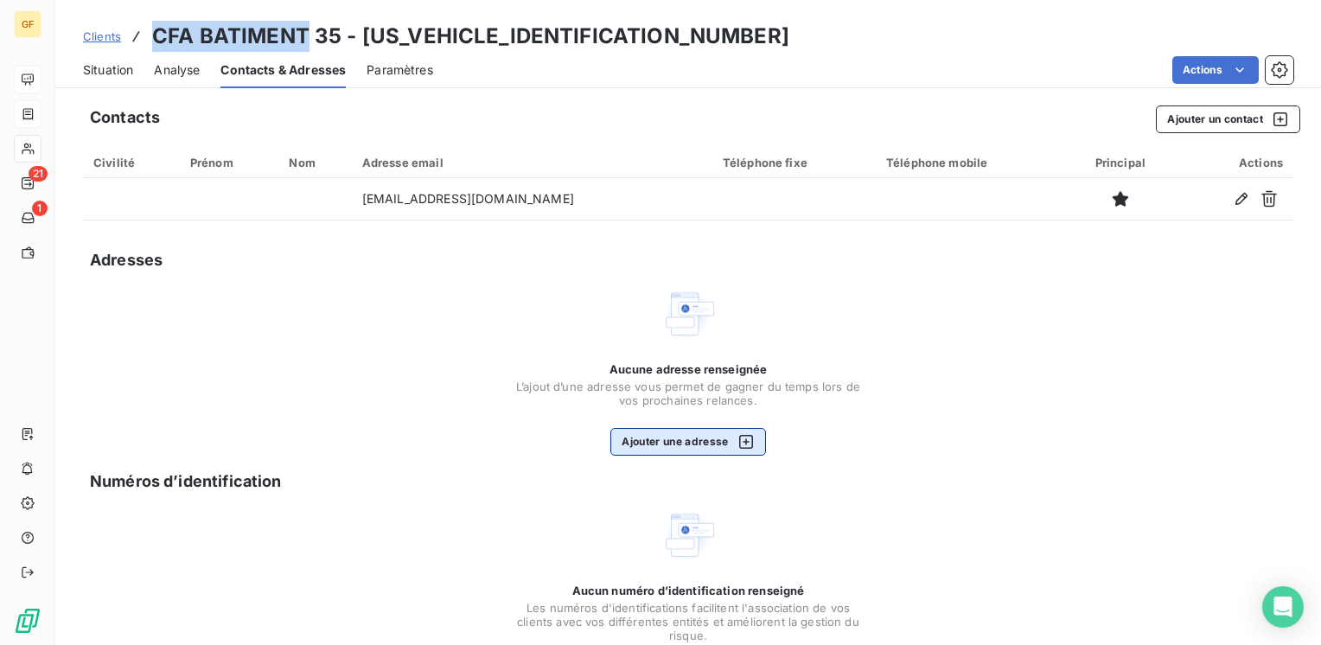
click at [666, 441] on button "Ajouter une adresse" at bounding box center [687, 442] width 155 height 28
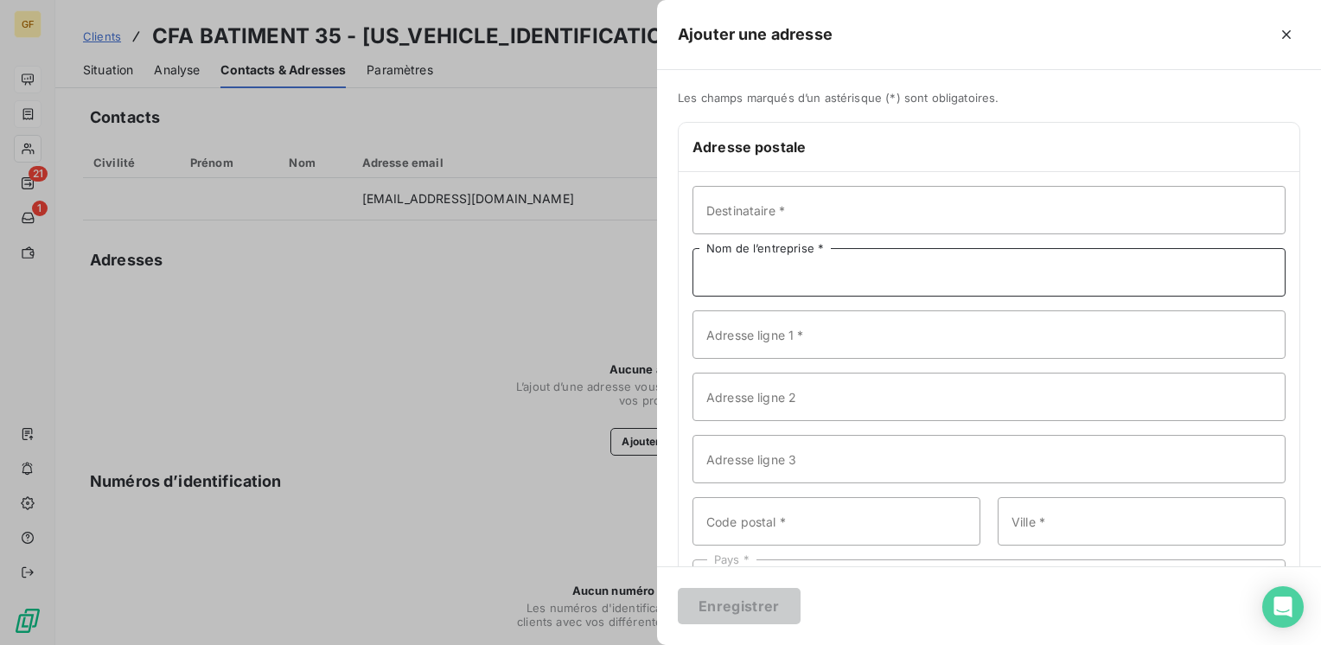
click at [743, 260] on input "Nom de l’entreprise *" at bounding box center [988, 272] width 593 height 48
paste input "CFA BATIMENT"
click at [731, 272] on input "CFA BATIMENT" at bounding box center [988, 272] width 593 height 48
click at [730, 268] on input "CFASU BATIMENT" at bounding box center [988, 272] width 593 height 48
click at [843, 271] on input "CFA DU BATIMENT" at bounding box center [988, 272] width 593 height 48
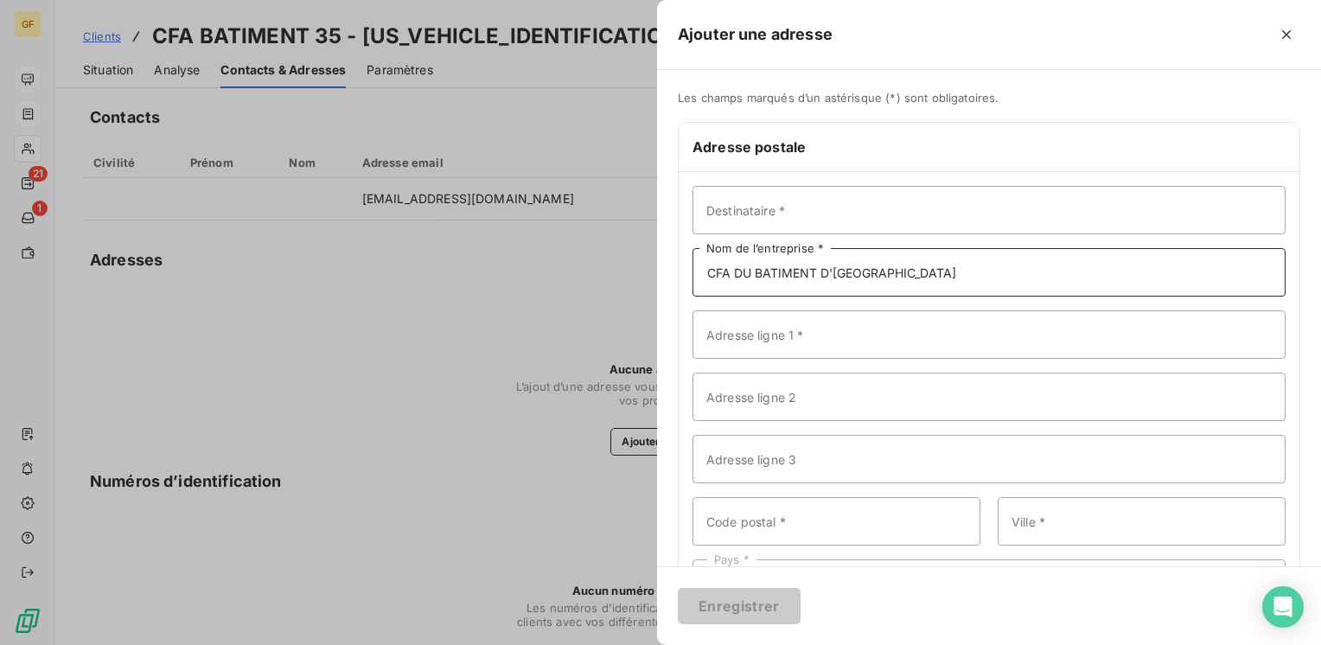
type input "CFA DU BATIMENT D'[GEOGRAPHIC_DATA]"
click at [758, 333] on input "Adresse ligne 1 *" at bounding box center [988, 334] width 593 height 48
type input "Bâtiment CFA Bretagne"
click at [744, 389] on input "Adresse ligne 2" at bounding box center [988, 396] width 593 height 48
click at [720, 391] on input "CAmpus" at bounding box center [988, 396] width 593 height 48
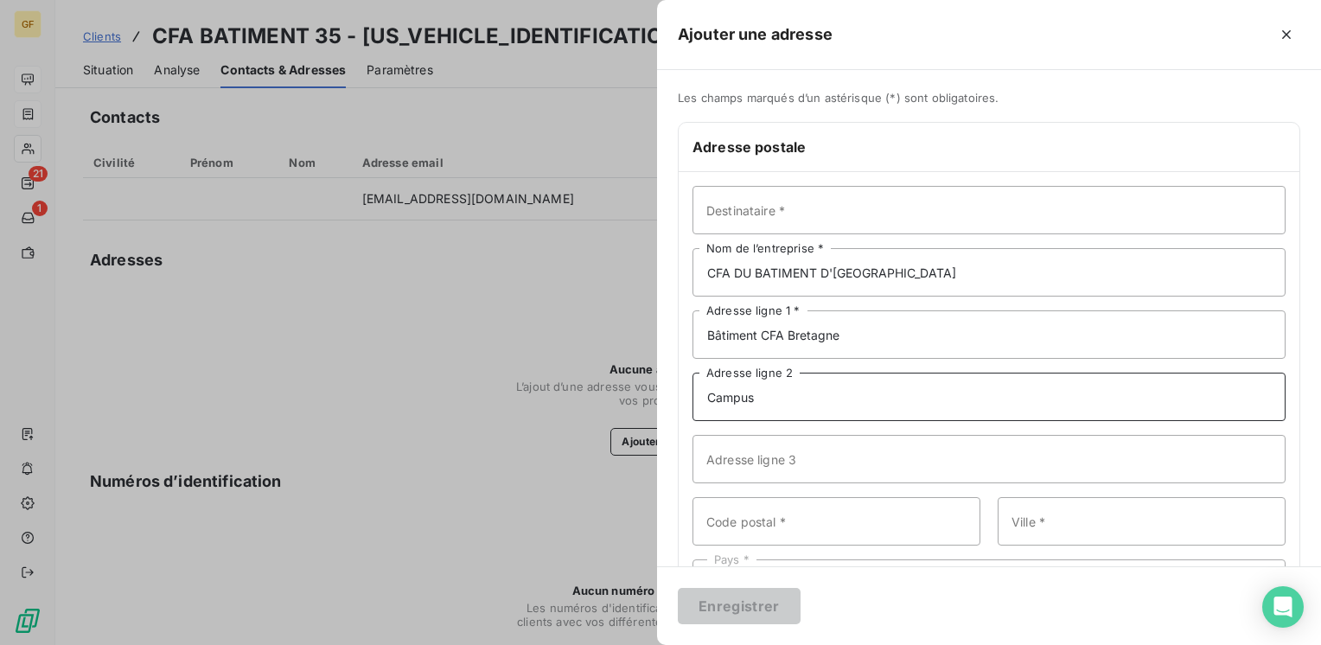
drag, startPoint x: 768, startPoint y: 398, endPoint x: 755, endPoint y: 399, distance: 13.1
click at [755, 399] on input "Campus" at bounding box center [988, 396] width 593 height 48
type input "Campus de [GEOGRAPHIC_DATA]"
click at [748, 530] on input "Code postal *" at bounding box center [836, 521] width 288 height 48
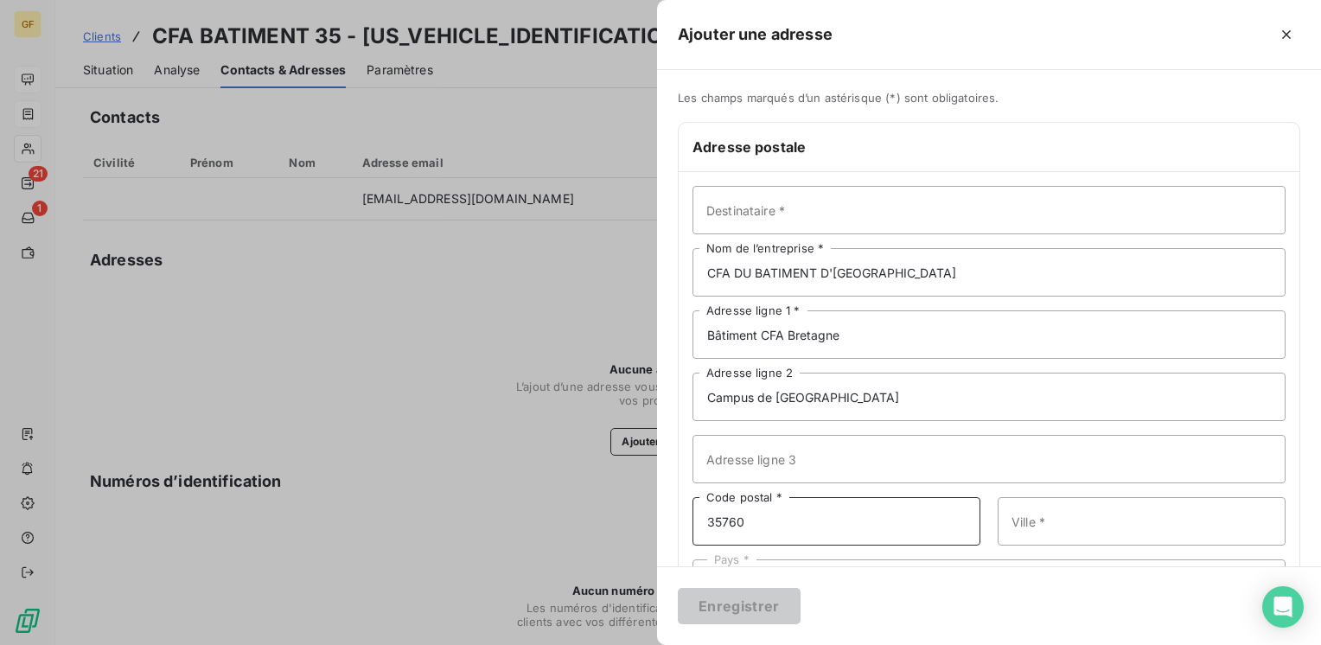
type input "35760"
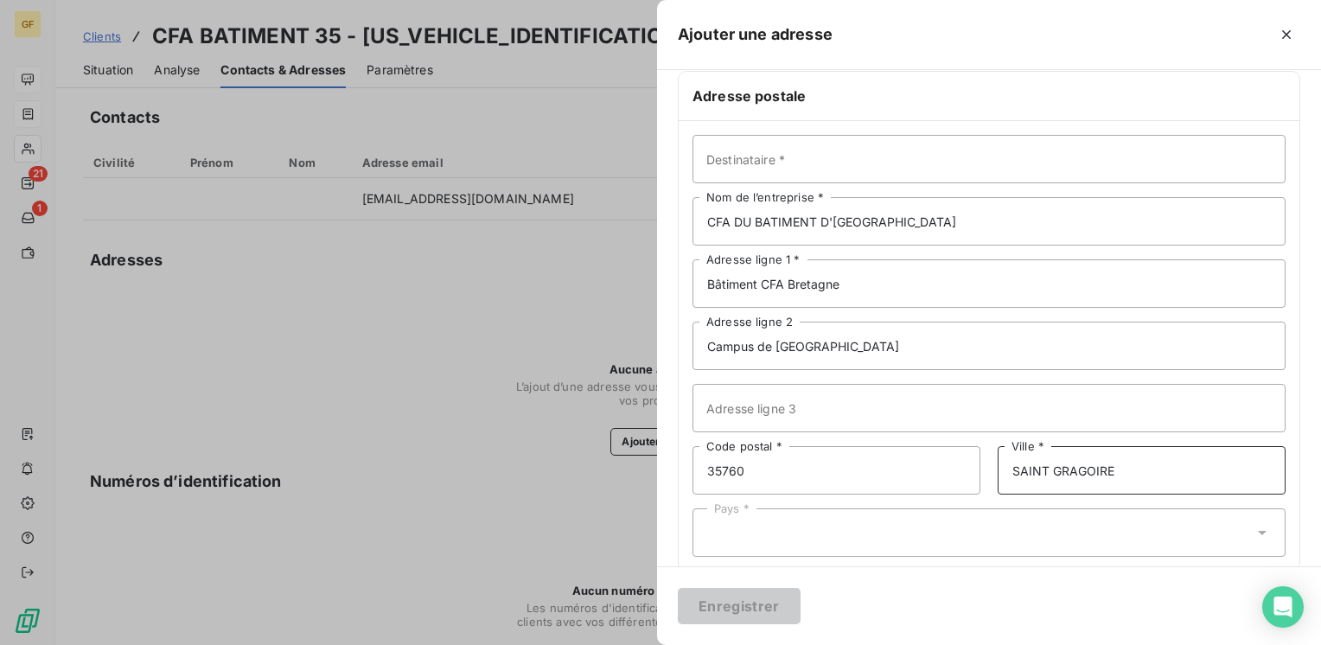
scroll to position [75, 0]
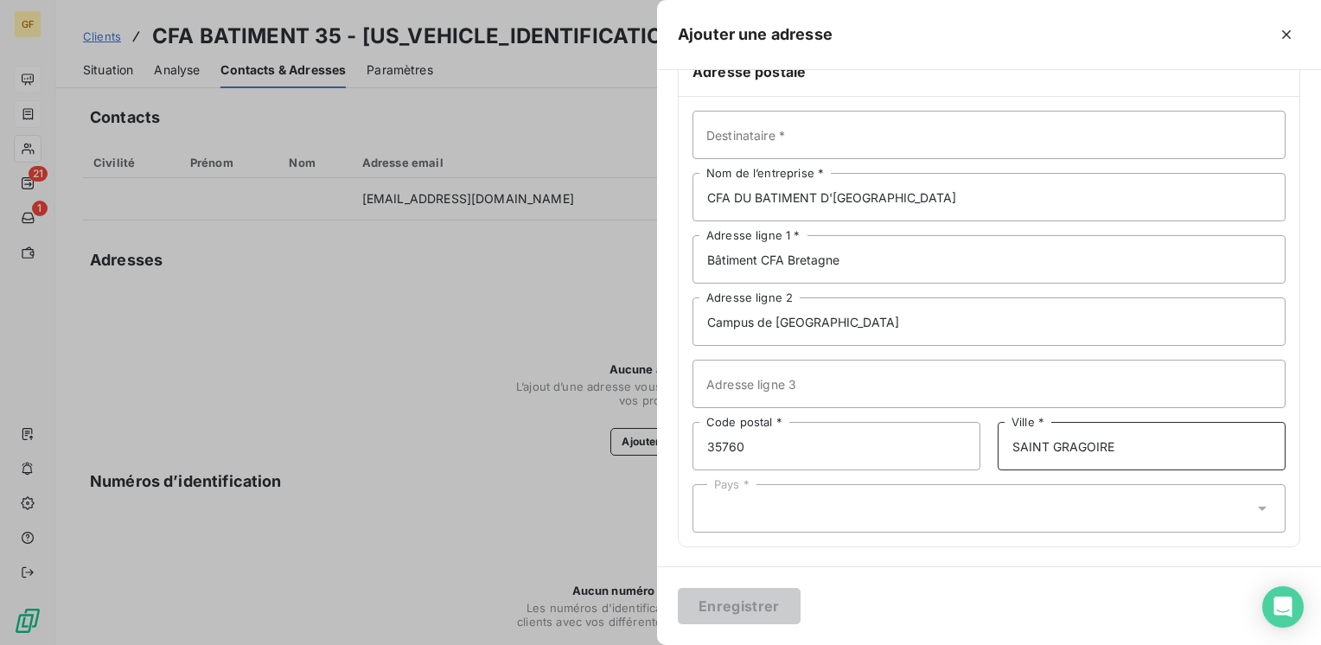
type input "SAINT GRAGOIRE"
click at [771, 523] on div "Pays *" at bounding box center [988, 508] width 593 height 48
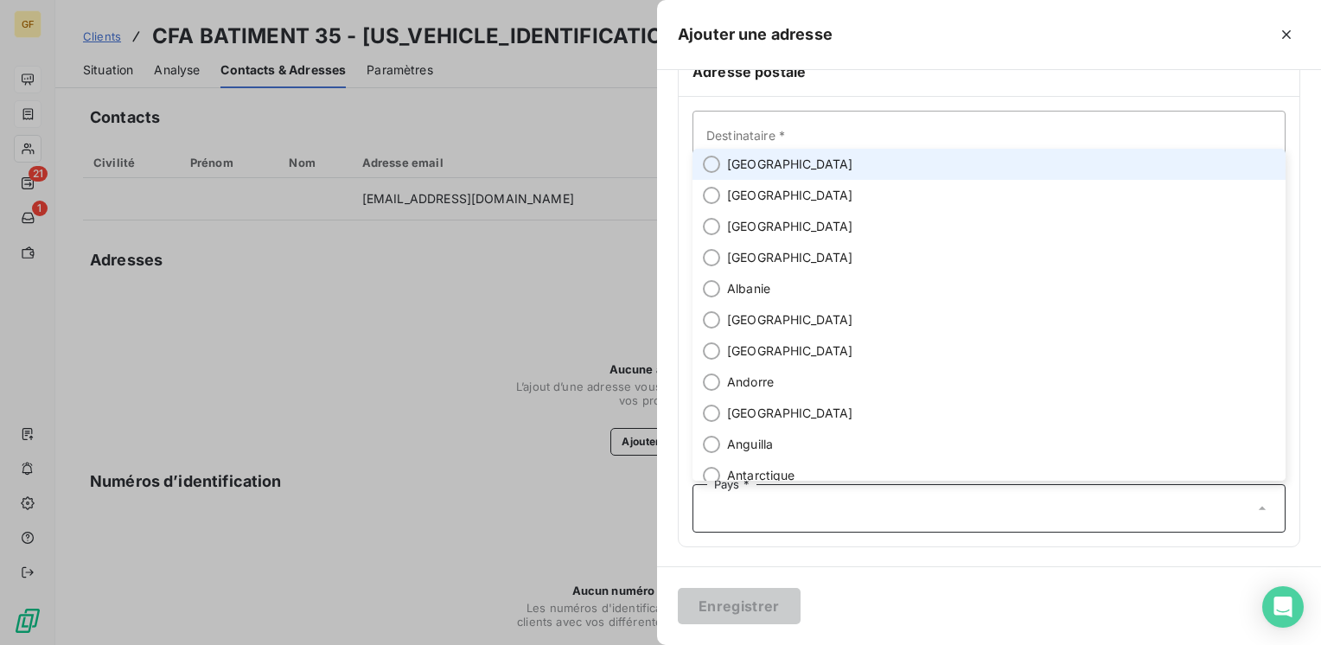
click at [757, 172] on li "[GEOGRAPHIC_DATA]" at bounding box center [988, 164] width 593 height 31
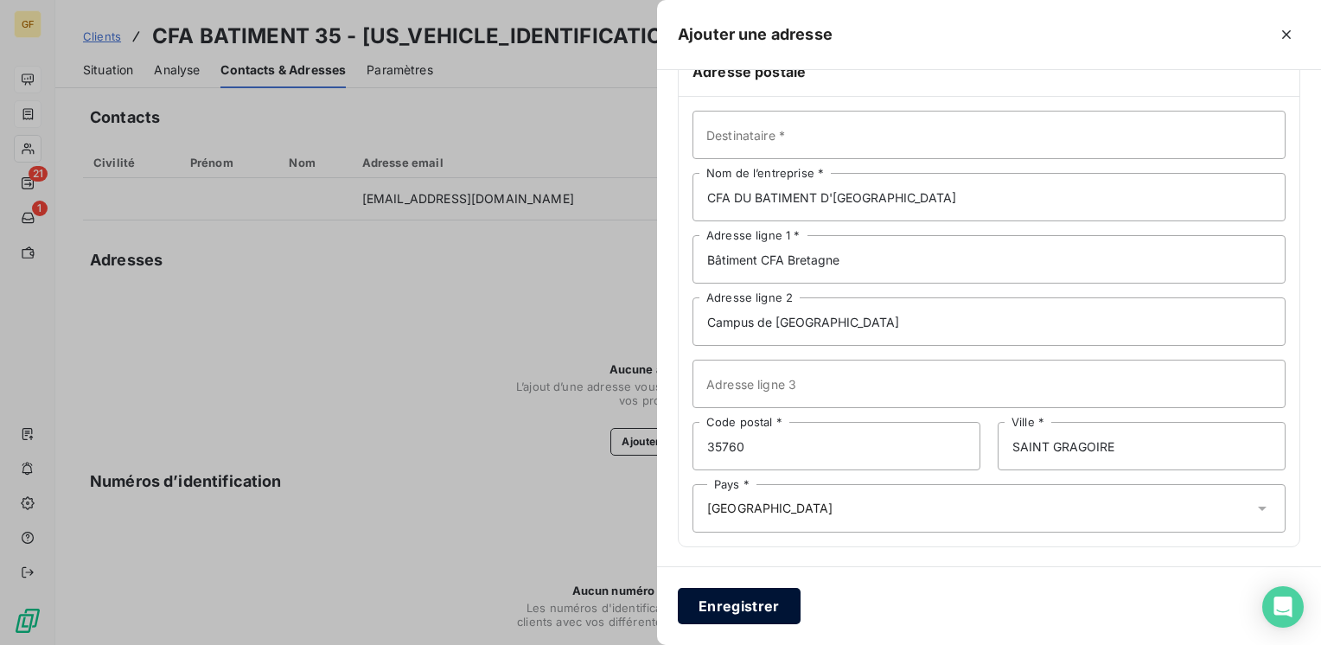
click at [759, 603] on button "Enregistrer" at bounding box center [739, 606] width 123 height 36
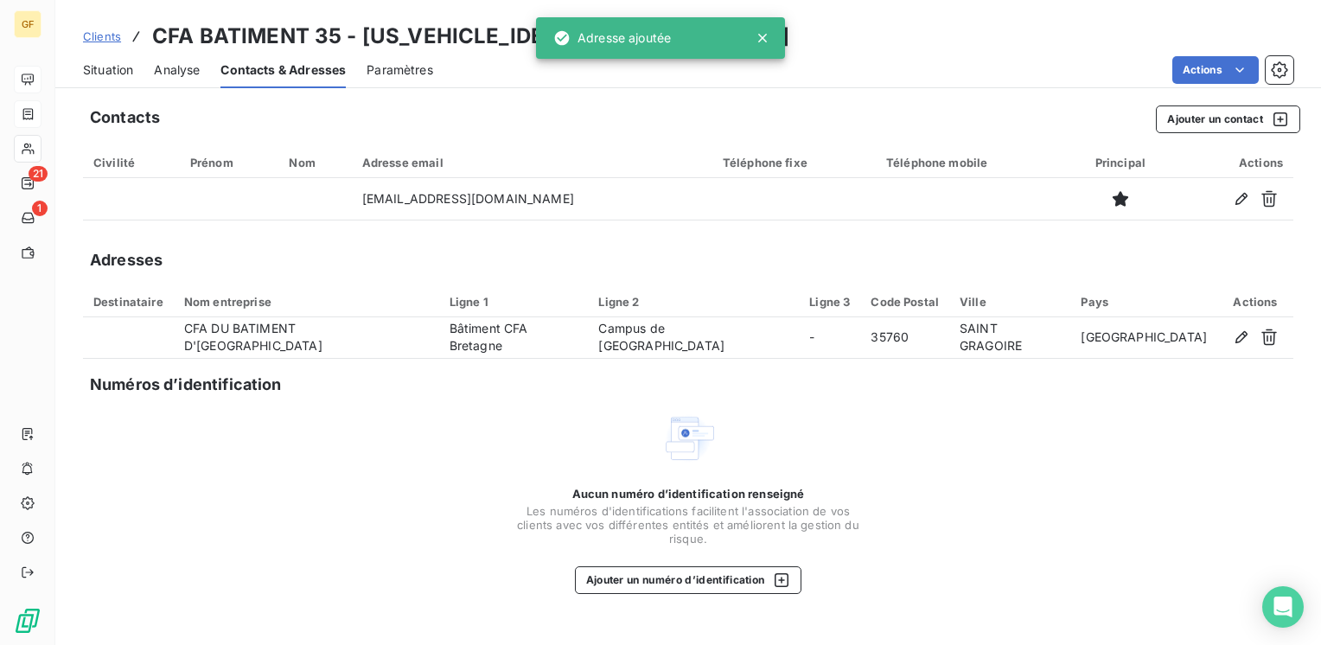
click at [117, 64] on span "Situation" at bounding box center [108, 69] width 50 height 17
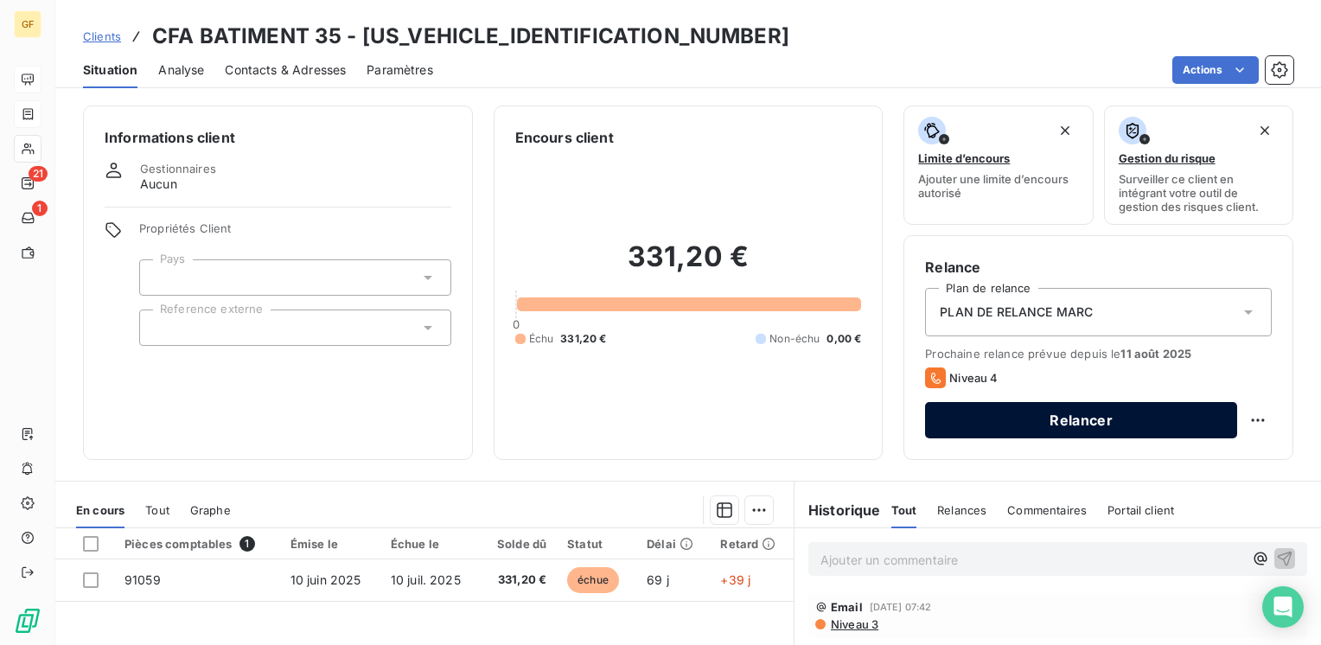
click at [982, 417] on button "Relancer" at bounding box center [1081, 420] width 312 height 36
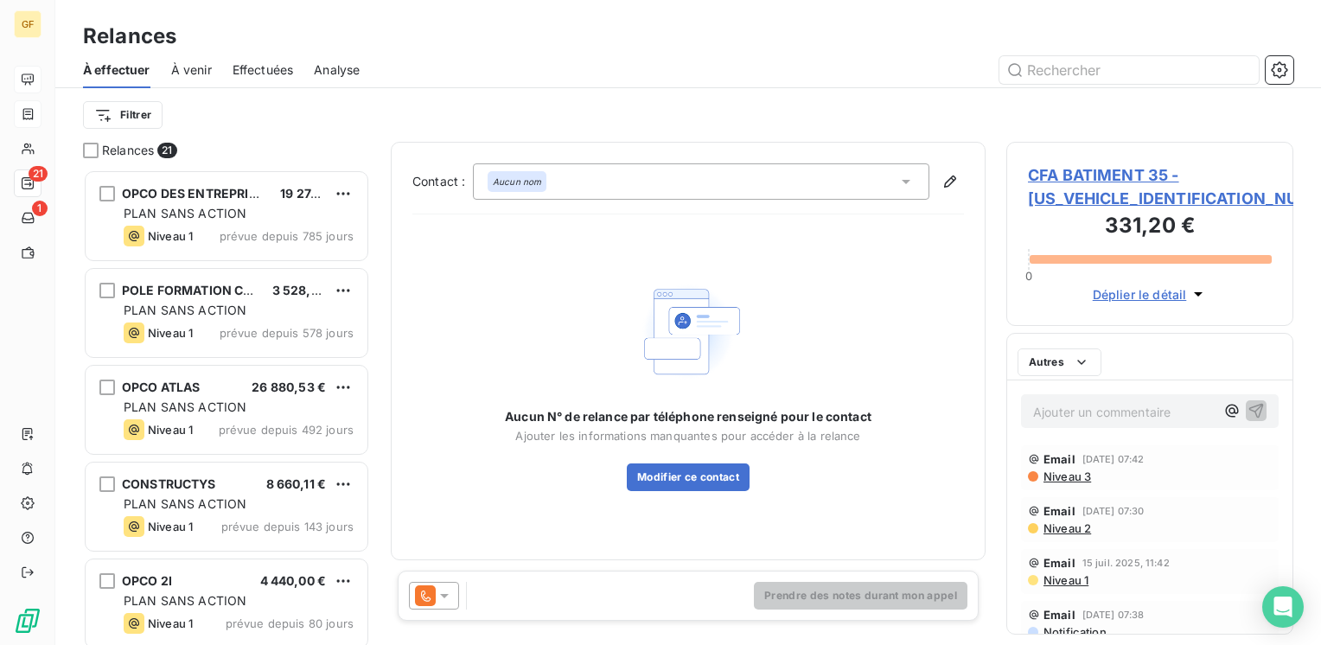
scroll to position [462, 273]
click at [449, 589] on icon at bounding box center [444, 595] width 17 height 17
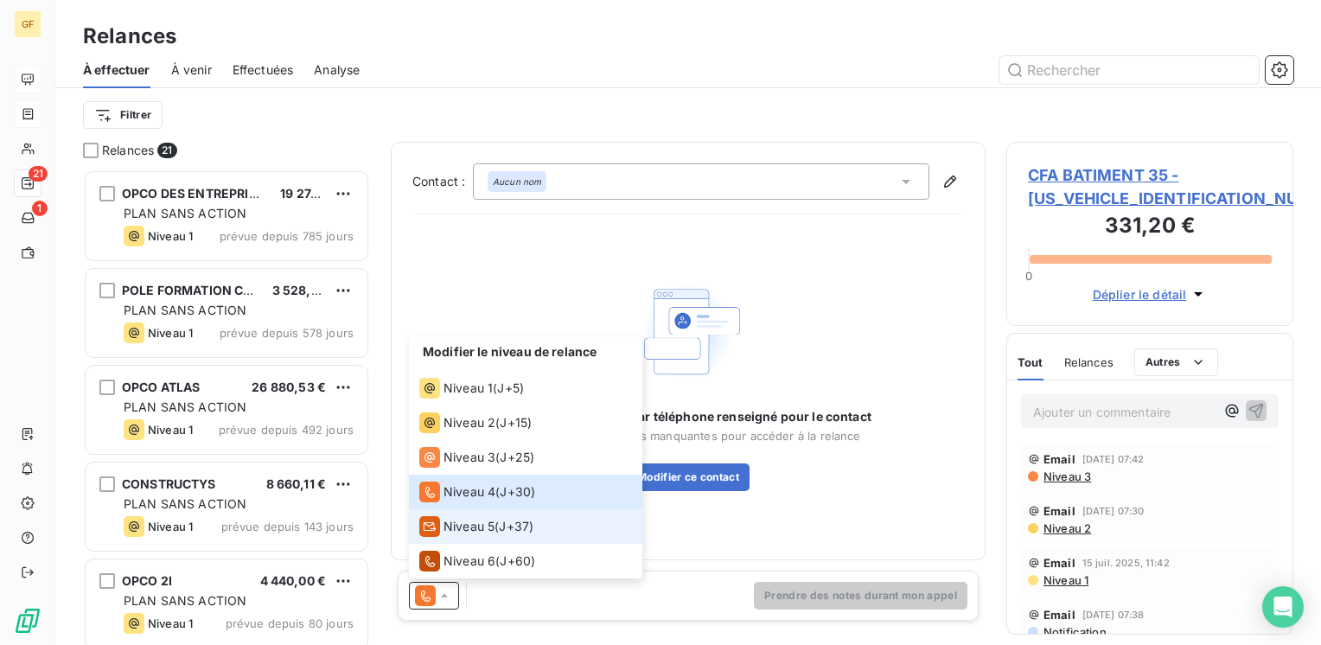
click at [486, 516] on div "Niveau 5" at bounding box center [456, 526] width 75 height 21
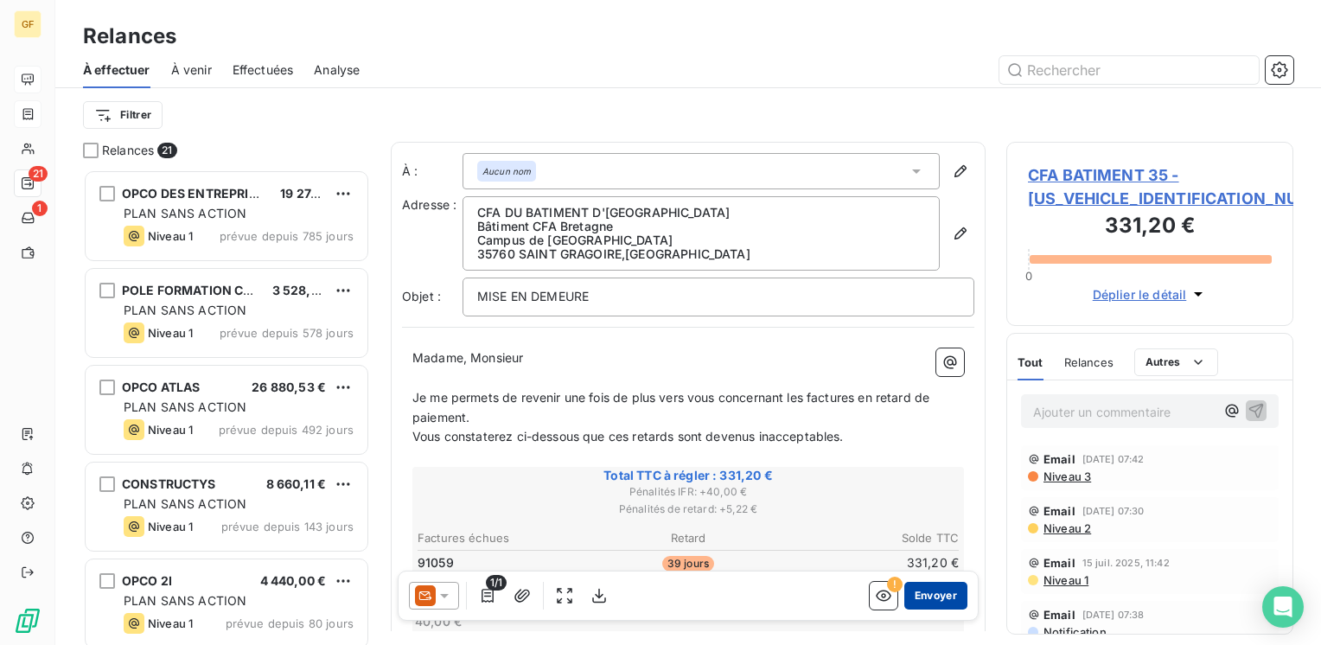
click at [913, 593] on button "Envoyer" at bounding box center [935, 596] width 63 height 28
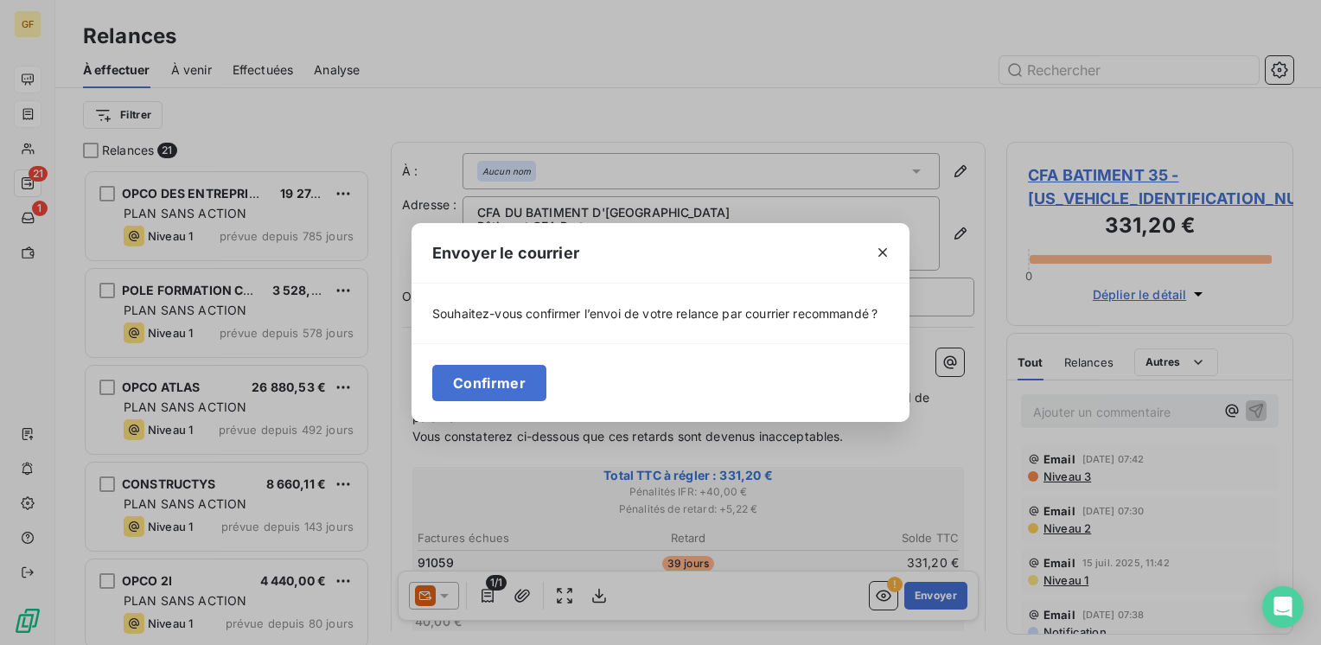
click at [492, 361] on div "Confirmer" at bounding box center [660, 382] width 498 height 79
click at [488, 391] on button "Confirmer" at bounding box center [489, 383] width 114 height 36
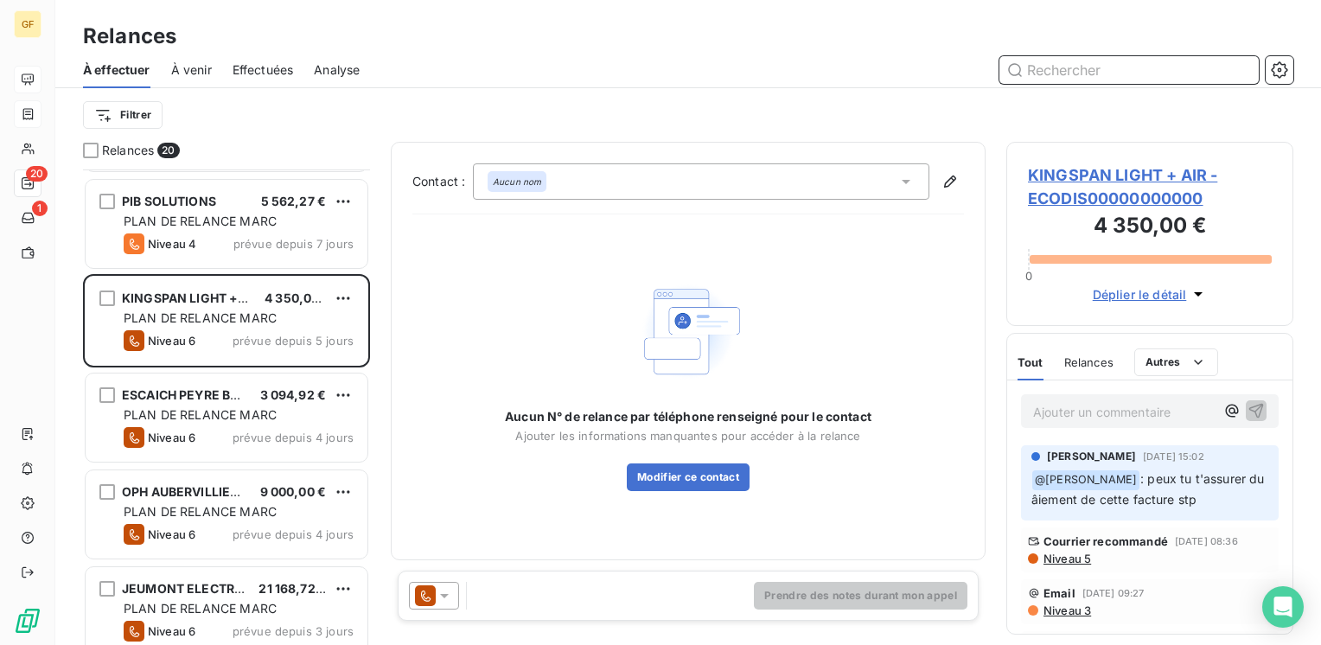
scroll to position [778, 0]
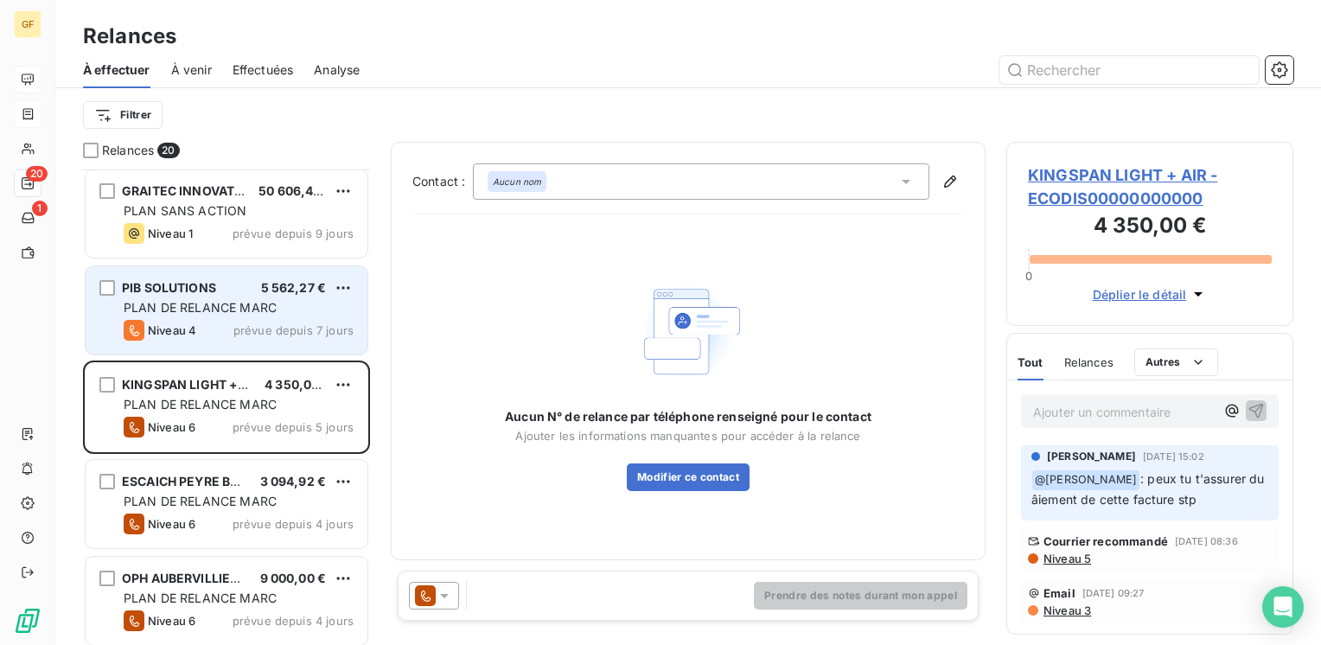
click at [232, 321] on div "Niveau 4 prévue depuis 7 jours" at bounding box center [239, 330] width 230 height 21
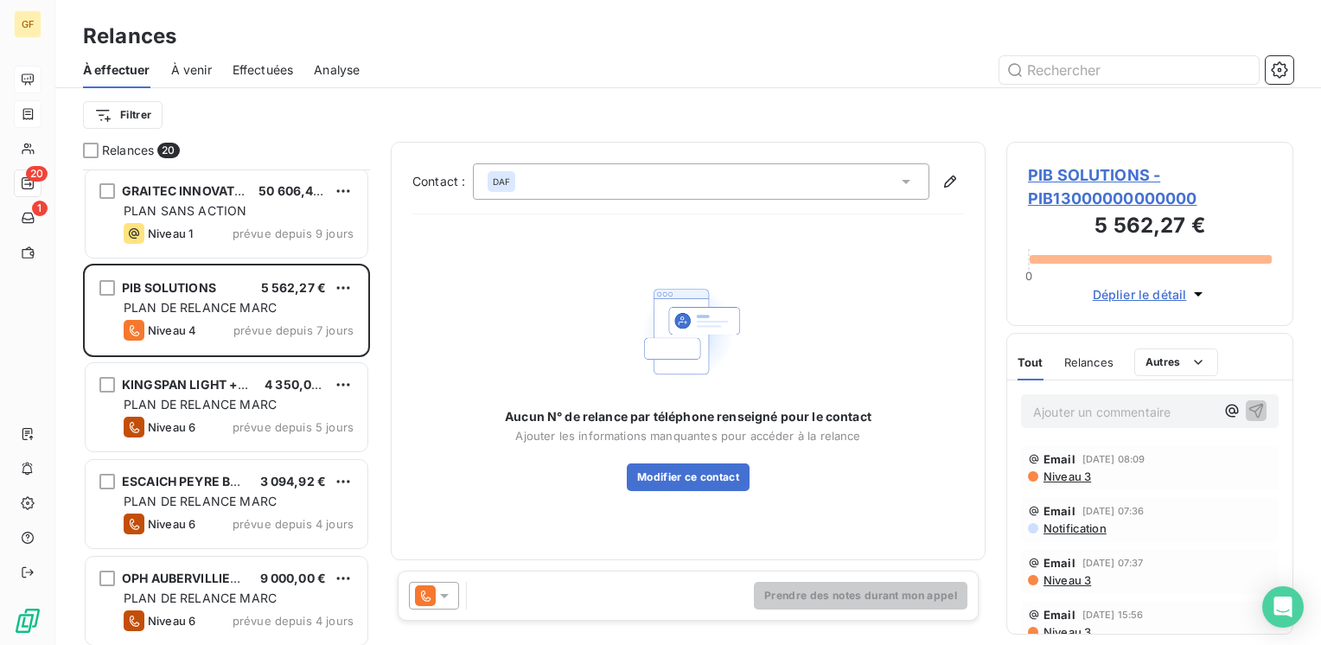
click at [1051, 172] on span "PIB SOLUTIONS - PIB13000000000000" at bounding box center [1150, 186] width 244 height 47
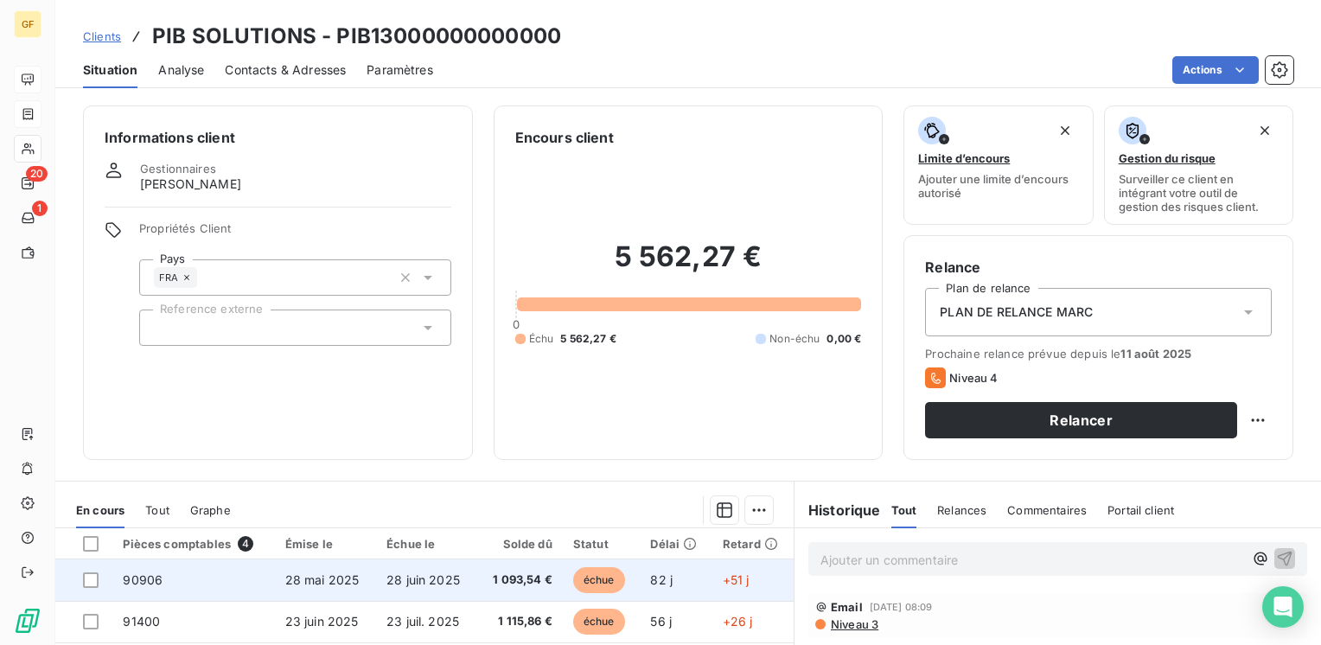
click at [463, 583] on td "28 juin 2025" at bounding box center [426, 579] width 101 height 41
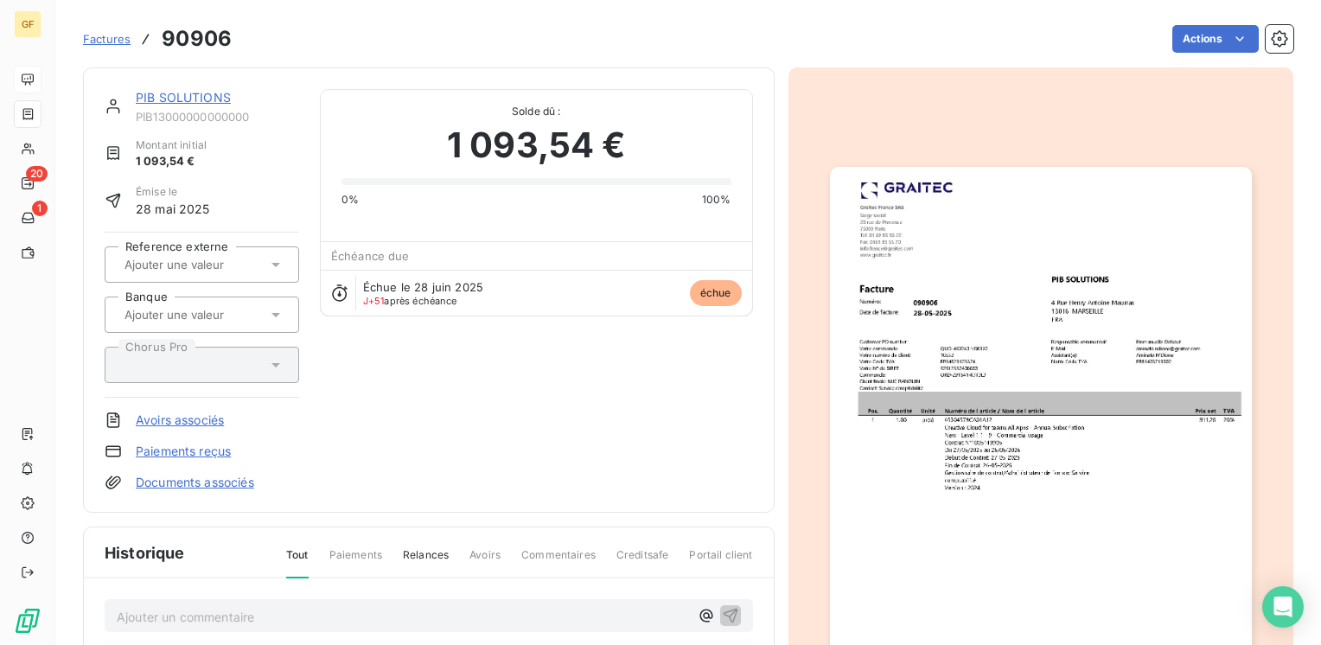
click at [957, 291] on img "button" at bounding box center [1041, 464] width 422 height 595
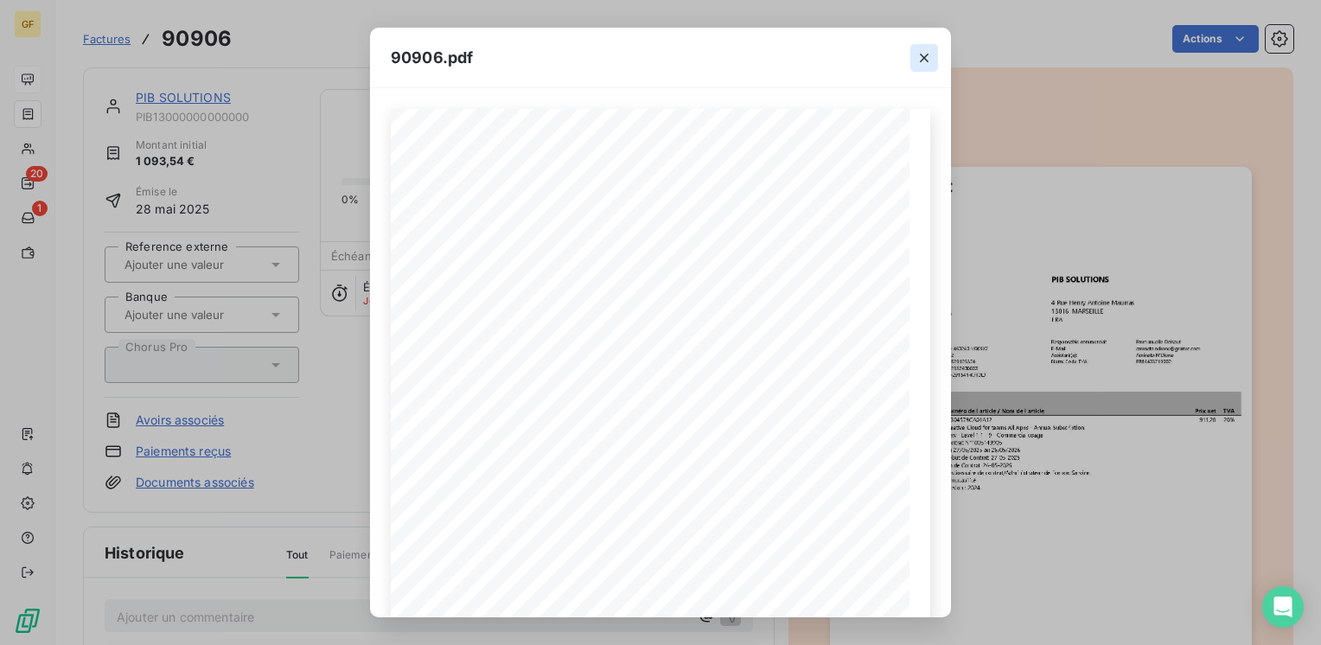
click at [926, 51] on icon "button" at bounding box center [923, 57] width 17 height 17
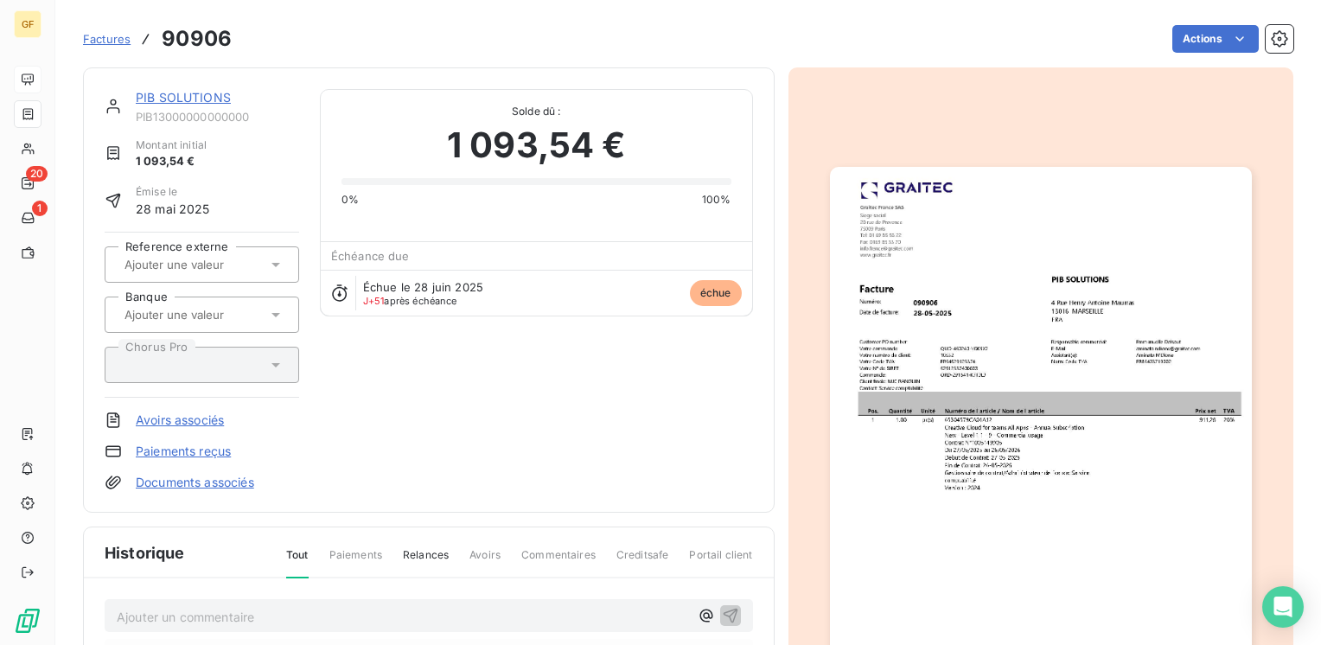
click at [151, 99] on link "PIB SOLUTIONS" at bounding box center [183, 97] width 95 height 15
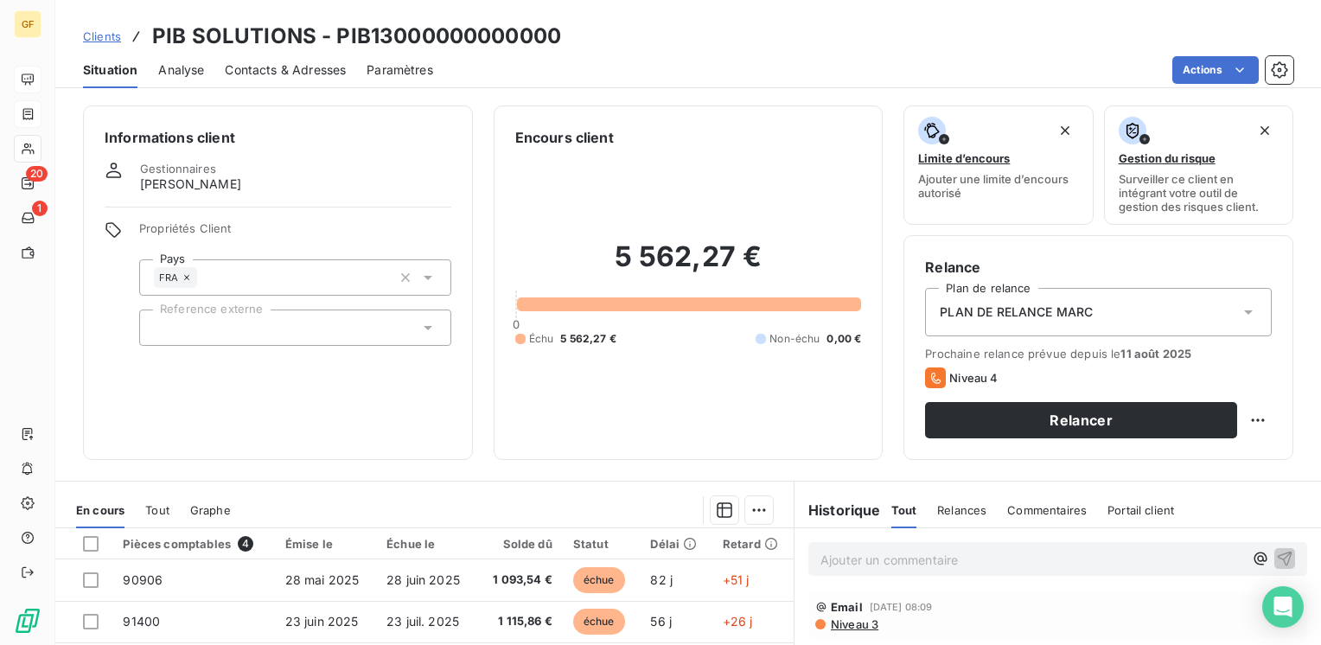
click at [316, 69] on span "Contacts & Adresses" at bounding box center [285, 69] width 121 height 17
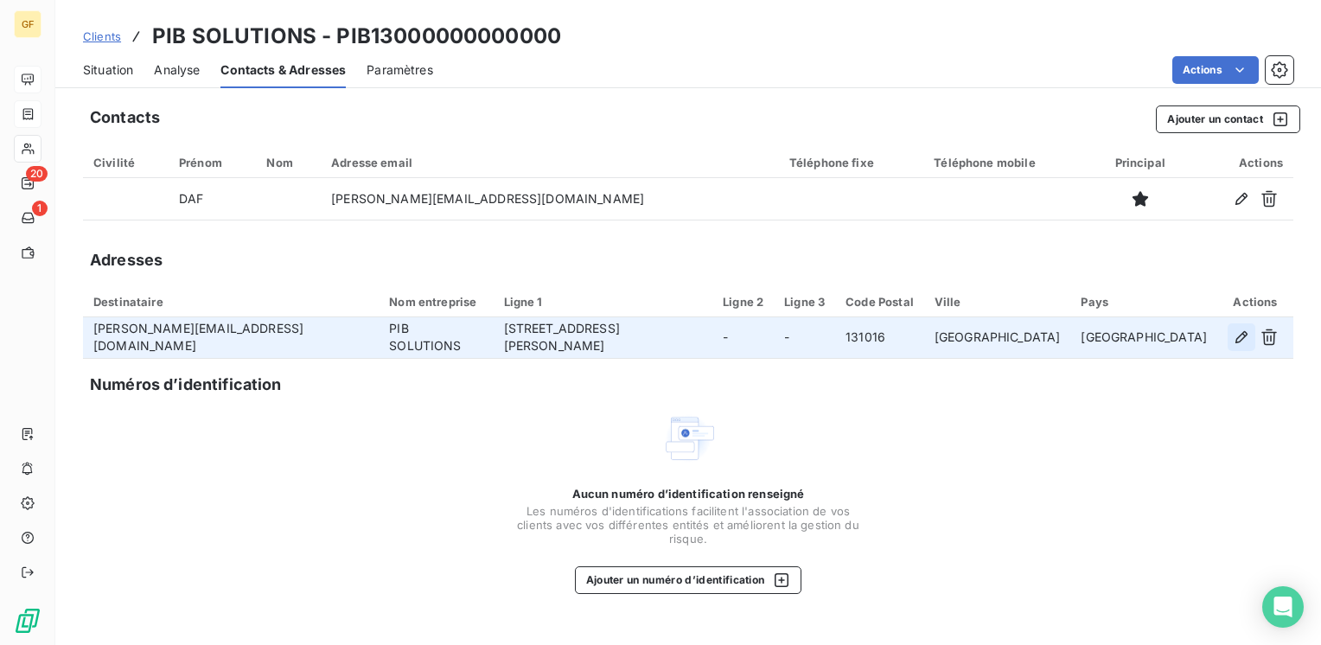
click at [1237, 335] on icon "button" at bounding box center [1240, 336] width 17 height 17
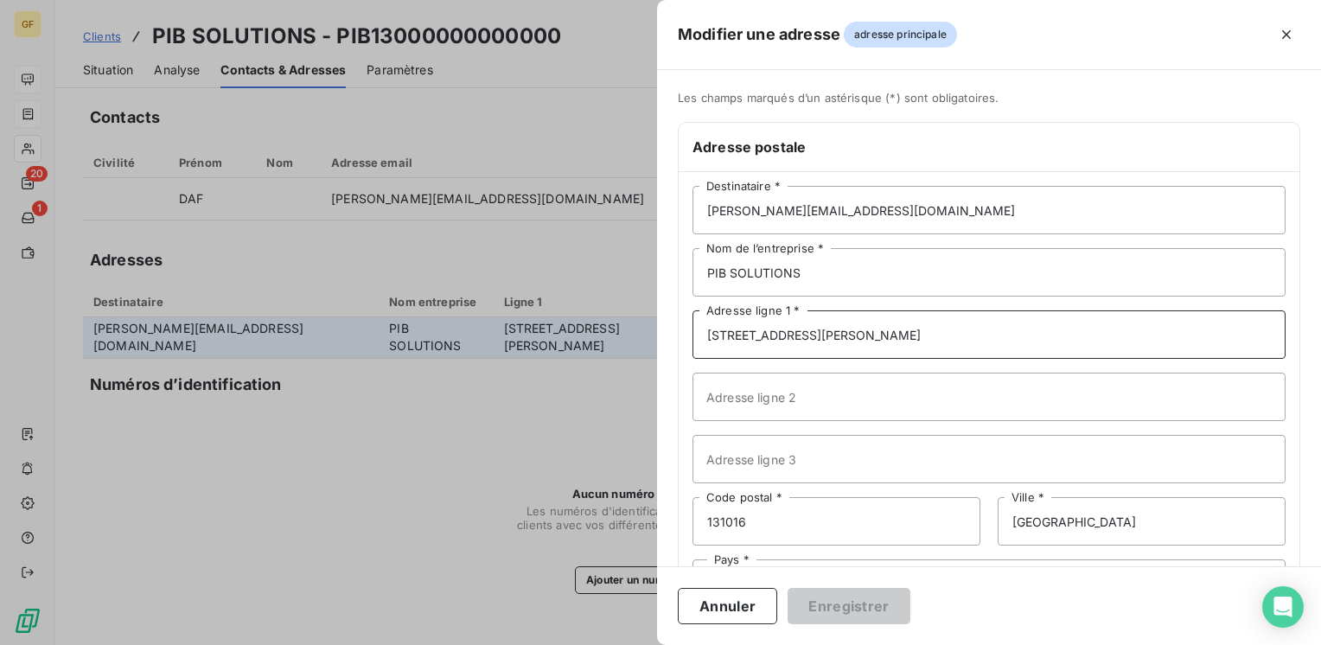
click at [776, 332] on input "[STREET_ADDRESS][PERSON_NAME]" at bounding box center [988, 334] width 593 height 48
type input "[STREET_ADDRESS][PERSON_NAME] et [PERSON_NAME]"
click at [848, 605] on button "Enregistrer" at bounding box center [848, 606] width 123 height 36
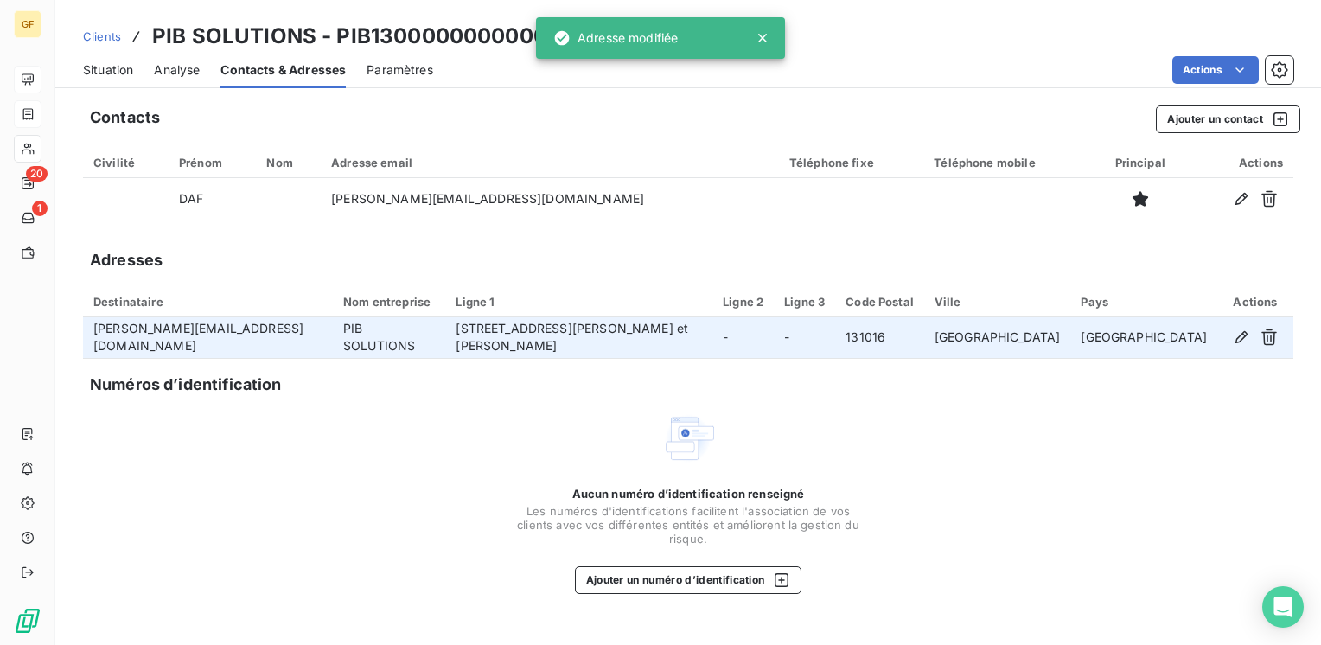
click at [121, 68] on span "Situation" at bounding box center [108, 69] width 50 height 17
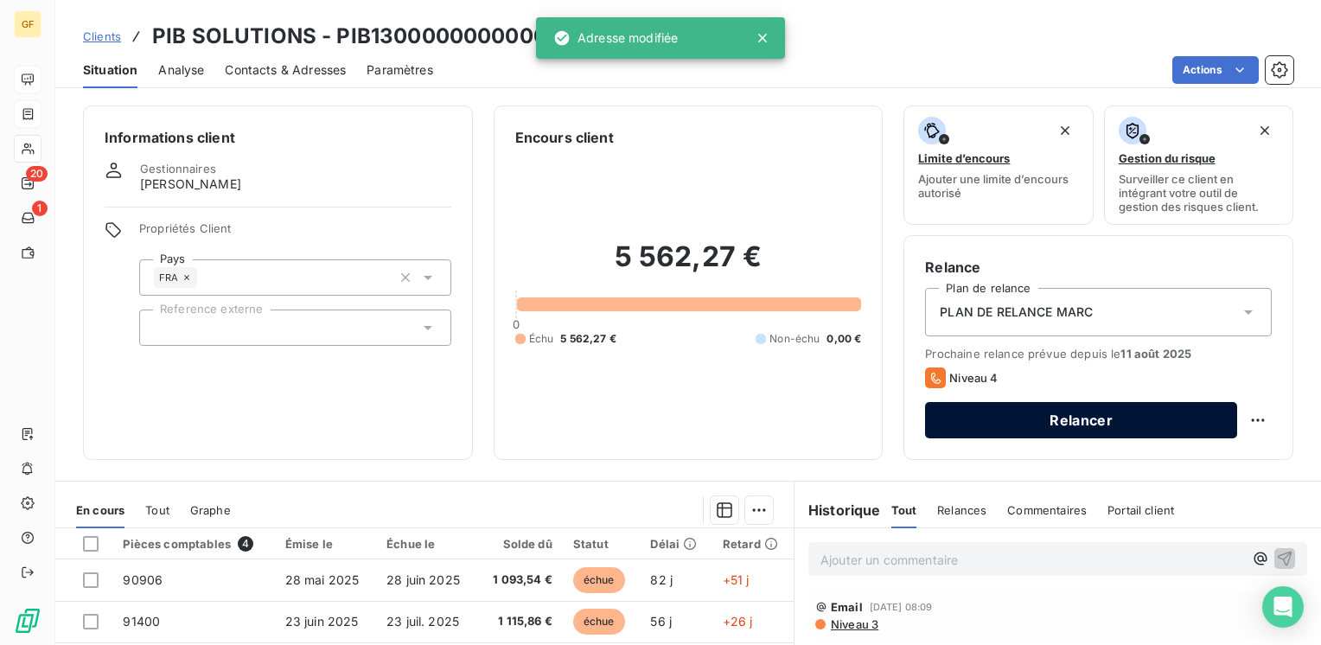
click at [1006, 412] on button "Relancer" at bounding box center [1081, 420] width 312 height 36
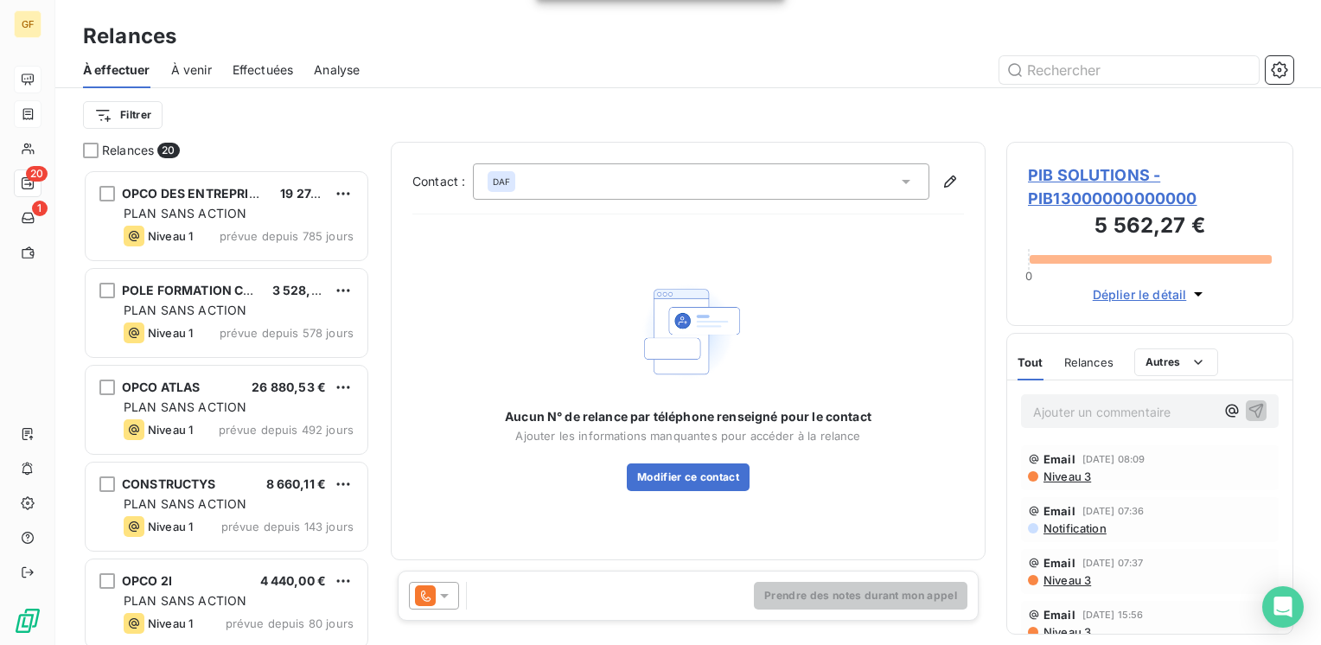
scroll to position [462, 273]
click at [446, 593] on icon at bounding box center [444, 595] width 17 height 17
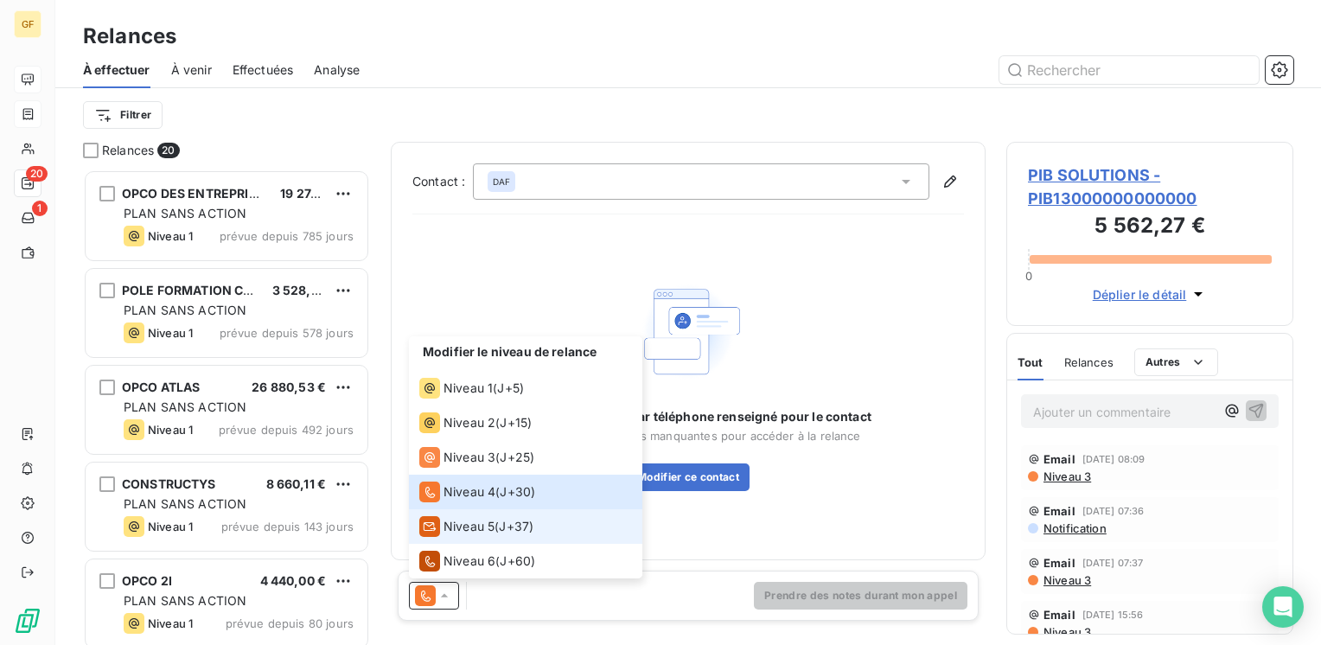
click at [467, 537] on div "Niveau 5" at bounding box center [456, 526] width 75 height 21
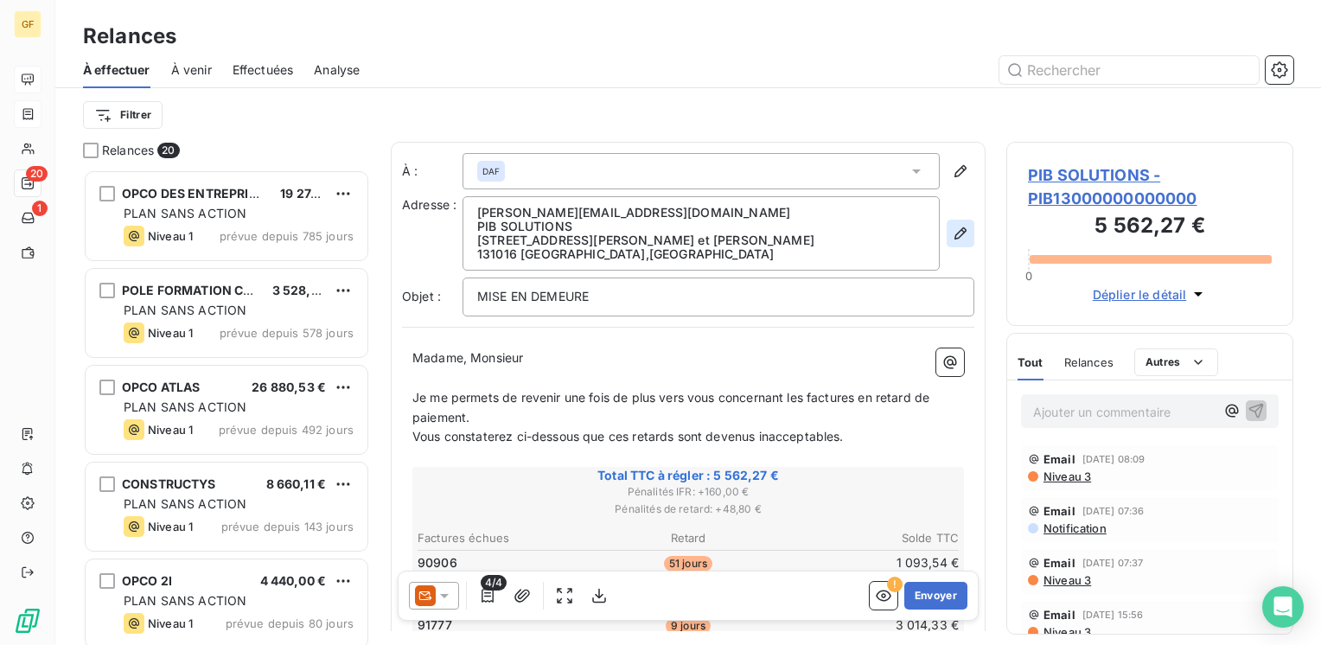
click at [952, 233] on icon "button" at bounding box center [960, 233] width 17 height 17
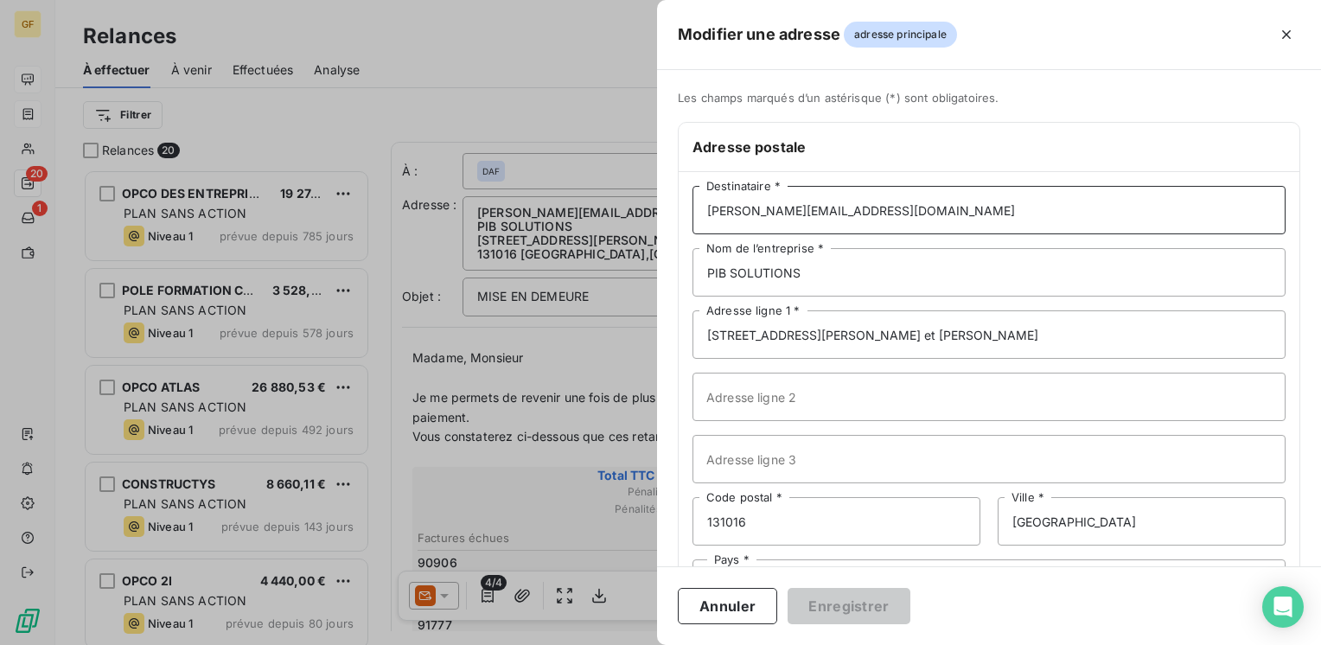
drag, startPoint x: 904, startPoint y: 213, endPoint x: 636, endPoint y: 217, distance: 267.9
click at [628, 644] on div "Modifier une adresse adresse principale Les champs marqués d’un [DEMOGRAPHIC_DA…" at bounding box center [660, 645] width 1321 height 0
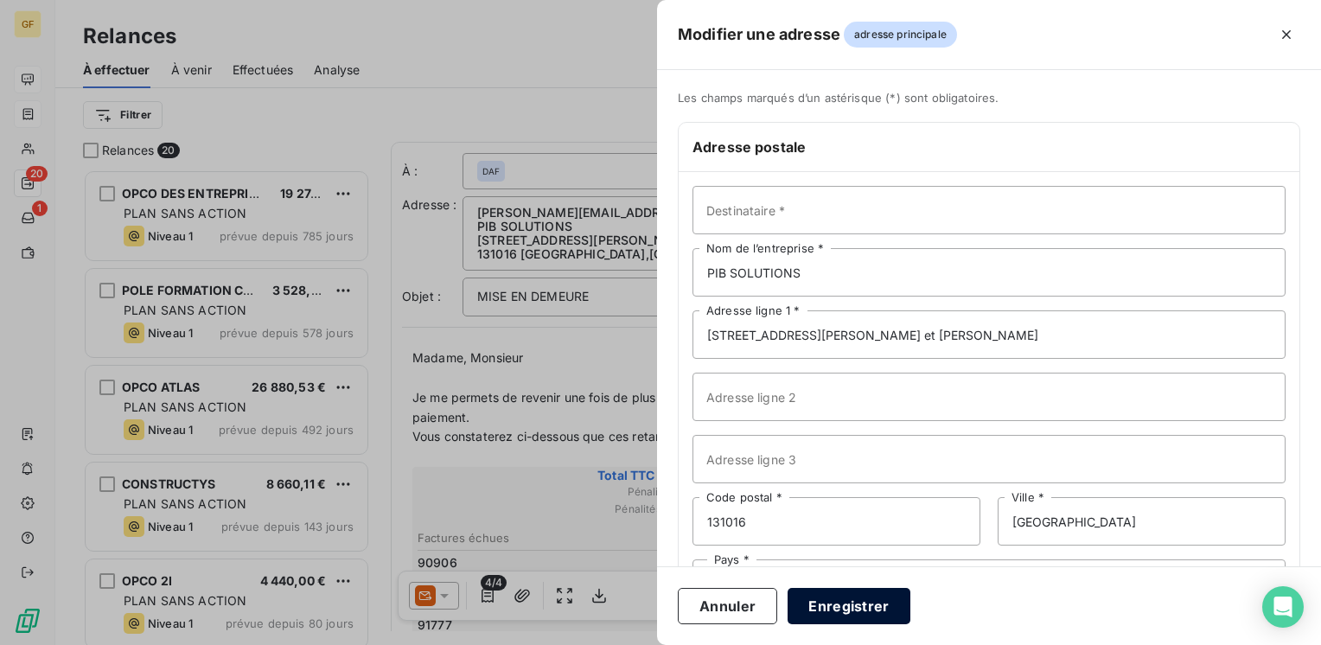
click at [871, 595] on button "Enregistrer" at bounding box center [848, 606] width 123 height 36
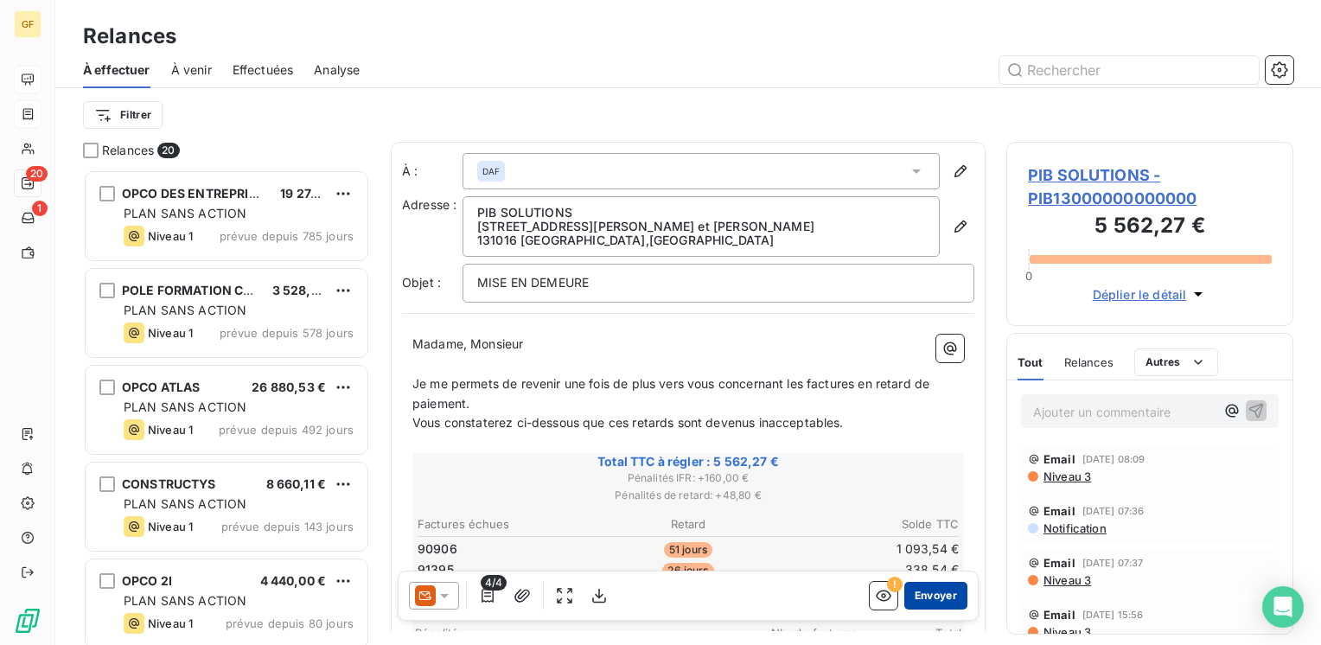
click at [913, 587] on button "Envoyer" at bounding box center [935, 596] width 63 height 28
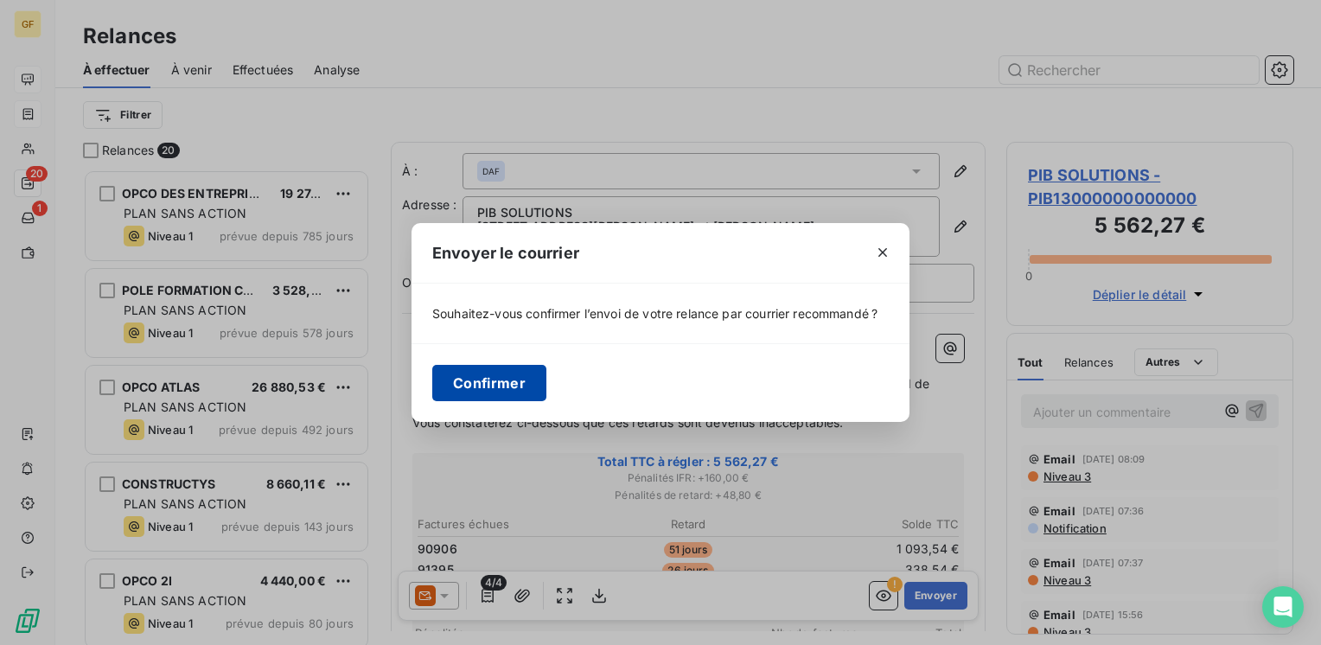
click at [477, 385] on button "Confirmer" at bounding box center [489, 383] width 114 height 36
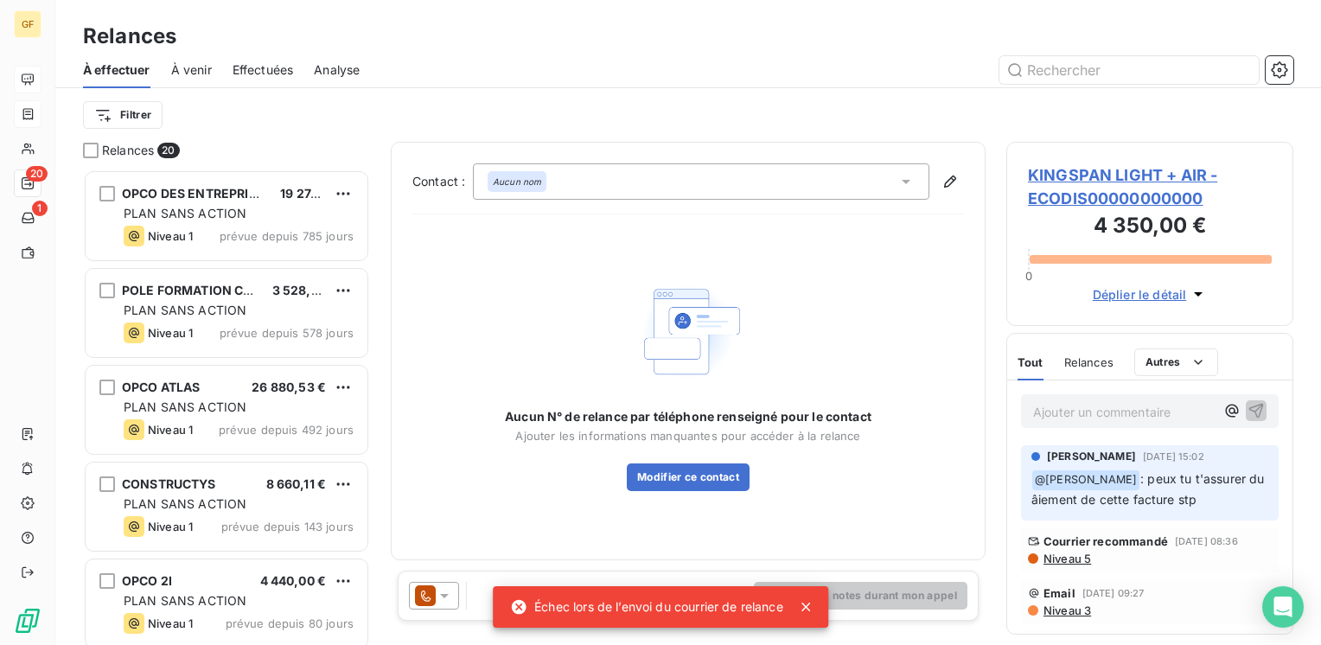
click at [805, 605] on icon at bounding box center [805, 606] width 17 height 17
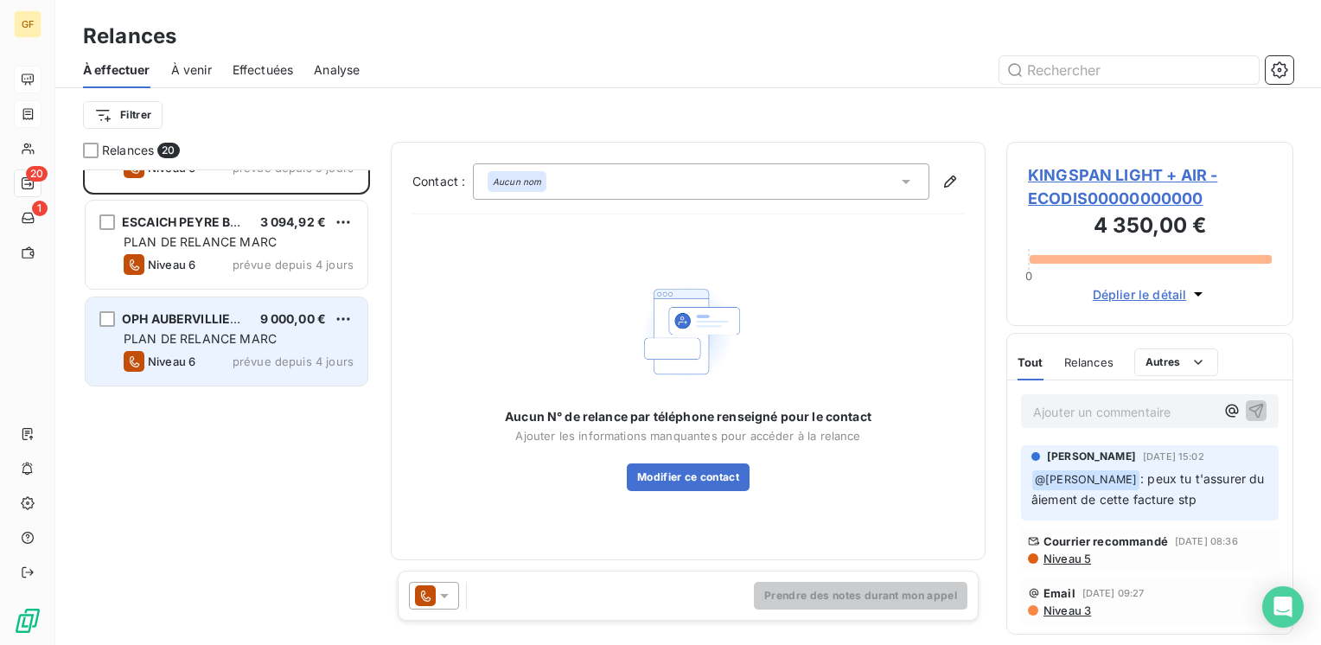
scroll to position [605, 0]
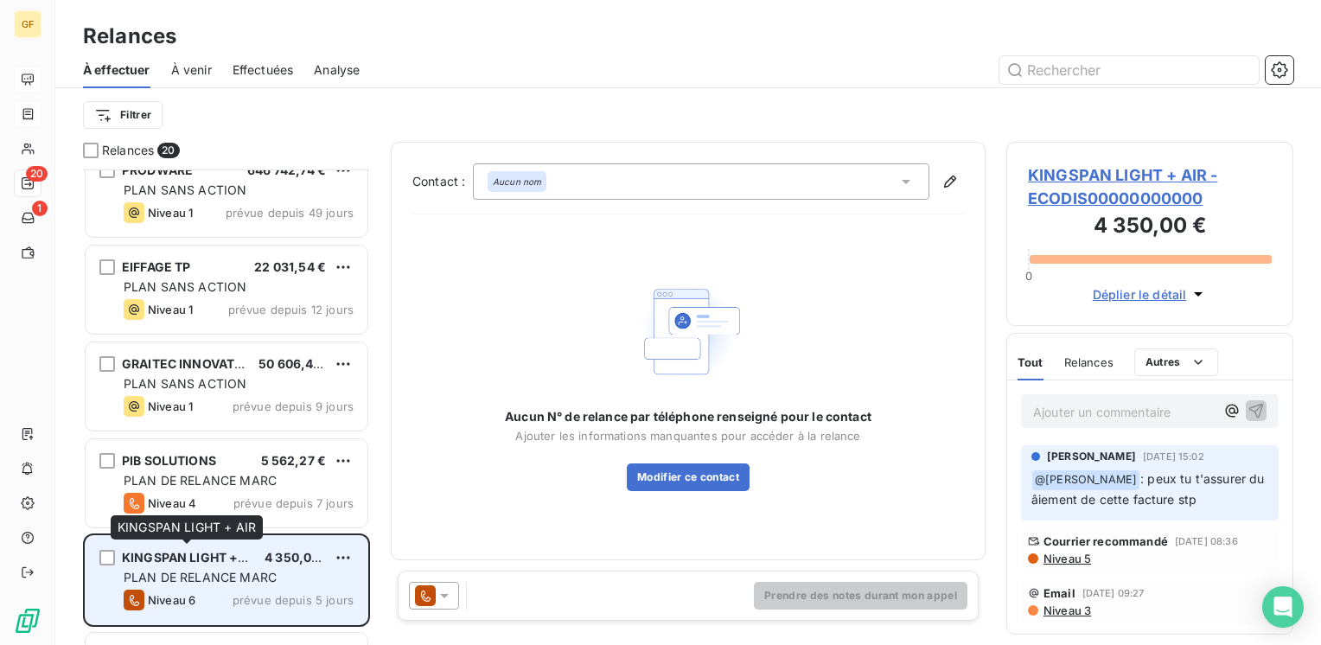
click at [228, 558] on span "KINGSPAN LIGHT + AIR" at bounding box center [191, 557] width 139 height 15
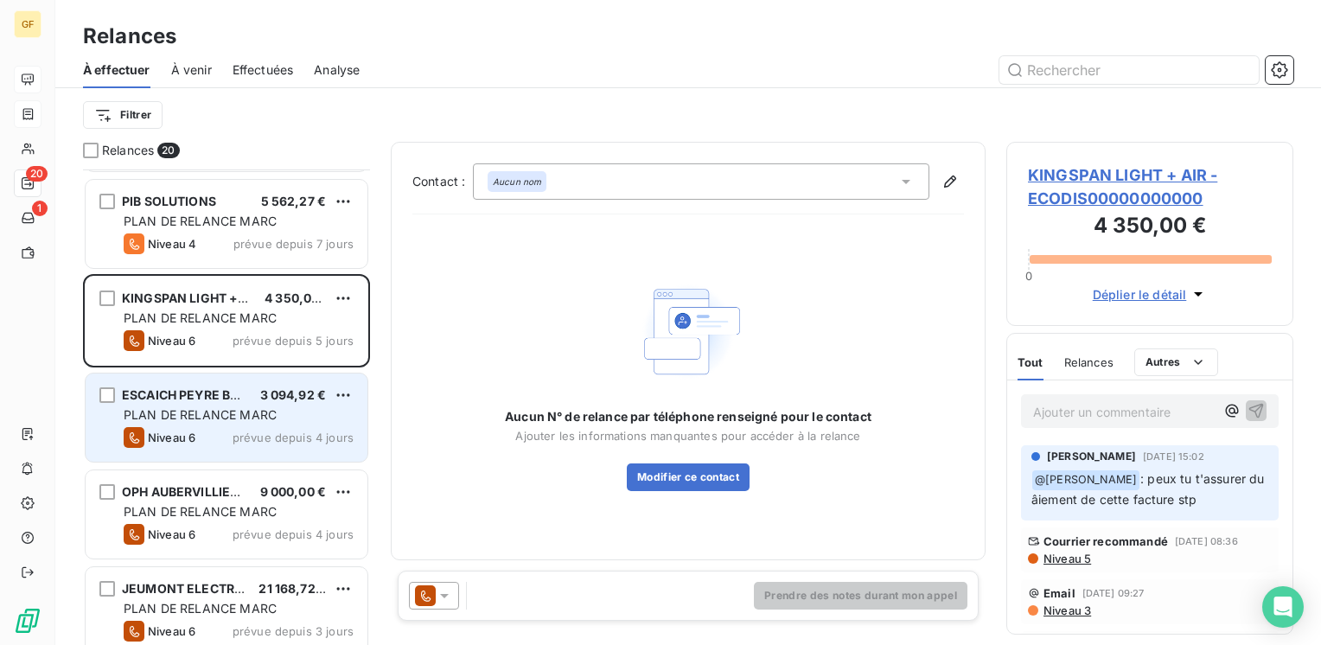
scroll to position [691, 0]
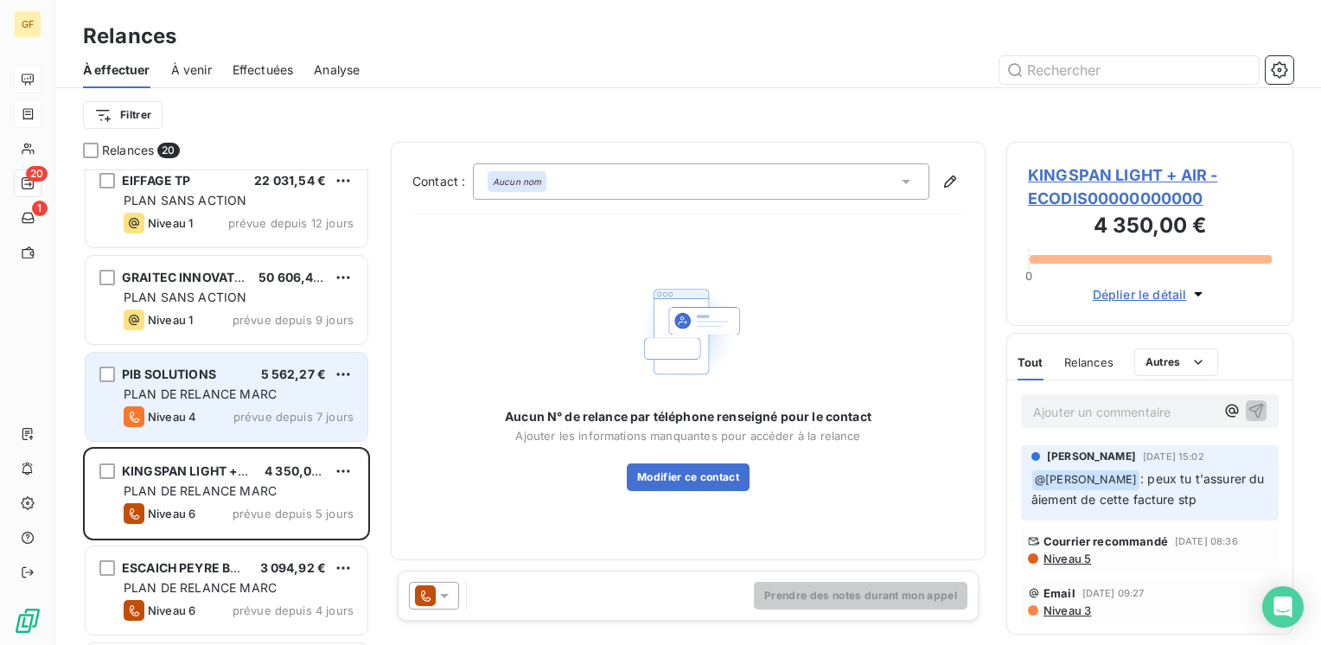
click at [249, 423] on div "Niveau 4 prévue depuis 7 jours" at bounding box center [239, 416] width 230 height 21
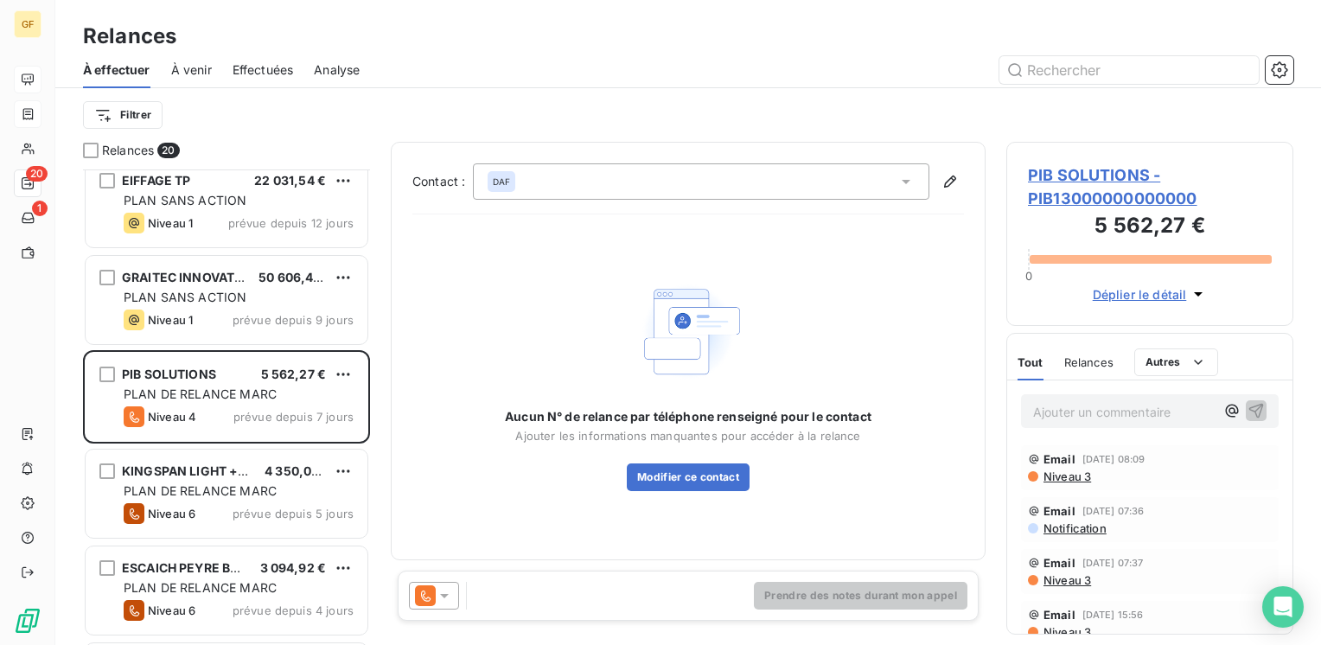
click at [1065, 171] on span "PIB SOLUTIONS - PIB13000000000000" at bounding box center [1150, 186] width 244 height 47
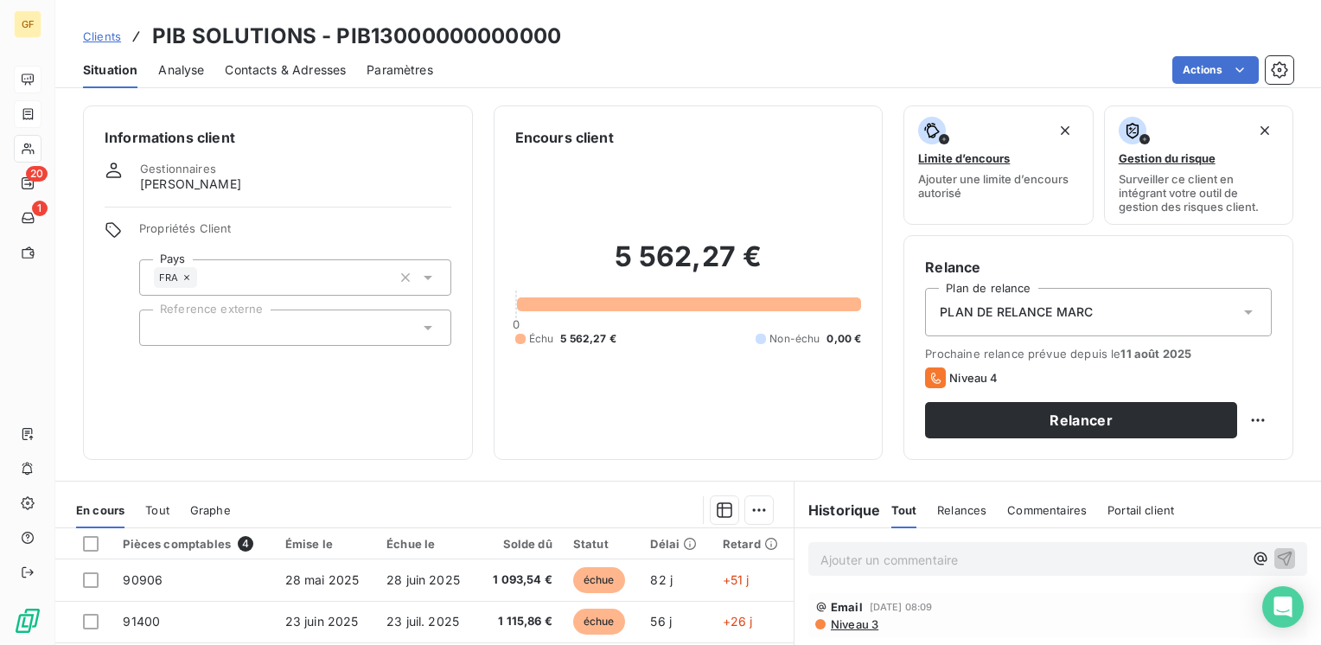
click at [315, 78] on div "Contacts & Adresses" at bounding box center [285, 70] width 121 height 36
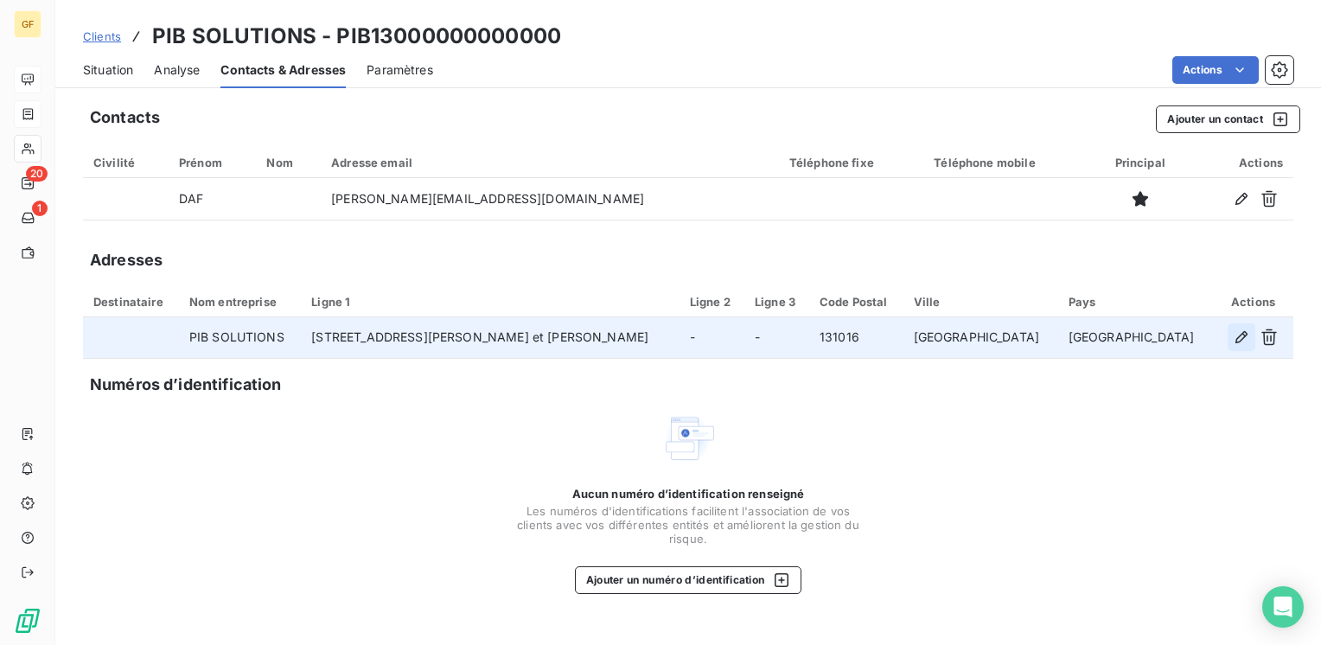
click at [1238, 339] on icon "button" at bounding box center [1240, 336] width 17 height 17
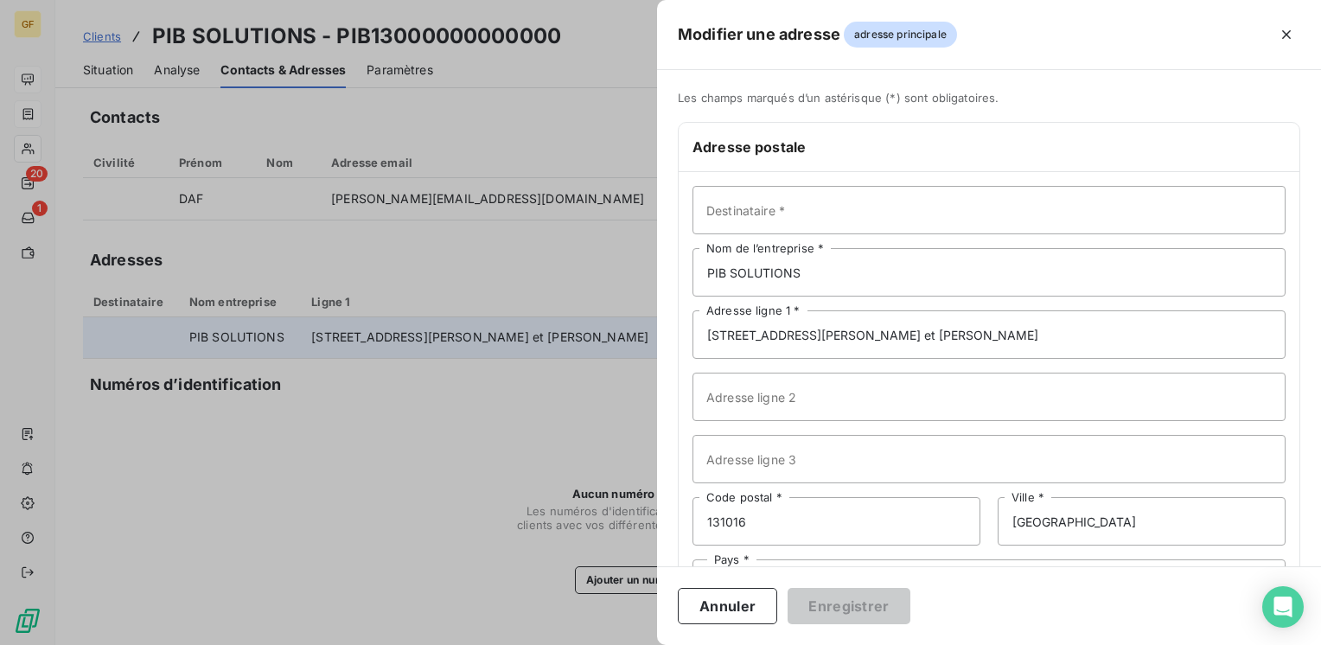
scroll to position [75, 0]
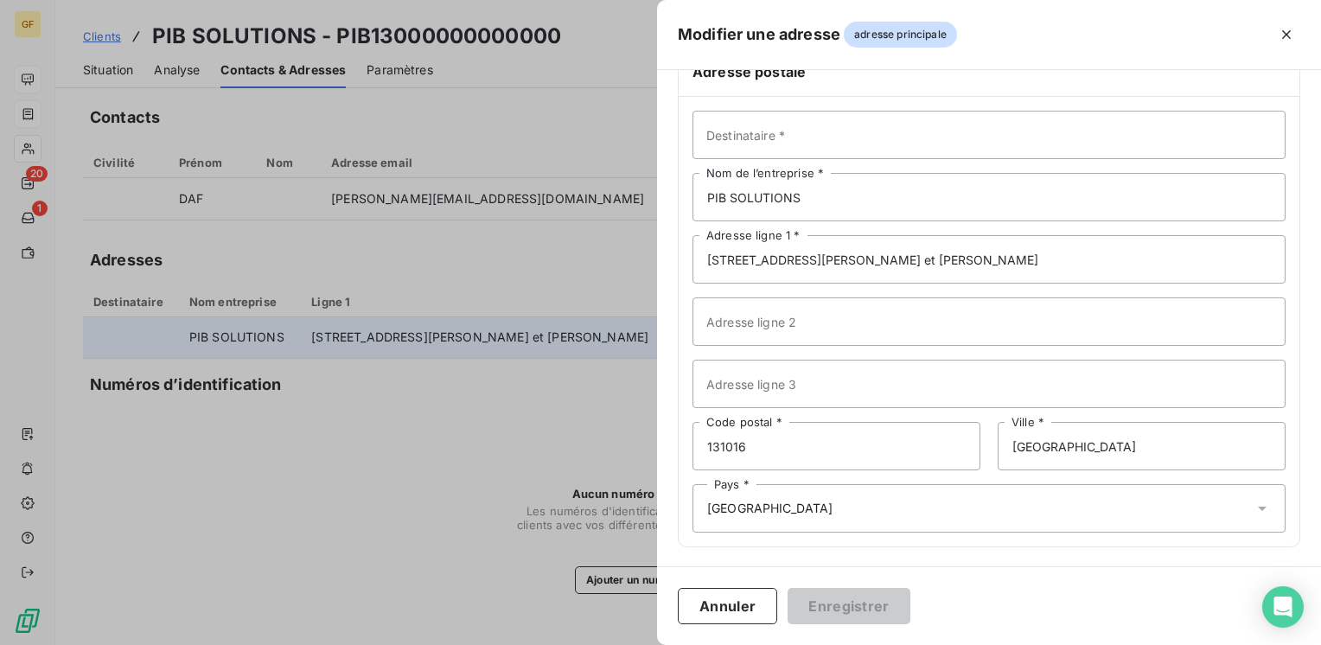
click at [788, 496] on div "Pays * [GEOGRAPHIC_DATA]" at bounding box center [988, 508] width 593 height 48
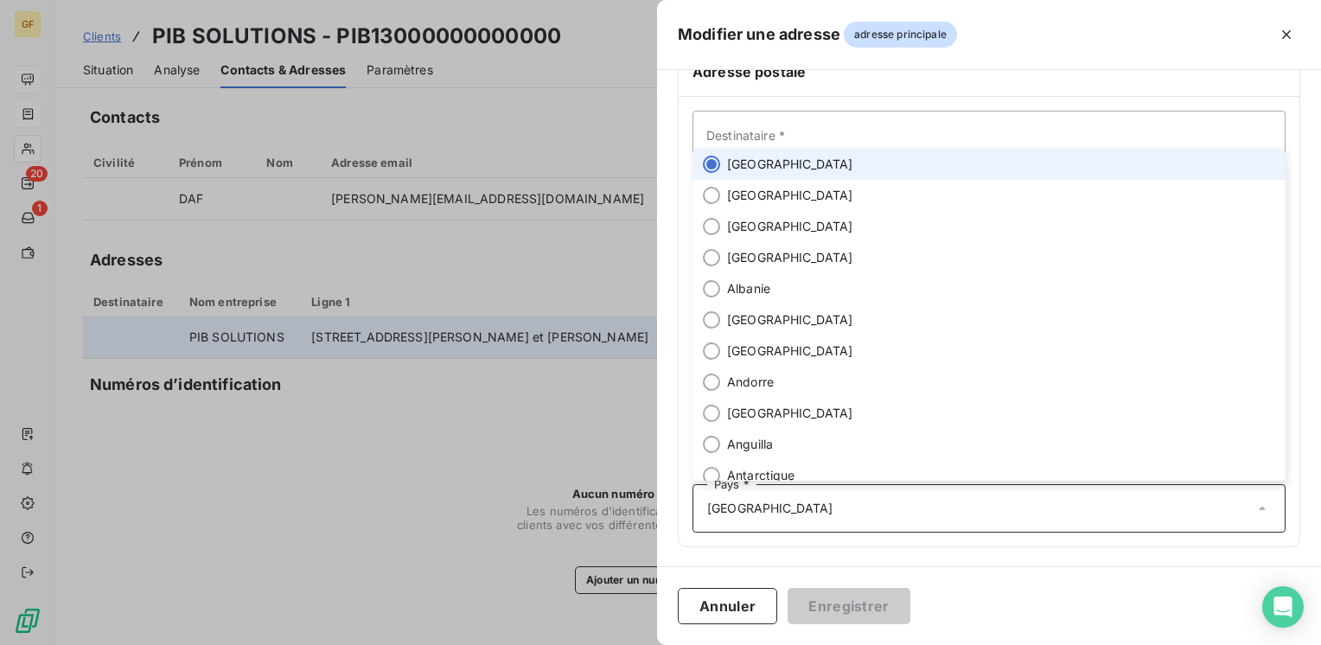
click at [743, 168] on span "[GEOGRAPHIC_DATA]" at bounding box center [790, 164] width 126 height 17
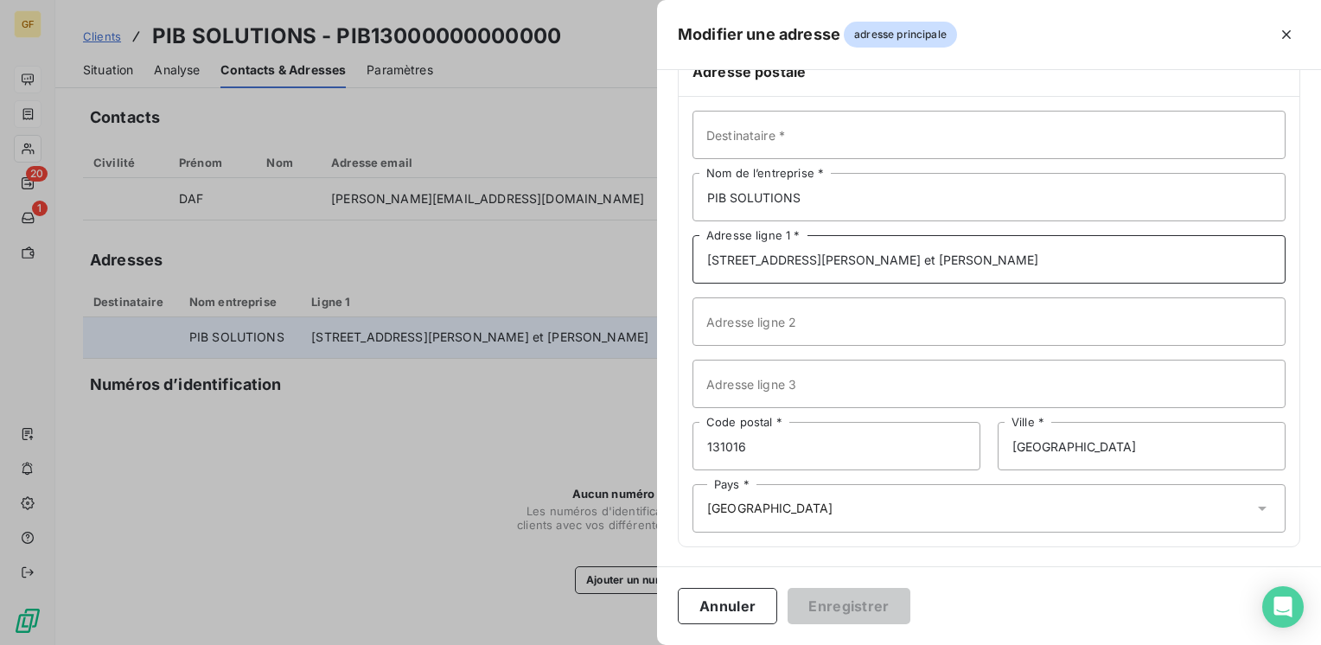
click at [894, 258] on input "[STREET_ADDRESS][PERSON_NAME] et [PERSON_NAME]" at bounding box center [988, 259] width 593 height 48
click at [846, 257] on input "[STREET_ADDRESS][PERSON_NAME] et [PERSON_NAME]" at bounding box center [988, 259] width 593 height 48
click at [846, 258] on input "[STREET_ADDRESS][PERSON_NAME] et [PERSON_NAME]" at bounding box center [988, 259] width 593 height 48
type input "[STREET_ADDRESS][PERSON_NAME] et [PERSON_NAME]"
click at [847, 593] on button "Enregistrer" at bounding box center [848, 606] width 123 height 36
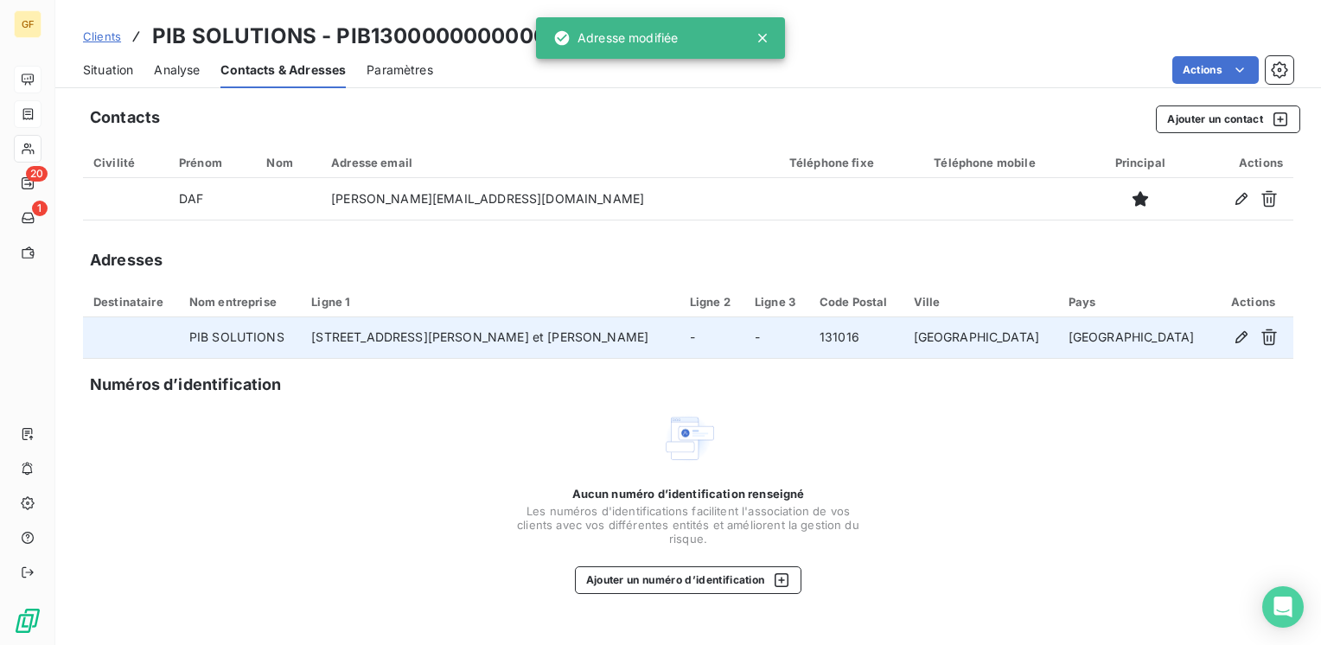
drag, startPoint x: 385, startPoint y: 328, endPoint x: 412, endPoint y: 328, distance: 26.8
click at [385, 329] on td "[STREET_ADDRESS][PERSON_NAME] et [PERSON_NAME]" at bounding box center [490, 337] width 378 height 41
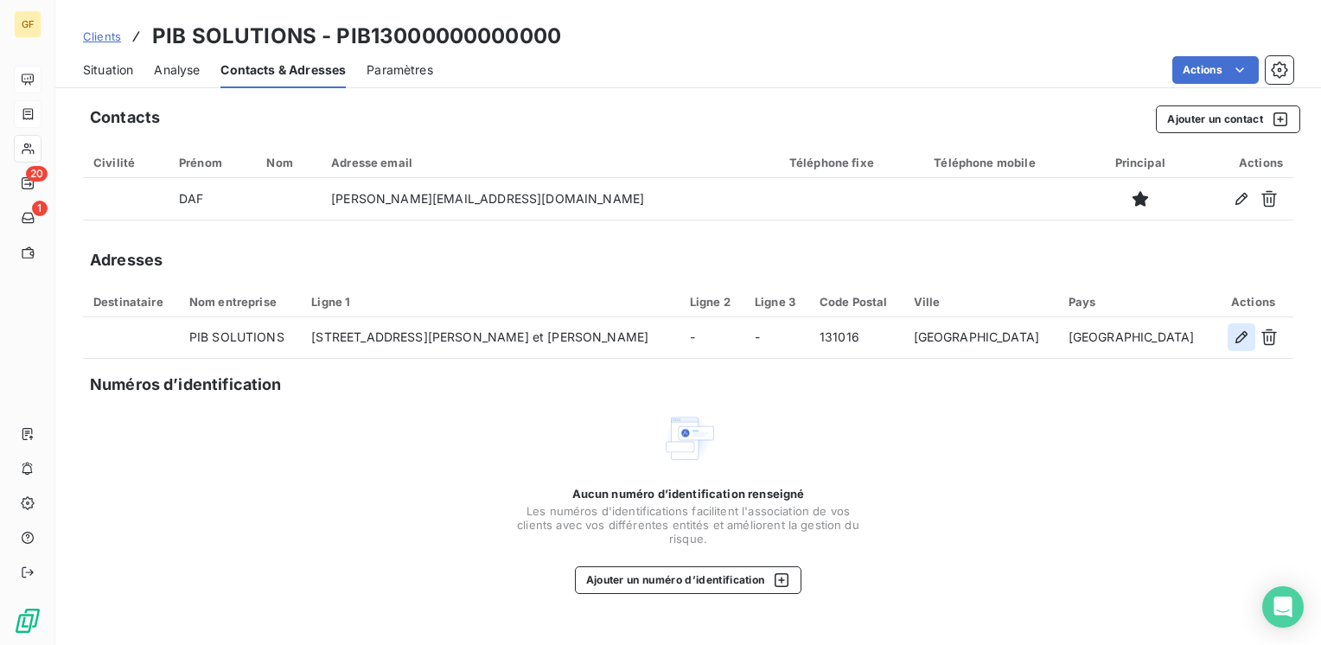
click at [1237, 334] on icon "button" at bounding box center [1240, 336] width 17 height 17
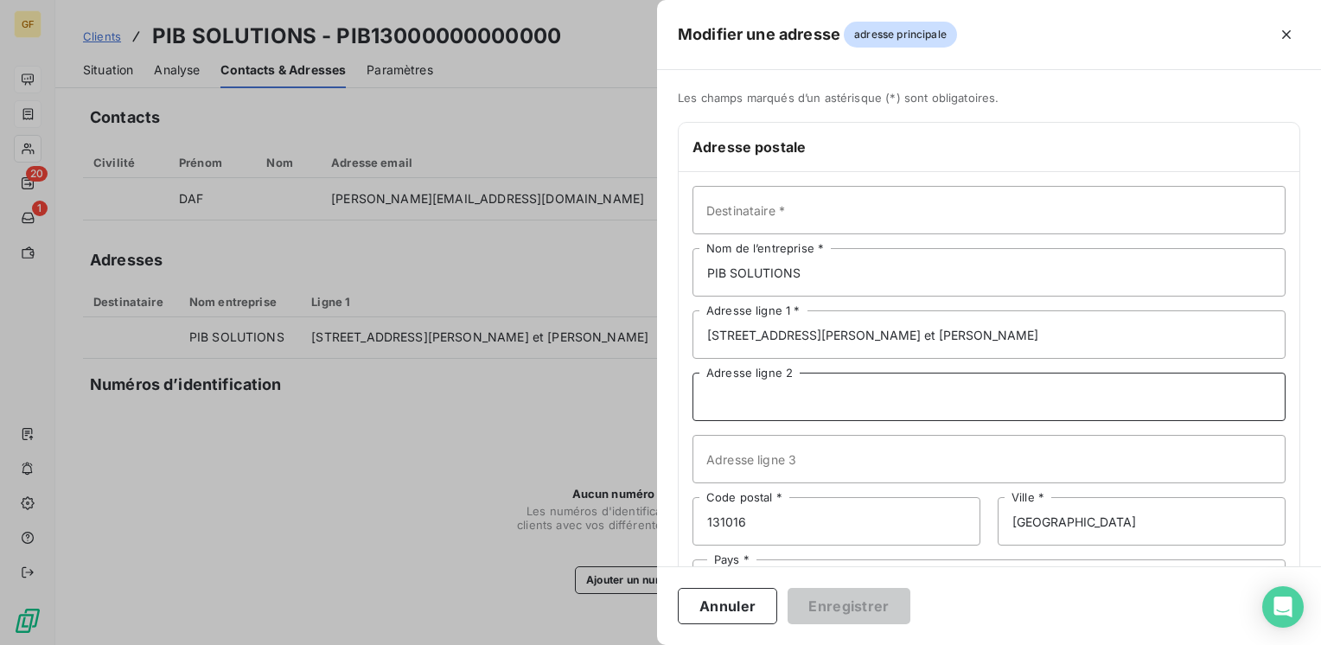
click at [744, 389] on input "Adresse ligne 2" at bounding box center [988, 396] width 593 height 48
paste input "IMMEUBLE NEREIS Z.I SAUMATY SEON"
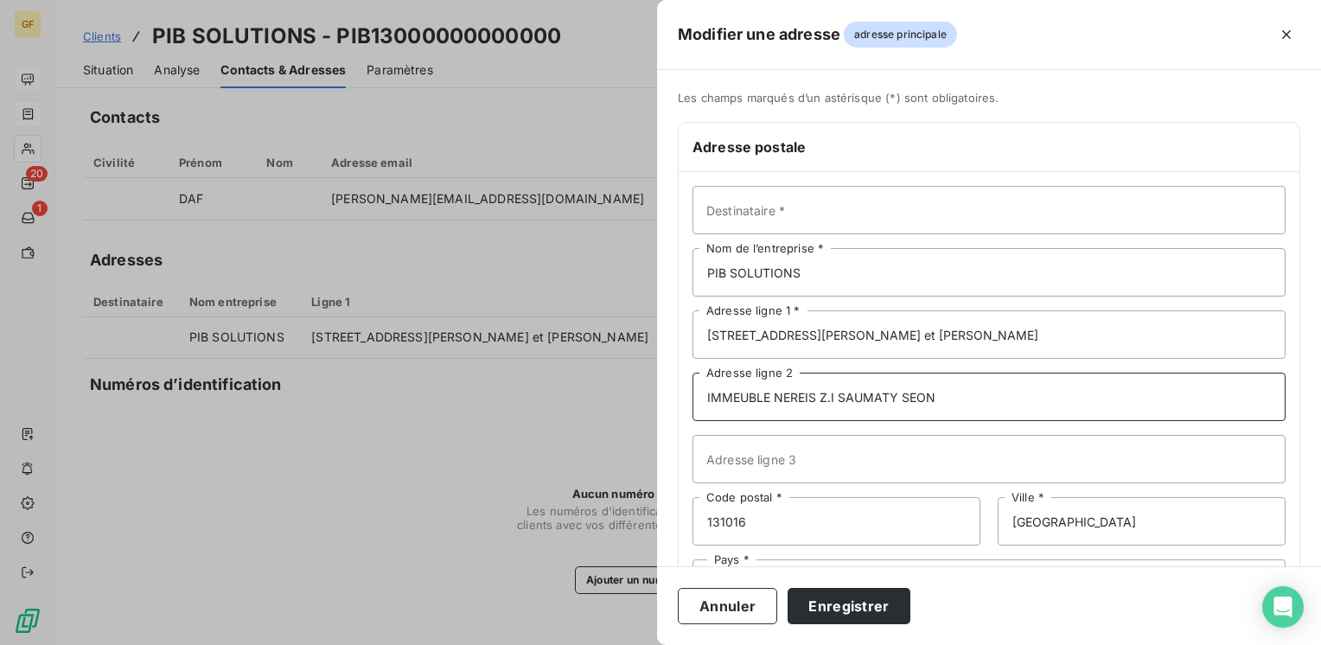
click at [732, 391] on input "IMMEUBLE NEREIS Z.I SAUMATY SEON" at bounding box center [988, 396] width 593 height 48
type input "IMMEUBLE NEREIS Z.I SAUMATY SEON"
click at [844, 606] on button "Enregistrer" at bounding box center [848, 606] width 123 height 36
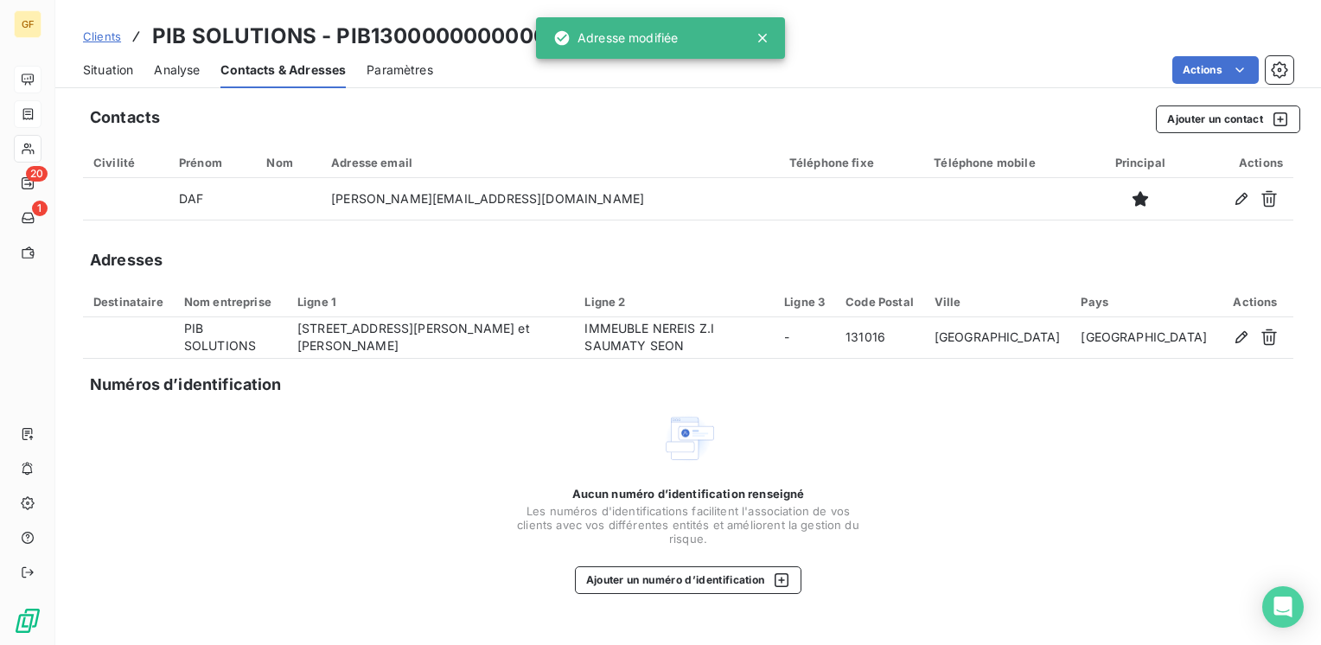
click at [126, 77] on span "Situation" at bounding box center [108, 69] width 50 height 17
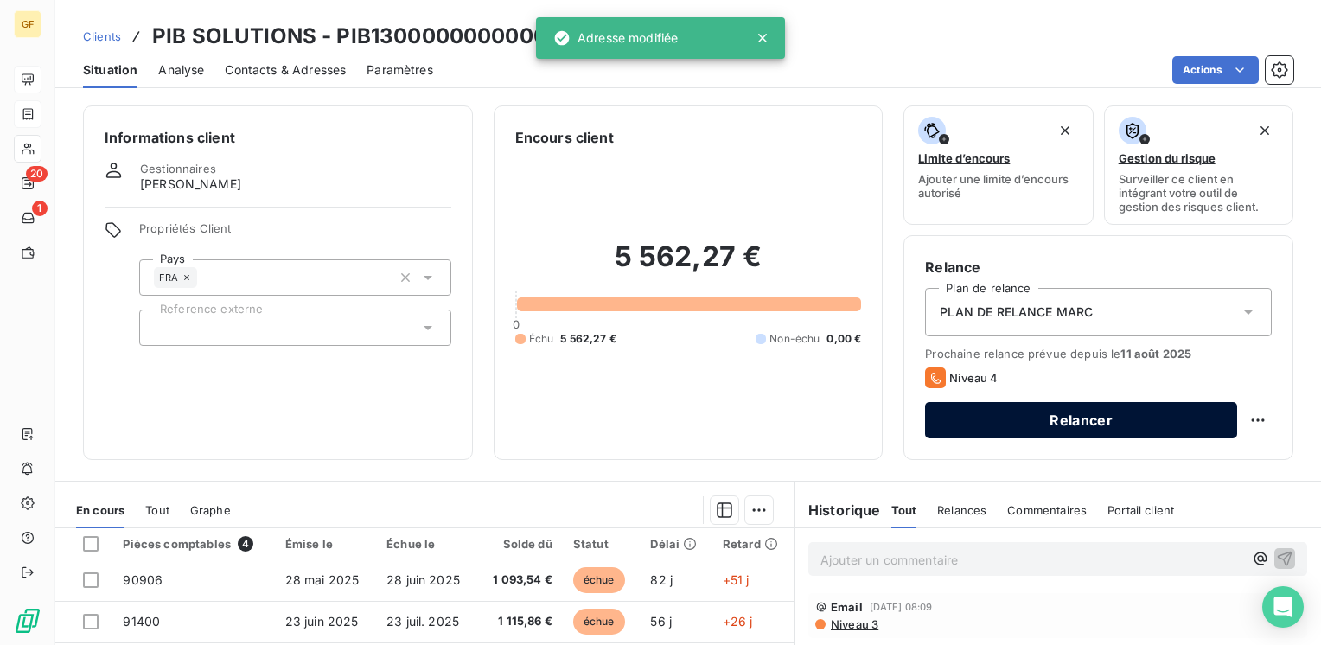
click at [992, 412] on button "Relancer" at bounding box center [1081, 420] width 312 height 36
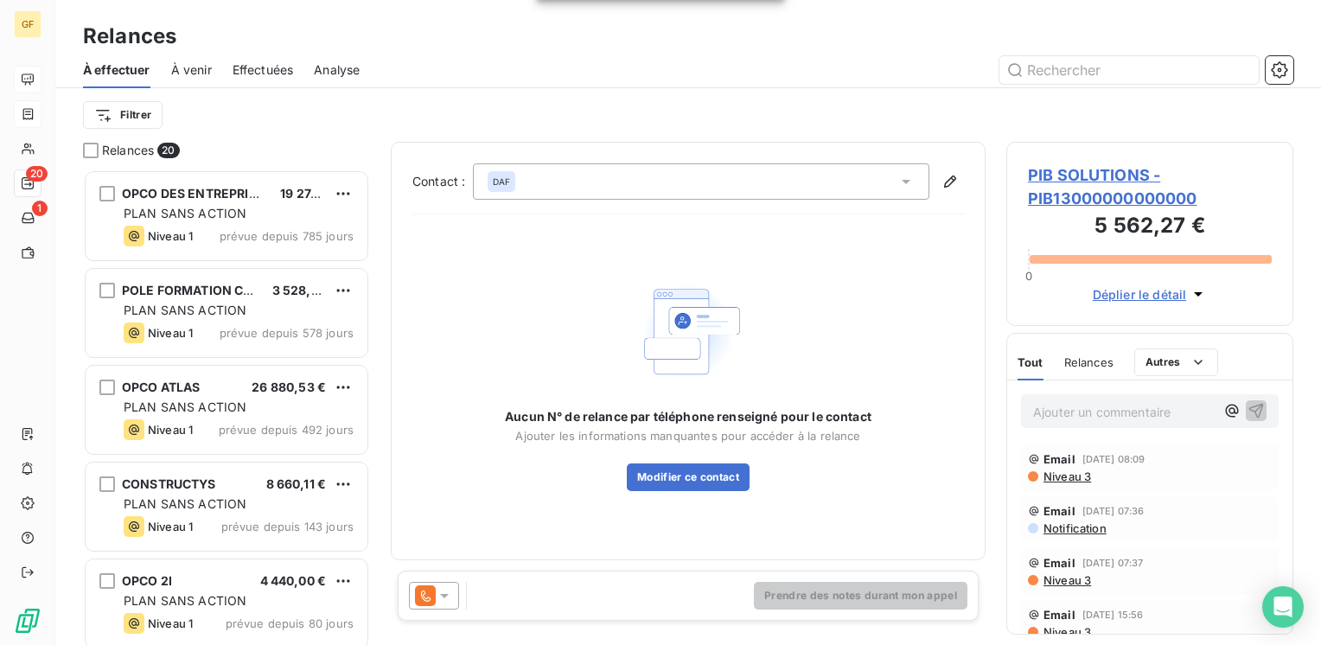
scroll to position [462, 273]
click at [454, 596] on div at bounding box center [434, 596] width 50 height 28
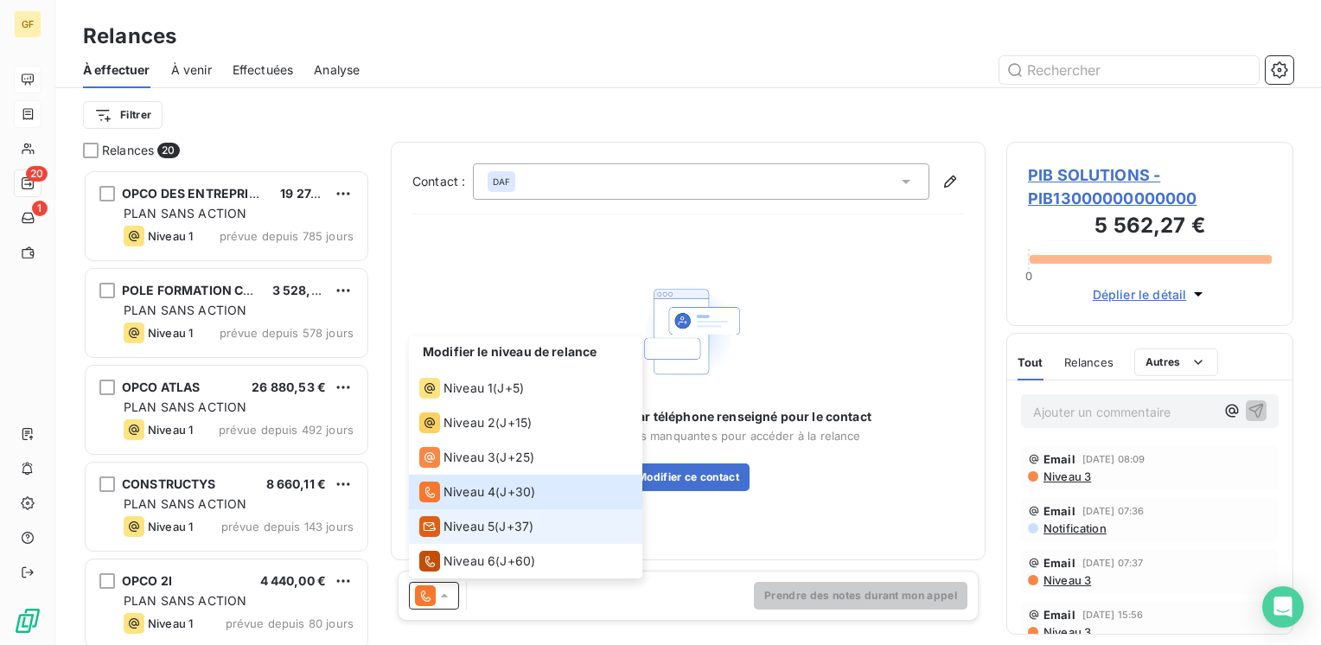
click at [470, 523] on span "Niveau 5" at bounding box center [468, 526] width 51 height 17
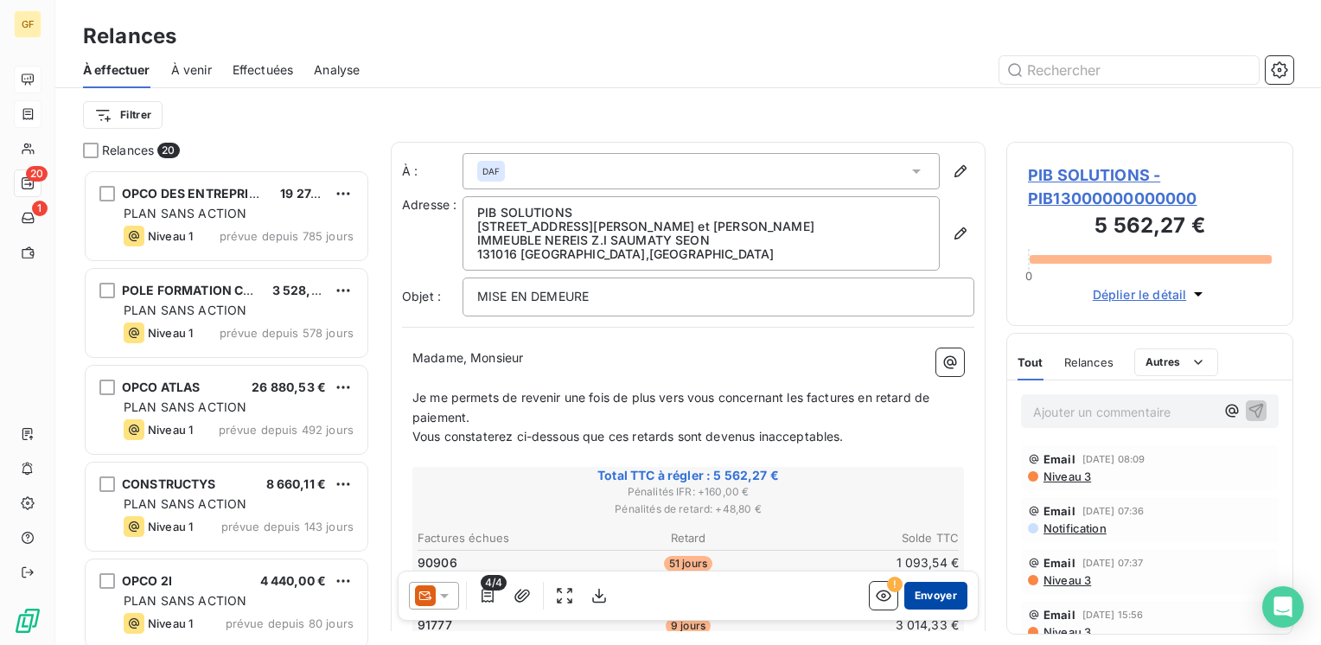
click at [949, 590] on button "Envoyer" at bounding box center [935, 596] width 63 height 28
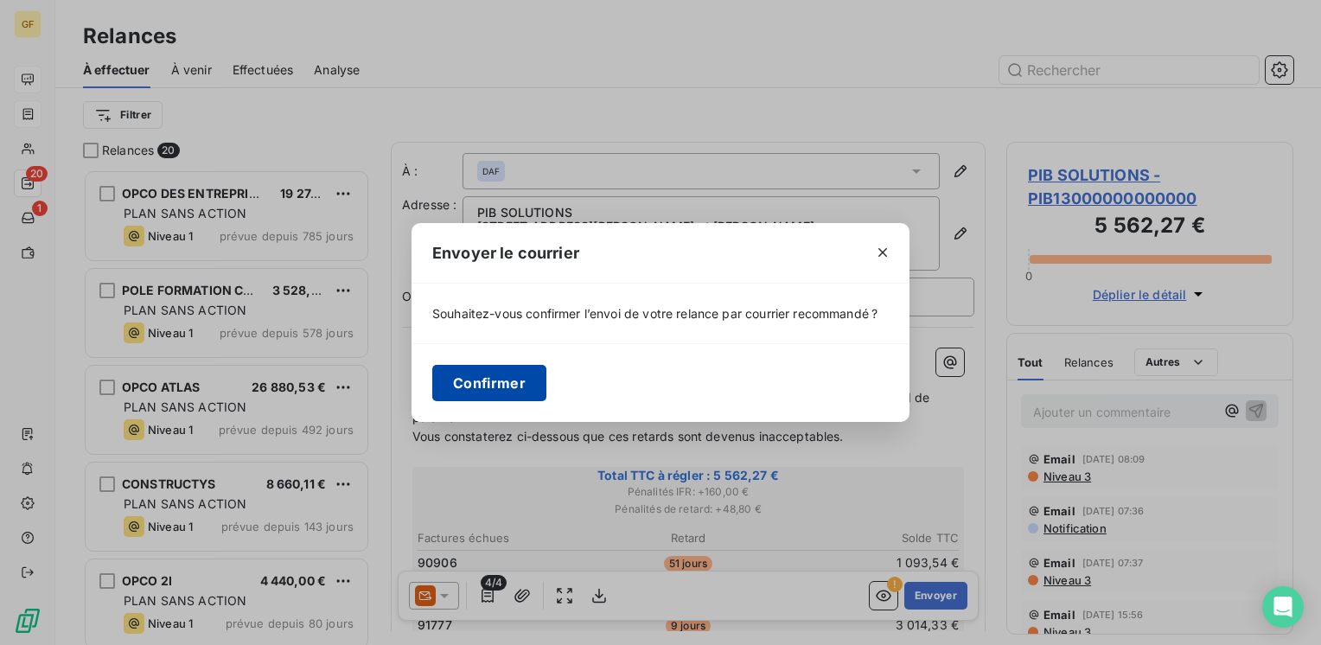
click at [487, 385] on button "Confirmer" at bounding box center [489, 383] width 114 height 36
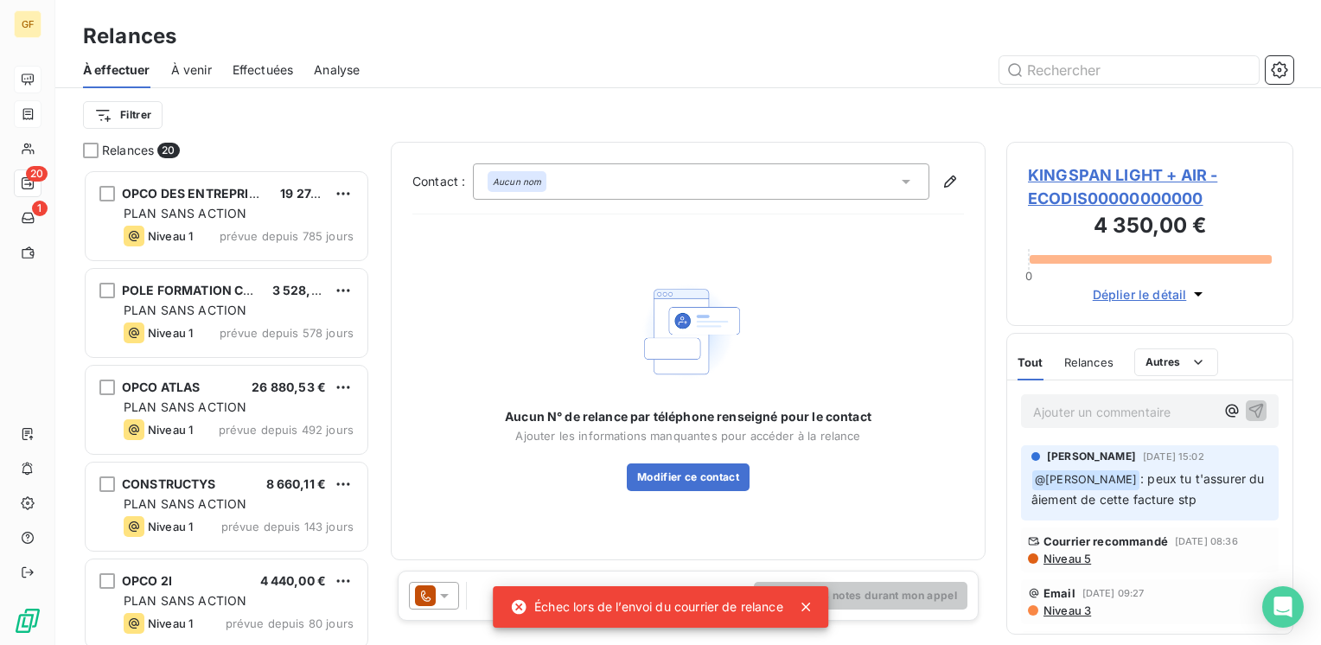
click at [799, 612] on icon at bounding box center [805, 606] width 17 height 17
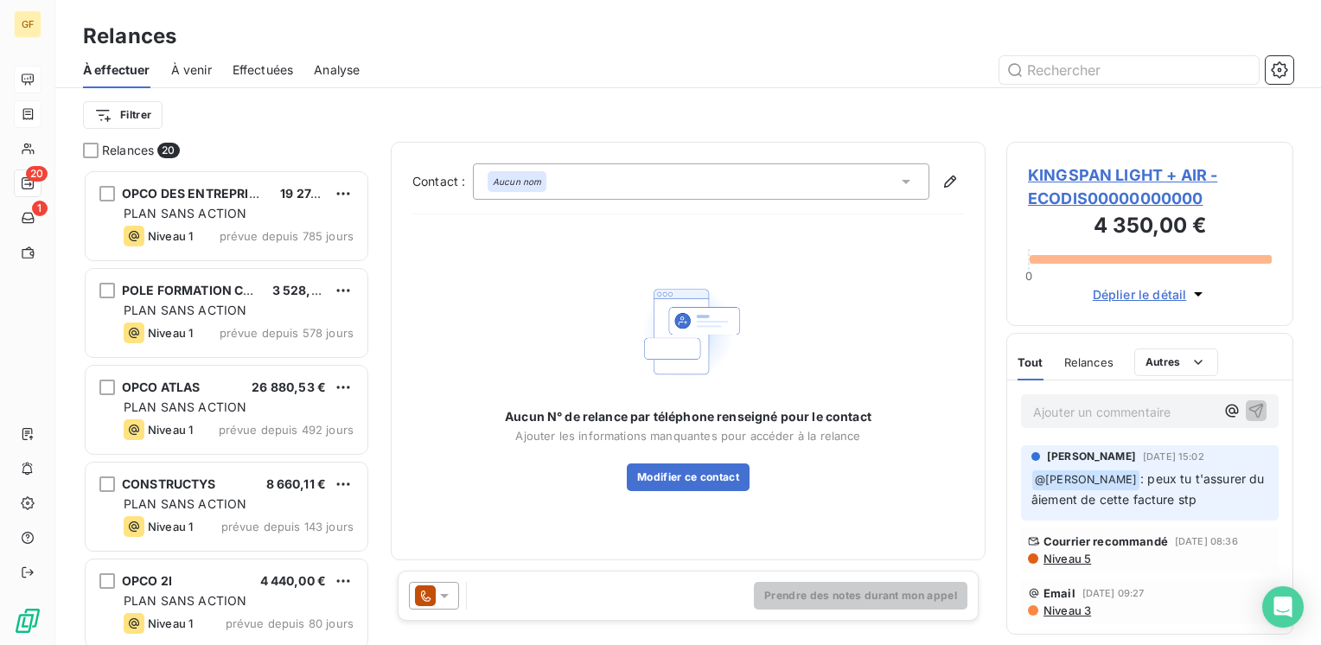
click at [278, 65] on span "Effectuées" at bounding box center [262, 69] width 61 height 17
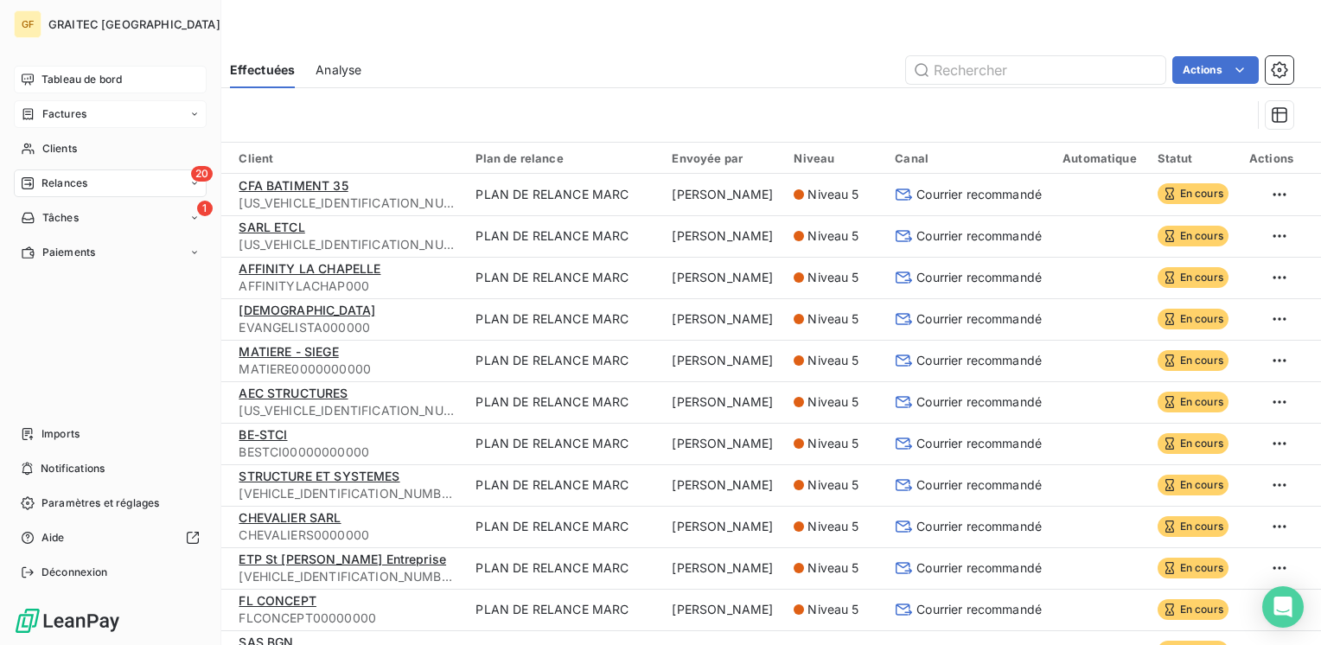
click at [64, 84] on span "Tableau de bord" at bounding box center [81, 80] width 80 height 16
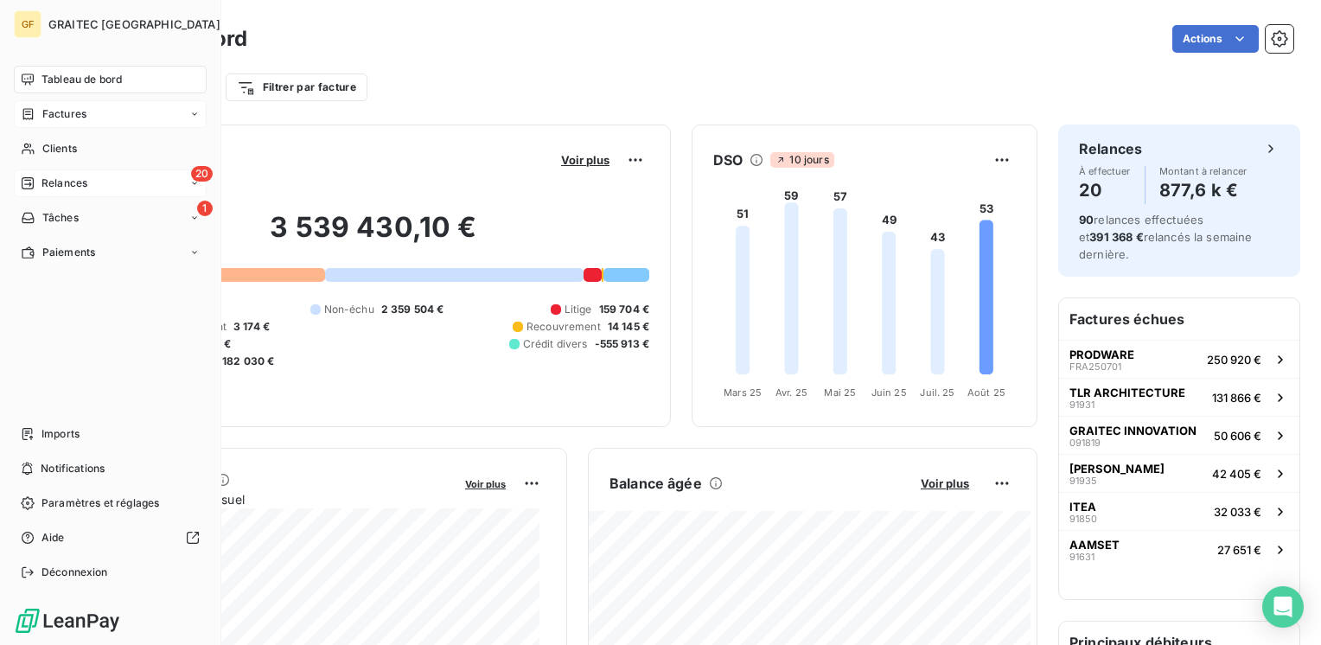
click at [84, 181] on span "Relances" at bounding box center [64, 183] width 46 height 16
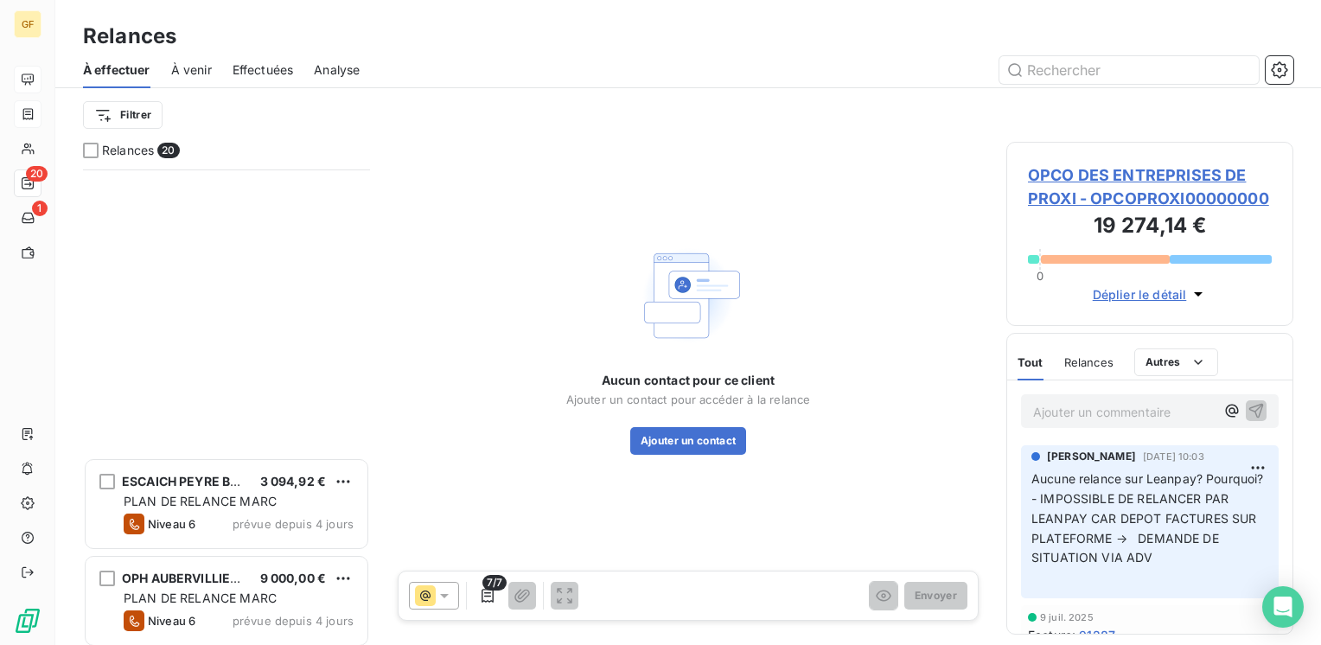
scroll to position [1461, 0]
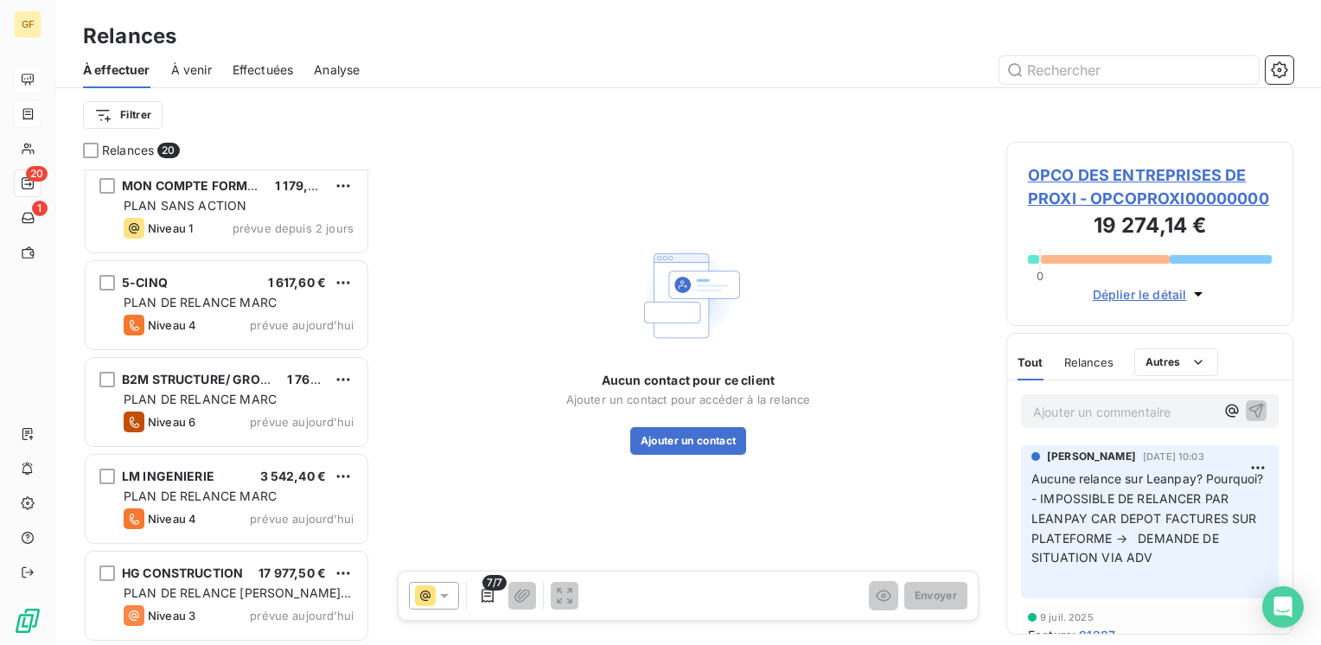
click at [252, 318] on span "prévue aujourd’hui" at bounding box center [302, 325] width 104 height 14
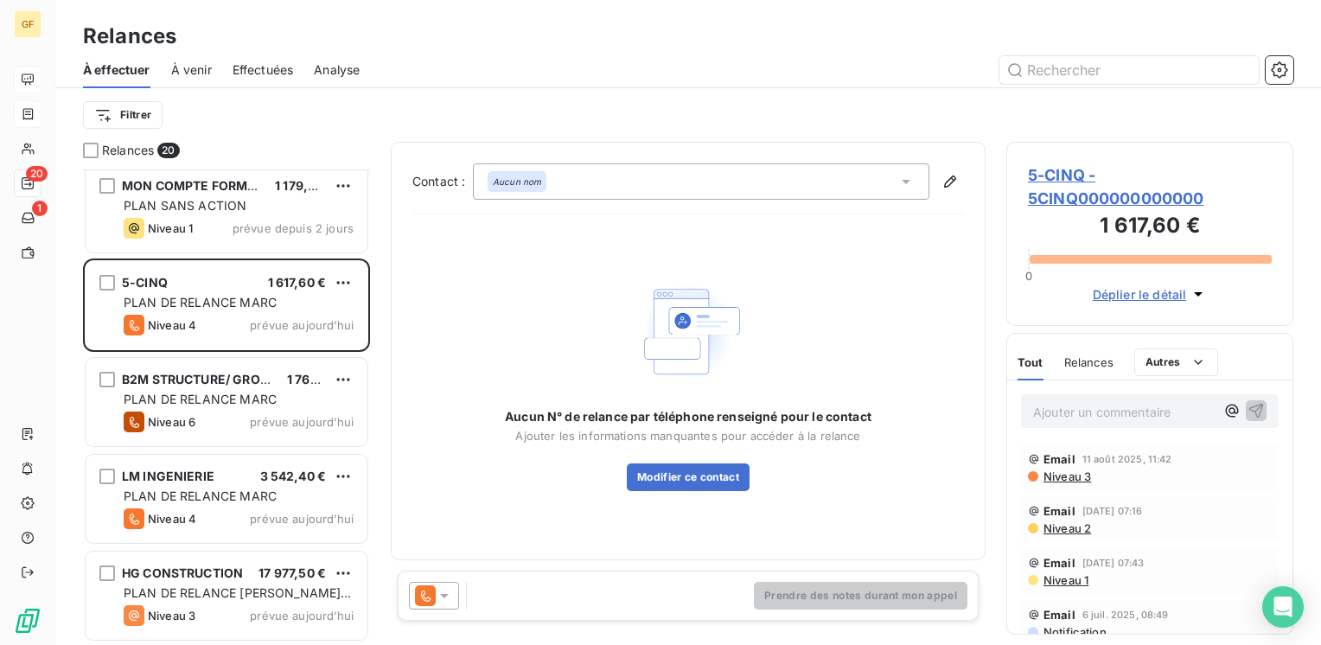
click at [1041, 174] on span "5-CINQ - 5CINQ000000000000" at bounding box center [1150, 186] width 244 height 47
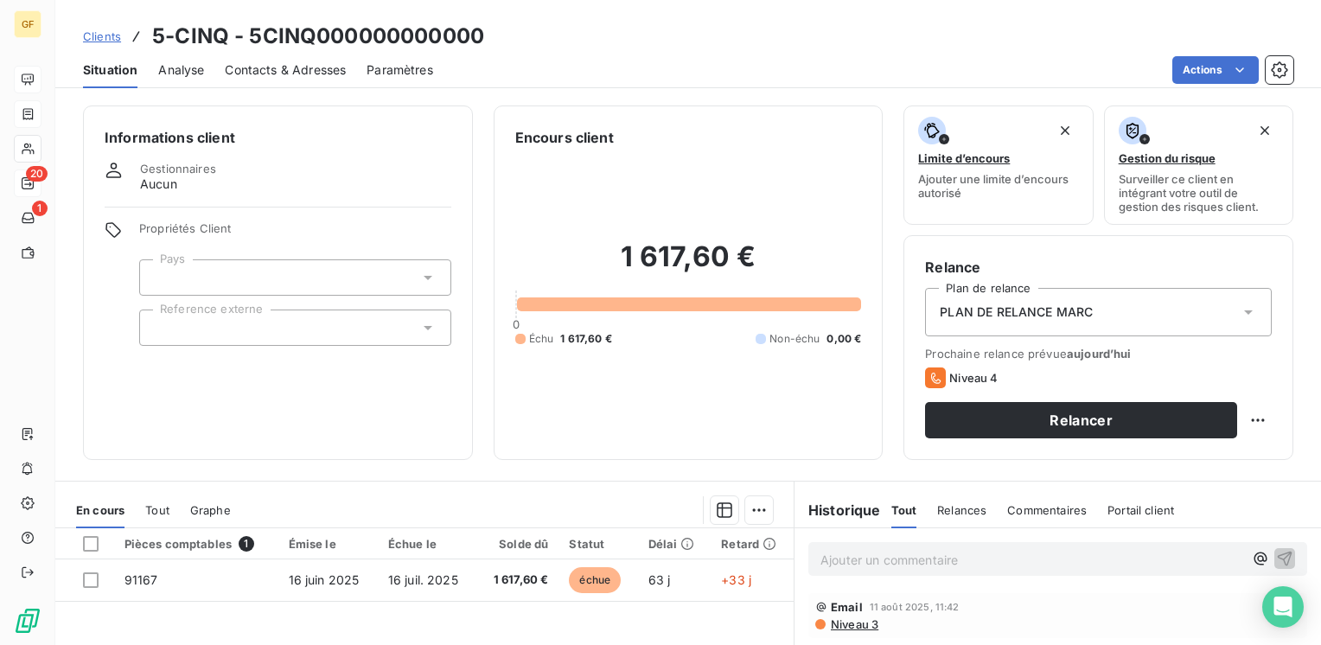
click at [306, 68] on span "Contacts & Adresses" at bounding box center [285, 69] width 121 height 17
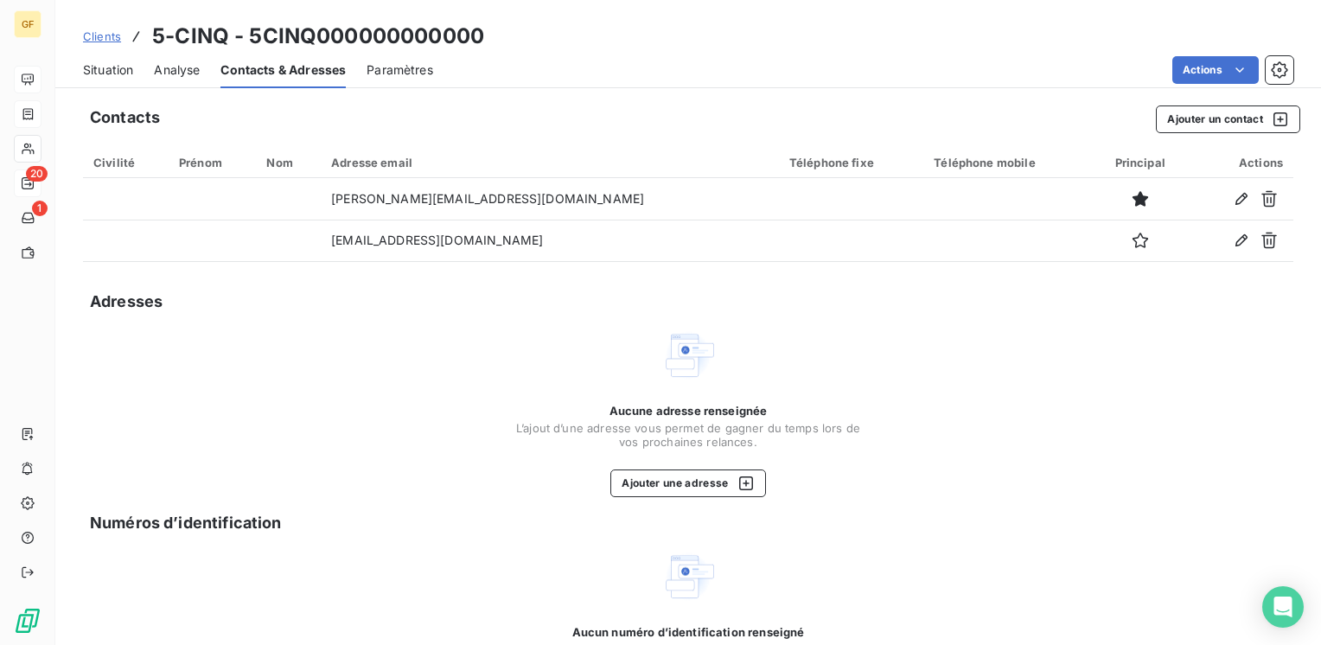
click at [115, 67] on span "Situation" at bounding box center [108, 69] width 50 height 17
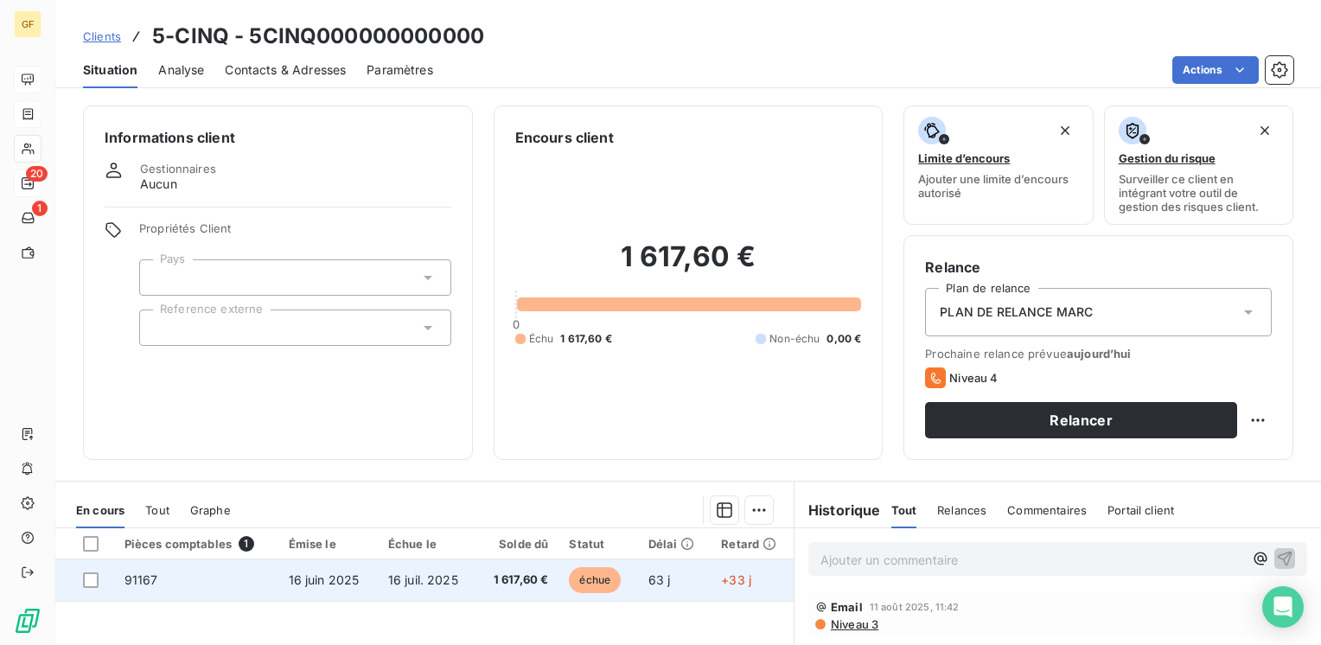
click at [500, 578] on span "1 617,60 €" at bounding box center [517, 579] width 61 height 17
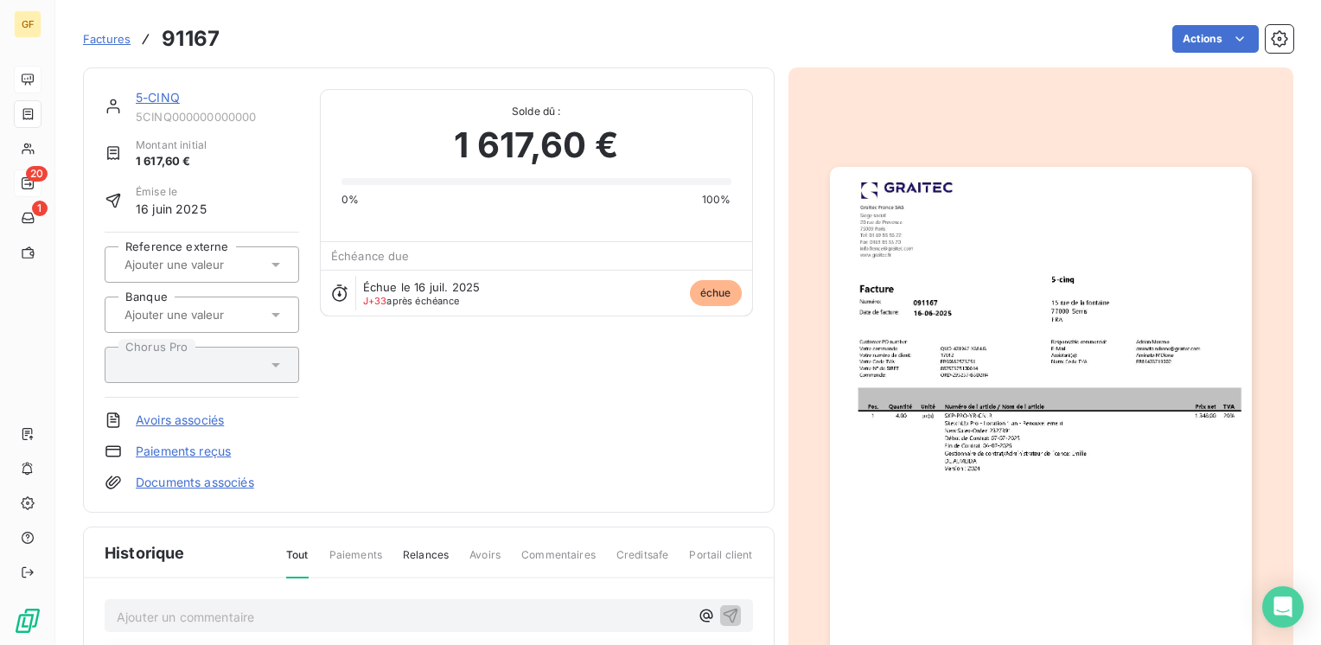
click at [943, 385] on img "button" at bounding box center [1041, 464] width 422 height 595
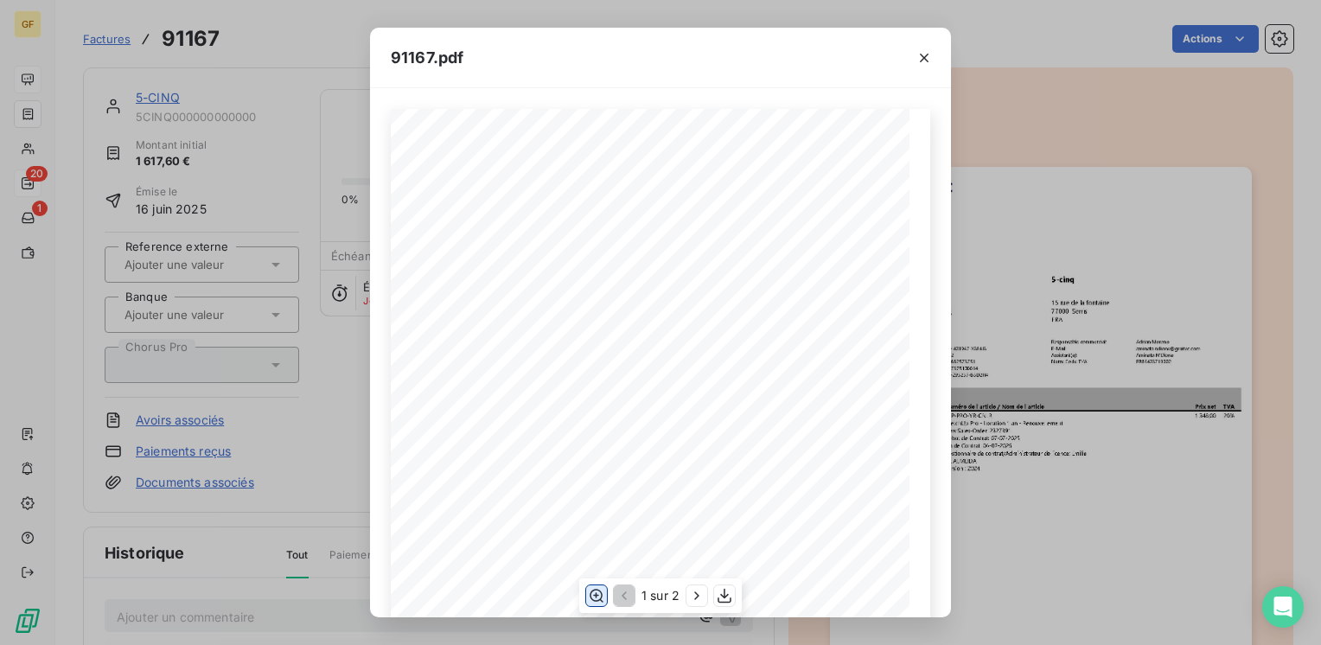
click at [596, 600] on icon "button" at bounding box center [596, 595] width 14 height 13
click at [925, 59] on icon "button" at bounding box center [924, 58] width 9 height 9
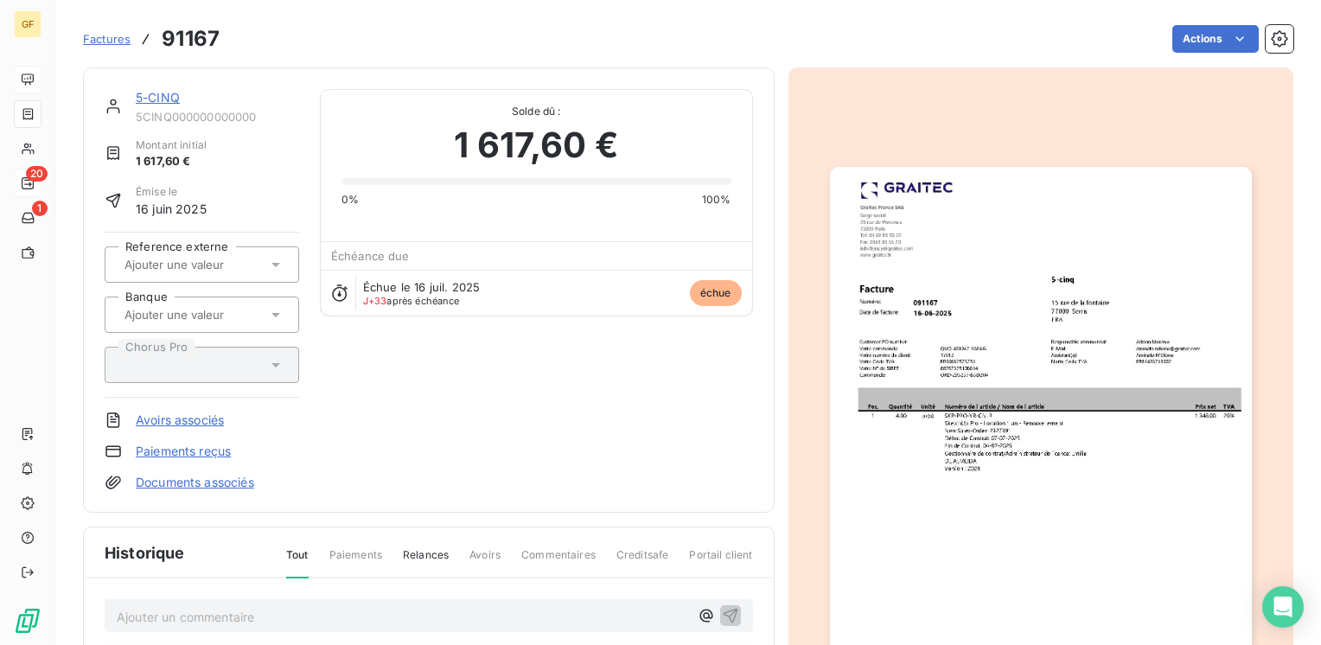
click at [174, 100] on link "5-CINQ" at bounding box center [158, 97] width 44 height 15
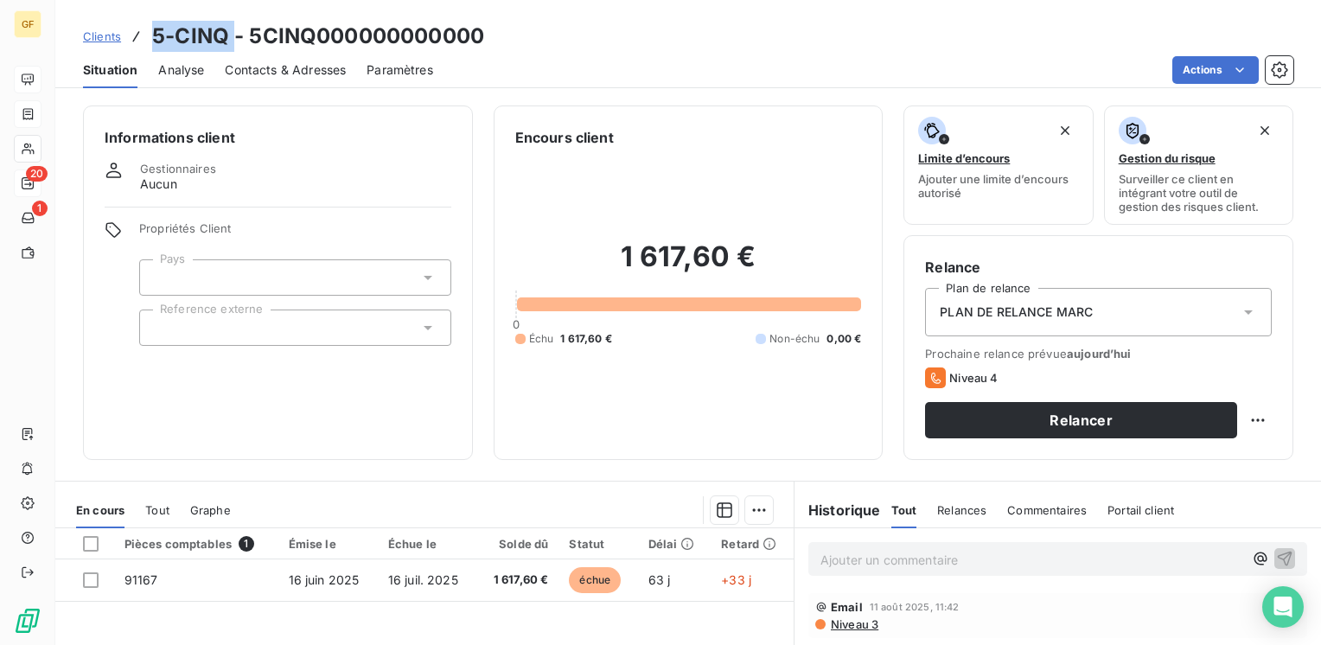
drag, startPoint x: 232, startPoint y: 35, endPoint x: 151, endPoint y: 33, distance: 80.4
click at [152, 33] on h3 "5-CINQ - 5CINQ000000000000" at bounding box center [318, 36] width 332 height 31
click at [251, 74] on span "Contacts & Adresses" at bounding box center [285, 69] width 121 height 17
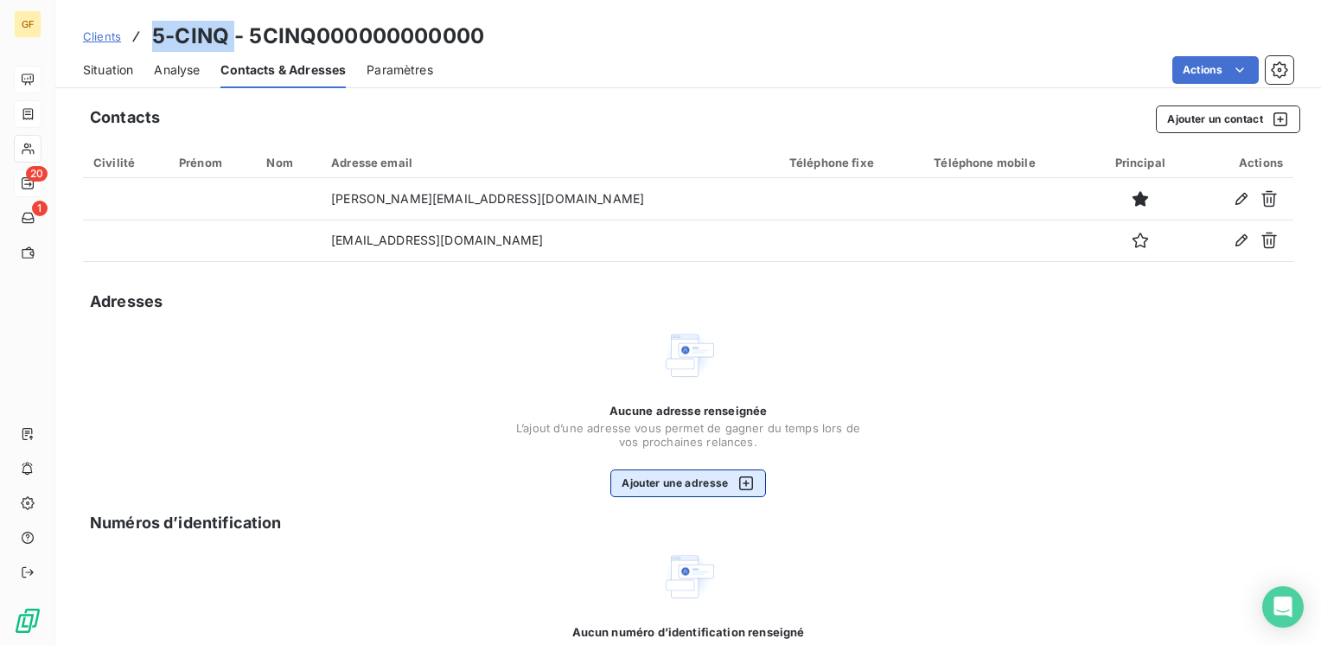
click at [625, 487] on button "Ajouter une adresse" at bounding box center [687, 483] width 155 height 28
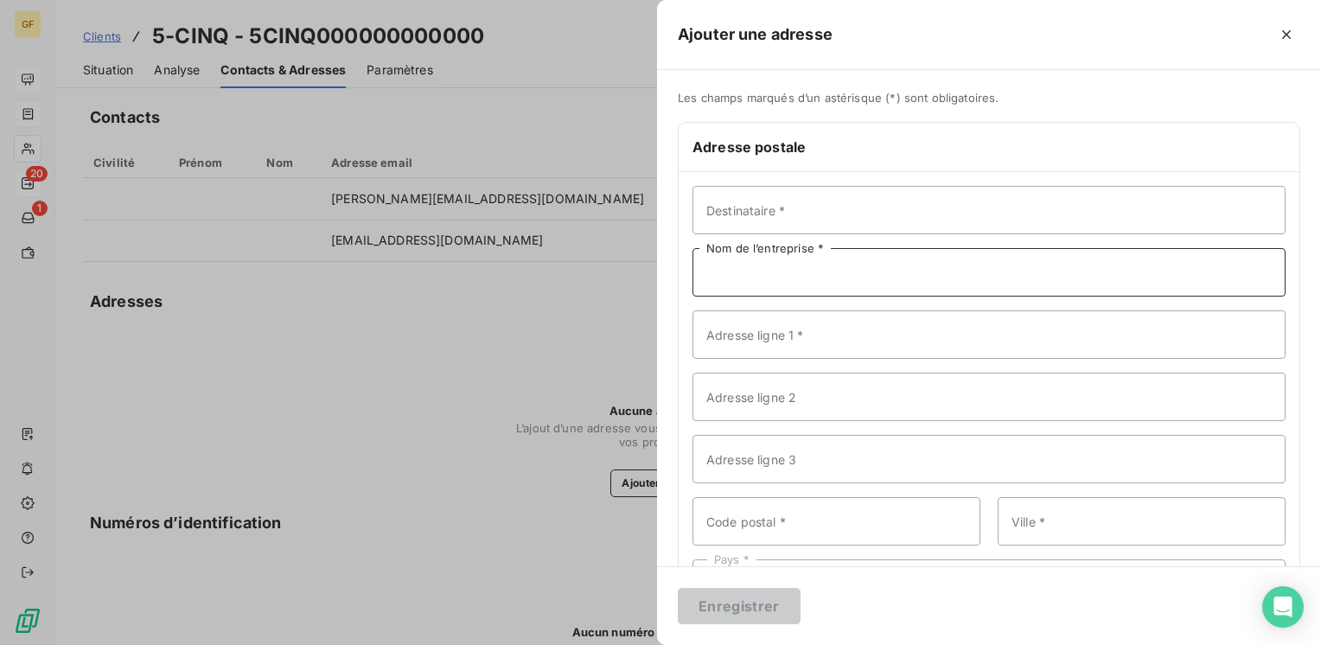
click at [748, 282] on input "Nom de l’entreprise *" at bounding box center [988, 272] width 593 height 48
paste input "5-CINQ"
type input "5-CINQ"
click at [722, 341] on input "Adresse ligne 1 *" at bounding box center [988, 334] width 593 height 48
click at [759, 321] on input "[STREET_ADDRESS]" at bounding box center [988, 334] width 593 height 48
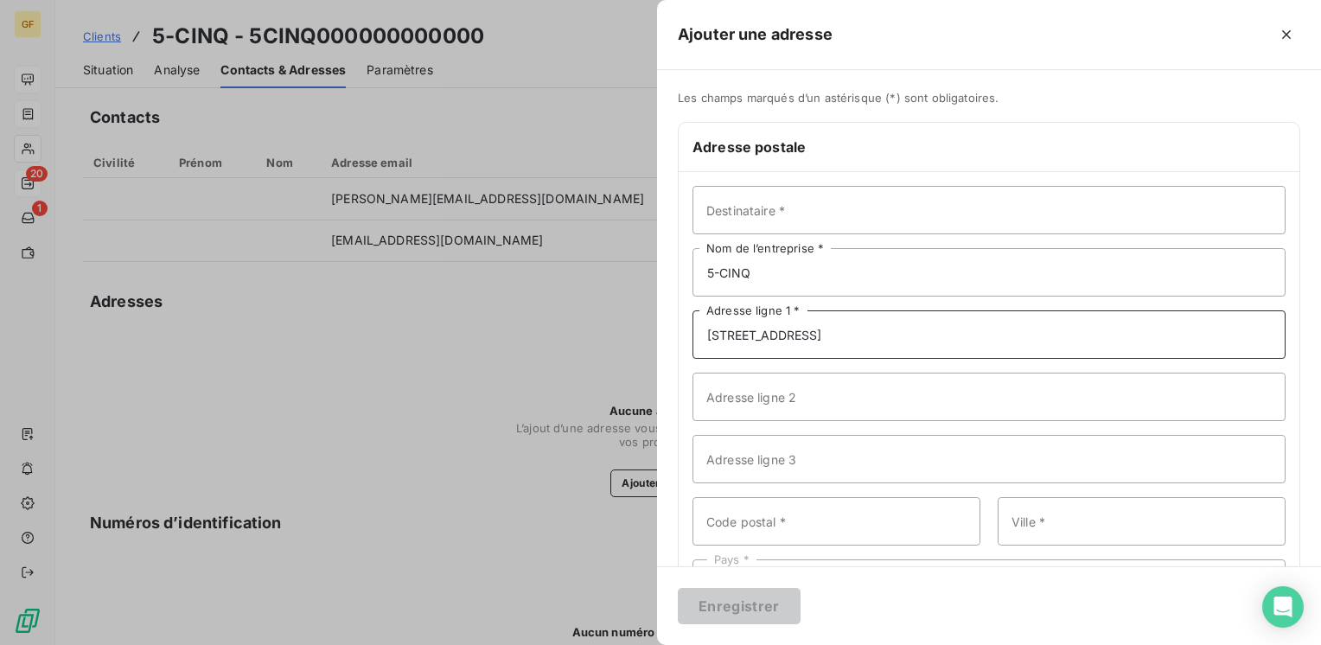
type input "[STREET_ADDRESS]"
click at [754, 523] on input "Code postal *" at bounding box center [836, 521] width 288 height 48
type input "77000"
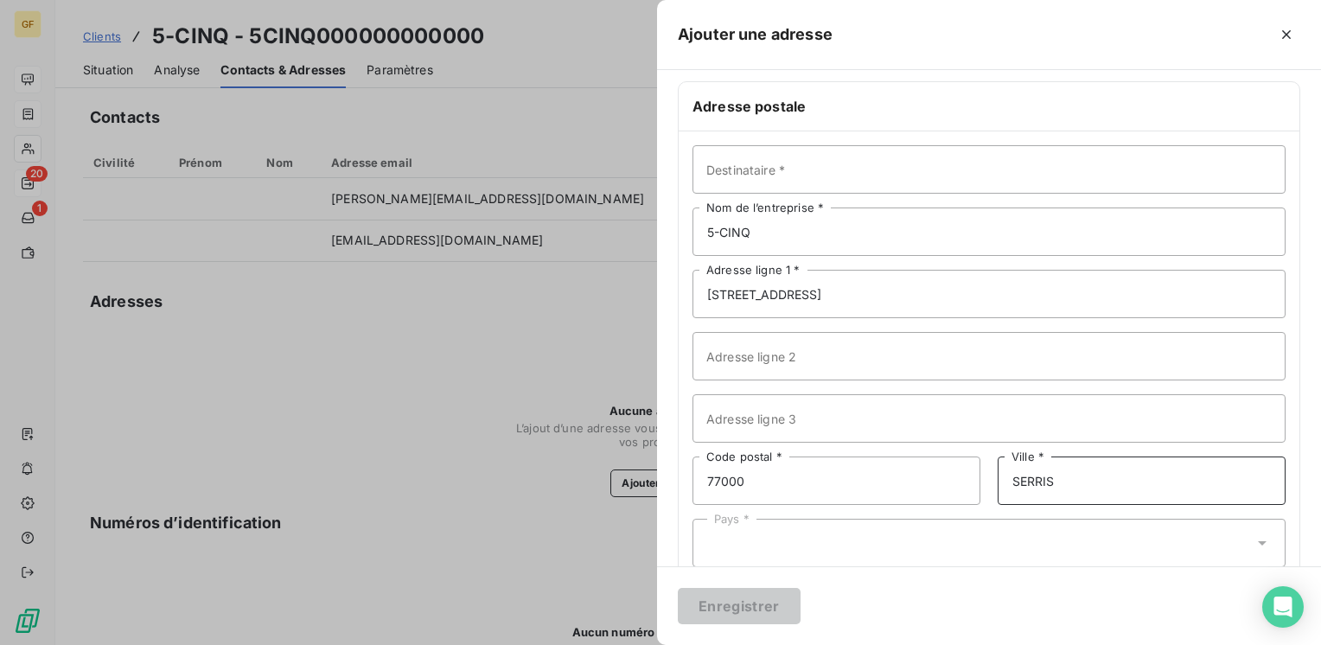
scroll to position [75, 0]
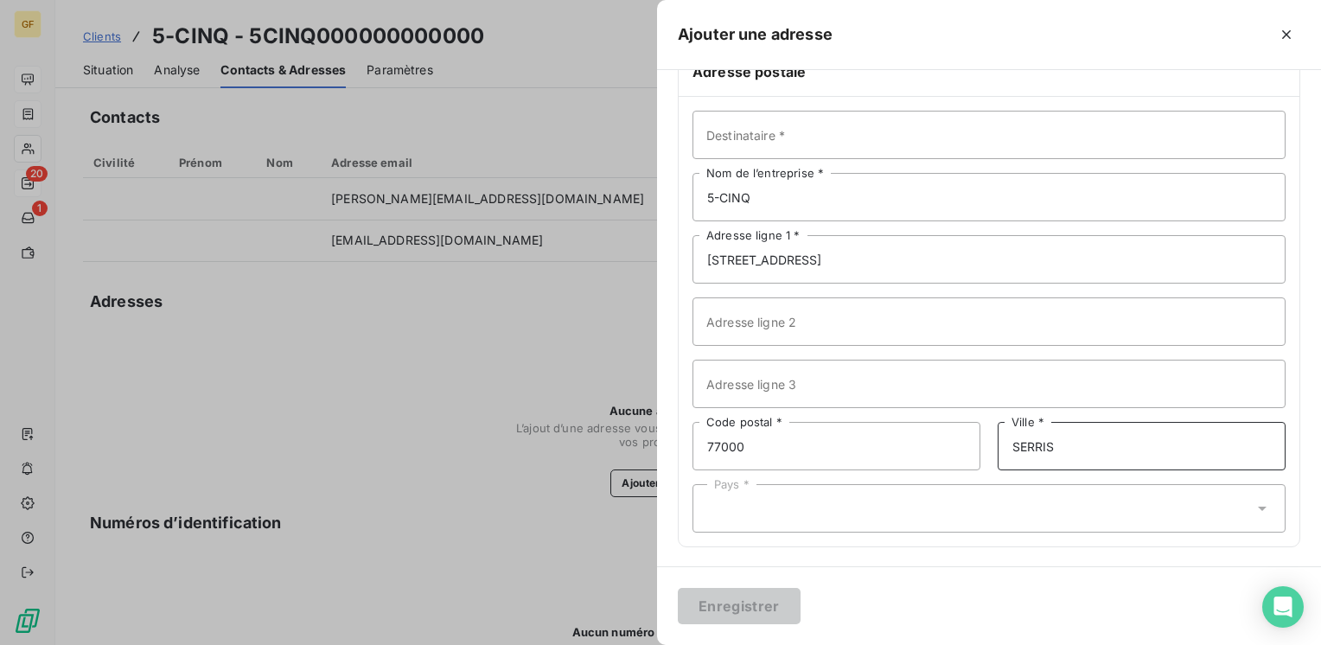
type input "SERRIS"
click at [776, 506] on div "Pays *" at bounding box center [988, 508] width 593 height 48
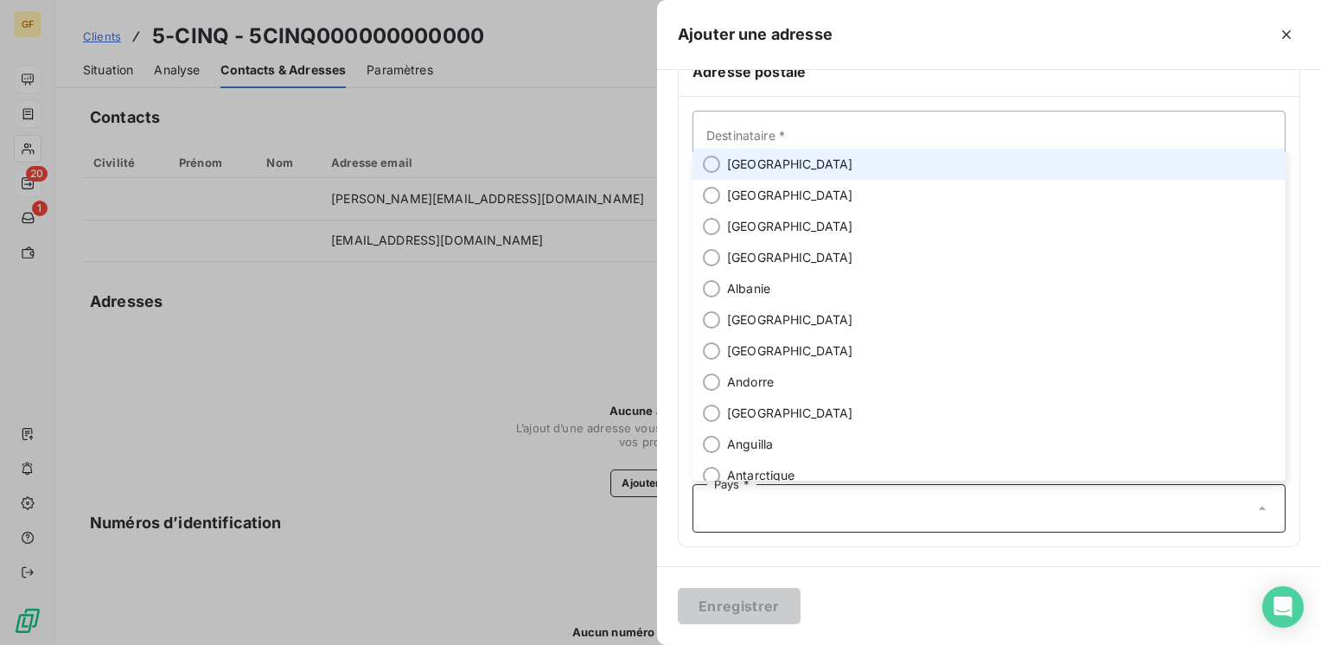
click at [755, 162] on span "[GEOGRAPHIC_DATA]" at bounding box center [790, 164] width 126 height 17
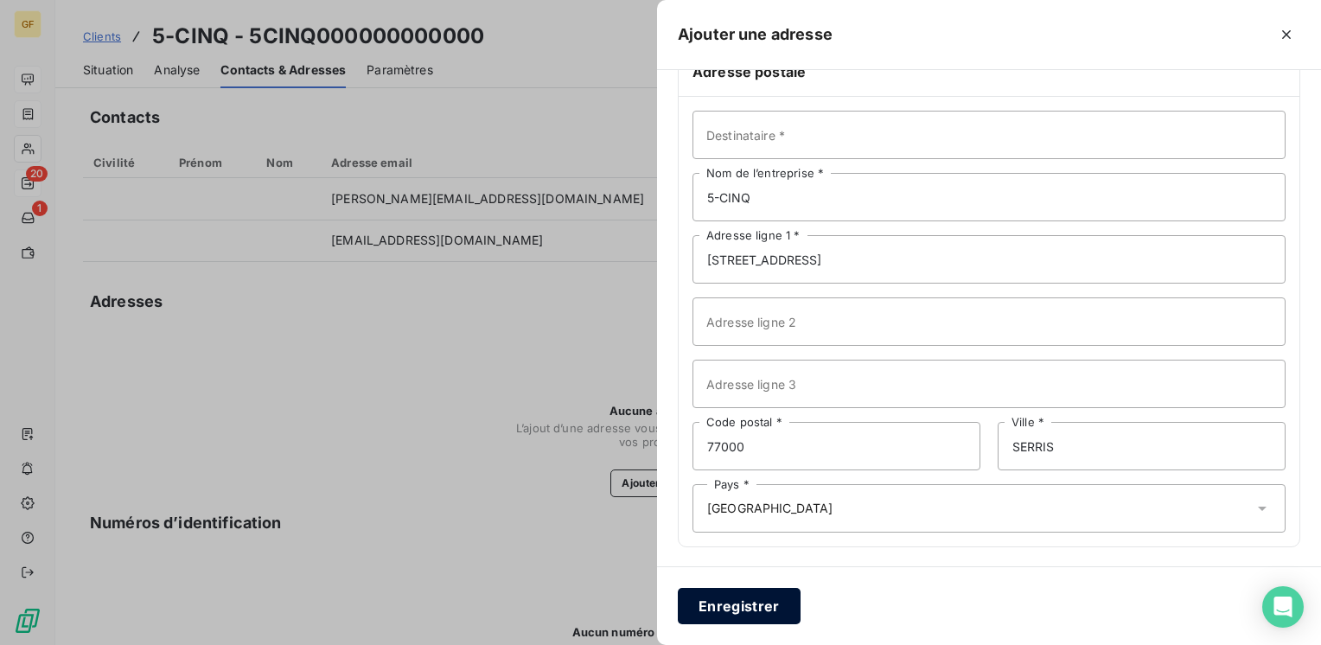
click at [752, 602] on button "Enregistrer" at bounding box center [739, 606] width 123 height 36
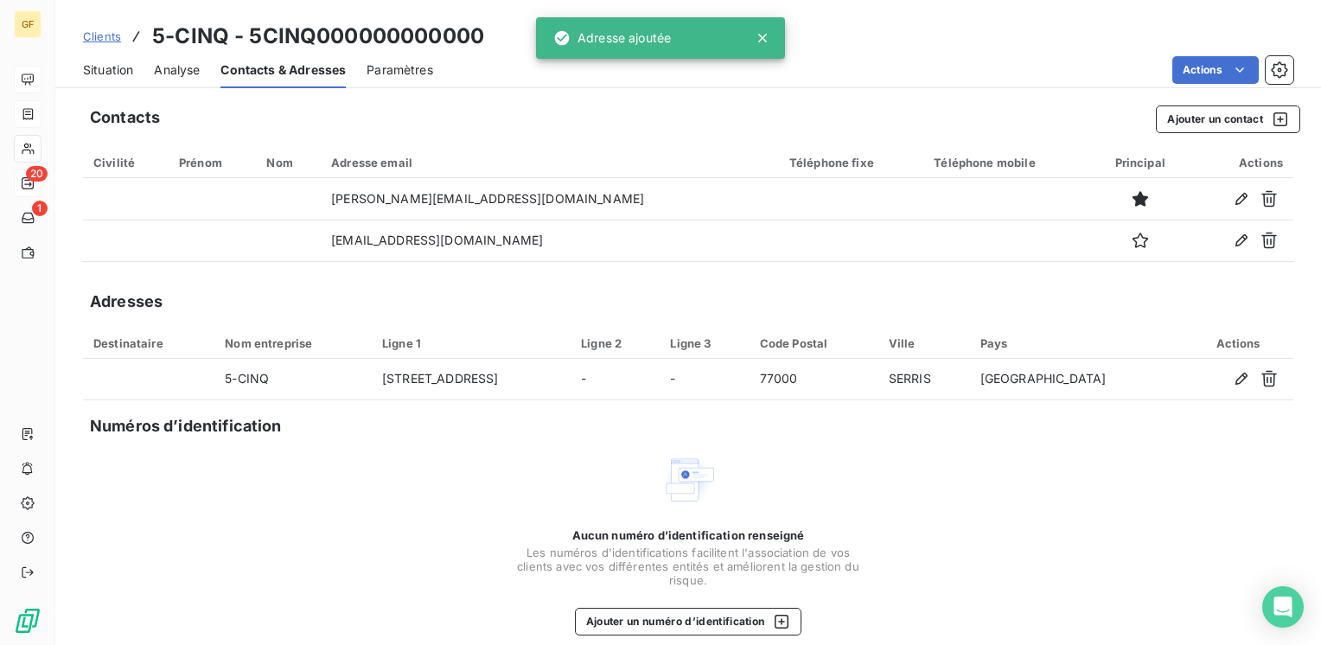
click at [121, 71] on span "Situation" at bounding box center [108, 69] width 50 height 17
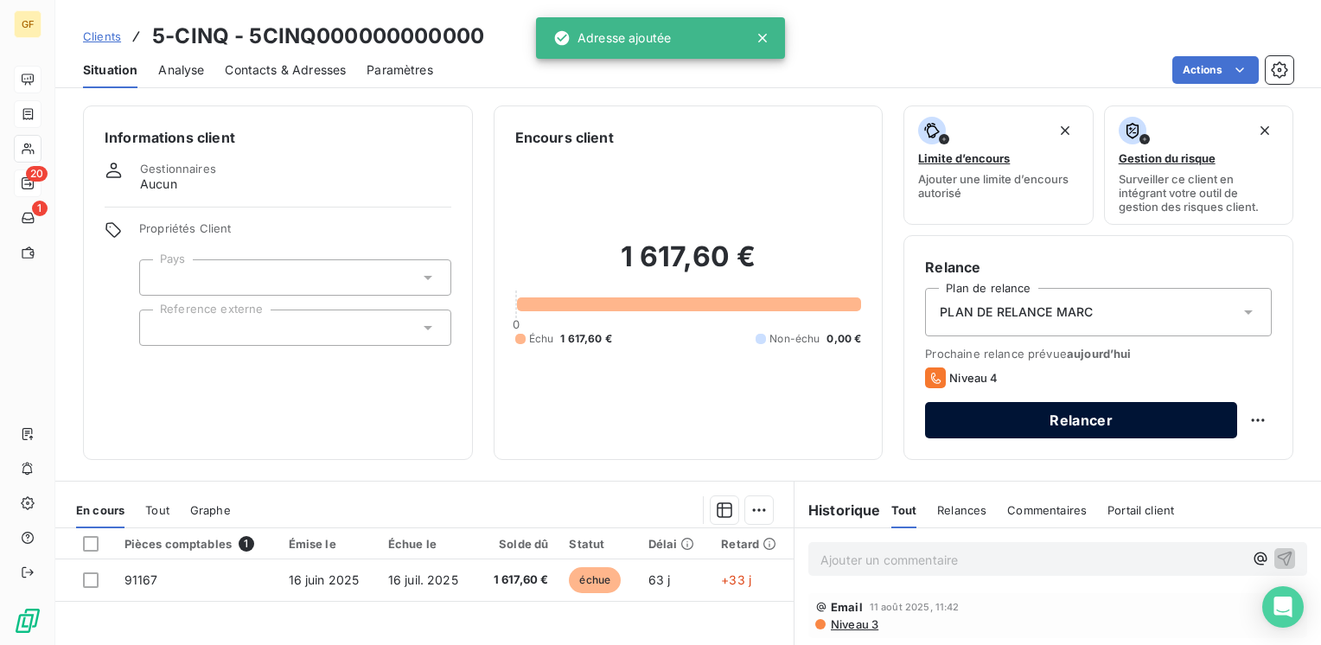
click at [958, 411] on button "Relancer" at bounding box center [1081, 420] width 312 height 36
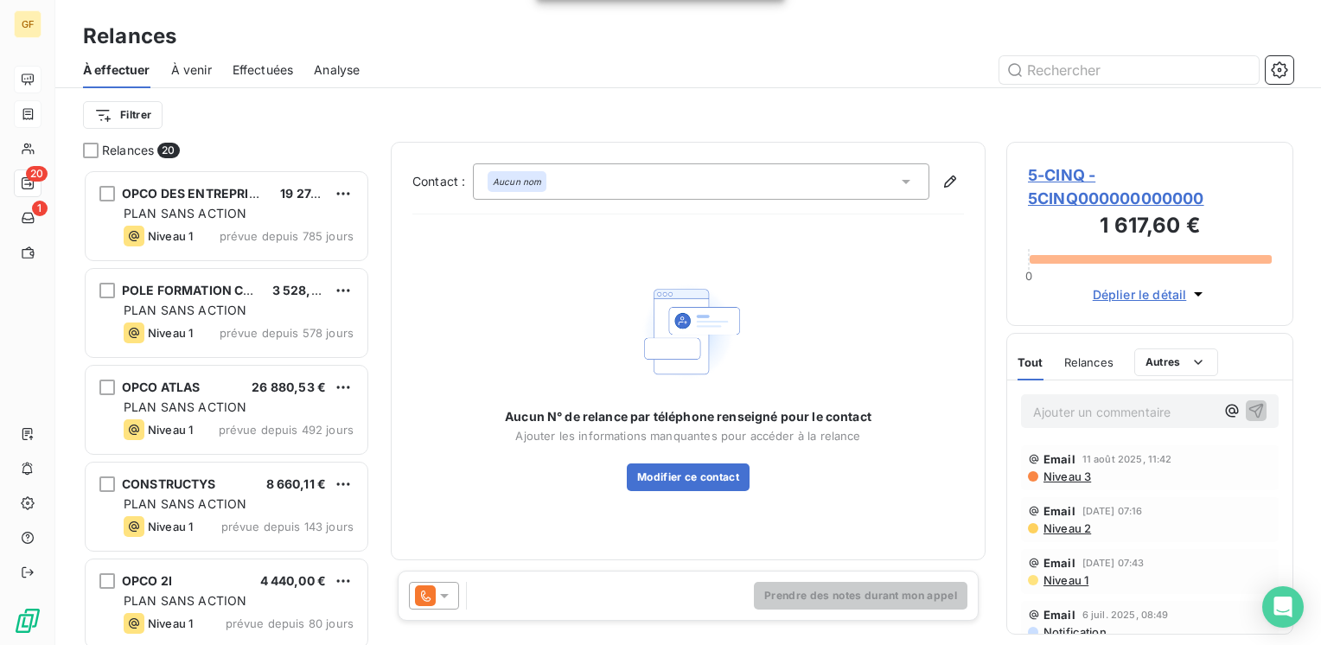
scroll to position [462, 273]
click at [440, 602] on icon at bounding box center [444, 595] width 17 height 17
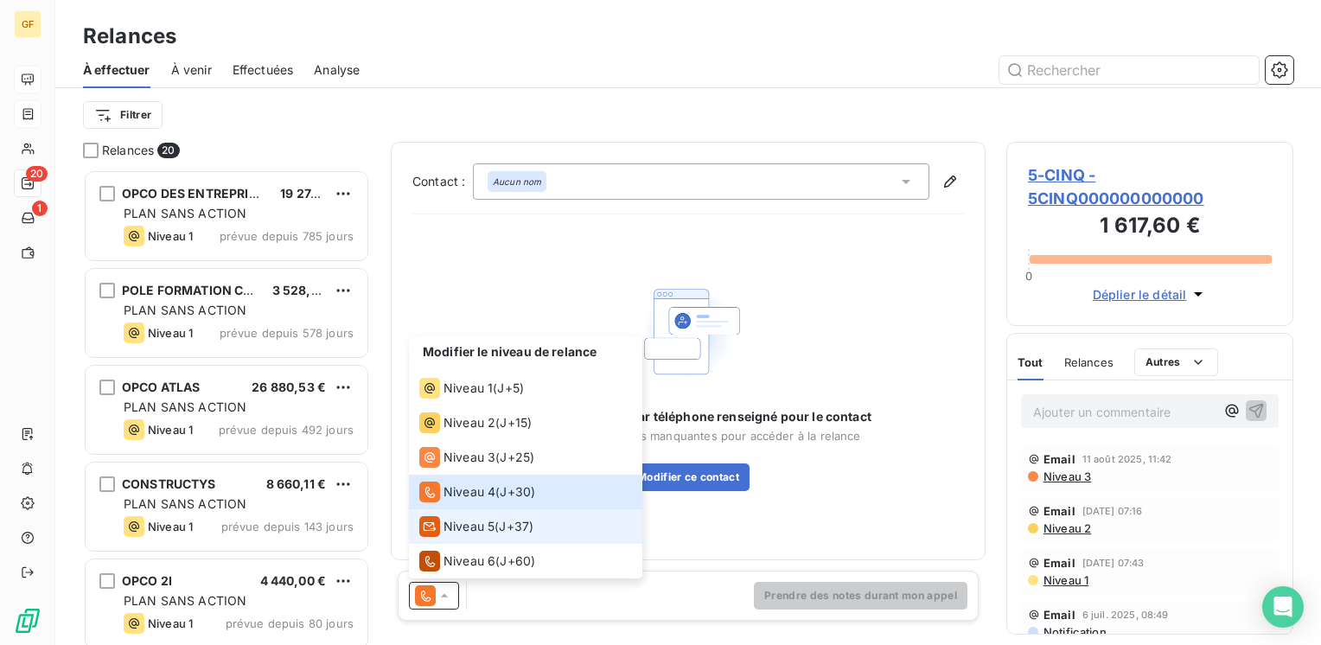
click at [457, 525] on span "Niveau 5" at bounding box center [468, 526] width 51 height 17
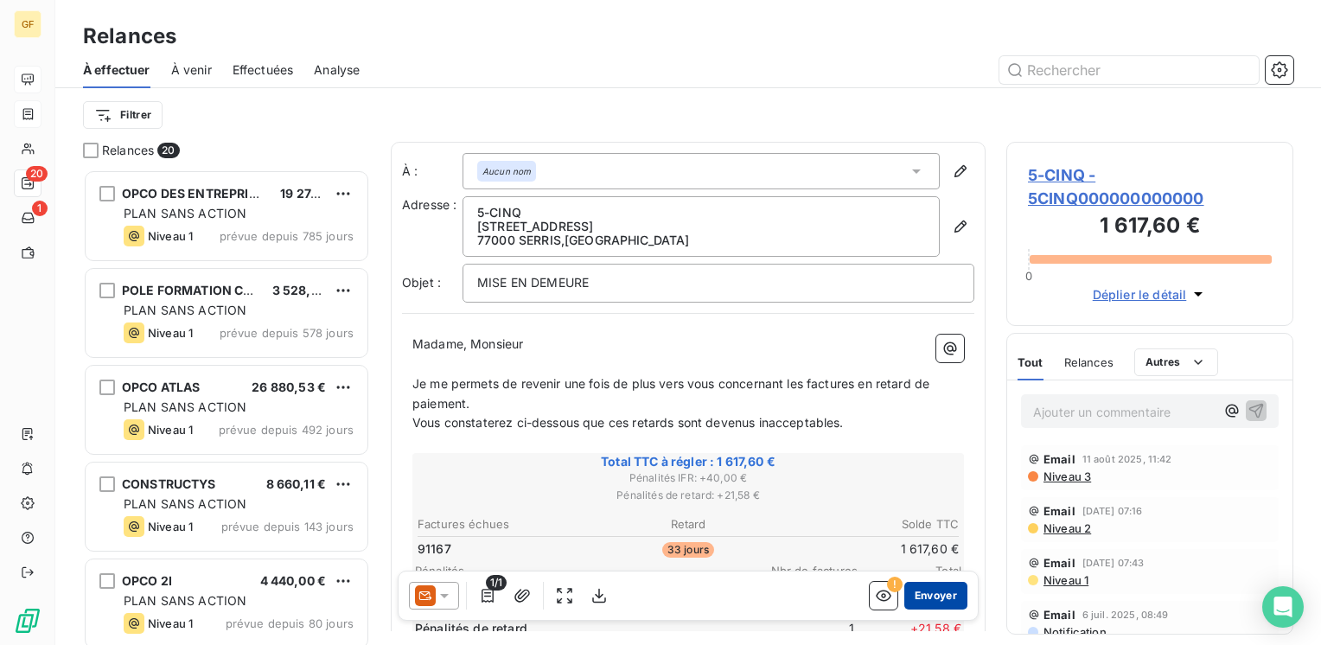
click at [928, 595] on button "Envoyer" at bounding box center [935, 596] width 63 height 28
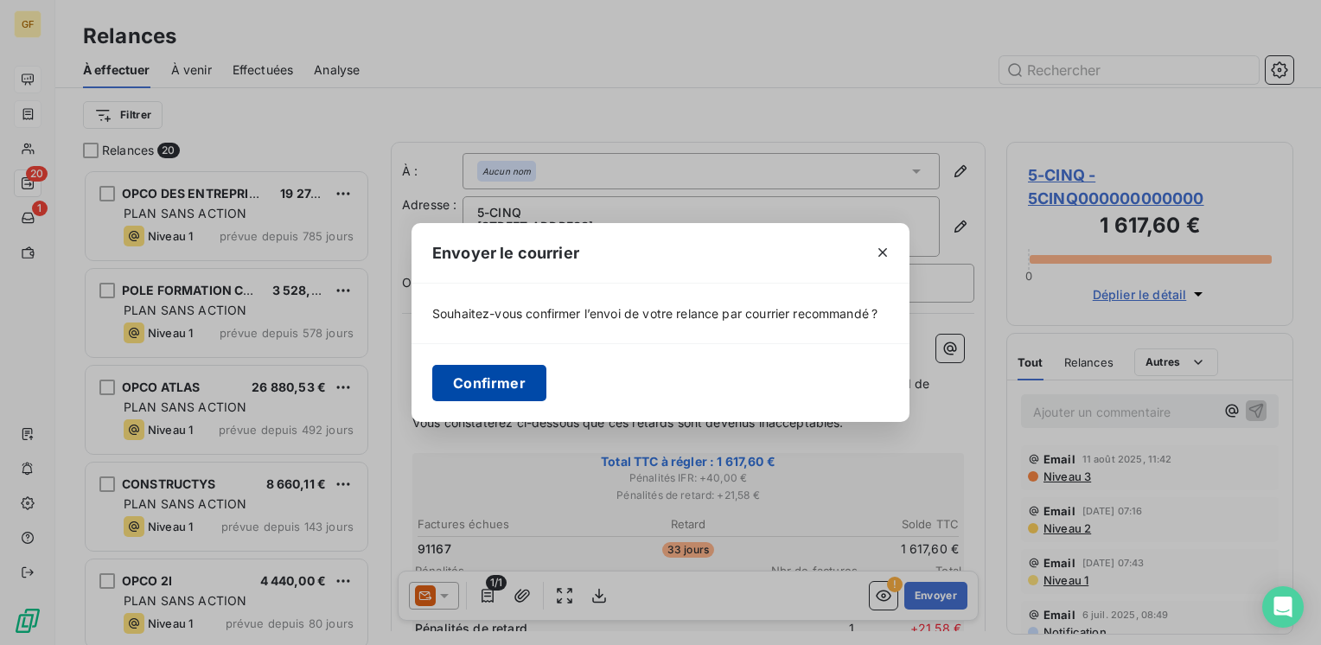
click at [484, 372] on button "Confirmer" at bounding box center [489, 383] width 114 height 36
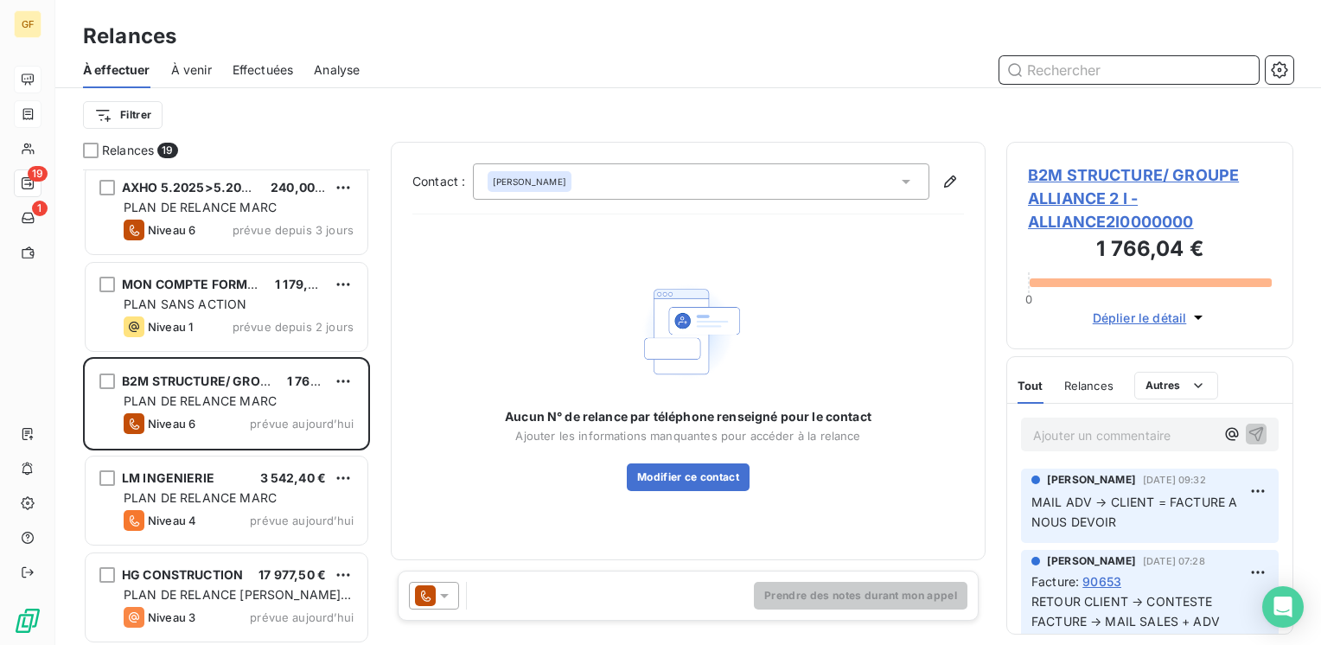
scroll to position [1364, 0]
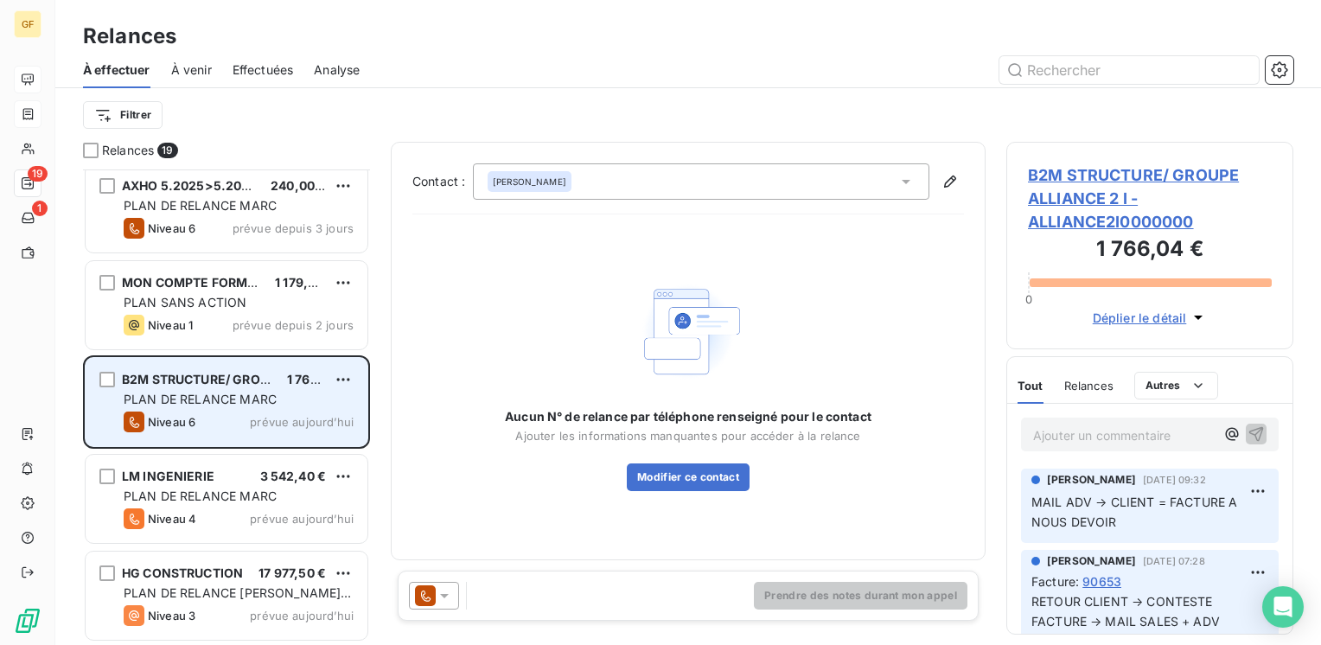
click at [256, 402] on span "PLAN DE RELANCE MARC" at bounding box center [200, 398] width 153 height 15
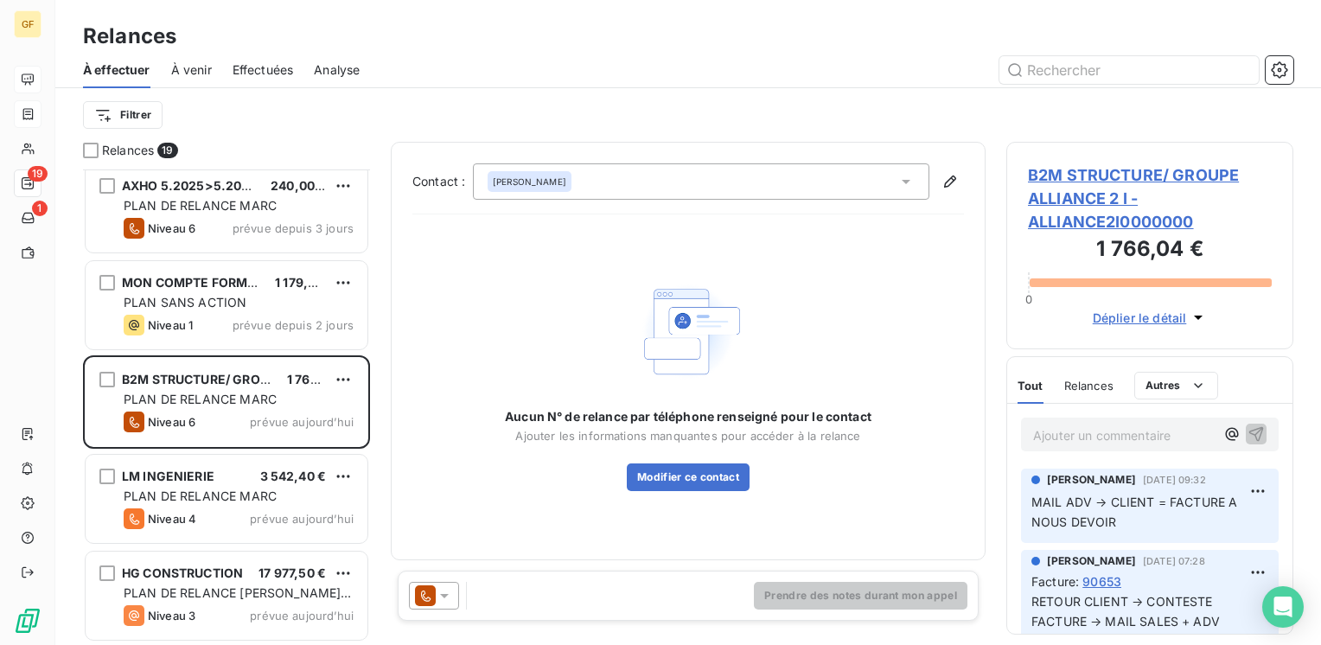
click at [1088, 175] on span "B2M STRUCTURE/ GROUPE ALLIANCE 2 I - ALLIANCE2I0000000" at bounding box center [1150, 198] width 244 height 70
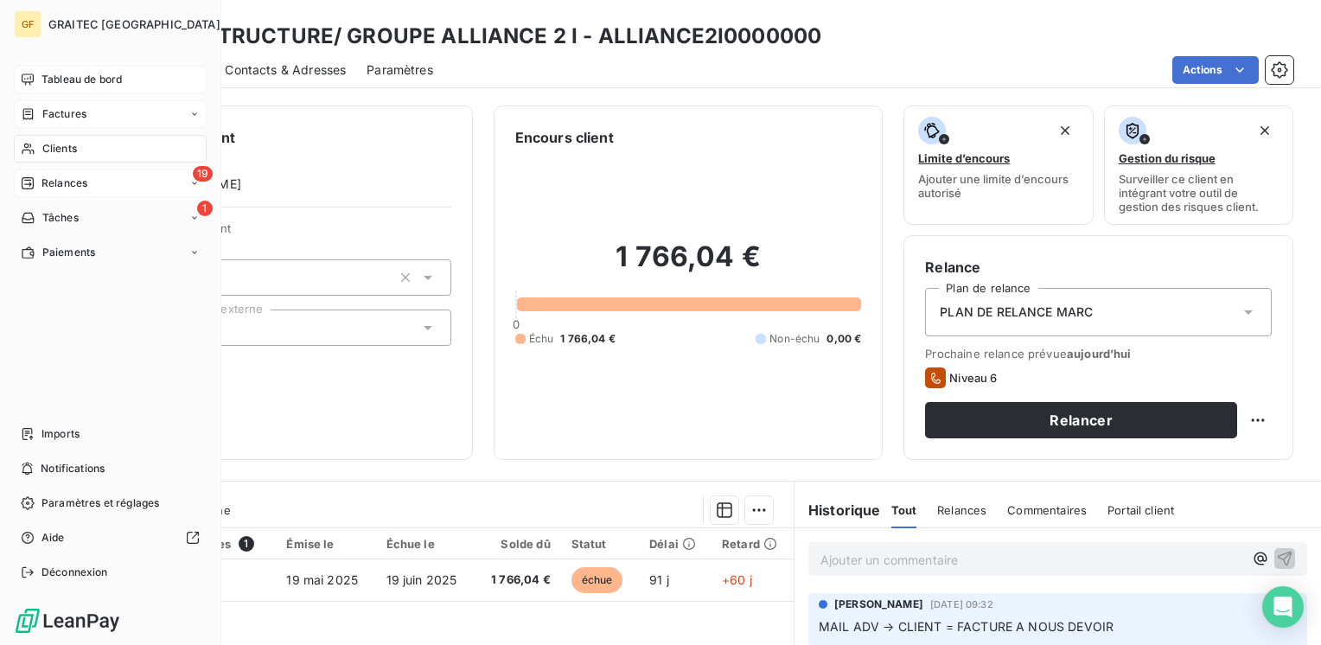
click at [45, 184] on span "Relances" at bounding box center [64, 183] width 46 height 16
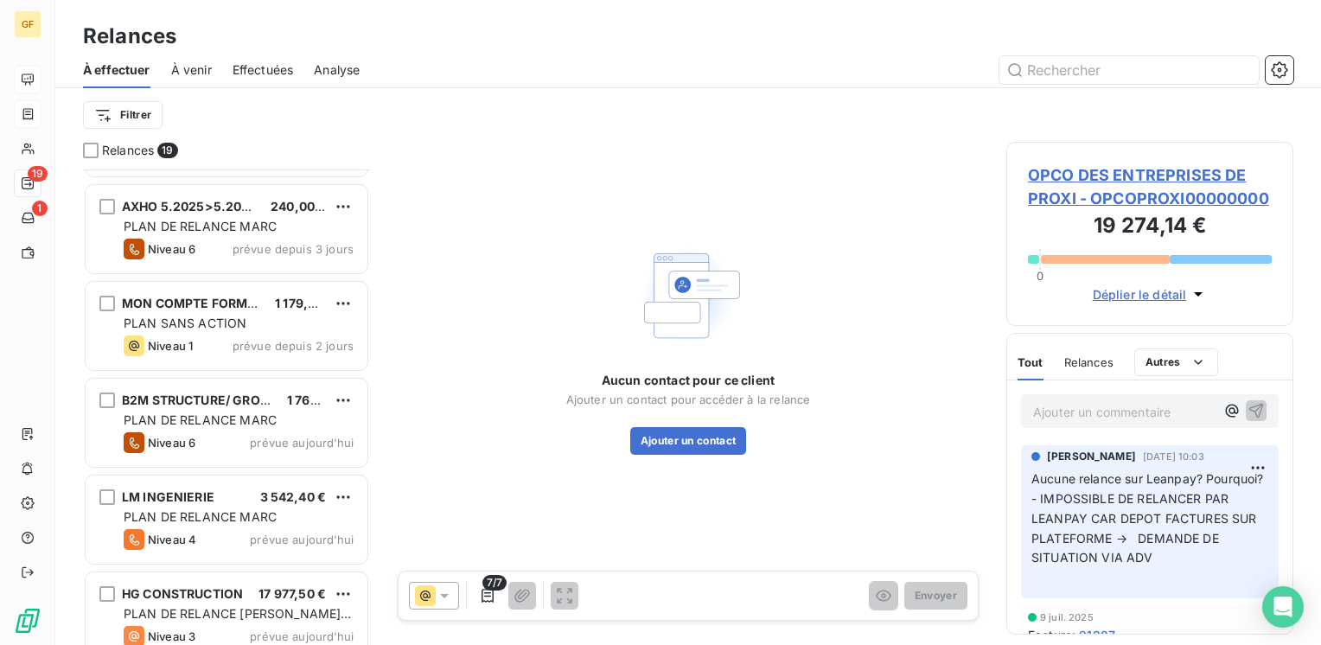
scroll to position [1364, 0]
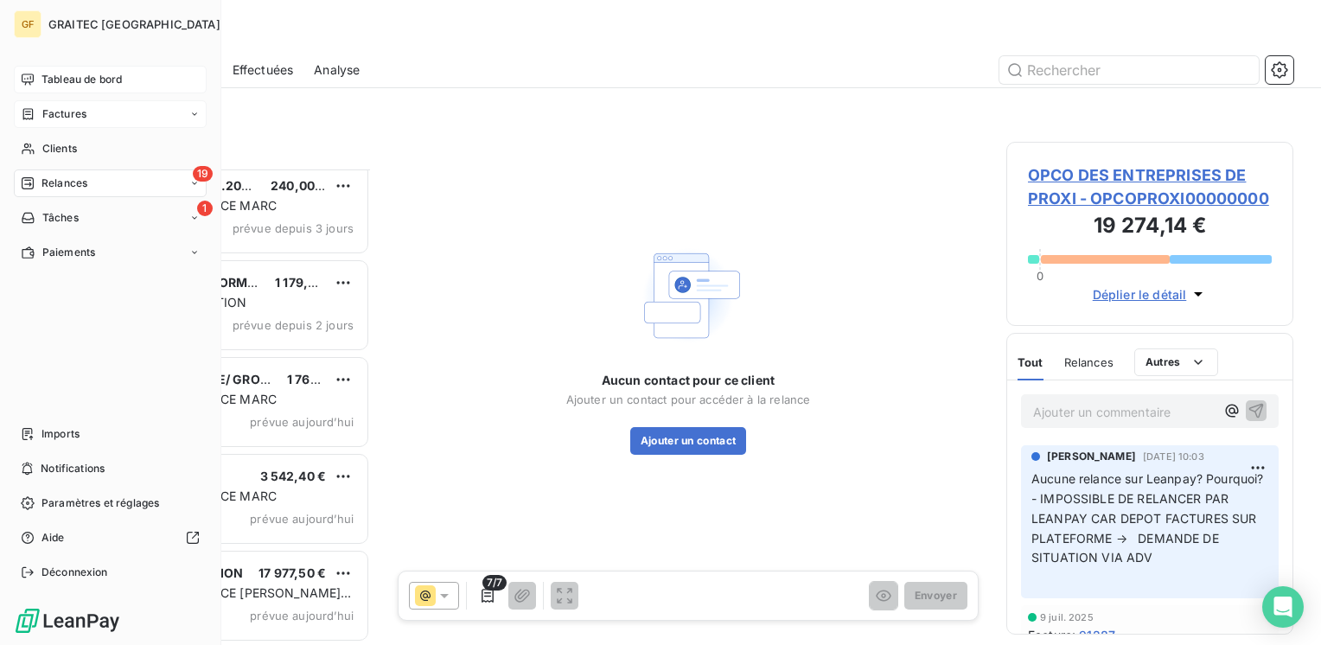
click at [61, 77] on span "Tableau de bord" at bounding box center [81, 80] width 80 height 16
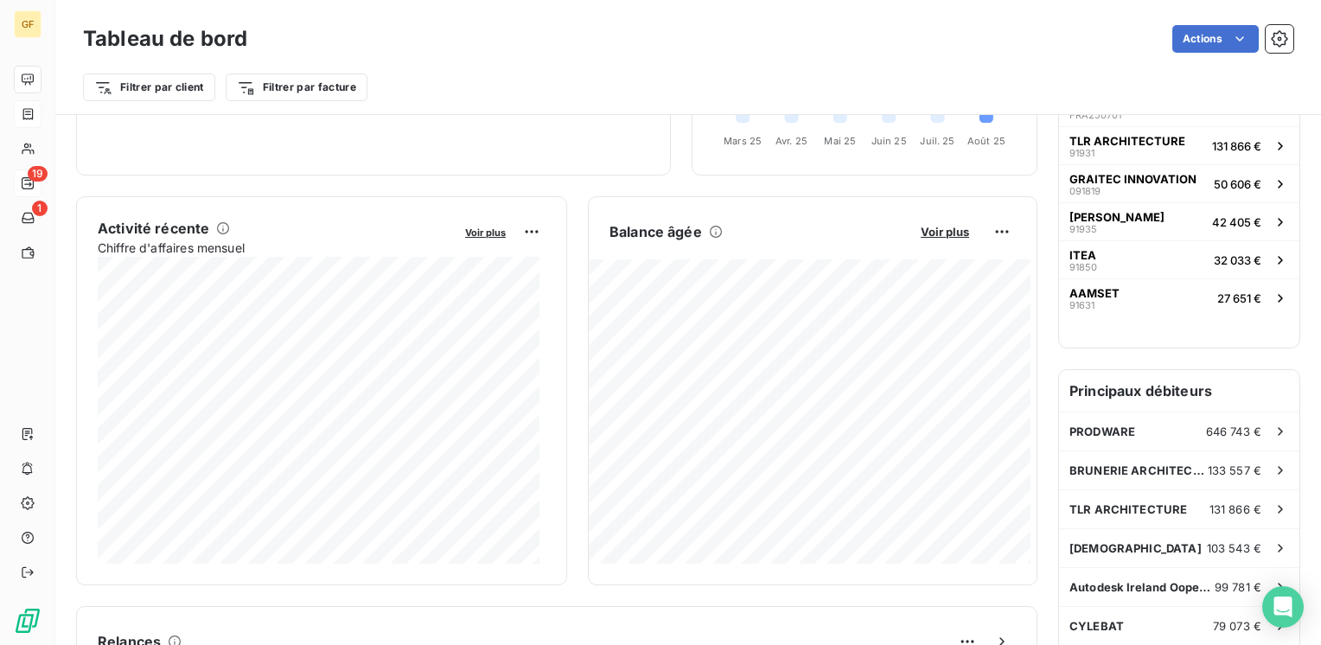
scroll to position [346, 0]
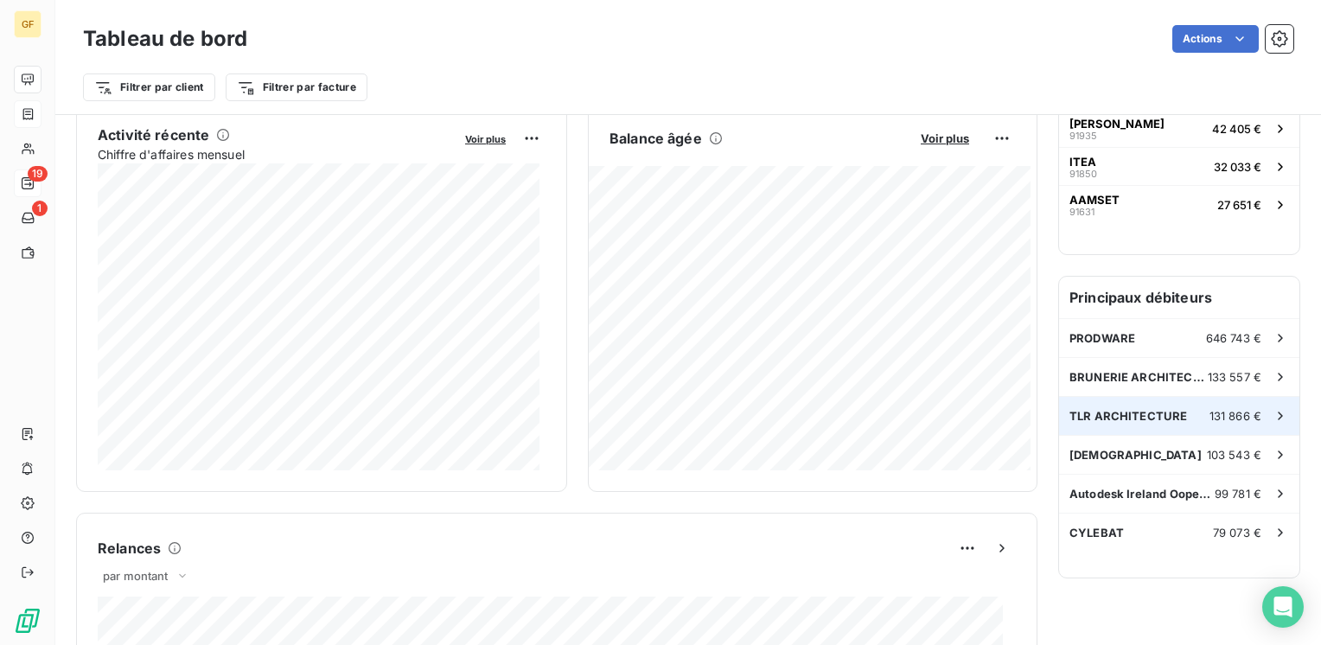
click at [1130, 409] on span "TLR ARCHITECTURE" at bounding box center [1128, 416] width 118 height 14
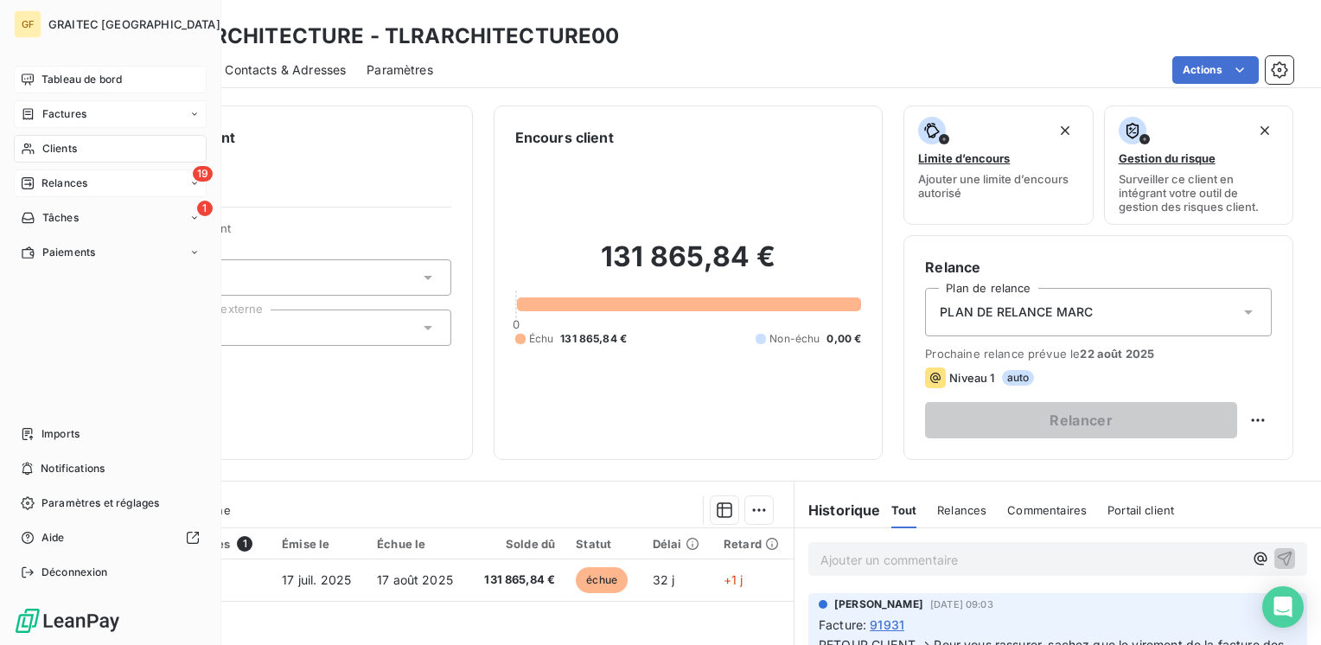
click at [76, 75] on span "Tableau de bord" at bounding box center [81, 80] width 80 height 16
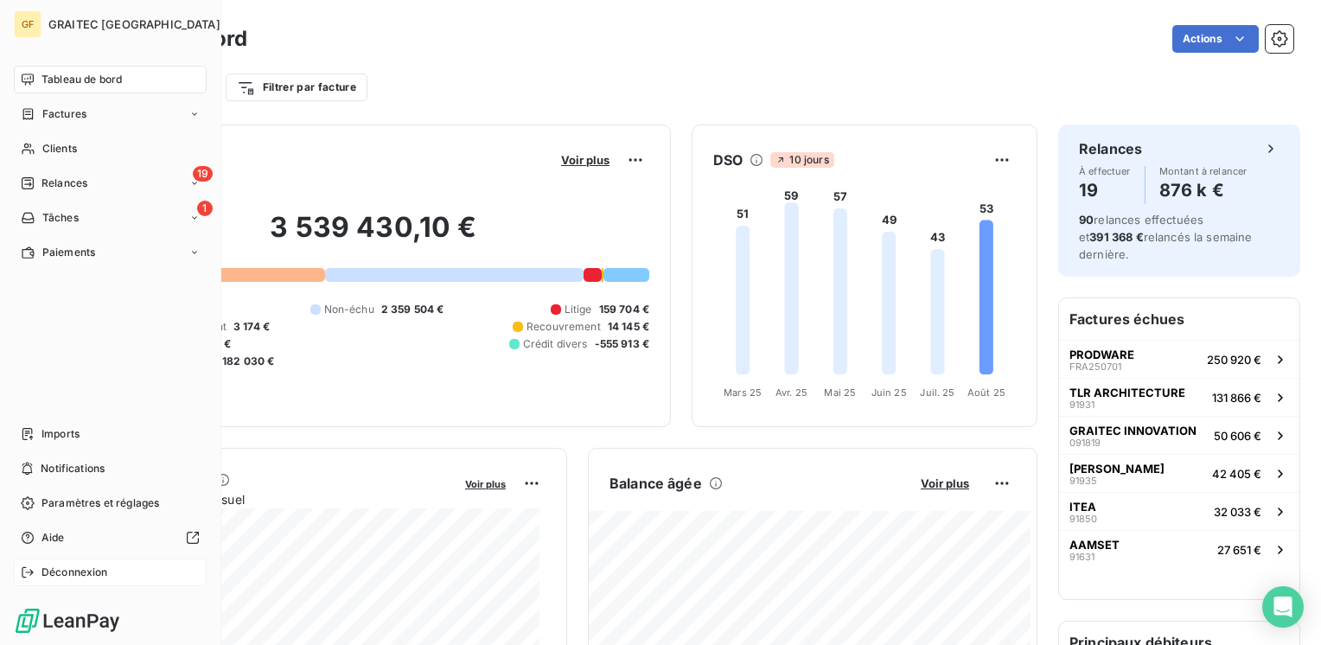
click at [73, 566] on span "Déconnexion" at bounding box center [74, 572] width 67 height 16
